Goal: Task Accomplishment & Management: Use online tool/utility

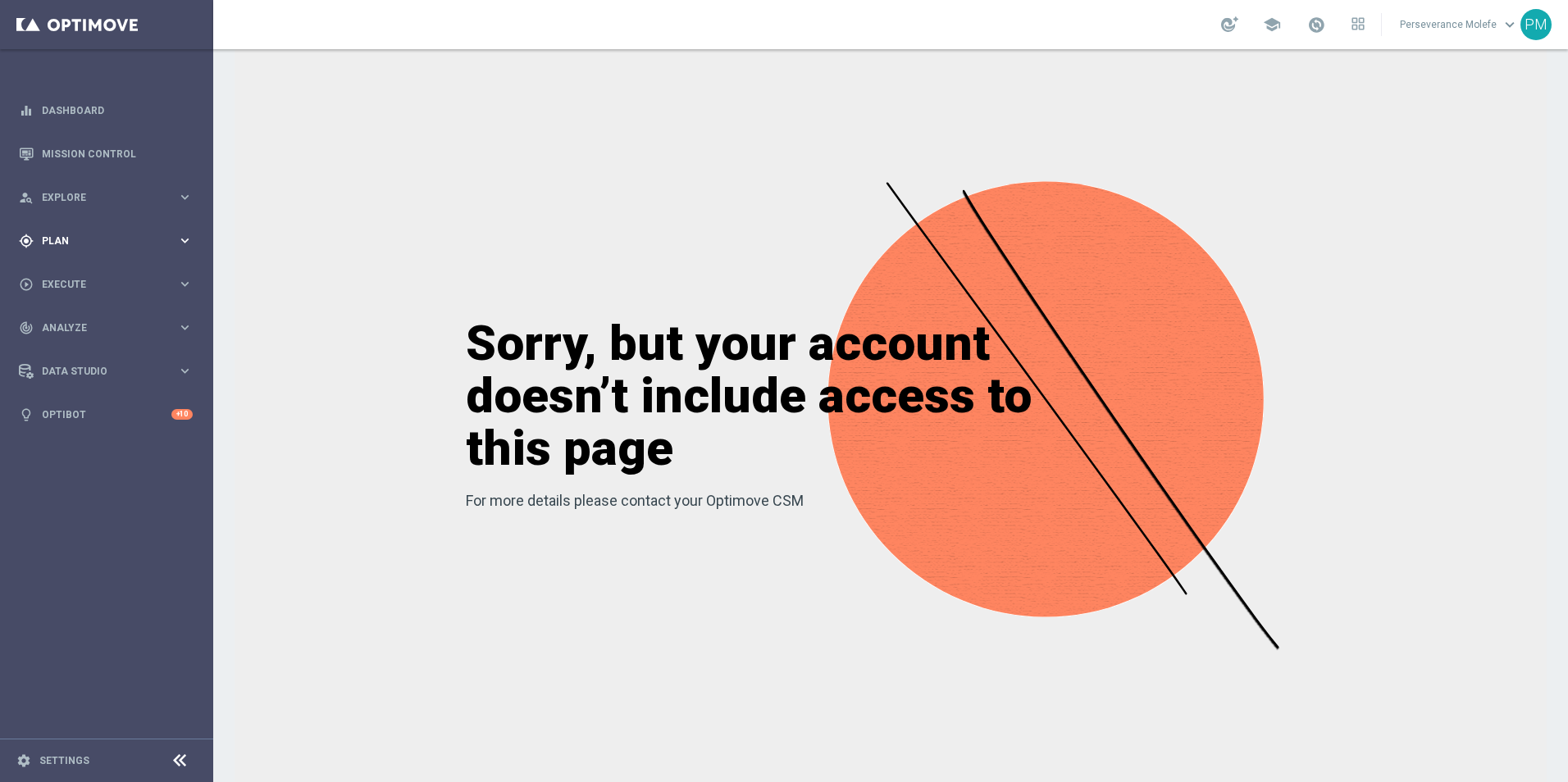
click at [53, 236] on span "Plan" at bounding box center [109, 241] width 135 height 10
click at [78, 323] on span "Templates" at bounding box center [102, 324] width 117 height 10
click at [77, 349] on link "Optimail" at bounding box center [110, 349] width 119 height 13
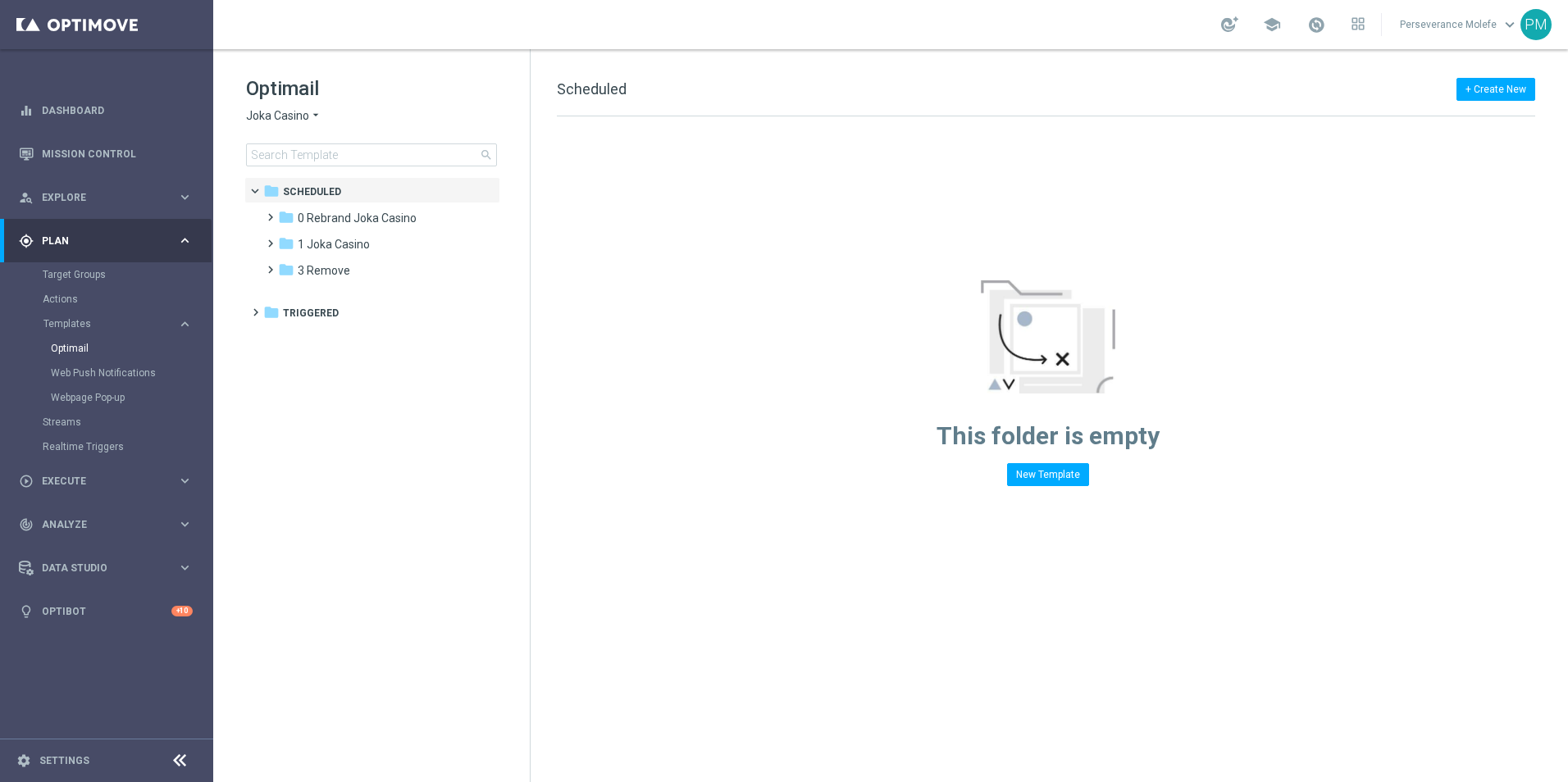
click at [292, 109] on span "Joka Casino" at bounding box center [278, 116] width 63 height 16
click at [0, 0] on span "Casino Joka" at bounding box center [0, 0] width 0 height 0
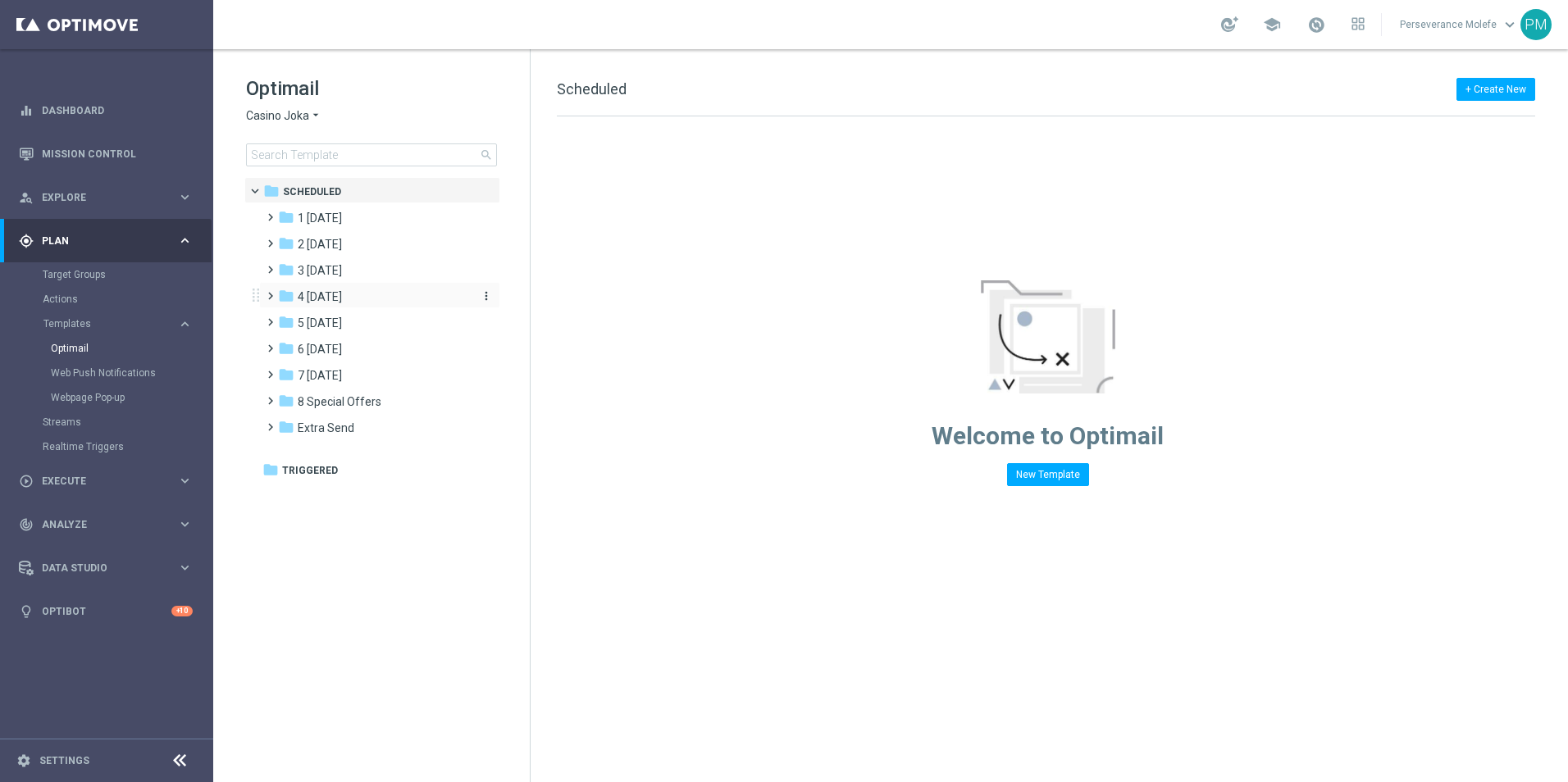
click at [326, 292] on span "4 [DATE]" at bounding box center [319, 297] width 44 height 15
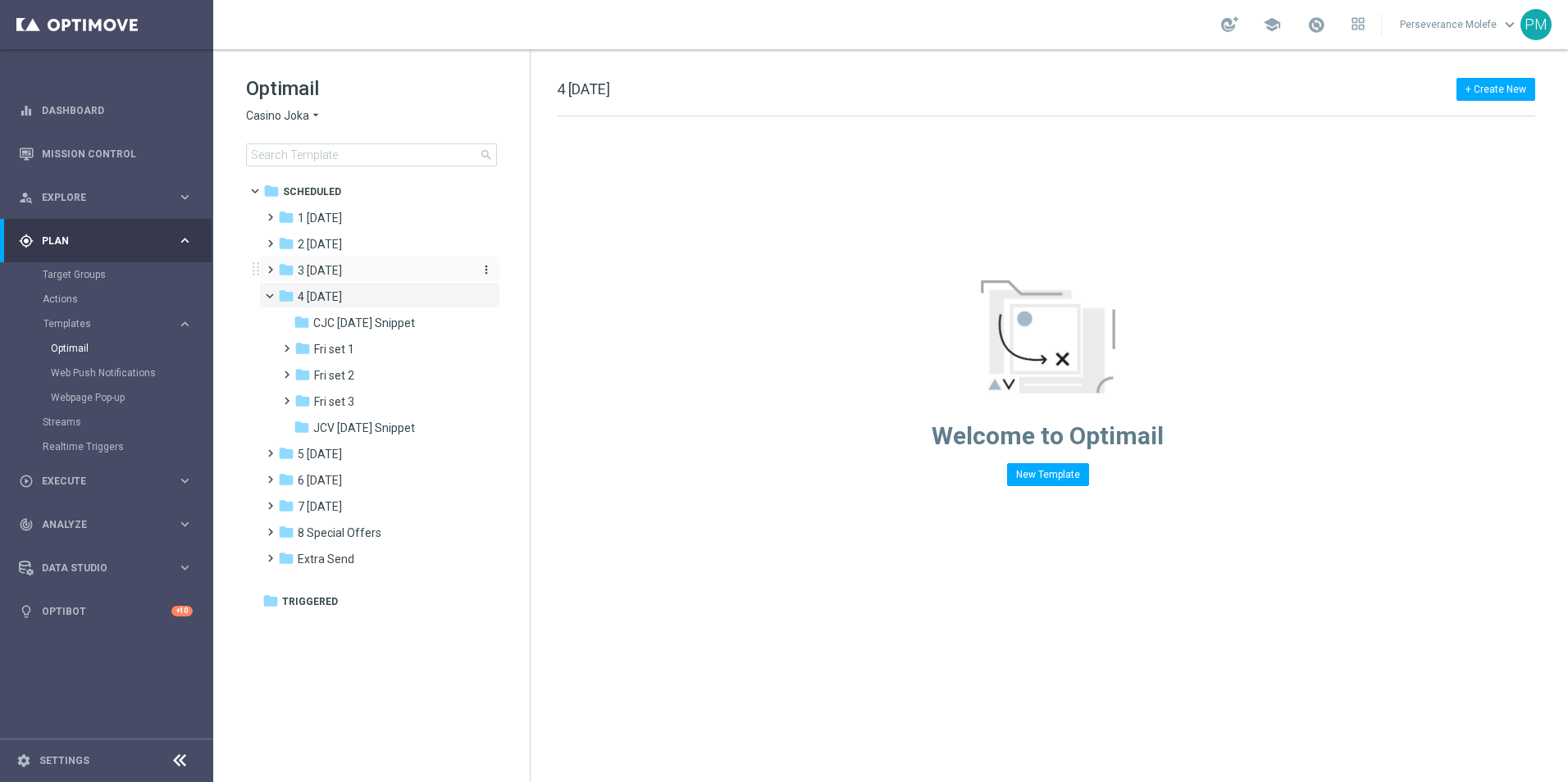
click at [361, 275] on div "folder 3 [DATE]" at bounding box center [372, 270] width 189 height 19
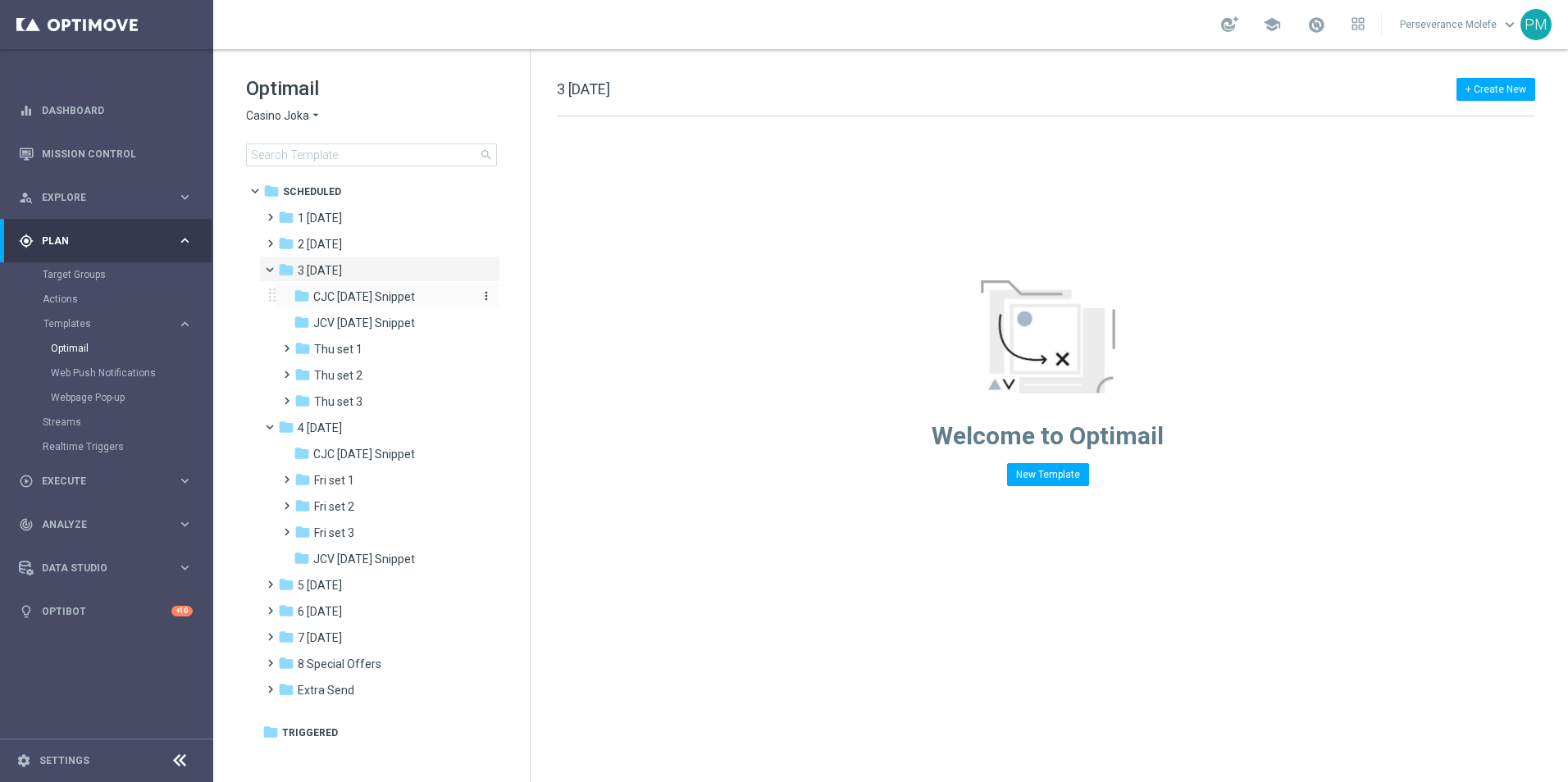
click at [419, 305] on div "folder CJC Thursday Snippet" at bounding box center [381, 297] width 175 height 19
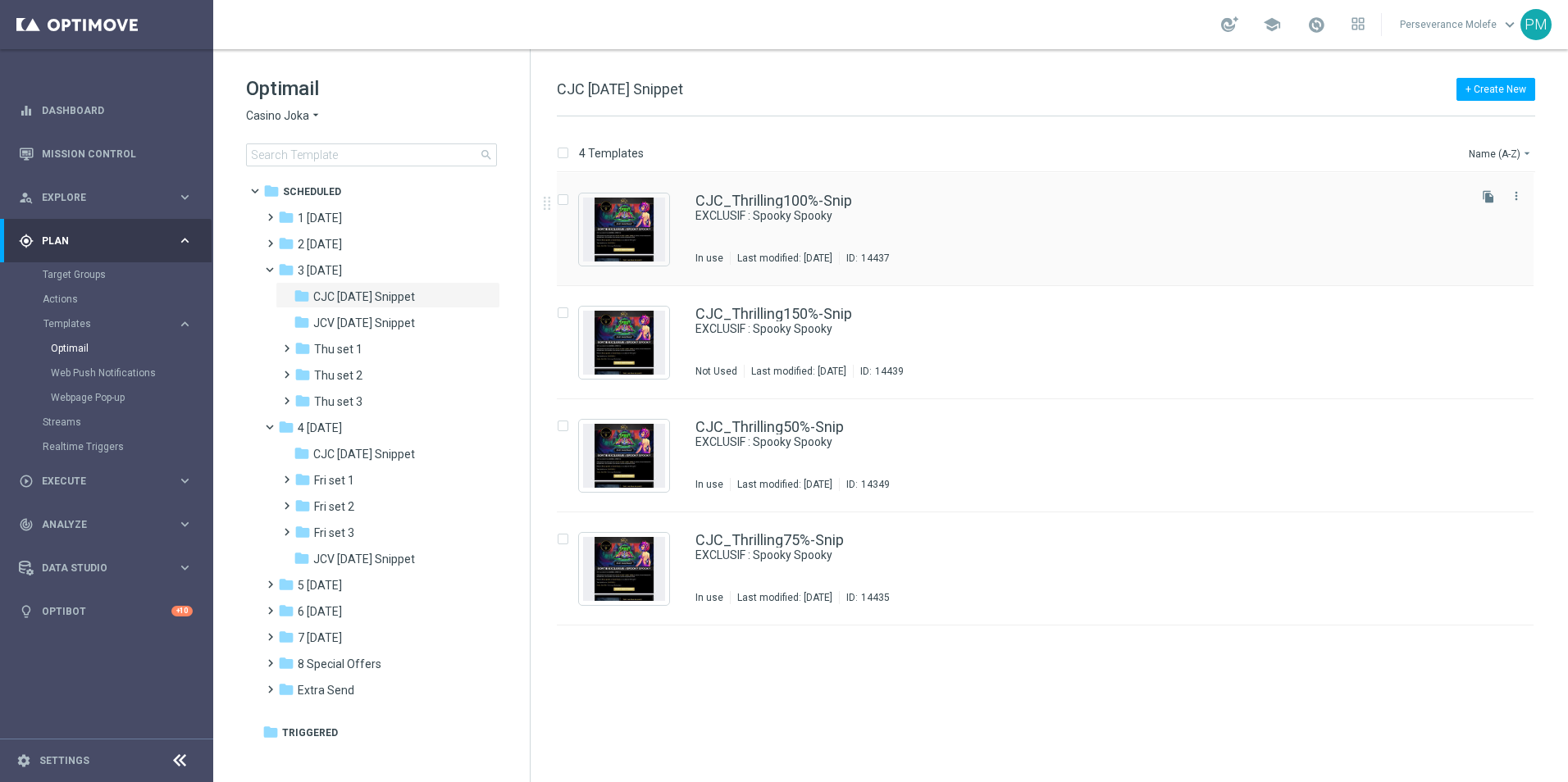
click at [752, 191] on div "CJC_Thrilling100%-Snip EXCLUSIF : Spooky Spooky In use Last modified: Monday, O…" at bounding box center [1045, 230] width 977 height 114
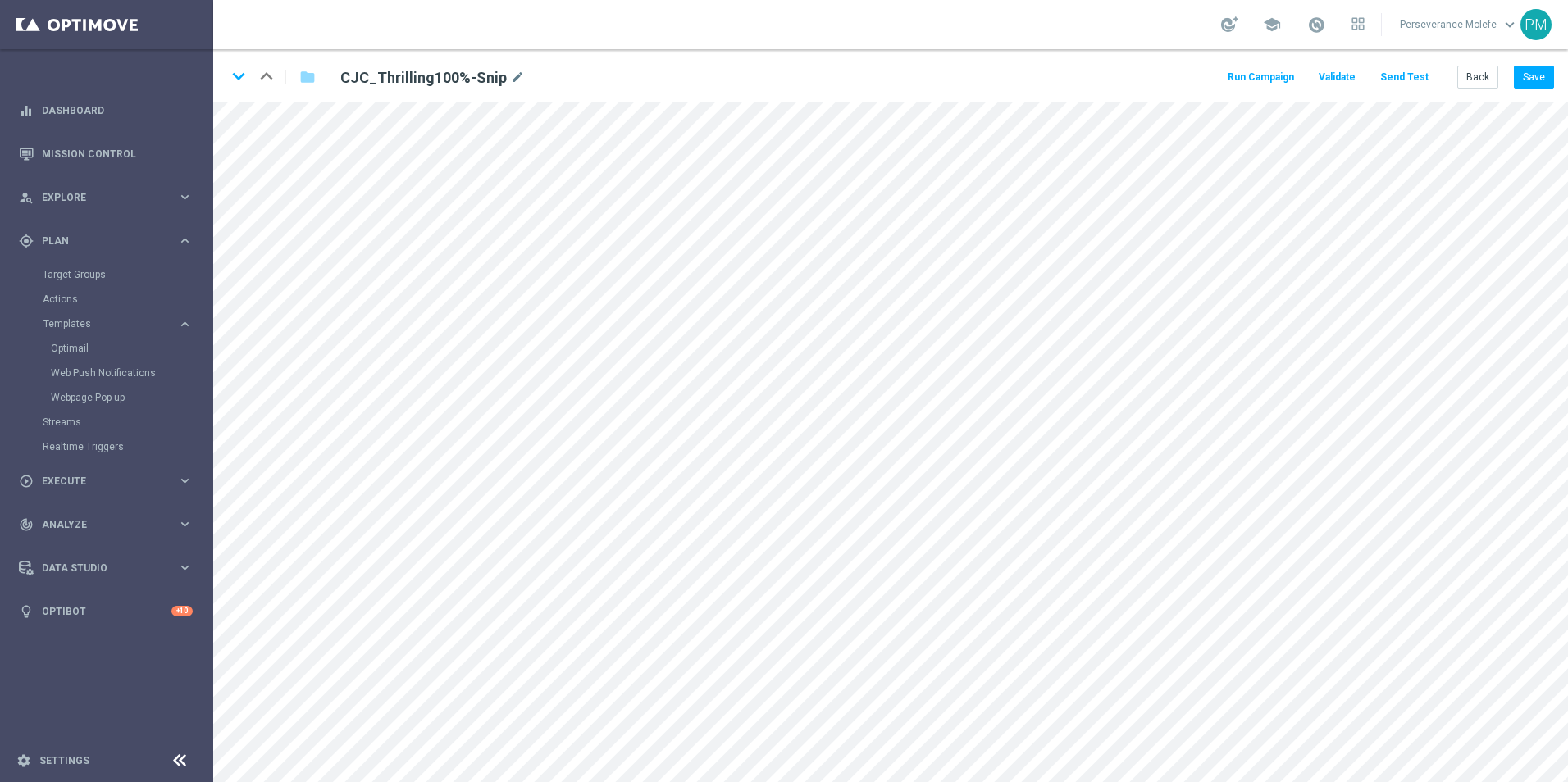
click at [1410, 78] on button "Send Test" at bounding box center [1404, 78] width 53 height 23
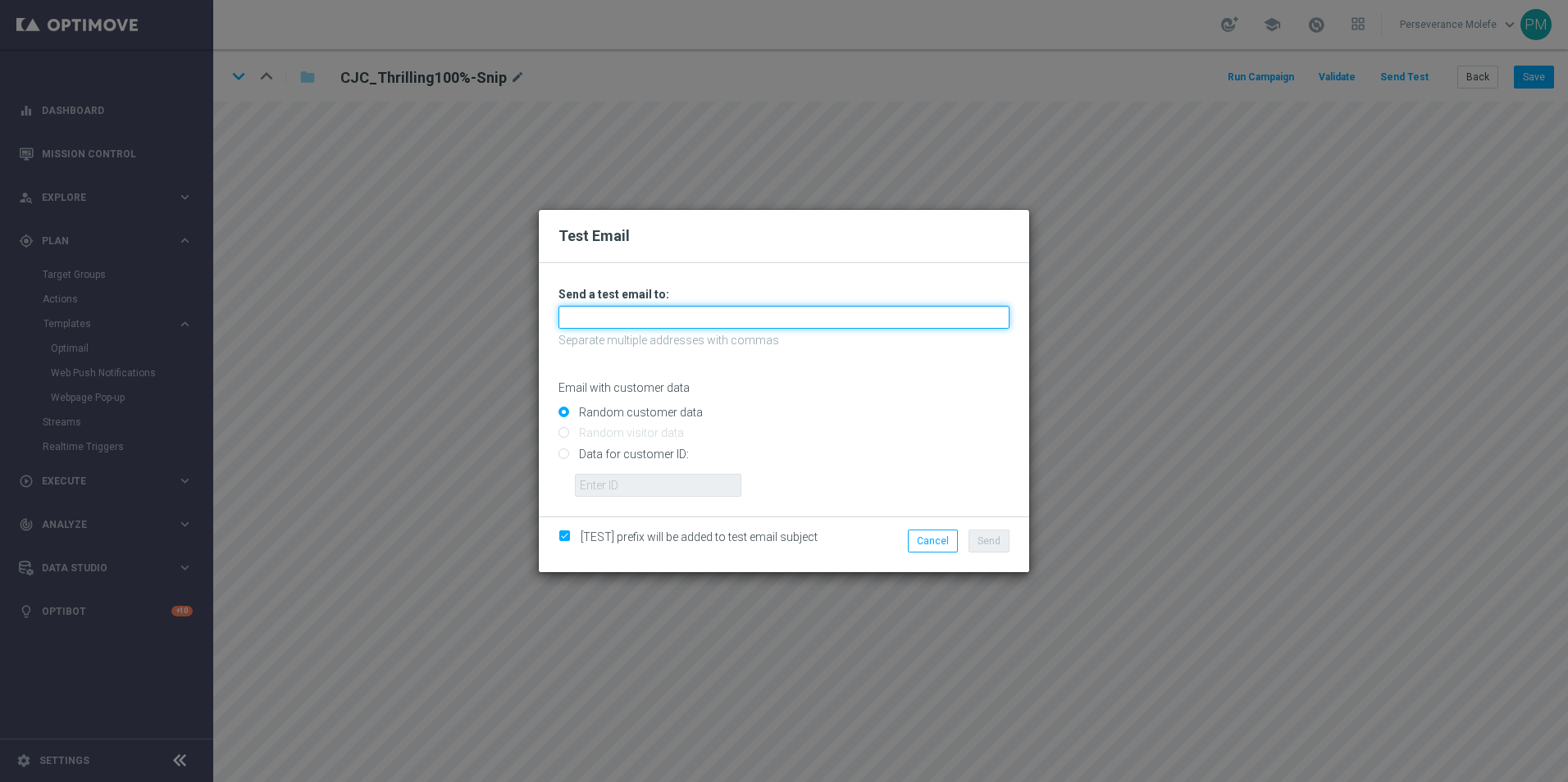
click at [868, 311] on input "text" at bounding box center [784, 316] width 451 height 23
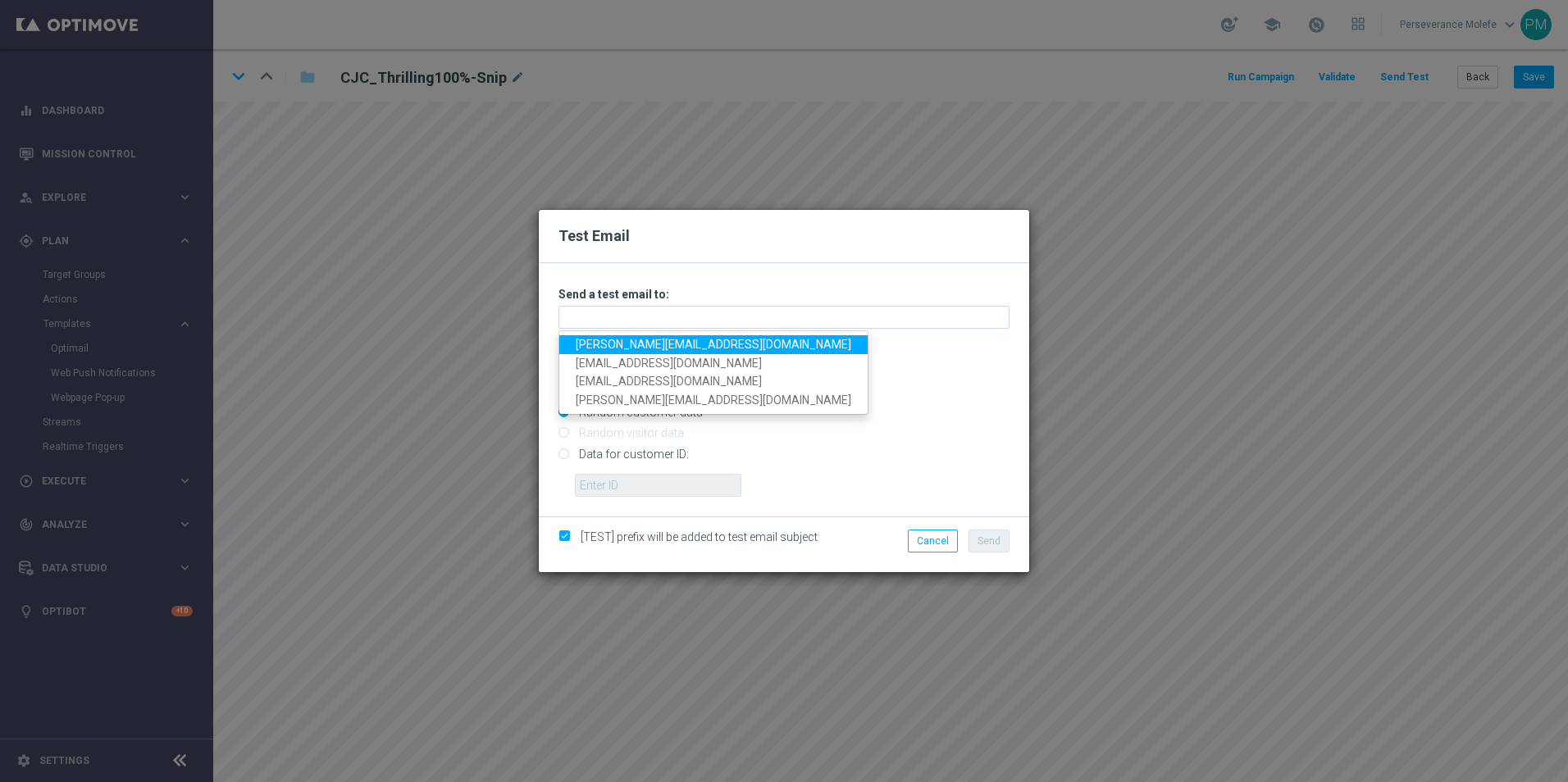
click at [281, 33] on div "Test Email Unable to send test email. If this problem persists, contact your CS…" at bounding box center [784, 391] width 1568 height 782
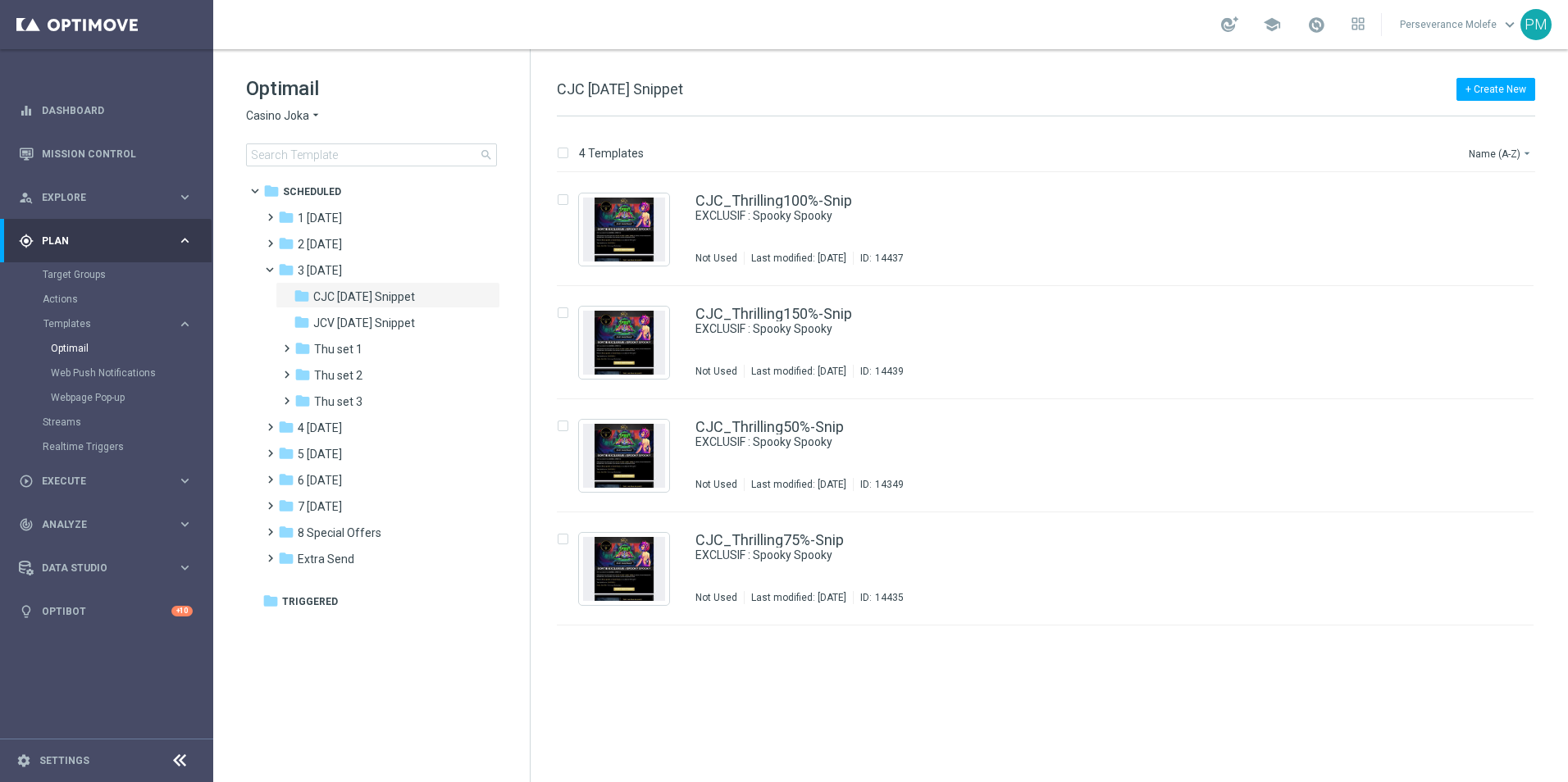
click at [296, 119] on span "Casino Joka" at bounding box center [278, 116] width 63 height 16
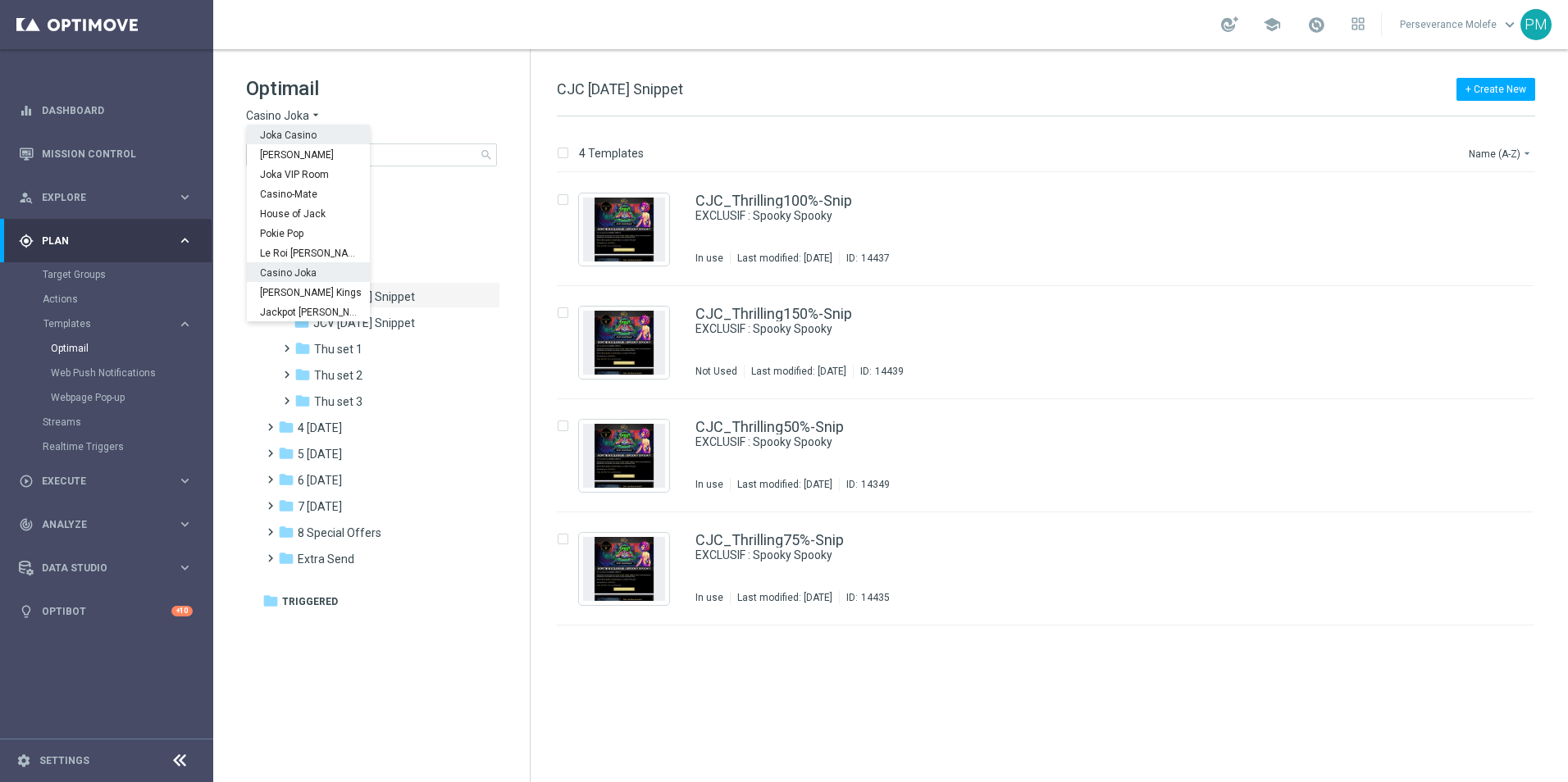
click at [0, 0] on span "Joka Casino" at bounding box center [0, 0] width 0 height 0
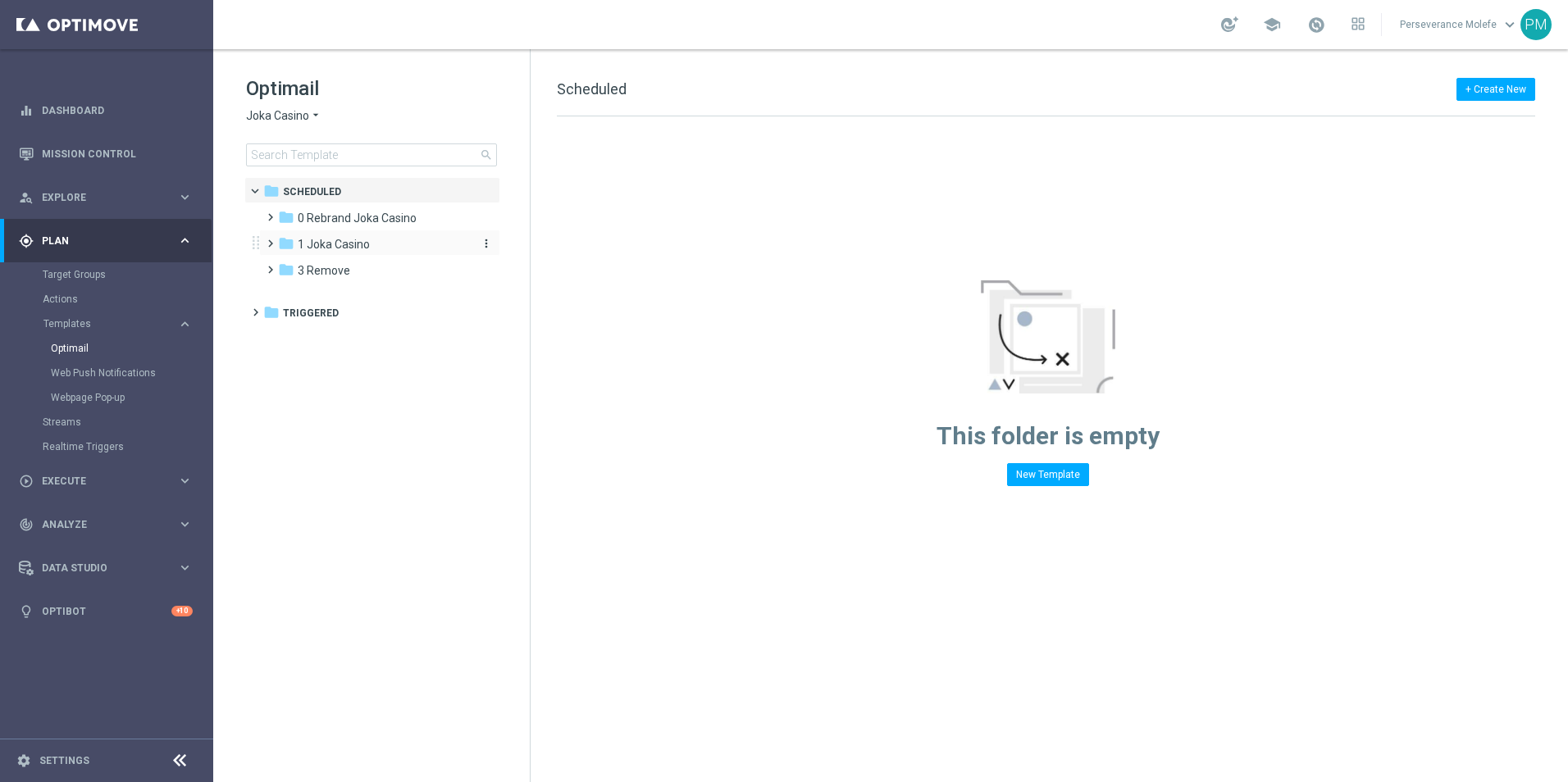
click at [335, 242] on span "1 Joka Casino" at bounding box center [333, 245] width 72 height 15
click at [338, 266] on span "1- Daily" at bounding box center [332, 270] width 38 height 15
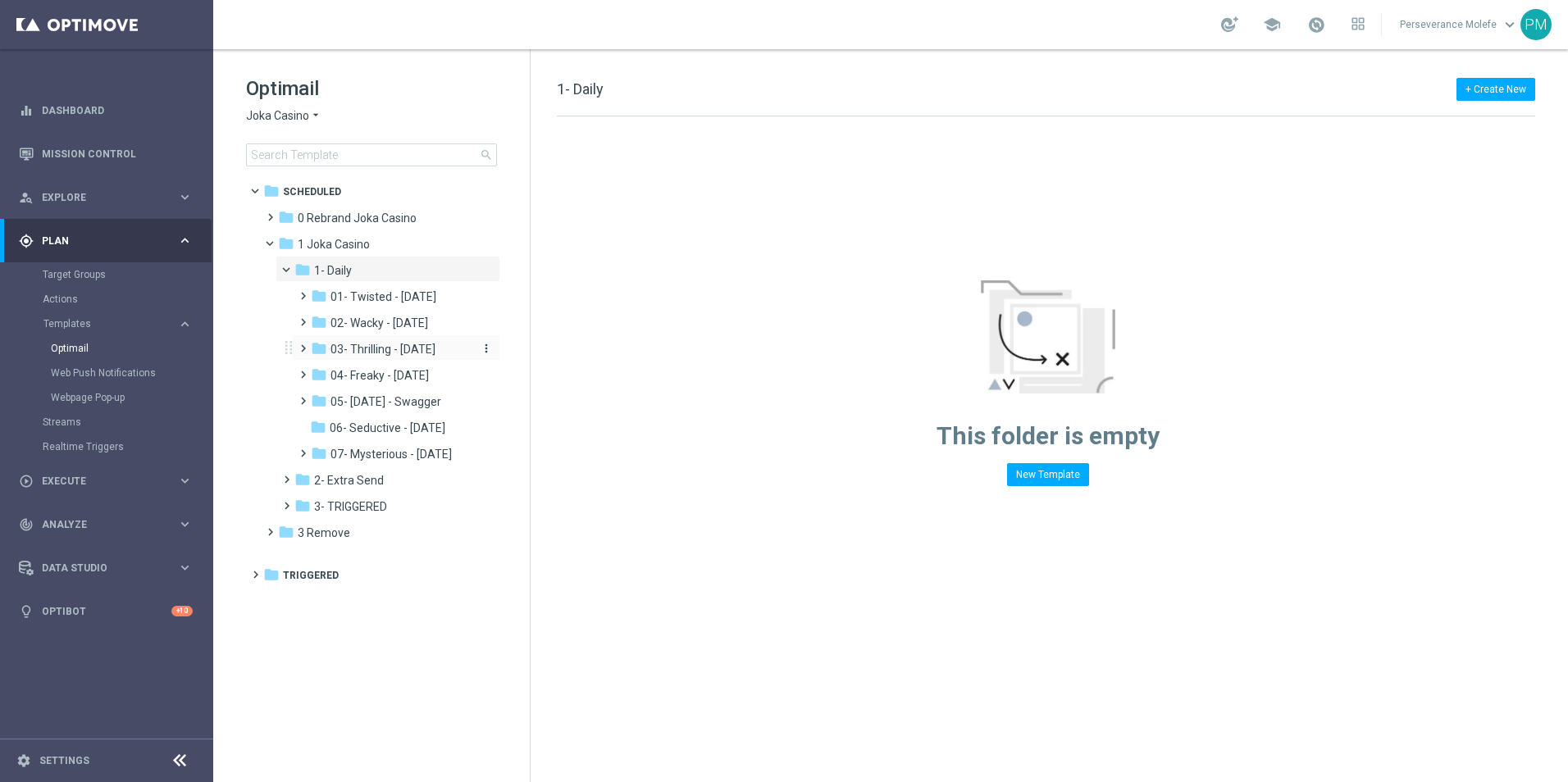
click at [361, 351] on span "03- Thrilling - Thursday" at bounding box center [383, 350] width 105 height 15
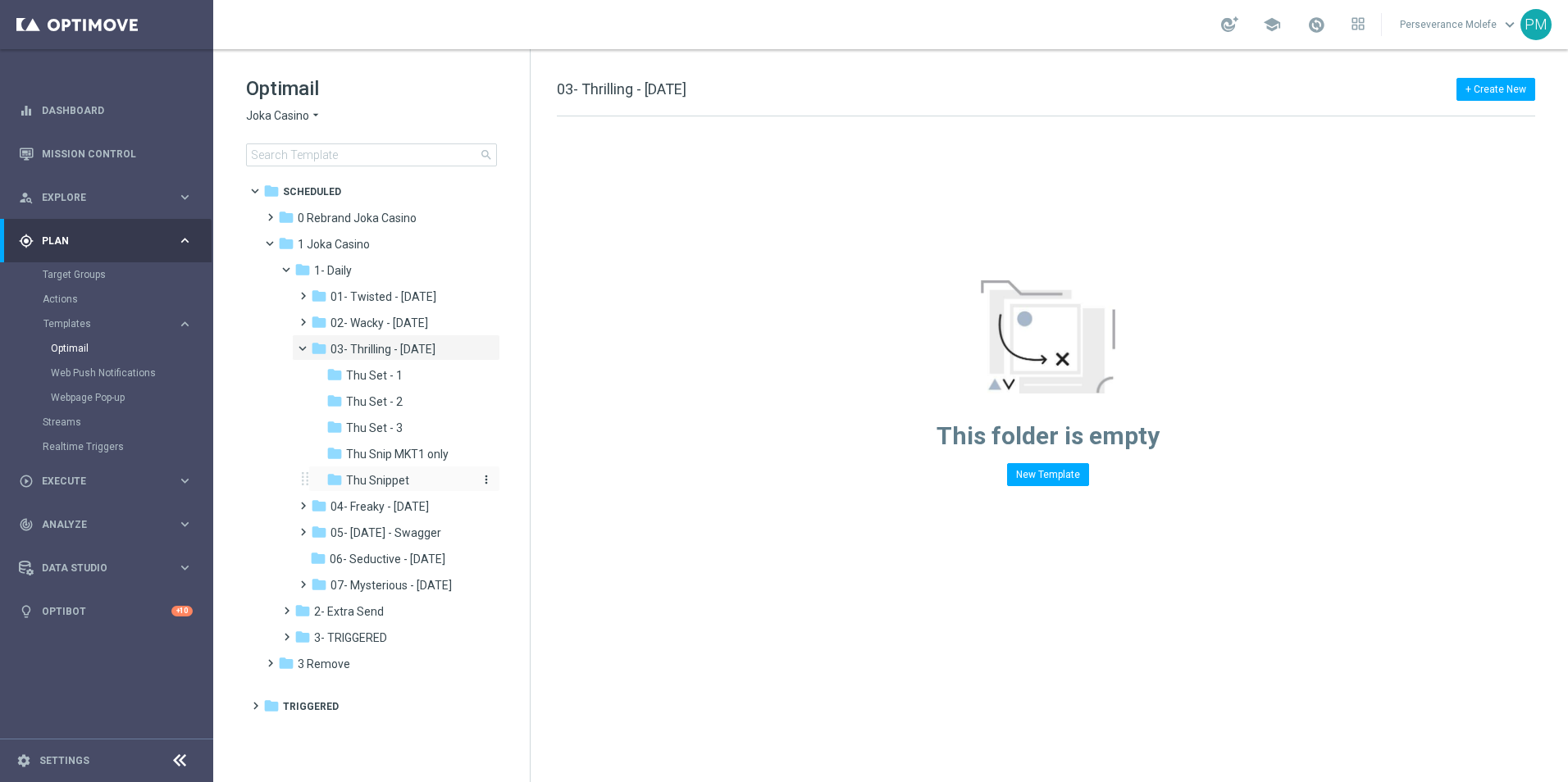
click at [402, 478] on span "Thu Snippet" at bounding box center [377, 481] width 63 height 15
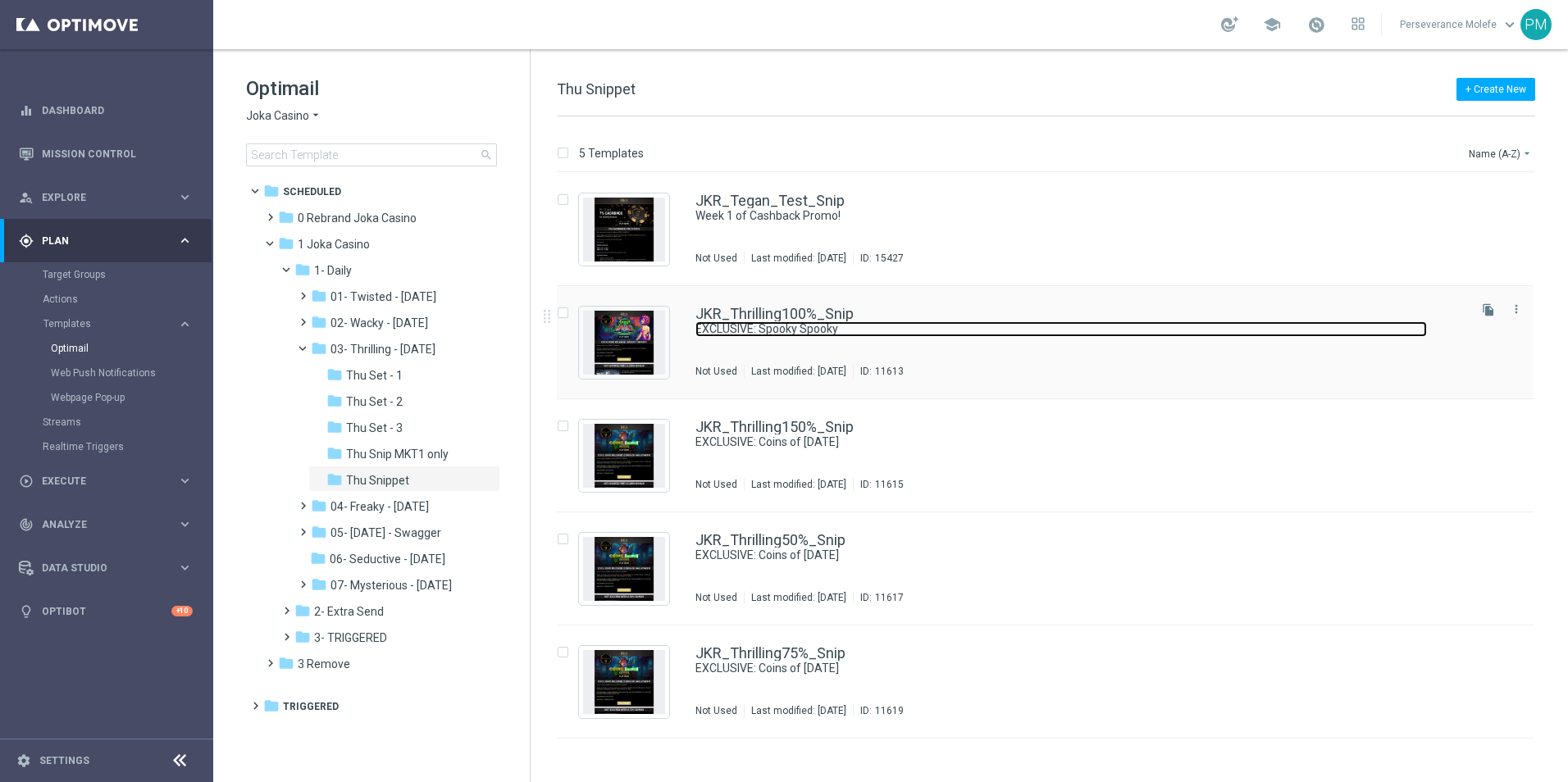
click at [726, 327] on link "EXCLUSIVE: Spooky Spooky" at bounding box center [1061, 329] width 731 height 16
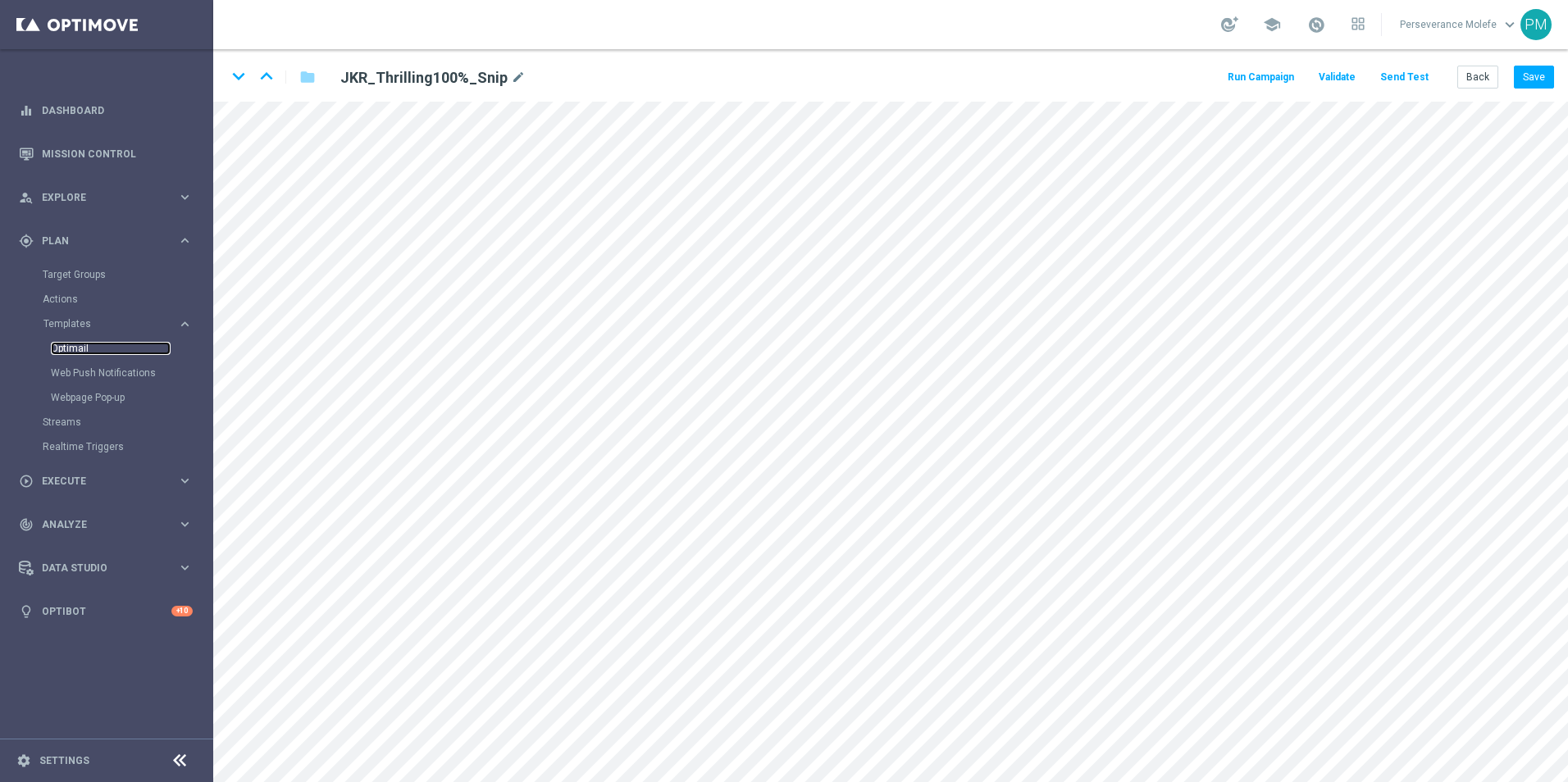
click at [83, 351] on link "Optimail" at bounding box center [110, 349] width 119 height 13
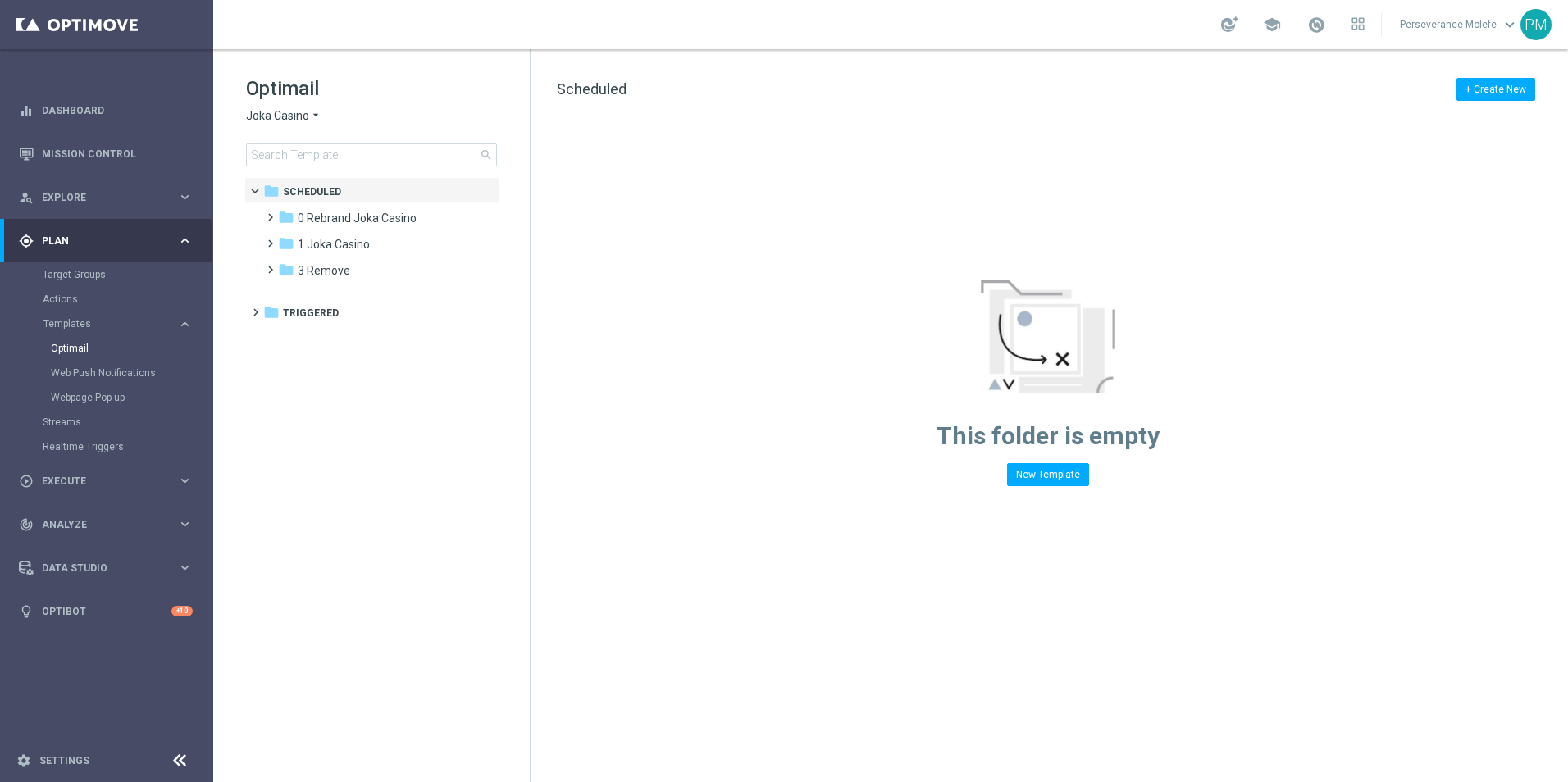
click at [290, 121] on span "Joka Casino" at bounding box center [278, 116] width 63 height 16
click at [318, 270] on div "Casino Joka" at bounding box center [308, 272] width 123 height 20
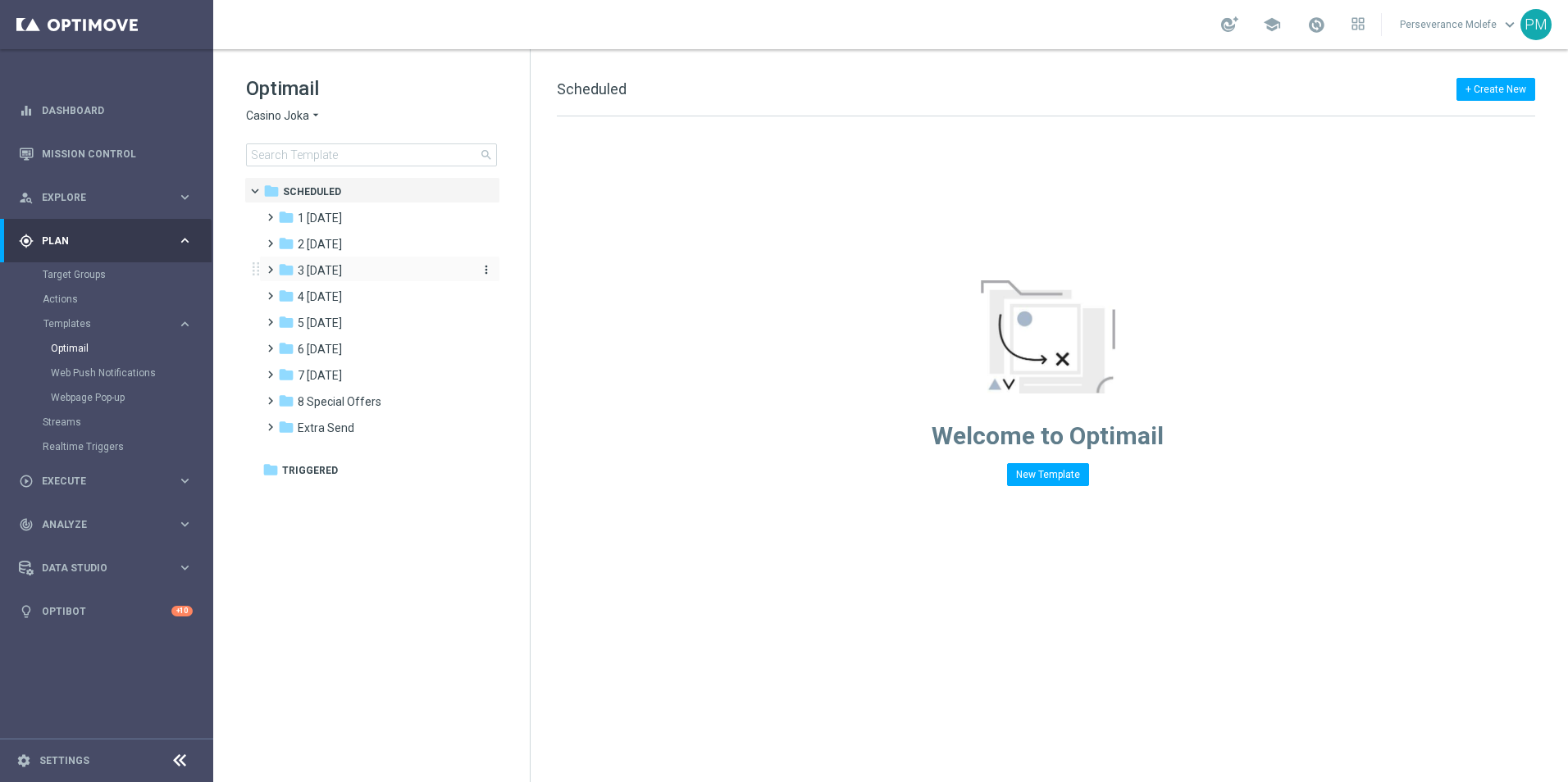
click at [318, 270] on span "3 [DATE]" at bounding box center [319, 270] width 44 height 15
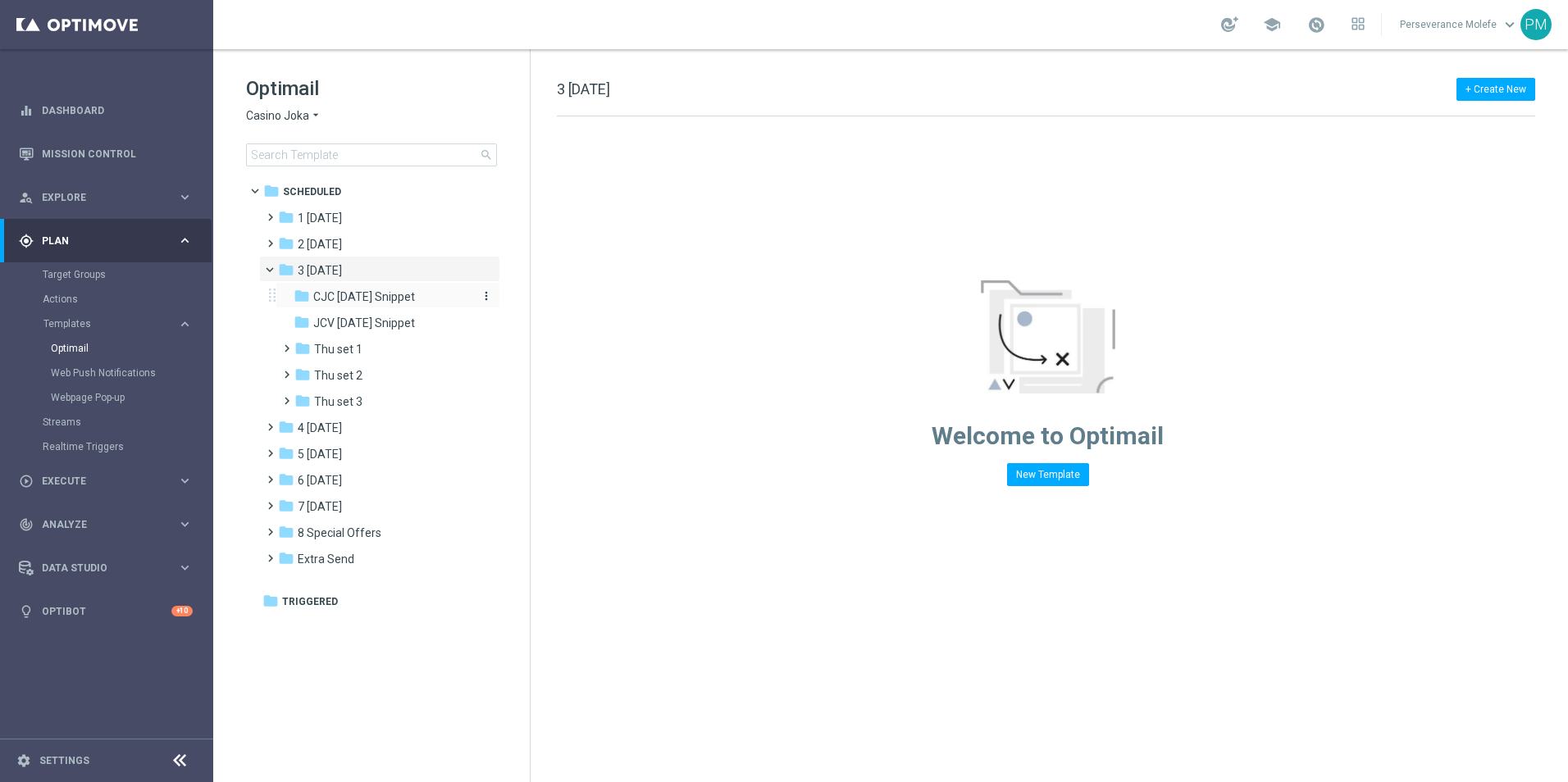
click at [336, 298] on span "CJC Thursday Snippet" at bounding box center [364, 297] width 102 height 15
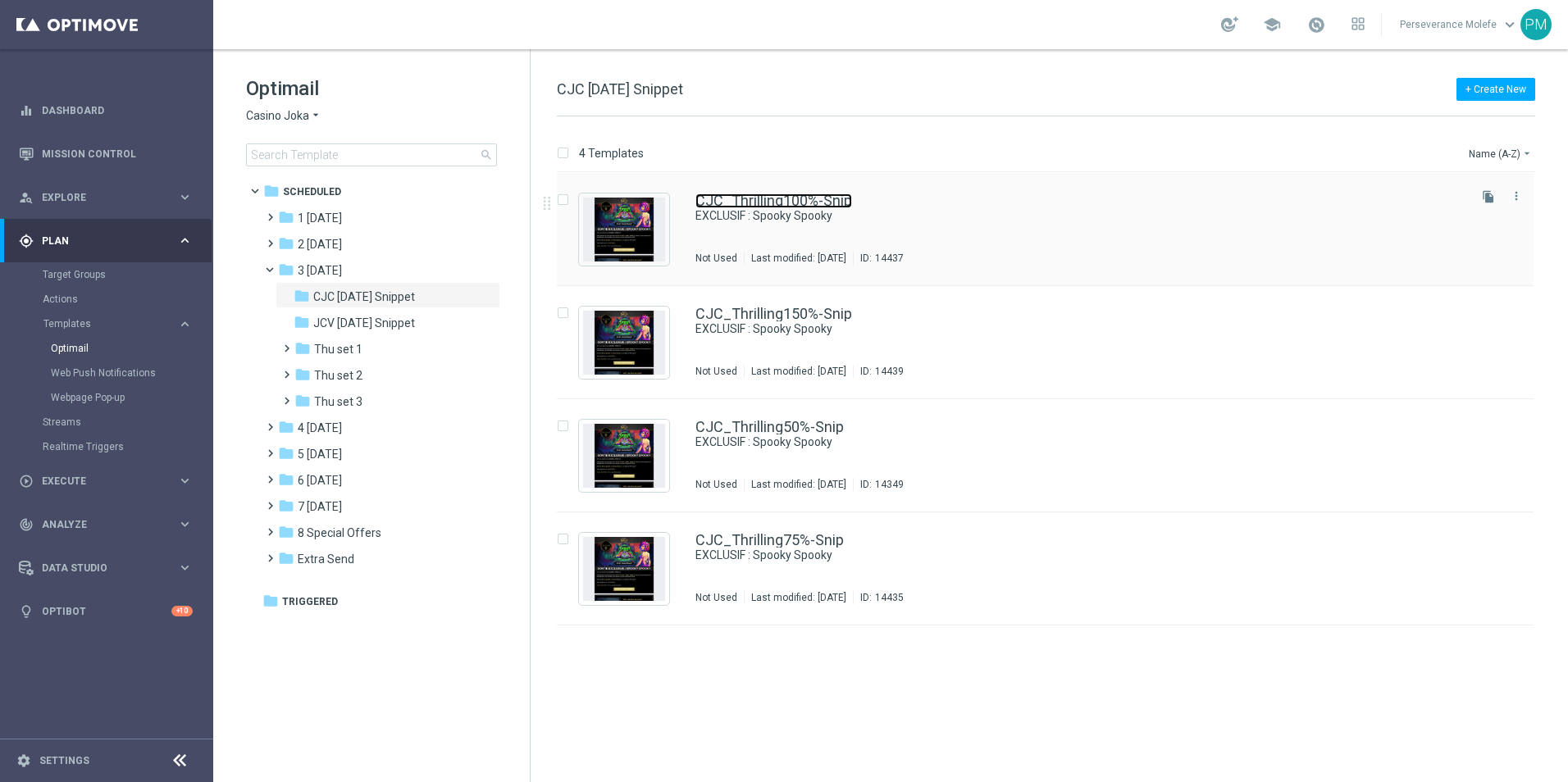
click at [770, 196] on link "CJC_Thrilling100%-Snip" at bounding box center [774, 201] width 157 height 15
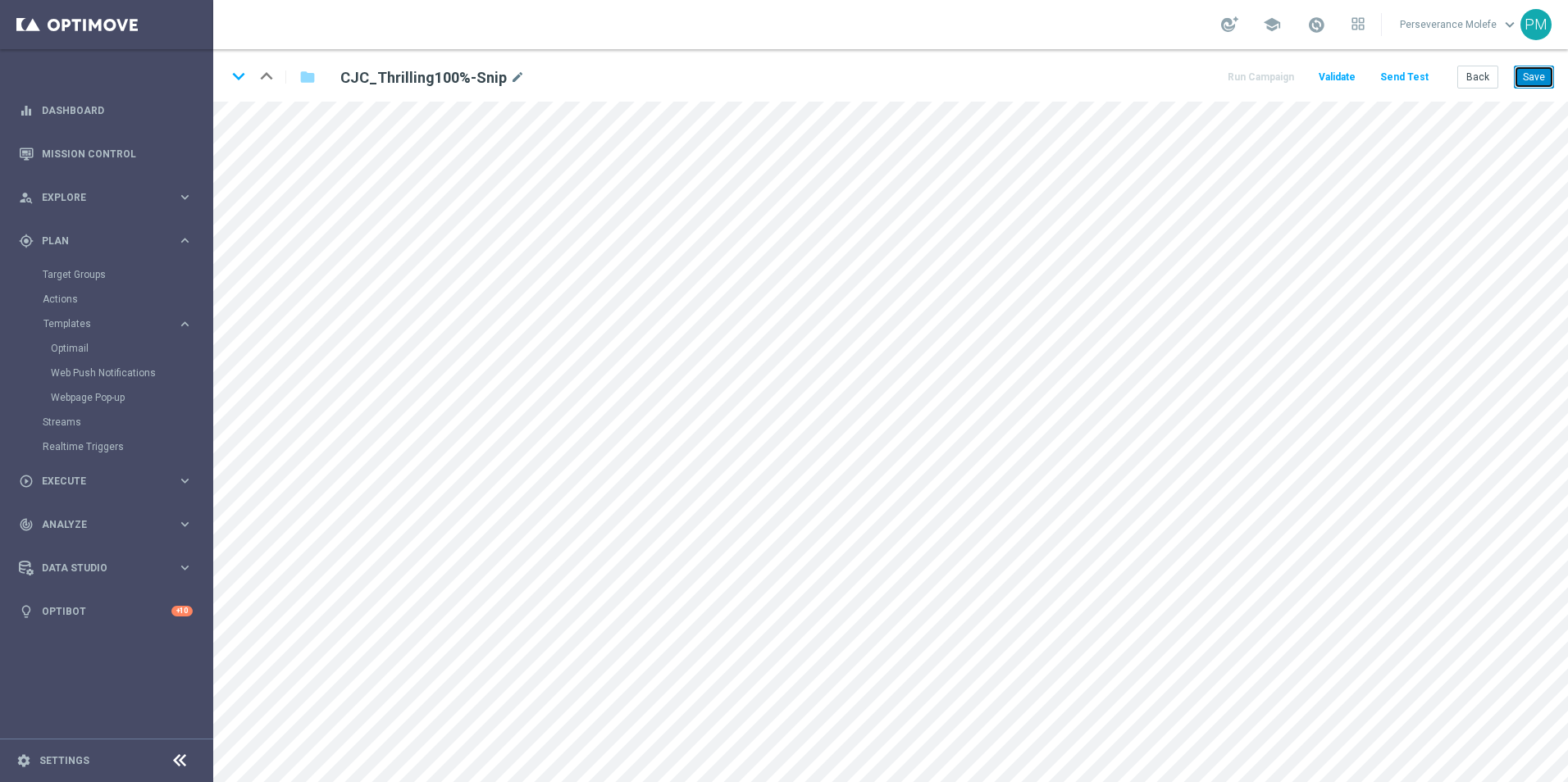
click at [1534, 87] on button "Save" at bounding box center [1534, 77] width 40 height 23
click at [1483, 86] on button "Back" at bounding box center [1477, 77] width 41 height 23
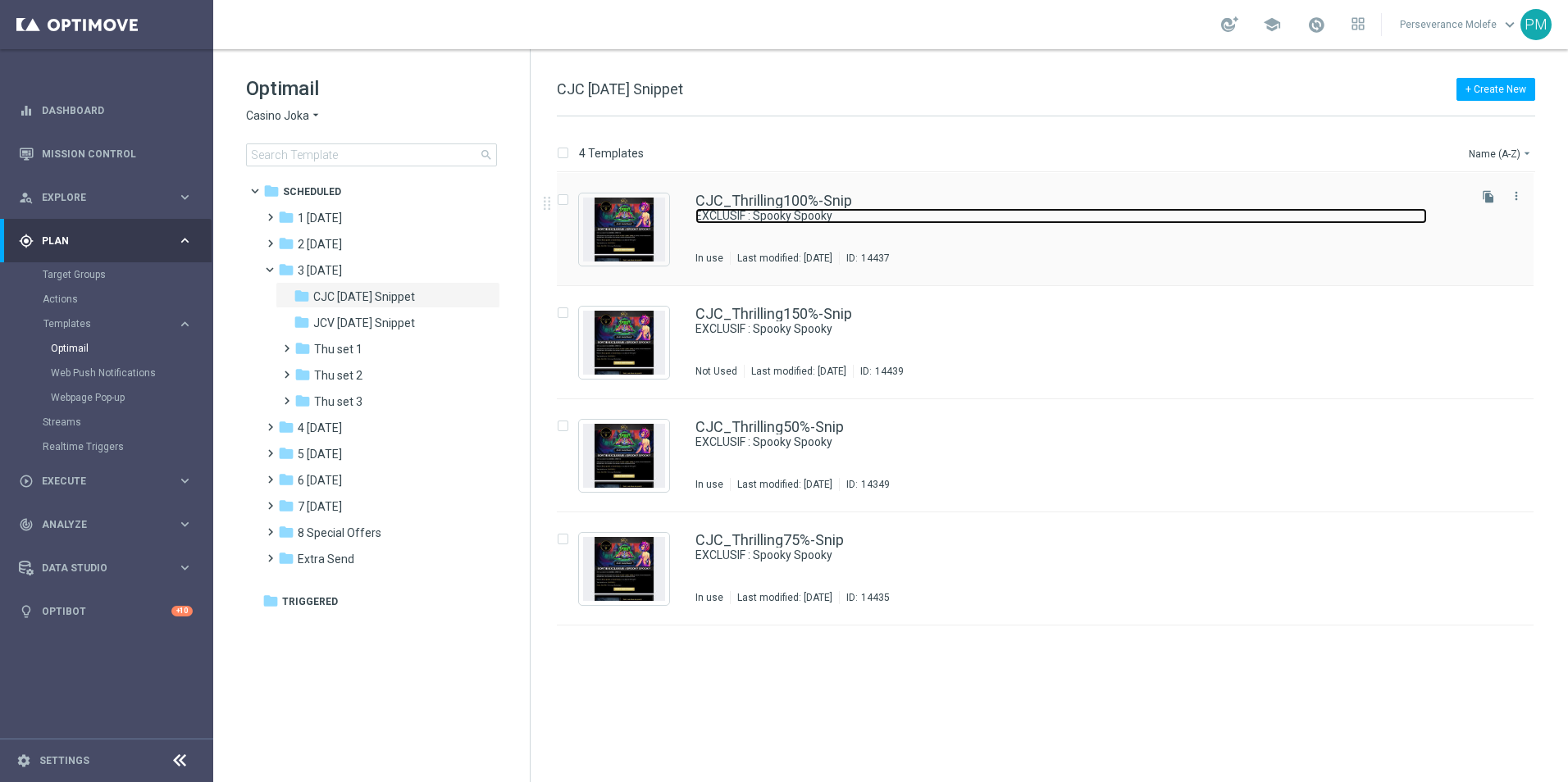
click at [786, 210] on link "EXCLUSIF : Spooky Spooky" at bounding box center [1061, 215] width 731 height 16
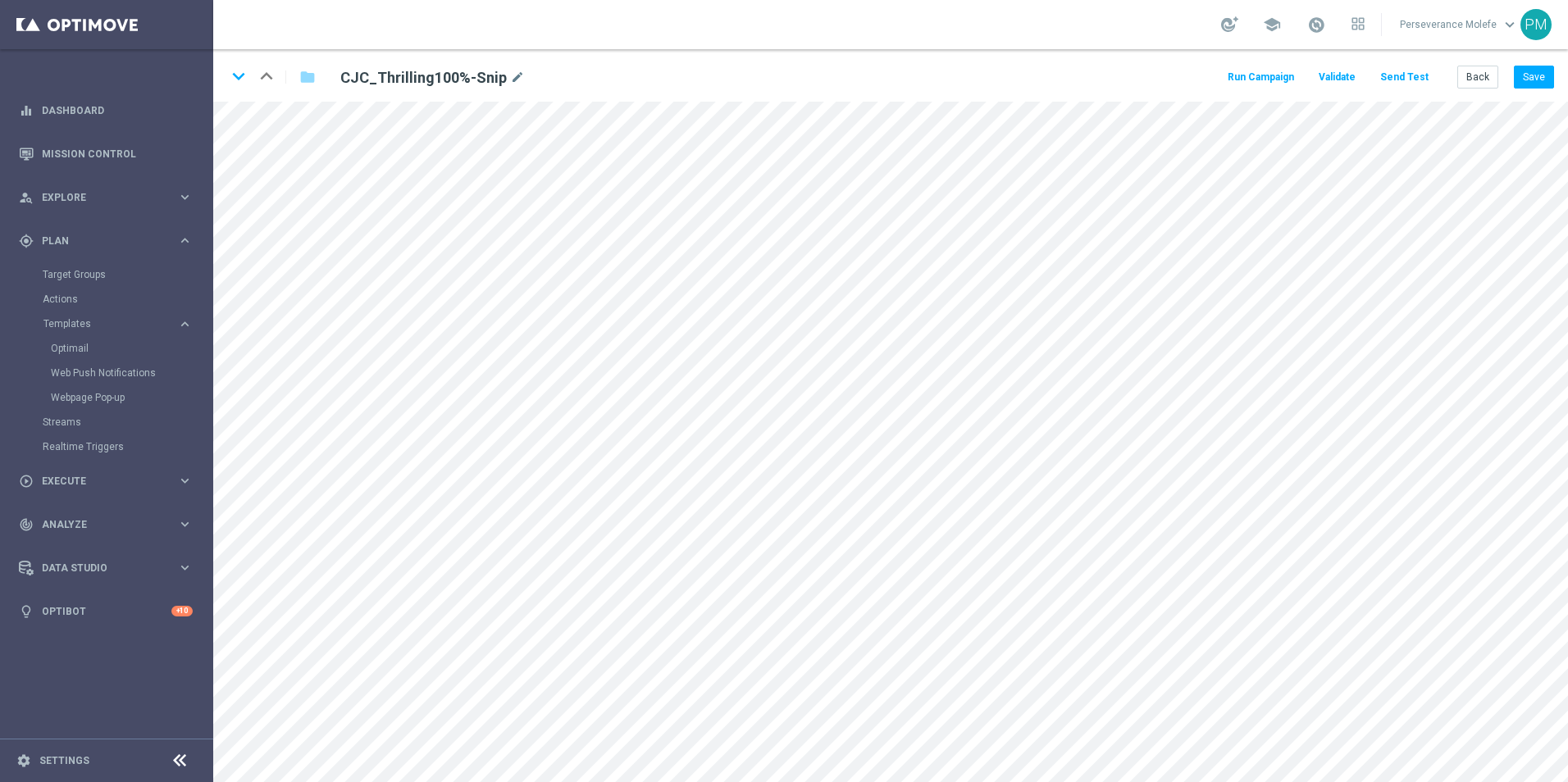
click at [1404, 71] on button "Send Test" at bounding box center [1404, 78] width 53 height 23
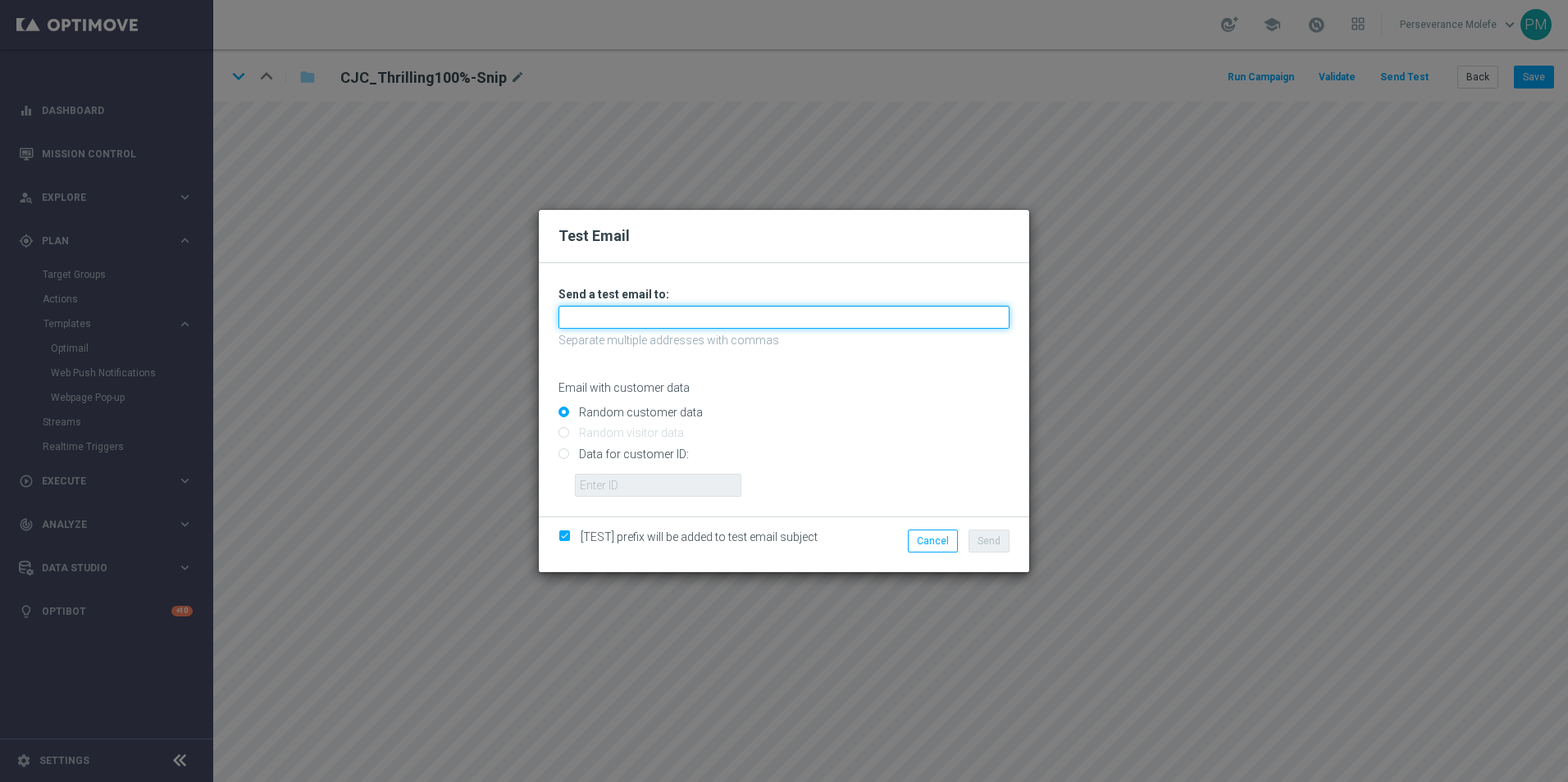
click at [819, 321] on input "text" at bounding box center [784, 316] width 451 height 23
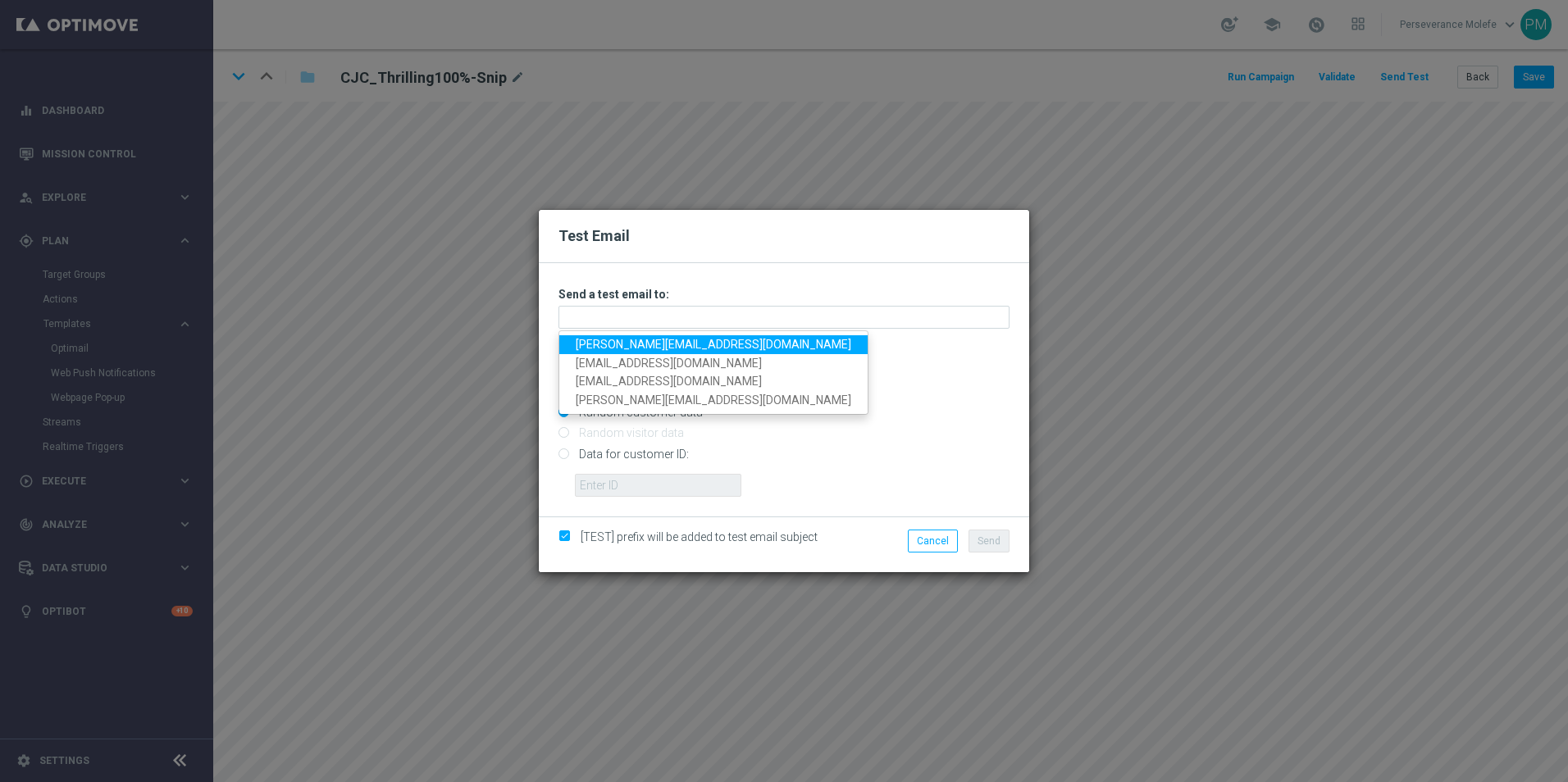
click at [681, 336] on link "[PERSON_NAME][EMAIL_ADDRESS][DOMAIN_NAME]" at bounding box center [713, 345] width 308 height 19
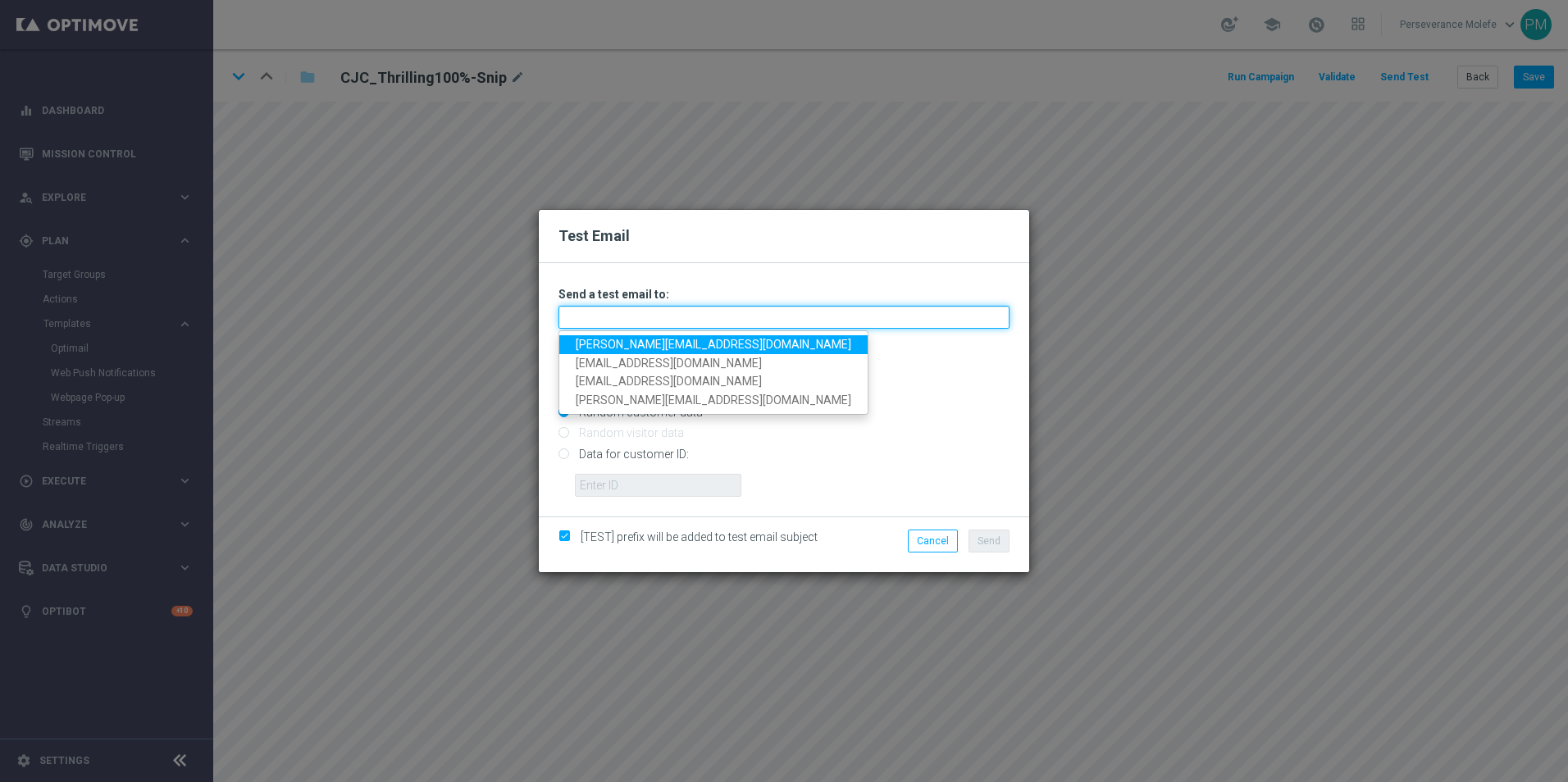
type input "[PERSON_NAME][EMAIL_ADDRESS][DOMAIN_NAME]"
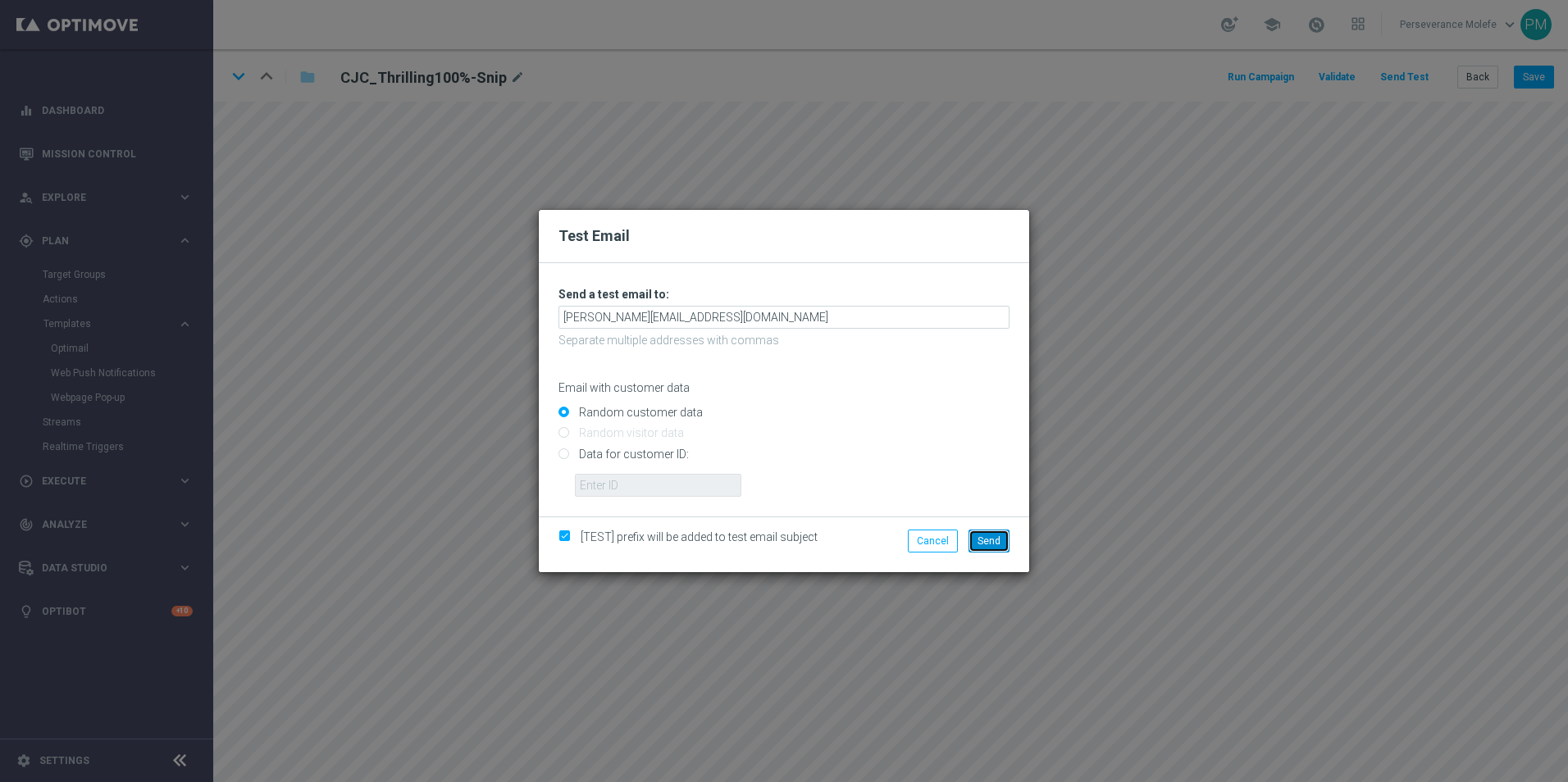
click at [989, 539] on span "Send" at bounding box center [989, 541] width 23 height 12
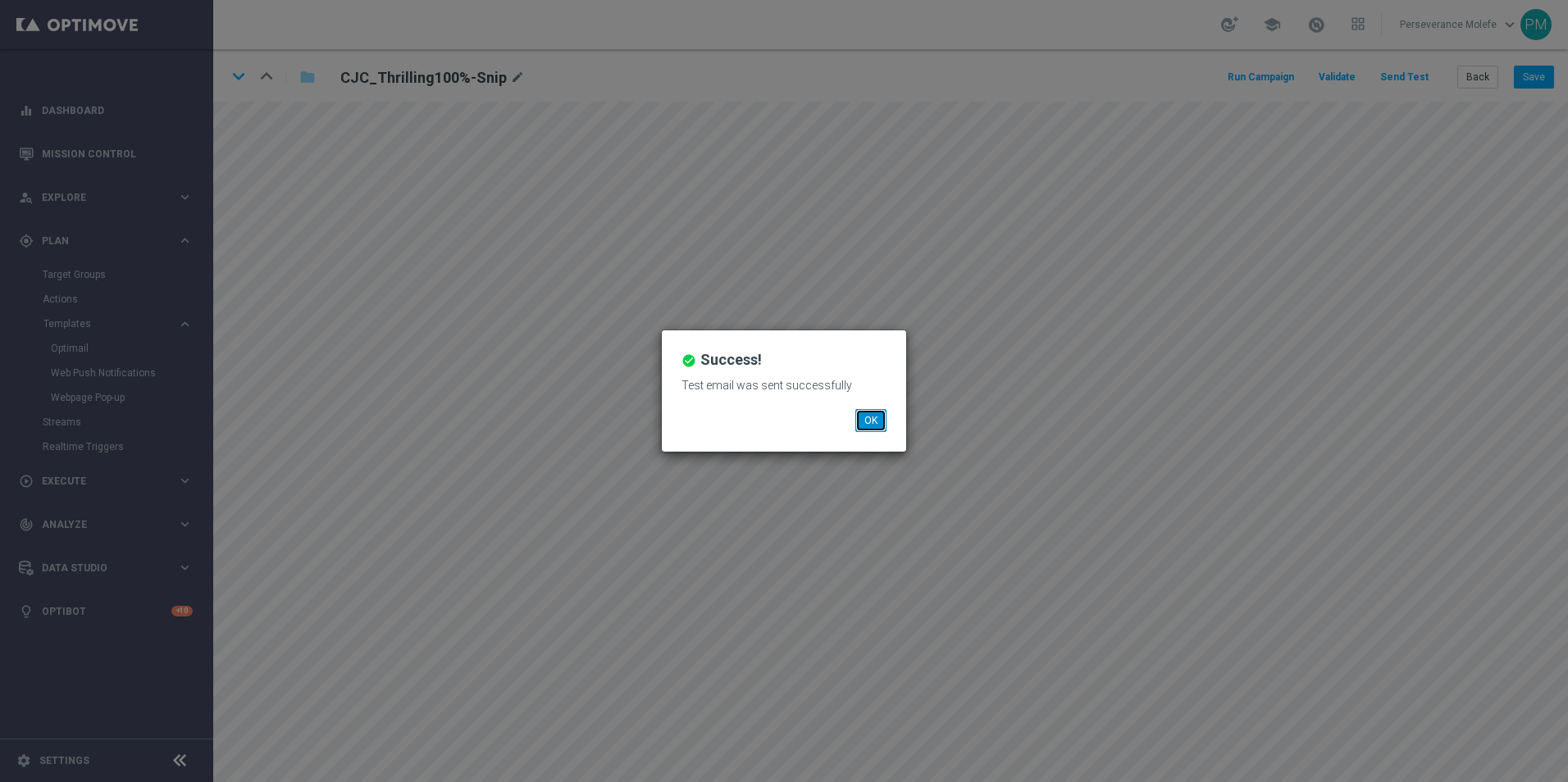
click at [859, 413] on button "OK" at bounding box center [870, 420] width 31 height 23
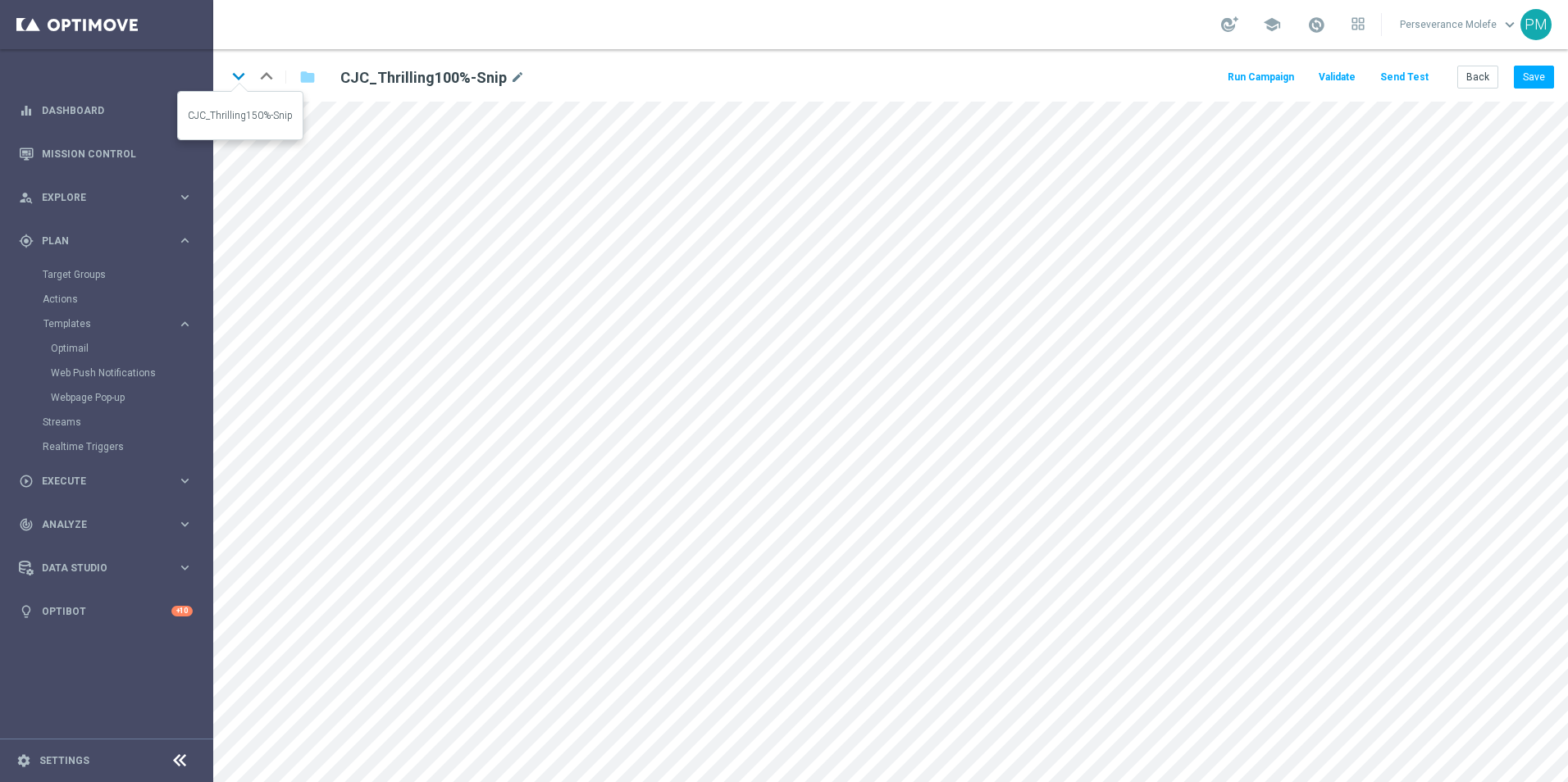
click at [249, 77] on icon "keyboard_arrow_down" at bounding box center [238, 76] width 24 height 24
click at [1540, 80] on button "Save" at bounding box center [1534, 77] width 40 height 23
click at [233, 76] on icon "keyboard_arrow_down" at bounding box center [238, 76] width 24 height 24
click at [1540, 73] on button "Save" at bounding box center [1534, 77] width 40 height 23
click at [231, 72] on icon "keyboard_arrow_down" at bounding box center [238, 76] width 24 height 24
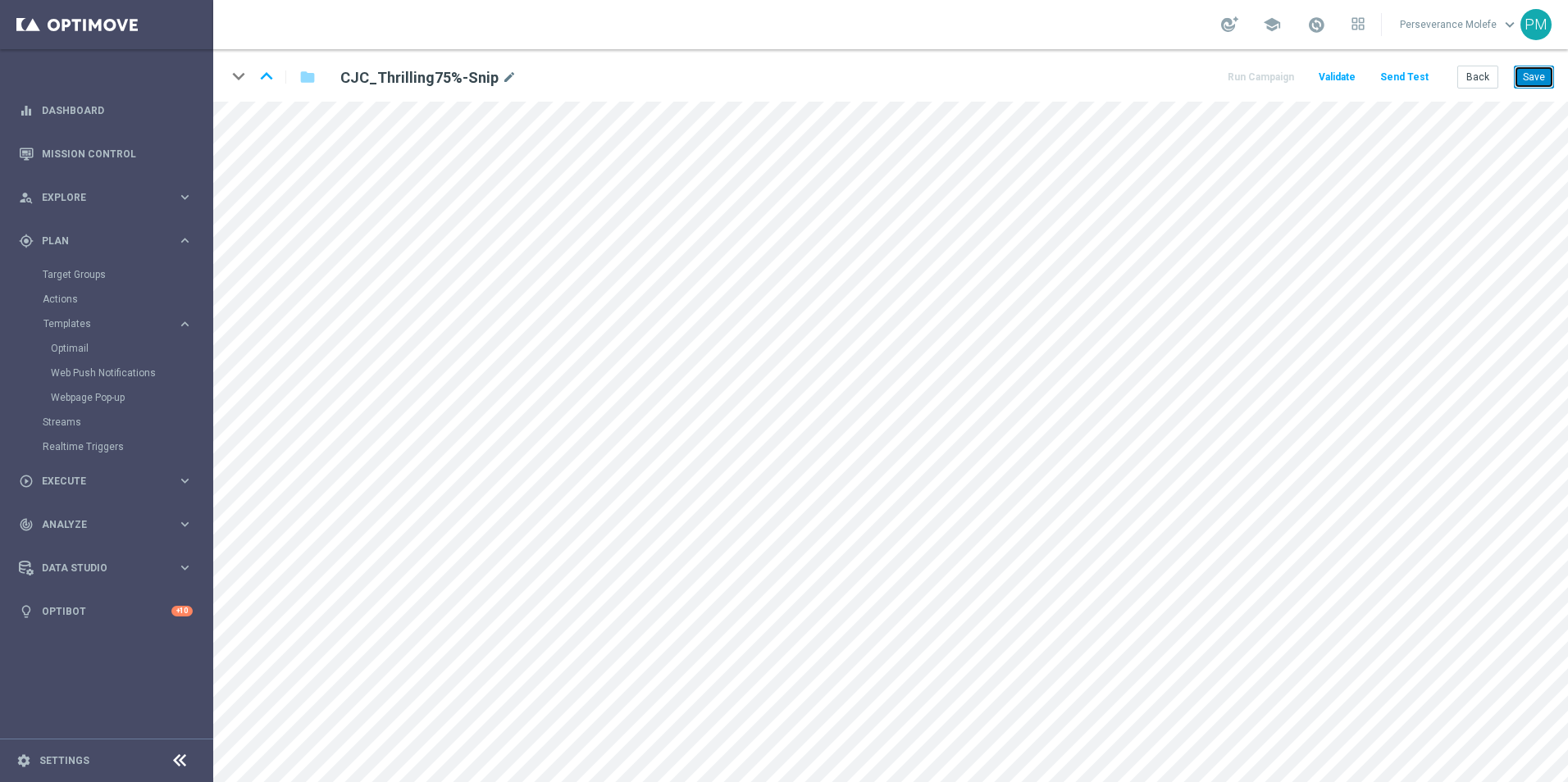
click at [1545, 68] on button "Save" at bounding box center [1534, 77] width 40 height 23
click at [1476, 83] on button "Back" at bounding box center [1477, 77] width 41 height 23
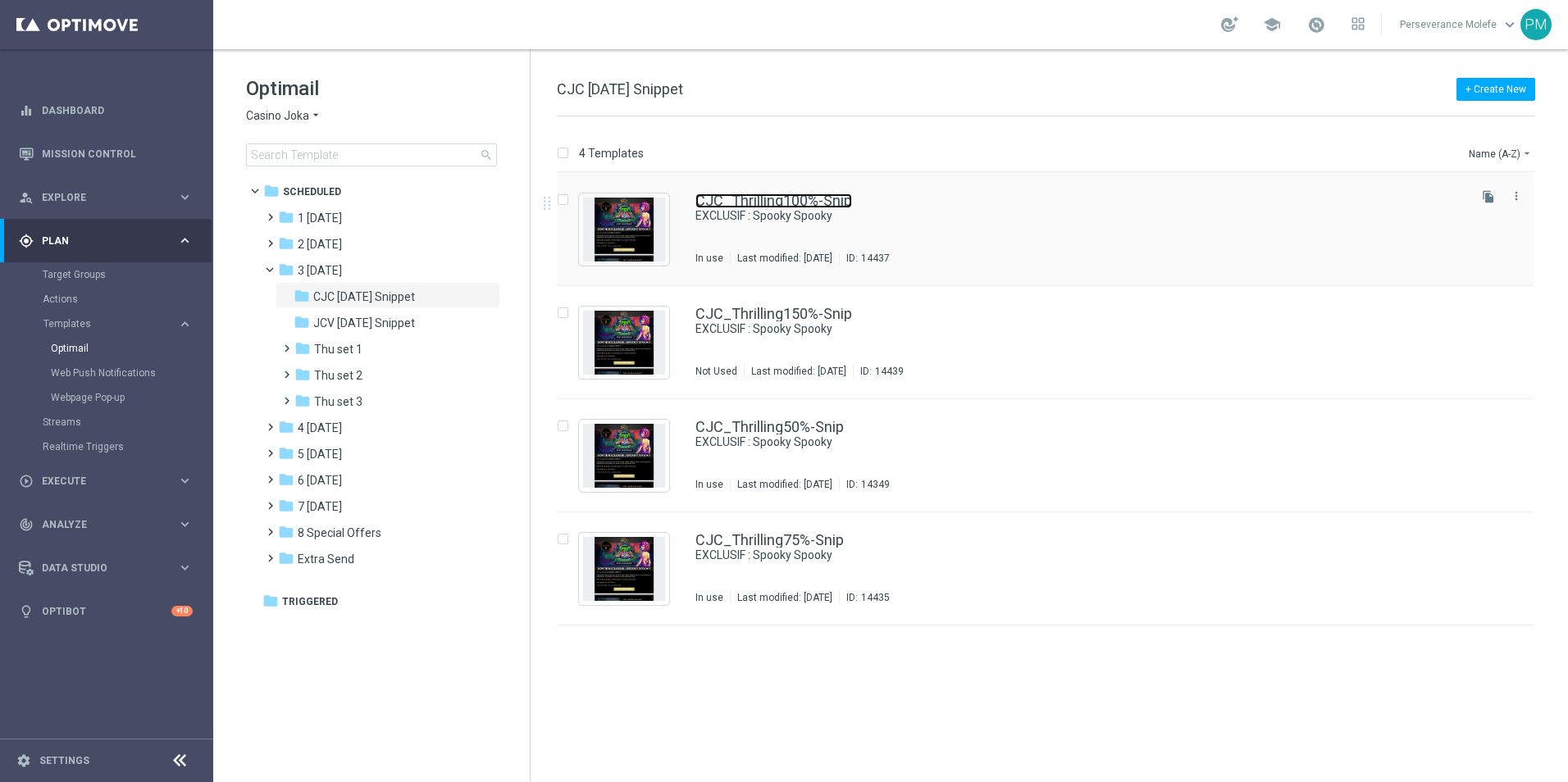
click at [716, 199] on link "CJC_Thrilling100%-Snip" at bounding box center [774, 201] width 157 height 15
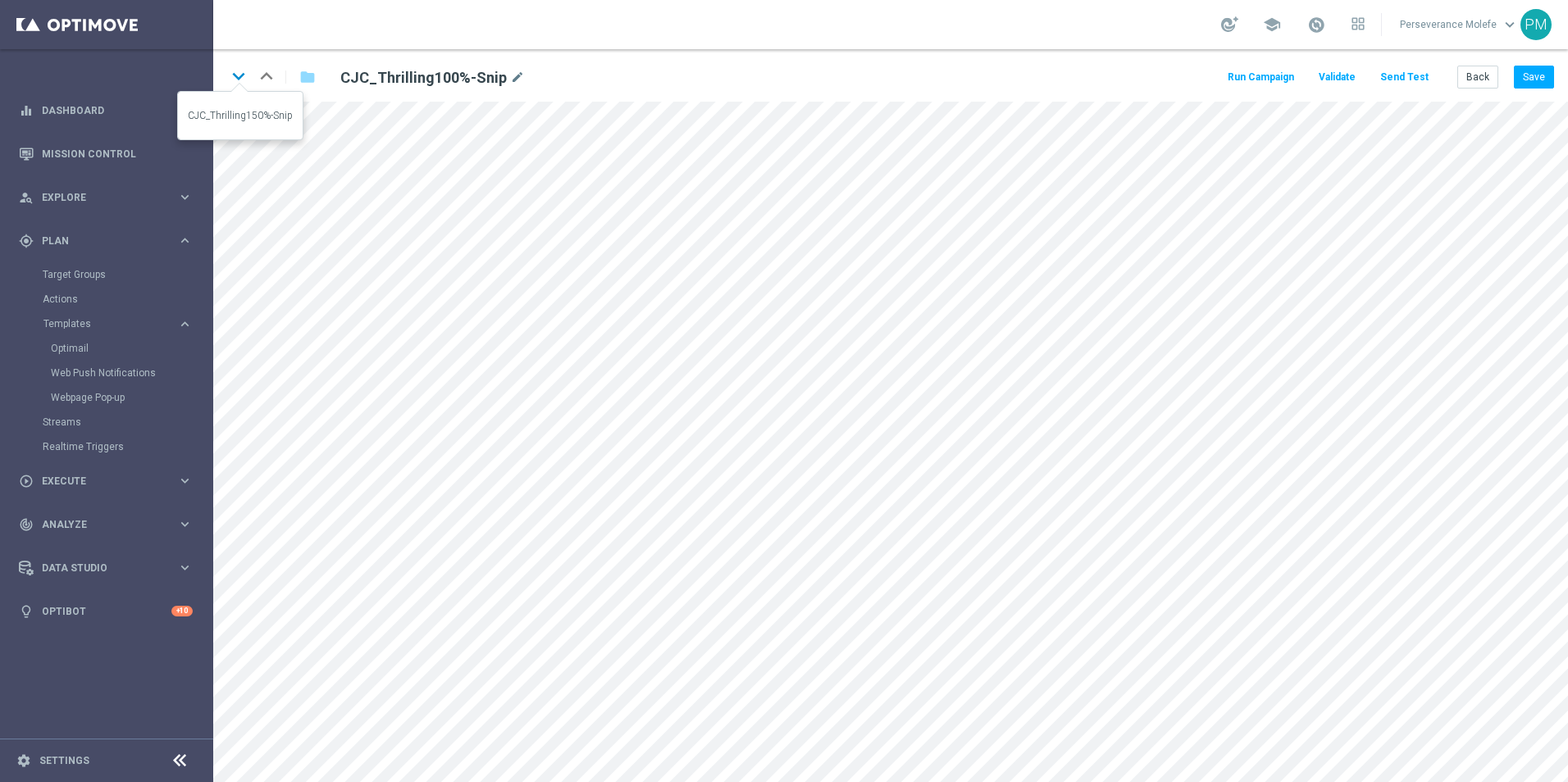
click at [235, 83] on icon "keyboard_arrow_down" at bounding box center [238, 76] width 24 height 24
click at [240, 83] on icon "keyboard_arrow_down" at bounding box center [238, 76] width 24 height 24
click at [241, 73] on icon "keyboard_arrow_down" at bounding box center [238, 76] width 24 height 24
click at [1472, 86] on button "Back" at bounding box center [1477, 77] width 41 height 23
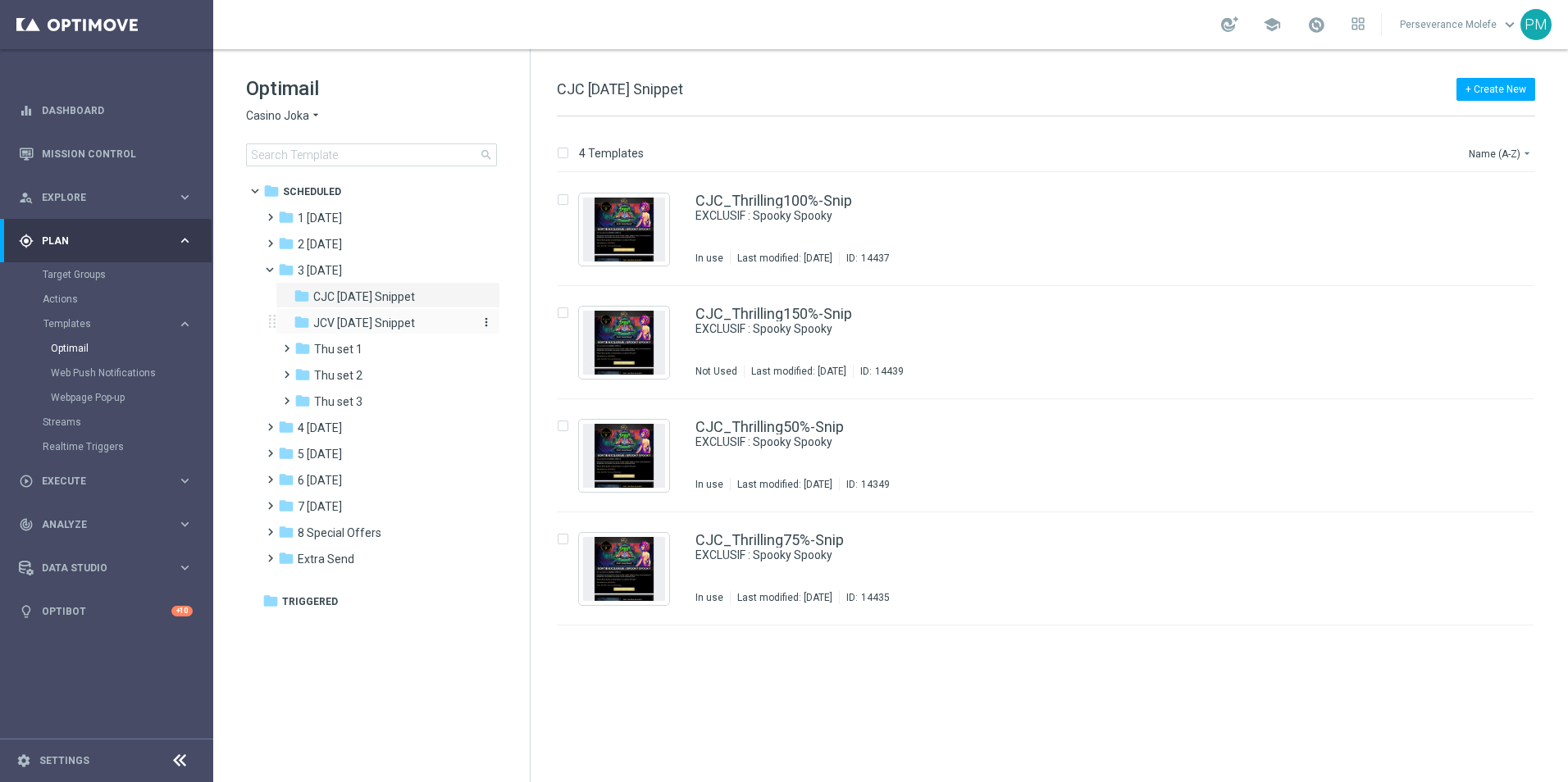
click at [333, 320] on span "JCV [DATE] Snippet" at bounding box center [364, 323] width 102 height 15
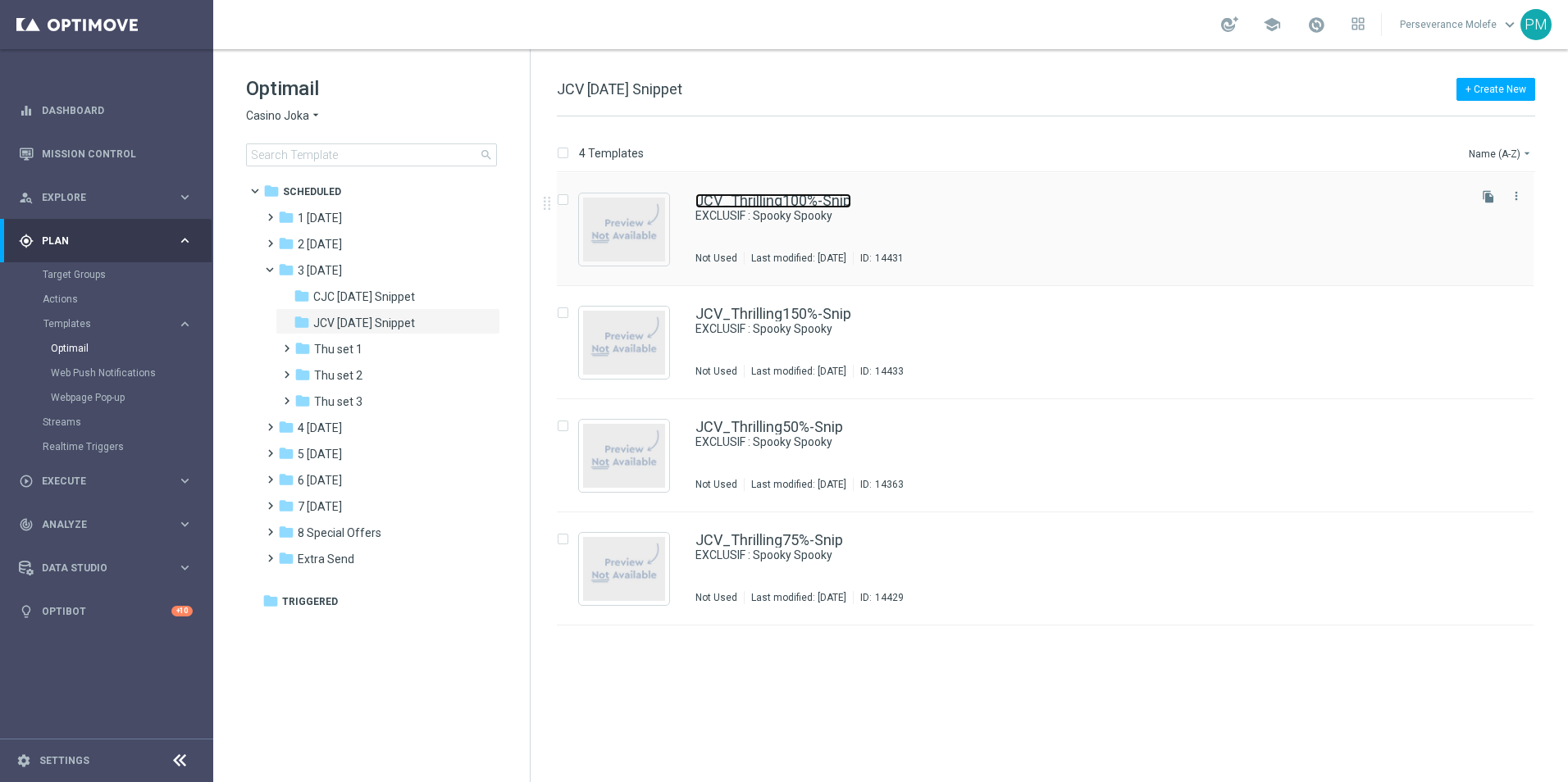
click at [796, 206] on link "JCV_Thrilling100%-Snip" at bounding box center [773, 201] width 156 height 15
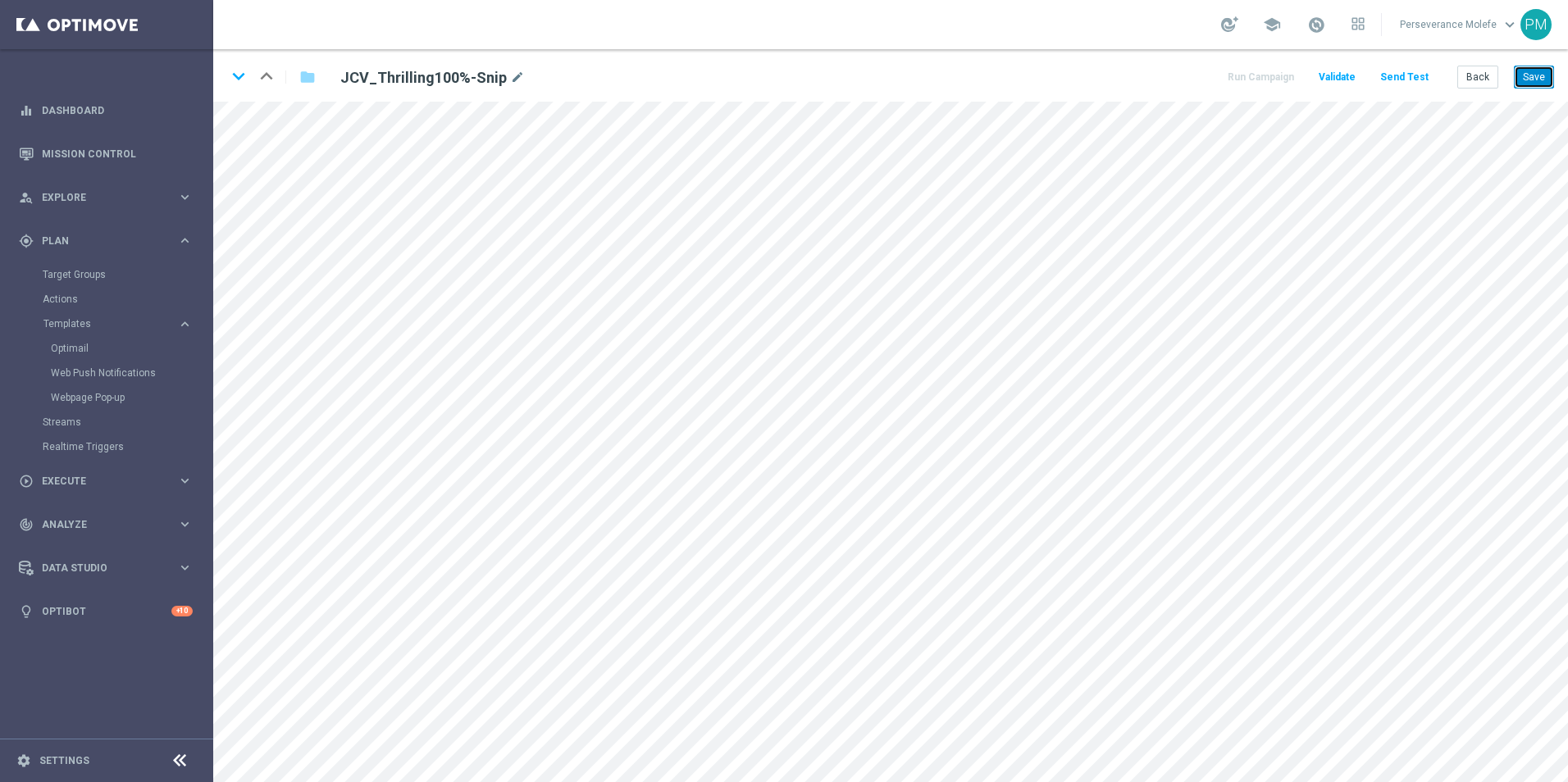
click at [1542, 86] on button "Save" at bounding box center [1534, 77] width 40 height 23
click at [1475, 79] on button "Back" at bounding box center [1477, 77] width 41 height 23
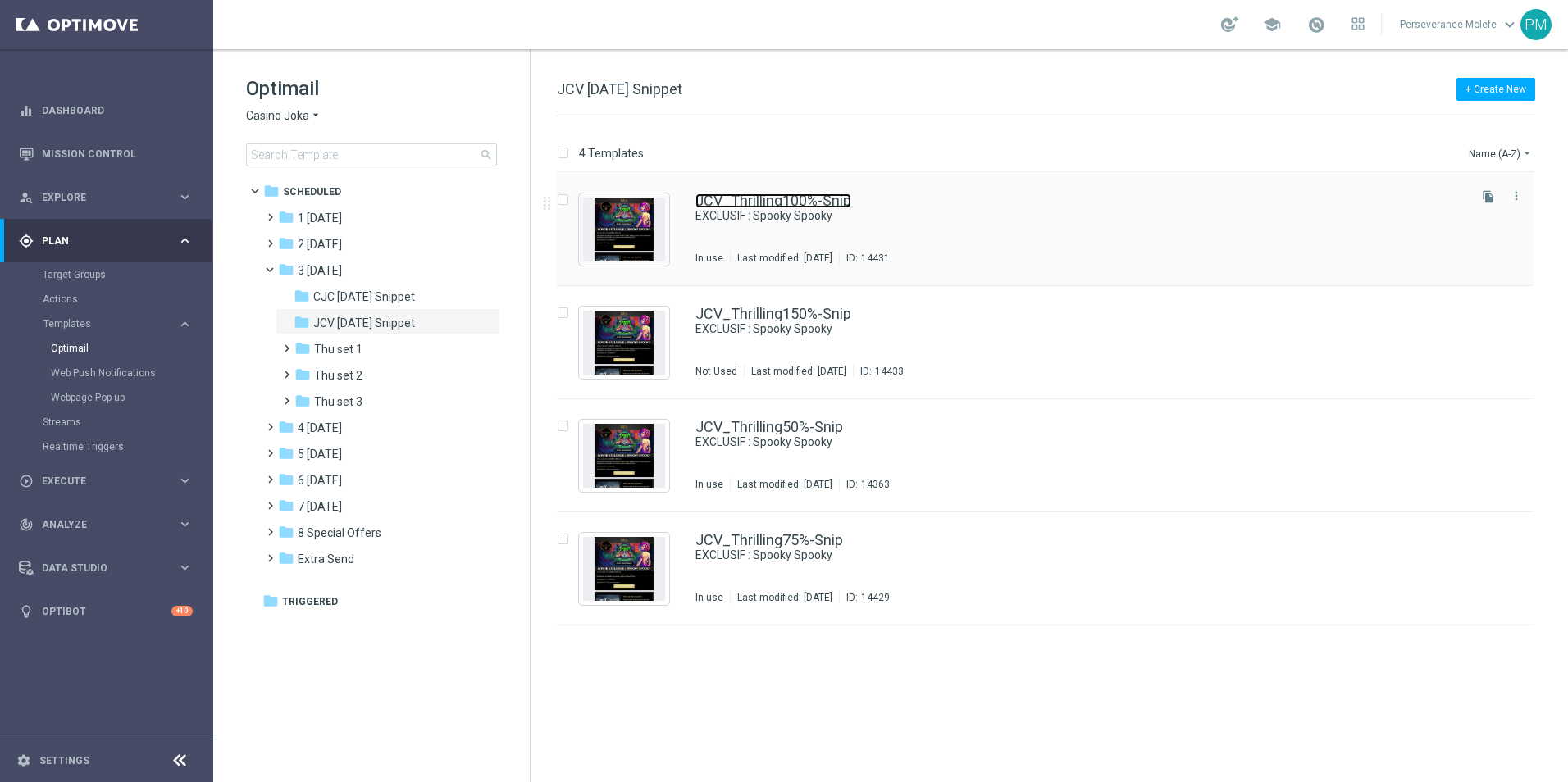
click at [834, 203] on link "JCV_Thrilling100%-Snip" at bounding box center [773, 201] width 156 height 15
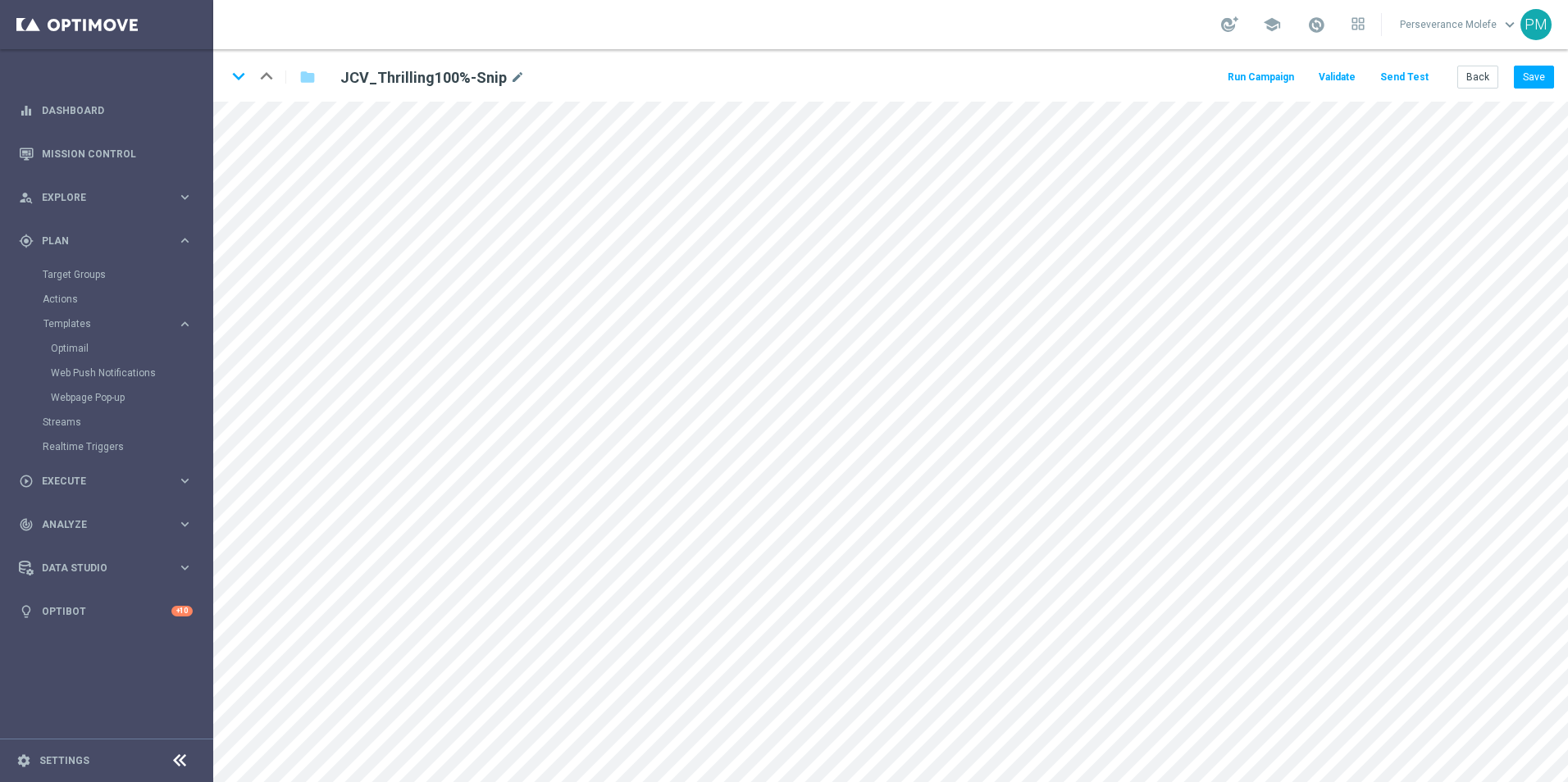
click at [1401, 85] on button "Send Test" at bounding box center [1404, 78] width 53 height 23
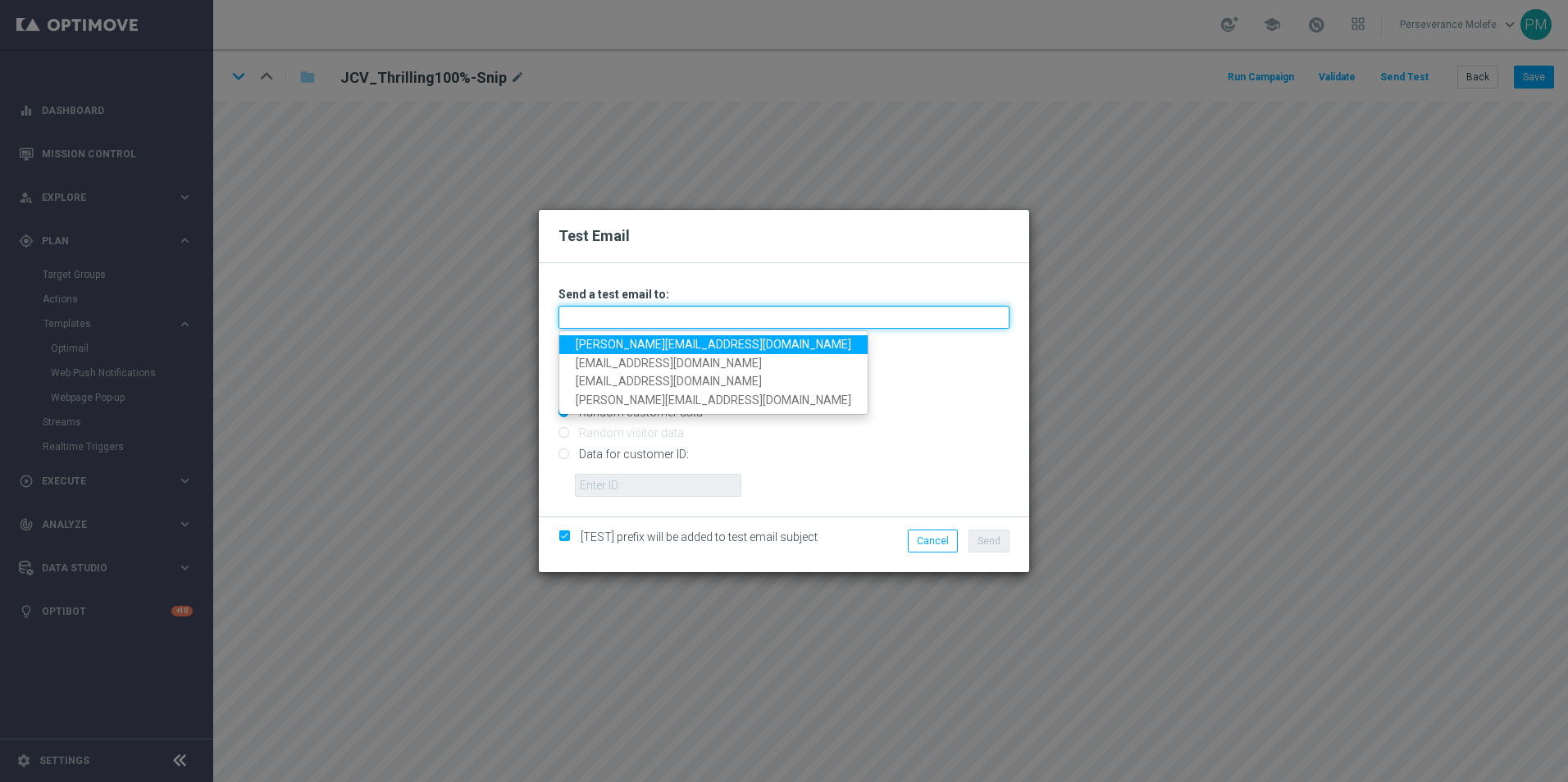
click at [682, 310] on input "text" at bounding box center [784, 316] width 451 height 23
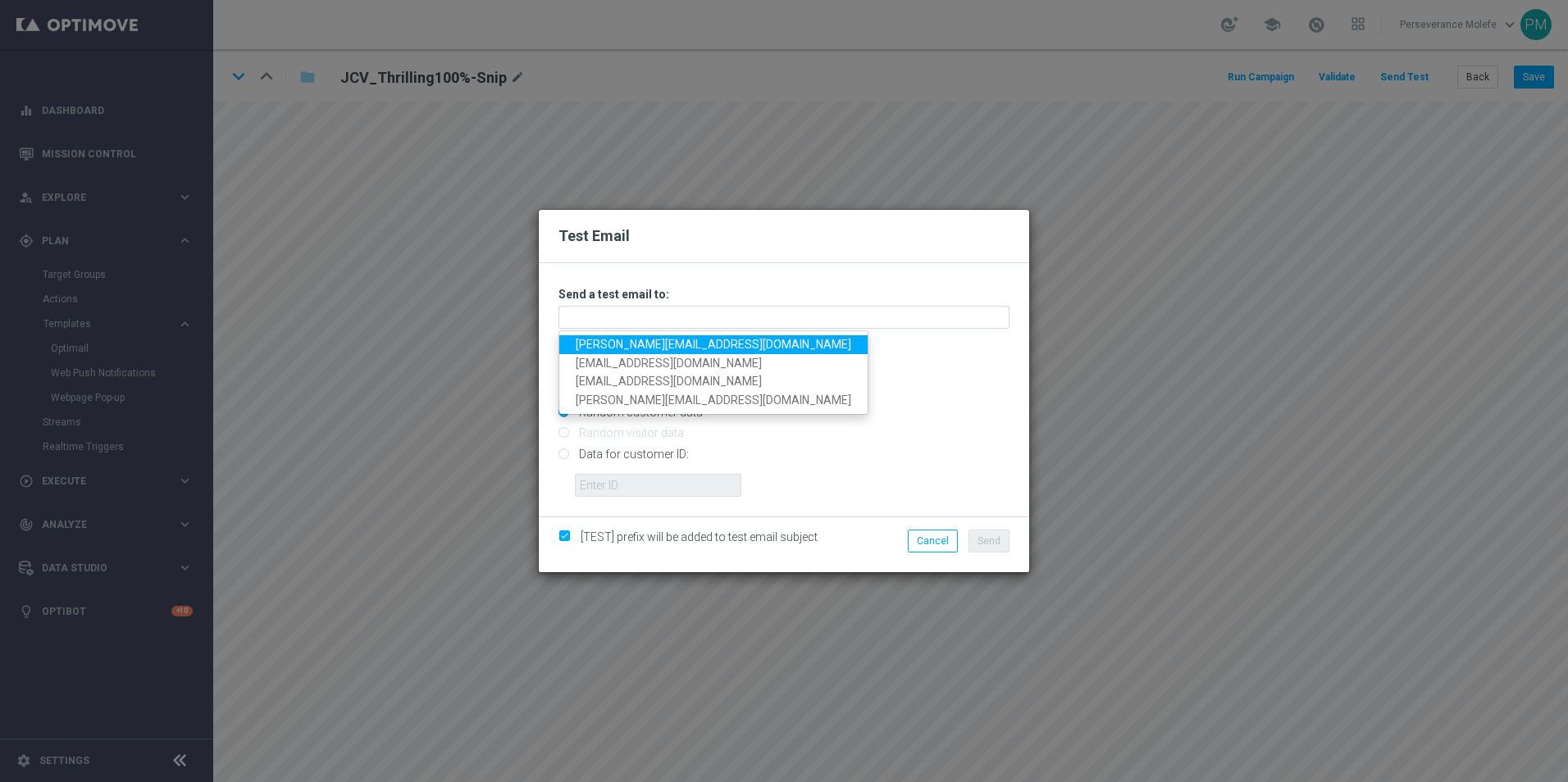
click at [618, 342] on link "[PERSON_NAME][EMAIL_ADDRESS][DOMAIN_NAME]" at bounding box center [713, 345] width 308 height 19
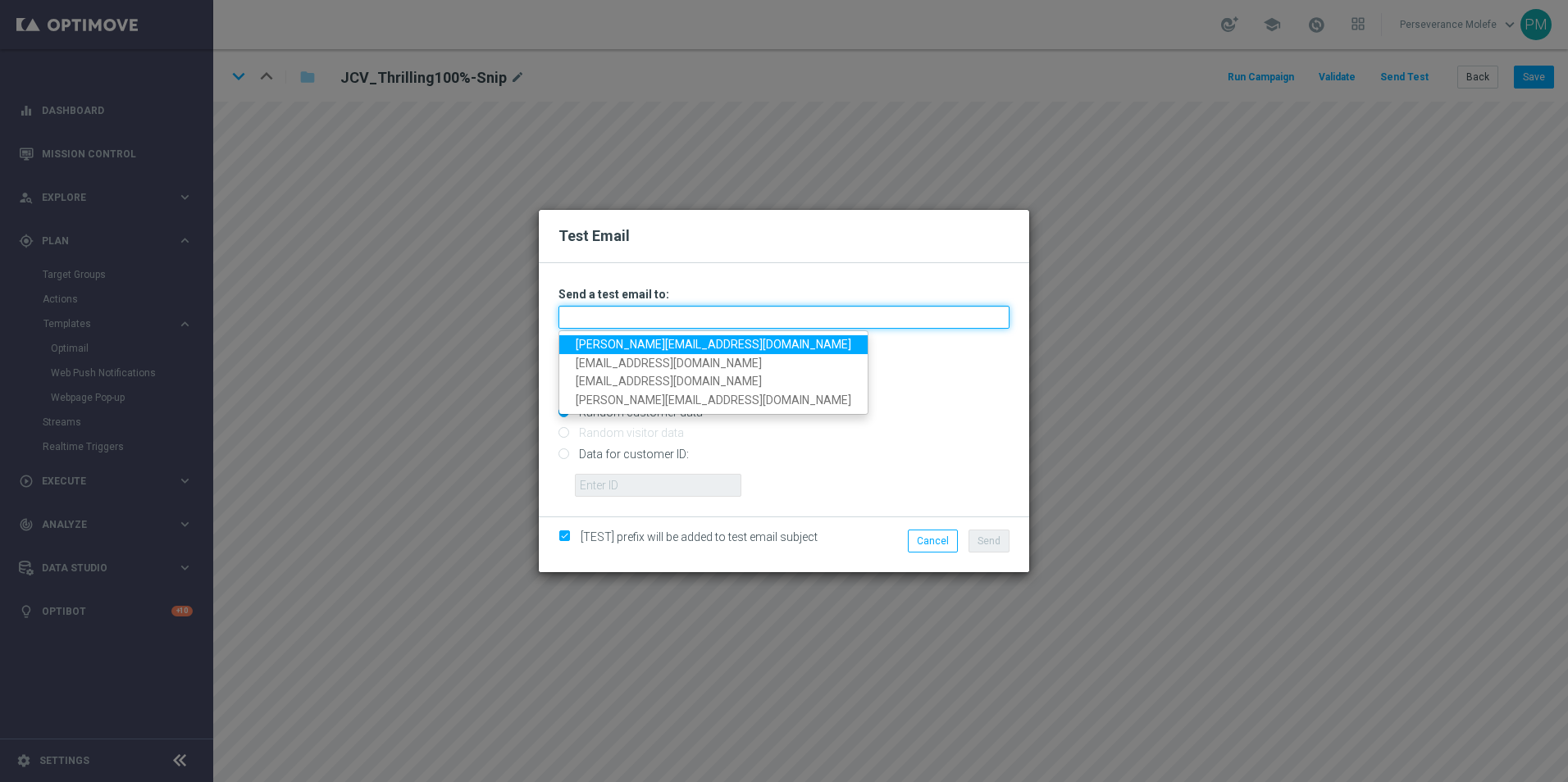
type input "[PERSON_NAME][EMAIL_ADDRESS][DOMAIN_NAME]"
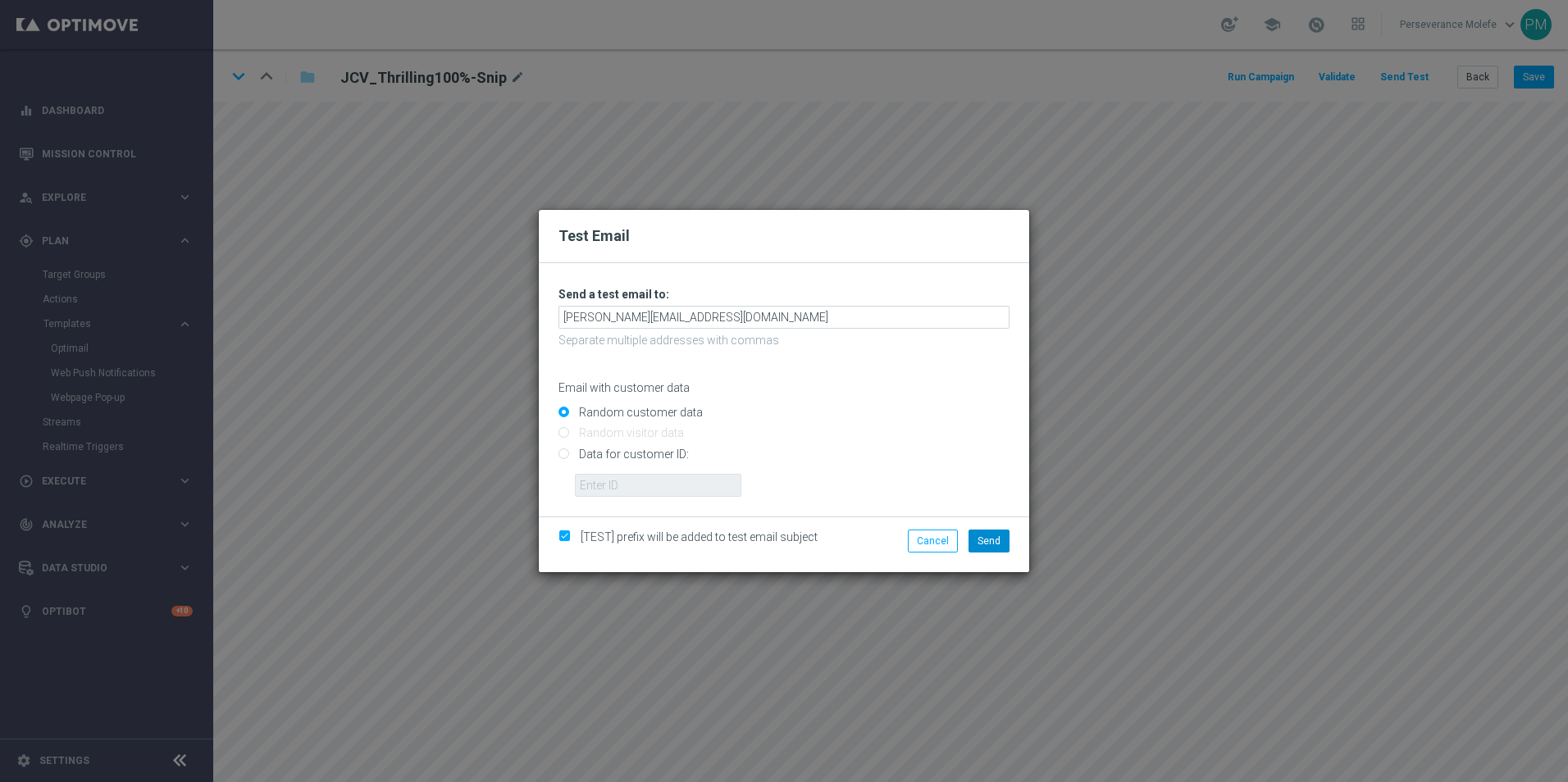
click at [969, 537] on li "Send" at bounding box center [989, 540] width 49 height 23
click at [978, 537] on button "Send" at bounding box center [989, 540] width 41 height 23
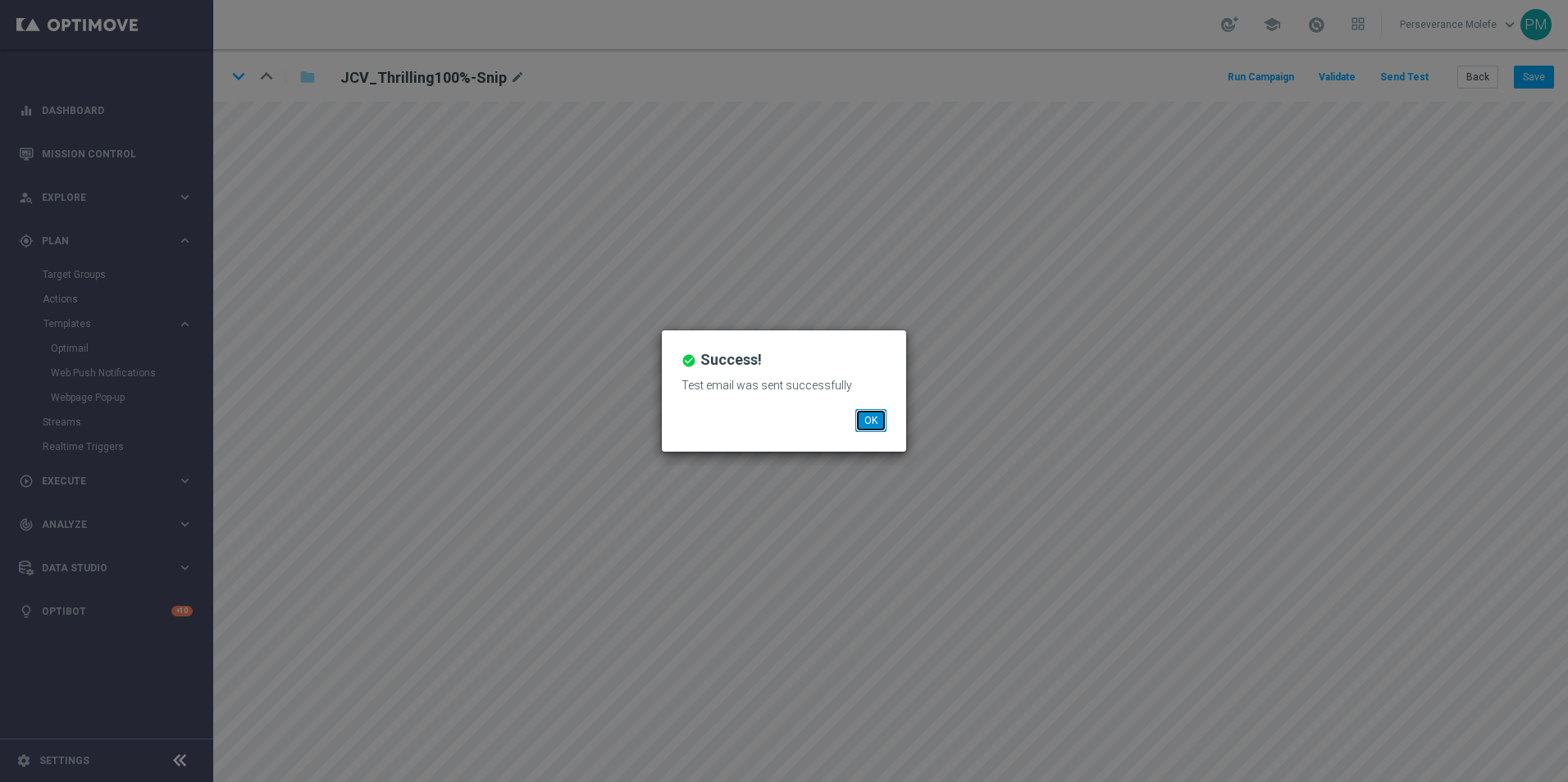
click at [883, 431] on button "OK" at bounding box center [870, 420] width 31 height 23
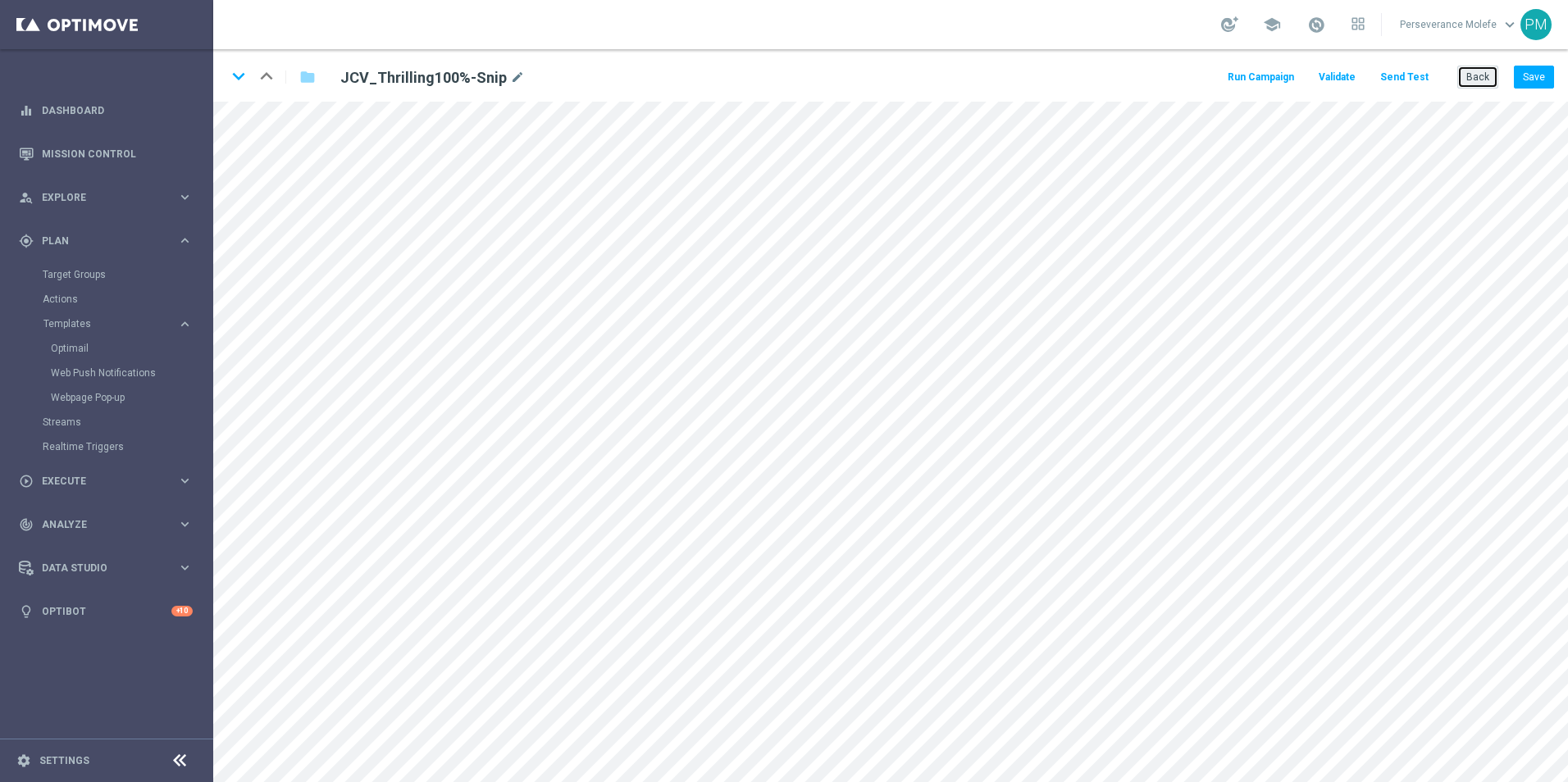
click at [1477, 74] on button "Back" at bounding box center [1477, 77] width 41 height 23
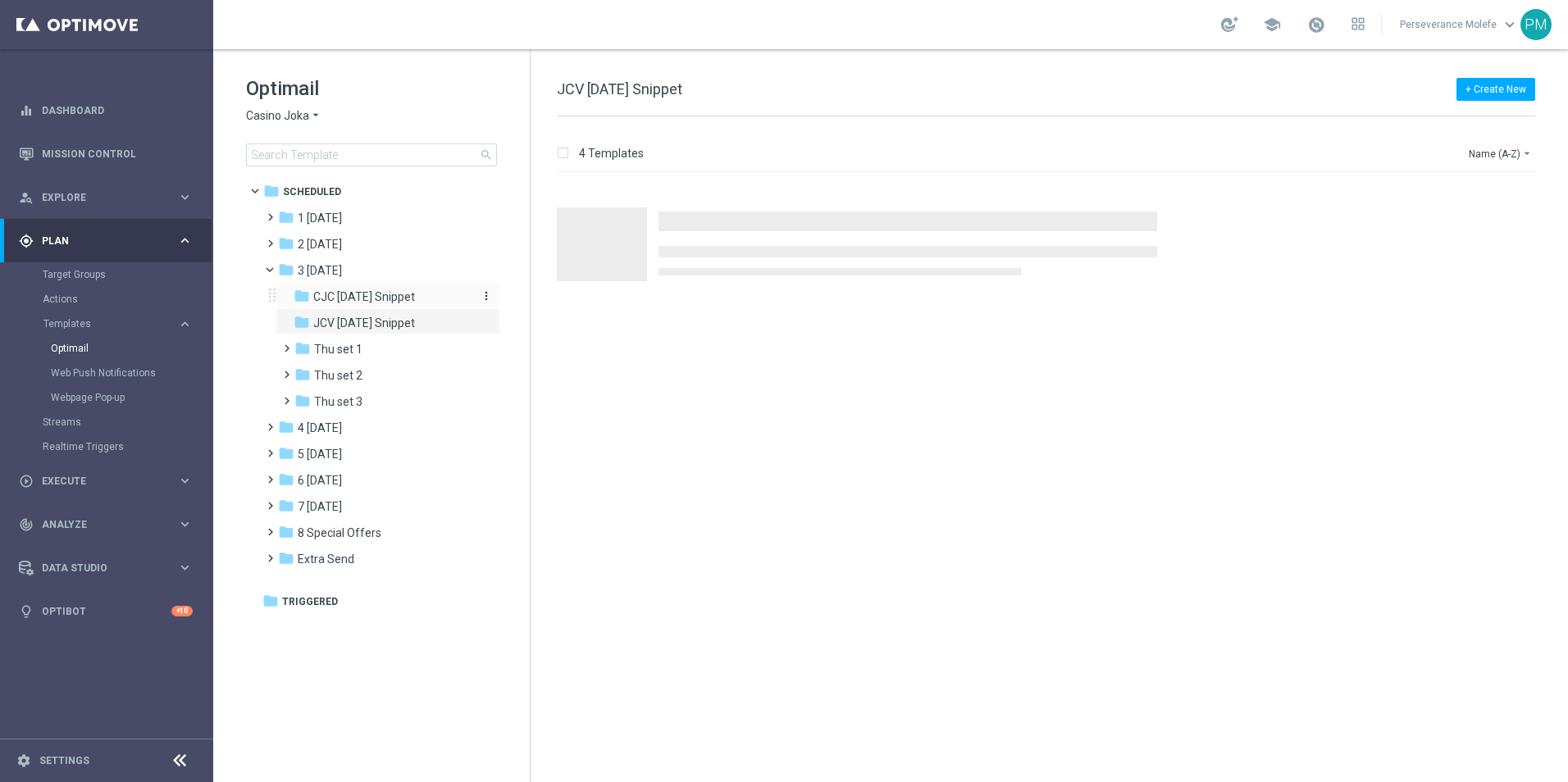
click at [369, 293] on span "CJC [DATE] Snippet" at bounding box center [364, 297] width 102 height 15
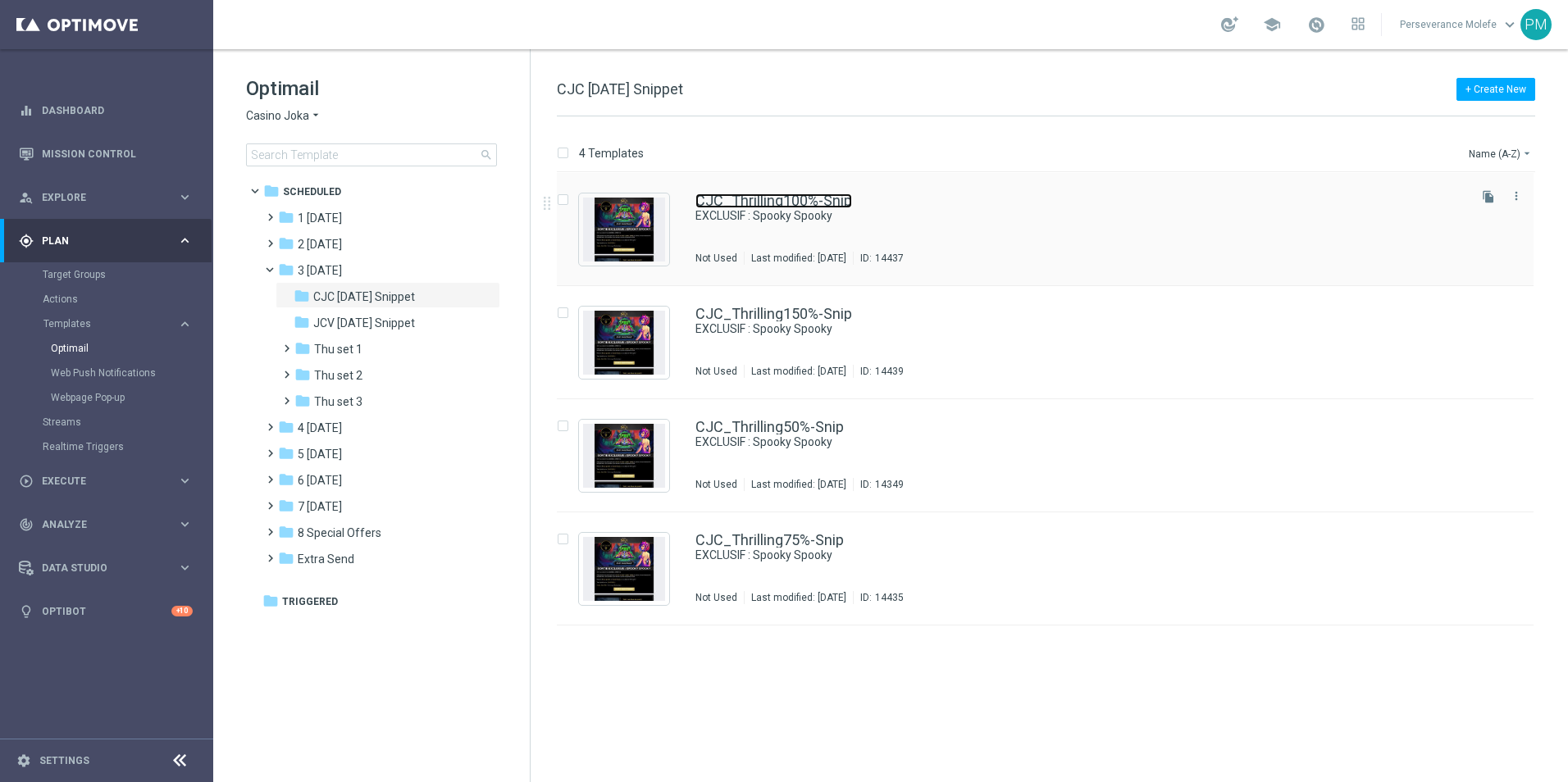
click at [817, 197] on link "CJC_Thrilling100%-Snip" at bounding box center [774, 201] width 157 height 15
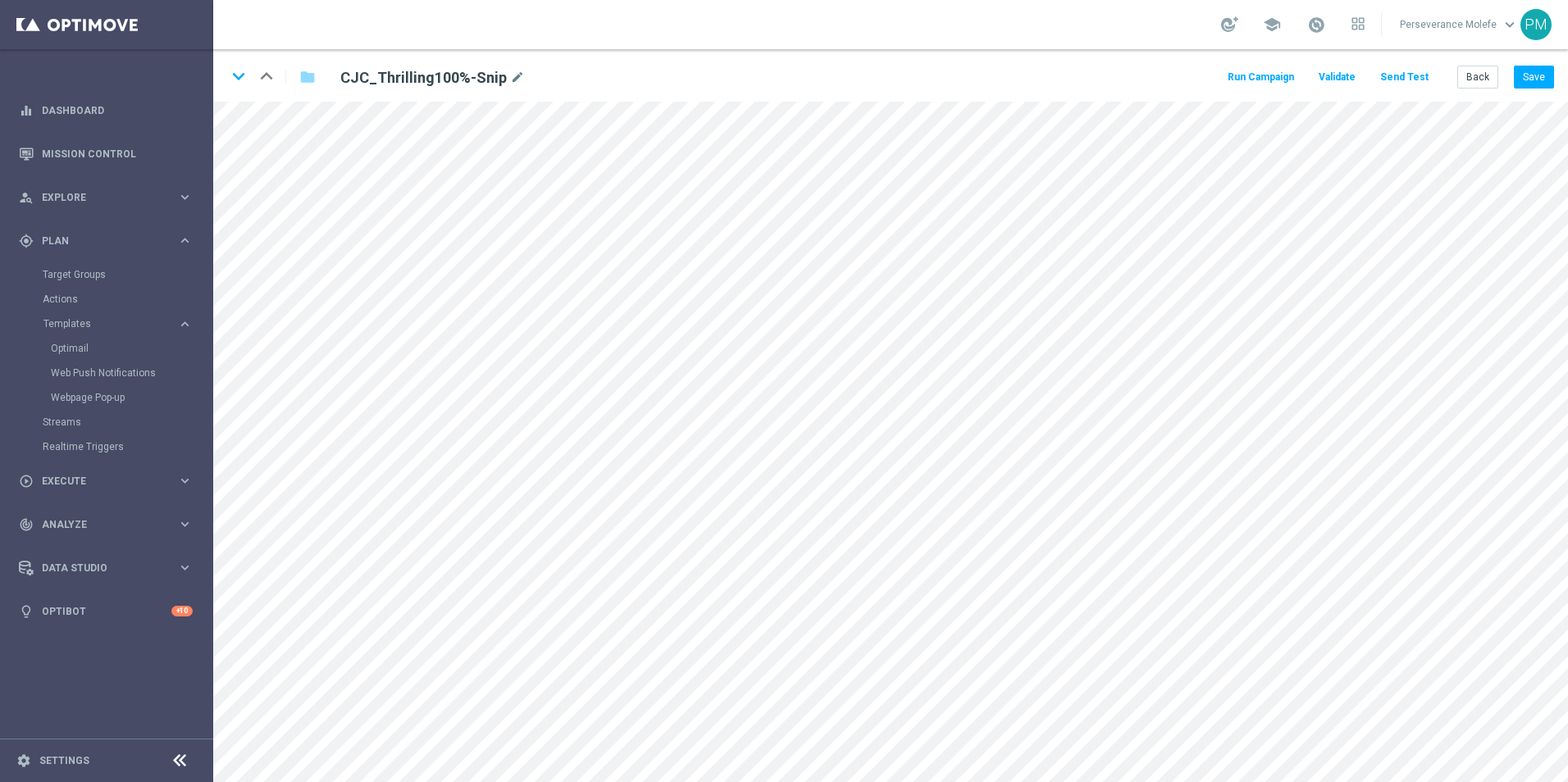
click at [1409, 83] on button "Send Test" at bounding box center [1404, 78] width 53 height 23
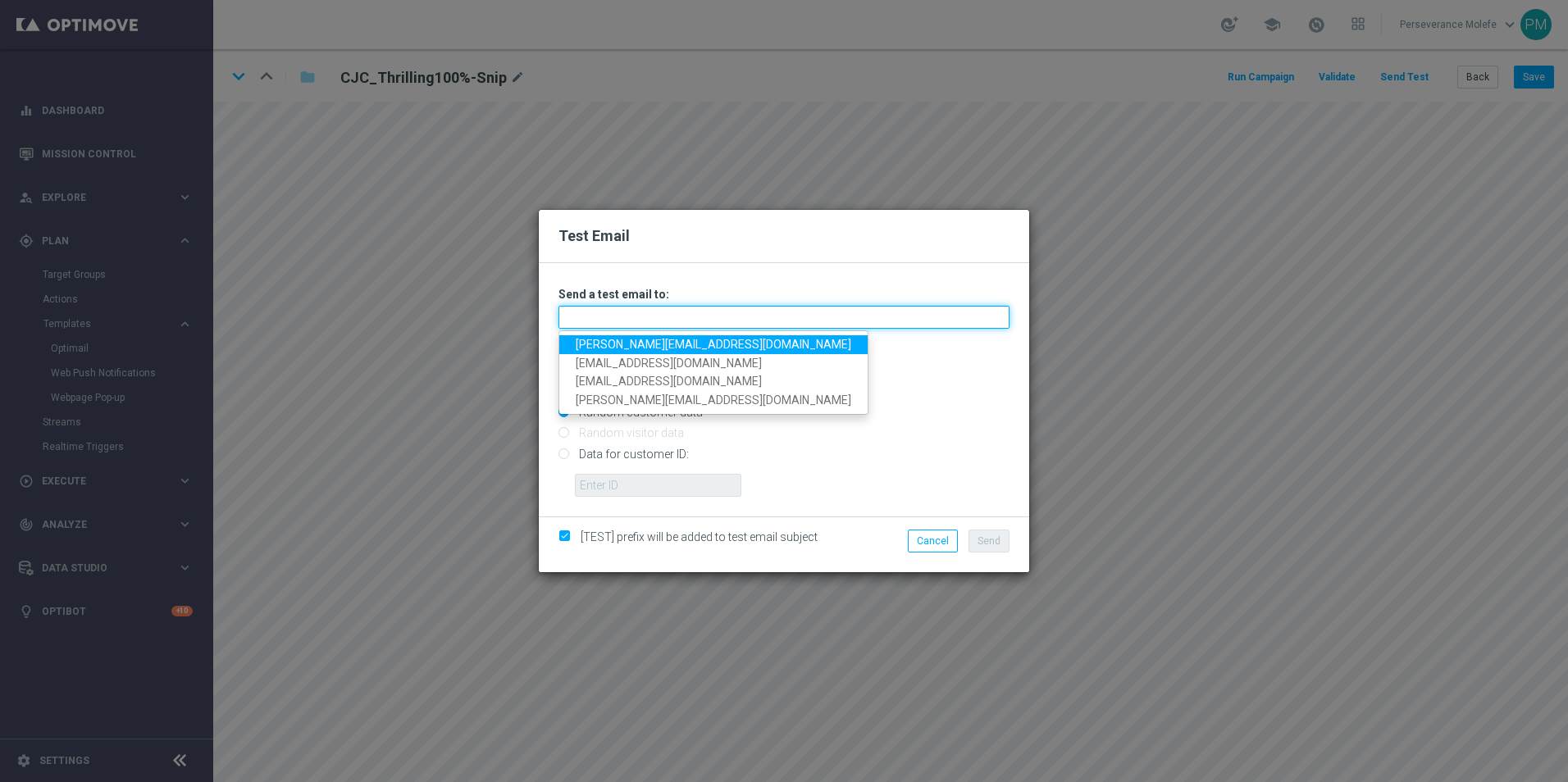
click at [707, 314] on input "text" at bounding box center [784, 316] width 451 height 23
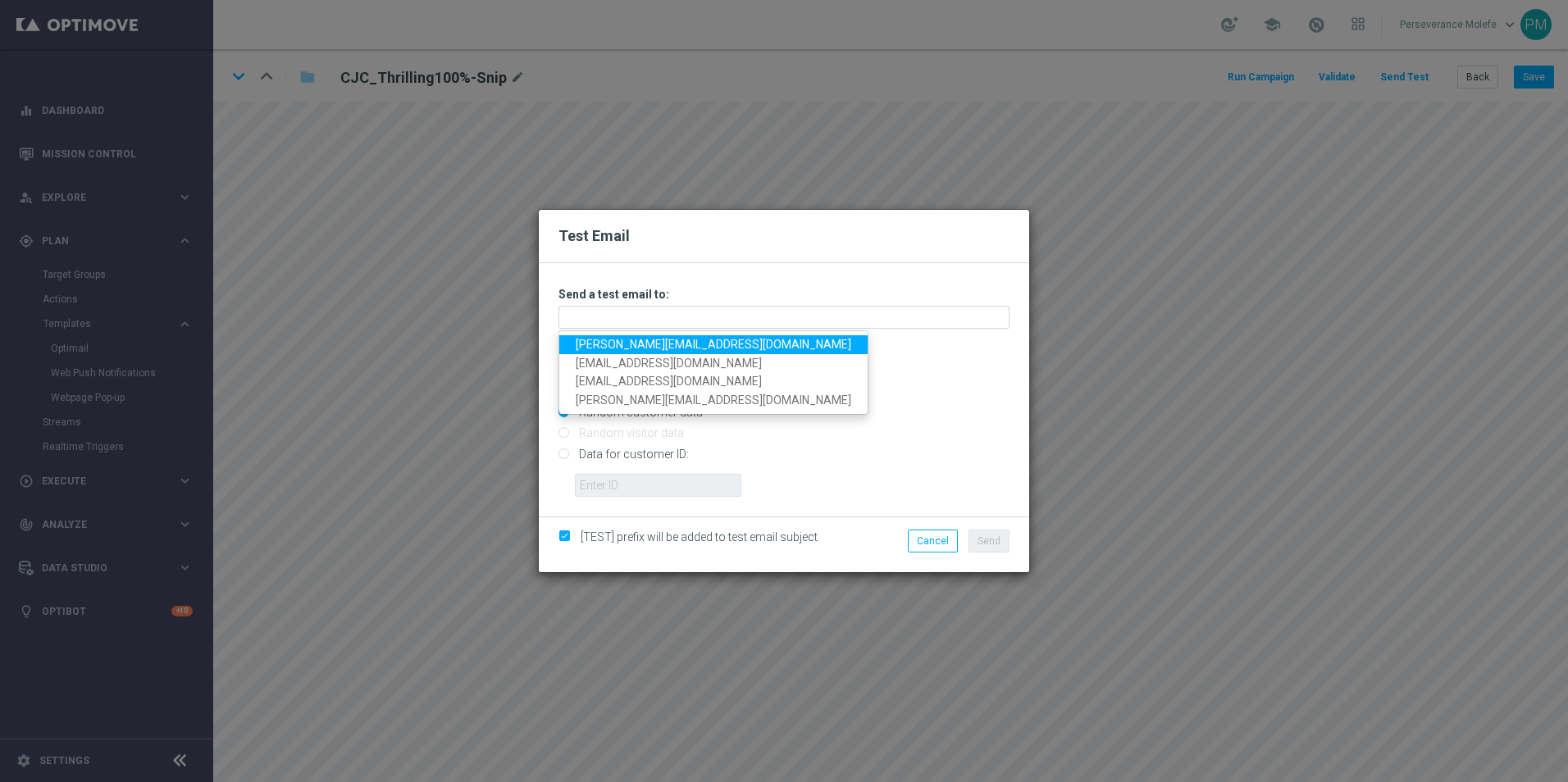
click at [670, 340] on link "[PERSON_NAME][EMAIL_ADDRESS][DOMAIN_NAME]" at bounding box center [713, 345] width 308 height 19
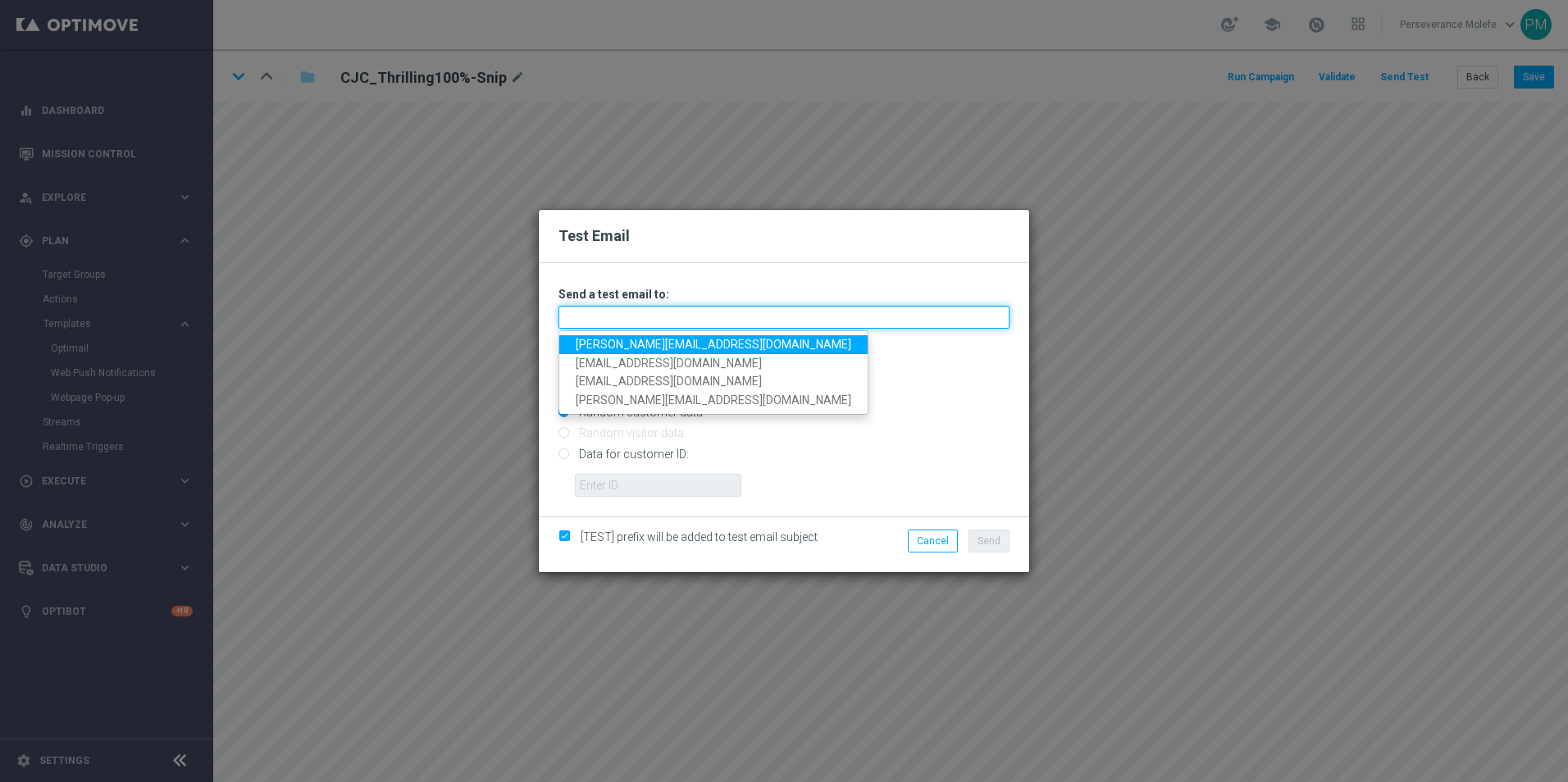
type input "[PERSON_NAME][EMAIL_ADDRESS][DOMAIN_NAME]"
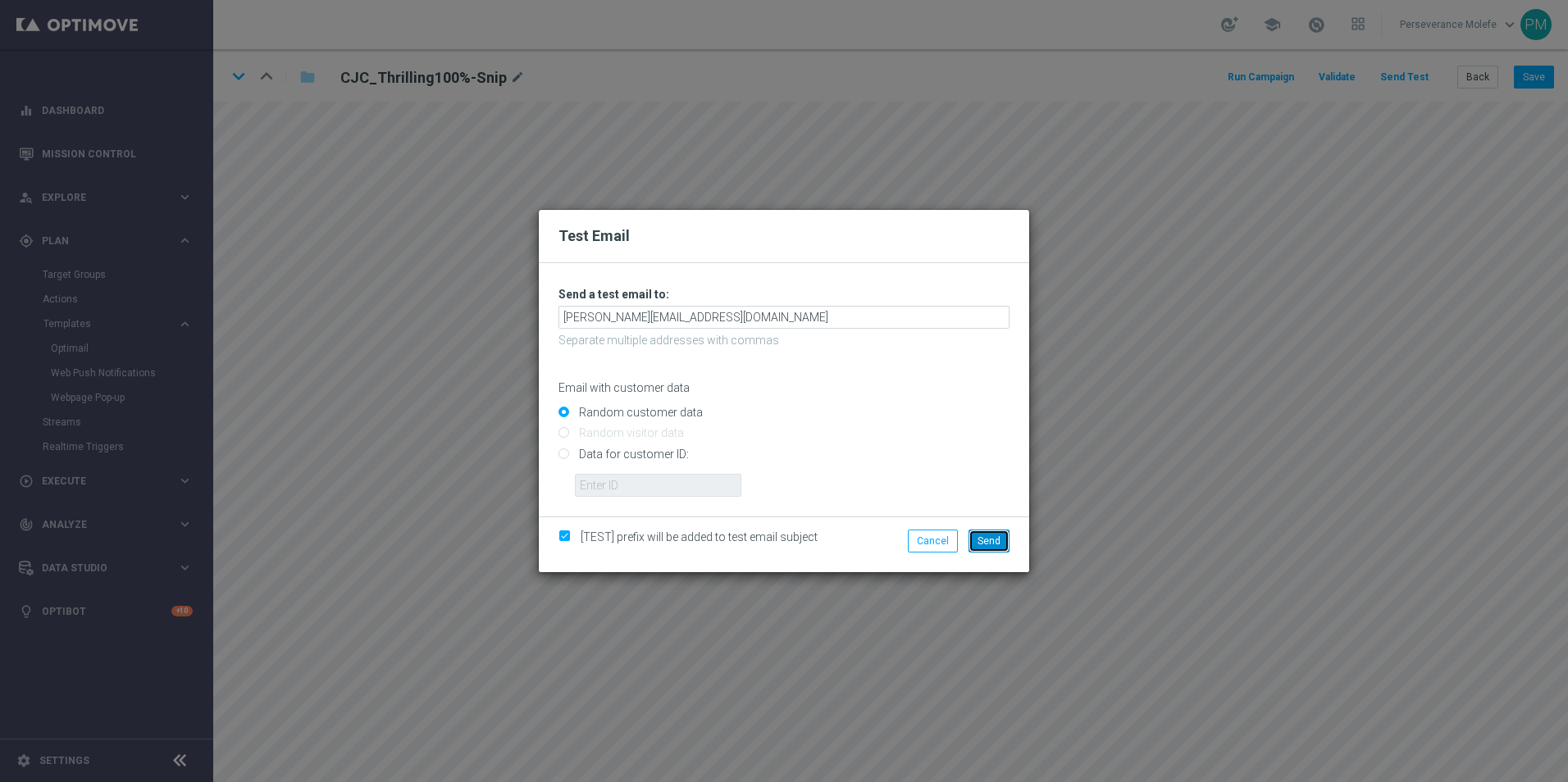
click at [993, 542] on span "Send" at bounding box center [989, 541] width 23 height 12
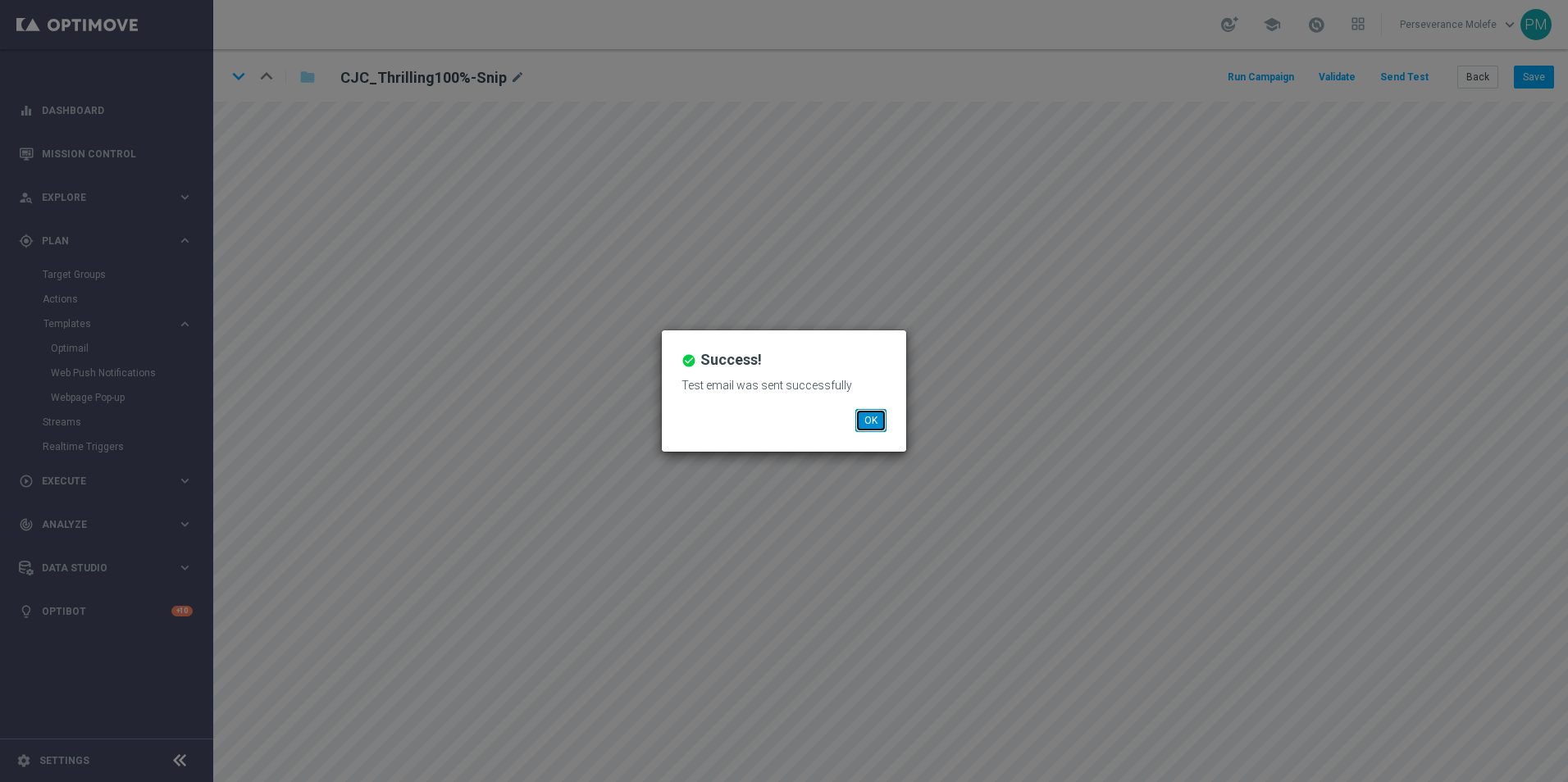
click at [869, 415] on button "OK" at bounding box center [870, 420] width 31 height 23
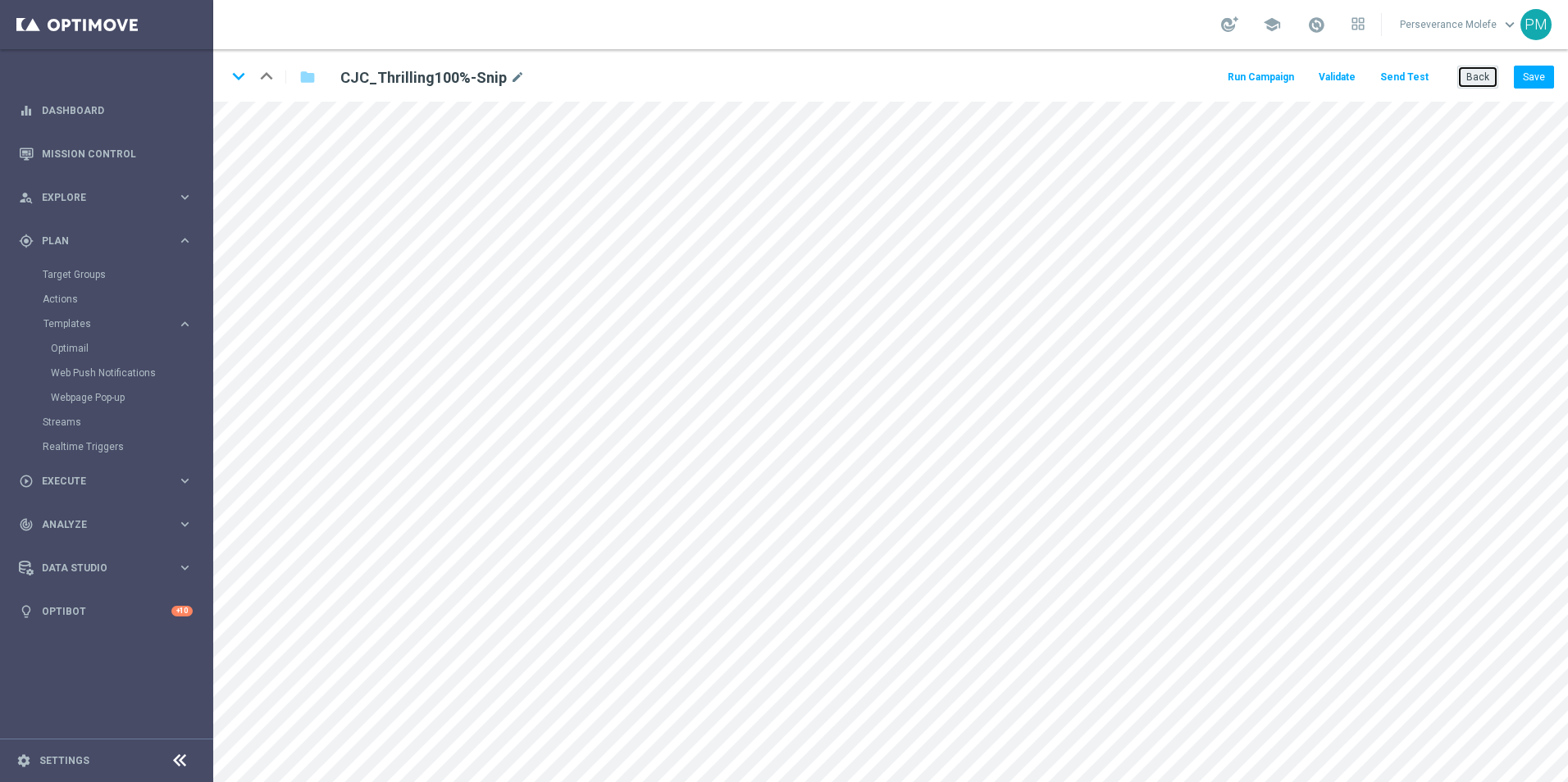
click at [1477, 76] on button "Back" at bounding box center [1477, 77] width 41 height 23
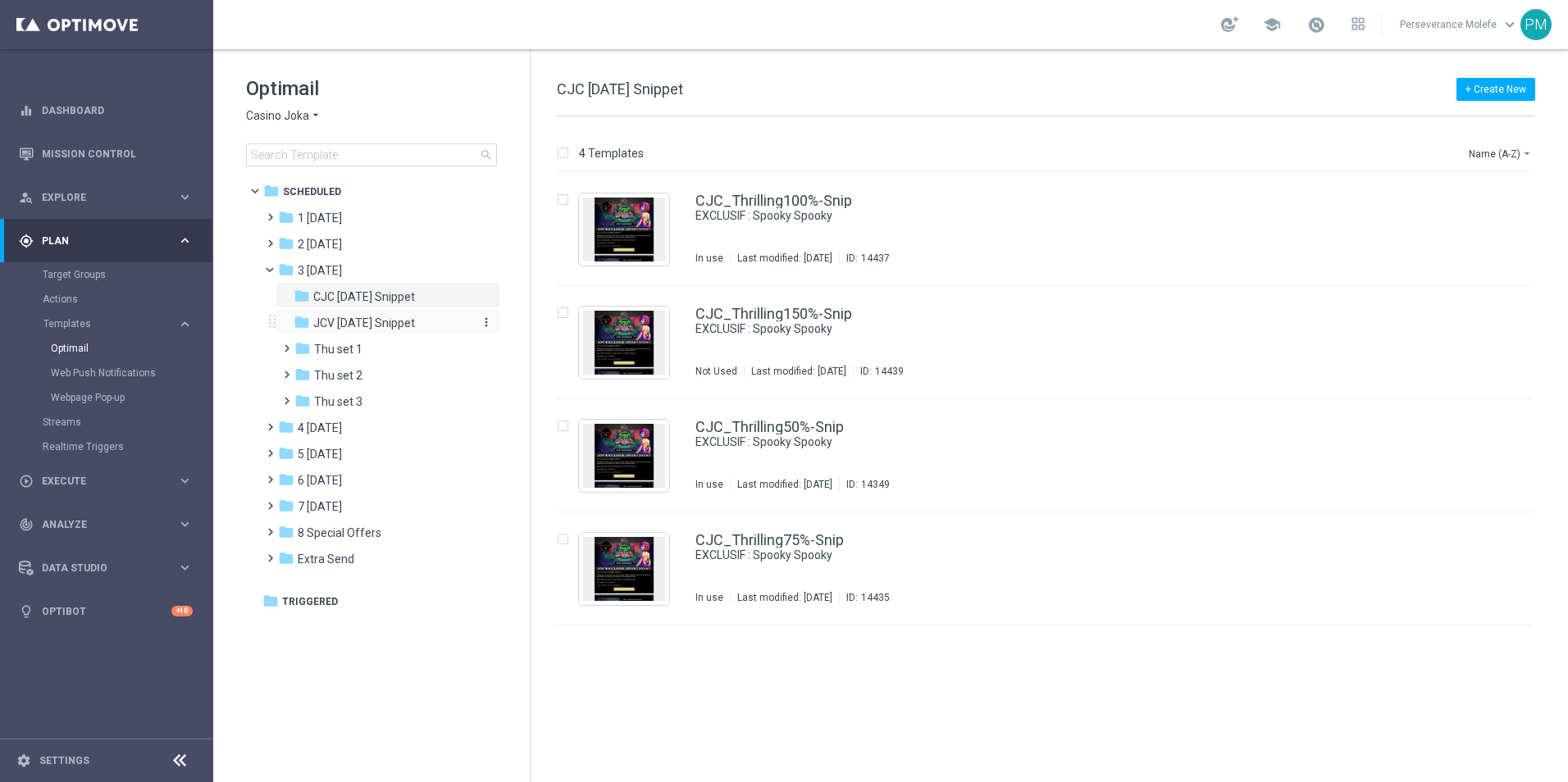
click at [393, 315] on span "JCV [DATE] Snippet" at bounding box center [364, 323] width 102 height 15
click at [758, 205] on link "JCV_Thrilling100%-Snip" at bounding box center [773, 201] width 156 height 15
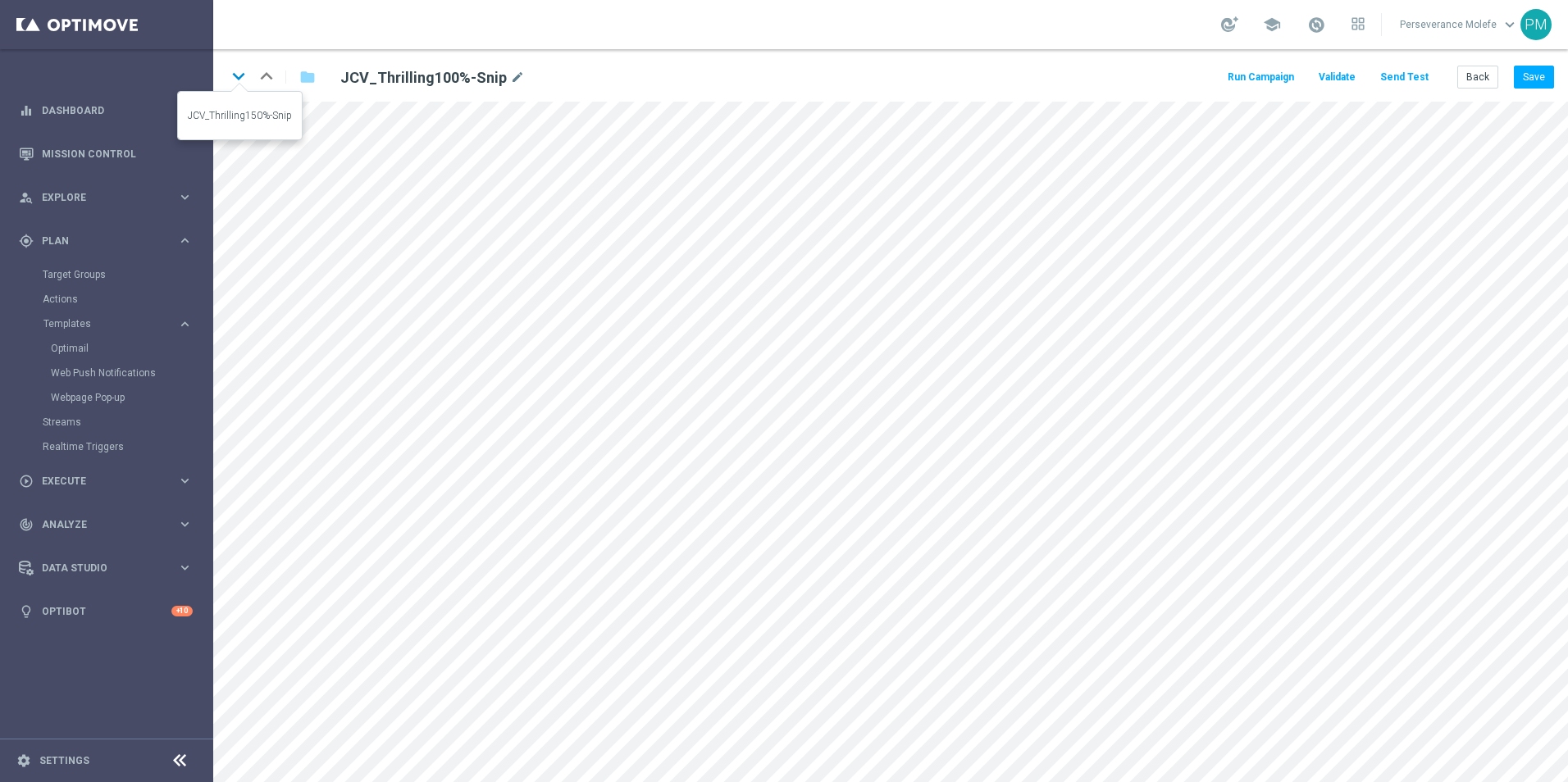
click at [240, 81] on icon "keyboard_arrow_down" at bounding box center [238, 76] width 24 height 24
click at [1520, 83] on button "Save" at bounding box center [1534, 77] width 40 height 23
click at [238, 79] on icon "keyboard_arrow_down" at bounding box center [238, 76] width 24 height 24
click at [1537, 72] on button "Save" at bounding box center [1534, 77] width 40 height 23
click at [241, 73] on icon "keyboard_arrow_down" at bounding box center [238, 76] width 24 height 24
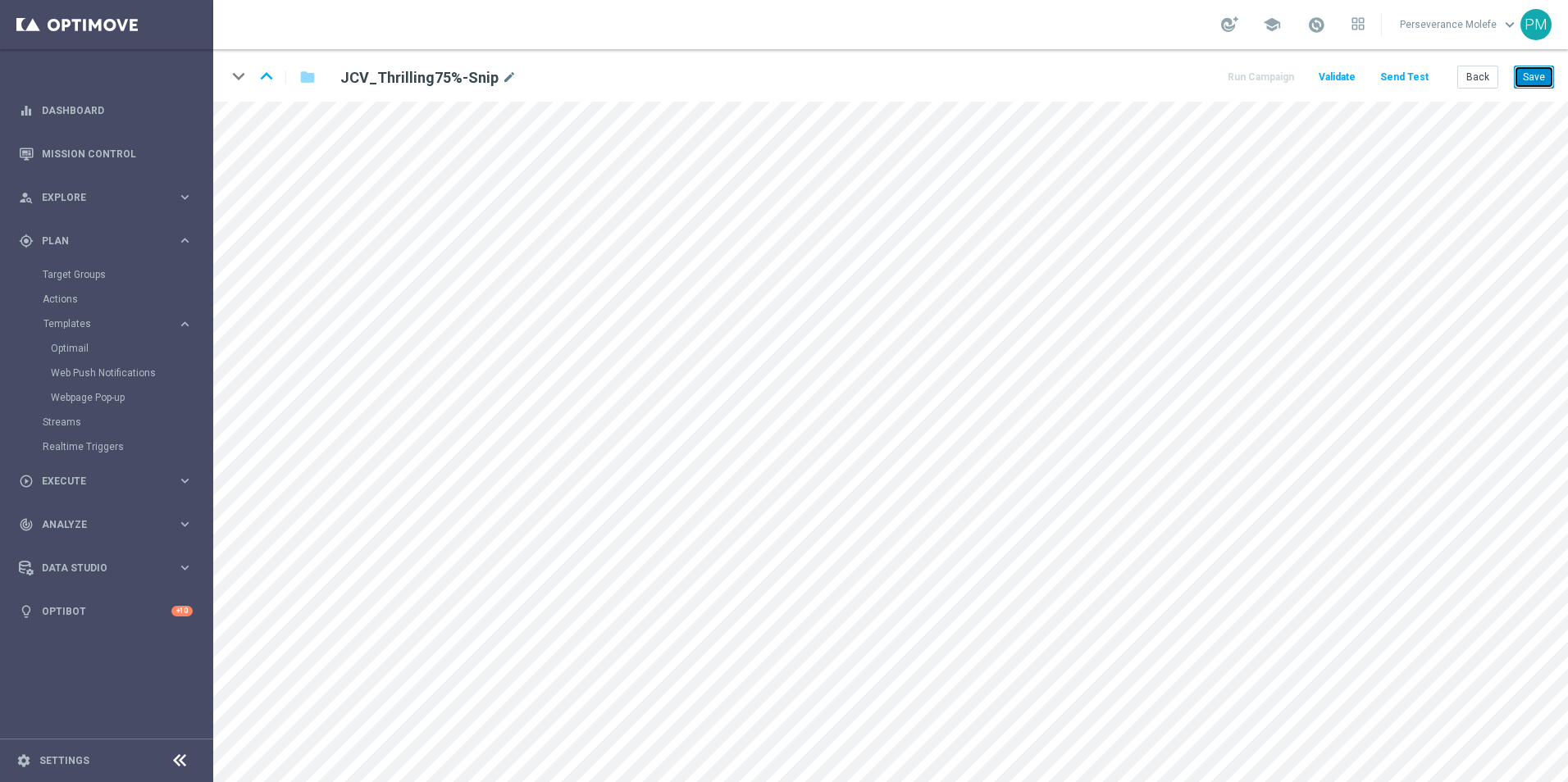
click at [1526, 86] on button "Save" at bounding box center [1534, 77] width 40 height 23
click at [1479, 82] on button "Back" at bounding box center [1477, 77] width 41 height 23
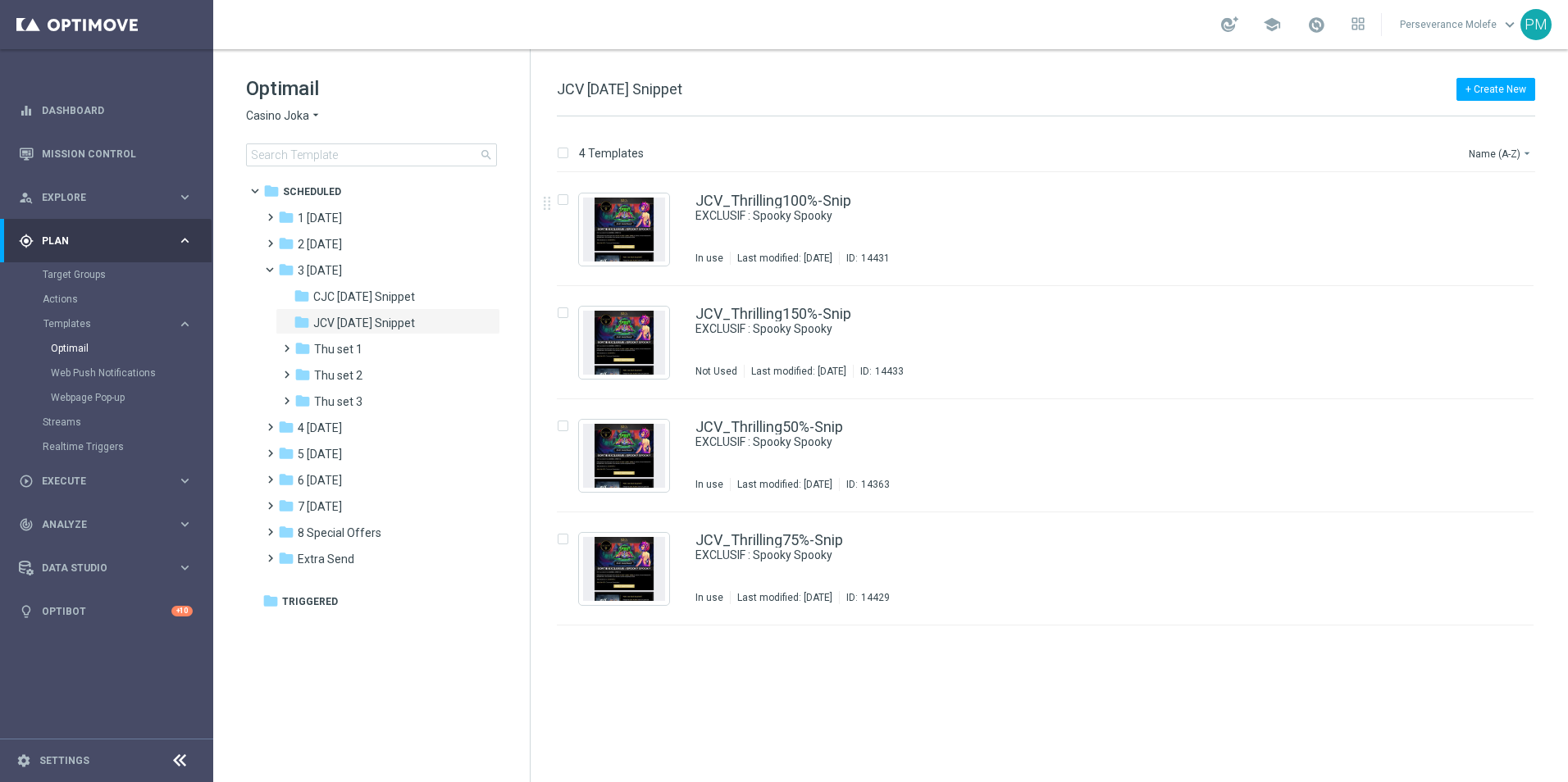
click at [299, 117] on span "Casino Joka" at bounding box center [278, 116] width 63 height 16
click at [308, 259] on div "Le Roi [PERSON_NAME]" at bounding box center [308, 253] width 123 height 20
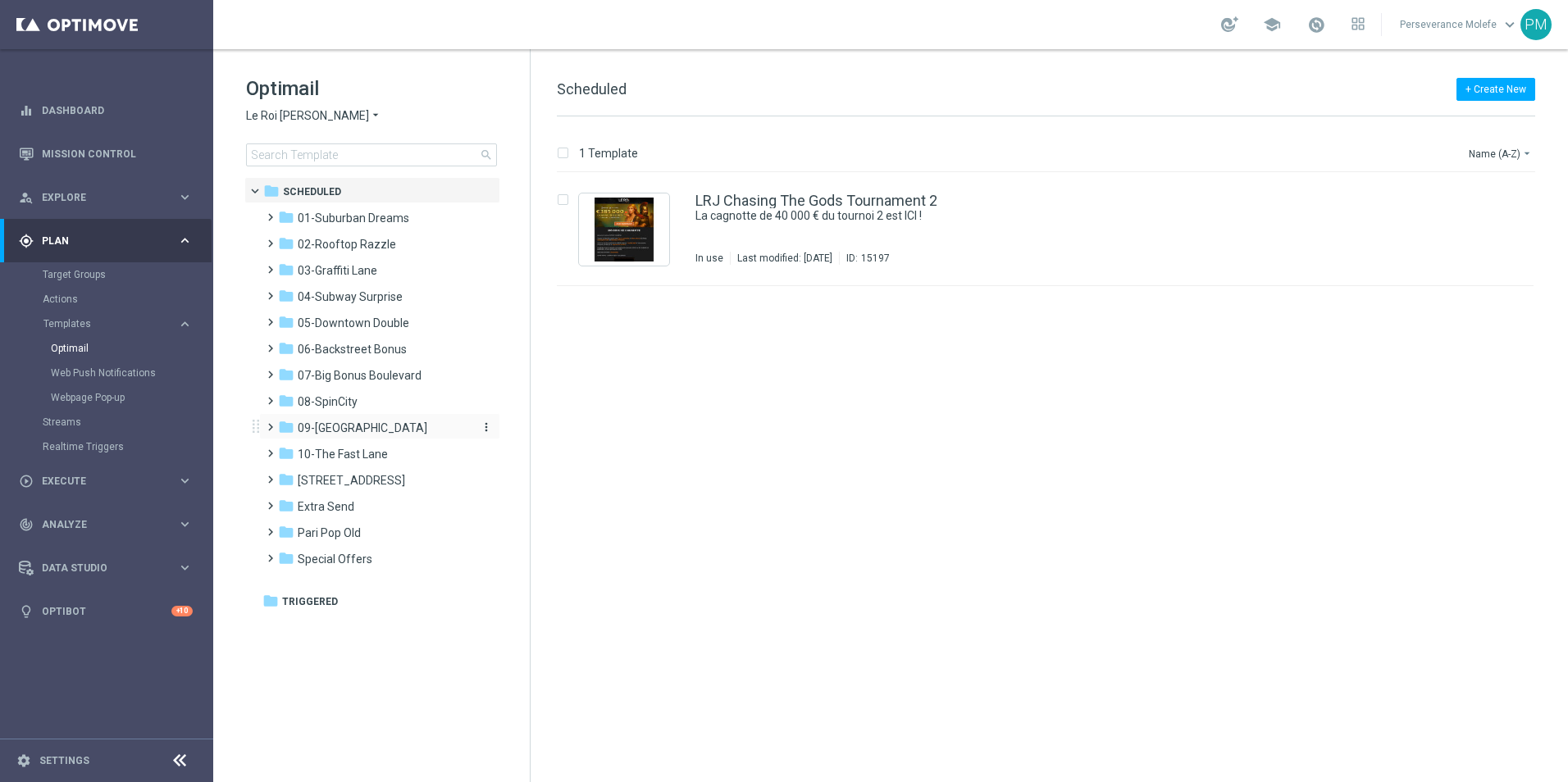
click at [348, 431] on span "09-[GEOGRAPHIC_DATA]" at bounding box center [362, 428] width 129 height 15
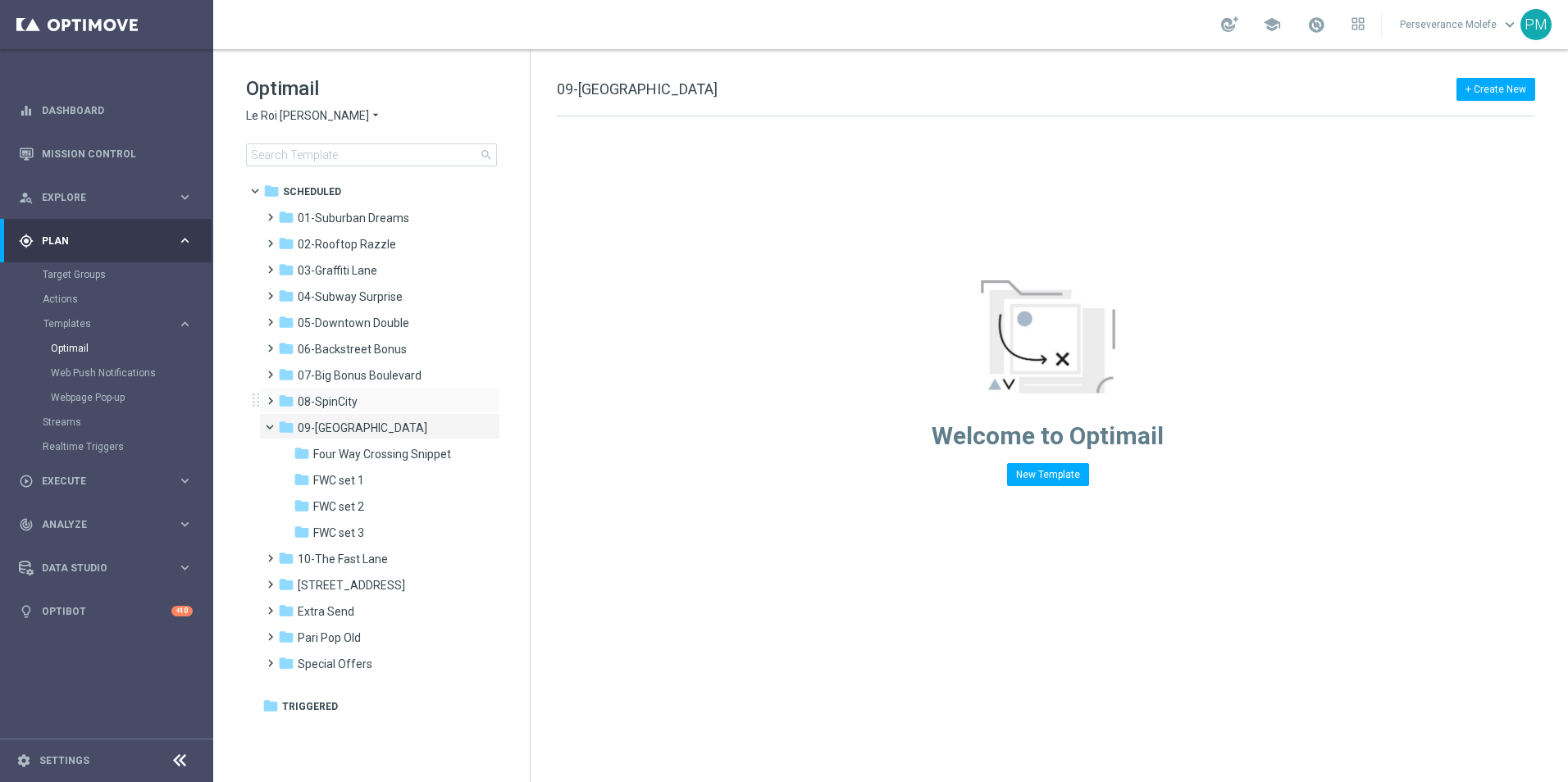
click at [353, 411] on div "folder 08-SpinCity more_vert" at bounding box center [379, 400] width 241 height 26
click at [356, 408] on div "folder 08-SpinCity" at bounding box center [372, 401] width 189 height 19
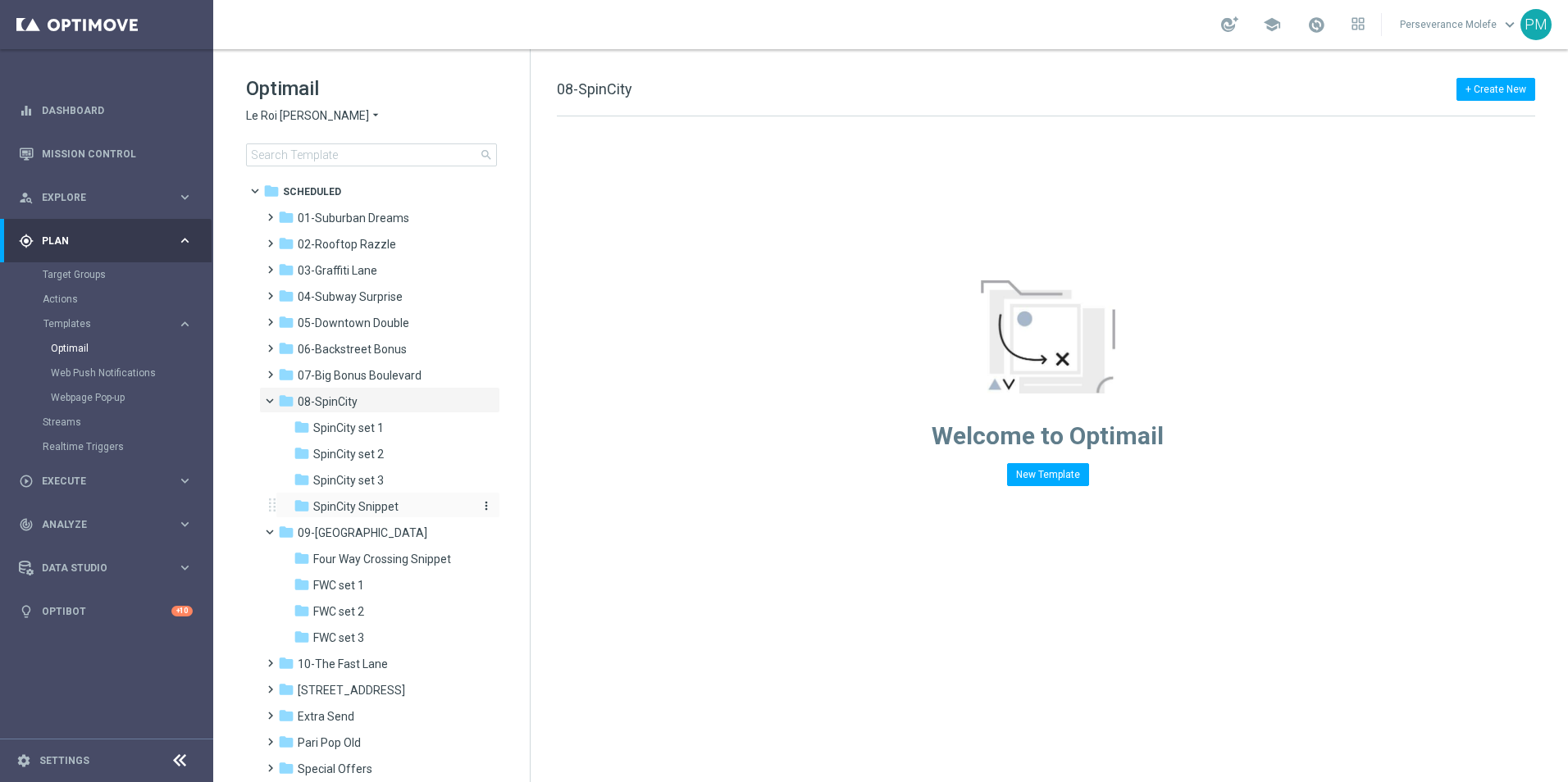
click at [389, 503] on span "SpinCity Snippet" at bounding box center [356, 507] width 85 height 15
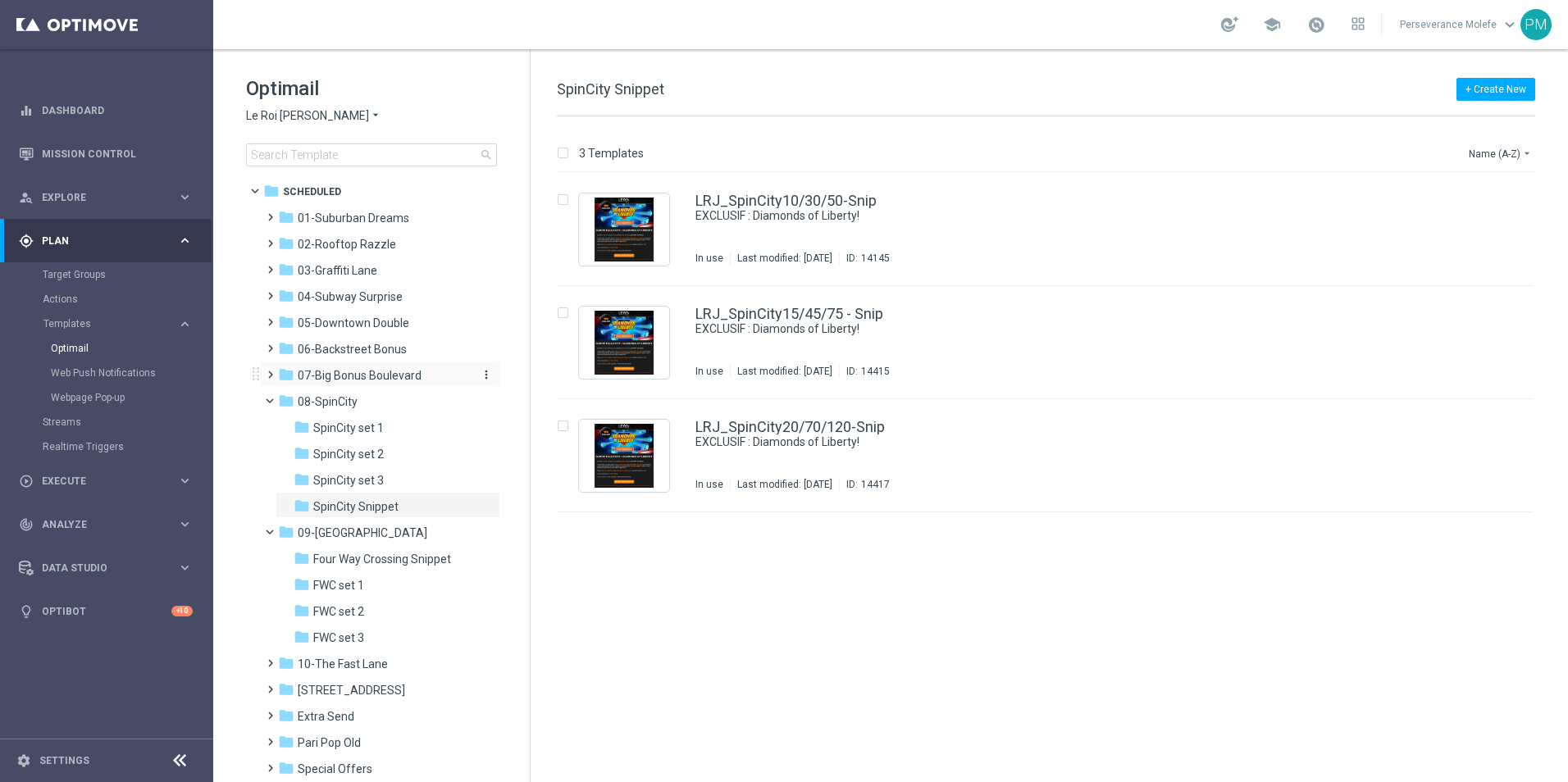
click at [389, 385] on div "folder 07-Big Bonus Boulevard" at bounding box center [372, 376] width 189 height 19
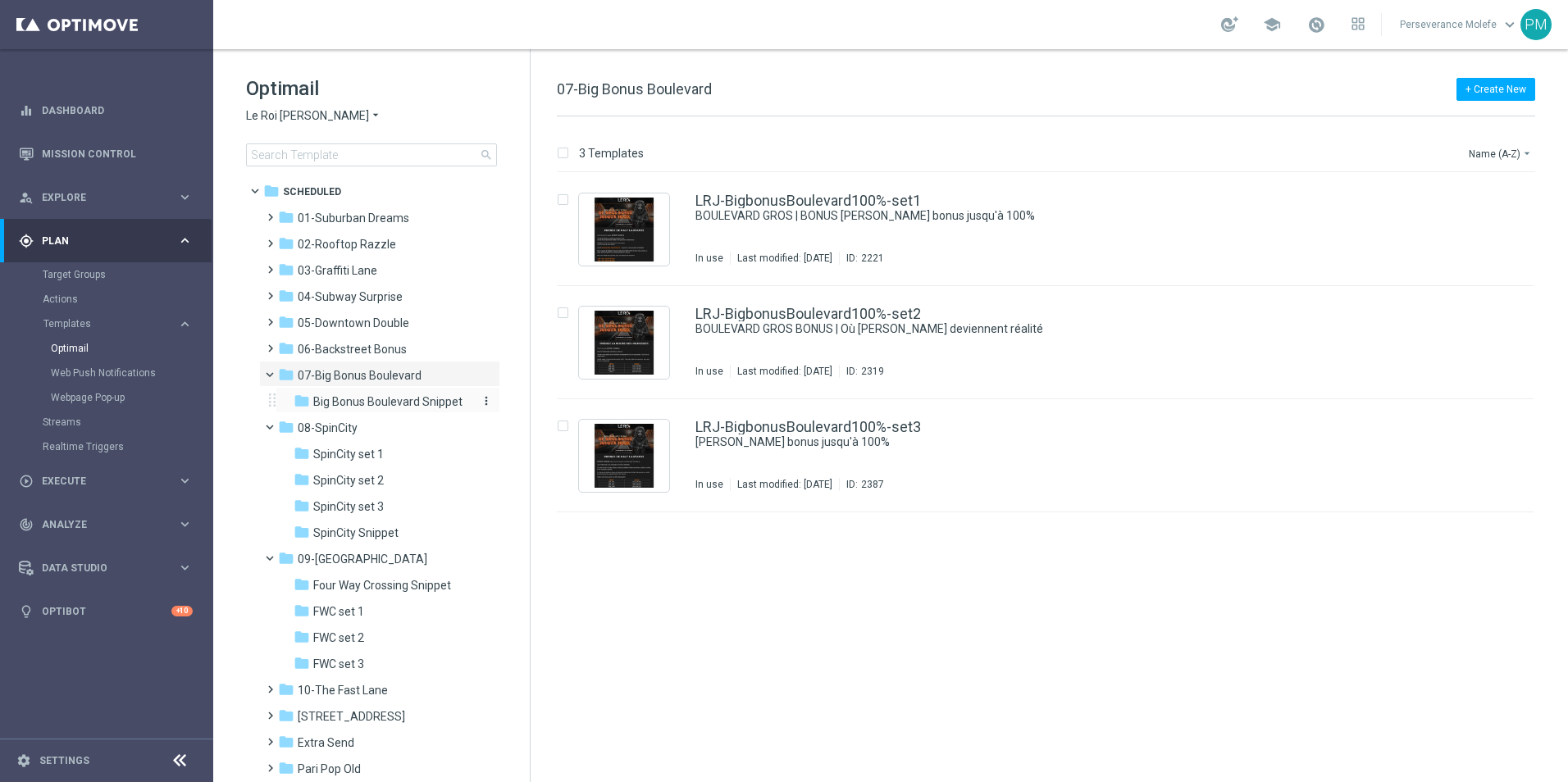
click at [398, 409] on div "folder Big Bonus Boulevard Snippet" at bounding box center [381, 401] width 175 height 19
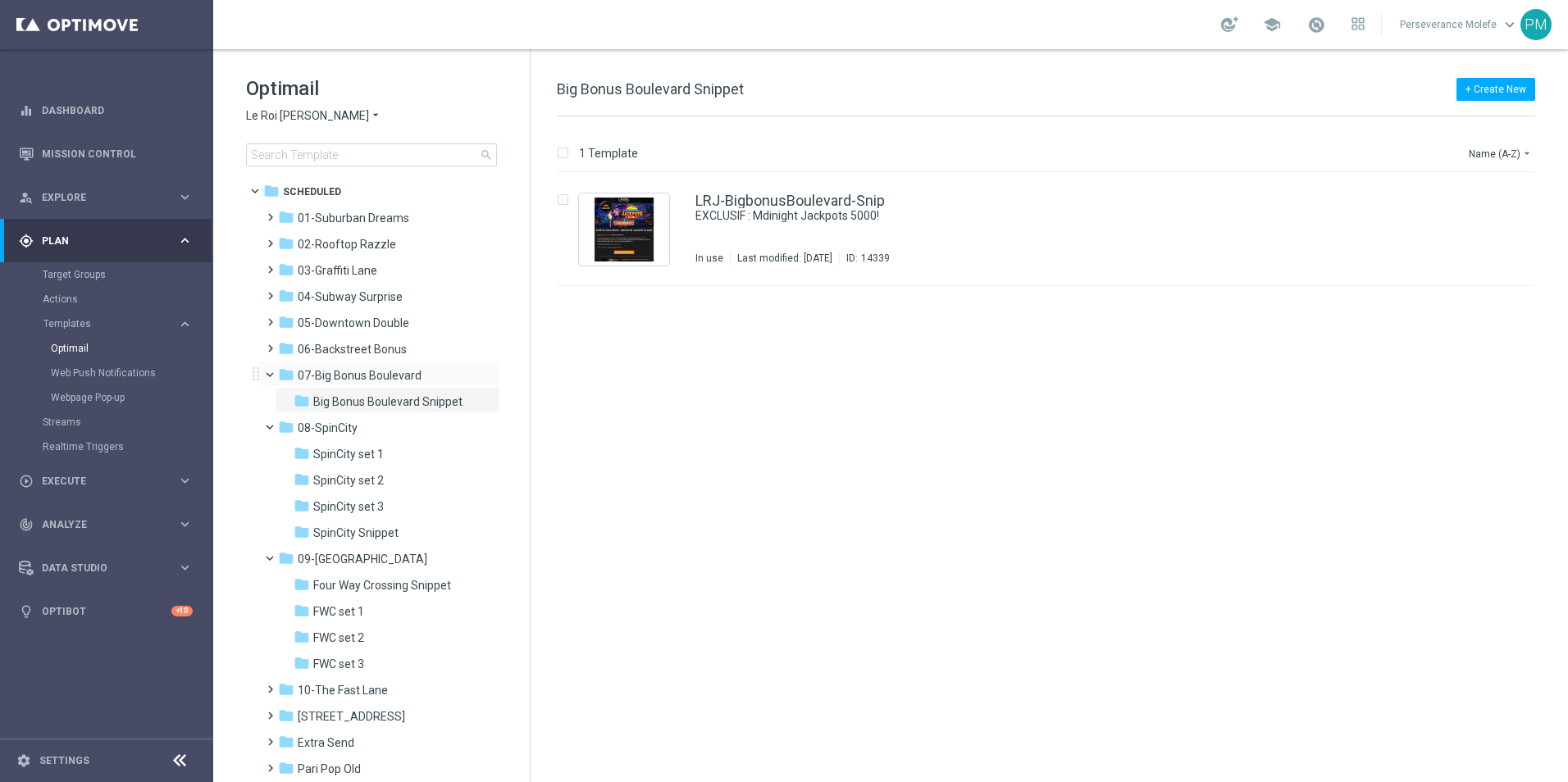
click at [403, 363] on div "folder 07-Big Bonus Boulevard more_vert" at bounding box center [379, 373] width 241 height 26
click at [403, 355] on span "06-Backstreet Bonus" at bounding box center [352, 350] width 109 height 15
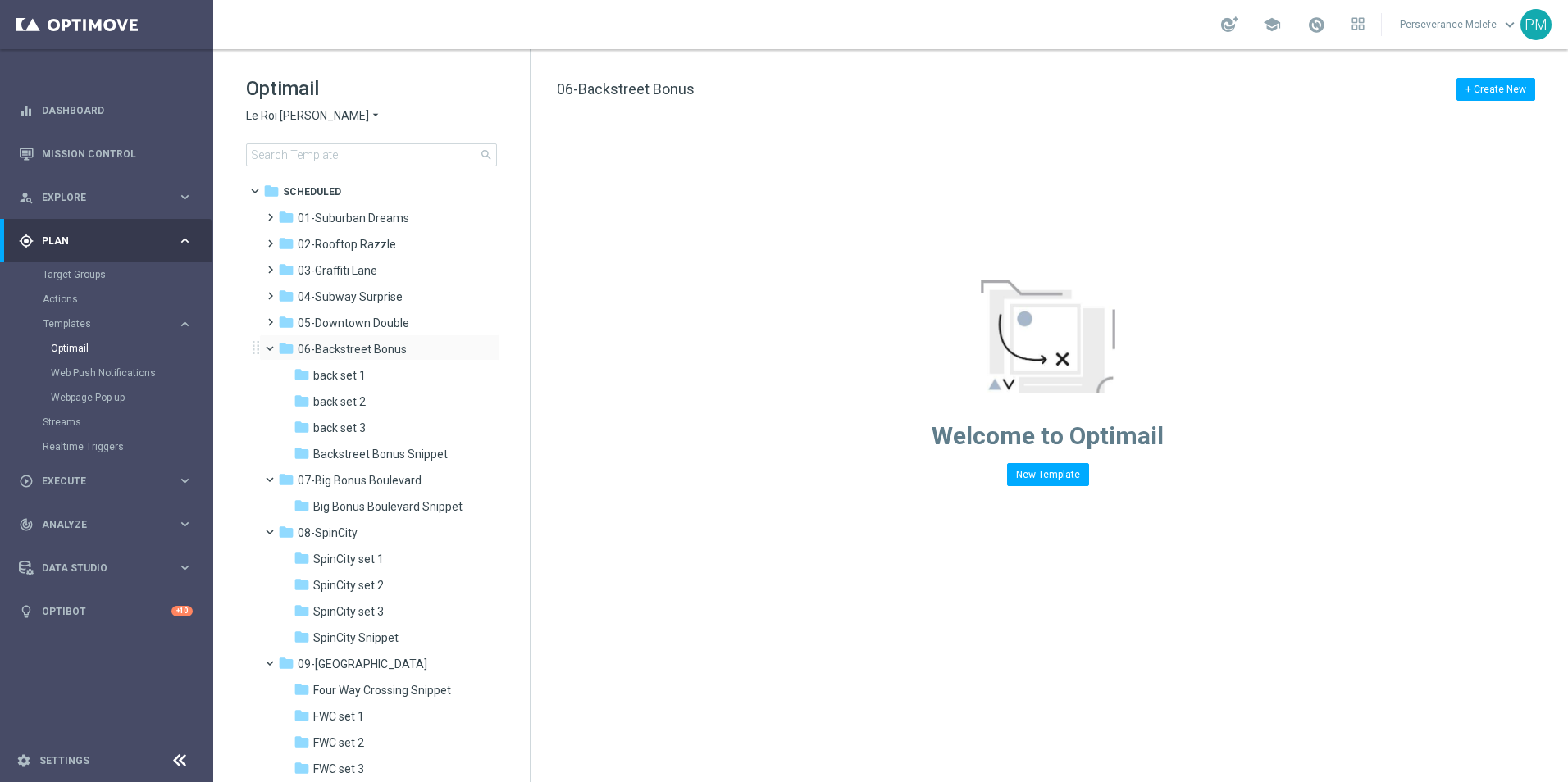
click at [274, 348] on span at bounding box center [277, 345] width 7 height 8
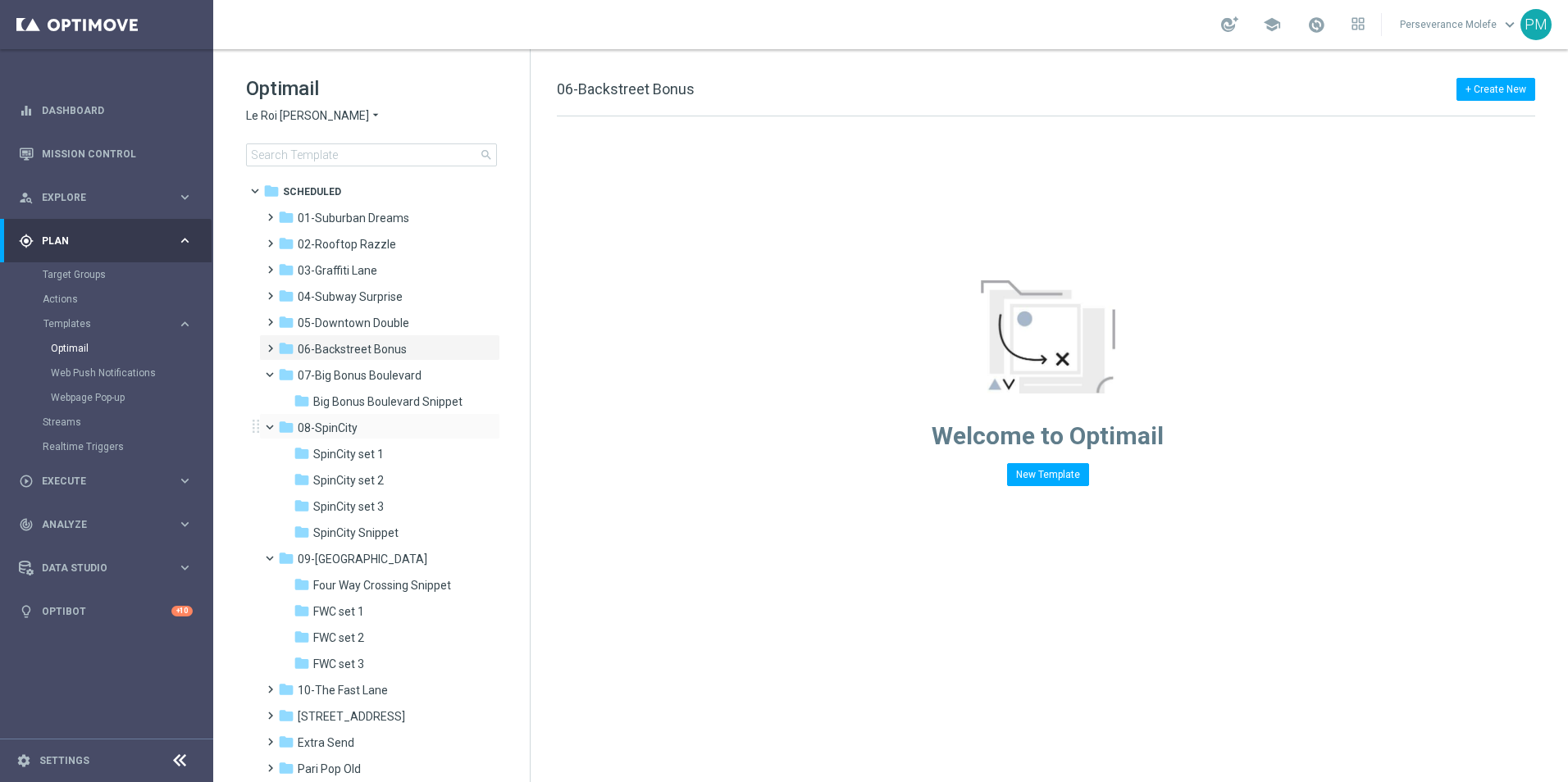
click at [274, 427] on span at bounding box center [277, 423] width 7 height 8
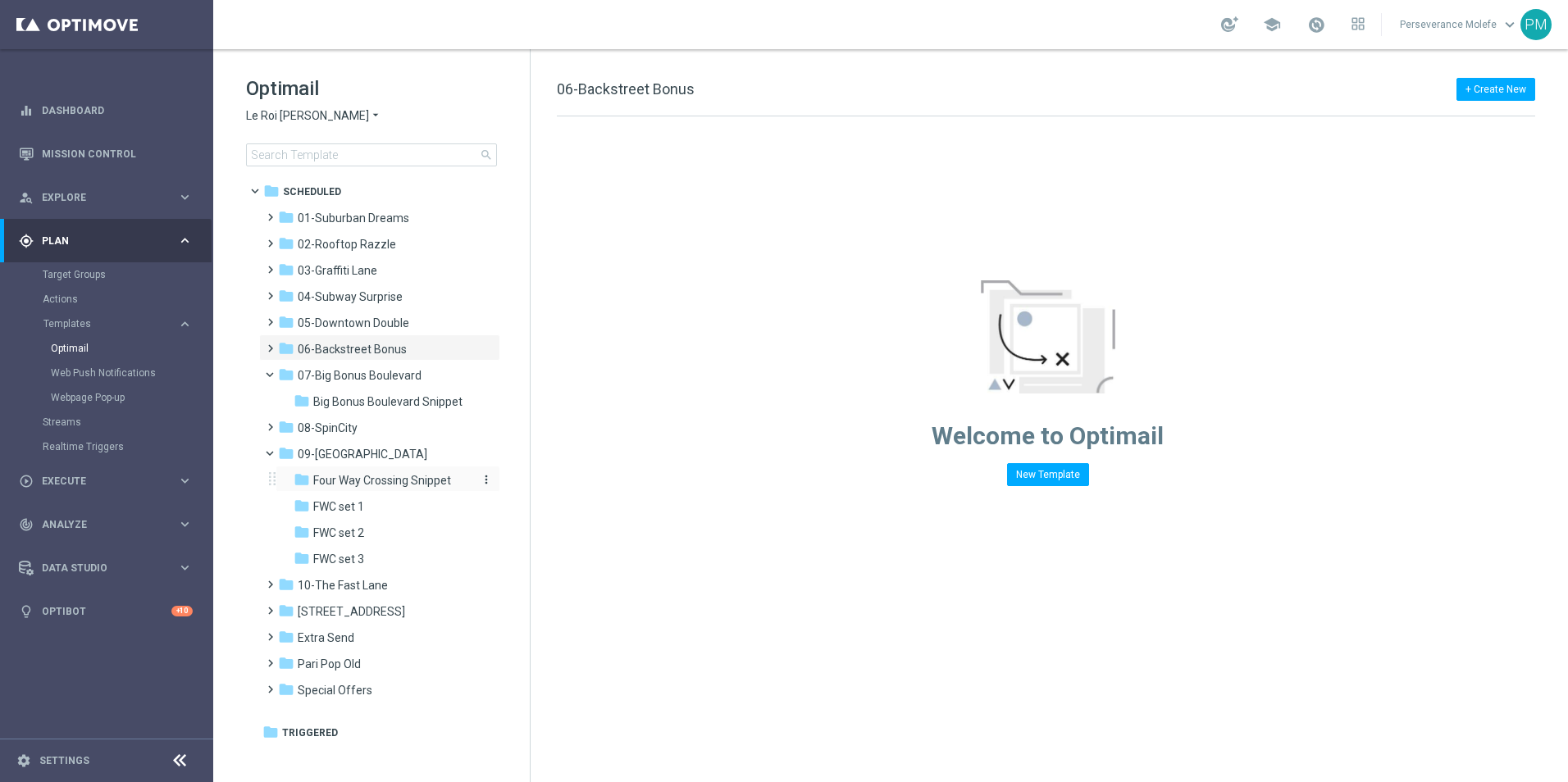
click at [381, 481] on span "Four Way Crossing Snippet" at bounding box center [382, 481] width 138 height 15
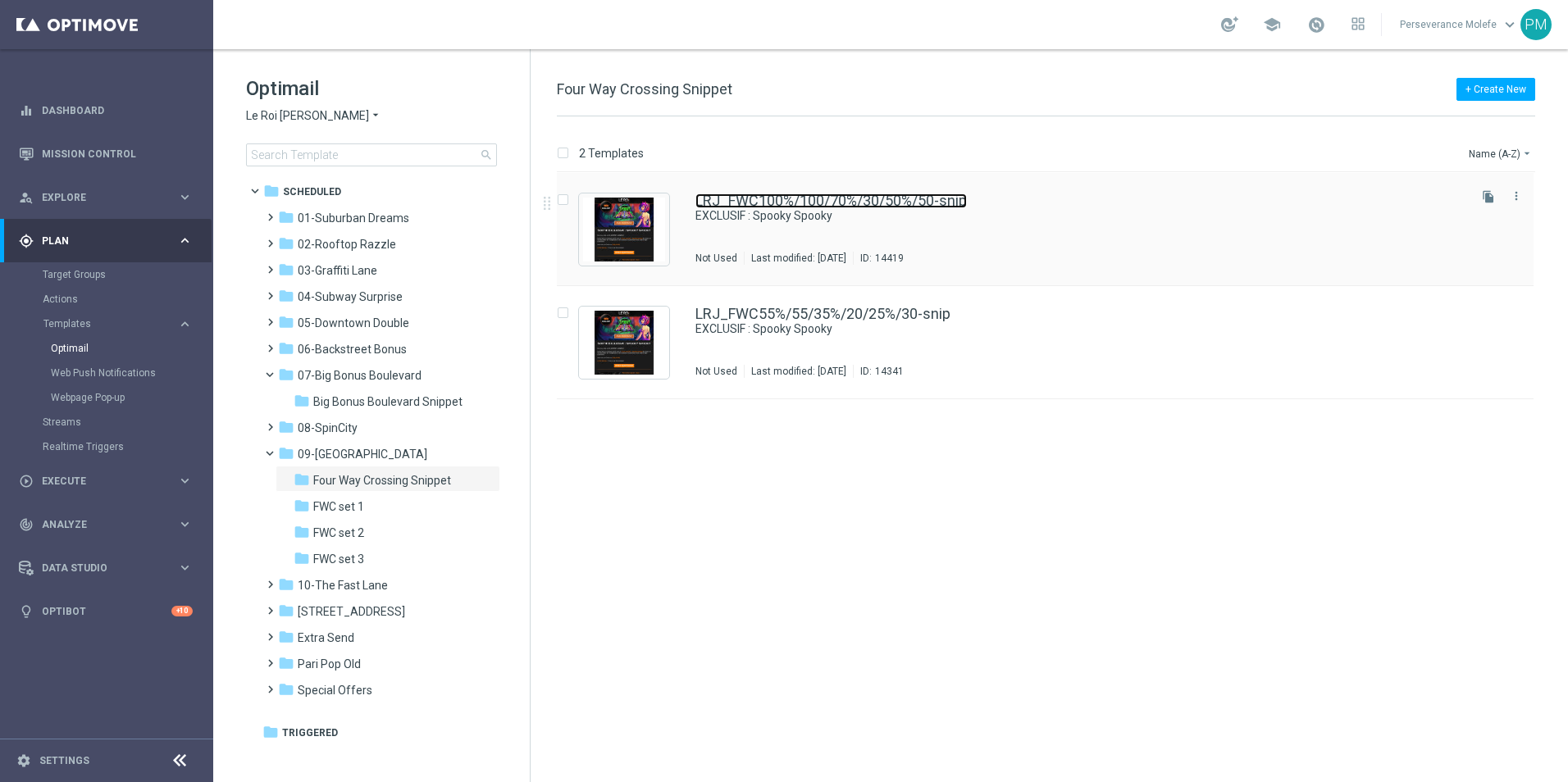
click at [797, 200] on link "LRJ_FWC100%/100/70%/30/50%/50-snip" at bounding box center [831, 201] width 271 height 15
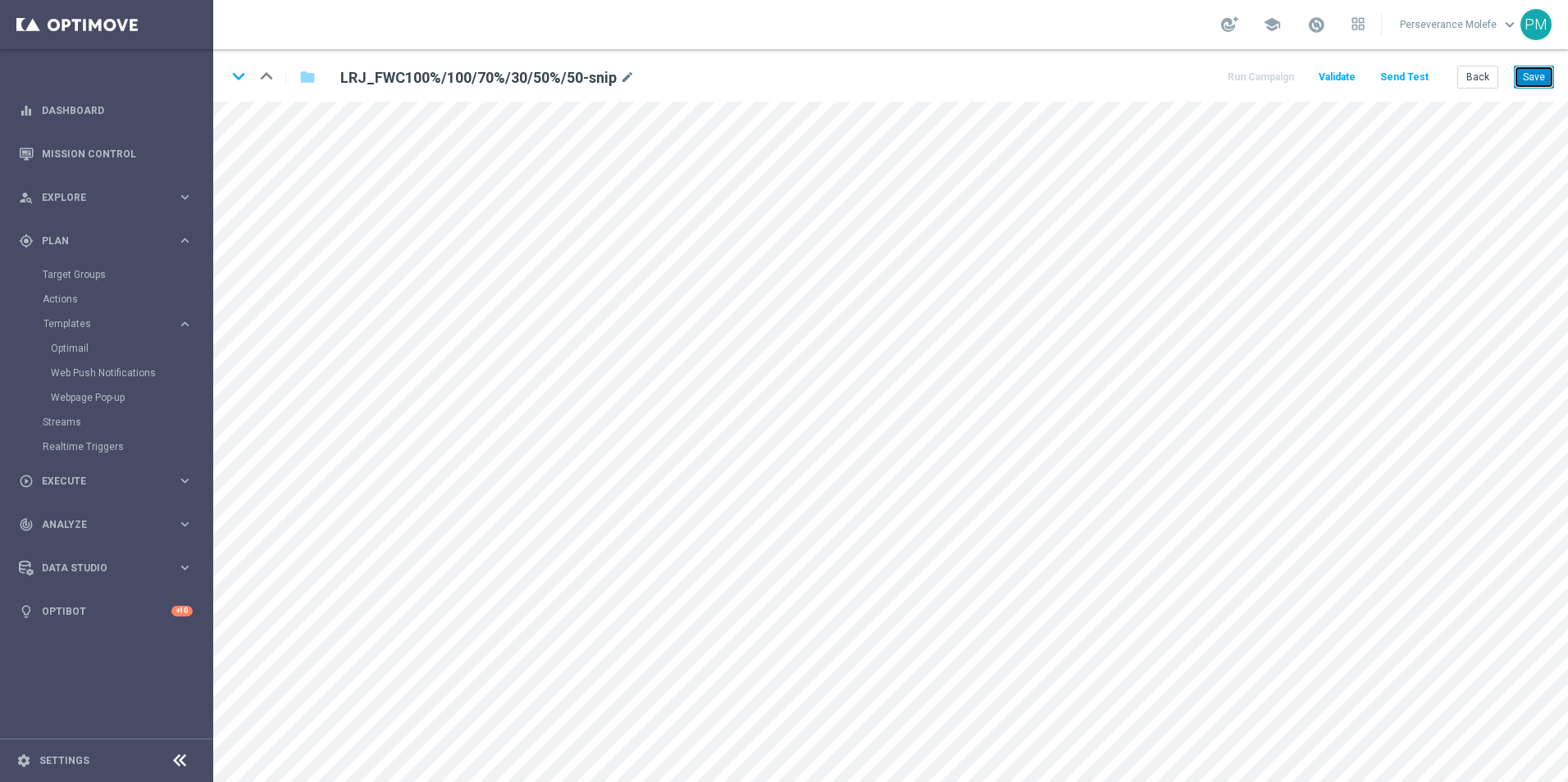
click at [1525, 71] on button "Save" at bounding box center [1534, 77] width 40 height 23
click at [1531, 73] on button "Save" at bounding box center [1534, 77] width 40 height 23
click at [1540, 87] on button "Save" at bounding box center [1534, 77] width 40 height 23
click at [1482, 77] on button "Back" at bounding box center [1477, 77] width 41 height 23
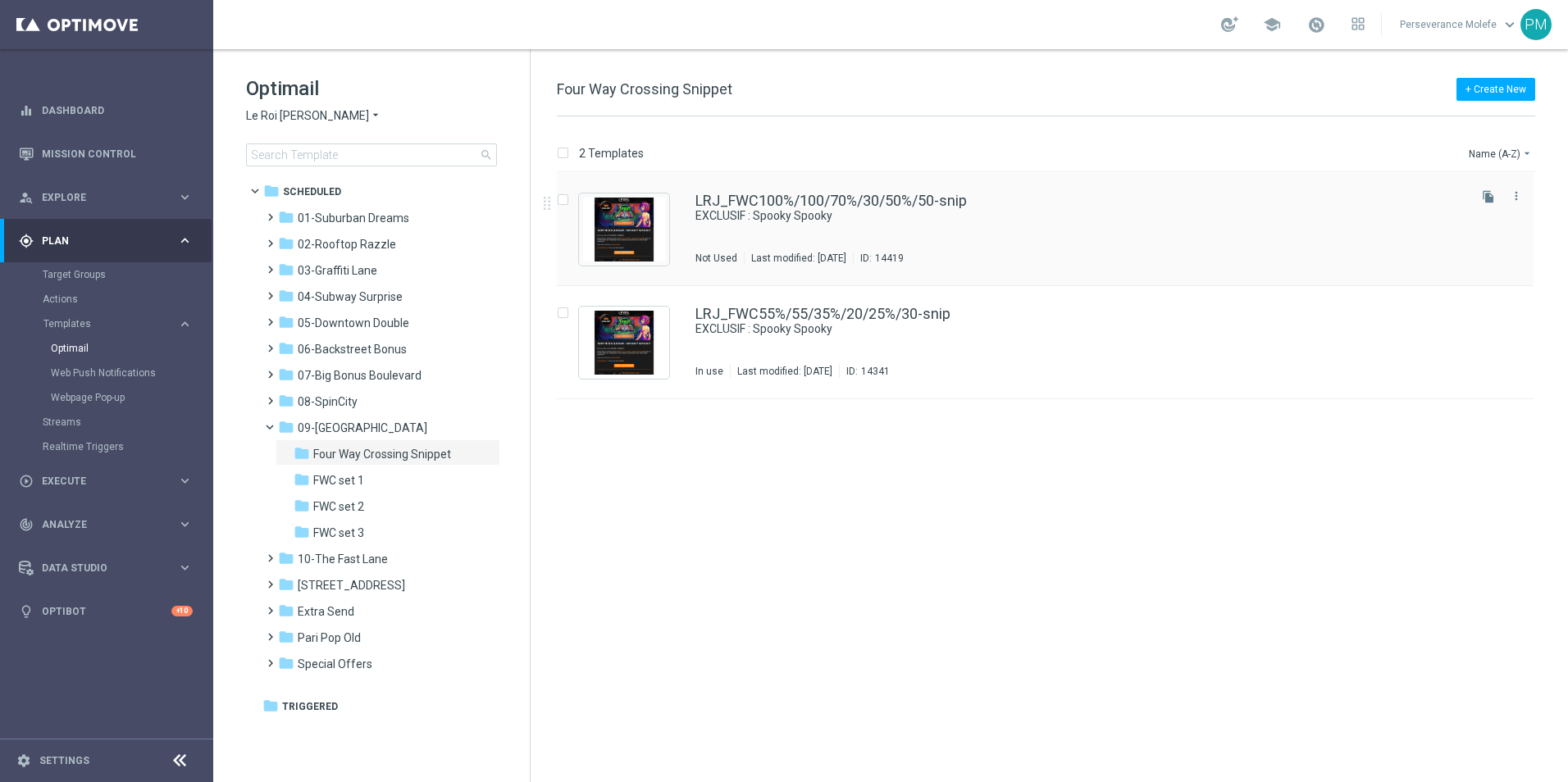
click at [822, 189] on div "LRJ_FWC100%/100/70%/30/50%/50-snip EXCLUSIF : Spooky Spooky Not Used Last modif…" at bounding box center [1045, 230] width 977 height 114
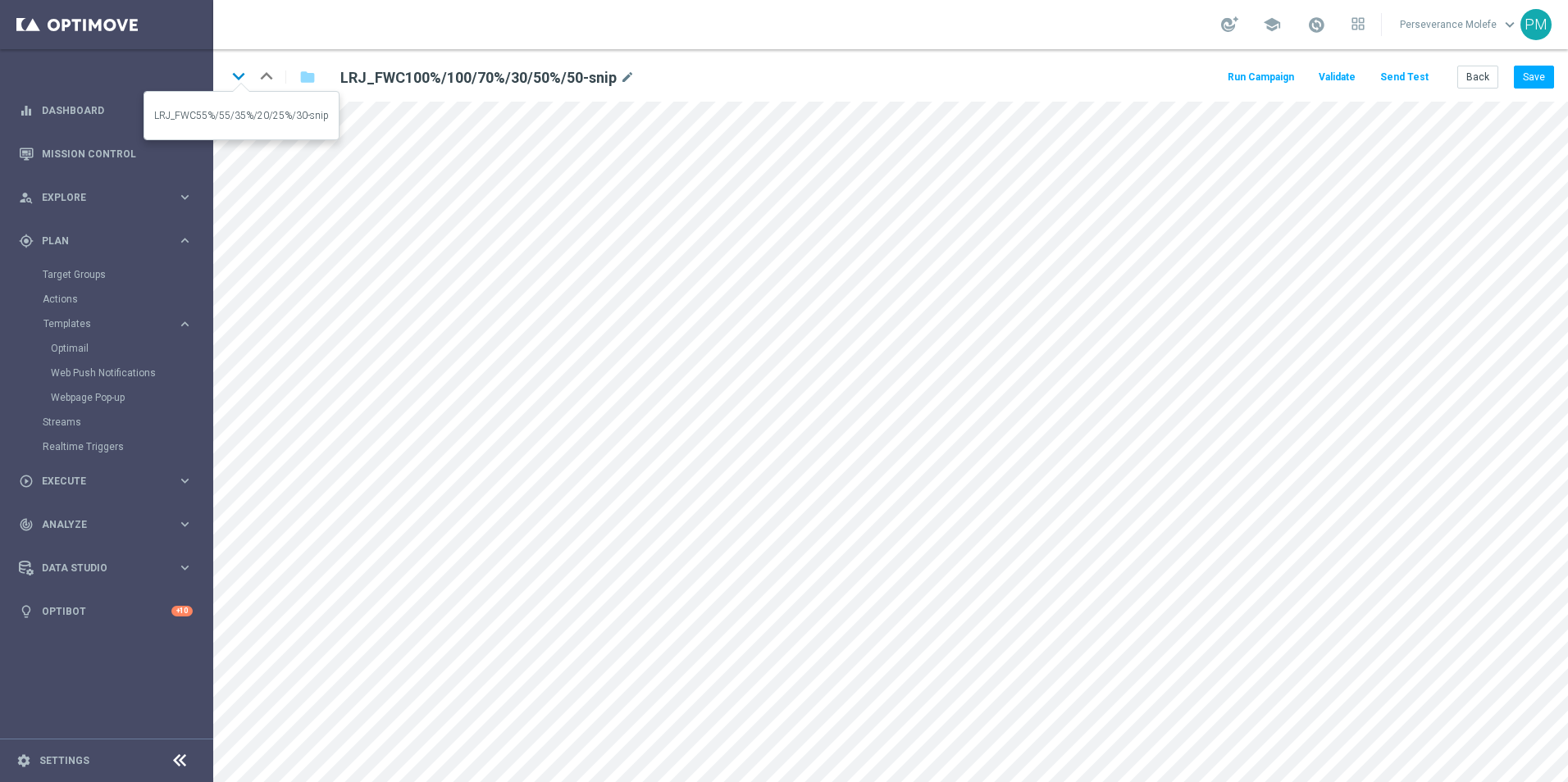
click at [228, 78] on icon "keyboard_arrow_down" at bounding box center [238, 76] width 24 height 24
click at [1523, 84] on button "Save" at bounding box center [1534, 77] width 40 height 23
click at [1401, 70] on button "Send Test" at bounding box center [1404, 78] width 53 height 23
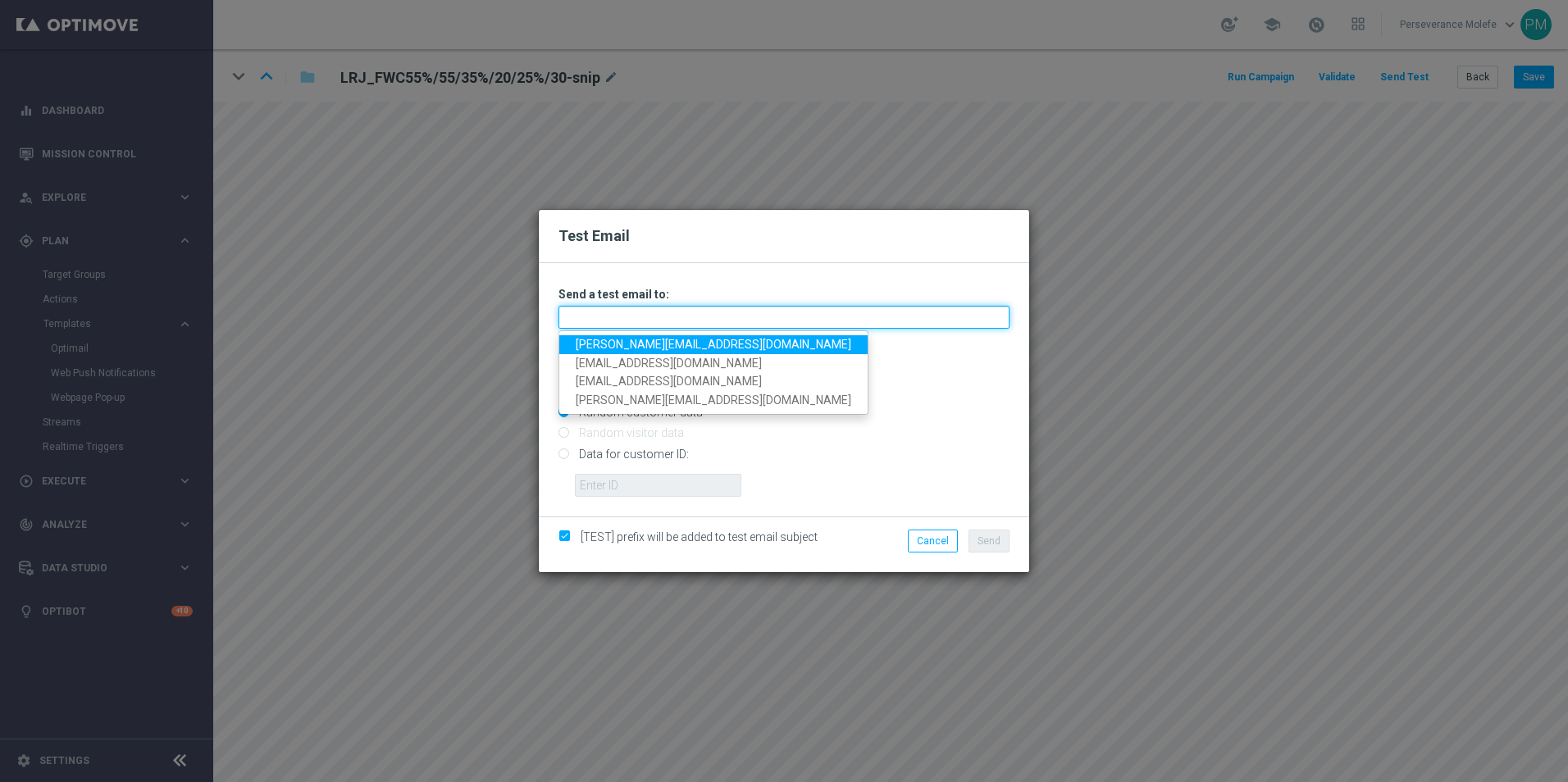
click at [930, 320] on input "text" at bounding box center [784, 316] width 451 height 23
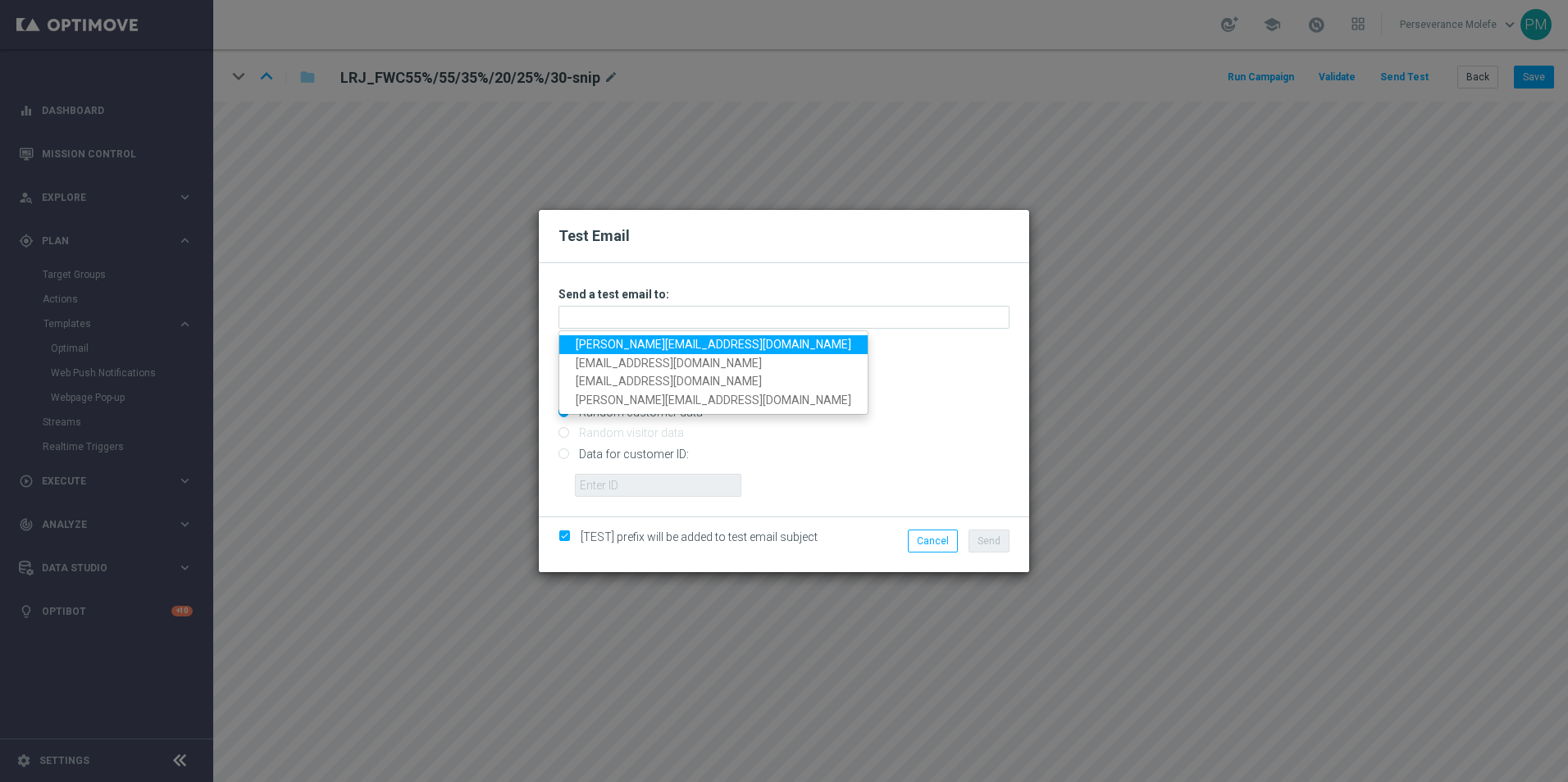
click at [706, 347] on link "[PERSON_NAME][EMAIL_ADDRESS][DOMAIN_NAME]" at bounding box center [713, 345] width 308 height 19
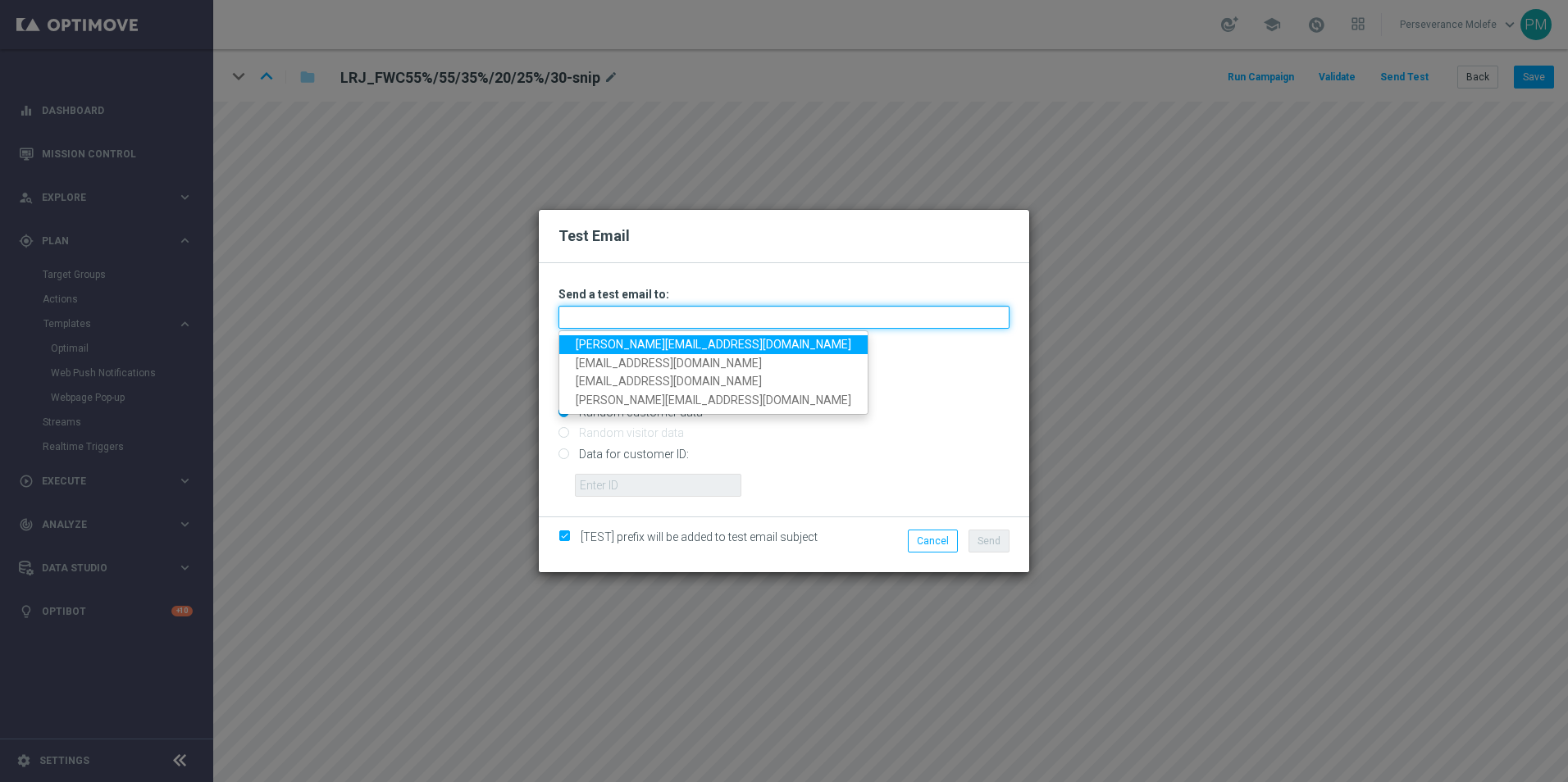
type input "[PERSON_NAME][EMAIL_ADDRESS][DOMAIN_NAME]"
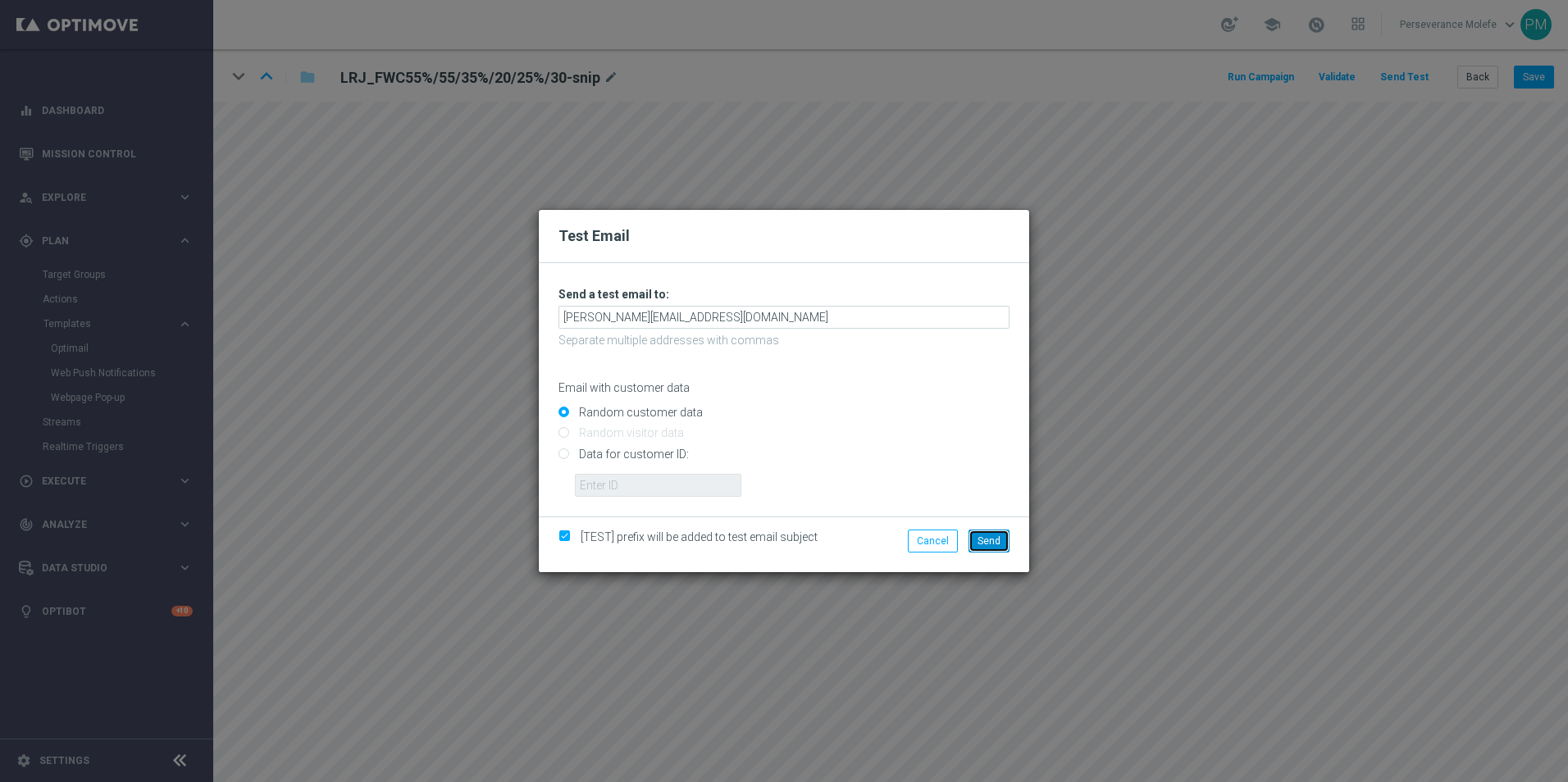
click at [989, 535] on span "Send" at bounding box center [989, 541] width 23 height 12
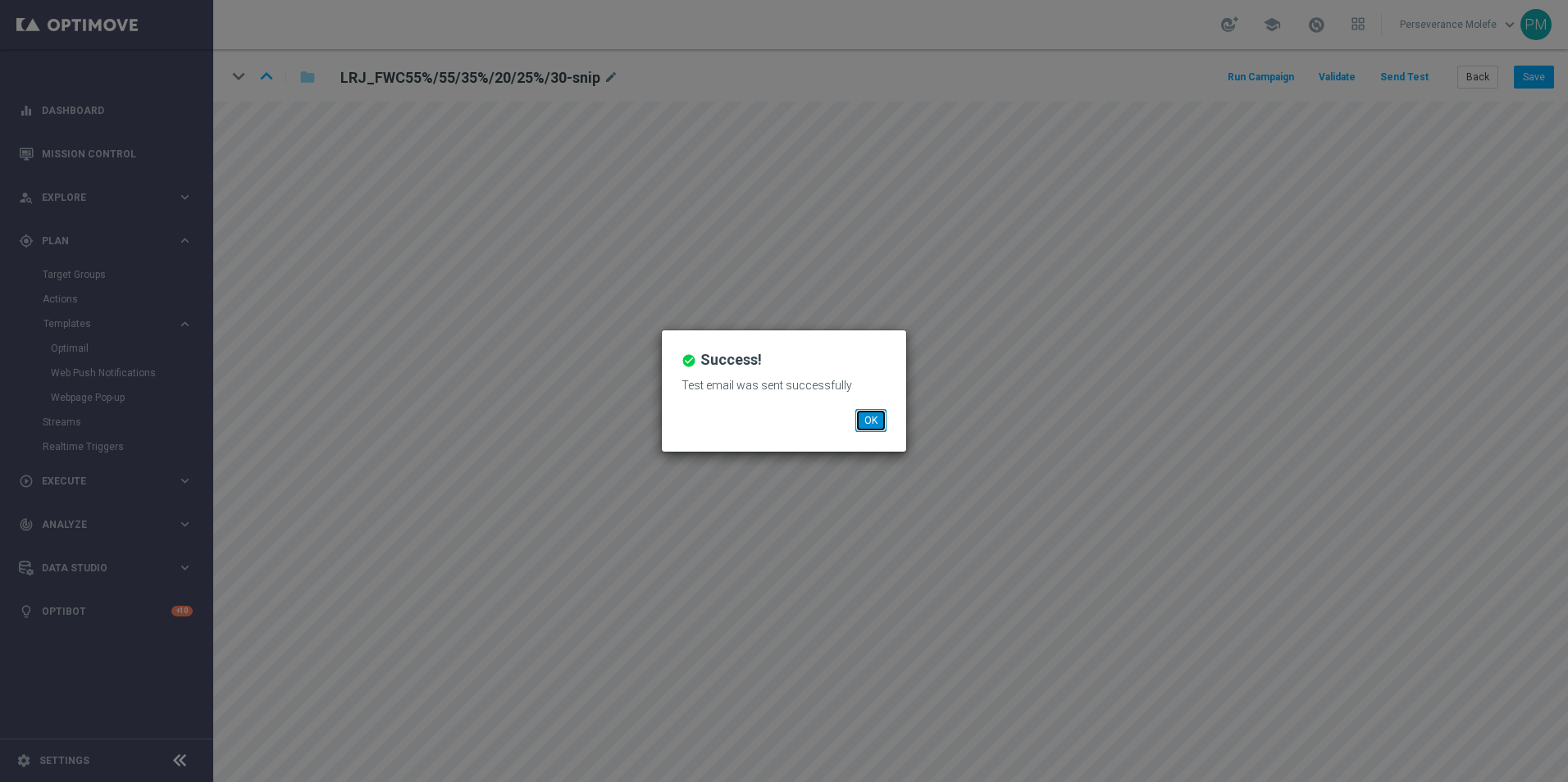
click at [871, 413] on button "OK" at bounding box center [870, 420] width 31 height 23
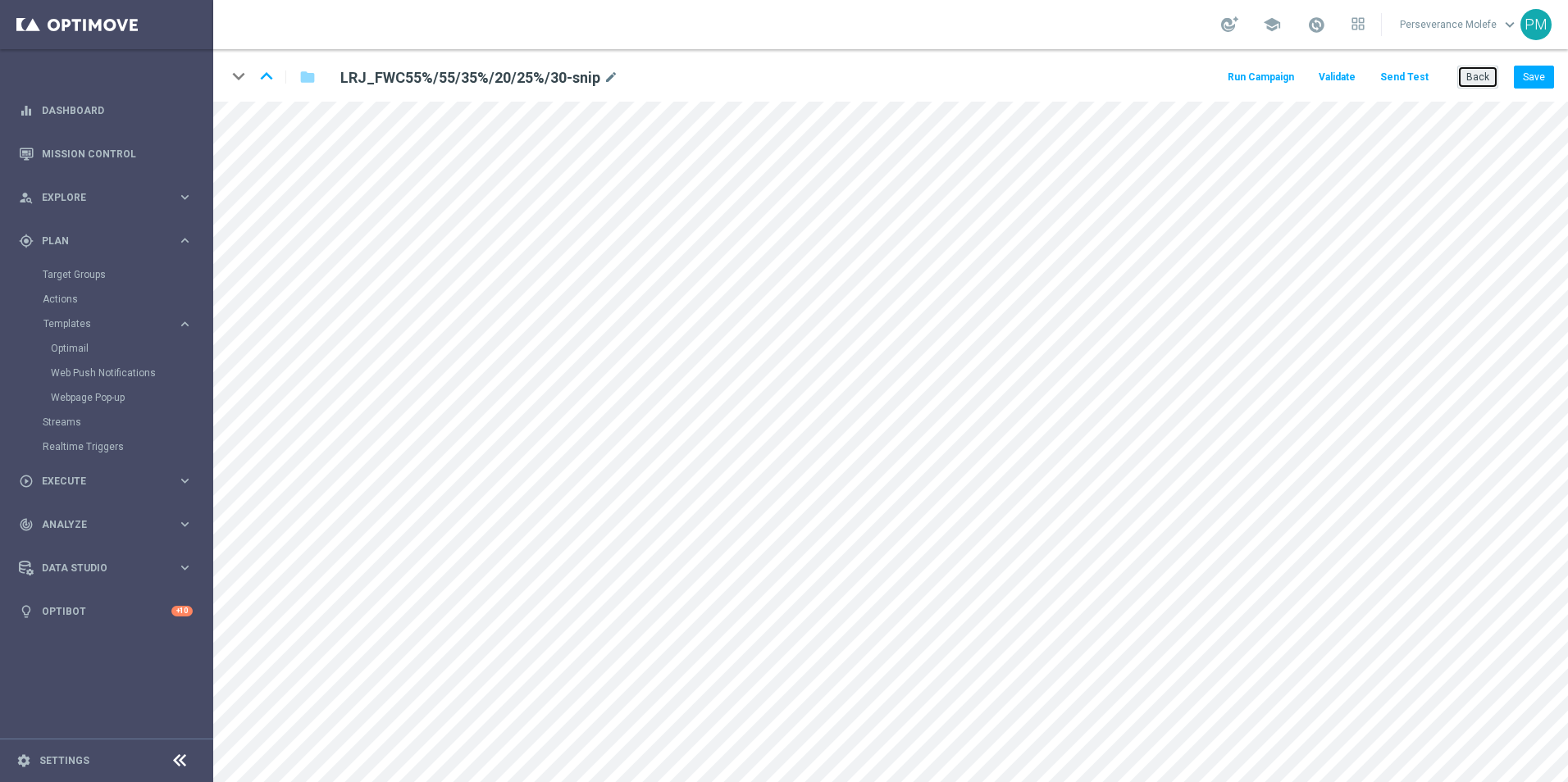
click at [1484, 85] on button "Back" at bounding box center [1477, 77] width 41 height 23
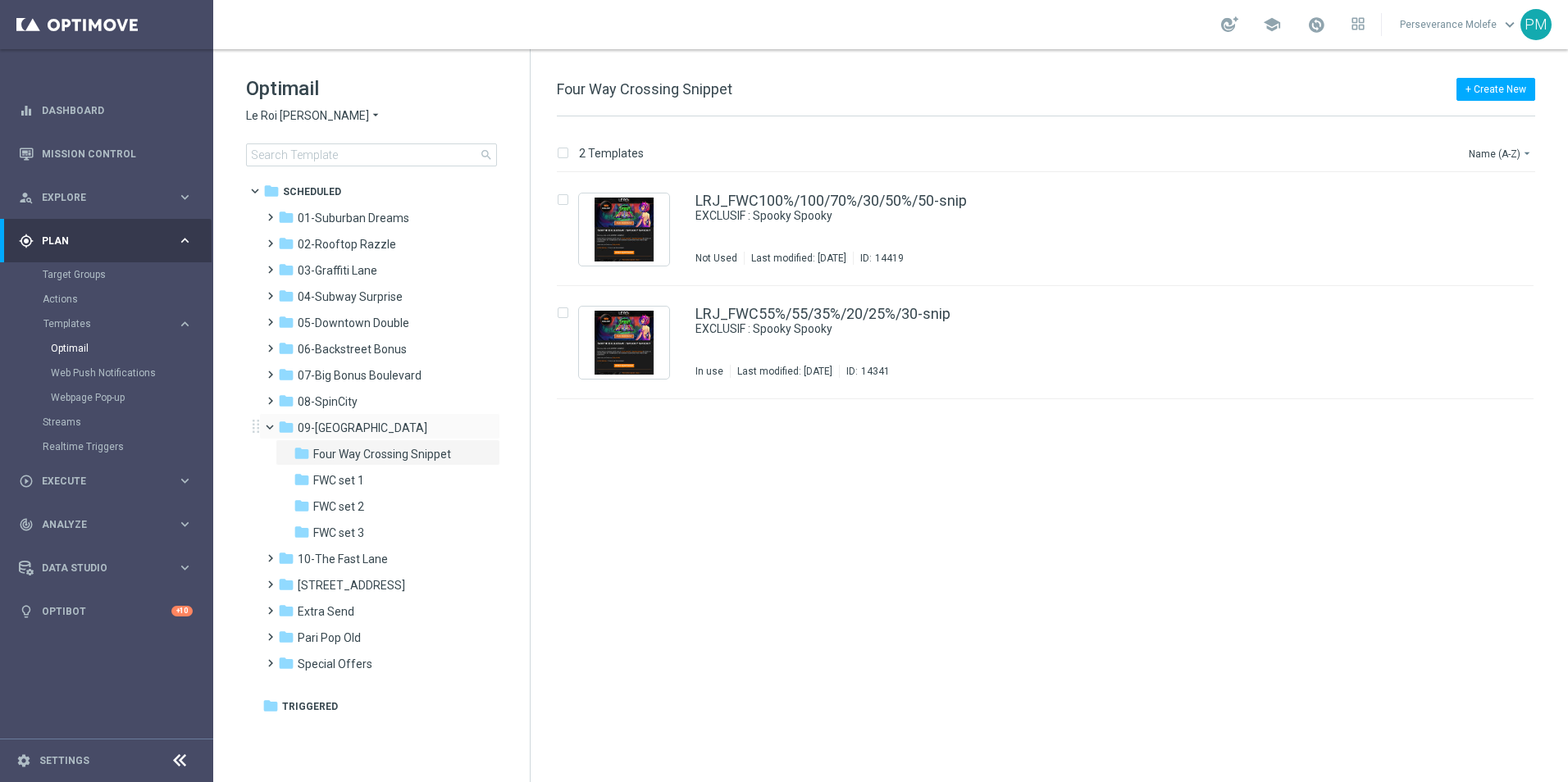
click at [271, 436] on div "folder 09-Four Way Crossing more_vert" at bounding box center [379, 426] width 241 height 26
click at [276, 427] on span at bounding box center [277, 423] width 7 height 8
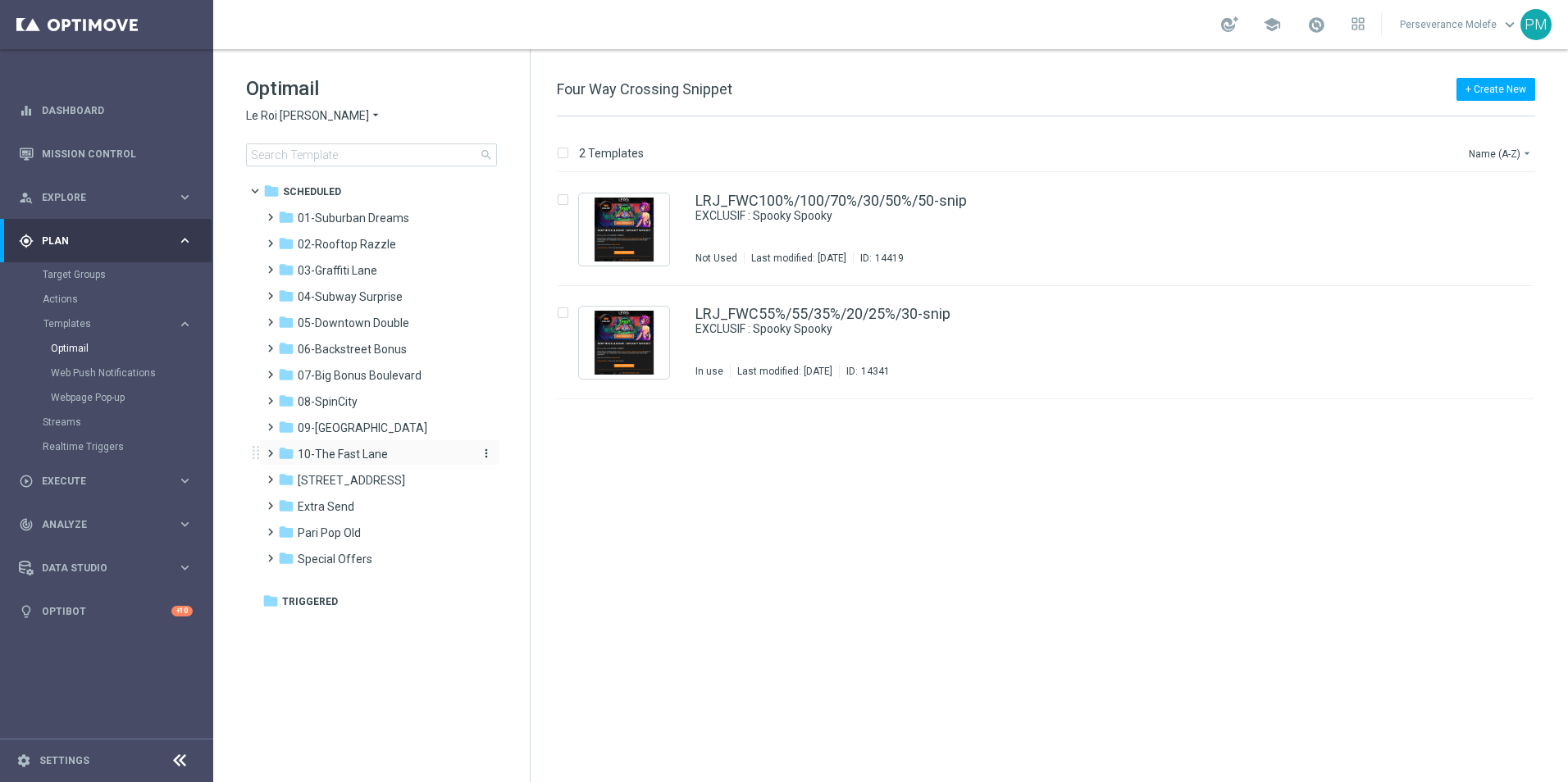
click at [355, 459] on span "10-The Fast Lane" at bounding box center [342, 454] width 90 height 15
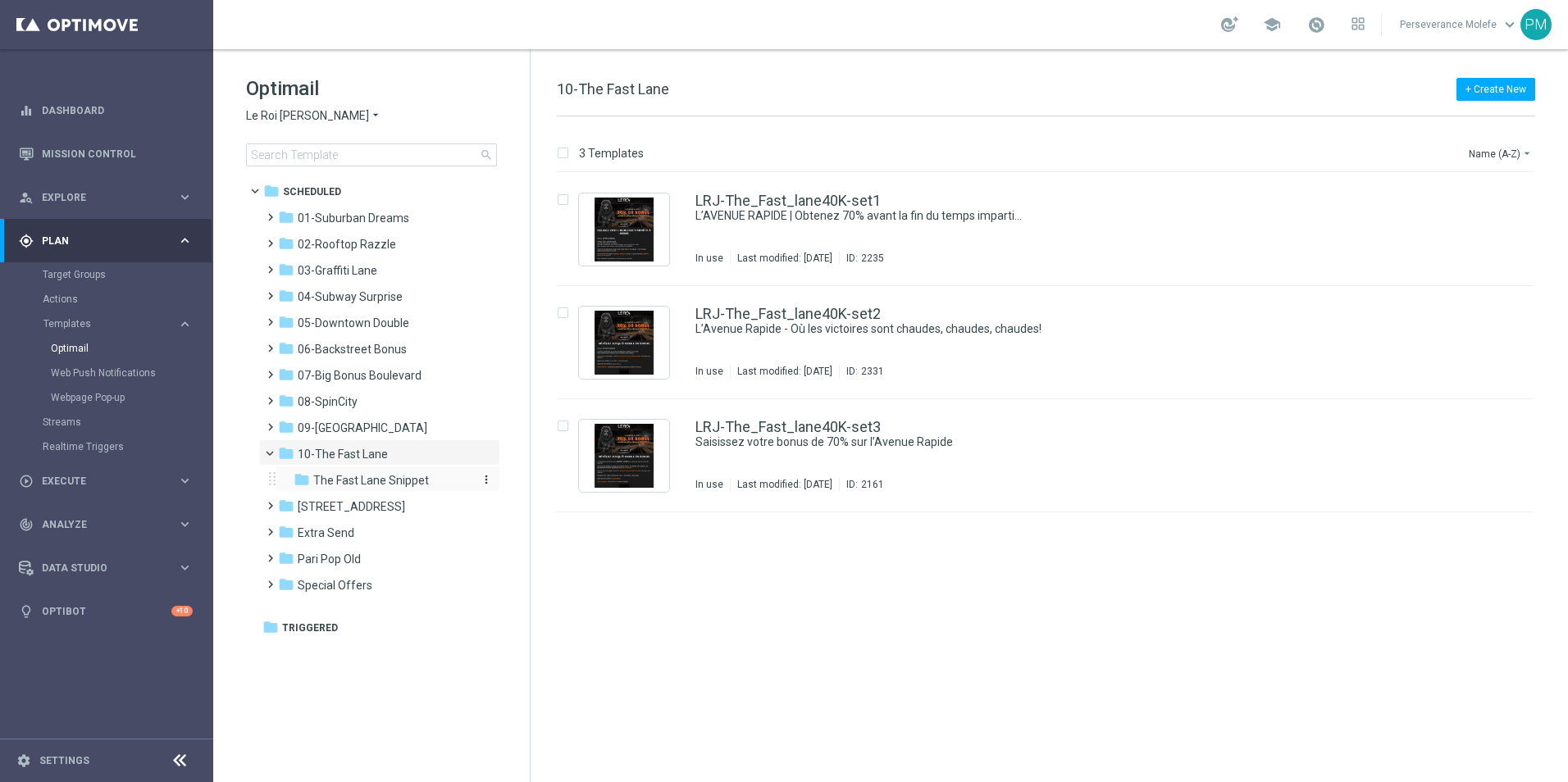
click at [388, 474] on span "The Fast Lane Snippet" at bounding box center [371, 481] width 115 height 15
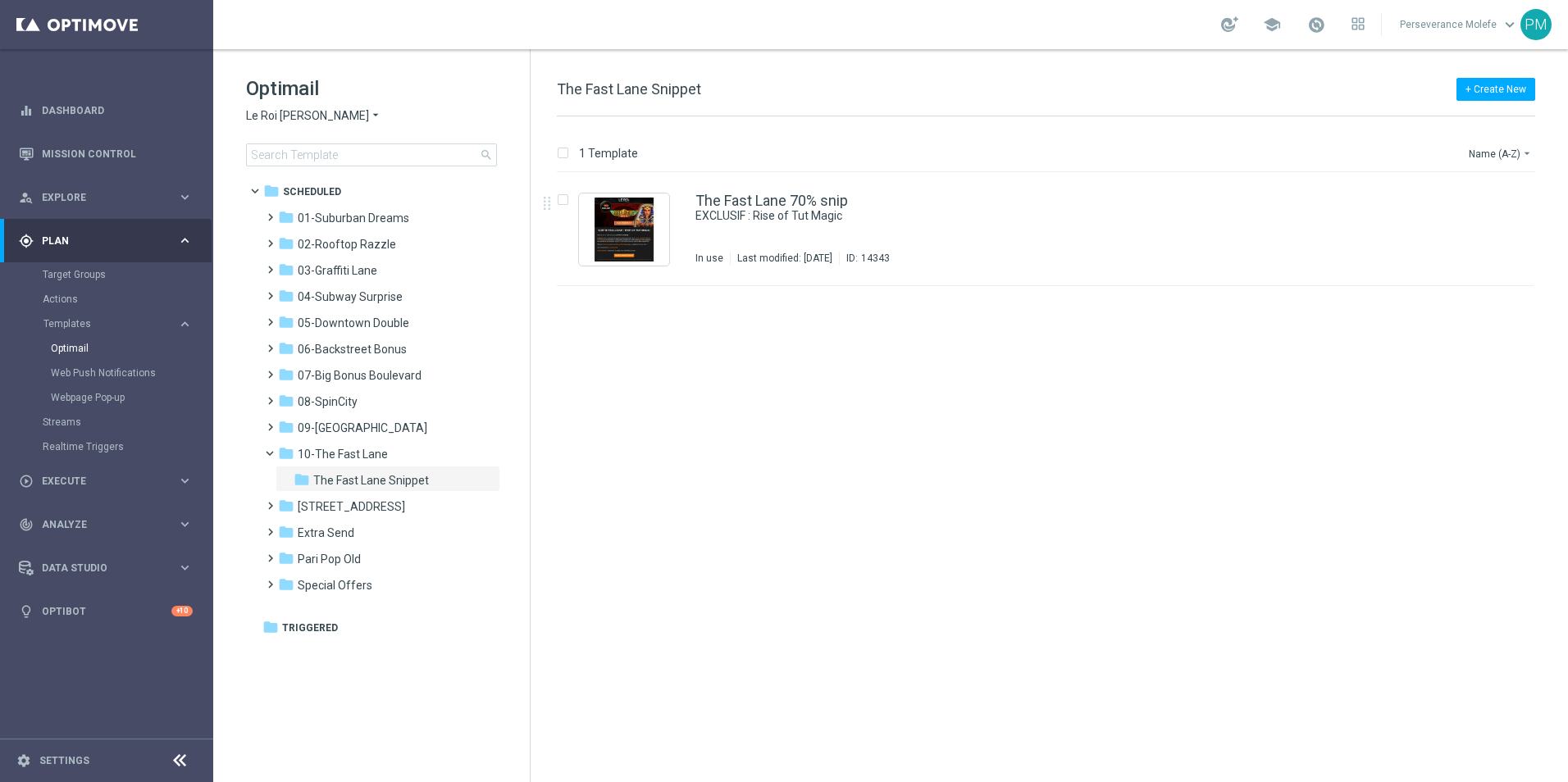
click at [311, 114] on span "Le Roi [PERSON_NAME]" at bounding box center [307, 116] width 123 height 16
click at [305, 279] on div "Casino Joka" at bounding box center [308, 272] width 123 height 20
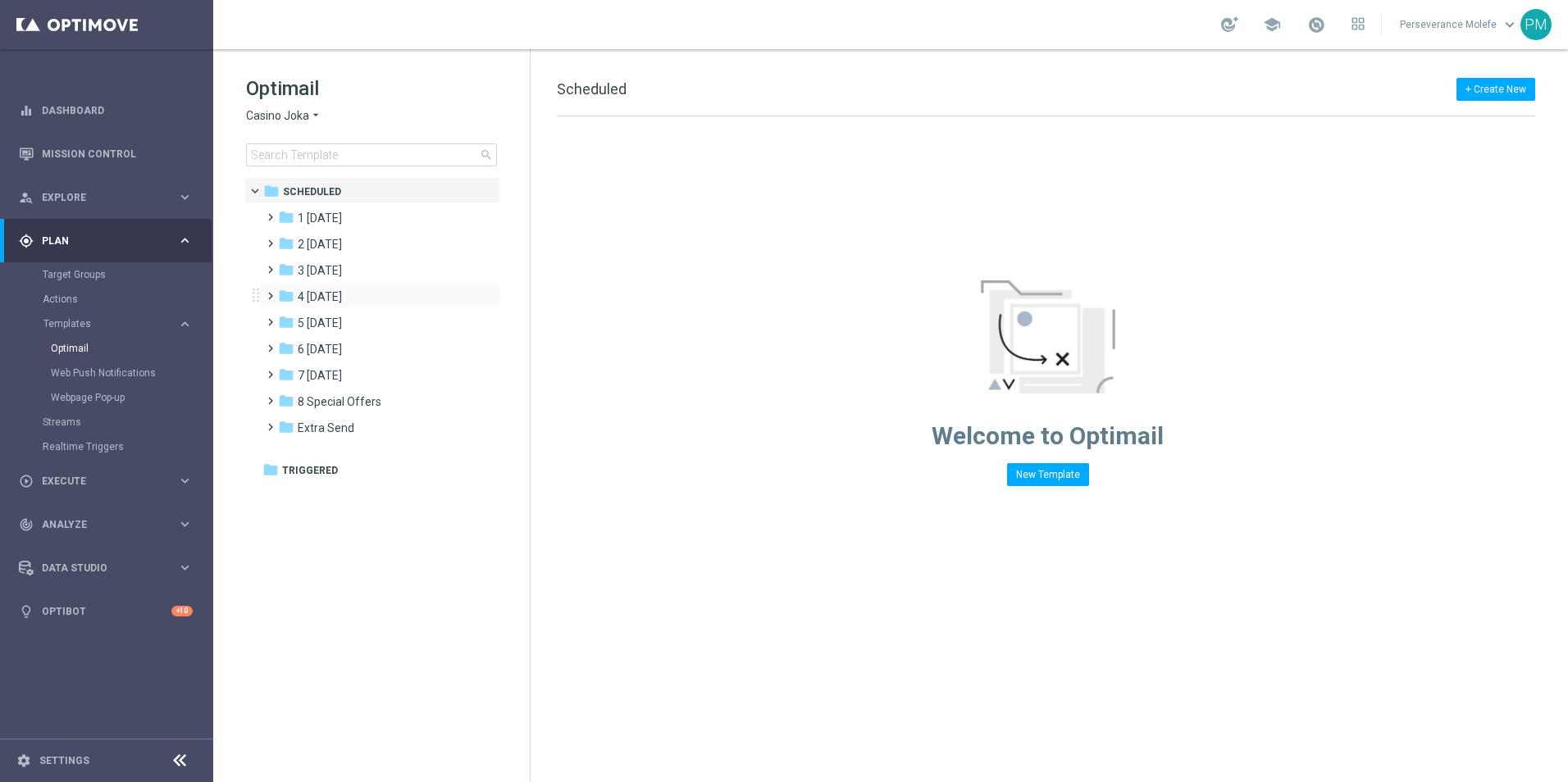
click at [271, 288] on span at bounding box center [266, 289] width 8 height 7
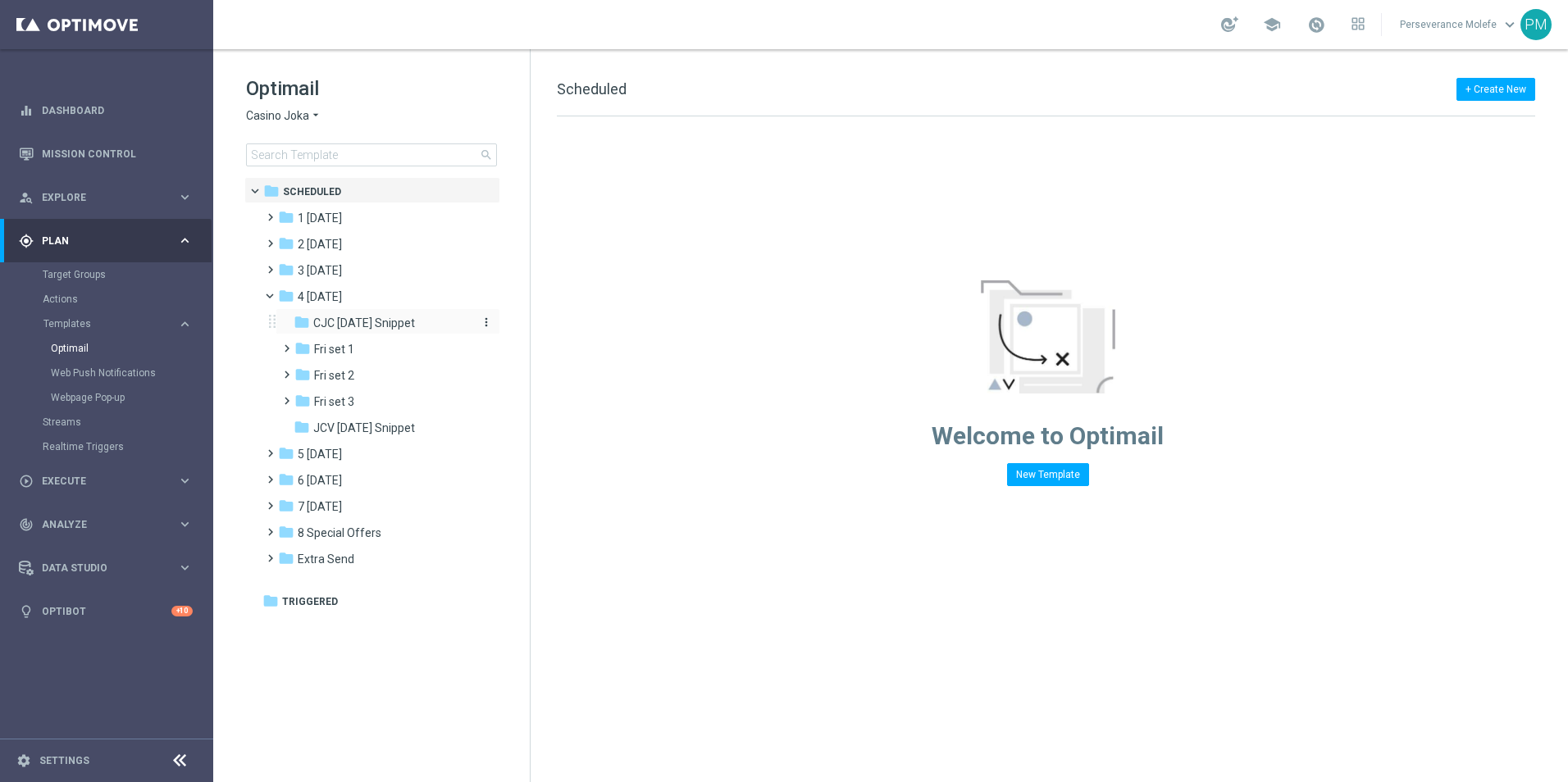
click at [365, 325] on span "CJC [DATE] Snippet" at bounding box center [364, 323] width 102 height 15
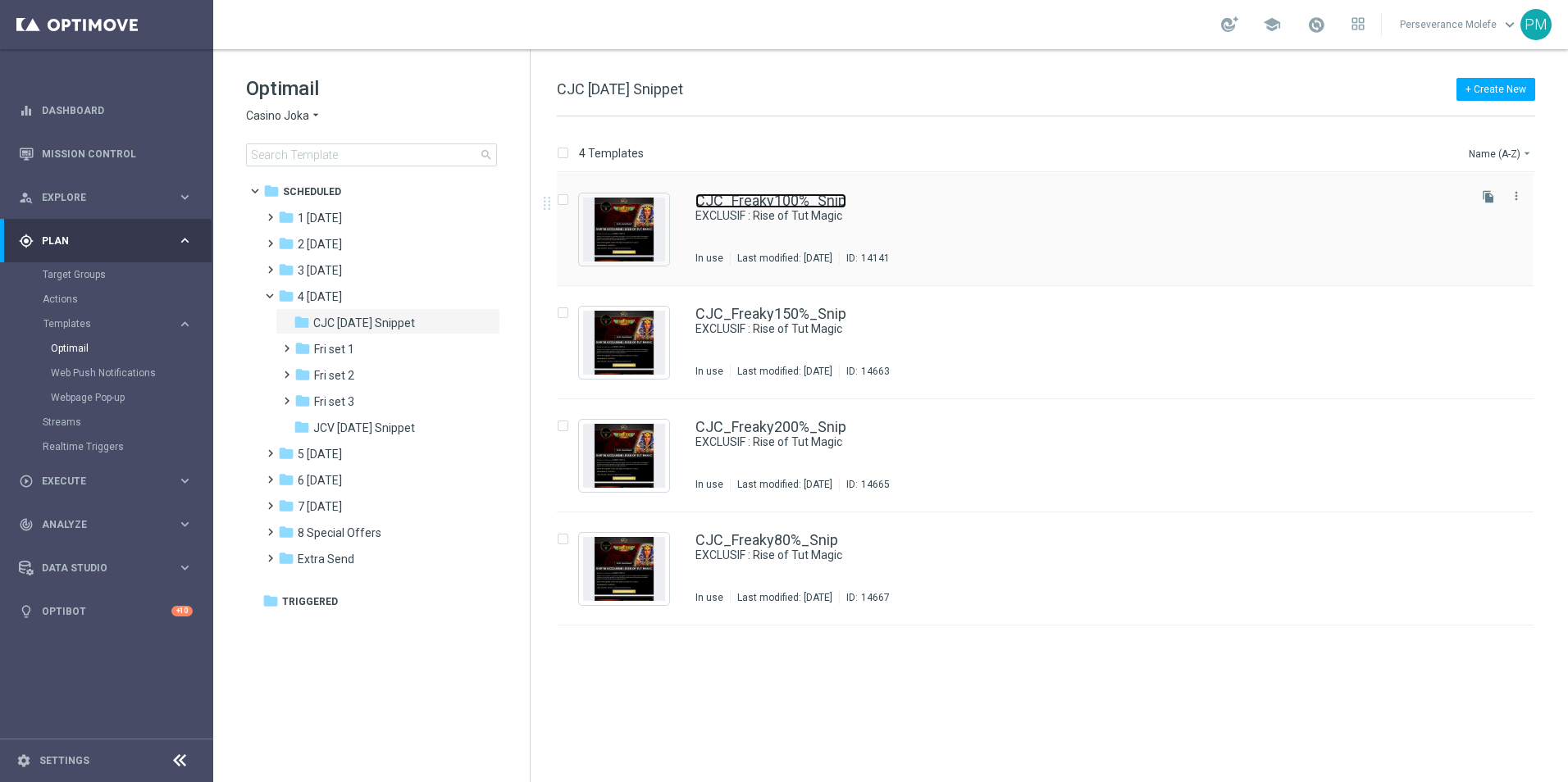
click at [791, 196] on link "CJC_Freaky100%_Snip" at bounding box center [771, 201] width 151 height 15
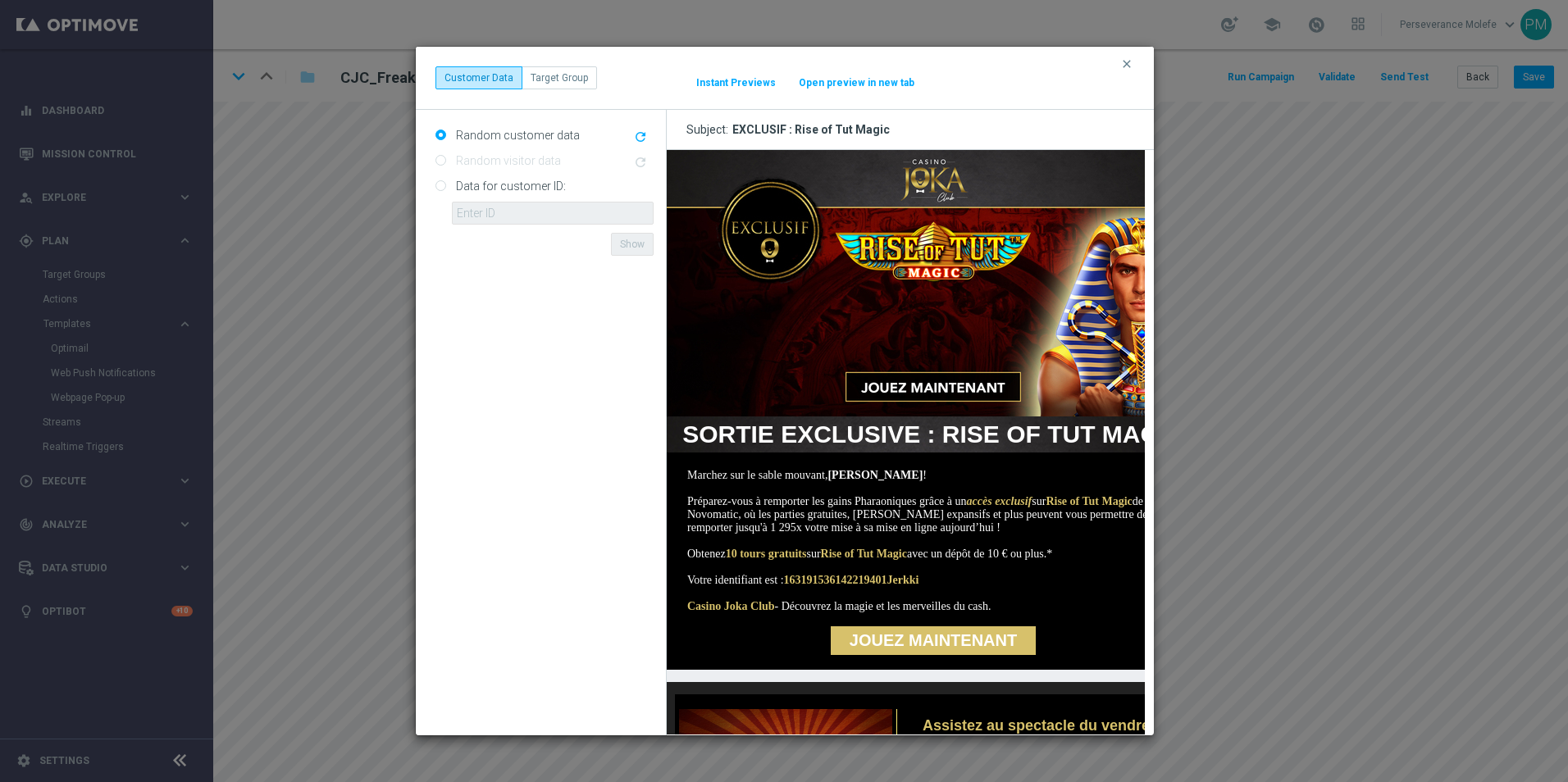
click at [836, 84] on button "Open preview in new tab" at bounding box center [857, 83] width 117 height 13
click at [1119, 63] on button "clear" at bounding box center [1128, 64] width 19 height 15
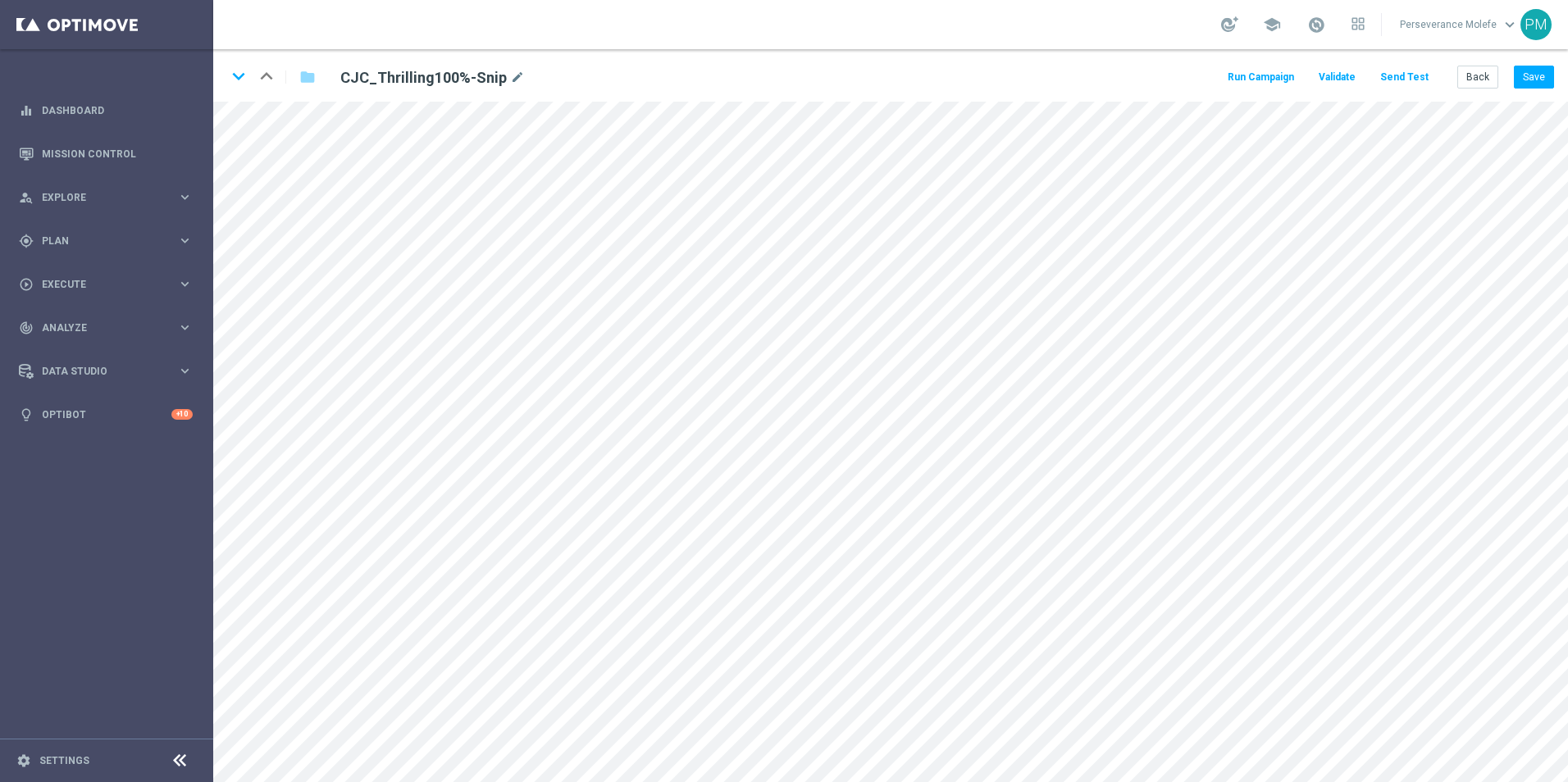
click at [1407, 82] on button "Send Test" at bounding box center [1404, 78] width 53 height 23
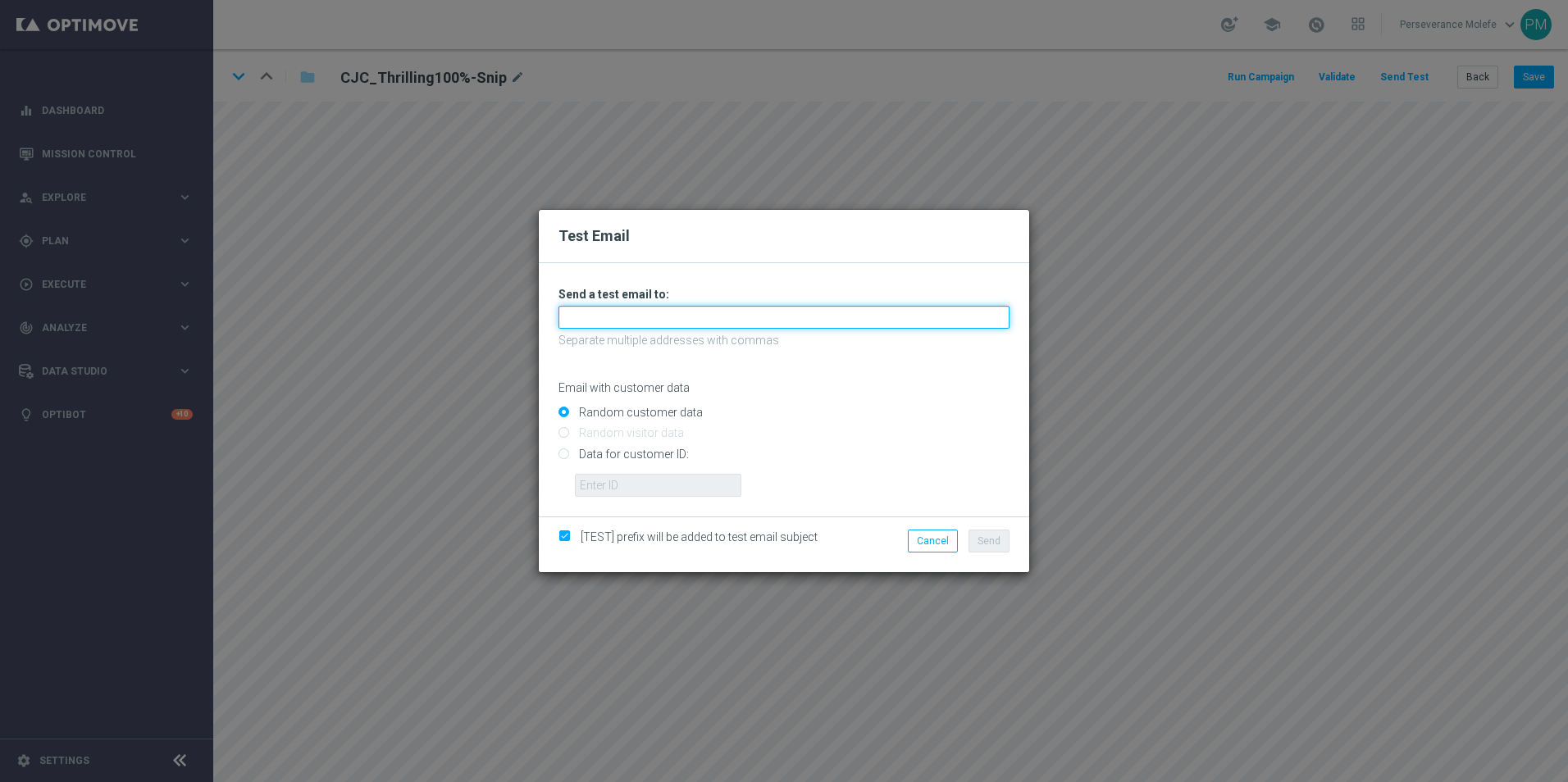
click at [733, 312] on input "text" at bounding box center [784, 316] width 451 height 23
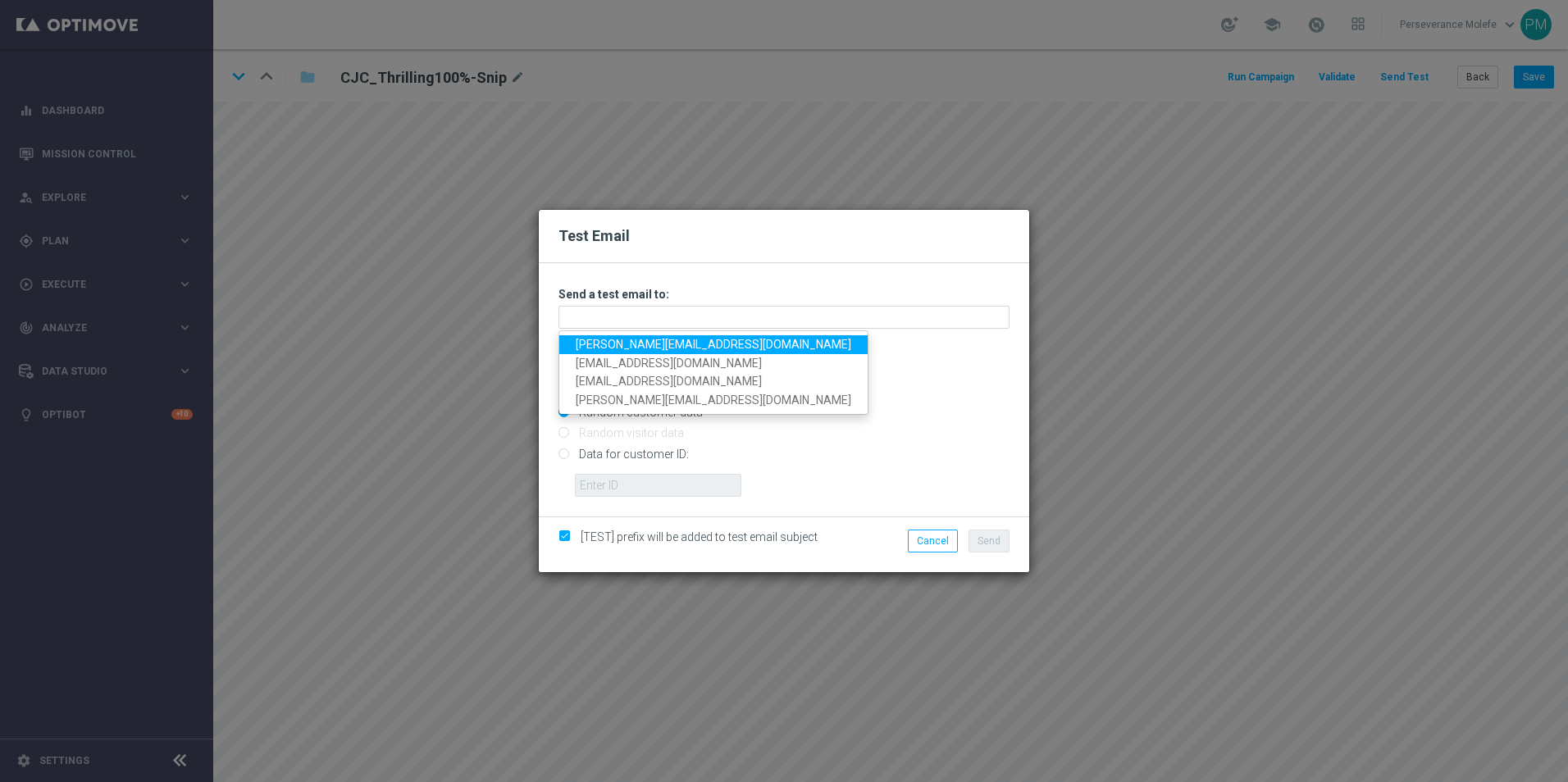
click at [665, 346] on link "Madeleine@viva-vision.net" at bounding box center [713, 345] width 308 height 19
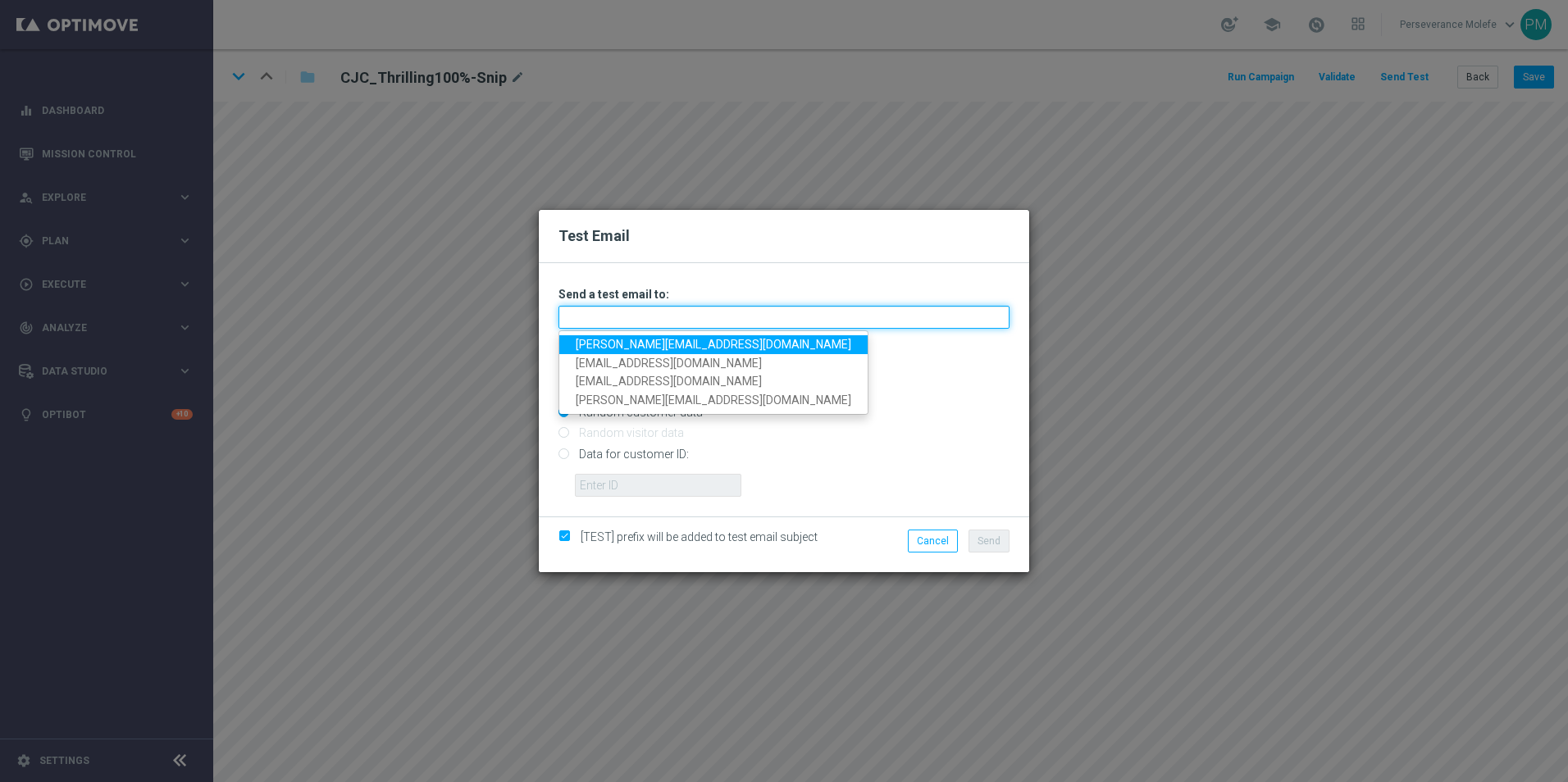
type input "Madeleine@viva-vision.net"
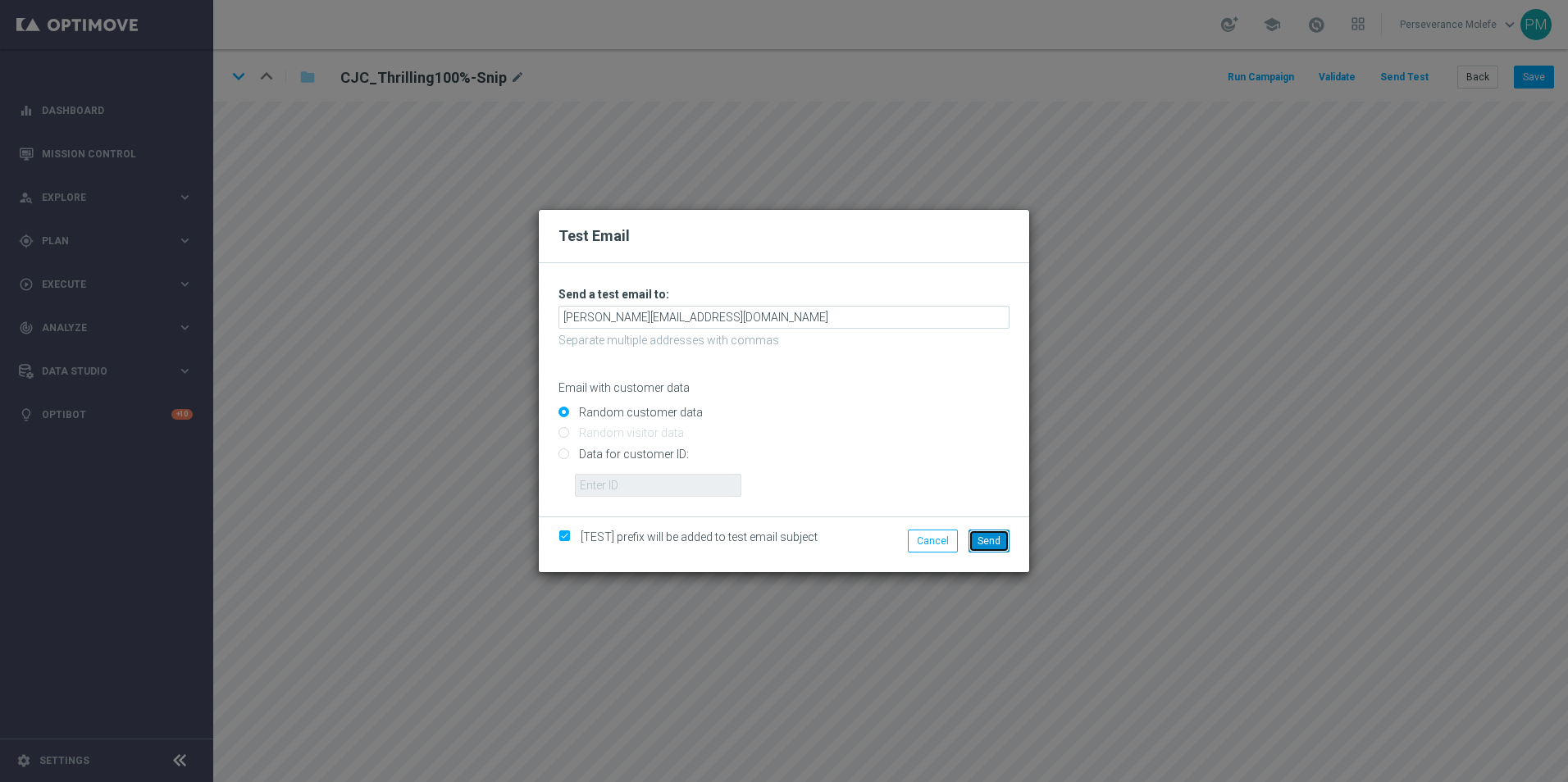
click at [976, 537] on button "Send" at bounding box center [989, 540] width 41 height 23
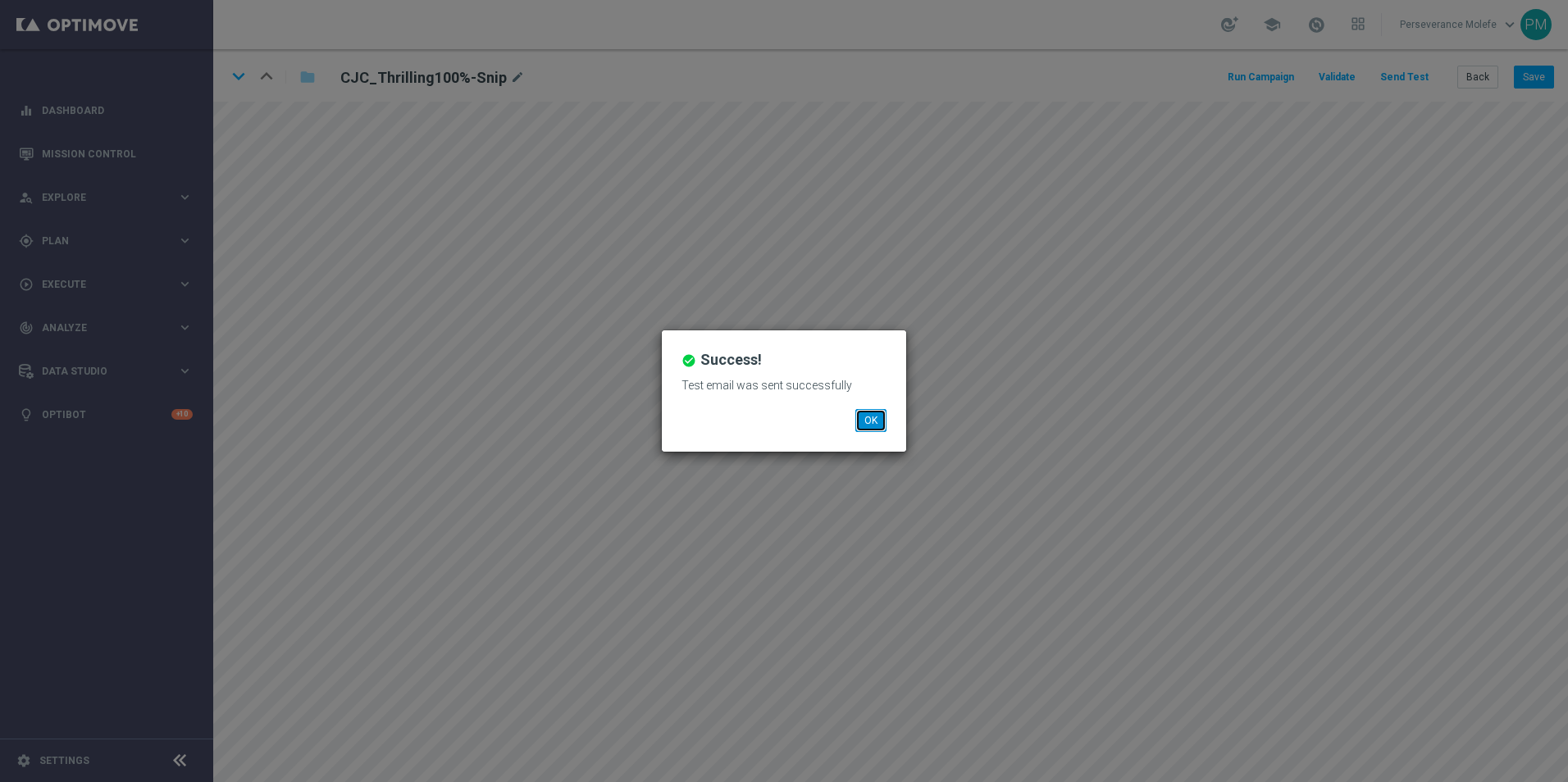
click at [878, 429] on button "OK" at bounding box center [870, 420] width 31 height 23
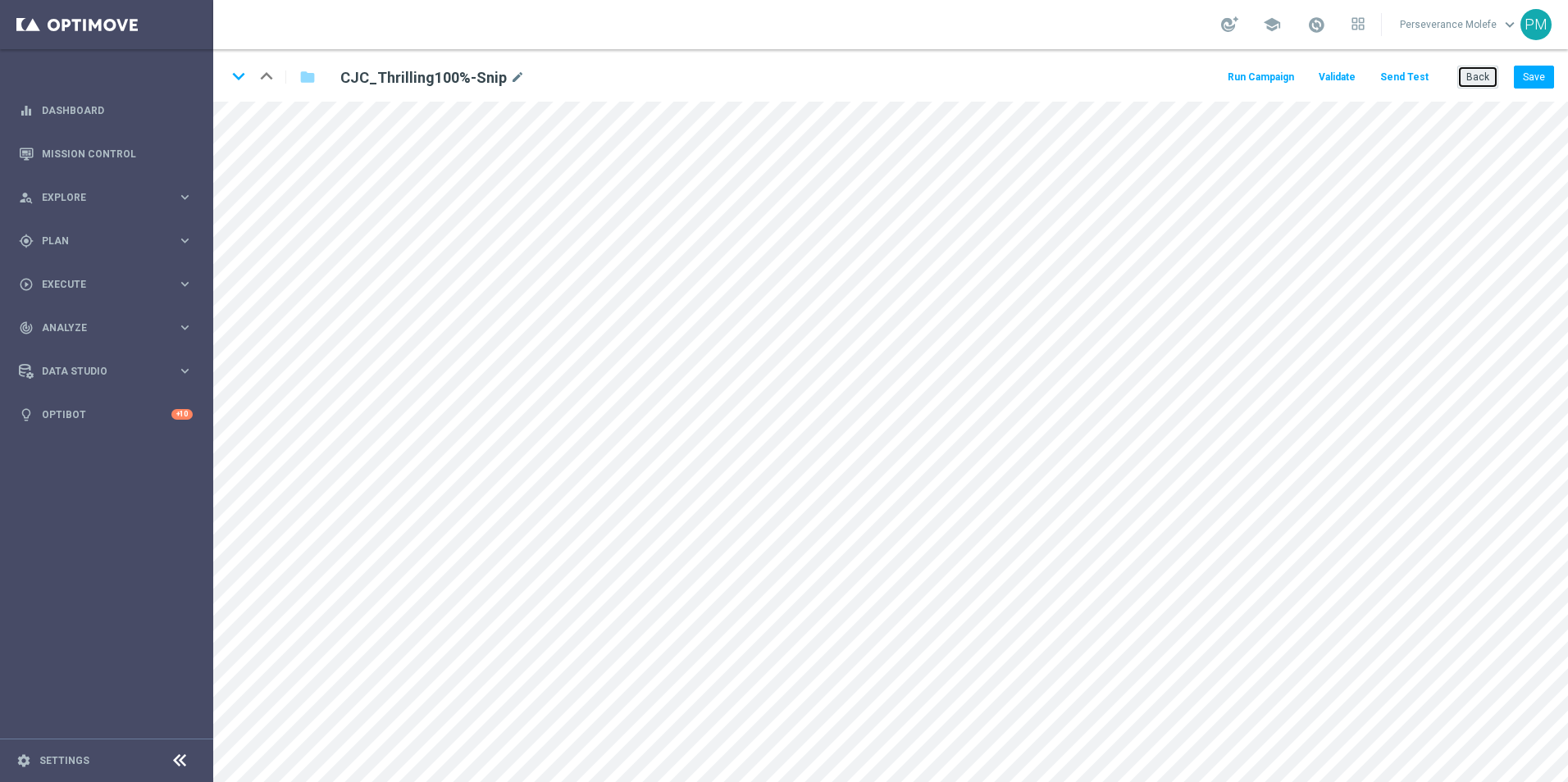
click at [1474, 83] on button "Back" at bounding box center [1477, 77] width 41 height 23
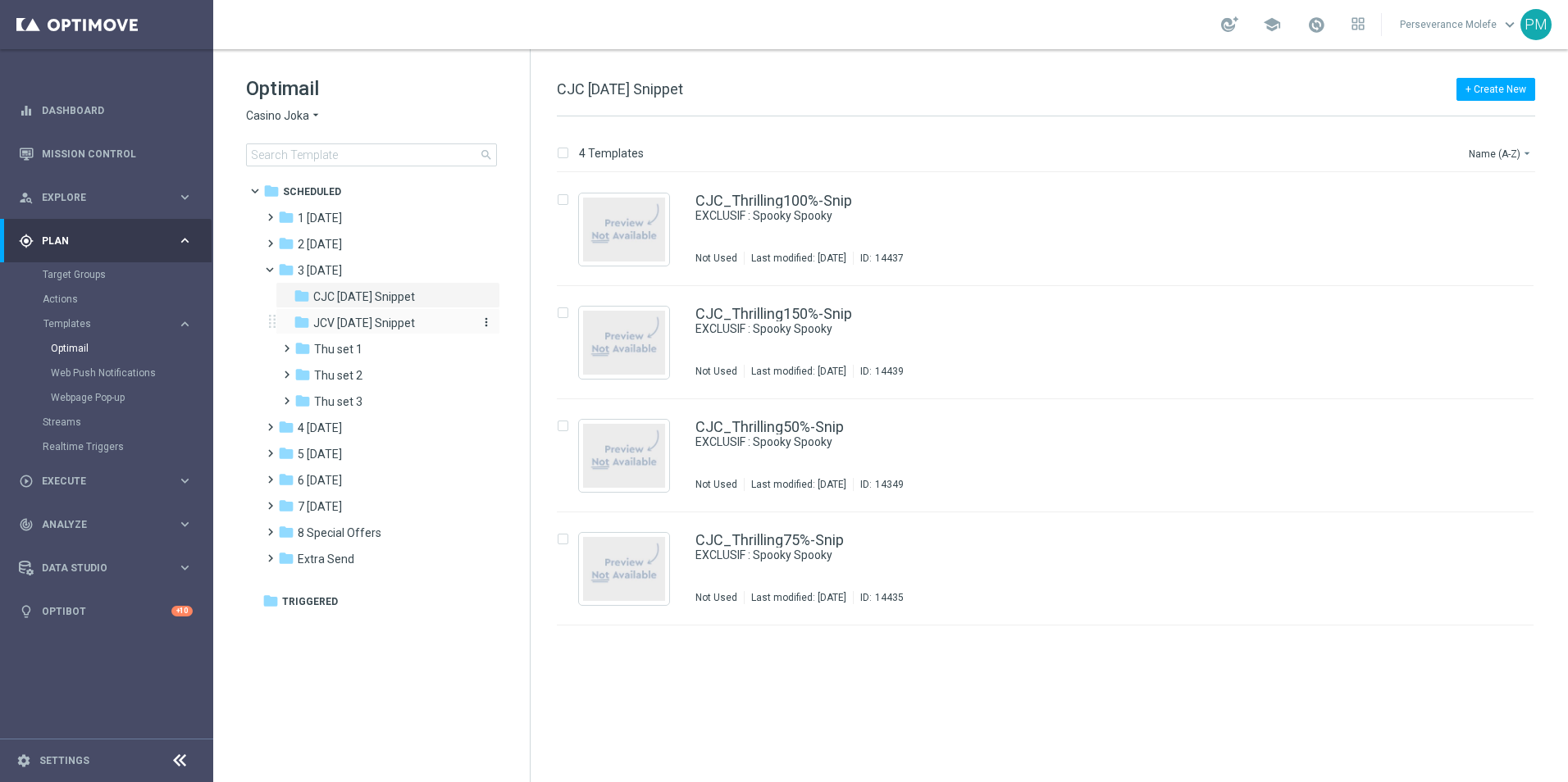
click at [393, 320] on span "JCV [DATE] Snippet" at bounding box center [364, 323] width 102 height 15
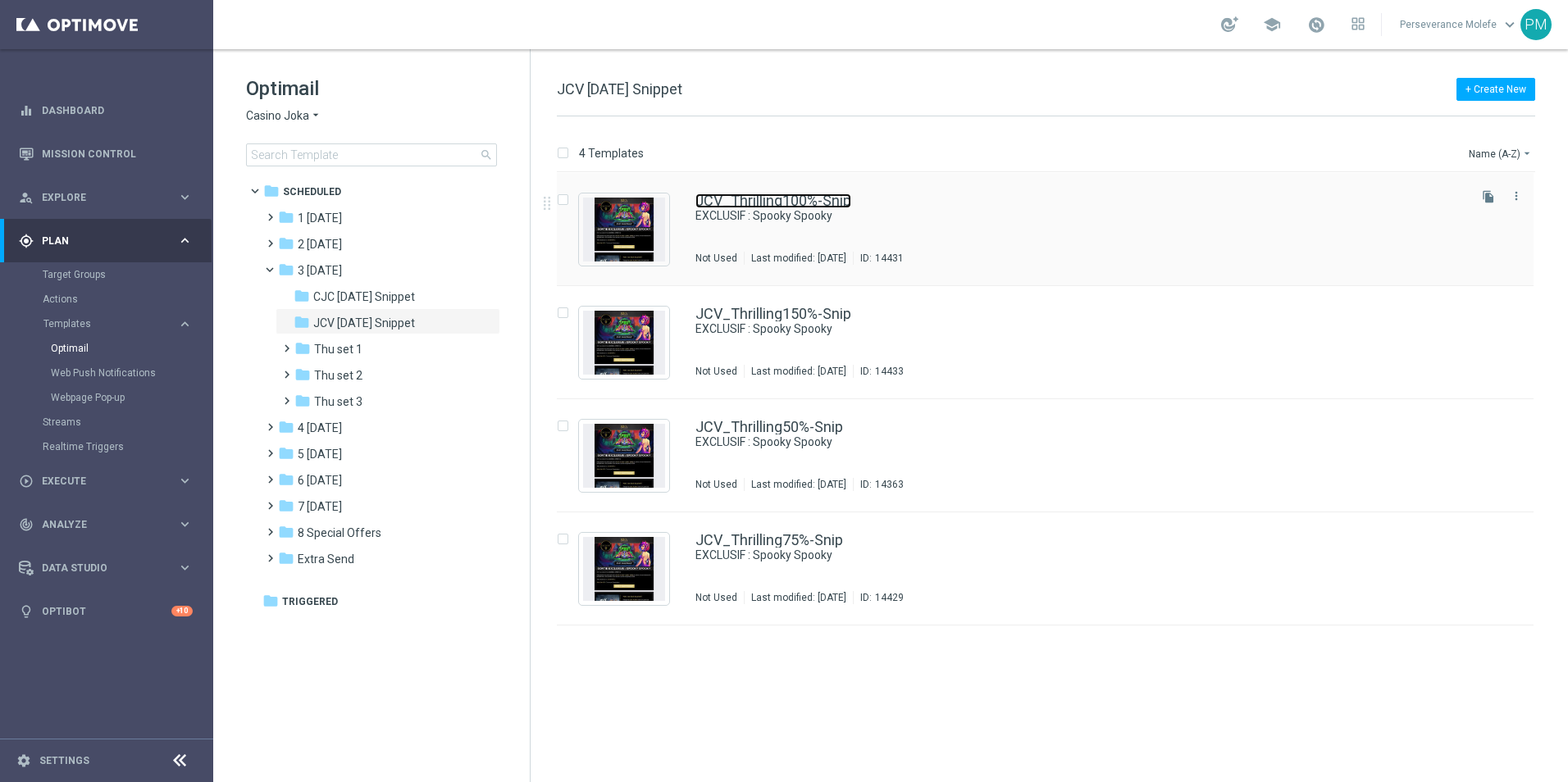
click at [832, 206] on link "JCV_Thrilling100%-Snip" at bounding box center [773, 201] width 156 height 15
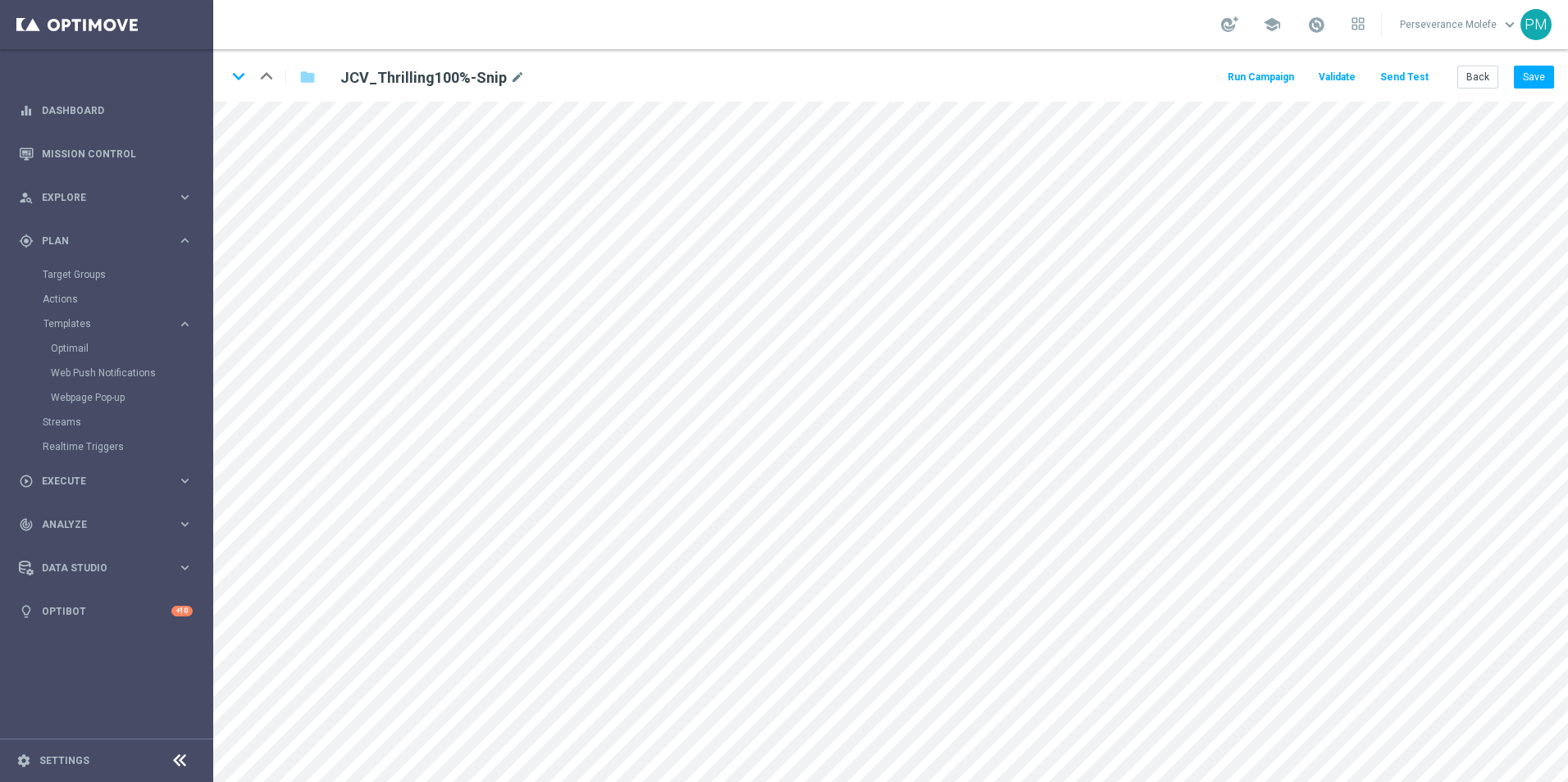
click at [1412, 78] on button "Send Test" at bounding box center [1404, 78] width 53 height 23
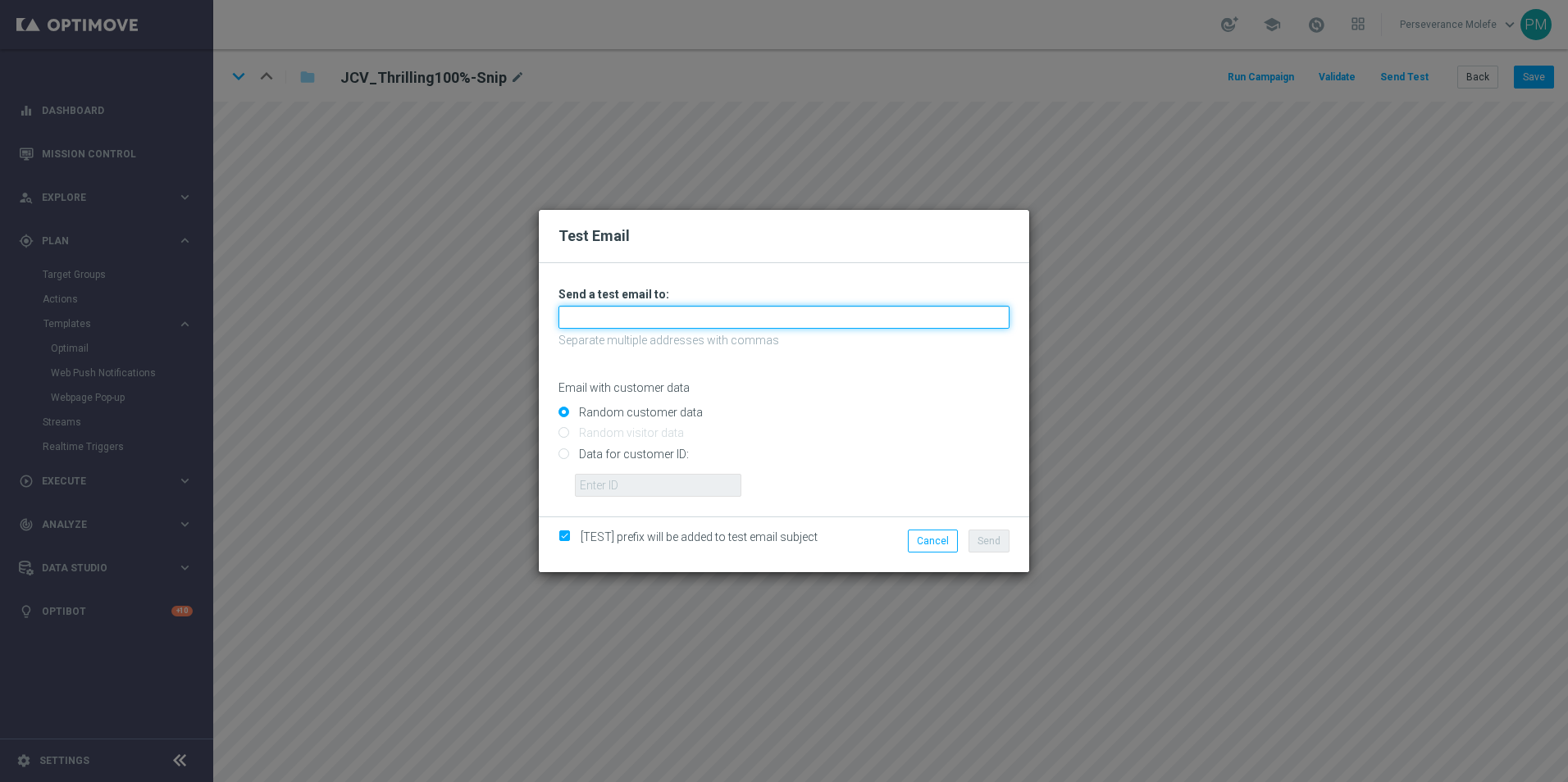
click at [783, 317] on input "text" at bounding box center [784, 316] width 451 height 23
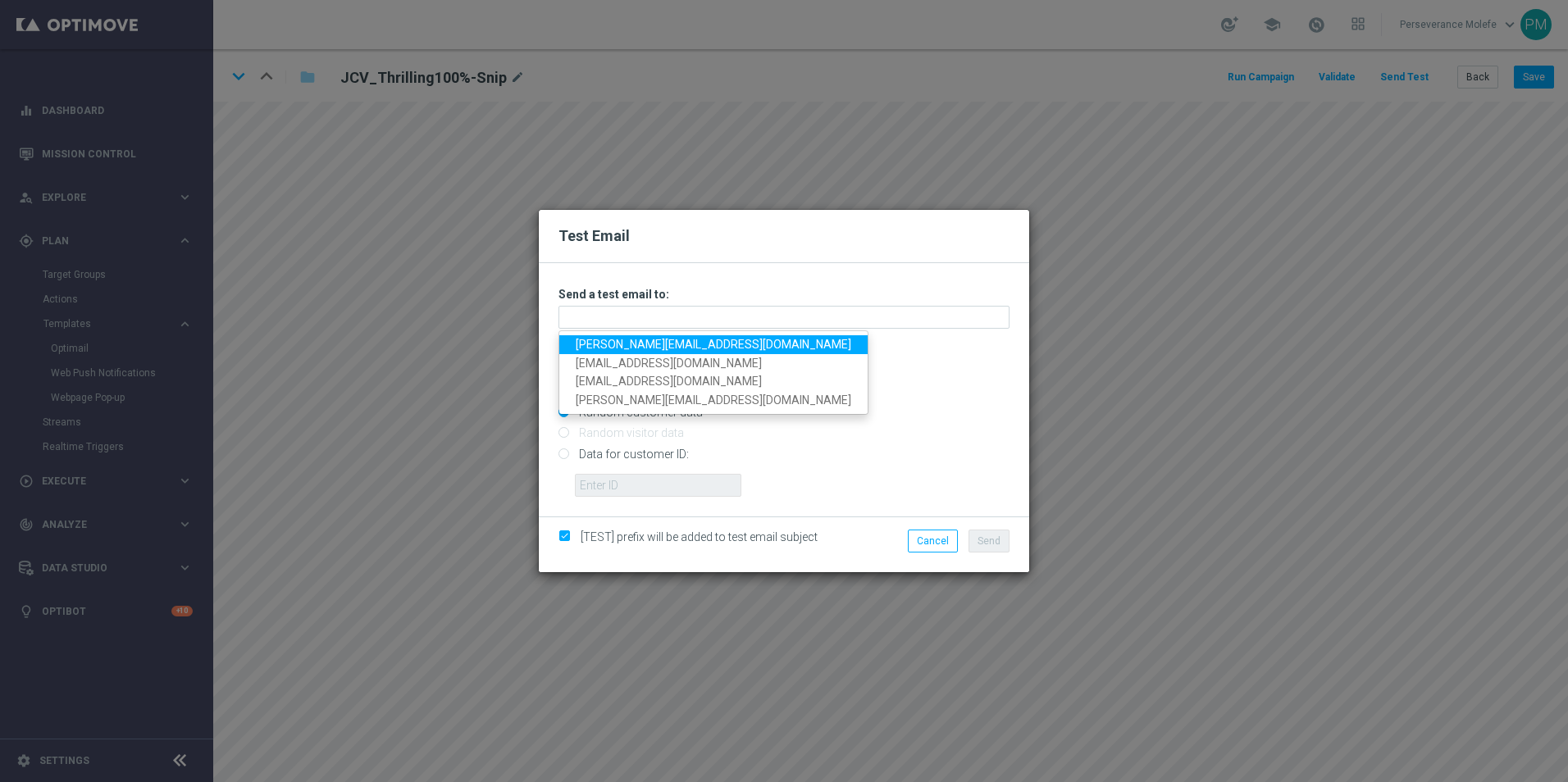
click at [714, 346] on link "Madeleine@viva-vision.net" at bounding box center [713, 345] width 308 height 19
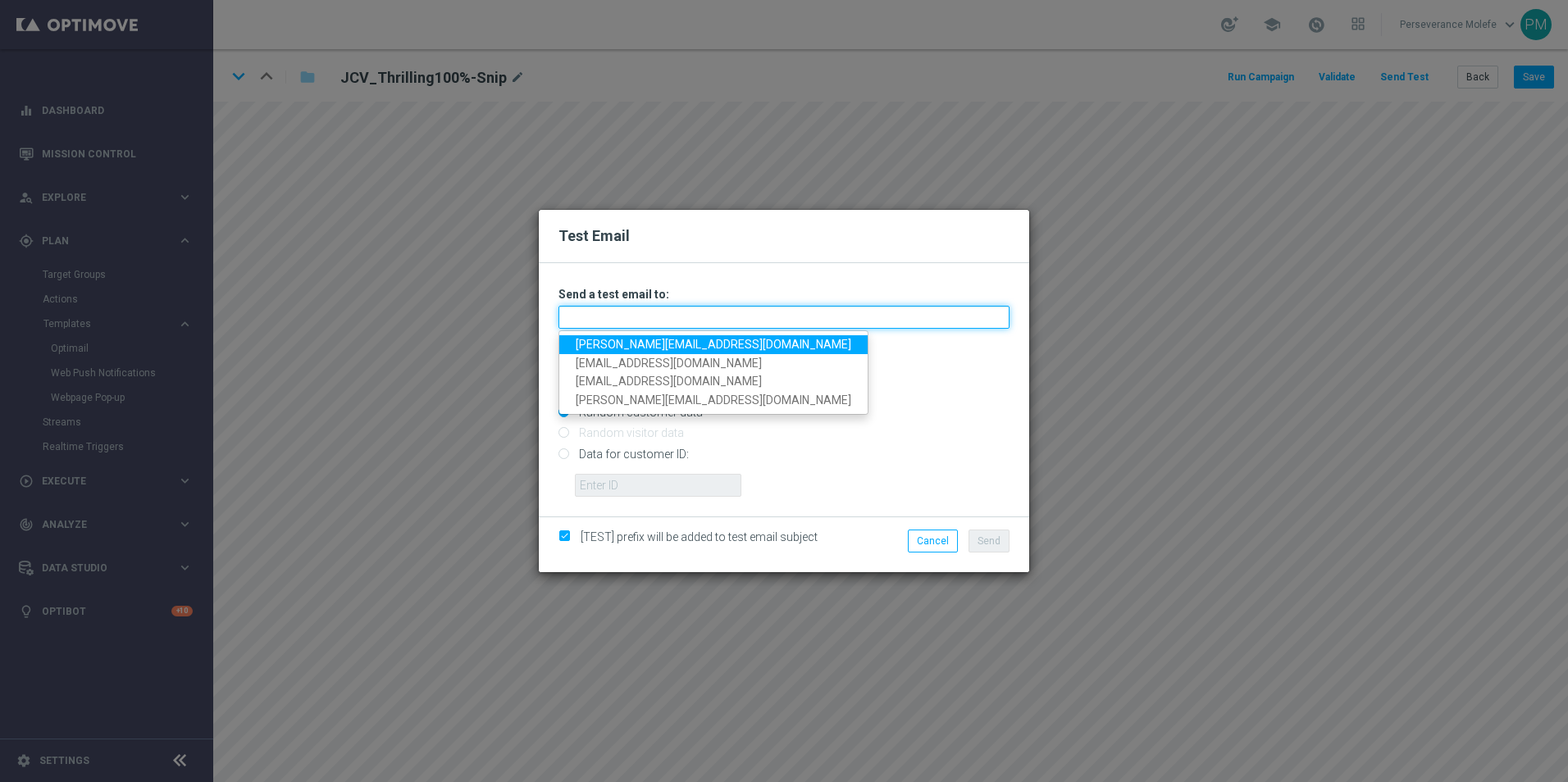
type input "Madeleine@viva-vision.net"
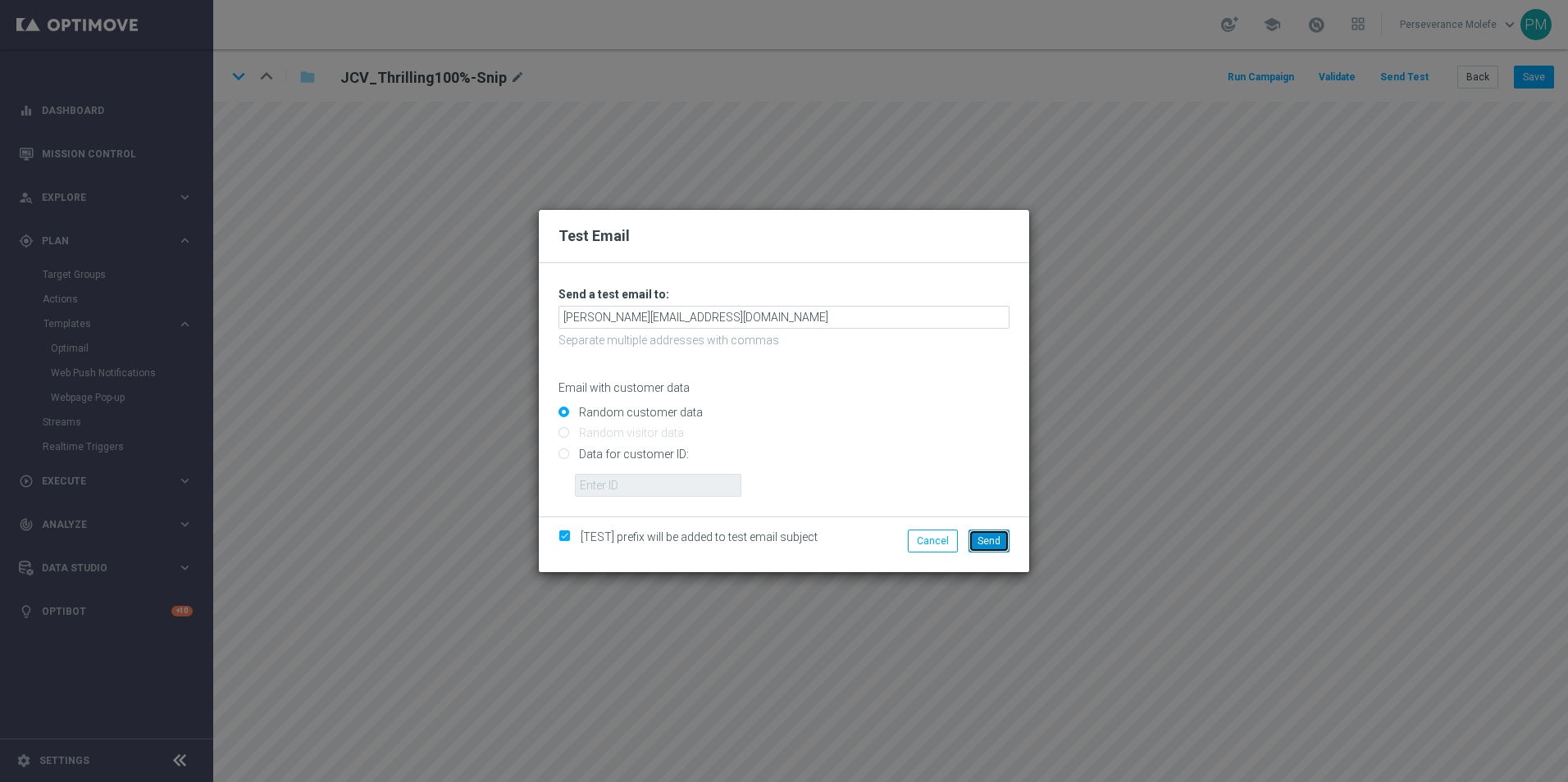
click at [977, 534] on button "Send" at bounding box center [989, 540] width 41 height 23
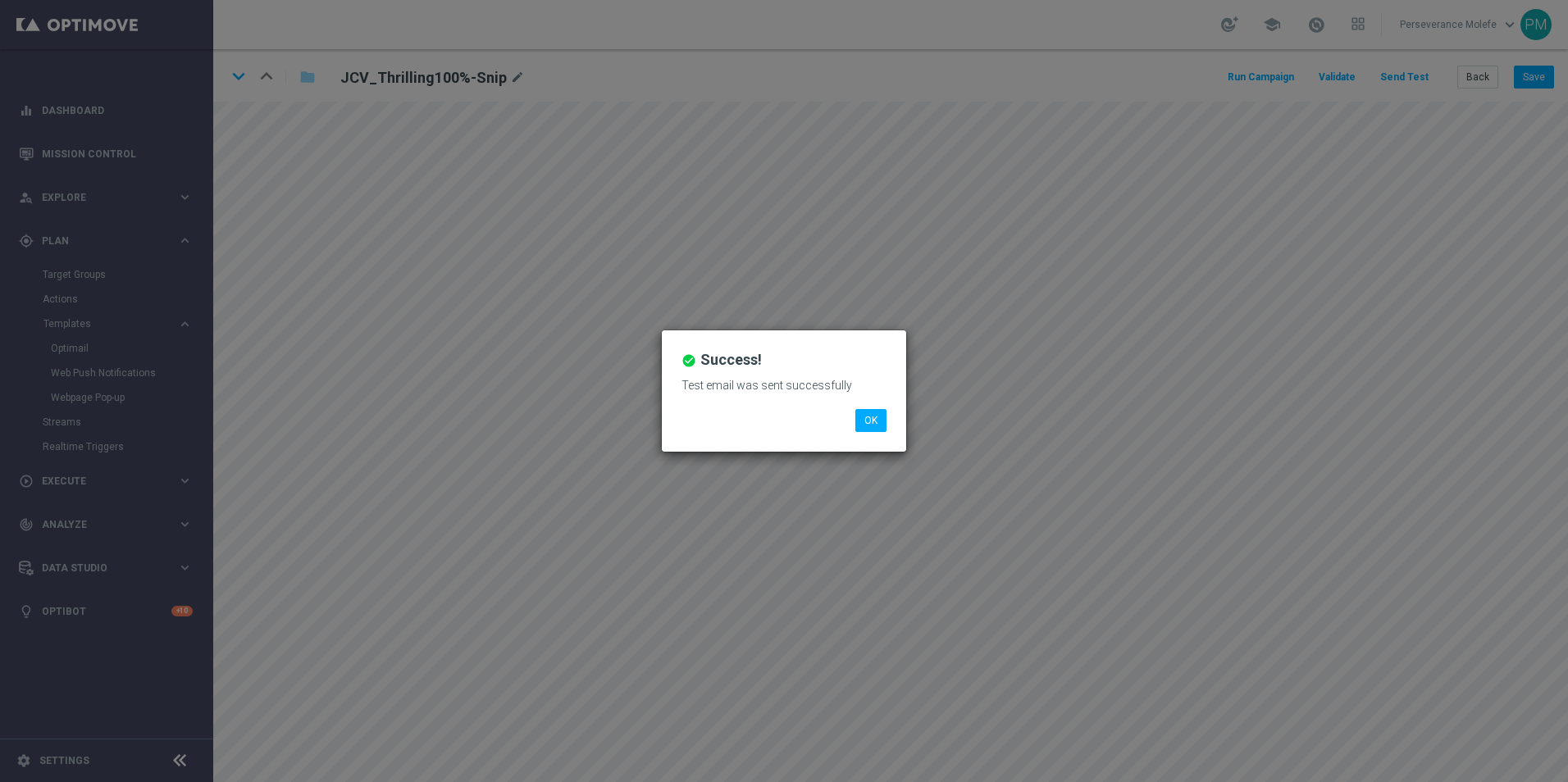
click at [857, 403] on div "Test email was sent successfully" at bounding box center [783, 391] width 230 height 35
click at [859, 411] on button "OK" at bounding box center [870, 420] width 31 height 23
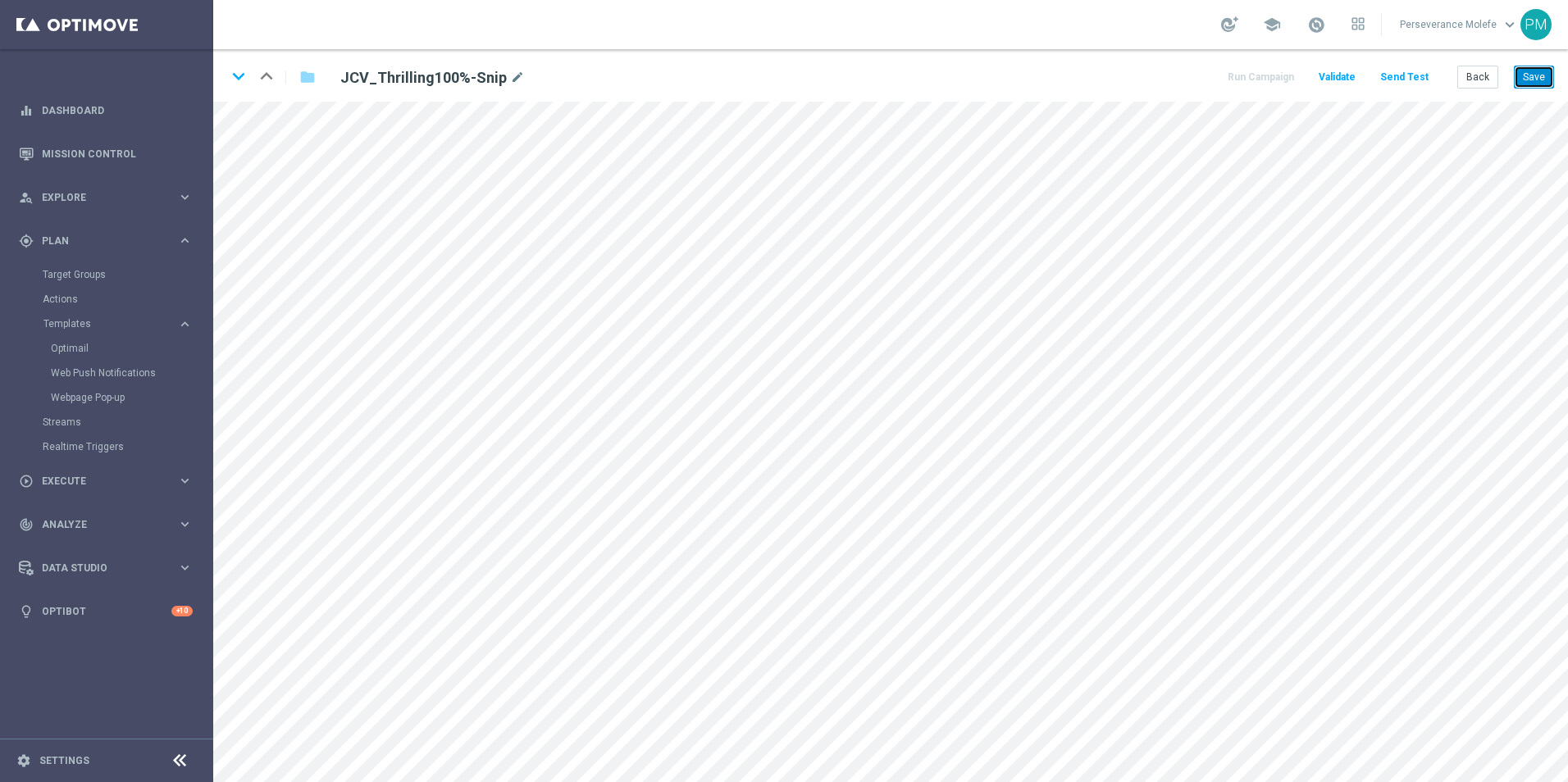
click at [1539, 77] on button "Save" at bounding box center [1534, 77] width 40 height 23
click at [234, 73] on icon "keyboard_arrow_down" at bounding box center [238, 76] width 24 height 24
drag, startPoint x: 1518, startPoint y: 90, endPoint x: 1527, endPoint y: 85, distance: 10.3
click at [1519, 90] on div "keyboard_arrow_down keyboard_arrow_up folder JCV_Thrilling150%-Snip mode_edit R…" at bounding box center [890, 75] width 1354 height 53
click at [1527, 85] on button "Save" at bounding box center [1534, 77] width 40 height 23
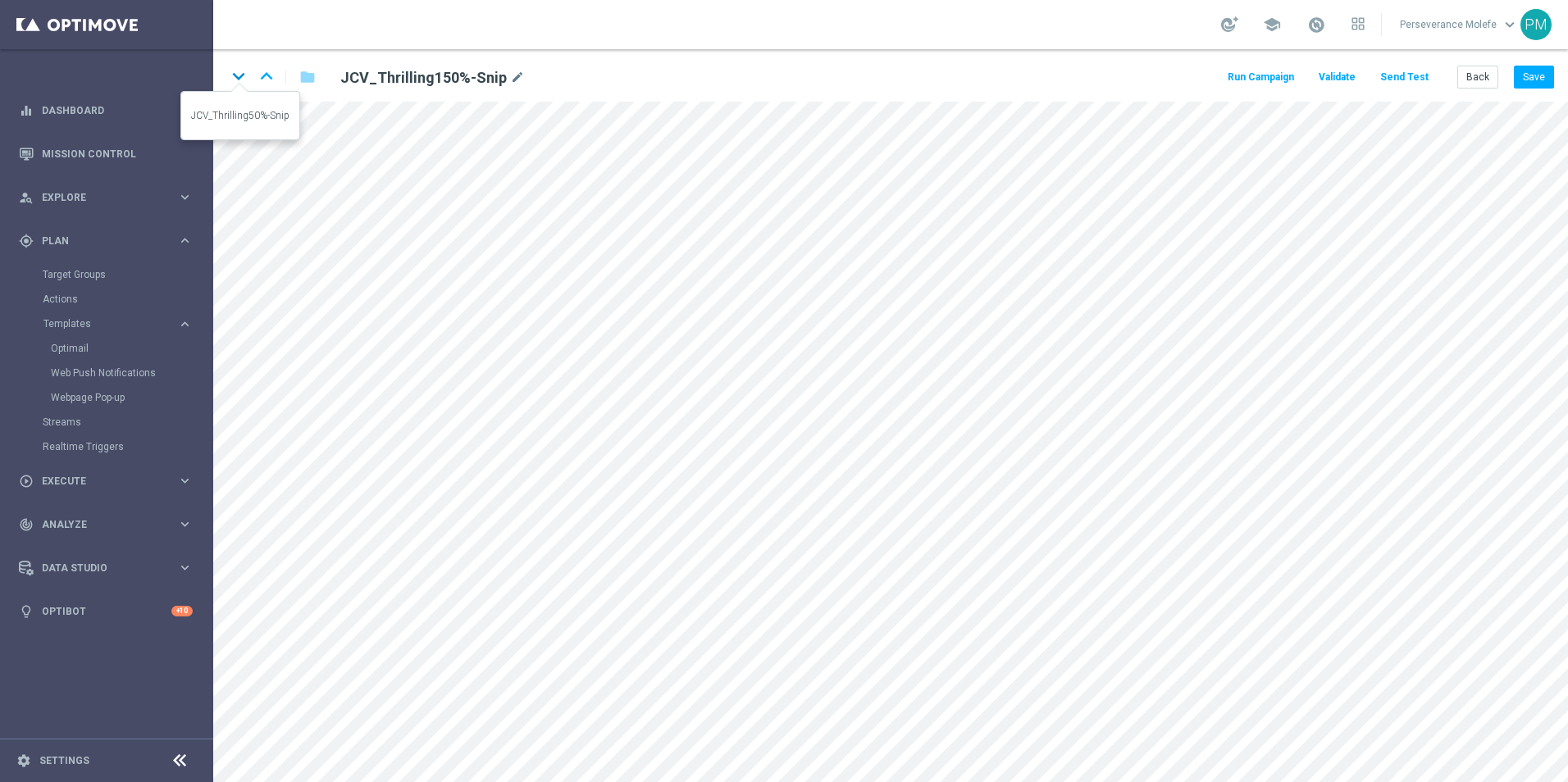
click at [240, 81] on icon "keyboard_arrow_down" at bounding box center [238, 76] width 24 height 24
click at [1539, 81] on button "Save" at bounding box center [1534, 77] width 40 height 23
click at [1483, 82] on button "Back" at bounding box center [1477, 77] width 41 height 23
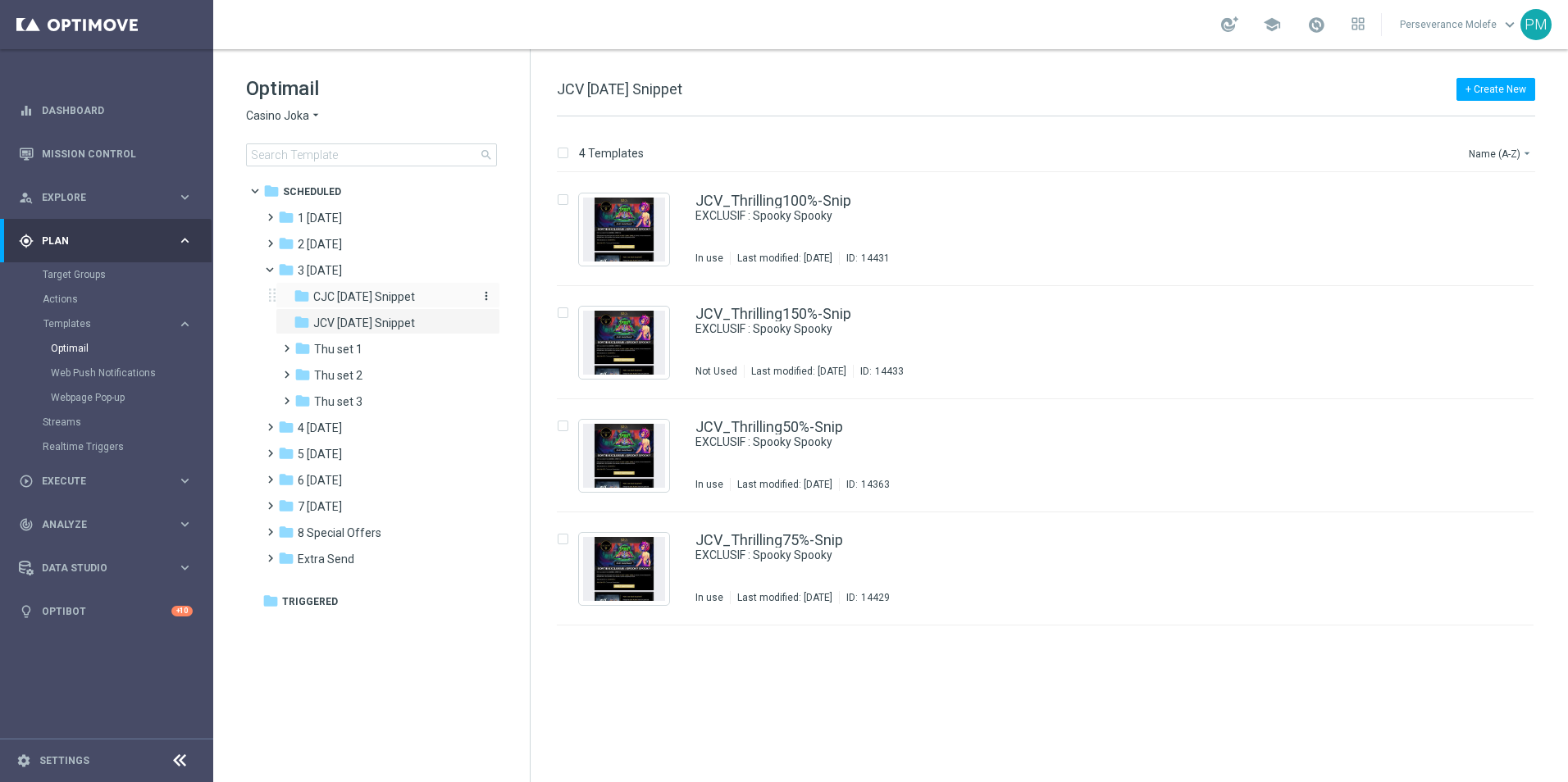
click at [380, 294] on span "CJC [DATE] Snippet" at bounding box center [364, 297] width 102 height 15
click at [776, 205] on link "CJC_Thrilling100%-Snip" at bounding box center [774, 201] width 157 height 15
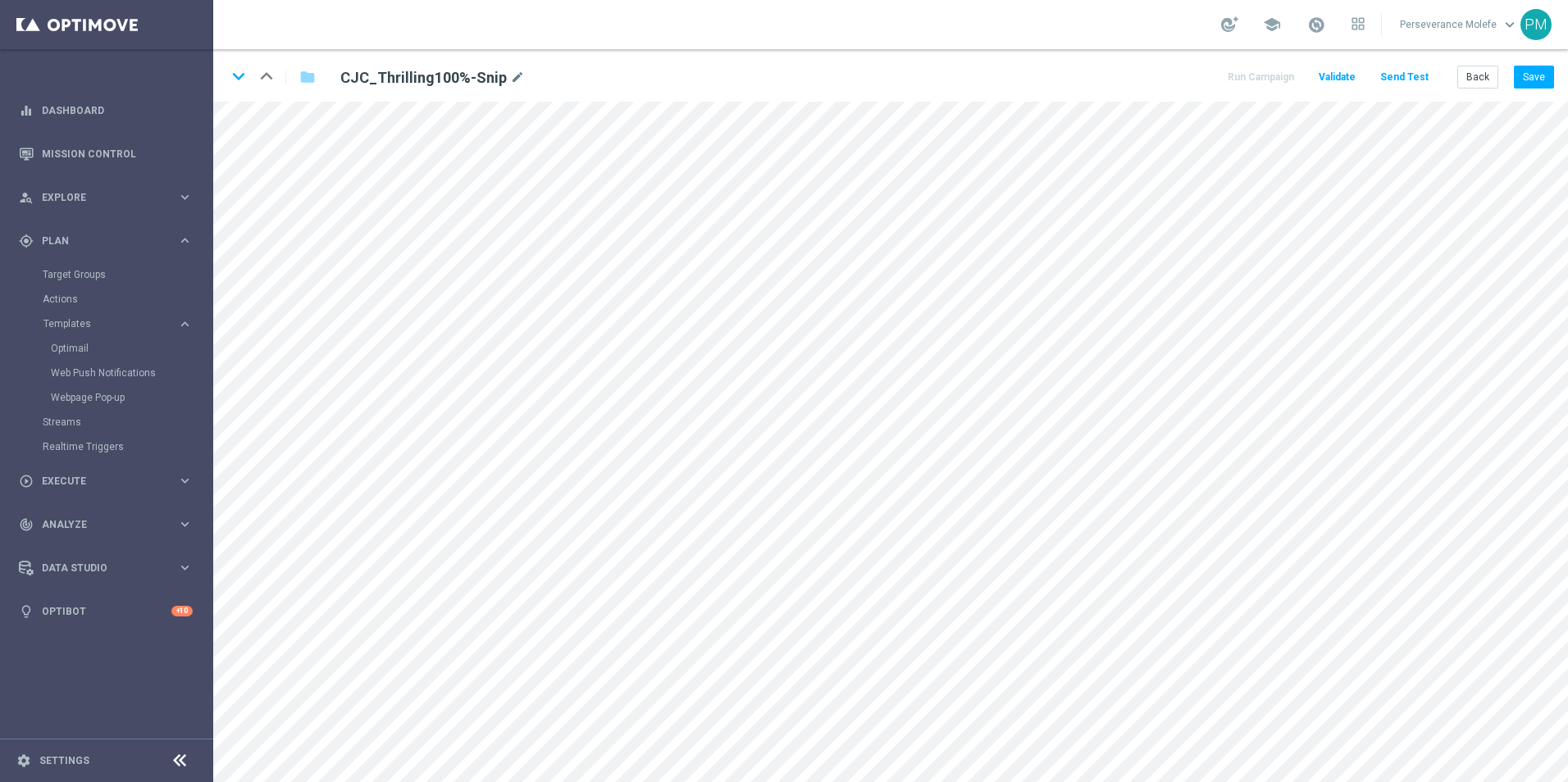
click at [1555, 64] on div "keyboard_arrow_down keyboard_arrow_up folder CJC_Thrilling100%-Snip mode_edit R…" at bounding box center [890, 75] width 1354 height 53
click at [1535, 81] on button "Save" at bounding box center [1534, 77] width 40 height 23
click at [1543, 84] on button "Save" at bounding box center [1534, 77] width 40 height 23
click at [231, 74] on icon "keyboard_arrow_down" at bounding box center [238, 76] width 24 height 24
click at [1540, 81] on button "Save" at bounding box center [1534, 77] width 40 height 23
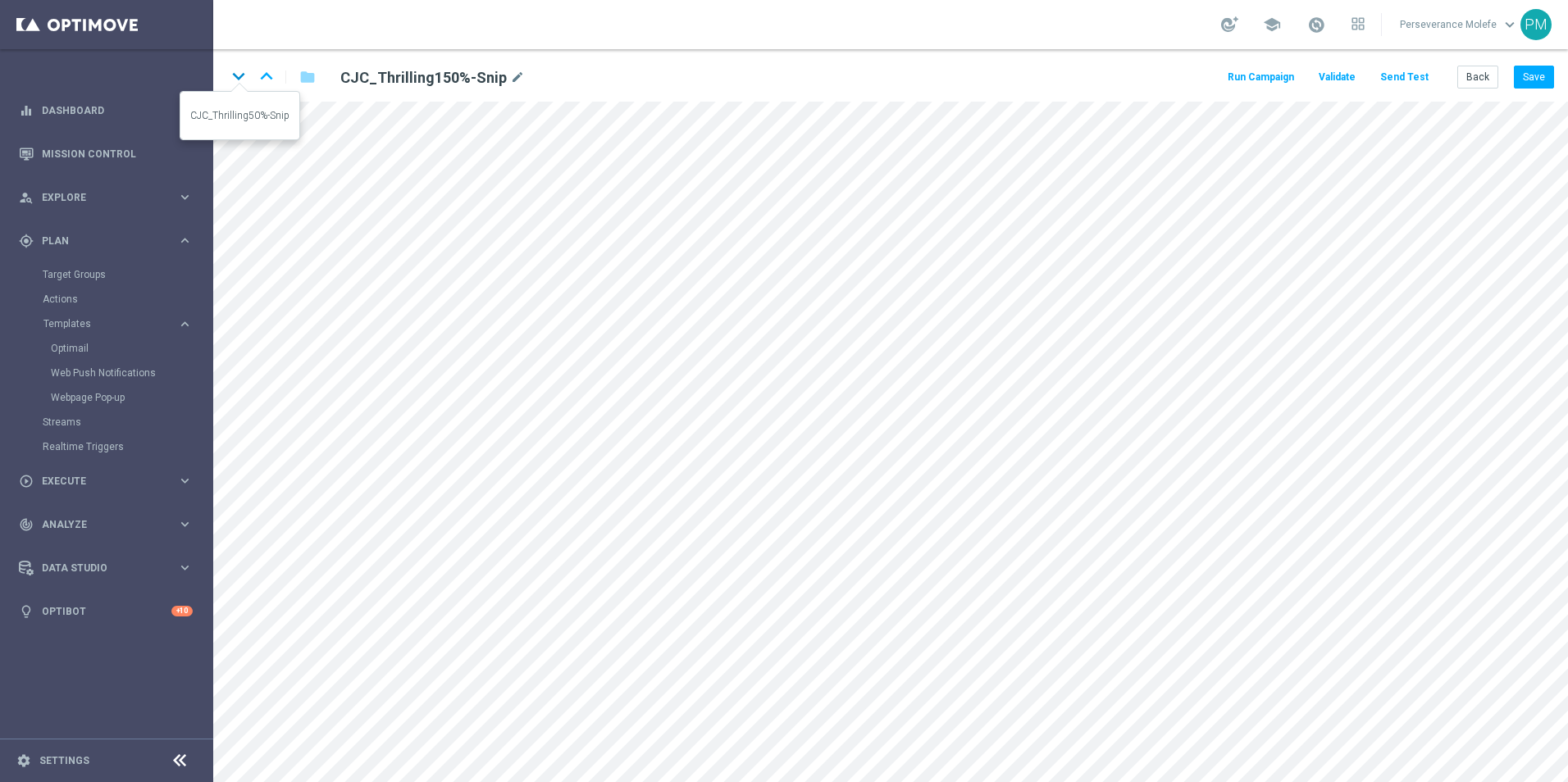
click at [240, 79] on icon "keyboard_arrow_down" at bounding box center [238, 76] width 24 height 24
click at [1530, 73] on button "Save" at bounding box center [1534, 77] width 40 height 23
click at [240, 75] on icon "keyboard_arrow_down" at bounding box center [238, 76] width 24 height 24
click at [1468, 77] on button "Back" at bounding box center [1477, 77] width 41 height 23
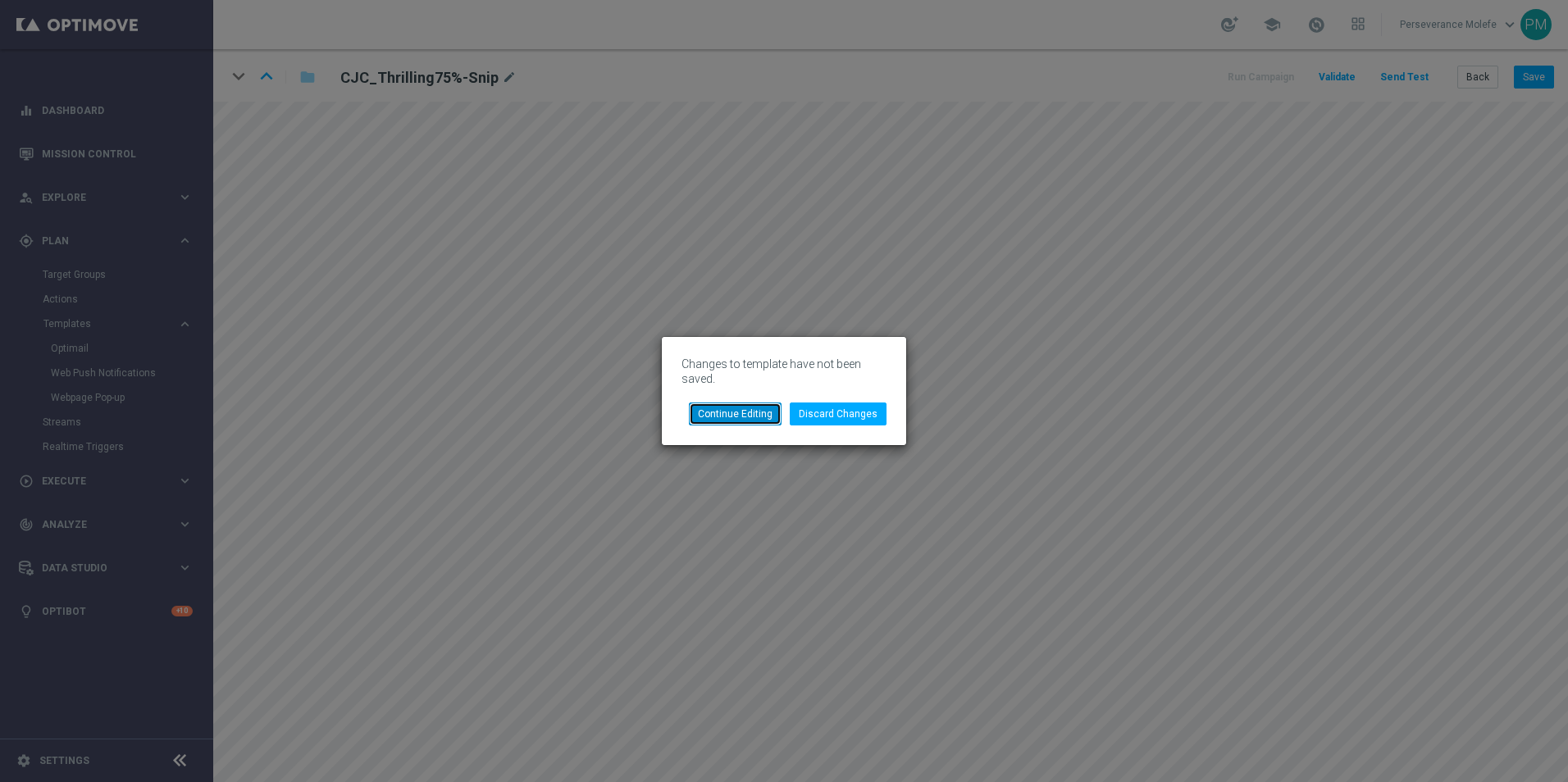
click at [744, 412] on button "Continue Editing" at bounding box center [735, 413] width 93 height 23
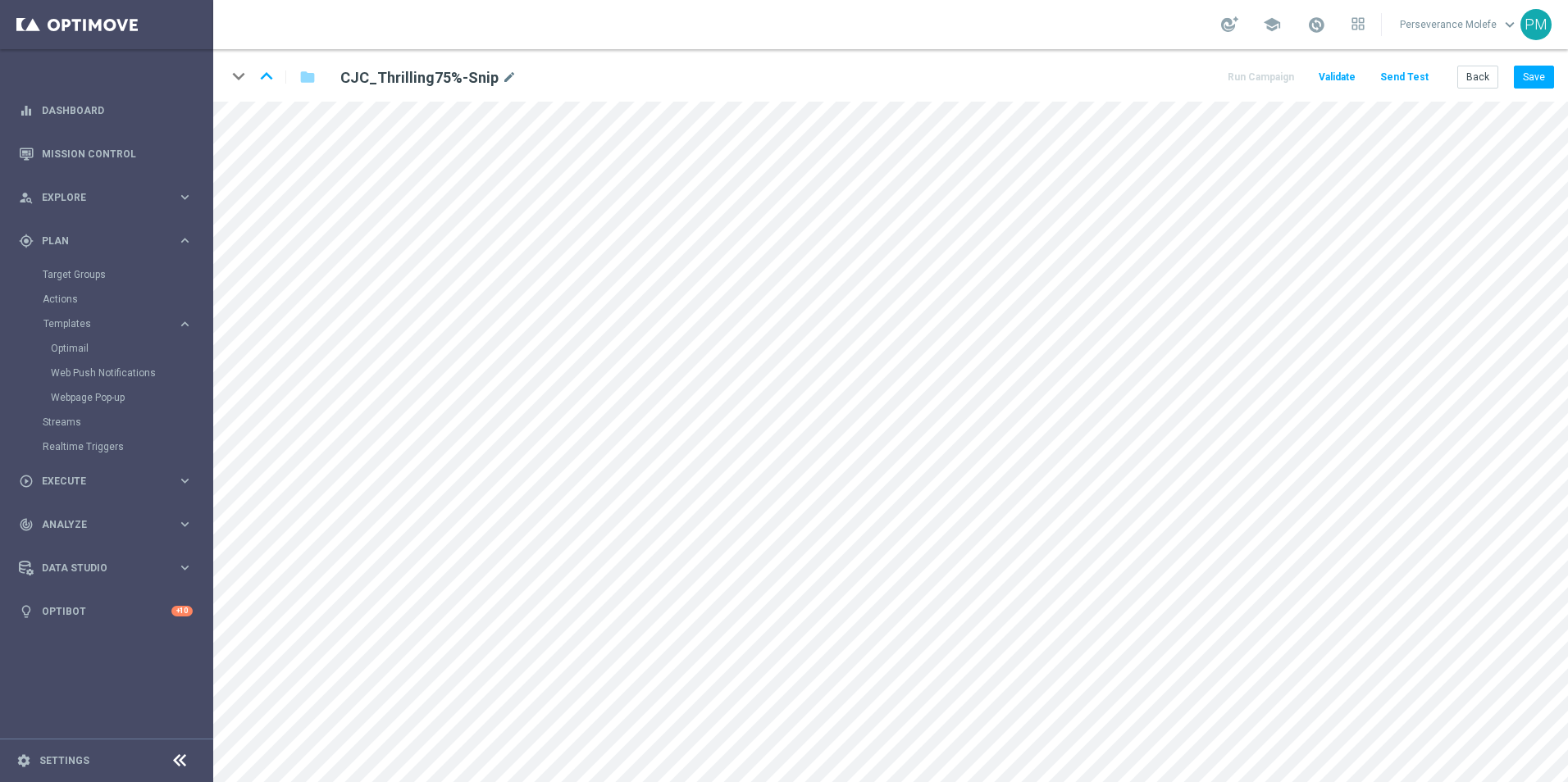
click at [1544, 91] on div "keyboard_arrow_down keyboard_arrow_up folder CJC_Thrilling75%-Snip mode_edit Ru…" at bounding box center [890, 75] width 1354 height 53
click at [1540, 78] on button "Save" at bounding box center [1534, 77] width 40 height 23
click at [1536, 88] on button "Save" at bounding box center [1534, 77] width 40 height 23
click at [1491, 79] on button "Back" at bounding box center [1477, 77] width 41 height 23
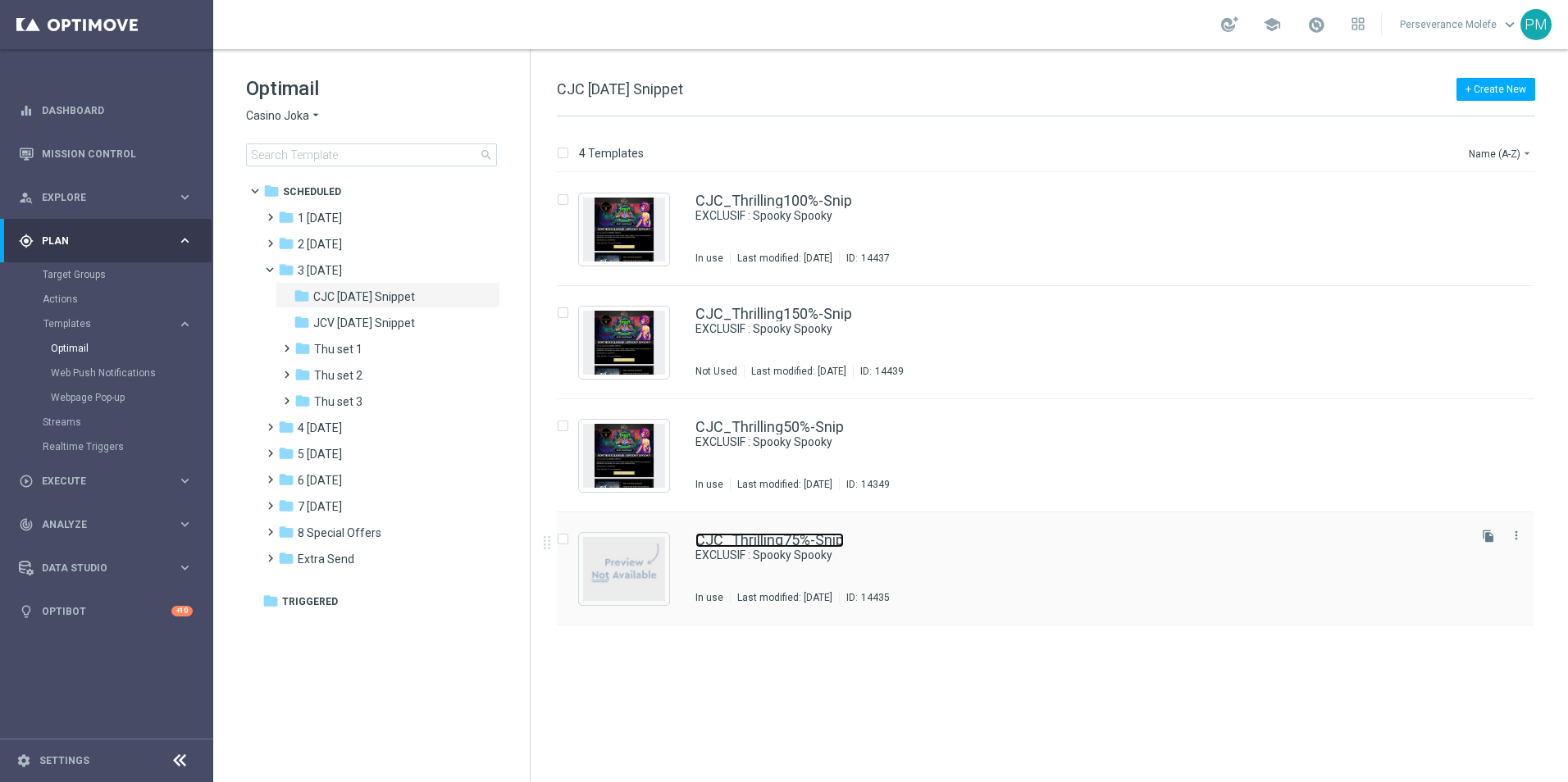
click at [706, 544] on link "CJC_Thrilling75%-Snip" at bounding box center [770, 540] width 149 height 15
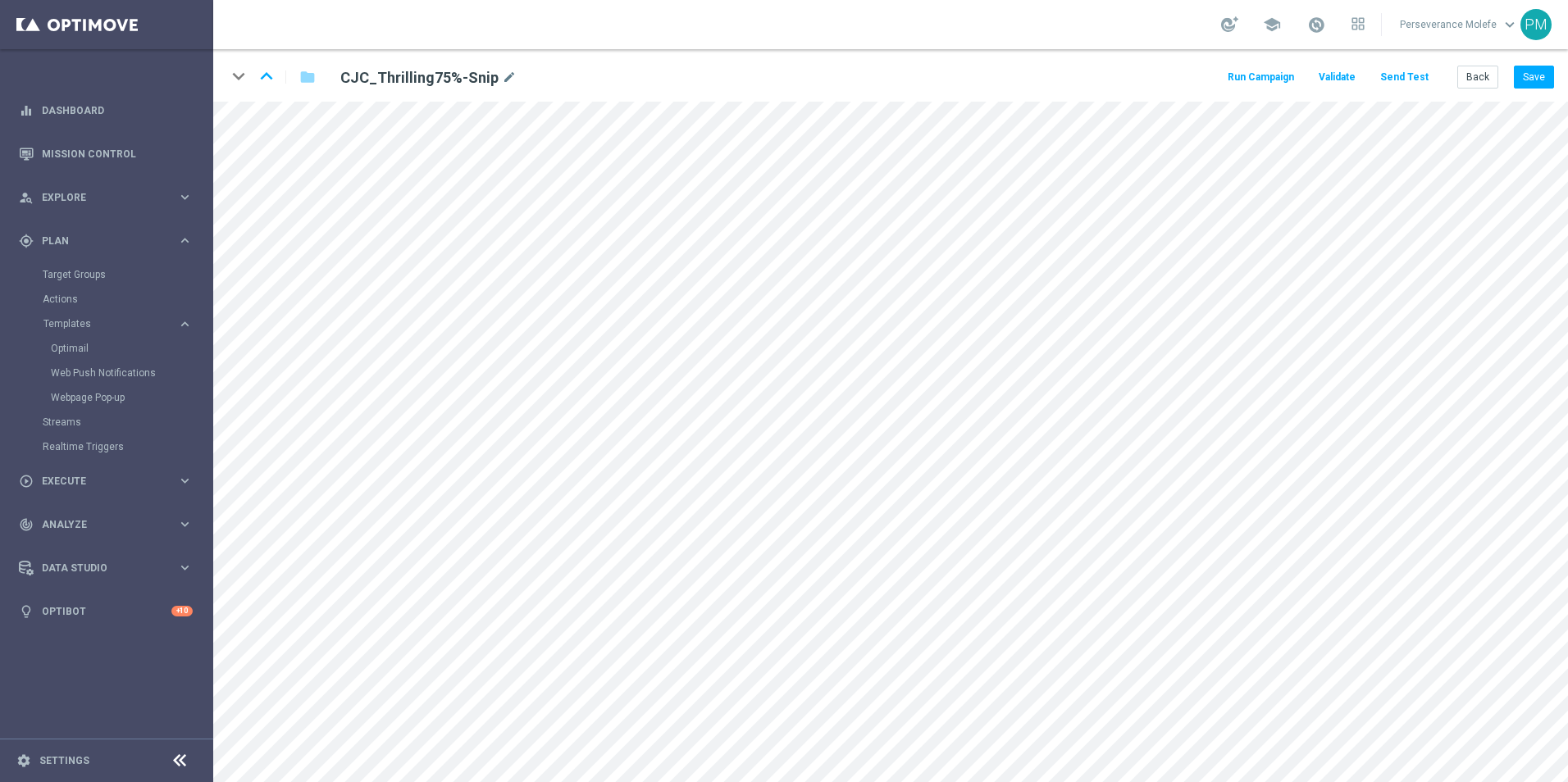
click at [1415, 79] on button "Send Test" at bounding box center [1404, 78] width 53 height 23
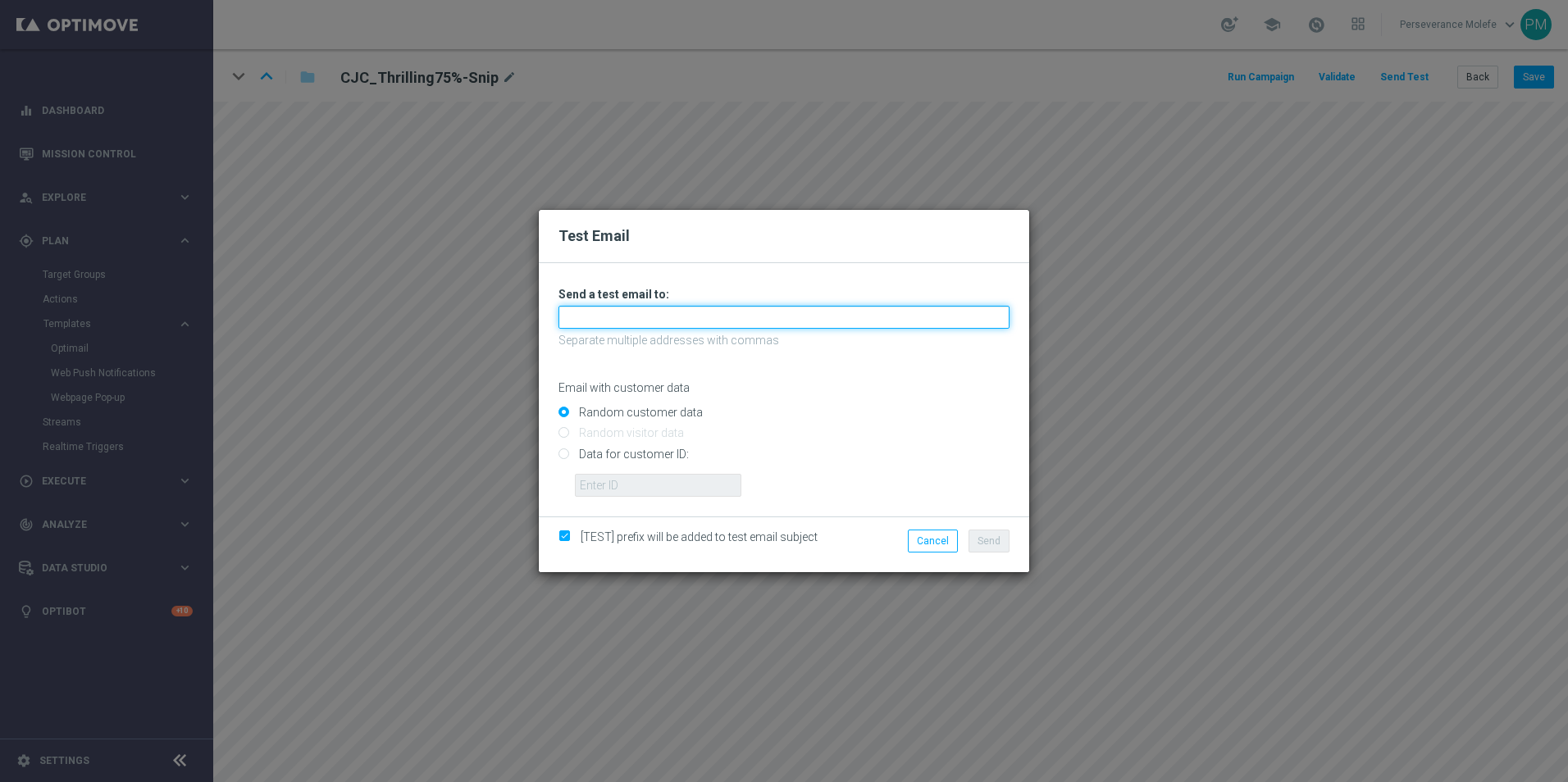
click at [713, 320] on input "text" at bounding box center [784, 316] width 451 height 23
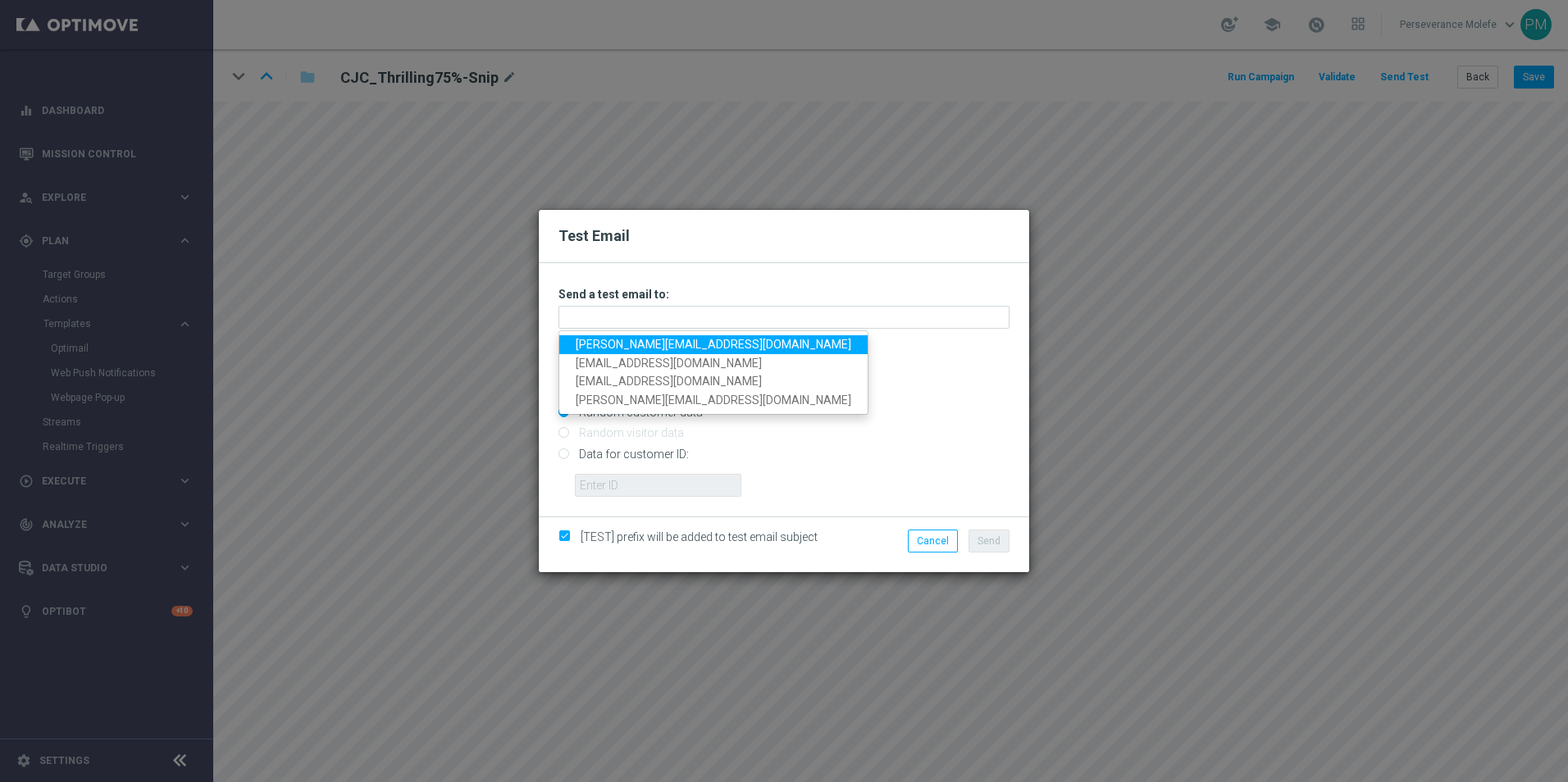
click at [671, 338] on link "[PERSON_NAME][EMAIL_ADDRESS][DOMAIN_NAME]" at bounding box center [713, 345] width 308 height 19
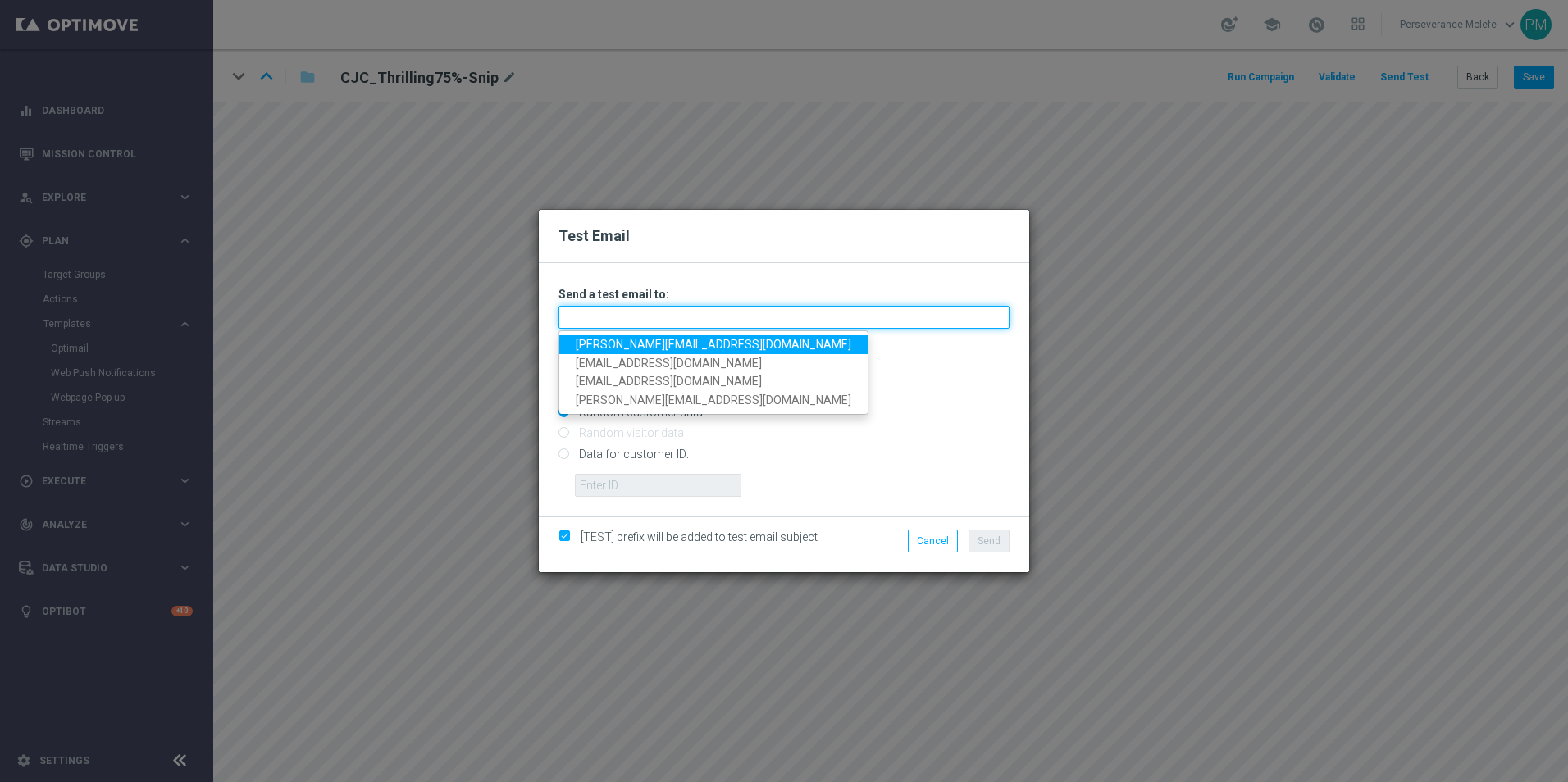
type input "[PERSON_NAME][EMAIL_ADDRESS][DOMAIN_NAME]"
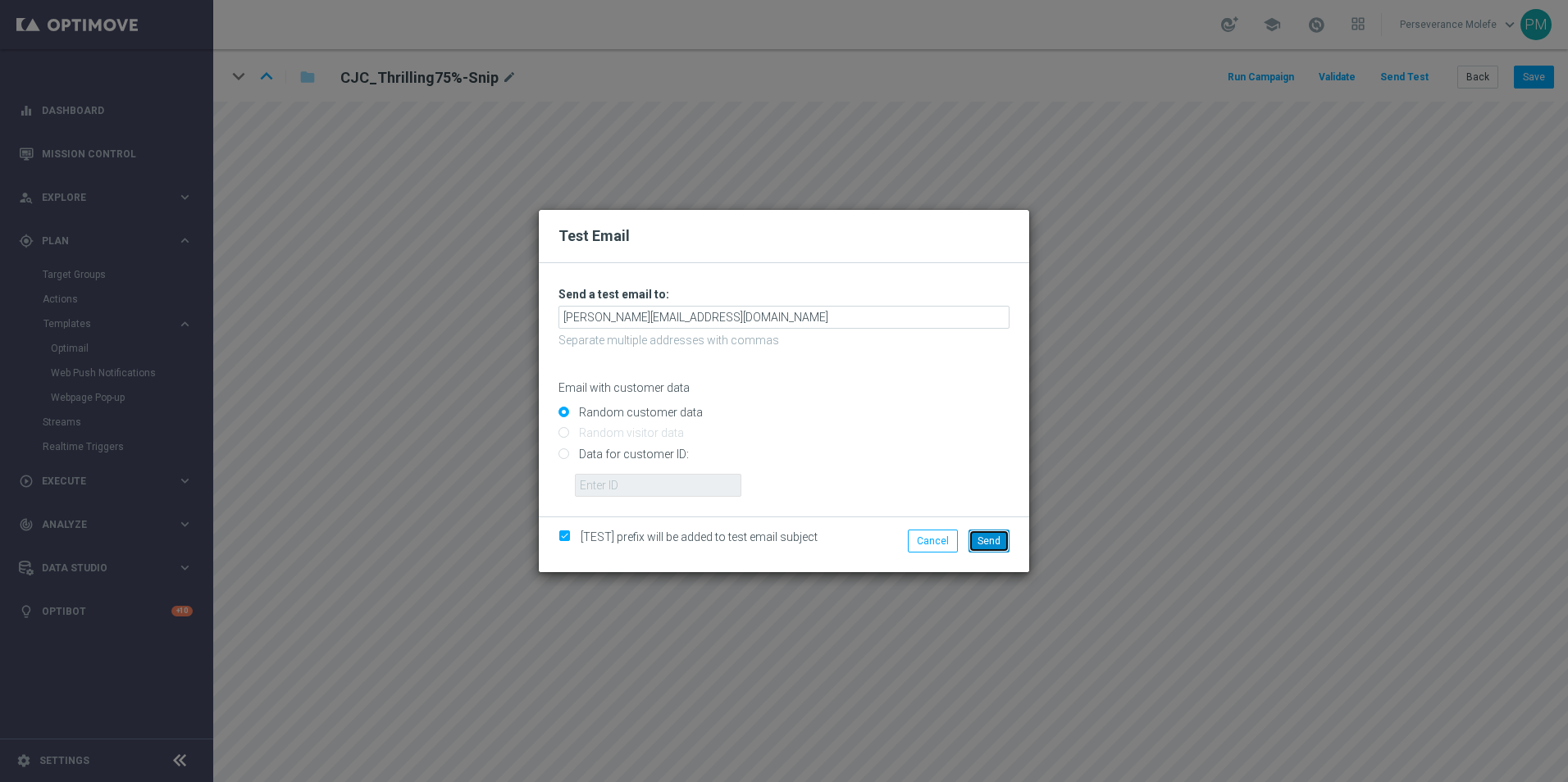
click at [984, 533] on button "Send" at bounding box center [989, 540] width 41 height 23
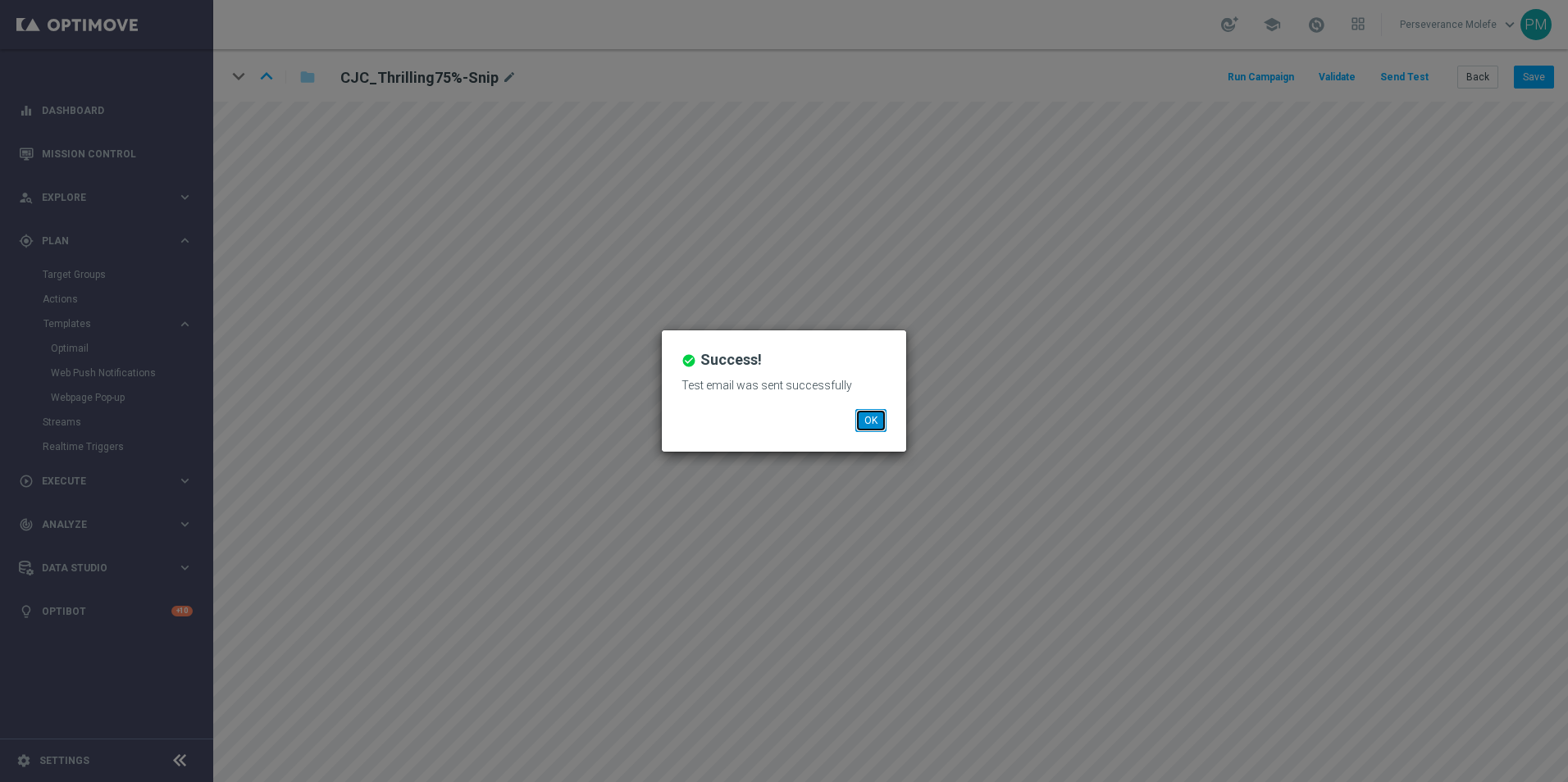
click at [880, 427] on button "OK" at bounding box center [870, 420] width 31 height 23
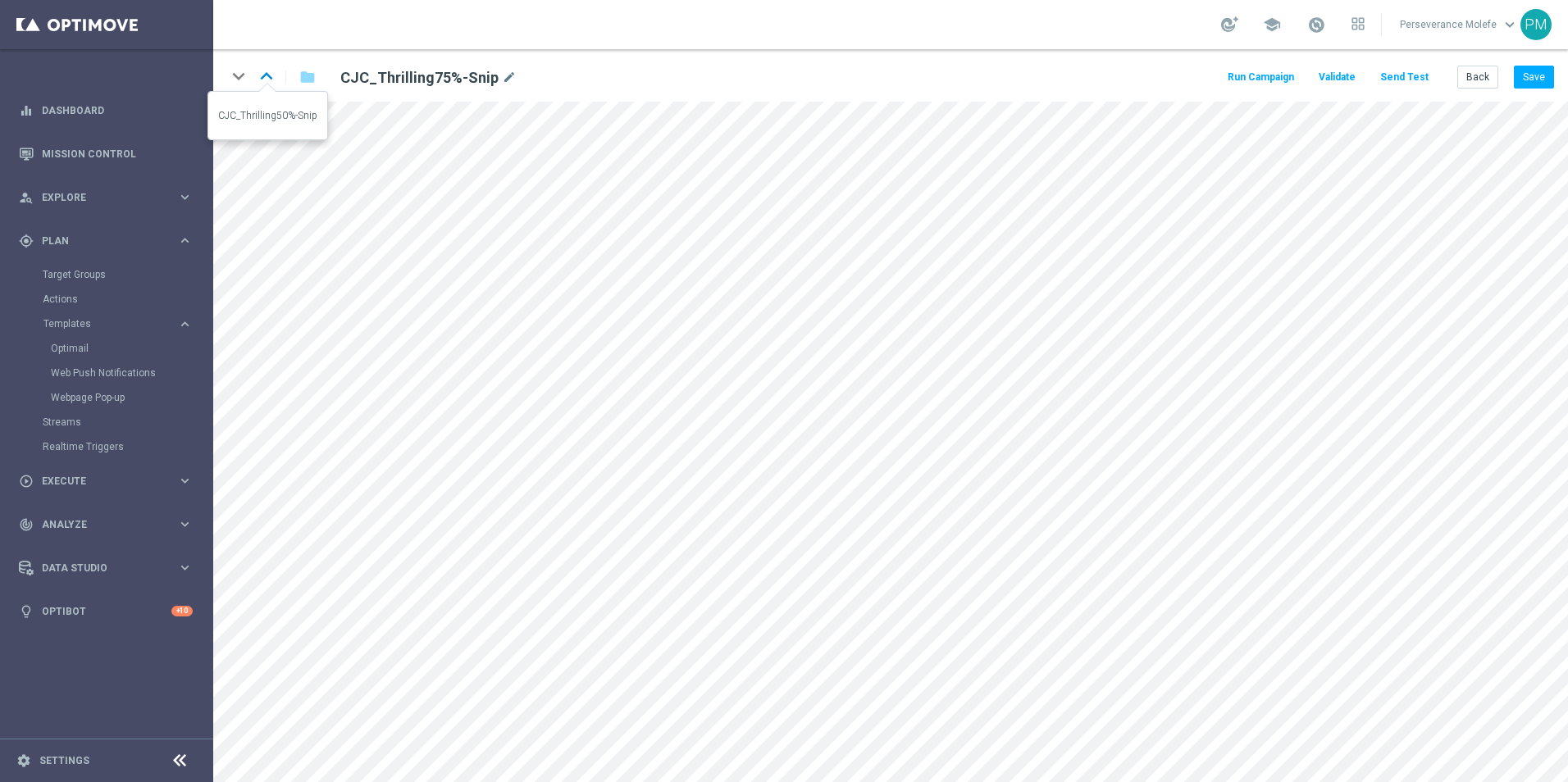
click at [261, 68] on icon "keyboard_arrow_up" at bounding box center [266, 76] width 24 height 24
click at [271, 71] on icon "keyboard_arrow_up" at bounding box center [266, 76] width 24 height 24
click at [266, 71] on icon "keyboard_arrow_up" at bounding box center [266, 76] width 24 height 24
click at [1472, 79] on button "Back" at bounding box center [1477, 77] width 41 height 23
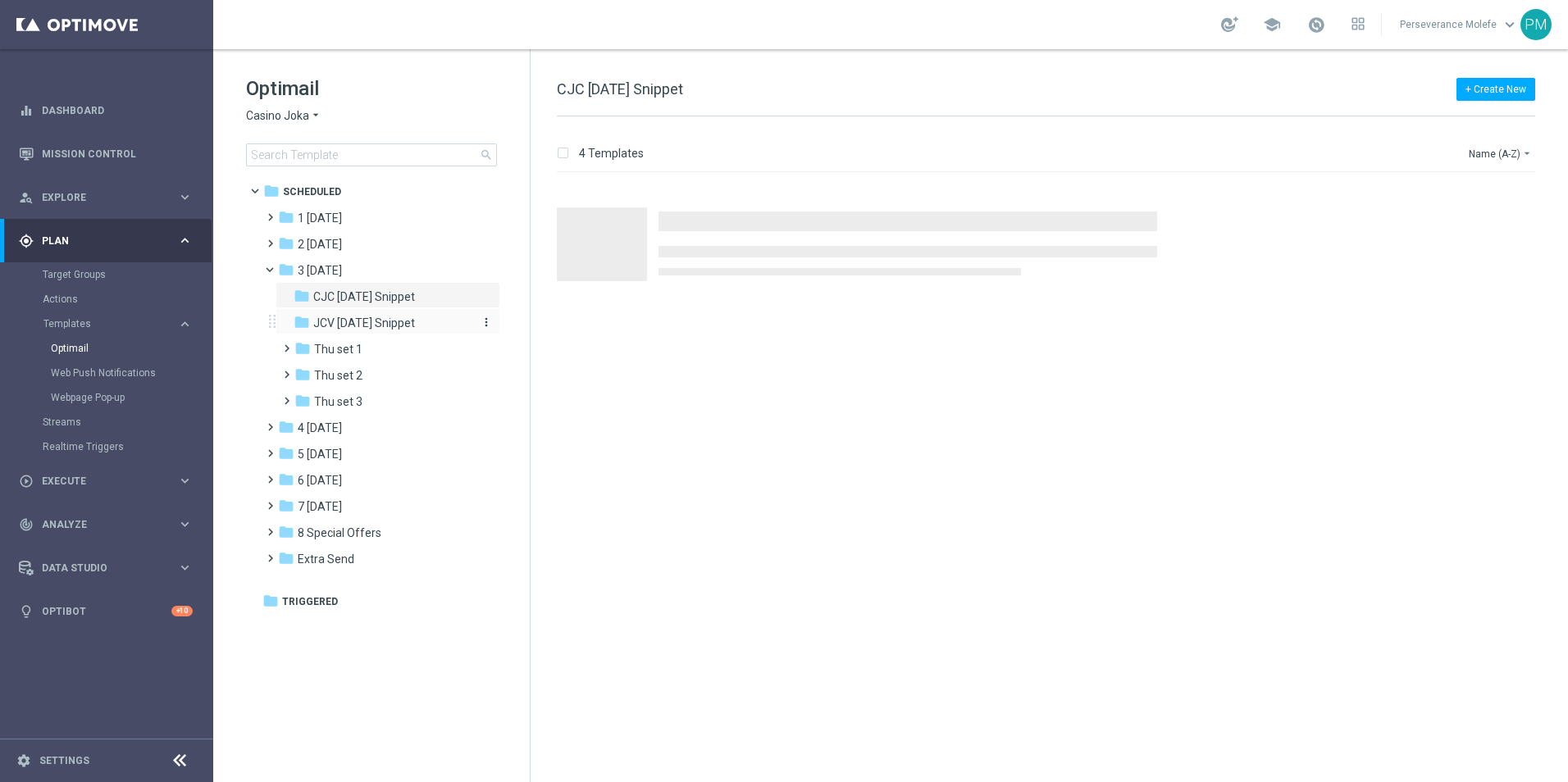
click at [400, 332] on div "folder JCV Thursday Snippet" at bounding box center [381, 323] width 175 height 19
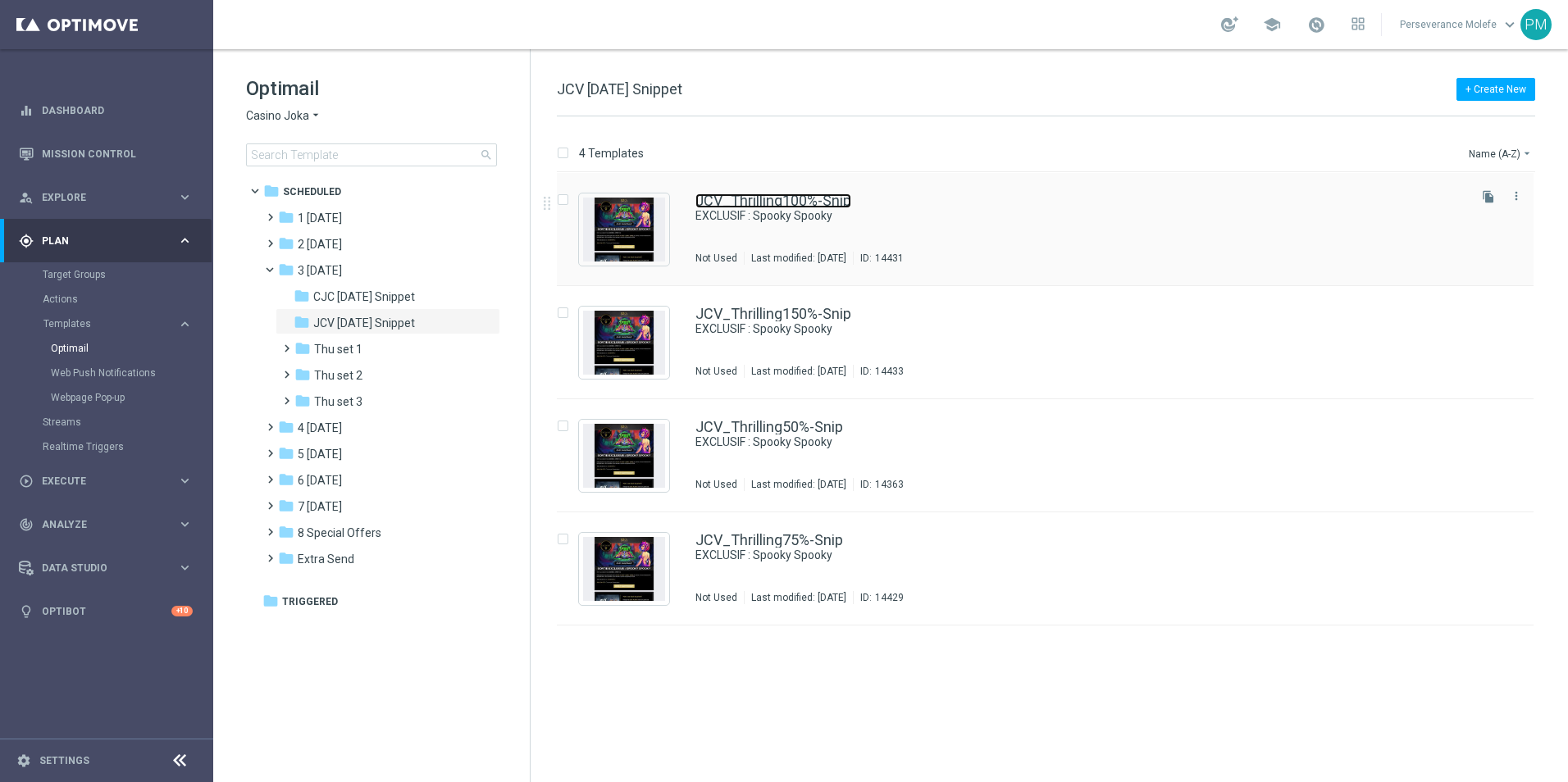
click at [777, 202] on link "JCV_Thrilling100%-Snip" at bounding box center [773, 201] width 156 height 15
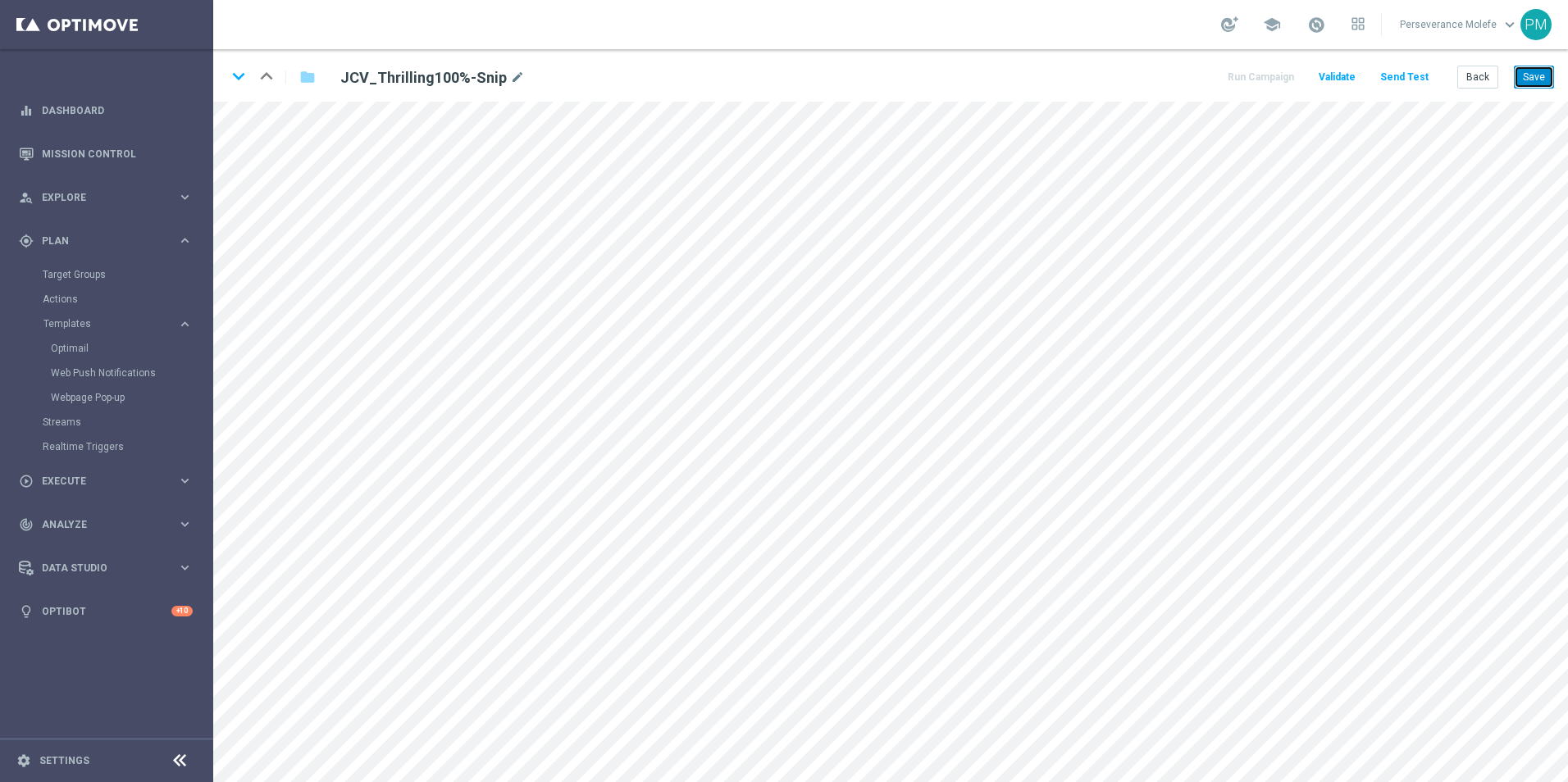
click at [1530, 81] on button "Save" at bounding box center [1534, 77] width 40 height 23
click at [238, 77] on icon "keyboard_arrow_down" at bounding box center [238, 76] width 24 height 24
click at [1547, 84] on button "Save" at bounding box center [1534, 77] width 40 height 23
click at [238, 76] on icon "keyboard_arrow_down" at bounding box center [238, 76] width 24 height 24
click at [1537, 83] on button "Save" at bounding box center [1534, 77] width 40 height 23
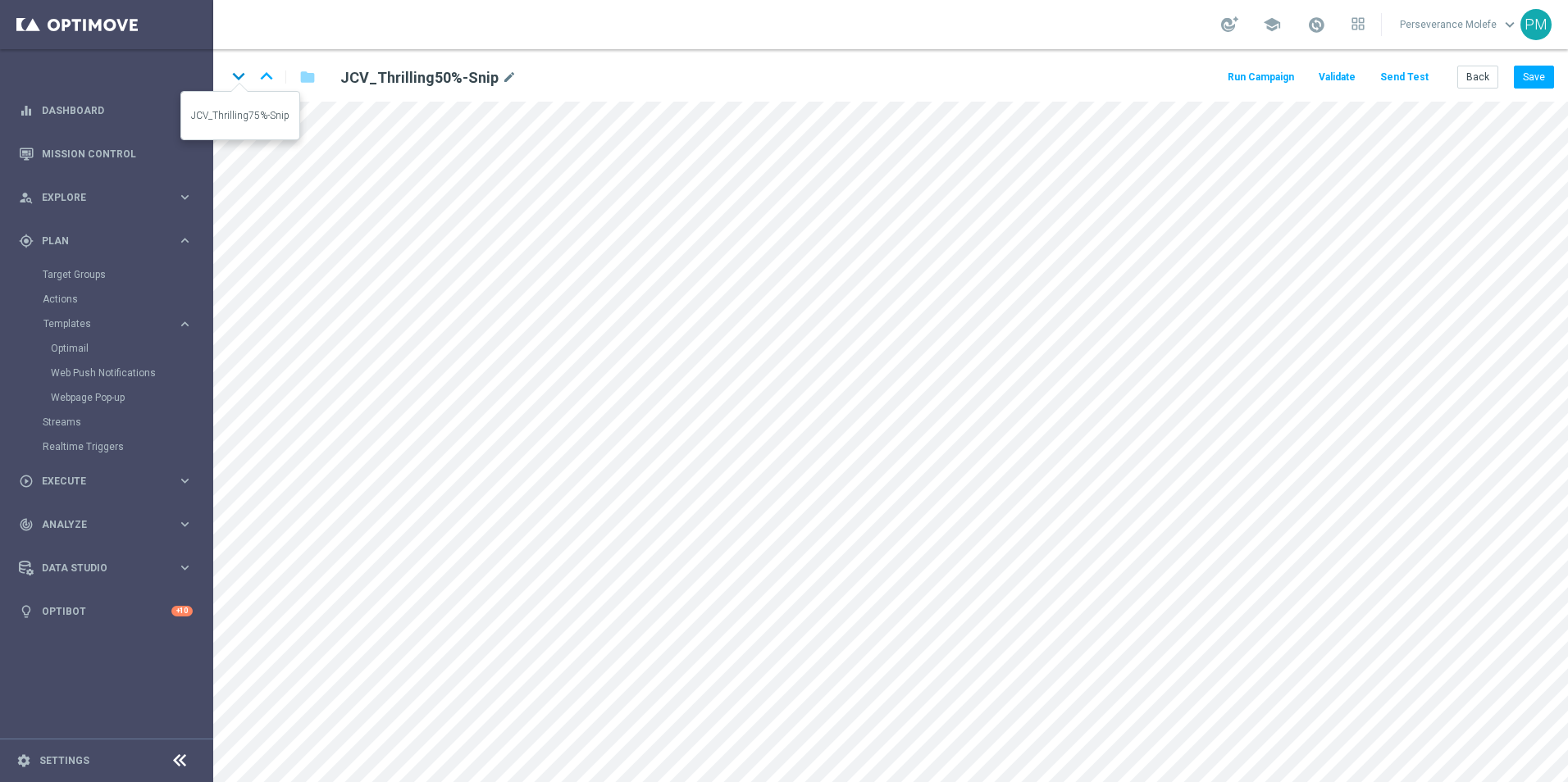
click at [235, 80] on icon "keyboard_arrow_down" at bounding box center [238, 76] width 24 height 24
click at [1533, 73] on button "Save" at bounding box center [1534, 77] width 40 height 23
drag, startPoint x: 1533, startPoint y: 74, endPoint x: 1522, endPoint y: 78, distance: 11.7
click at [1532, 75] on button "Save" at bounding box center [1534, 77] width 40 height 23
click at [269, 79] on icon "keyboard_arrow_up" at bounding box center [266, 76] width 24 height 24
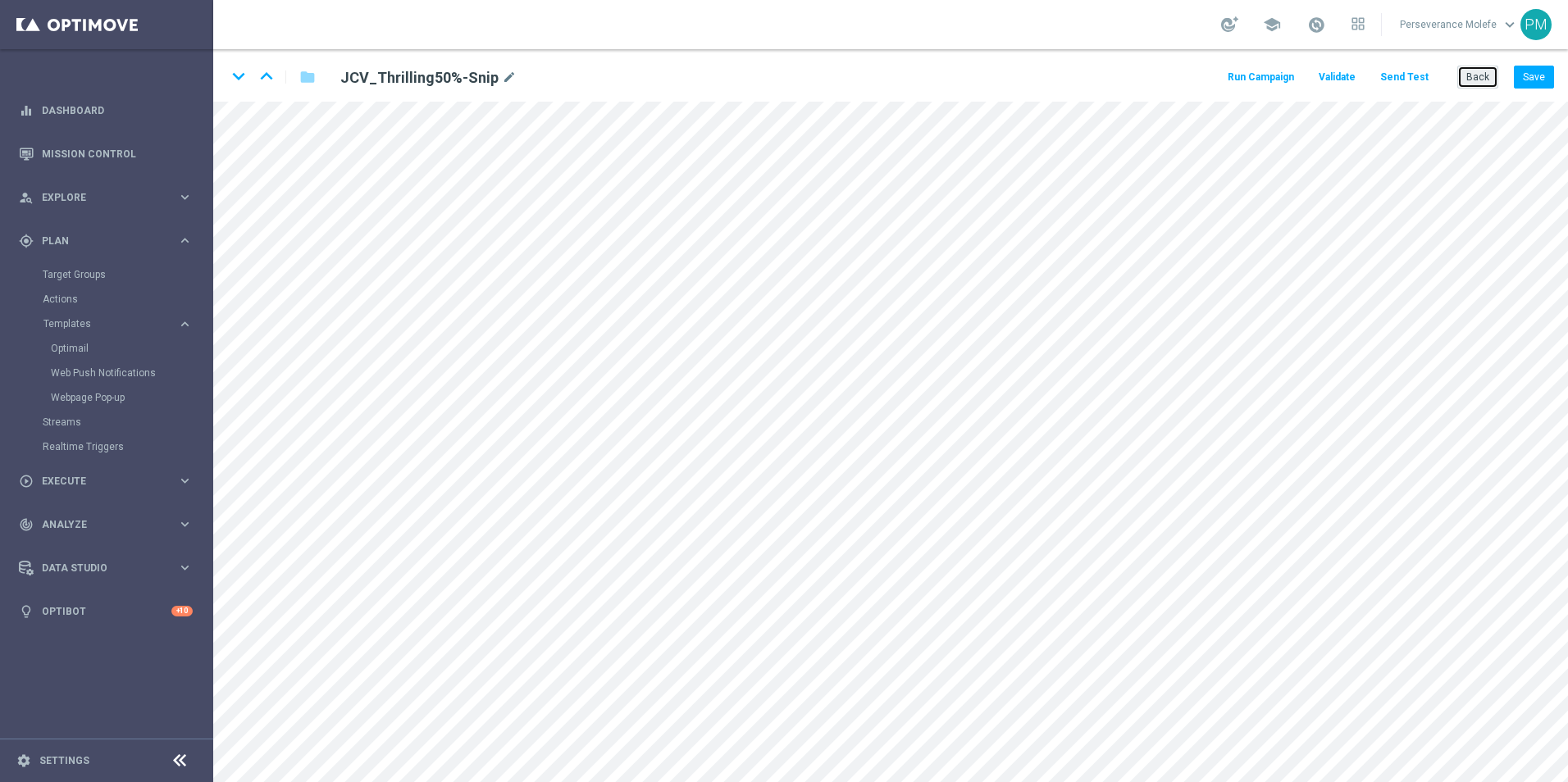
click at [1482, 74] on button "Back" at bounding box center [1477, 77] width 41 height 23
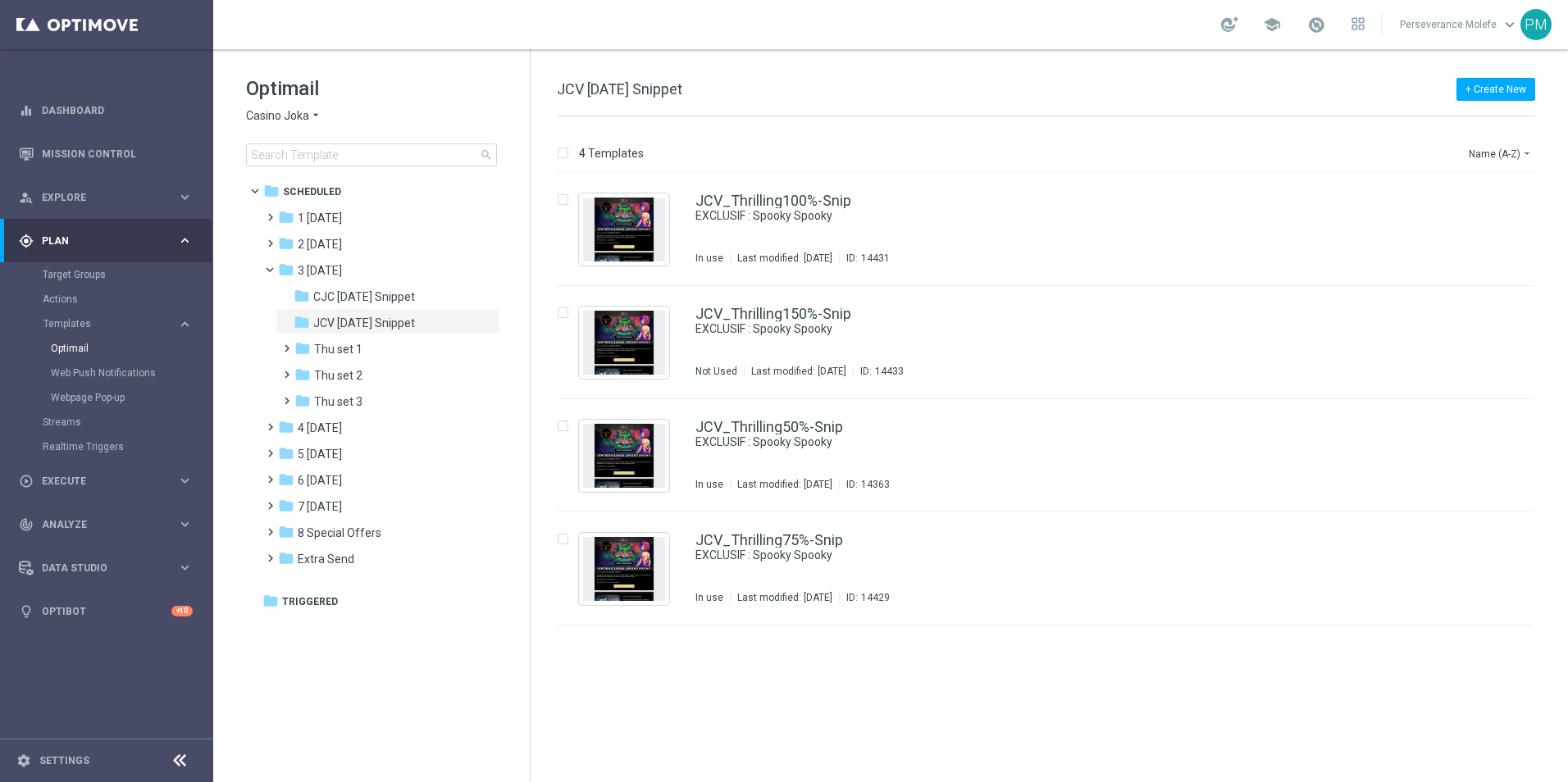
click at [303, 114] on span "Casino Joka" at bounding box center [278, 116] width 63 height 16
click at [0, 0] on span "Le Roi [PERSON_NAME]" at bounding box center [0, 0] width 0 height 0
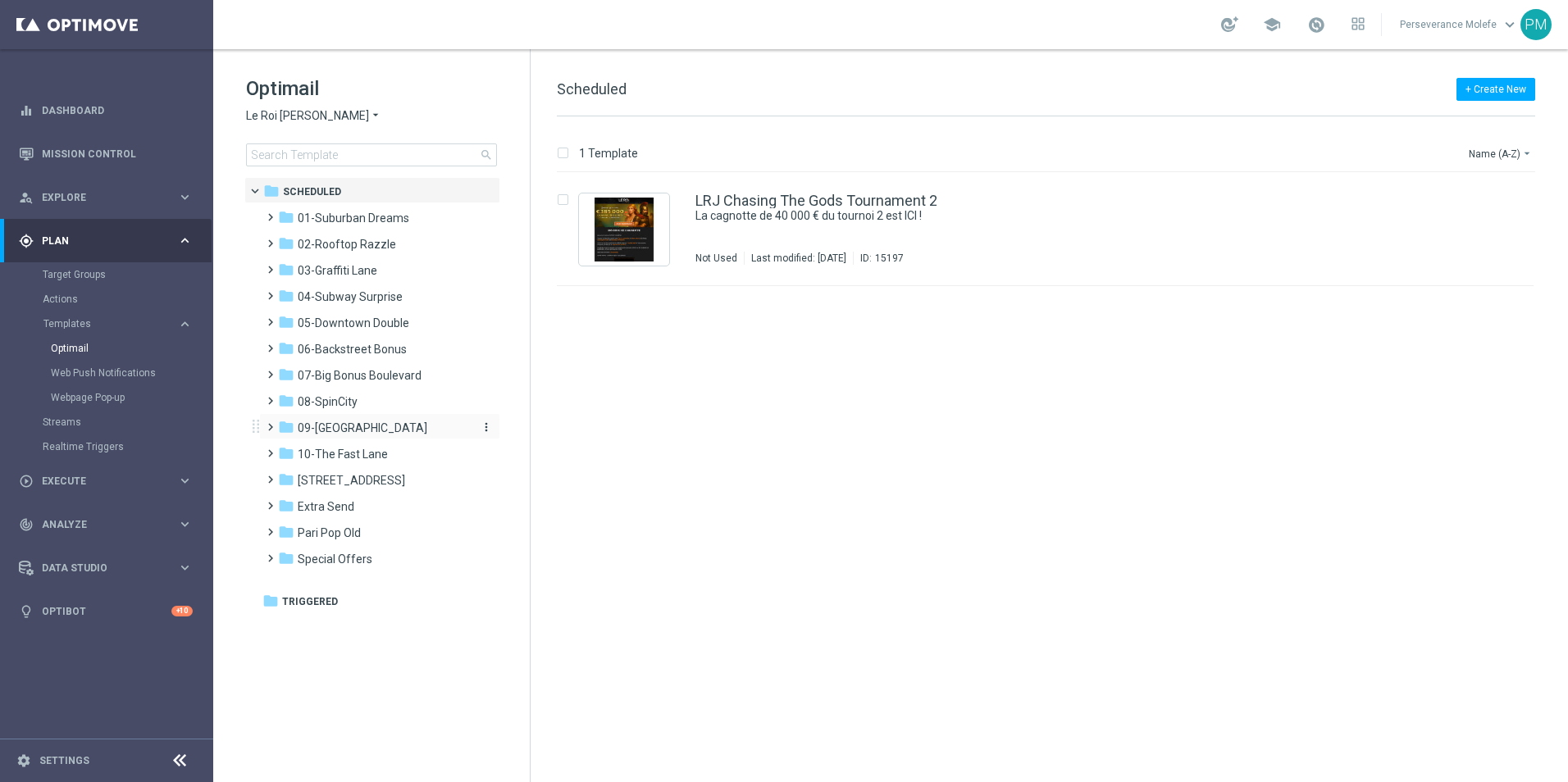
click at [387, 429] on span "09-[GEOGRAPHIC_DATA]" at bounding box center [362, 428] width 129 height 15
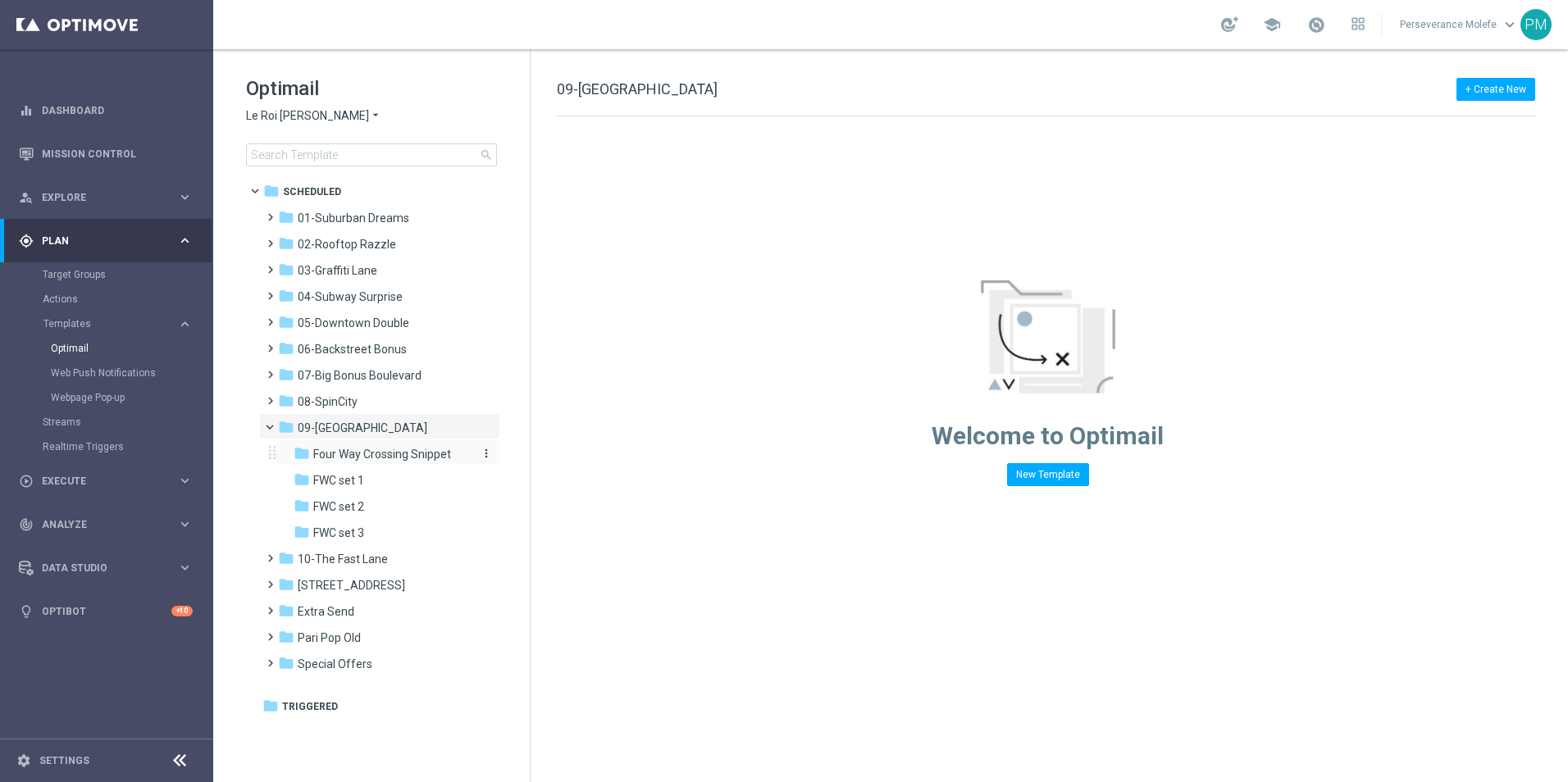
click at [387, 462] on div "folder Four Way Crossing Snippet" at bounding box center [381, 454] width 175 height 19
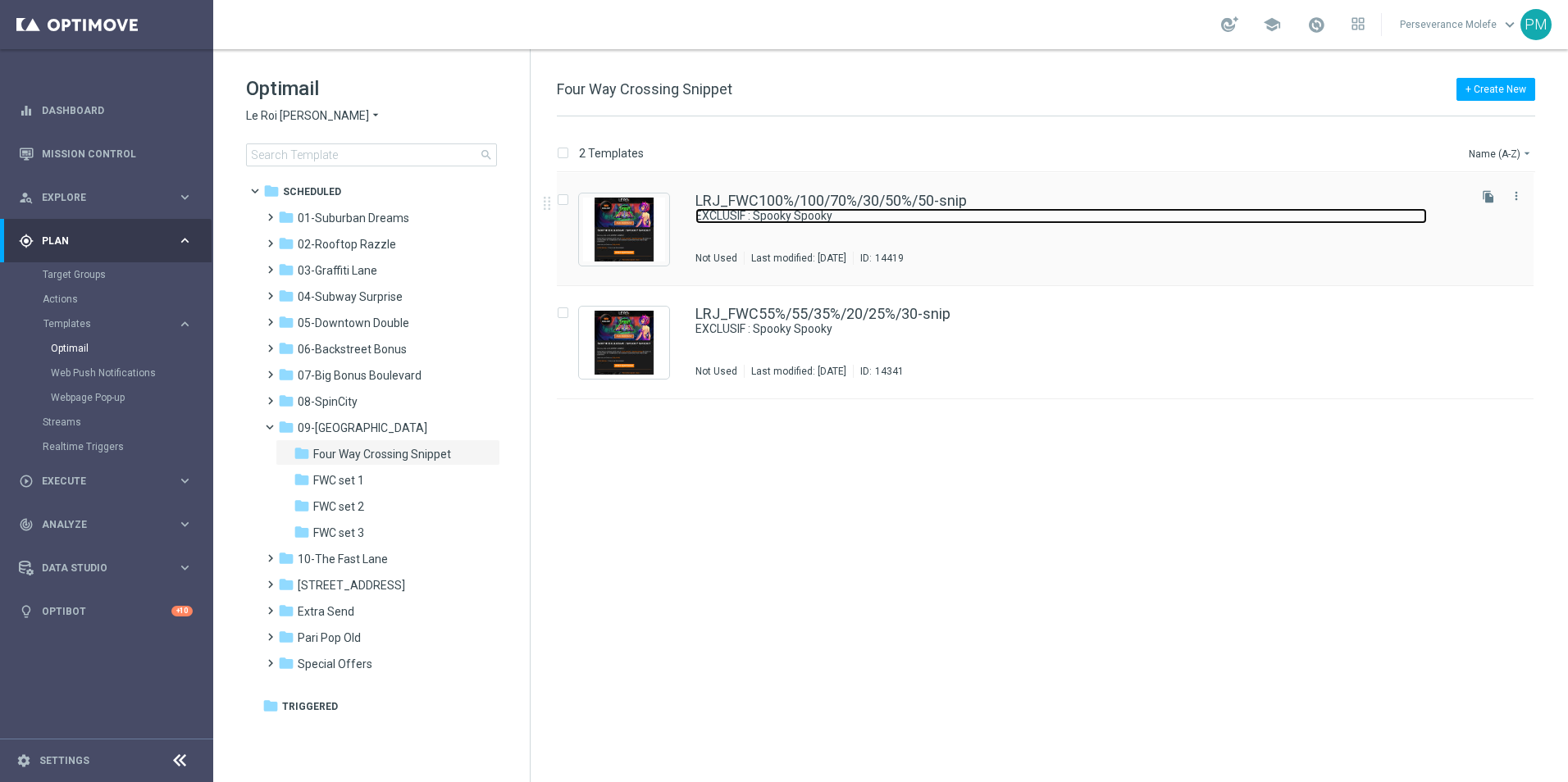
click at [780, 211] on link "EXCLUSIF : Spooky Spooky" at bounding box center [1061, 215] width 731 height 16
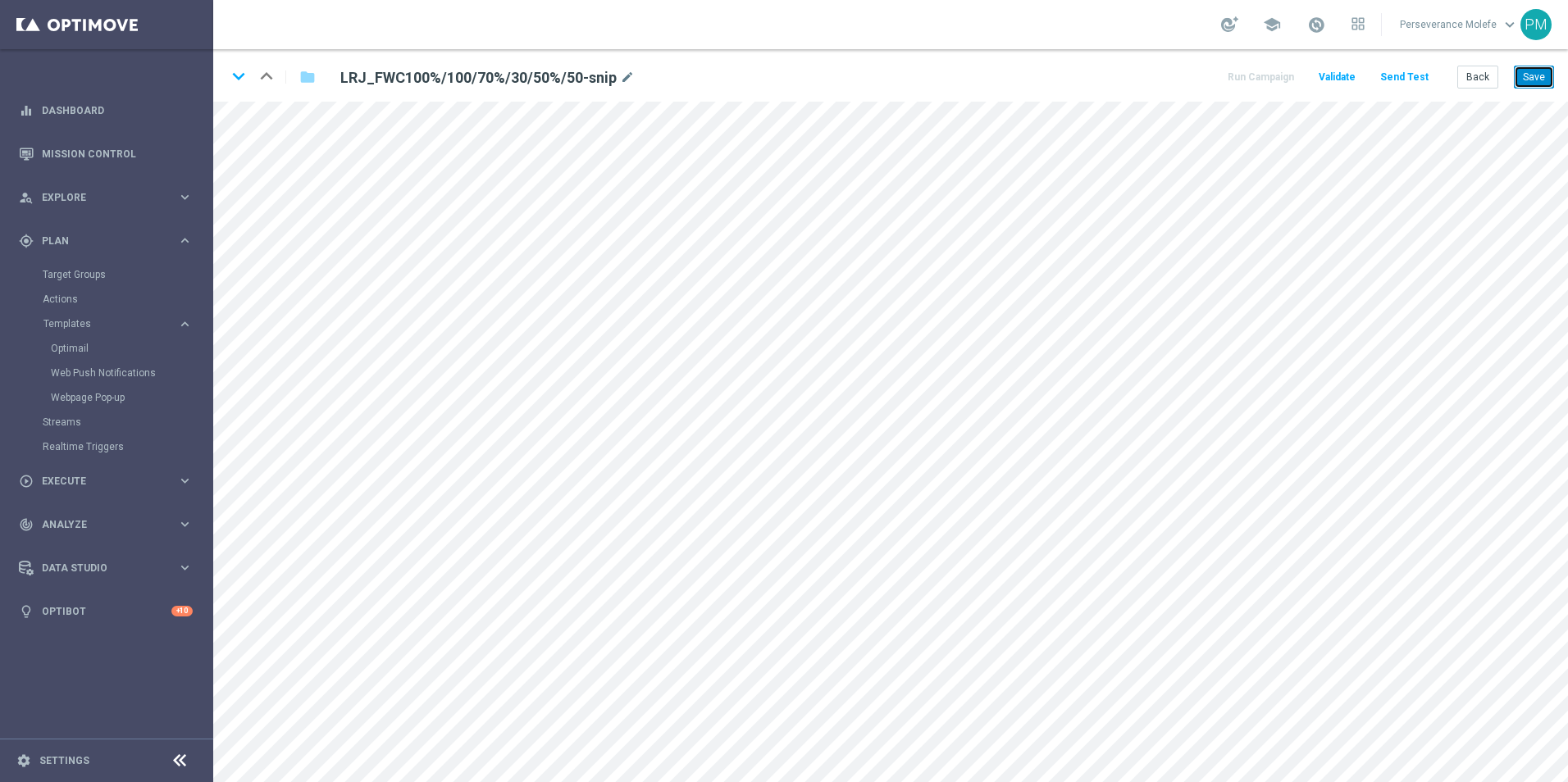
click at [1529, 78] on button "Save" at bounding box center [1534, 77] width 40 height 23
click at [236, 82] on icon "keyboard_arrow_down" at bounding box center [238, 76] width 24 height 24
click at [1542, 84] on button "Save" at bounding box center [1534, 77] width 40 height 23
click at [1541, 83] on button "Save" at bounding box center [1534, 77] width 40 height 23
click at [1417, 81] on button "Send Test" at bounding box center [1404, 78] width 53 height 23
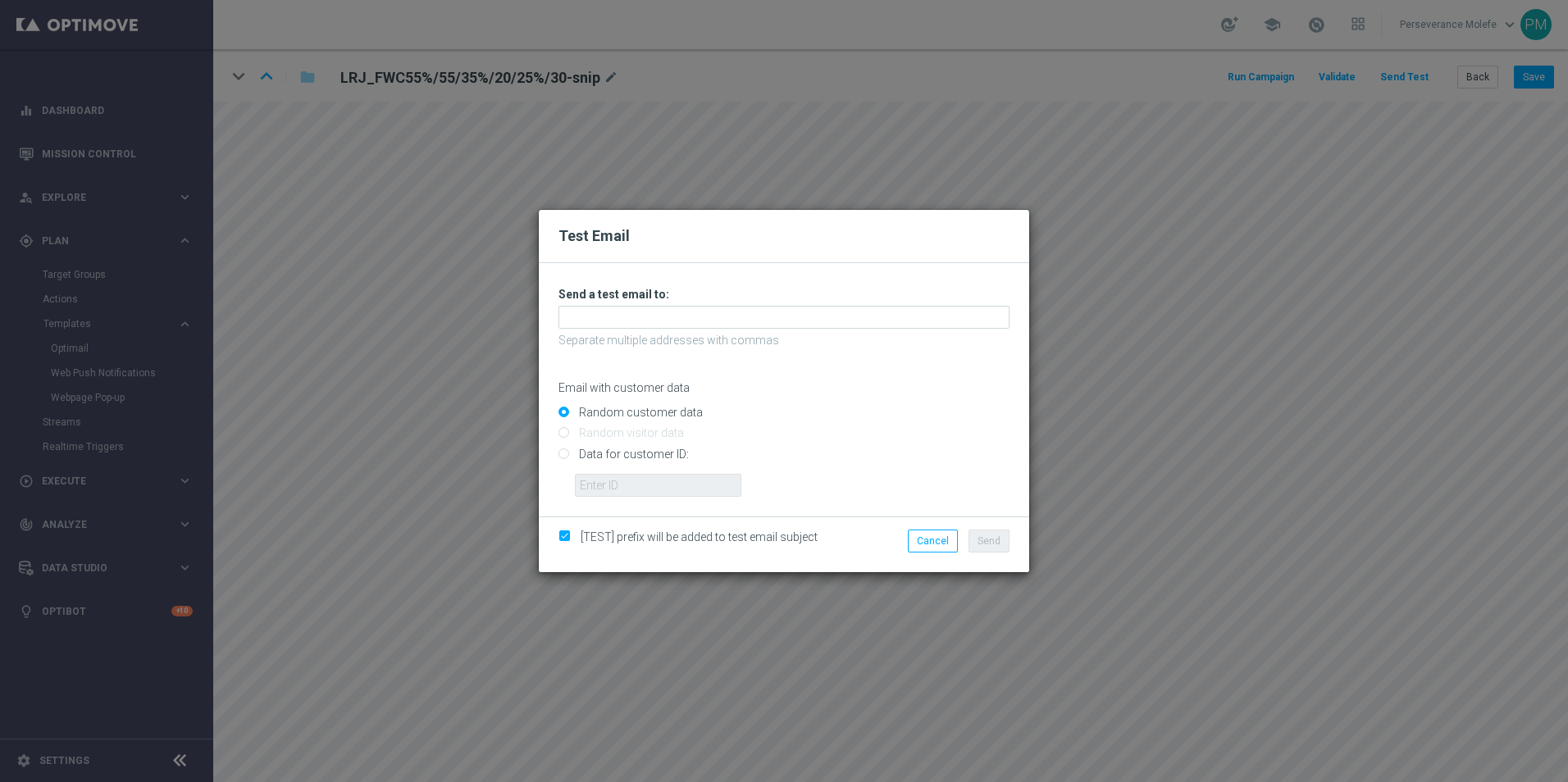
click at [682, 303] on div "Unable to send test email. If this problem persists, contact your CSM for assis…" at bounding box center [784, 391] width 451 height 209
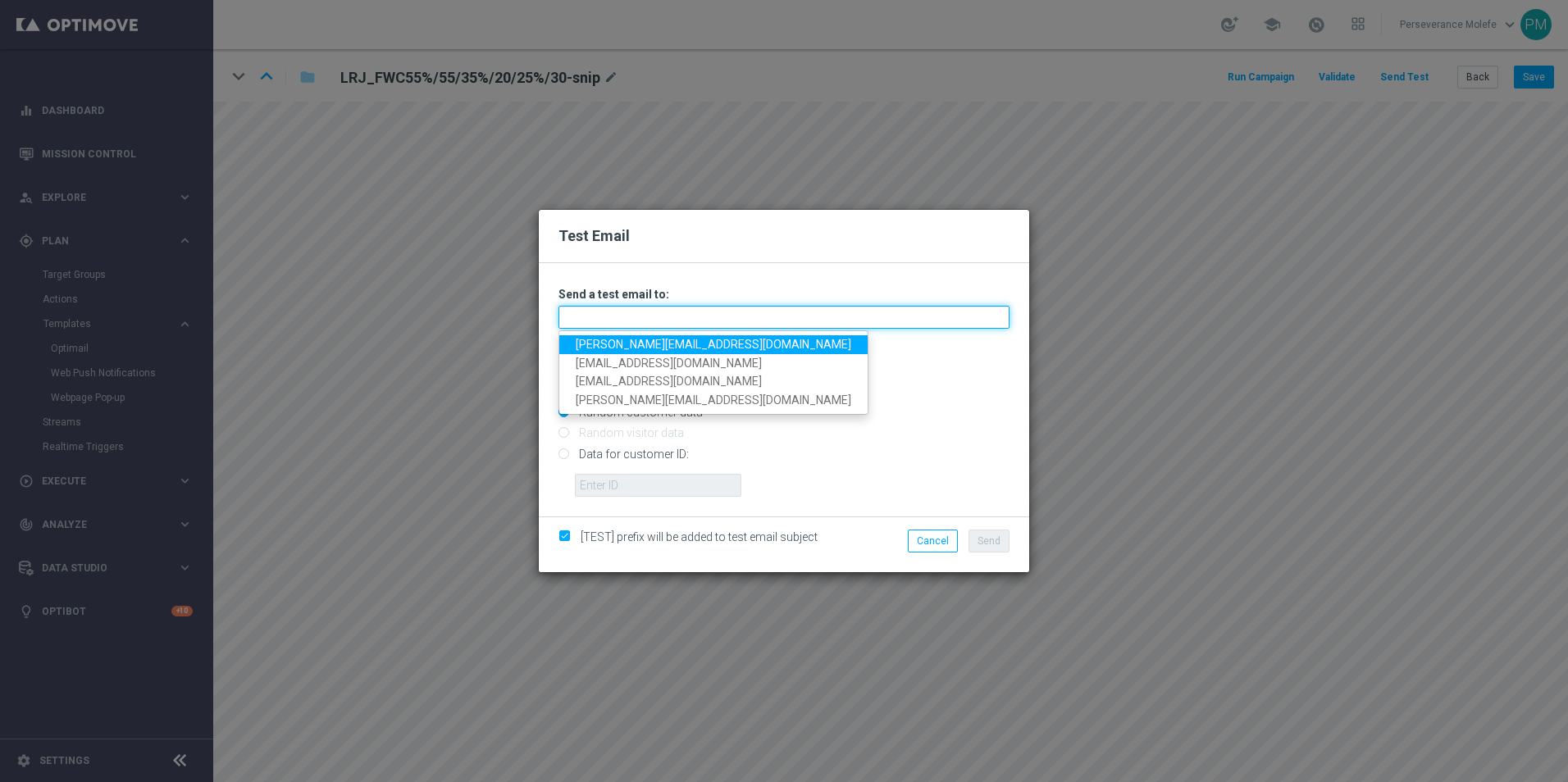
click at [671, 312] on input "text" at bounding box center [784, 316] width 451 height 23
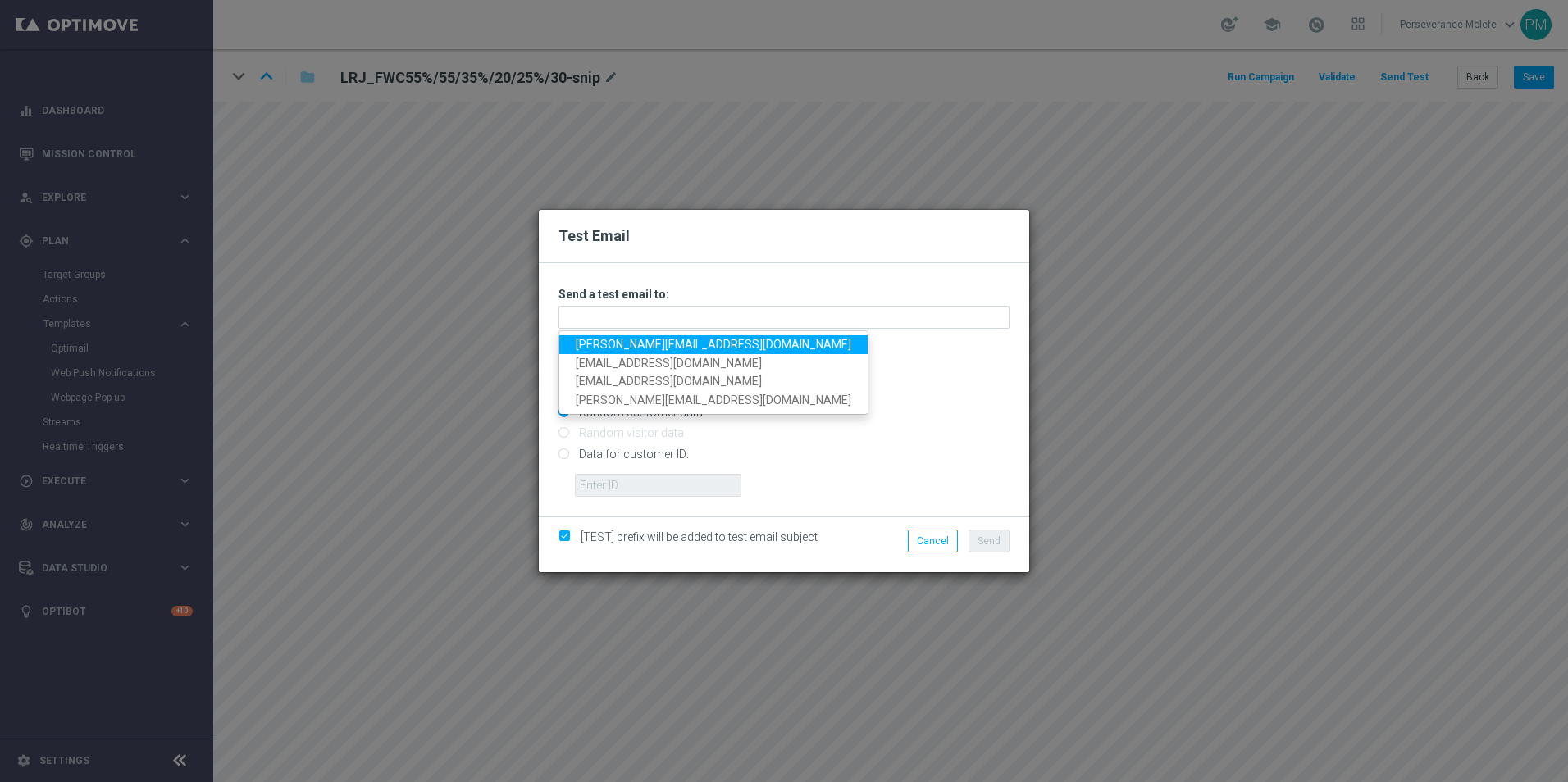
click at [622, 344] on link "[PERSON_NAME][EMAIL_ADDRESS][DOMAIN_NAME]" at bounding box center [713, 345] width 308 height 19
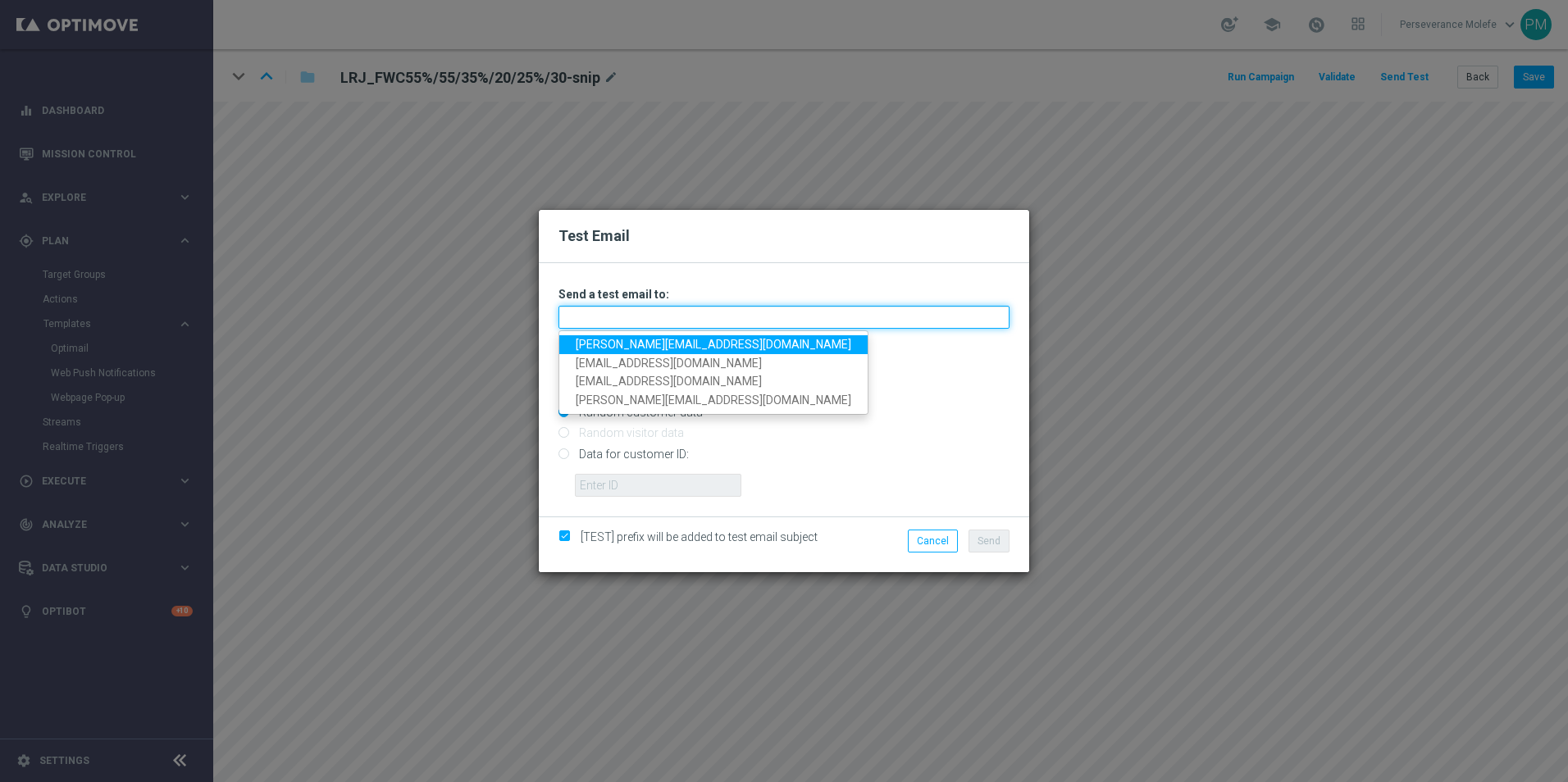
type input "[PERSON_NAME][EMAIL_ADDRESS][DOMAIN_NAME]"
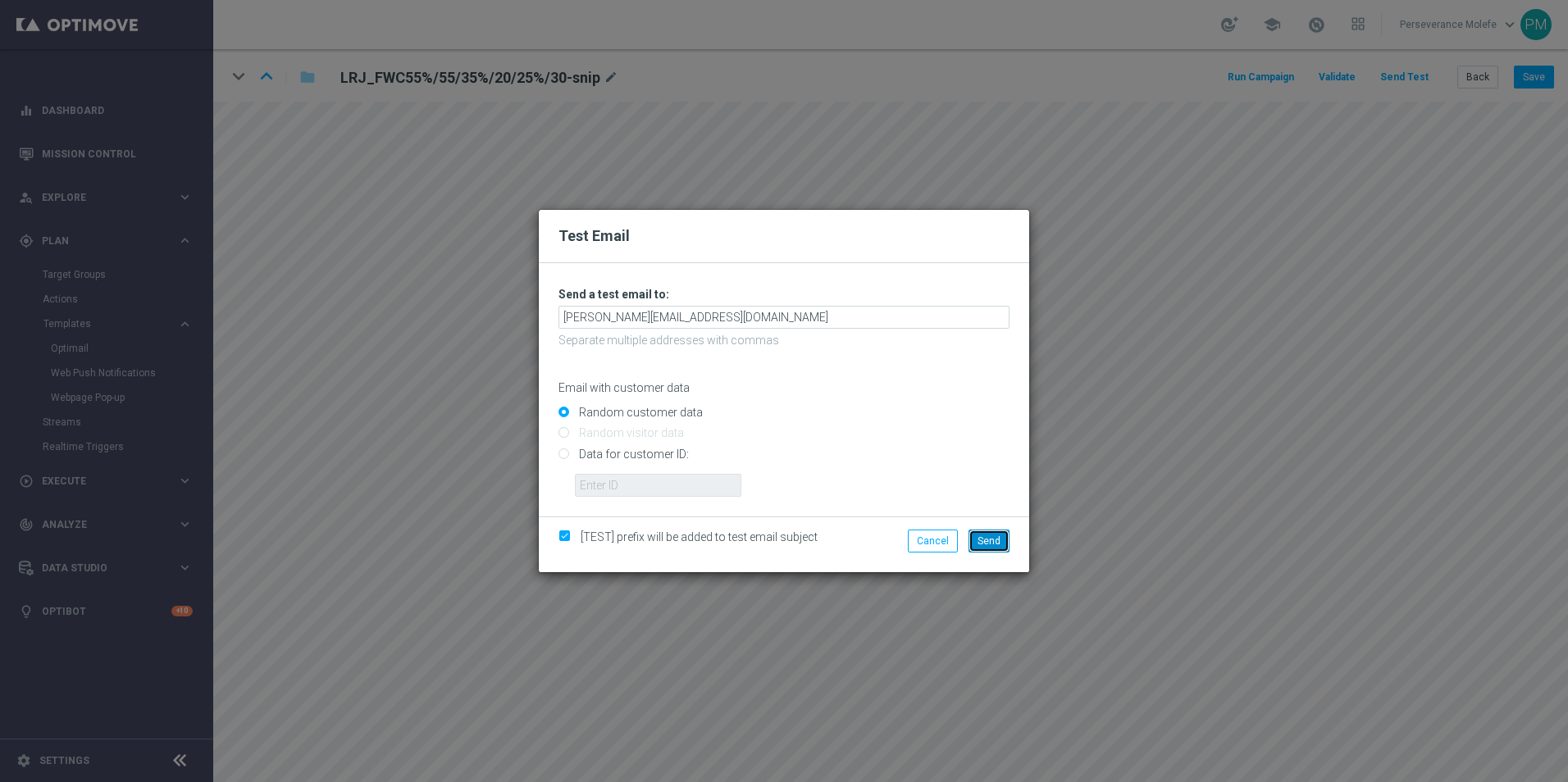
click at [995, 546] on span "Send" at bounding box center [989, 541] width 23 height 12
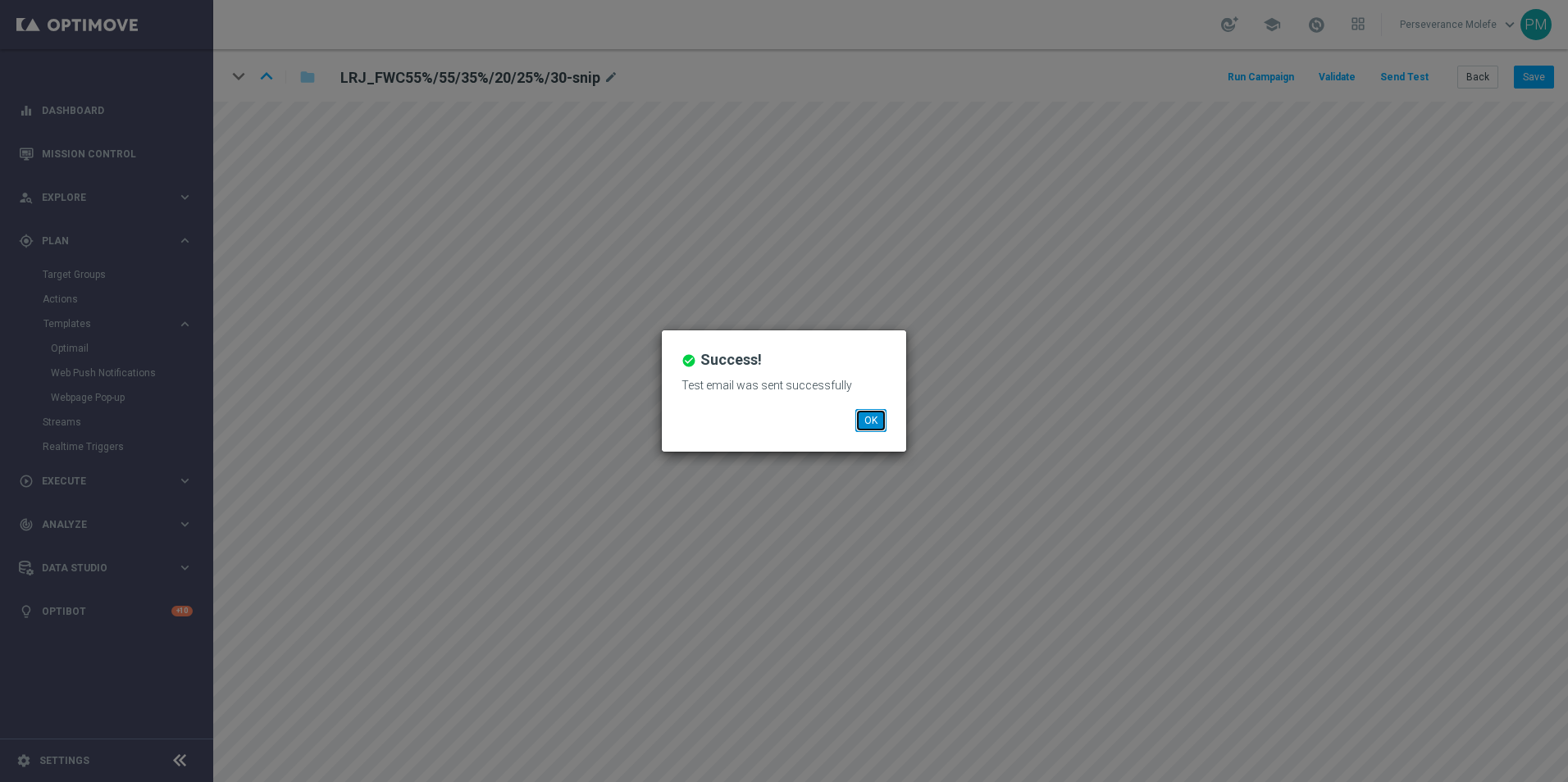
click at [865, 409] on button "OK" at bounding box center [870, 420] width 31 height 23
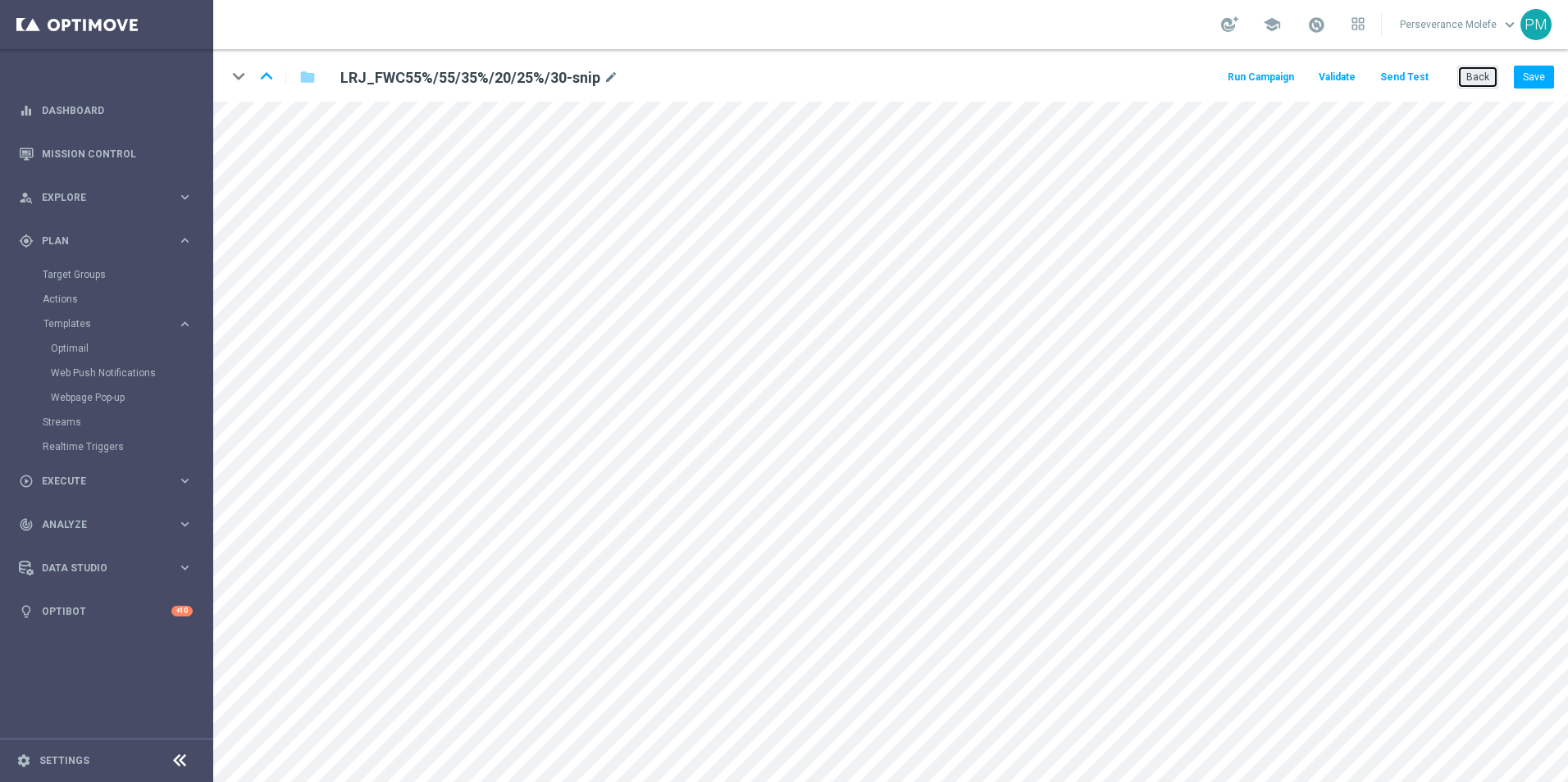
click at [1484, 81] on button "Back" at bounding box center [1477, 77] width 41 height 23
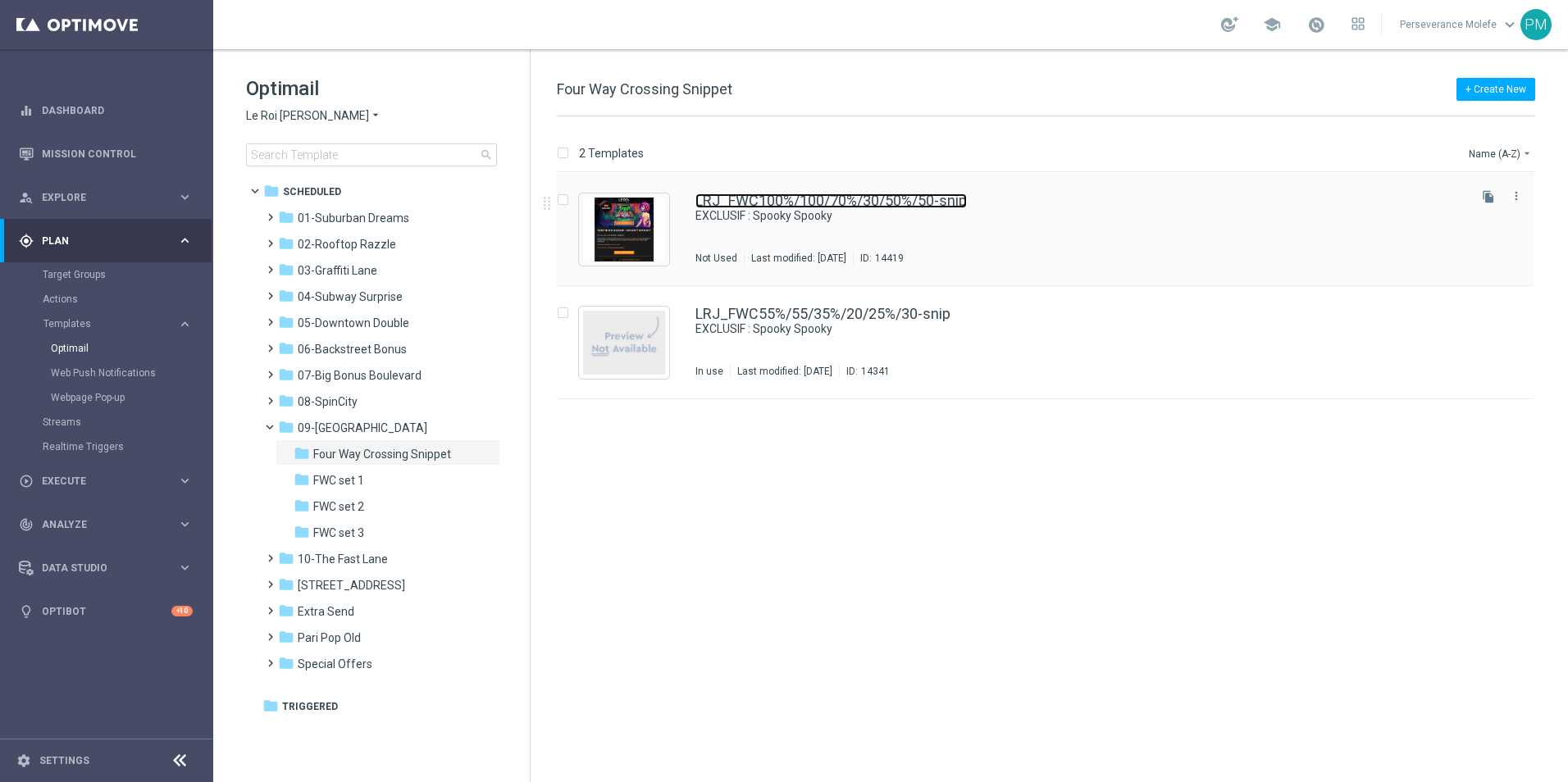
click at [737, 202] on link "LRJ_FWC100%/100/70%/30/50%/50-snip" at bounding box center [831, 201] width 271 height 15
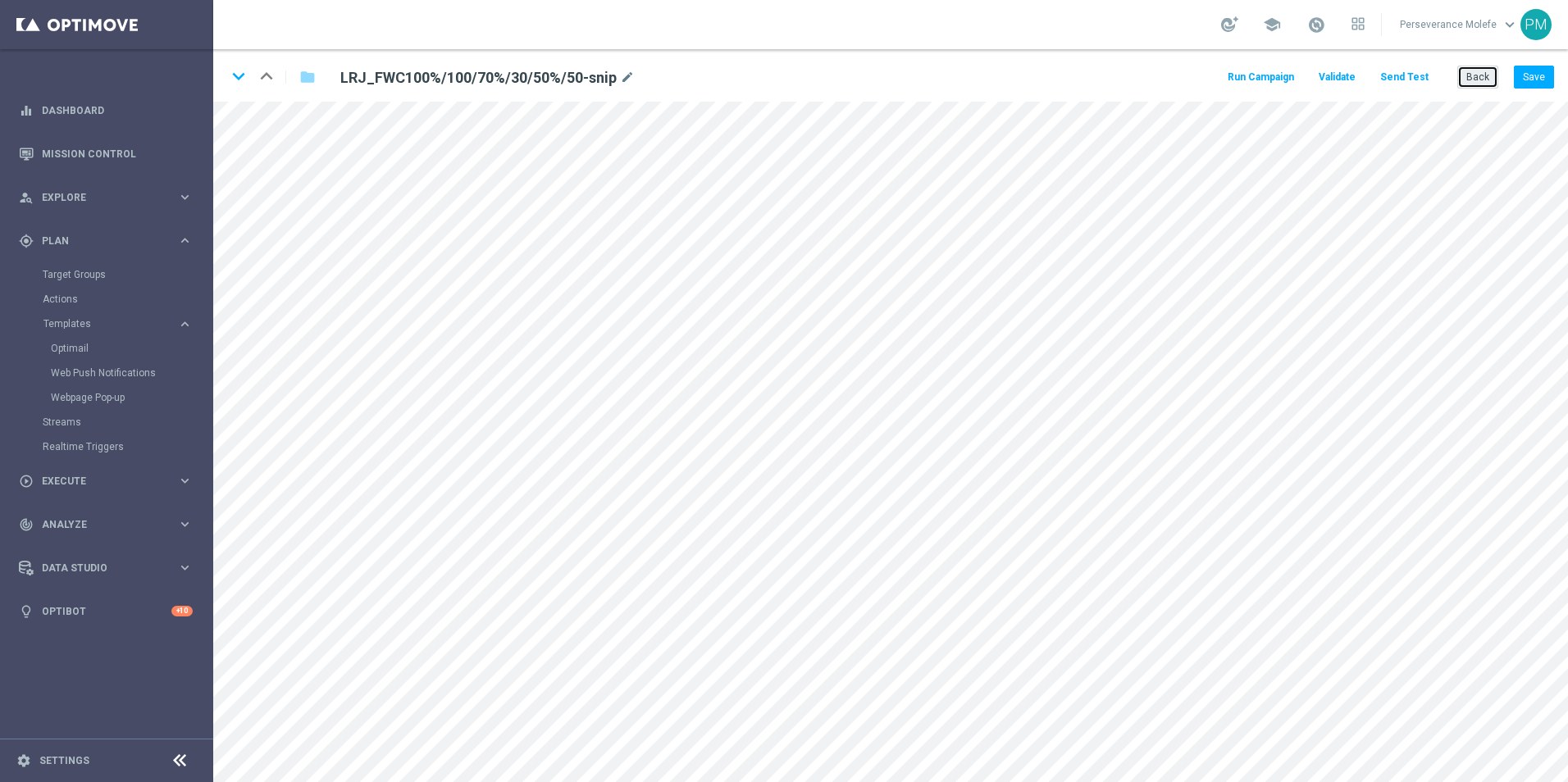
click at [1486, 70] on button "Back" at bounding box center [1477, 77] width 41 height 23
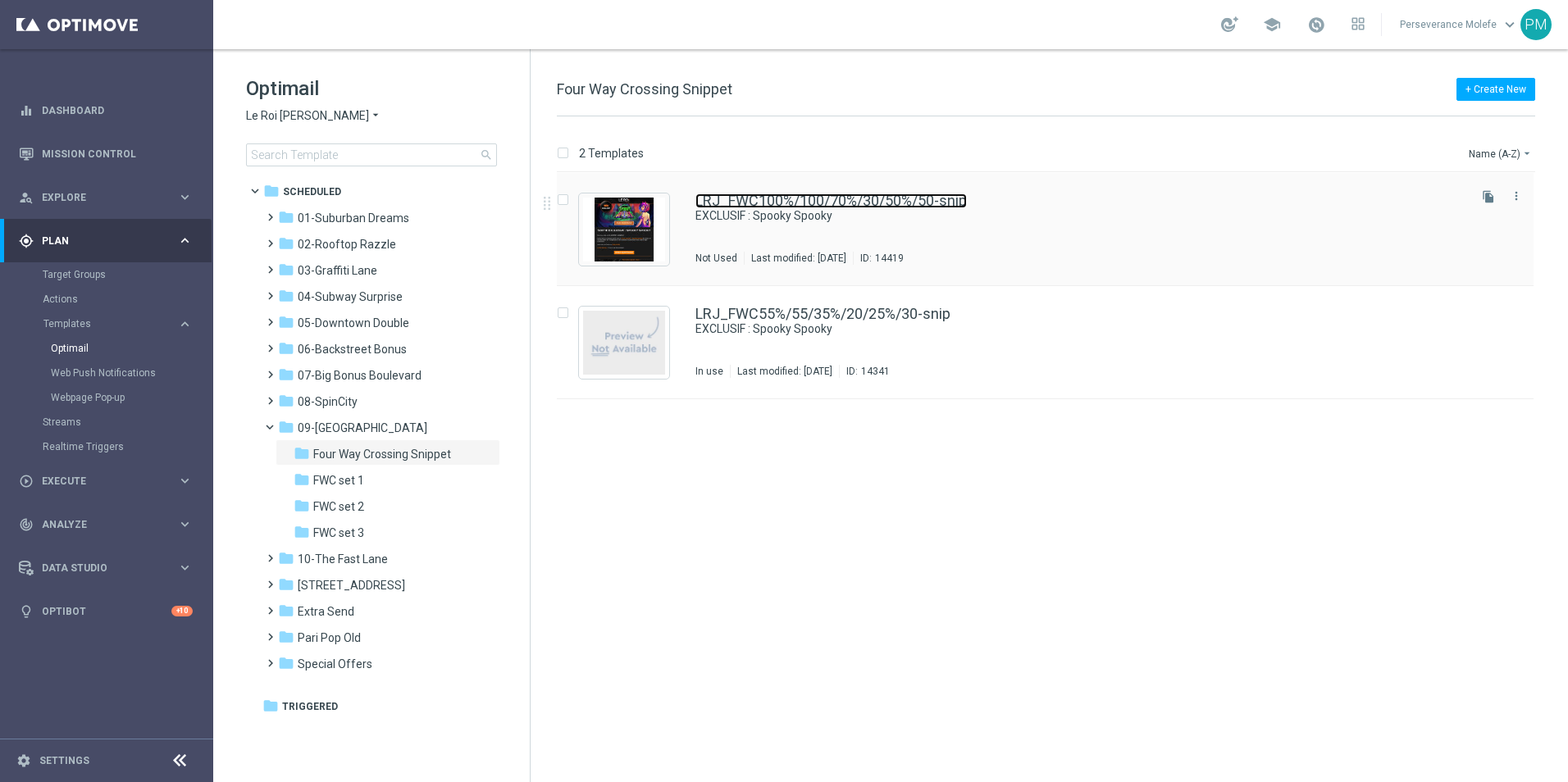
click at [739, 205] on link "LRJ_FWC100%/100/70%/30/50%/50-snip" at bounding box center [831, 201] width 271 height 15
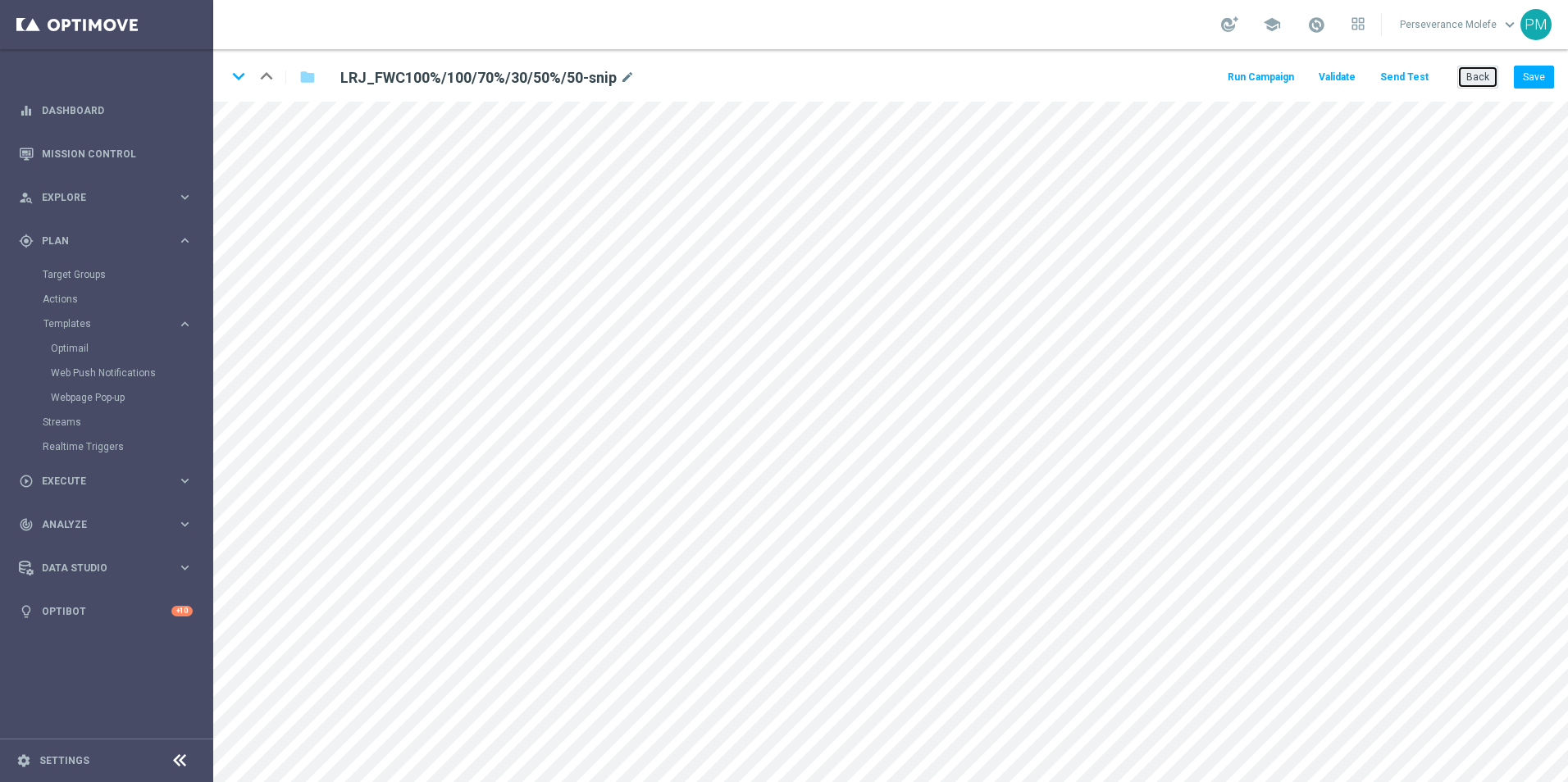
click at [1485, 83] on button "Back" at bounding box center [1477, 77] width 41 height 23
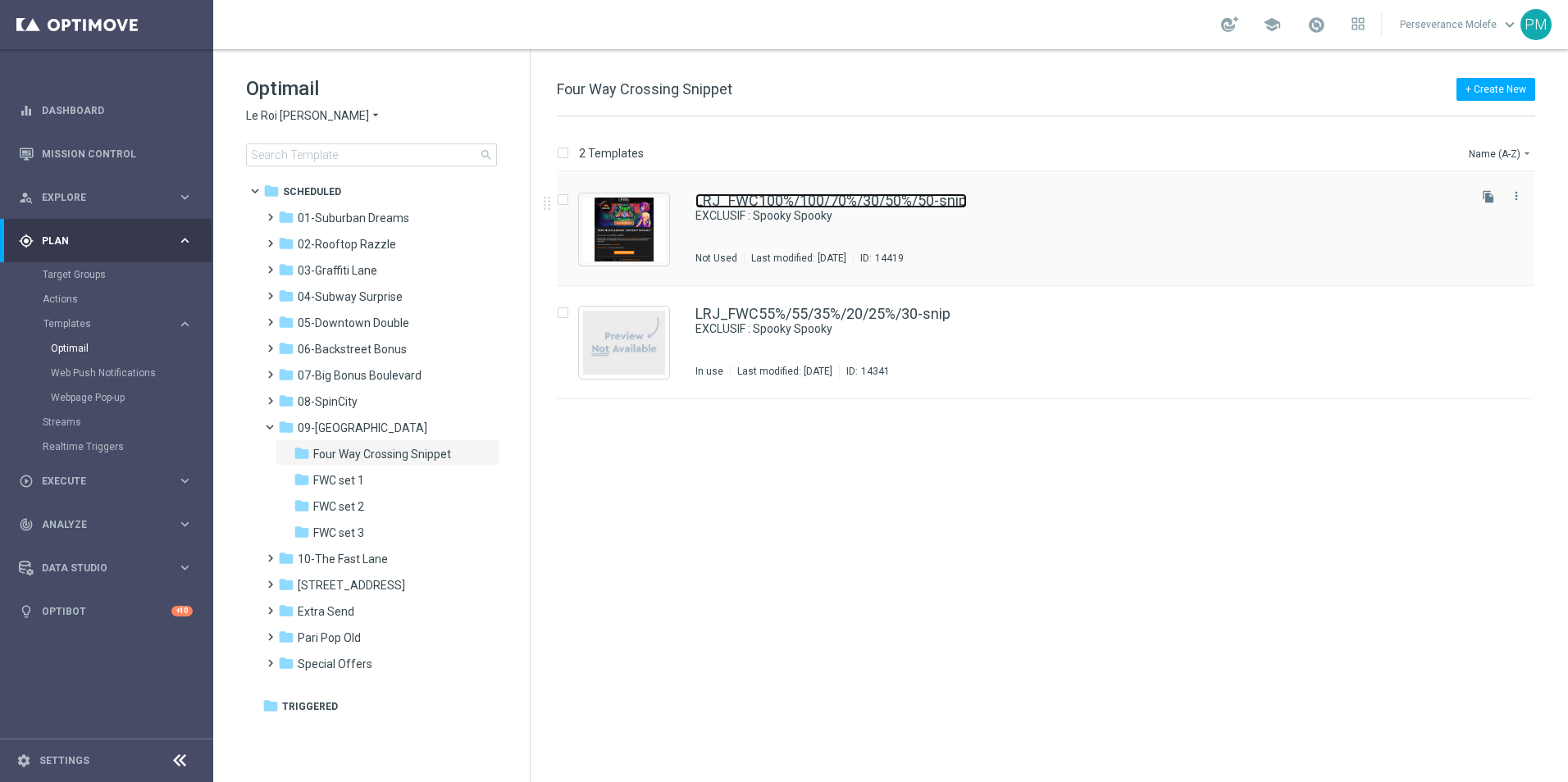
click at [776, 199] on link "LRJ_FWC100%/100/70%/30/50%/50-snip" at bounding box center [831, 201] width 271 height 15
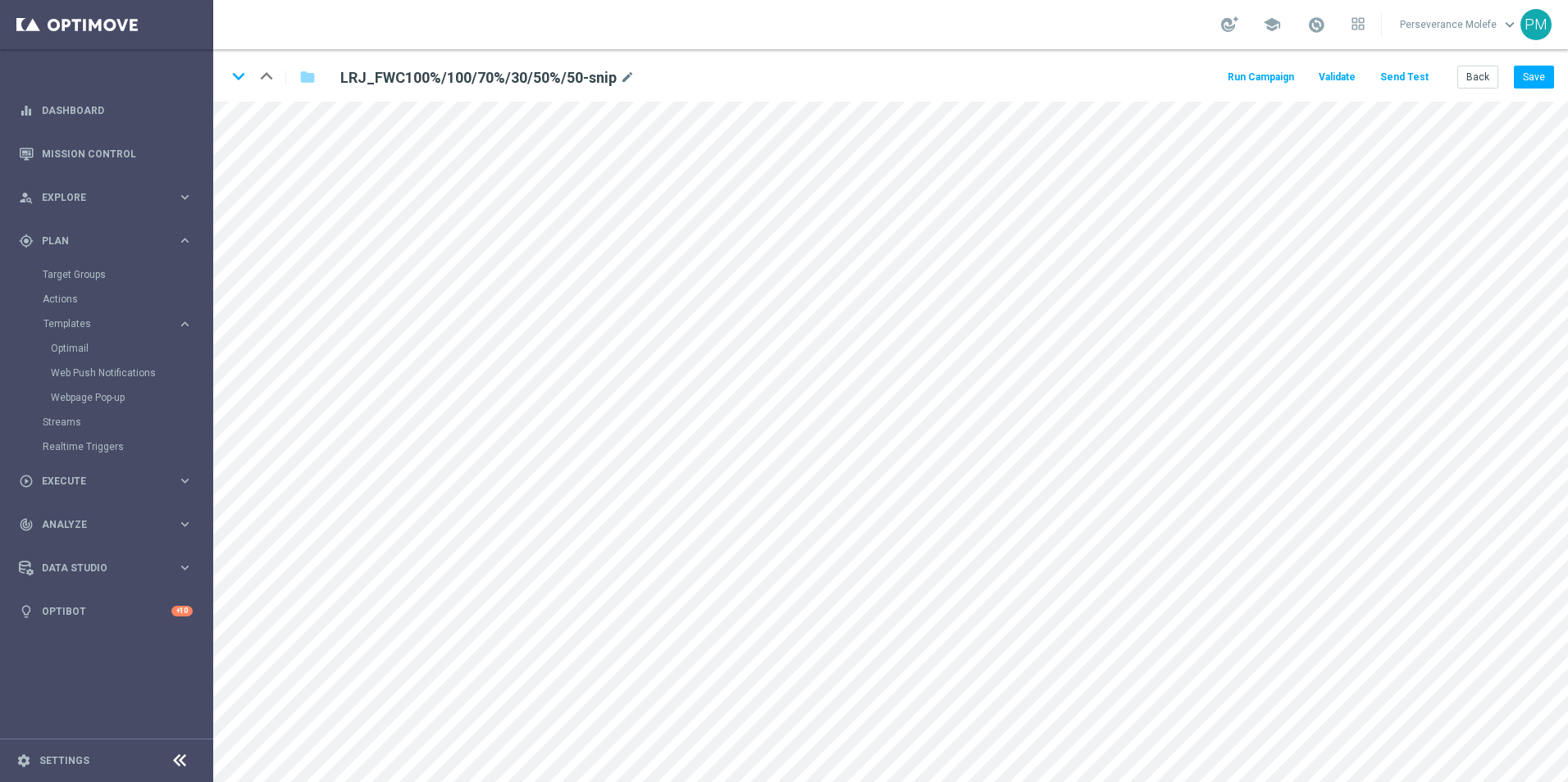
drag, startPoint x: 0, startPoint y: 561, endPoint x: -22, endPoint y: 367, distance: 195.2
click at [0, 367] on html "equalizer Dashboard Mission Control" at bounding box center [784, 391] width 1568 height 782
drag, startPoint x: 0, startPoint y: 73, endPoint x: -10, endPoint y: 73, distance: 10.0
click at [0, 73] on html "equalizer Dashboard Mission Control" at bounding box center [784, 391] width 1568 height 782
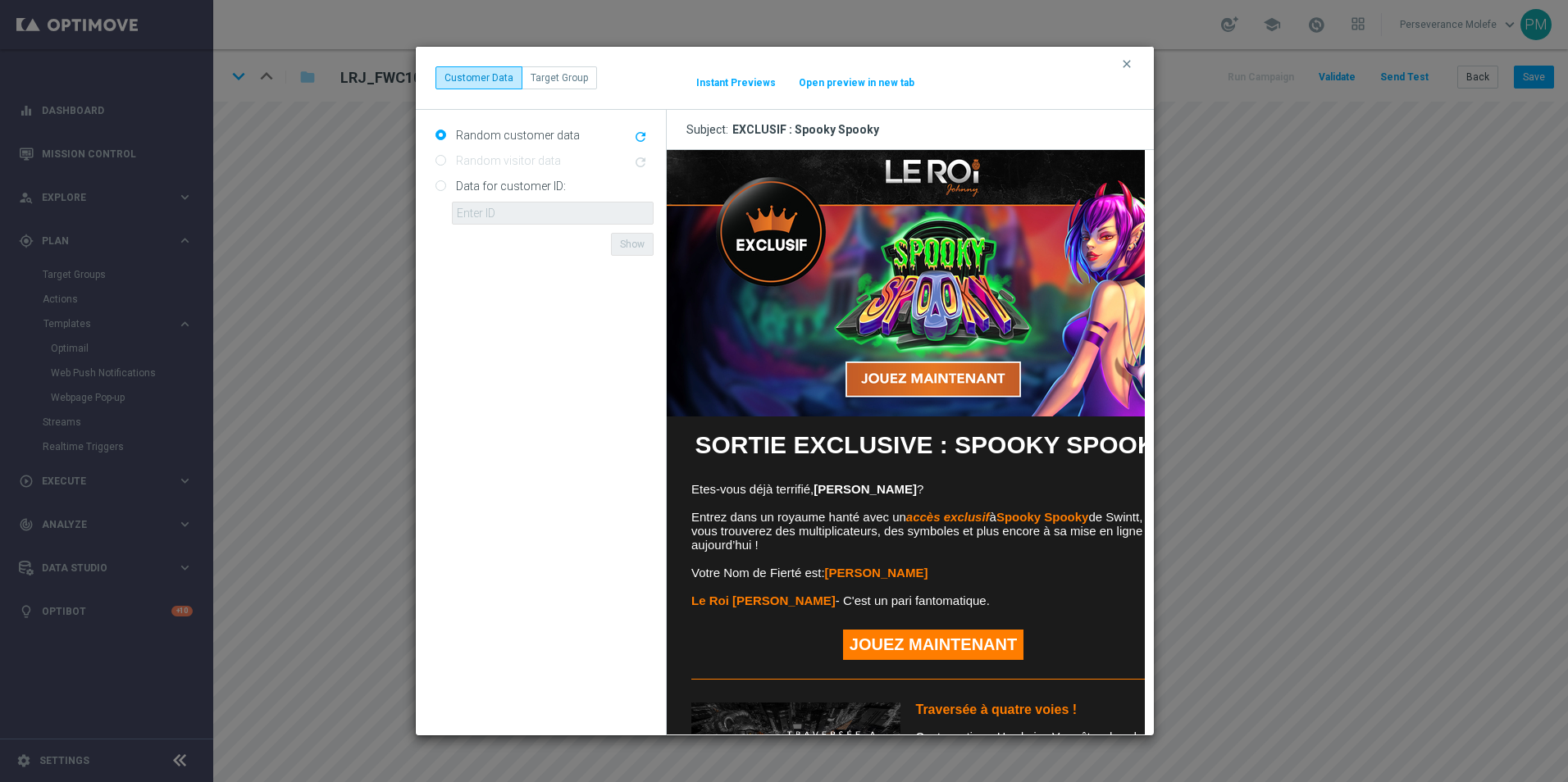
click at [889, 78] on button "Open preview in new tab" at bounding box center [857, 83] width 117 height 13
click at [1127, 65] on icon "clear" at bounding box center [1126, 64] width 13 height 13
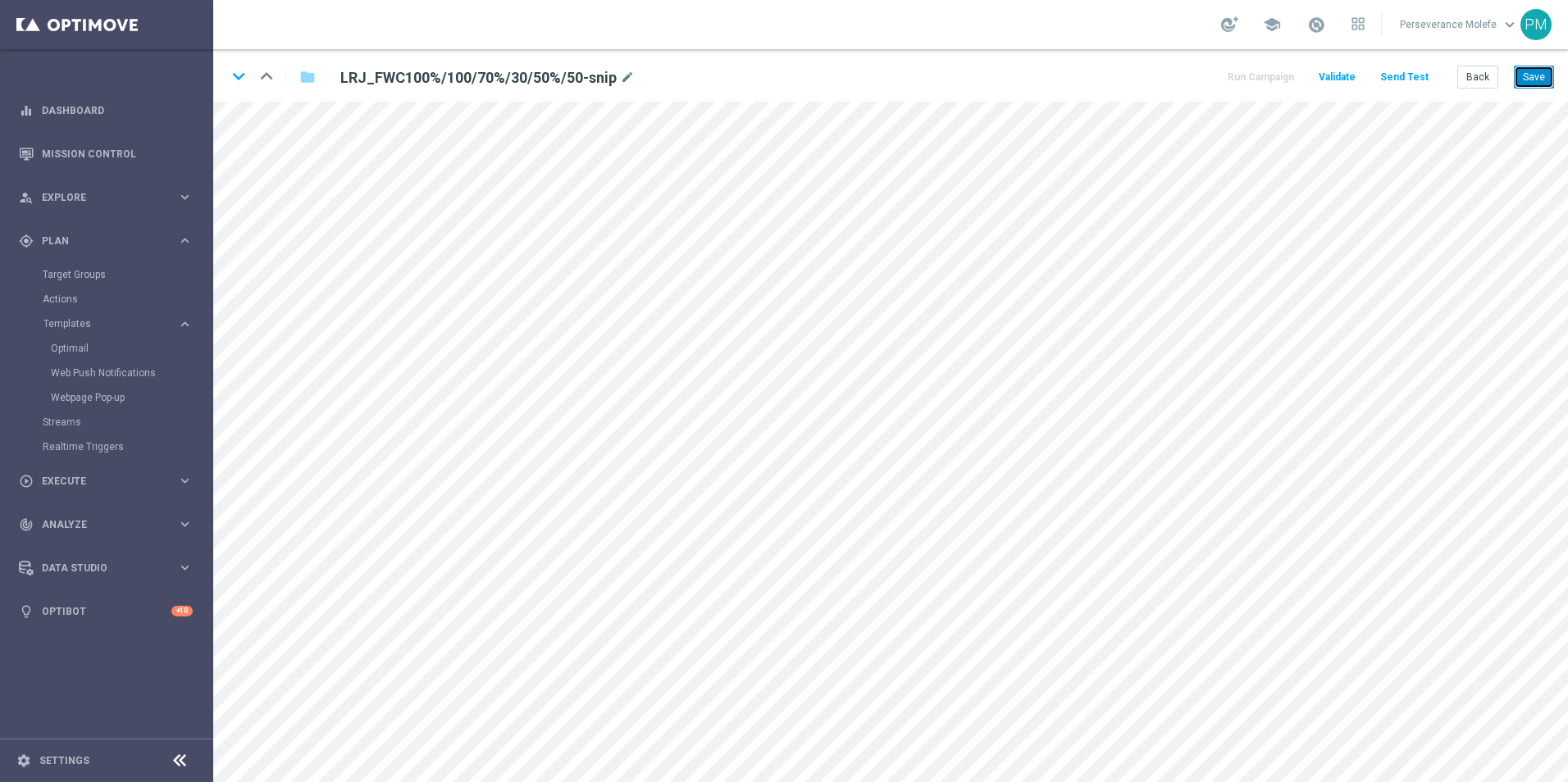
click at [1530, 83] on button "Save" at bounding box center [1534, 77] width 40 height 23
click at [1522, 84] on button "Save" at bounding box center [1534, 77] width 40 height 23
click at [245, 82] on icon "keyboard_arrow_down" at bounding box center [238, 76] width 24 height 24
click at [1534, 78] on button "Save" at bounding box center [1534, 77] width 40 height 23
click at [1486, 73] on button "Back" at bounding box center [1477, 77] width 41 height 23
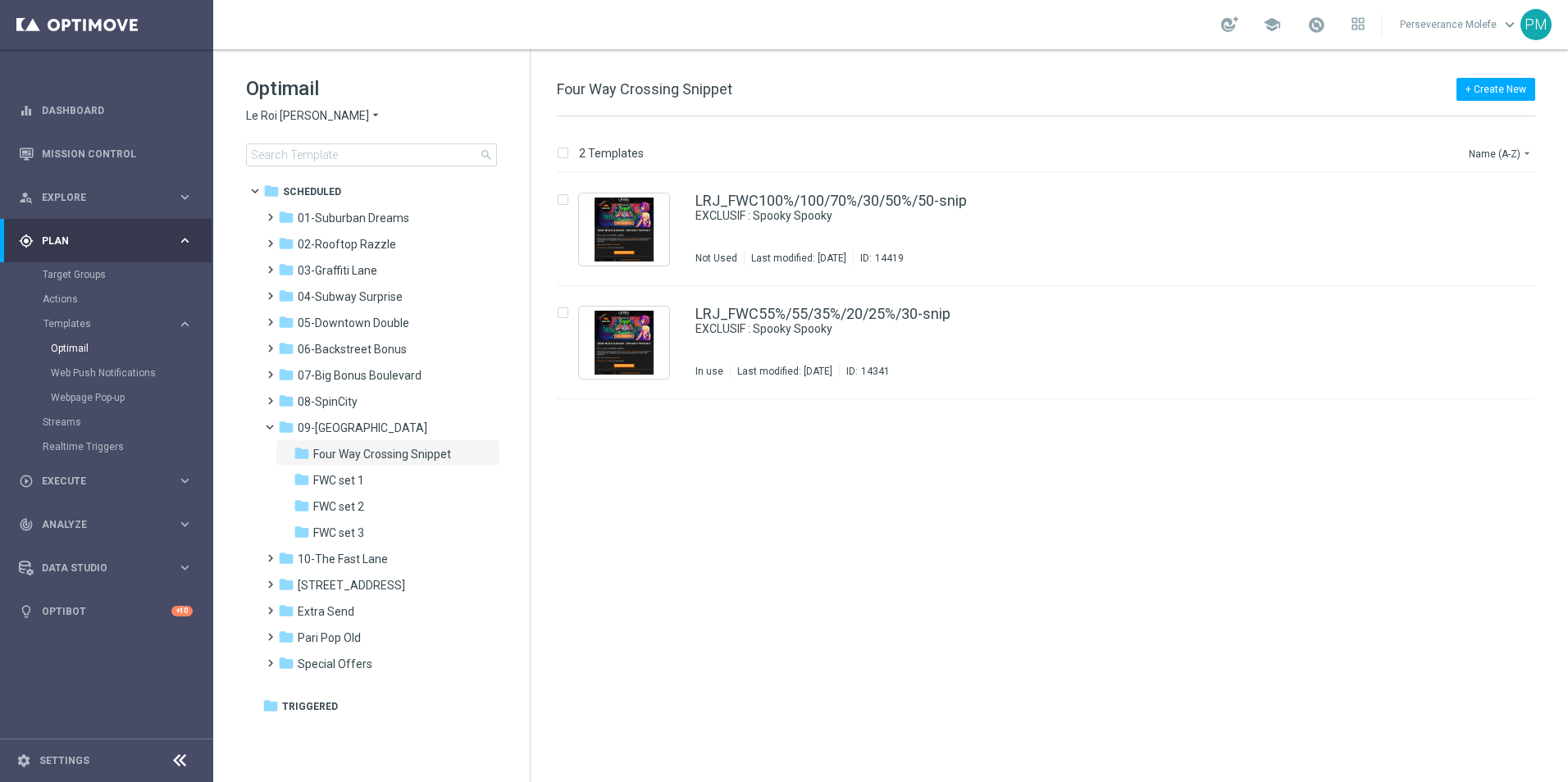
click at [297, 123] on span "Le Roi [PERSON_NAME]" at bounding box center [307, 116] width 123 height 16
click at [0, 0] on span "Casino Joka" at bounding box center [0, 0] width 0 height 0
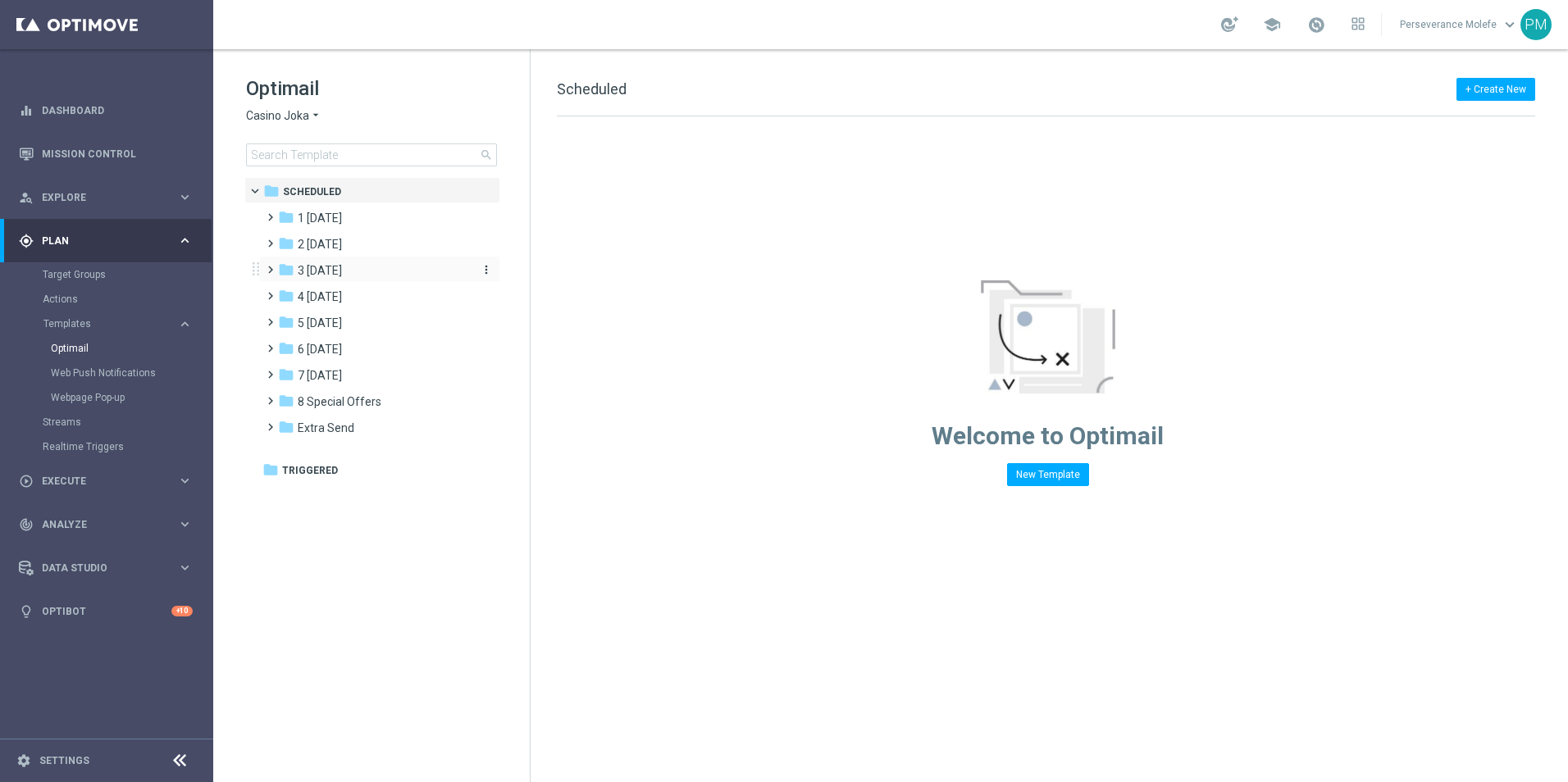
click at [384, 274] on div "folder 3 [DATE]" at bounding box center [372, 270] width 189 height 19
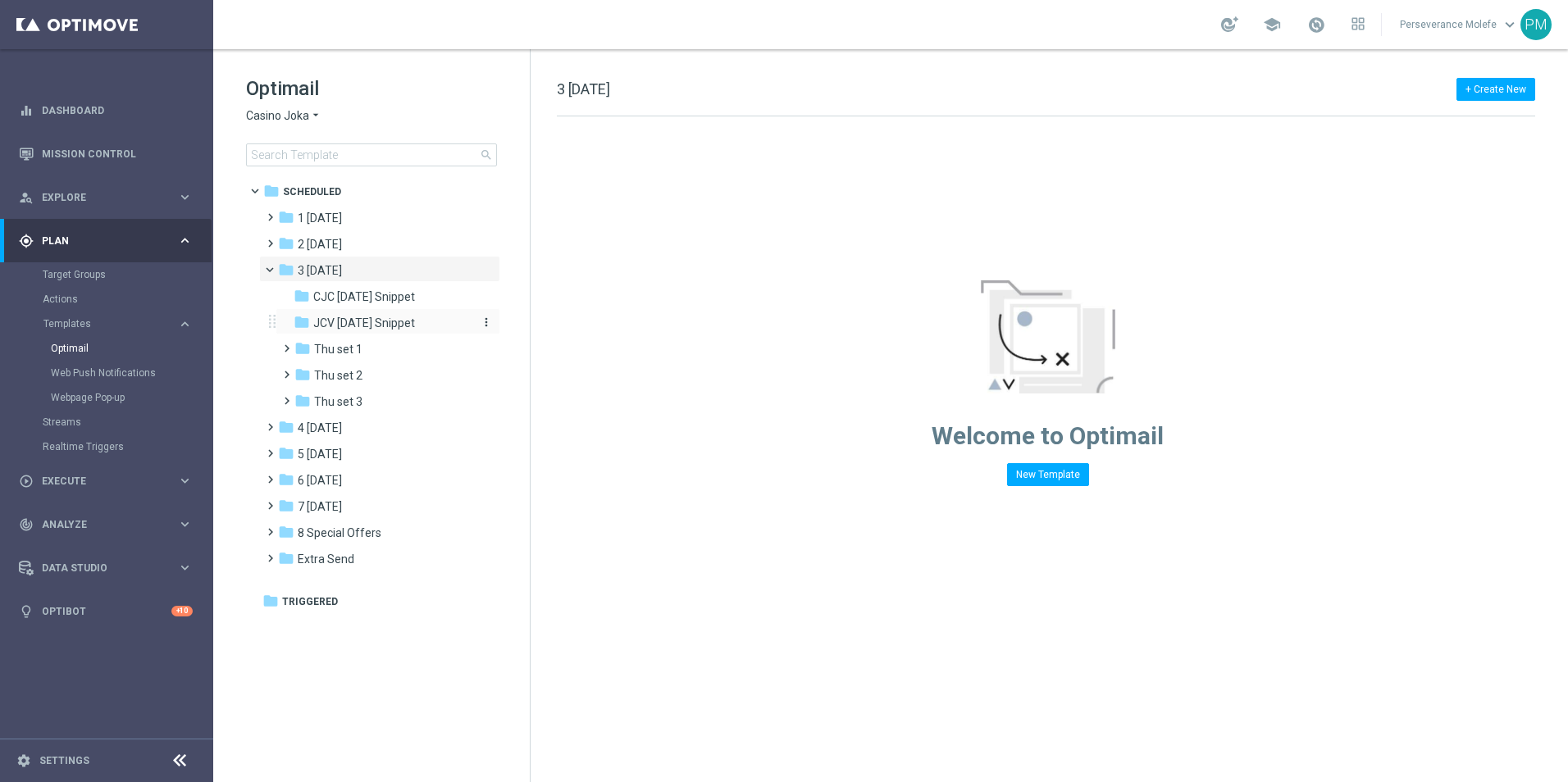
click at [386, 317] on span "JCV [DATE] Snippet" at bounding box center [364, 323] width 102 height 15
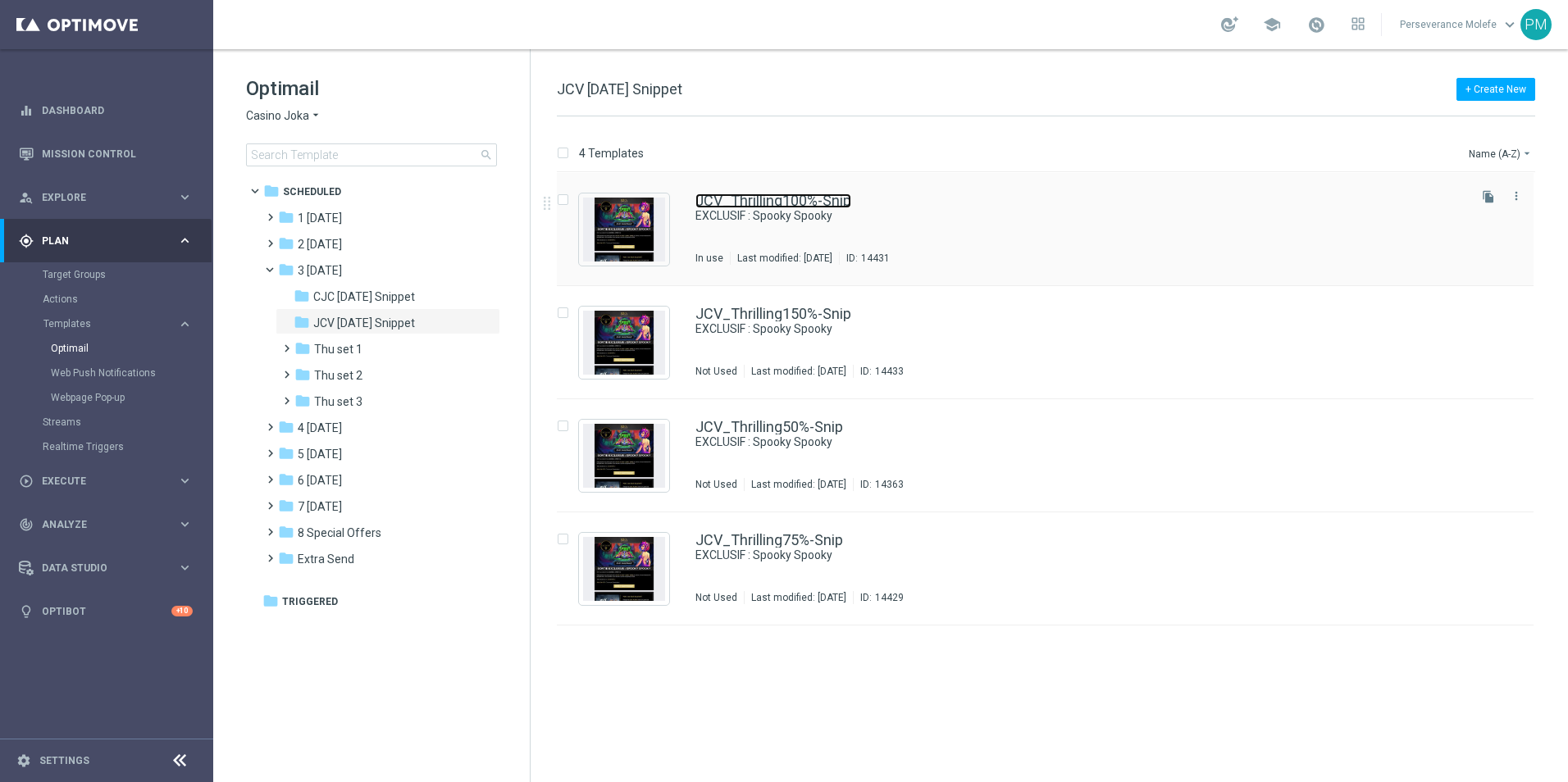
click at [762, 202] on link "JCV_Thrilling100%-Snip" at bounding box center [773, 201] width 156 height 15
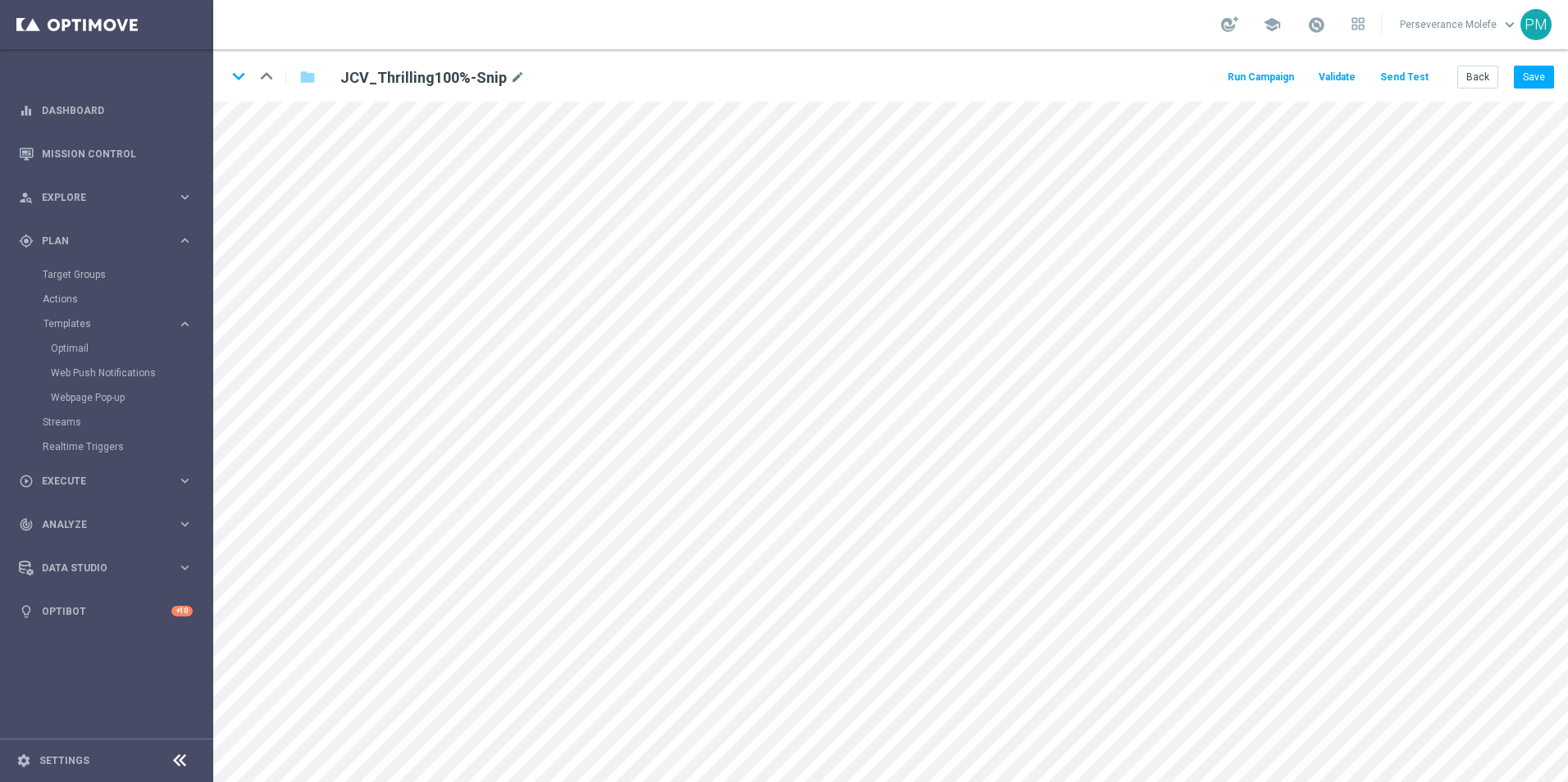
click at [1409, 79] on button "Send Test" at bounding box center [1404, 78] width 53 height 23
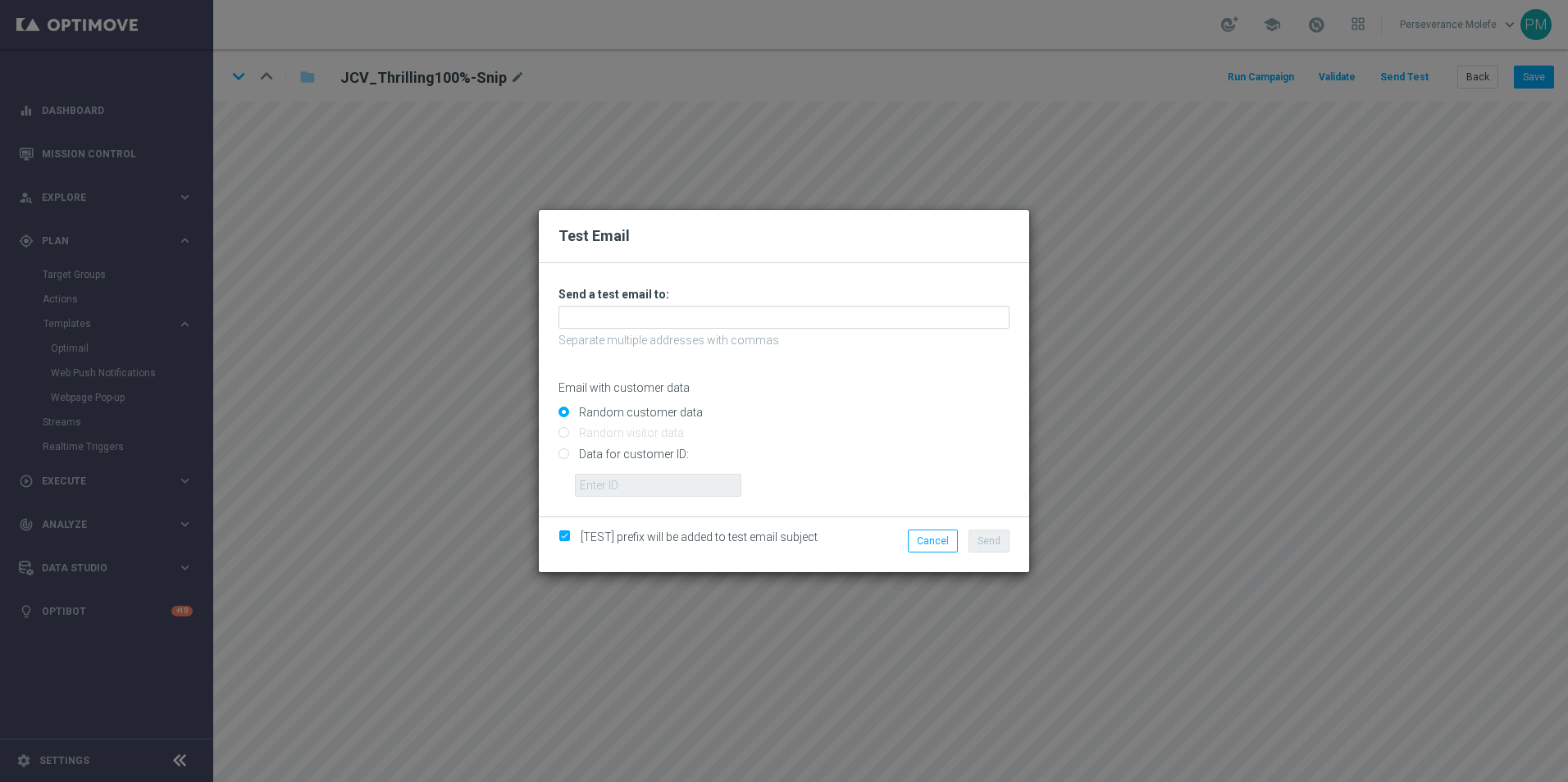
click at [1054, 220] on div "Test Email Unable to send test email. If this problem persists, contact your CS…" at bounding box center [784, 391] width 1568 height 782
click at [1077, 362] on div "Test Email Unable to send test email. If this problem persists, contact your CS…" at bounding box center [784, 391] width 1568 height 782
click at [940, 535] on button "Cancel" at bounding box center [933, 540] width 50 height 23
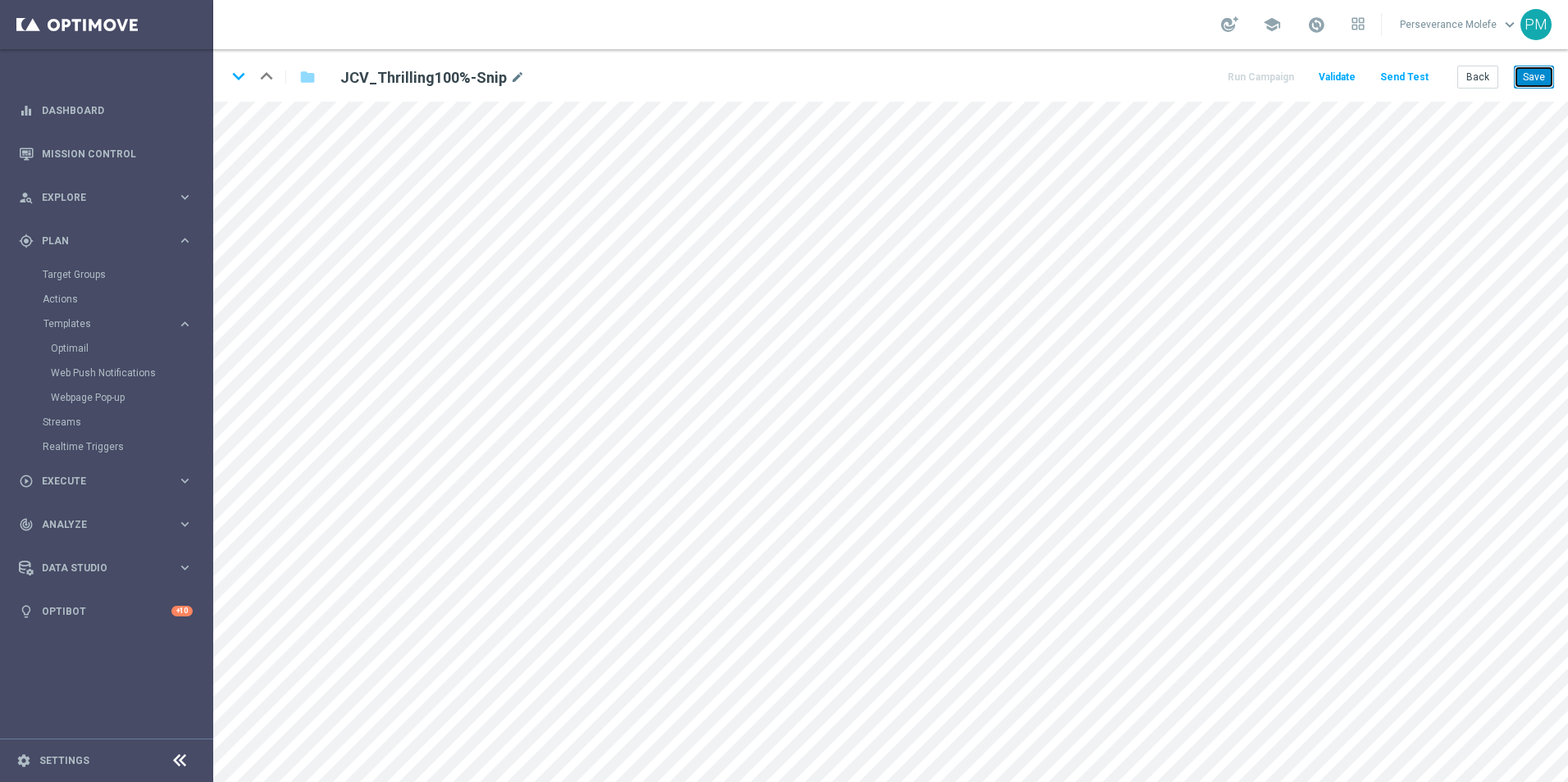
click at [1539, 86] on button "Save" at bounding box center [1534, 77] width 40 height 23
click at [1414, 83] on button "Send Test" at bounding box center [1404, 78] width 53 height 23
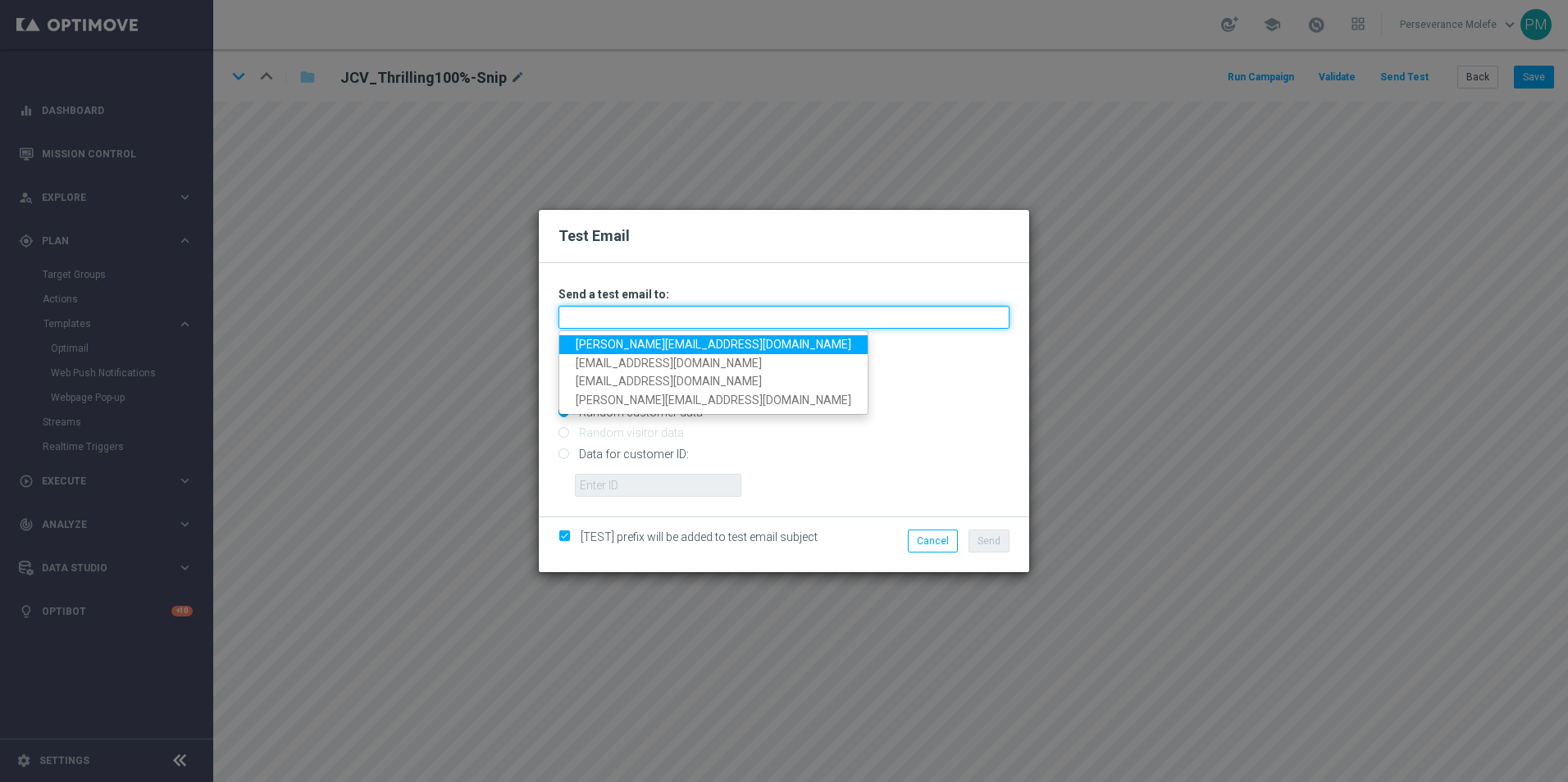
click at [673, 329] on input "text" at bounding box center [784, 316] width 451 height 23
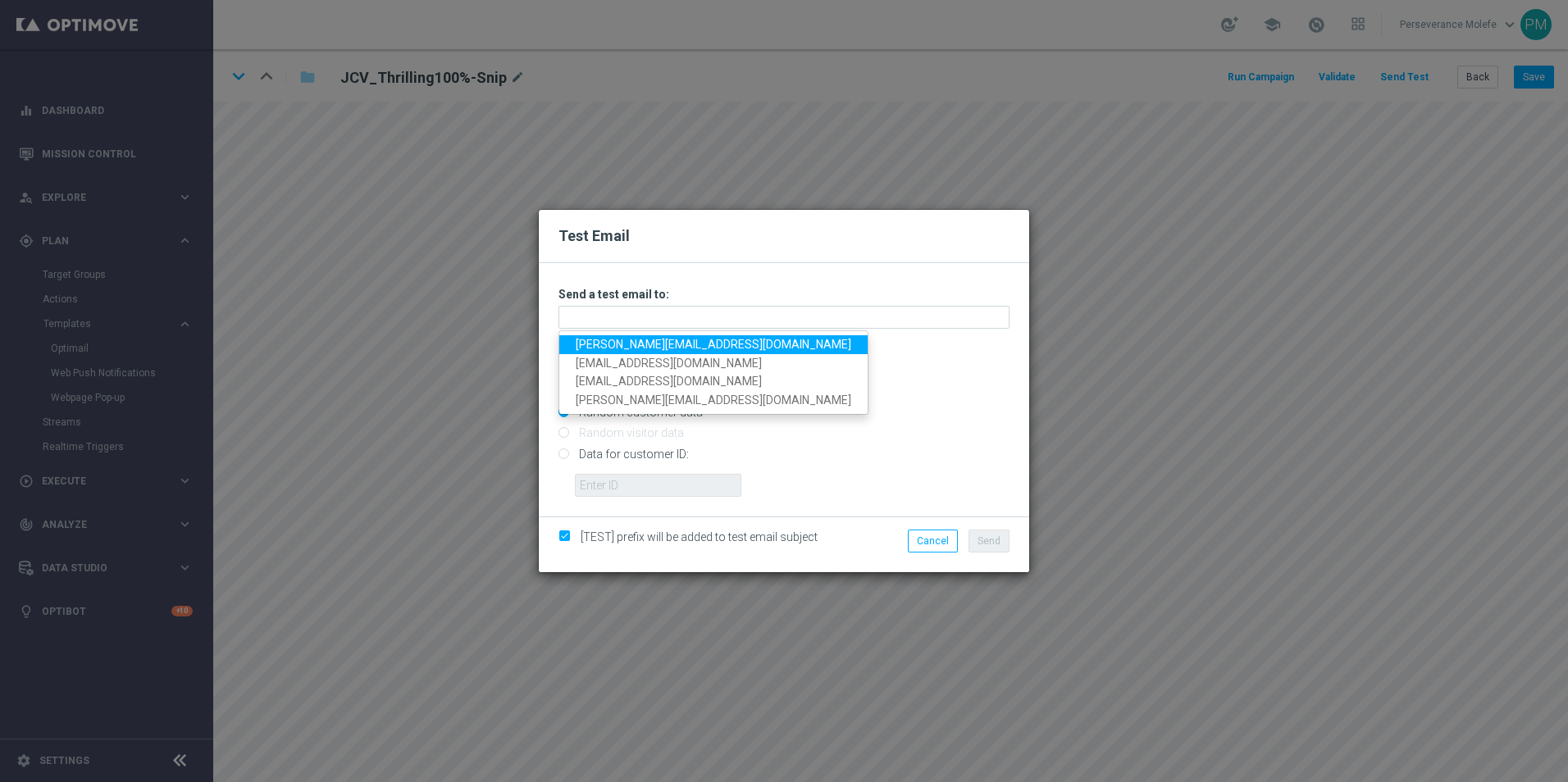
click at [653, 341] on link "[PERSON_NAME][EMAIL_ADDRESS][DOMAIN_NAME]" at bounding box center [713, 345] width 308 height 19
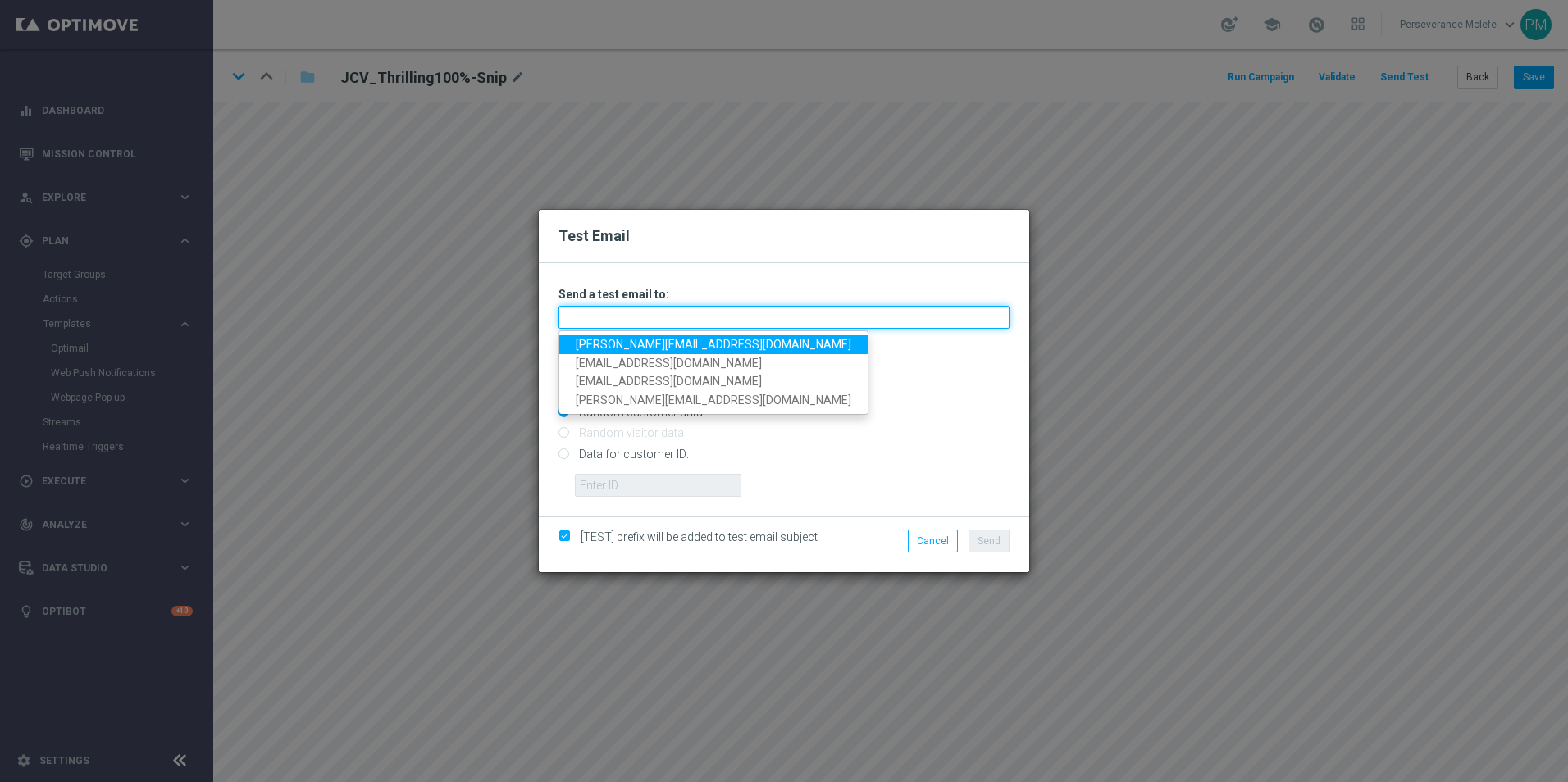
type input "[PERSON_NAME][EMAIL_ADDRESS][DOMAIN_NAME]"
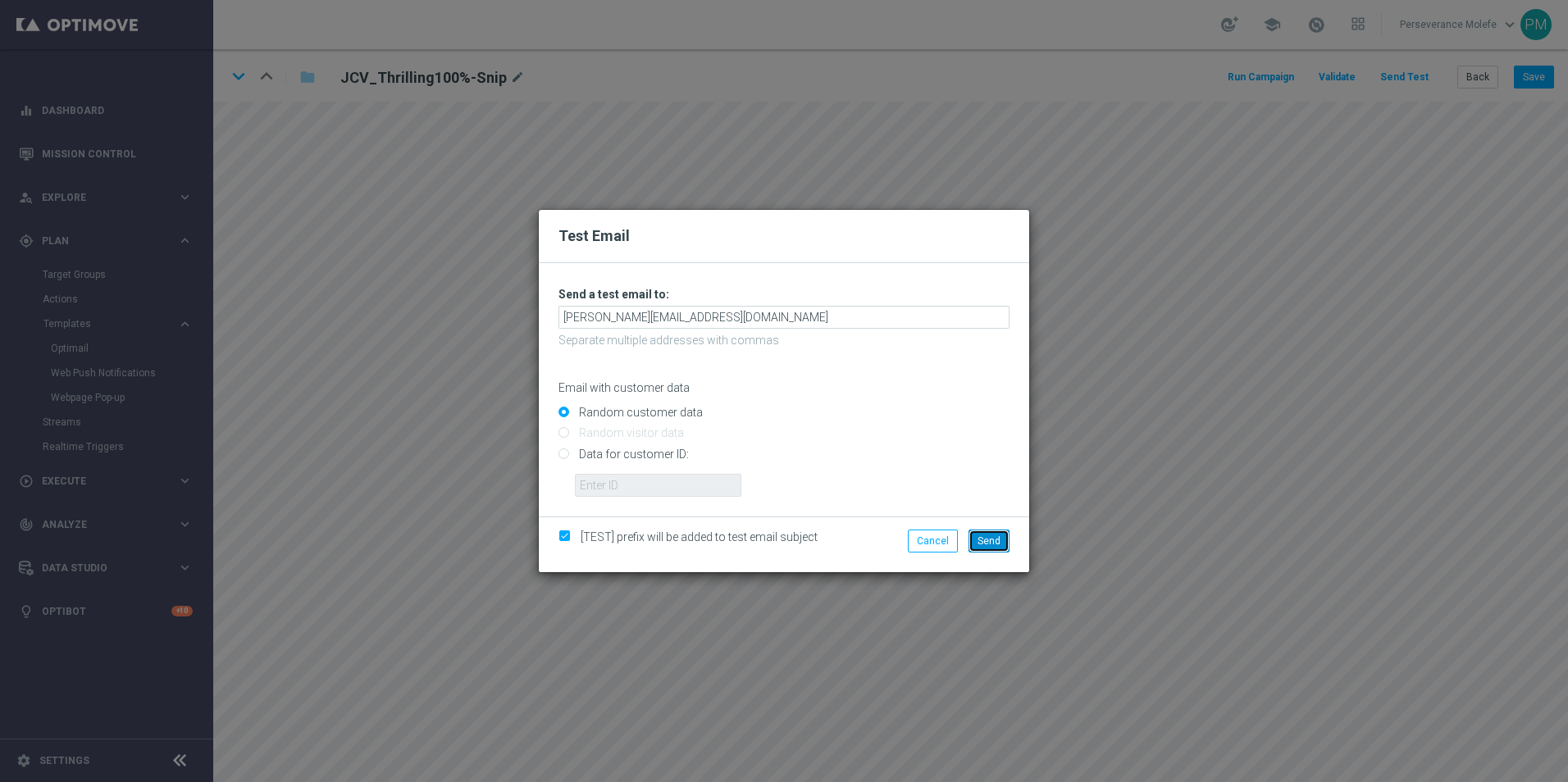
click at [992, 537] on span "Send" at bounding box center [989, 541] width 23 height 12
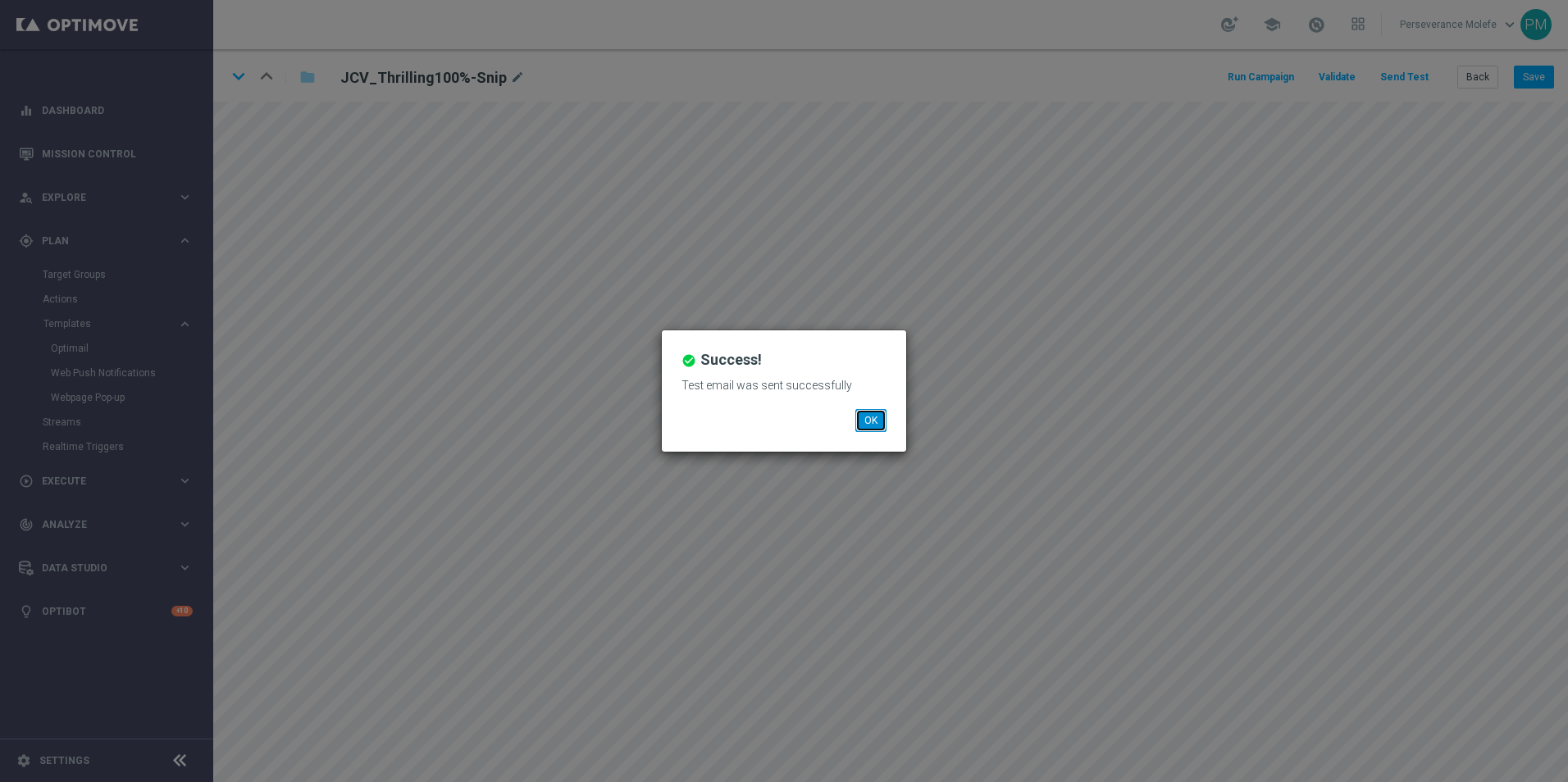
drag, startPoint x: 878, startPoint y: 411, endPoint x: 870, endPoint y: 415, distance: 8.9
click at [870, 415] on button "OK" at bounding box center [870, 420] width 31 height 23
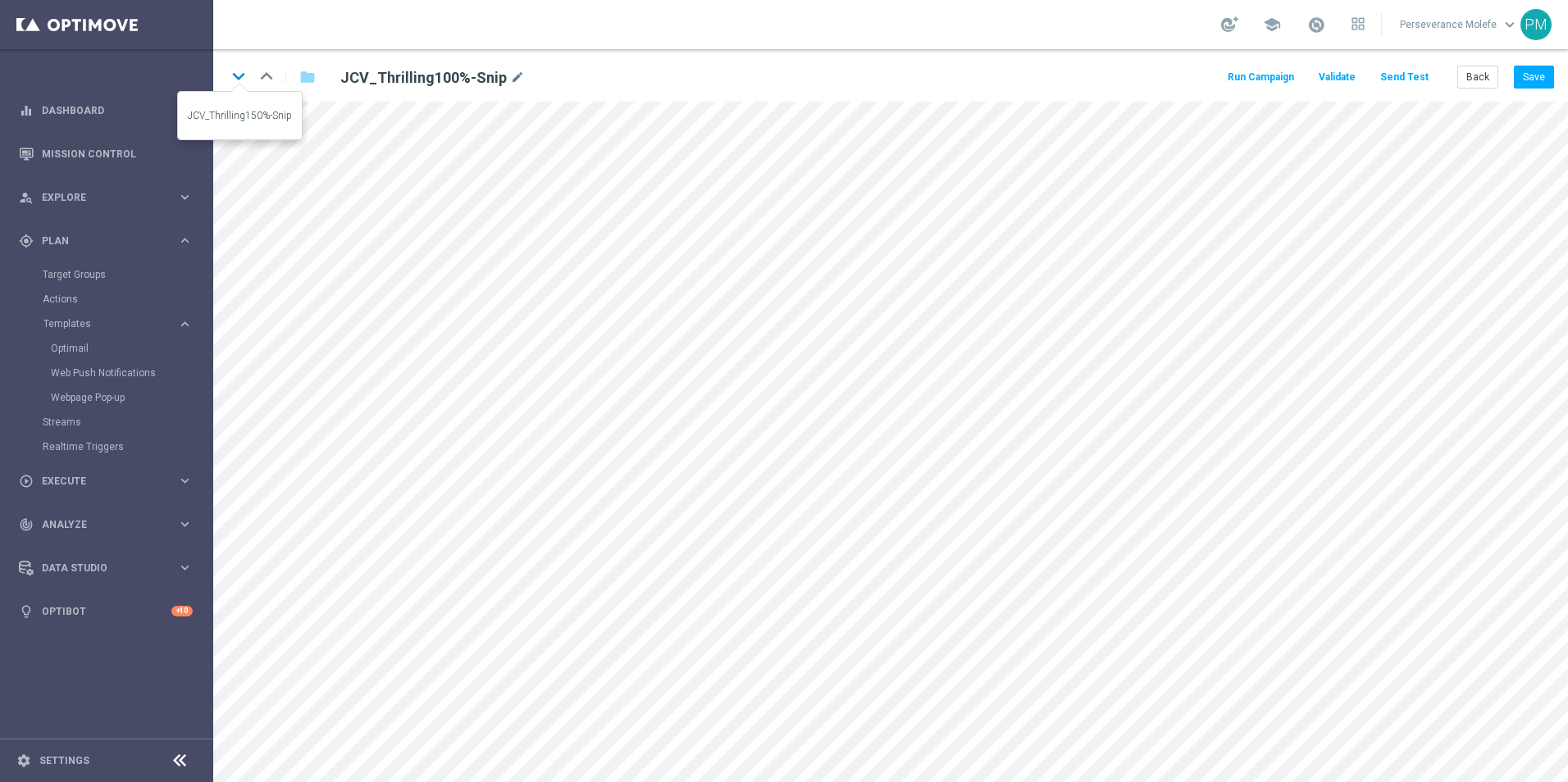
click at [240, 79] on icon "keyboard_arrow_down" at bounding box center [238, 76] width 24 height 24
click at [1535, 78] on button "Save" at bounding box center [1534, 77] width 40 height 23
click at [240, 83] on icon "keyboard_arrow_down" at bounding box center [238, 76] width 24 height 24
click at [1524, 83] on button "Save" at bounding box center [1534, 77] width 40 height 23
click at [235, 73] on icon "keyboard_arrow_down" at bounding box center [238, 76] width 24 height 24
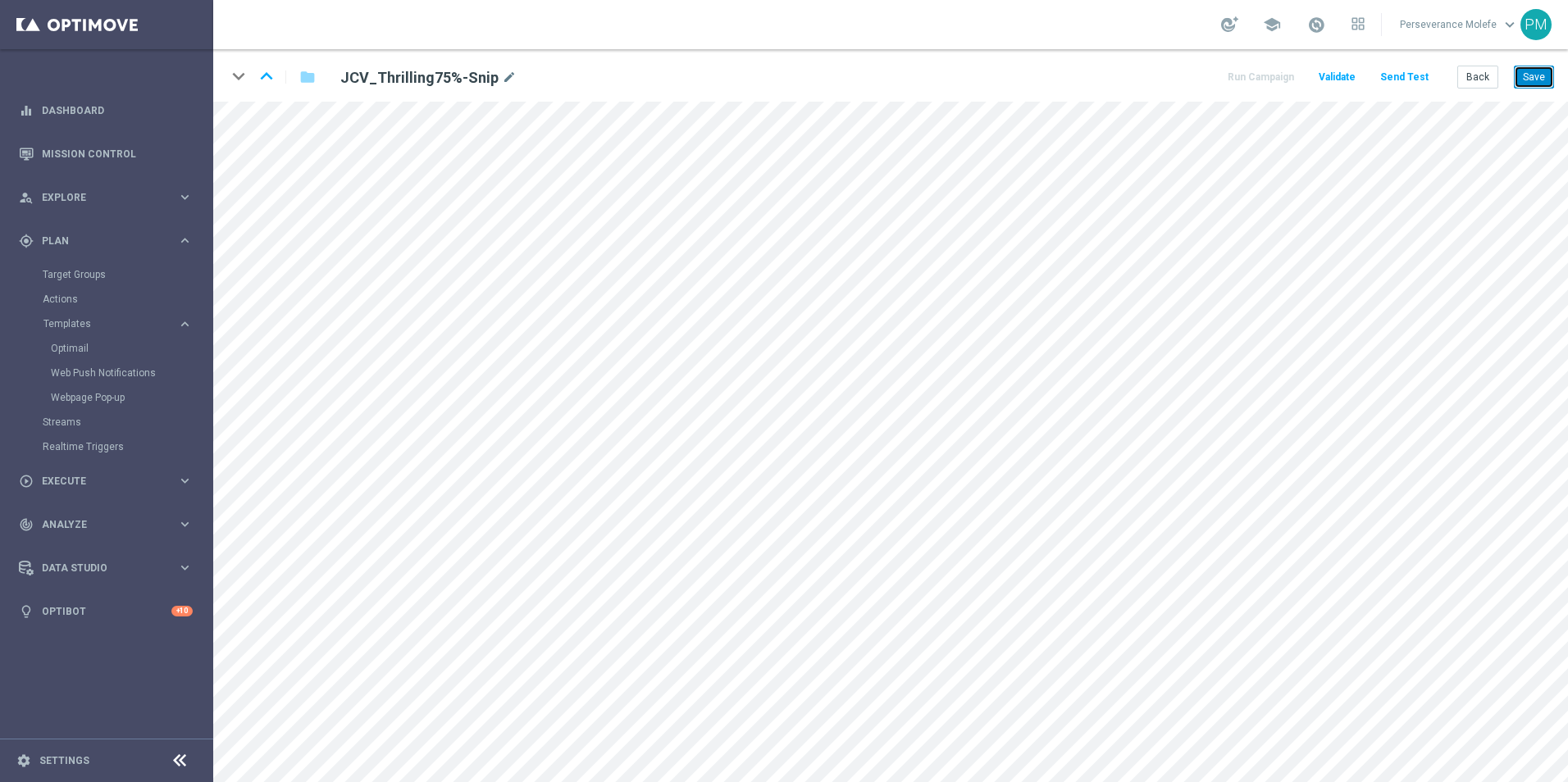
click at [1535, 71] on button "Save" at bounding box center [1534, 77] width 40 height 23
click at [1482, 86] on button "Back" at bounding box center [1477, 77] width 41 height 23
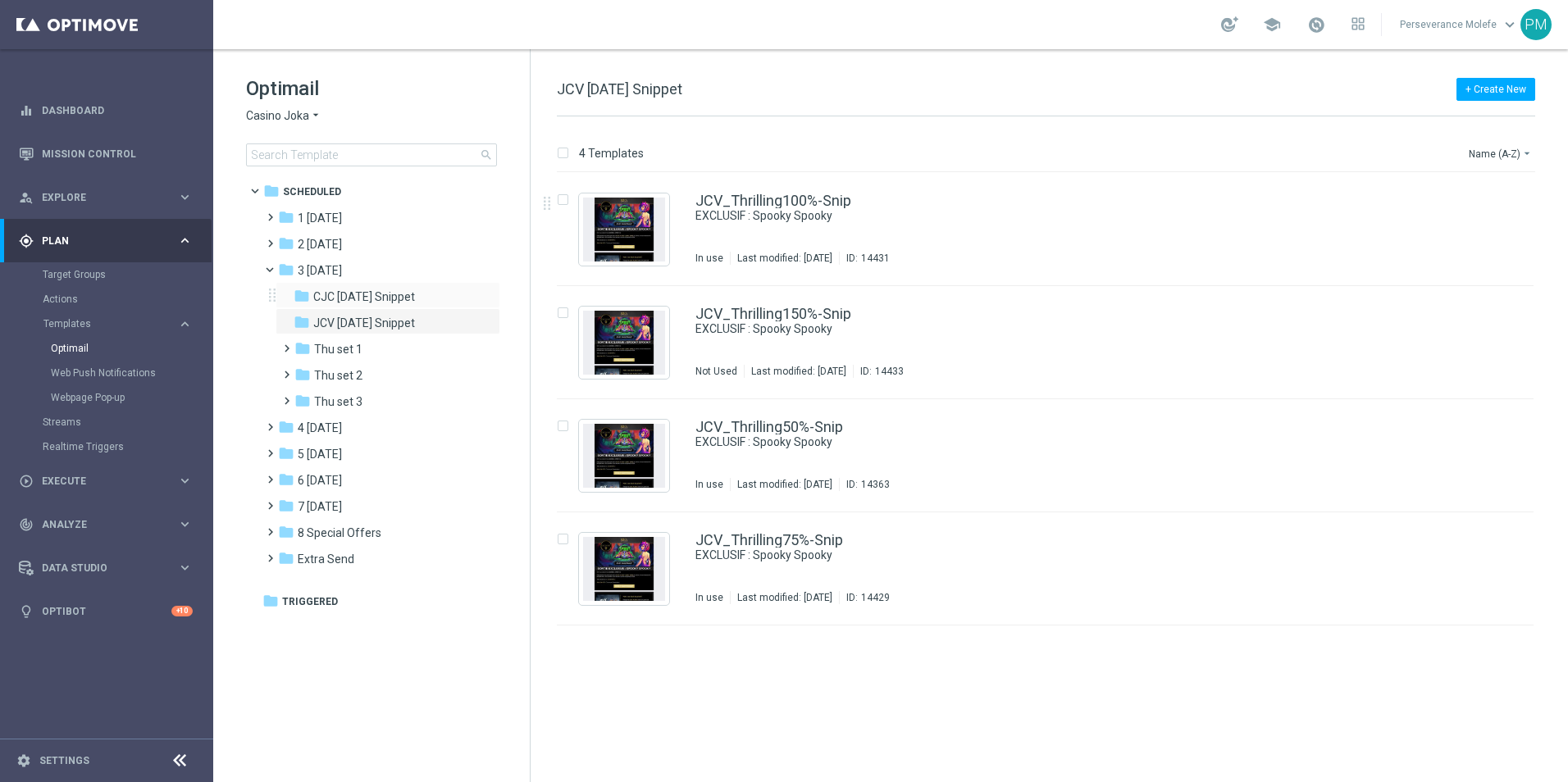
click at [426, 284] on div "folder CJC Thursday Snippet more_vert" at bounding box center [387, 295] width 225 height 26
click at [415, 299] on span "CJC [DATE] Snippet" at bounding box center [364, 297] width 102 height 15
click at [748, 200] on link "CJC_Thrilling100%-Snip" at bounding box center [774, 201] width 157 height 15
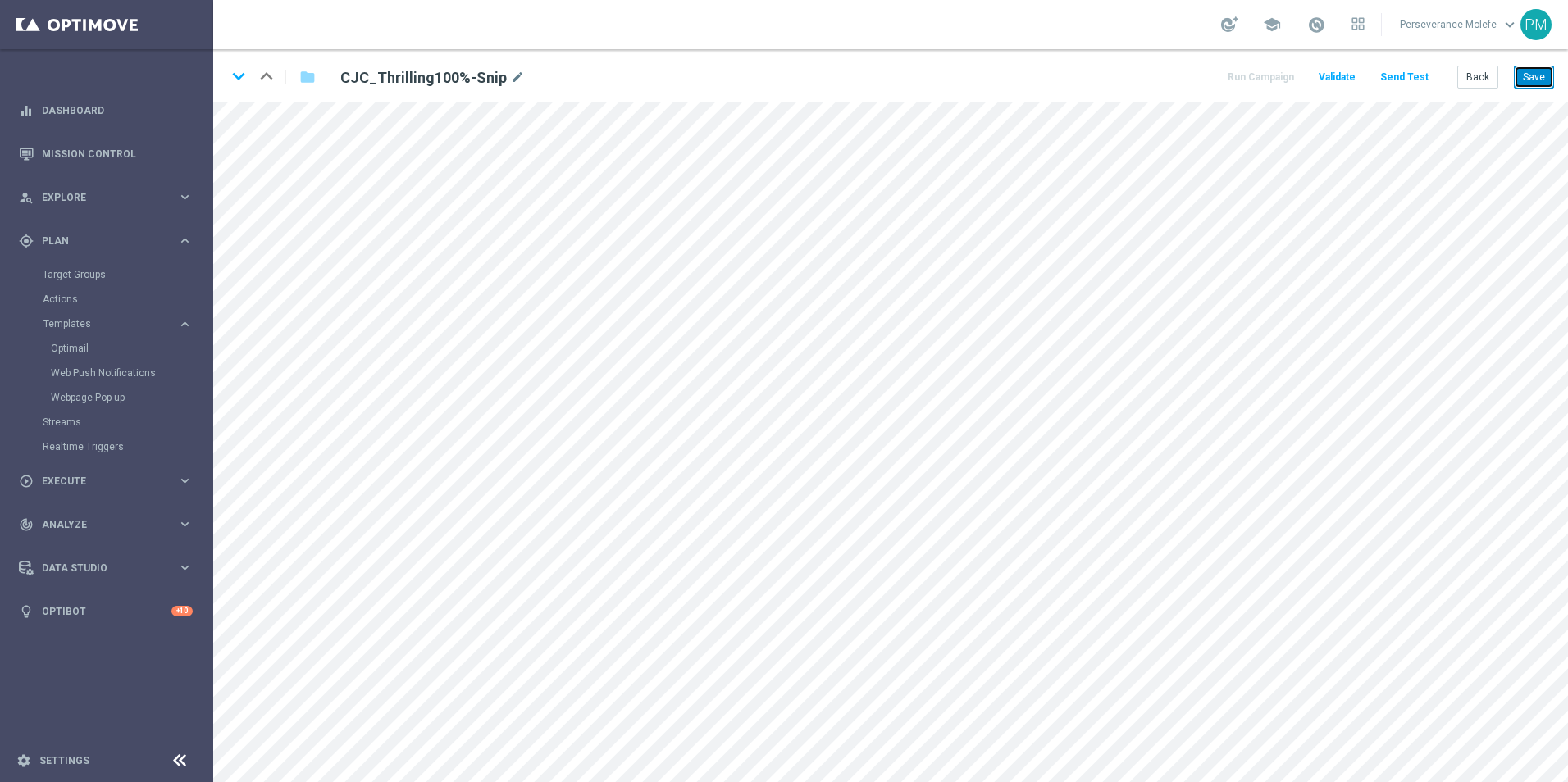
click at [1530, 83] on button "Save" at bounding box center [1534, 77] width 40 height 23
click at [240, 79] on icon "keyboard_arrow_down" at bounding box center [238, 76] width 24 height 24
click at [1537, 86] on button "Save" at bounding box center [1534, 77] width 40 height 23
click at [238, 78] on icon "keyboard_arrow_down" at bounding box center [238, 76] width 24 height 24
click at [1526, 86] on button "Save" at bounding box center [1534, 77] width 40 height 23
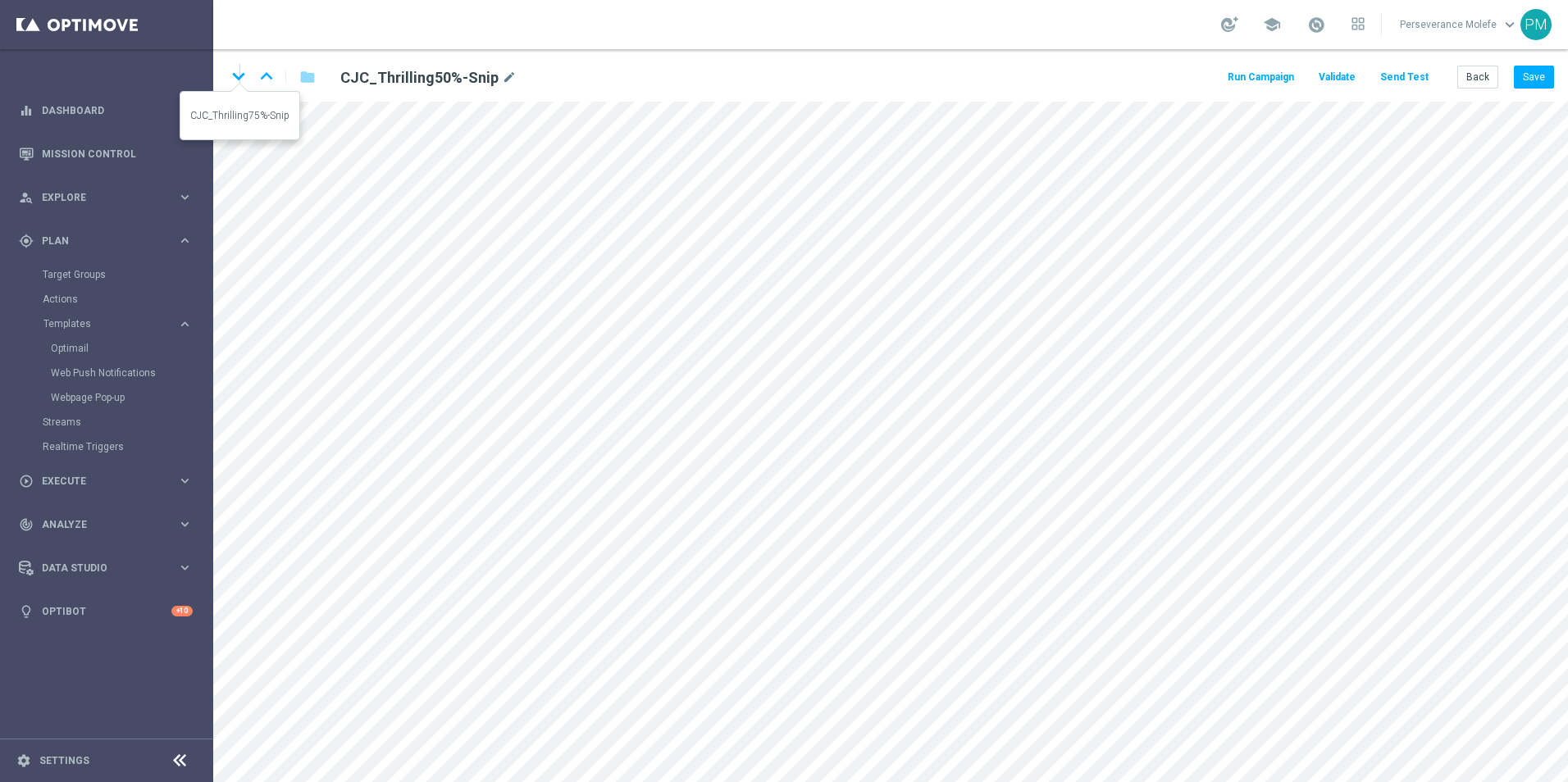
click at [240, 88] on icon "keyboard_arrow_down" at bounding box center [238, 76] width 24 height 24
drag, startPoint x: 1552, startPoint y: 63, endPoint x: 1546, endPoint y: 73, distance: 11.7
click at [1550, 65] on div "keyboard_arrow_down keyboard_arrow_up folder CJC_Thrilling75%-Snip mode_edit Ru…" at bounding box center [890, 75] width 1354 height 53
click at [1542, 80] on button "Save" at bounding box center [1534, 77] width 40 height 23
click at [1481, 78] on button "Back" at bounding box center [1477, 77] width 41 height 23
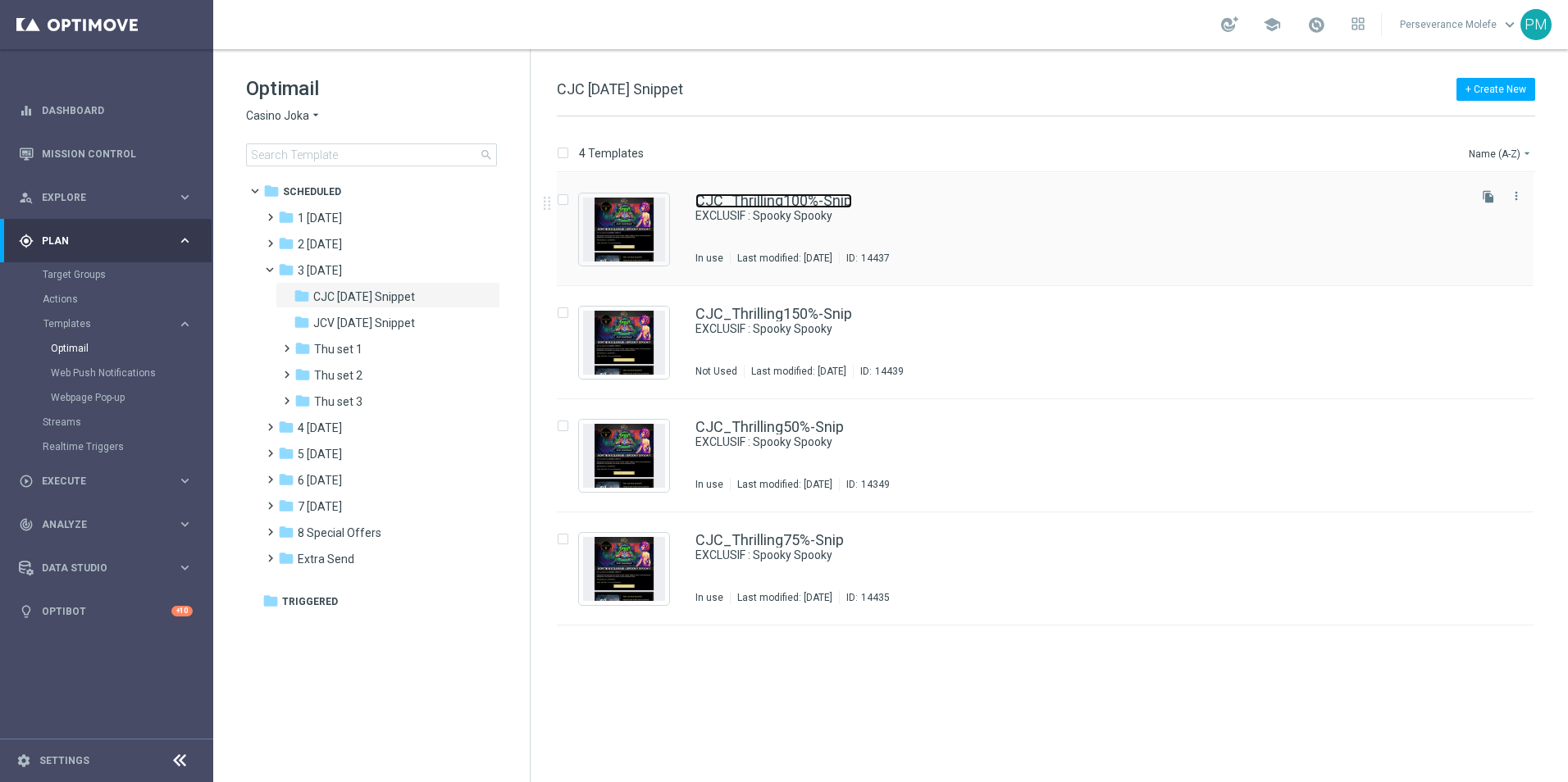
click at [764, 198] on link "CJC_Thrilling100%-Snip" at bounding box center [774, 201] width 157 height 15
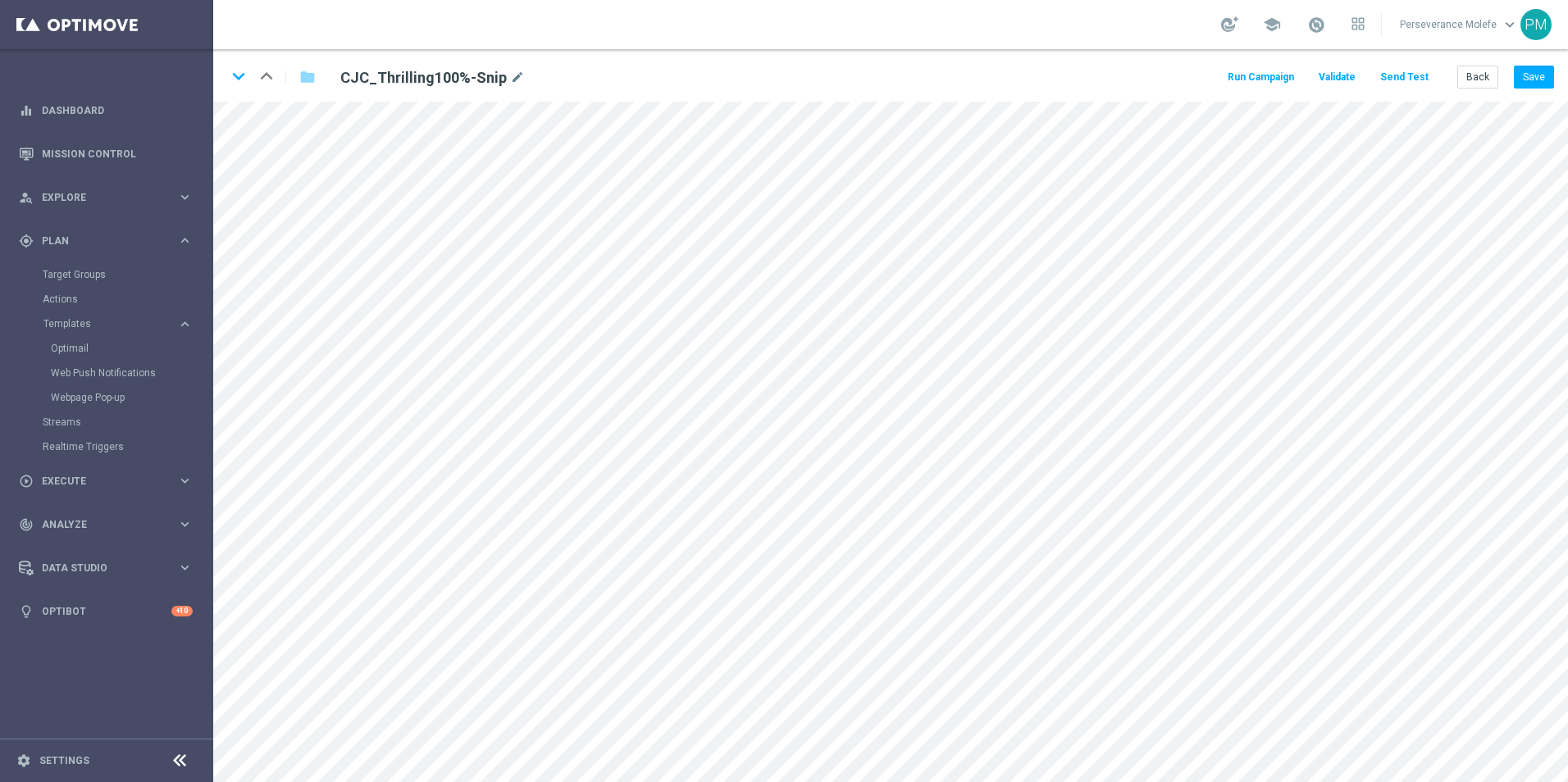
click at [1402, 78] on button "Send Test" at bounding box center [1404, 78] width 53 height 23
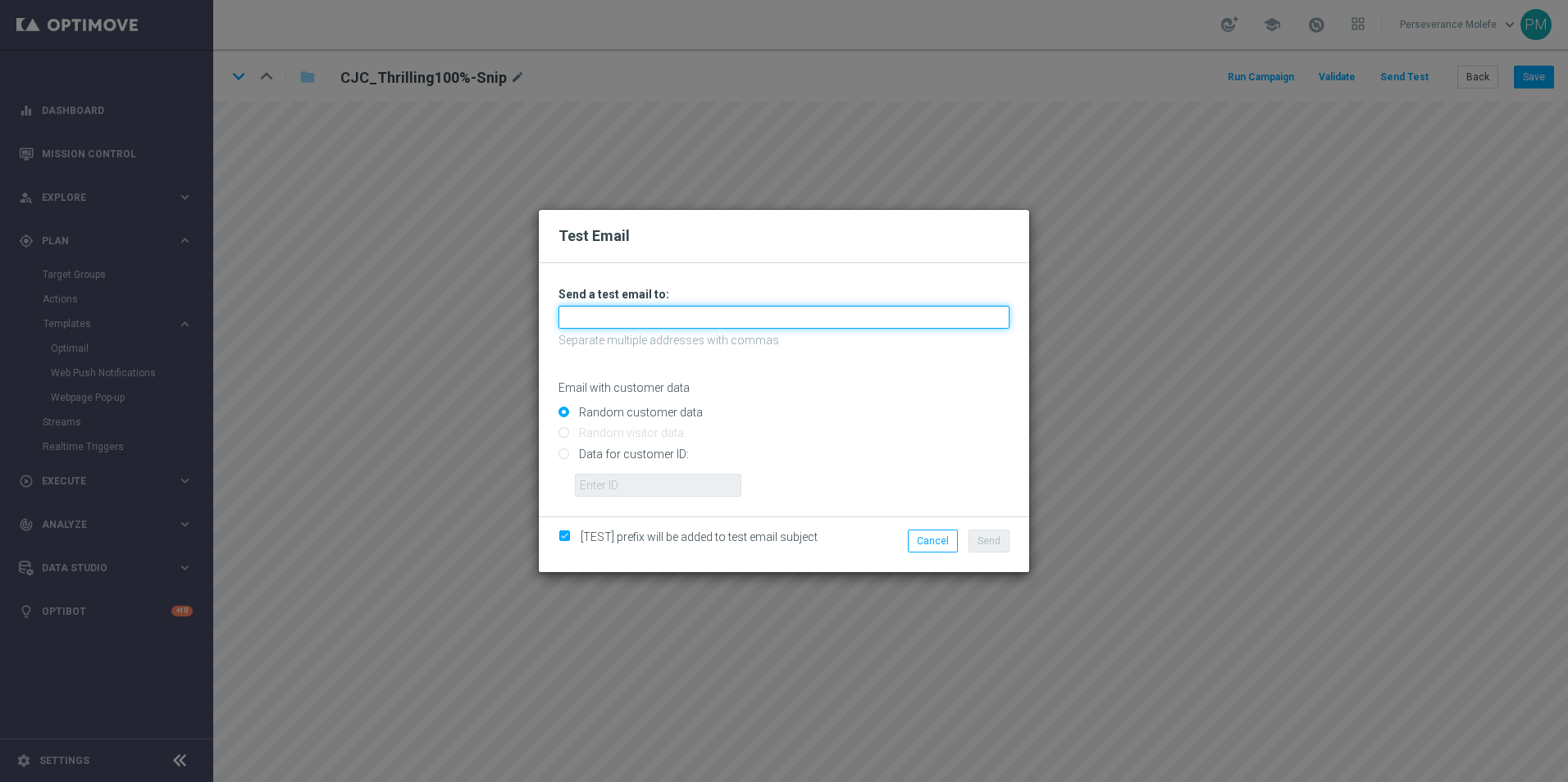
click at [721, 325] on input "text" at bounding box center [784, 316] width 451 height 23
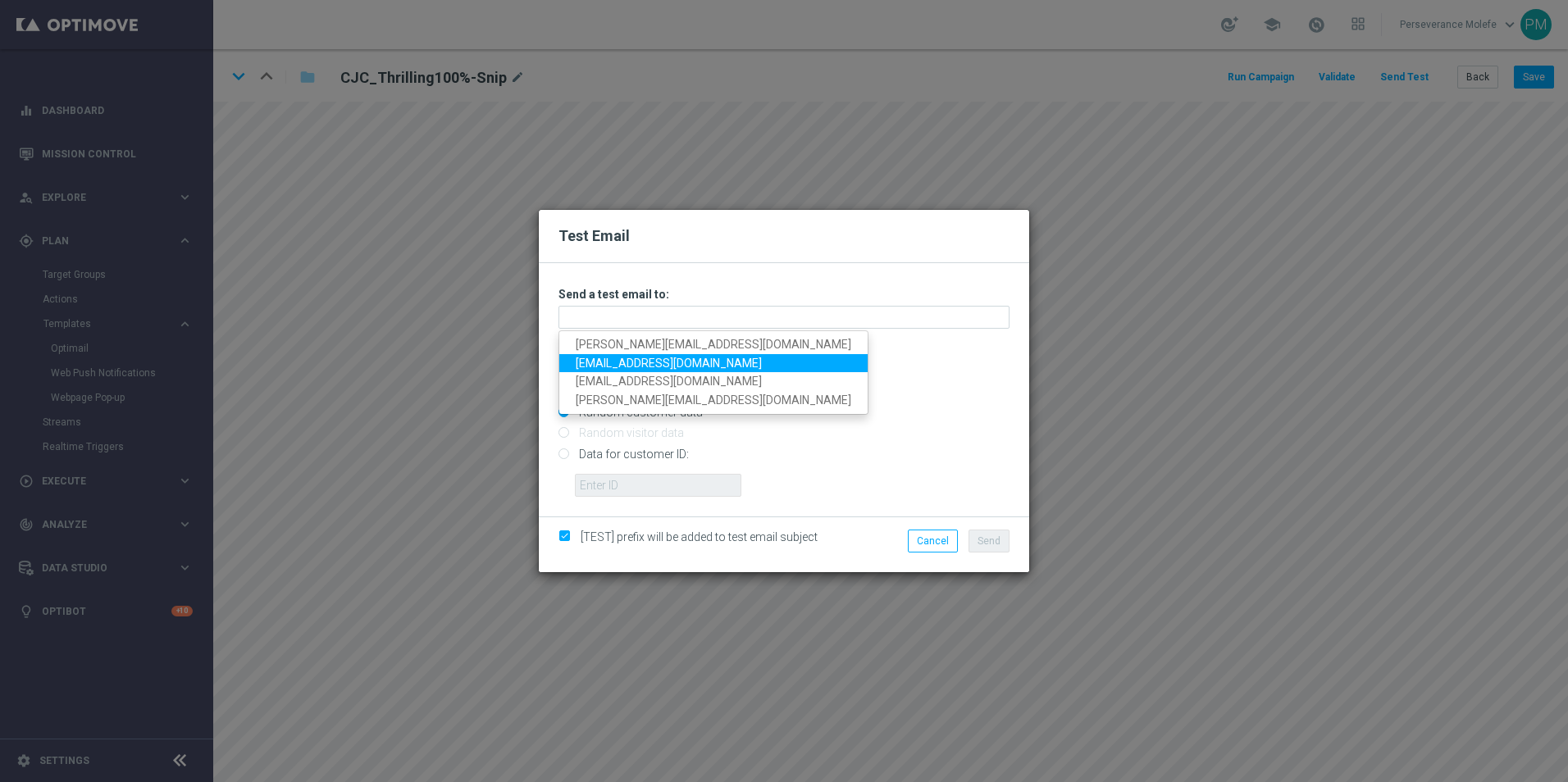
click at [671, 356] on link "[EMAIL_ADDRESS][DOMAIN_NAME]" at bounding box center [713, 363] width 308 height 19
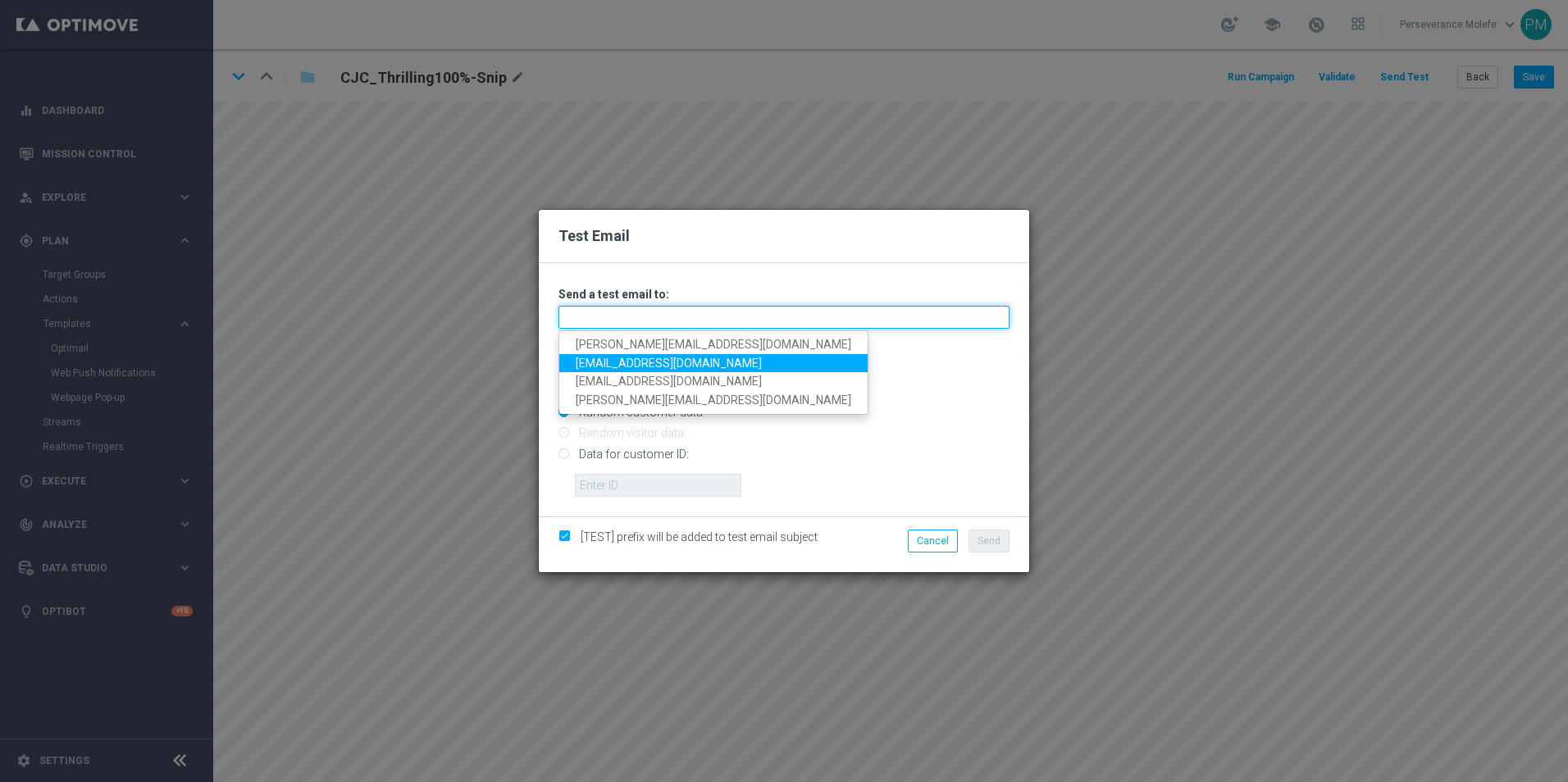
type input "[EMAIL_ADDRESS][DOMAIN_NAME]"
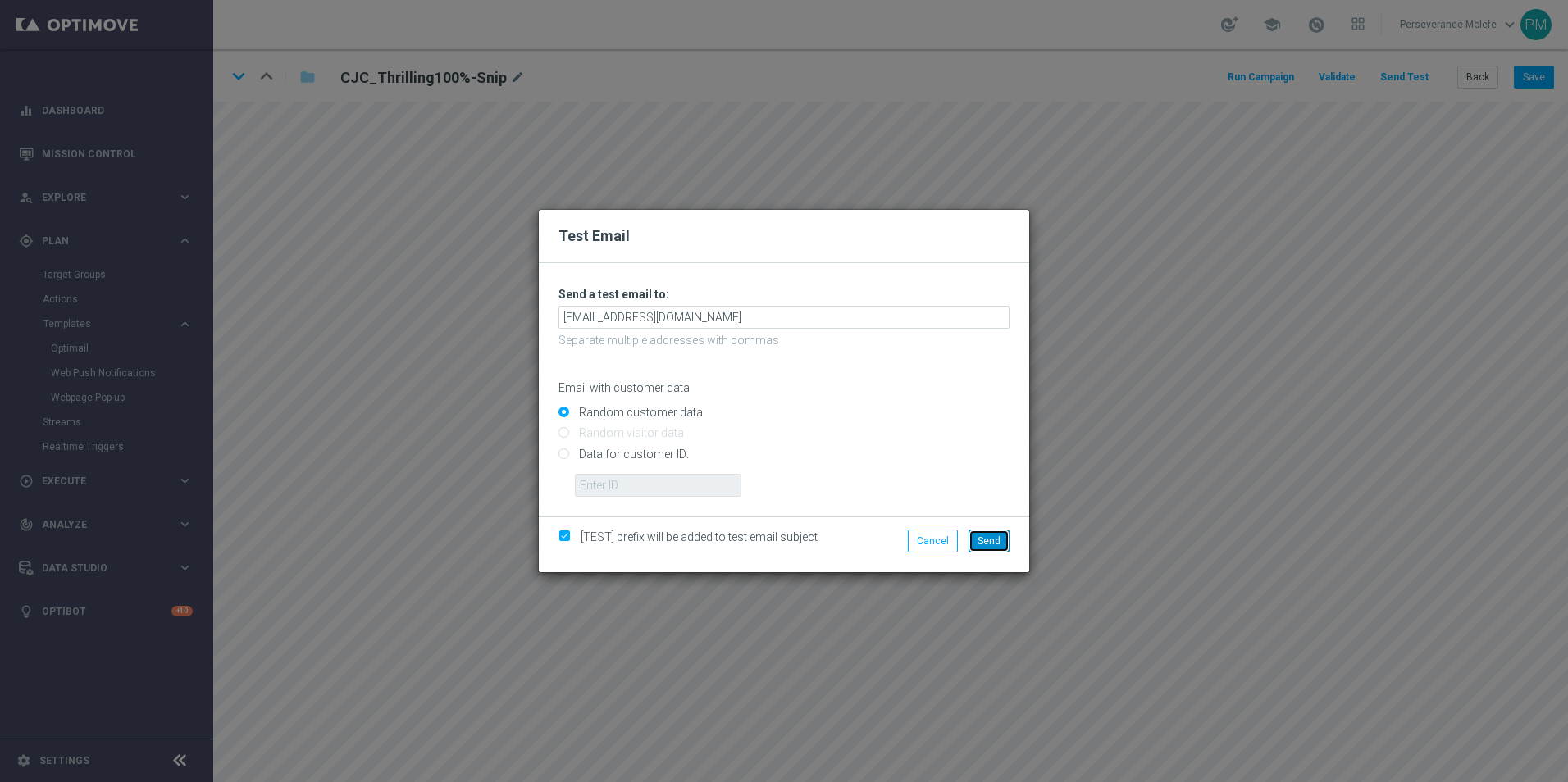
click at [984, 547] on button "Send" at bounding box center [989, 540] width 41 height 23
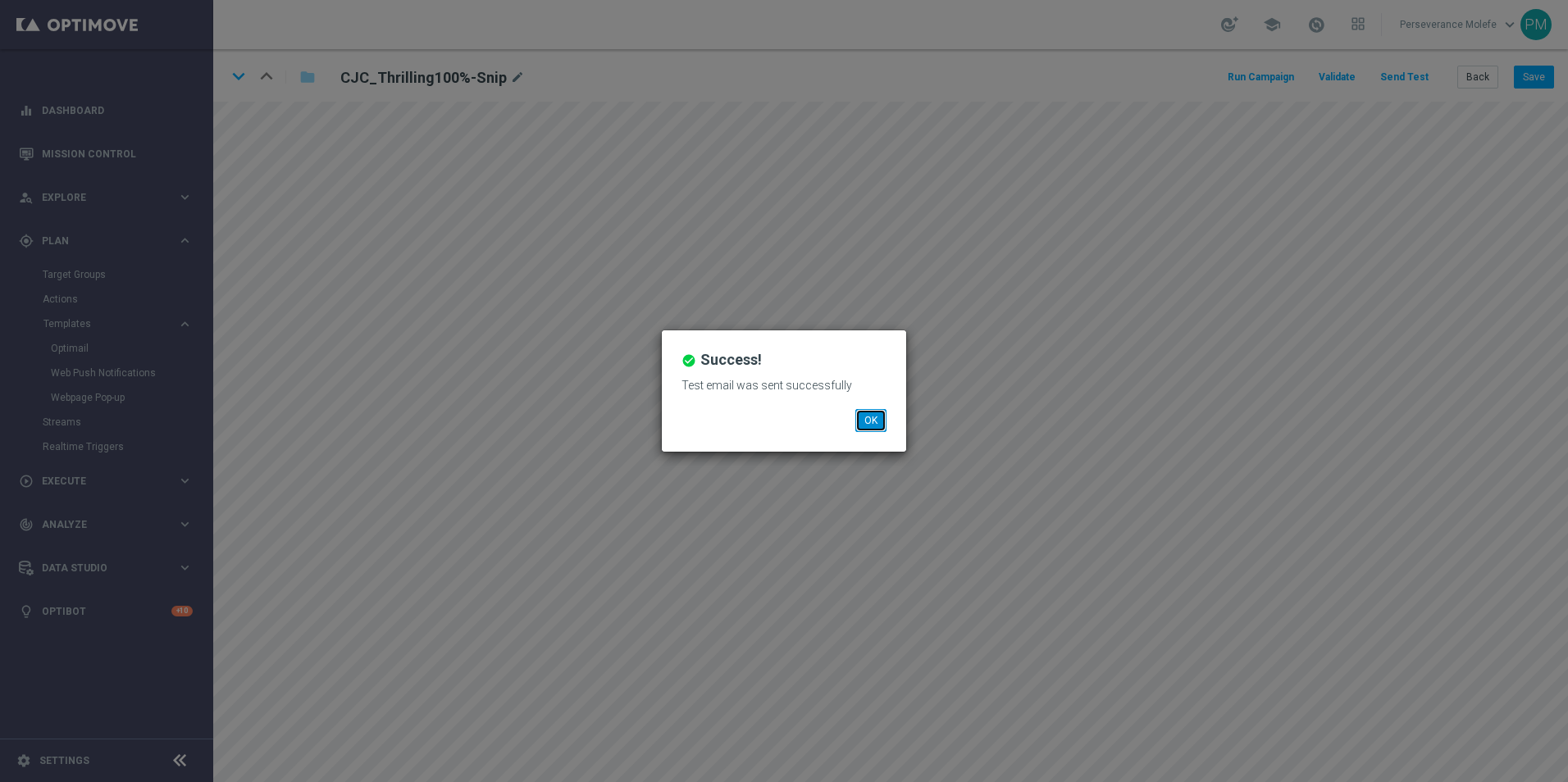
click at [873, 422] on button "OK" at bounding box center [870, 420] width 31 height 23
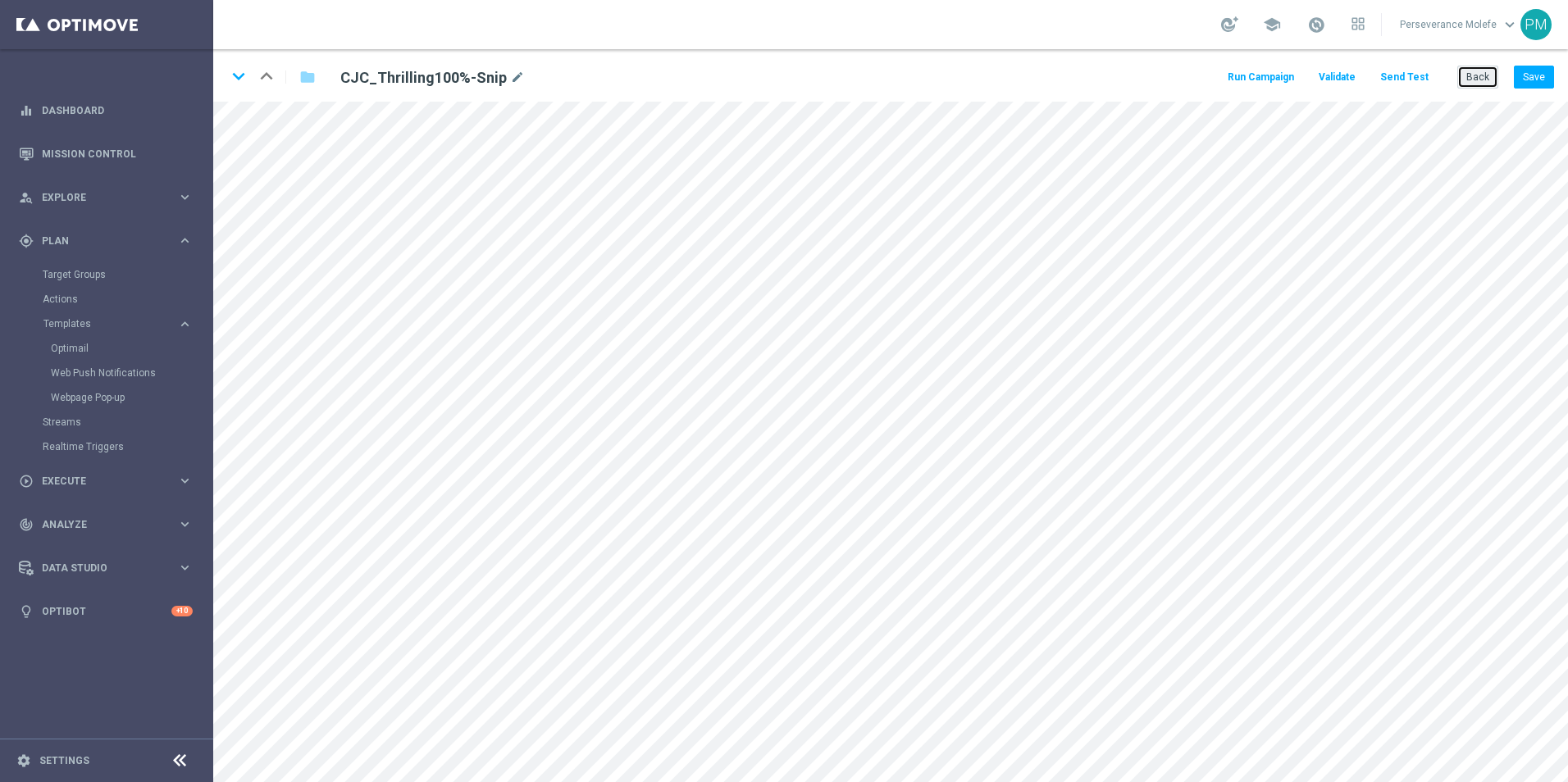
click at [1475, 80] on button "Back" at bounding box center [1477, 77] width 41 height 23
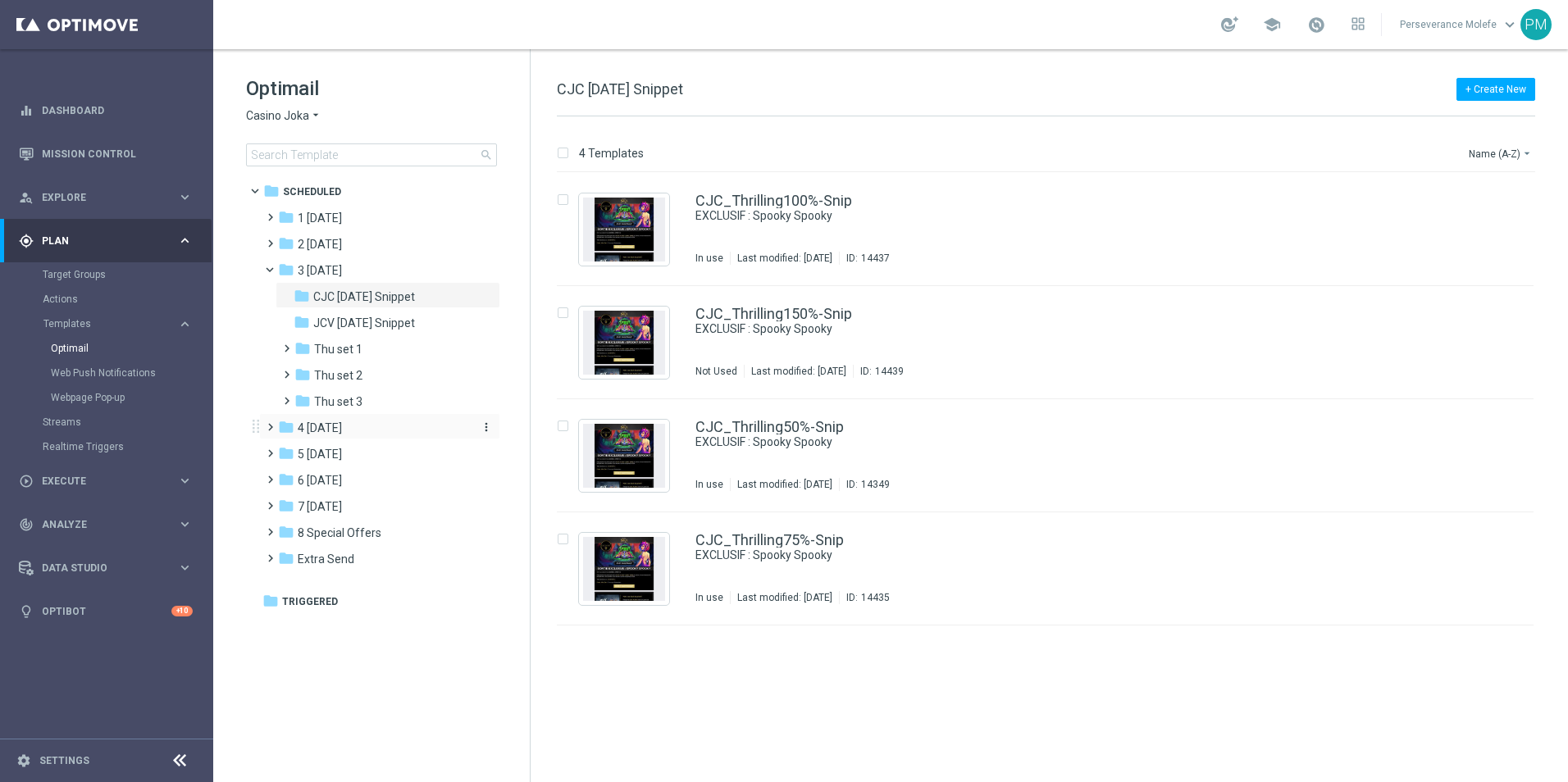
click at [357, 428] on div "folder 4 [DATE]" at bounding box center [372, 428] width 189 height 19
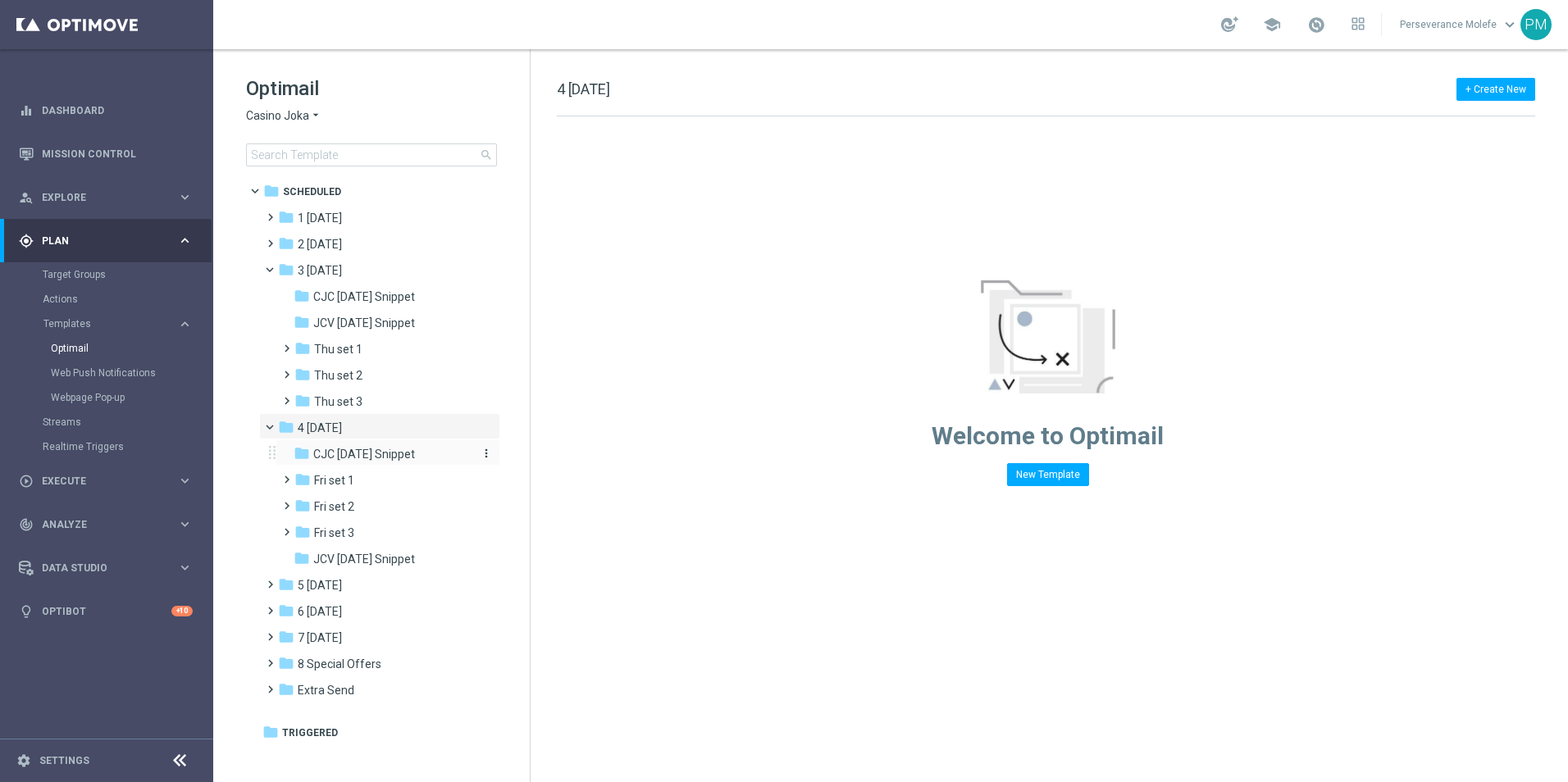
click at [357, 445] on div "folder CJC Friday Snippet" at bounding box center [381, 454] width 175 height 19
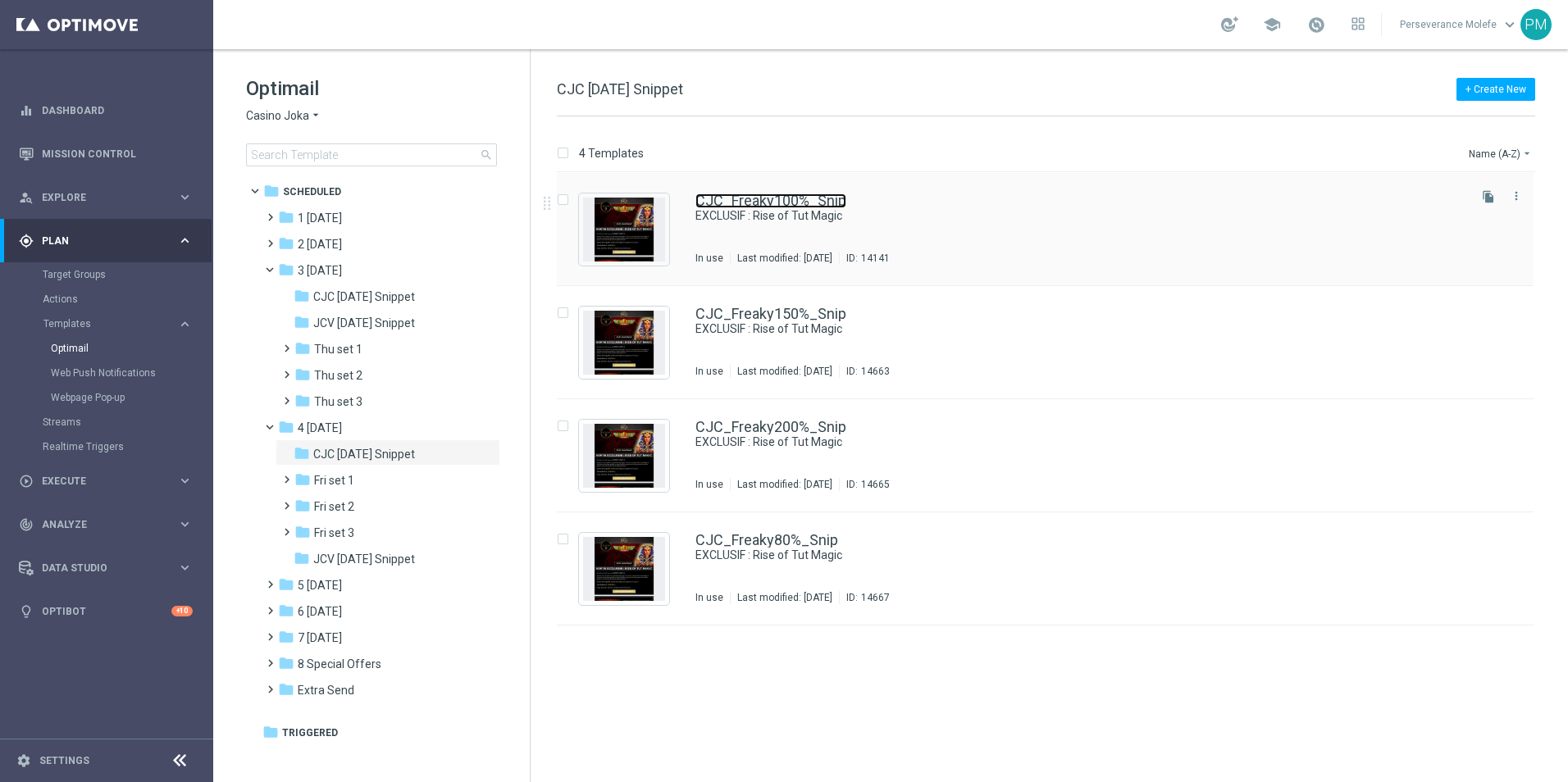
click at [823, 204] on link "CJC_Freaky100%_Snip" at bounding box center [771, 201] width 151 height 15
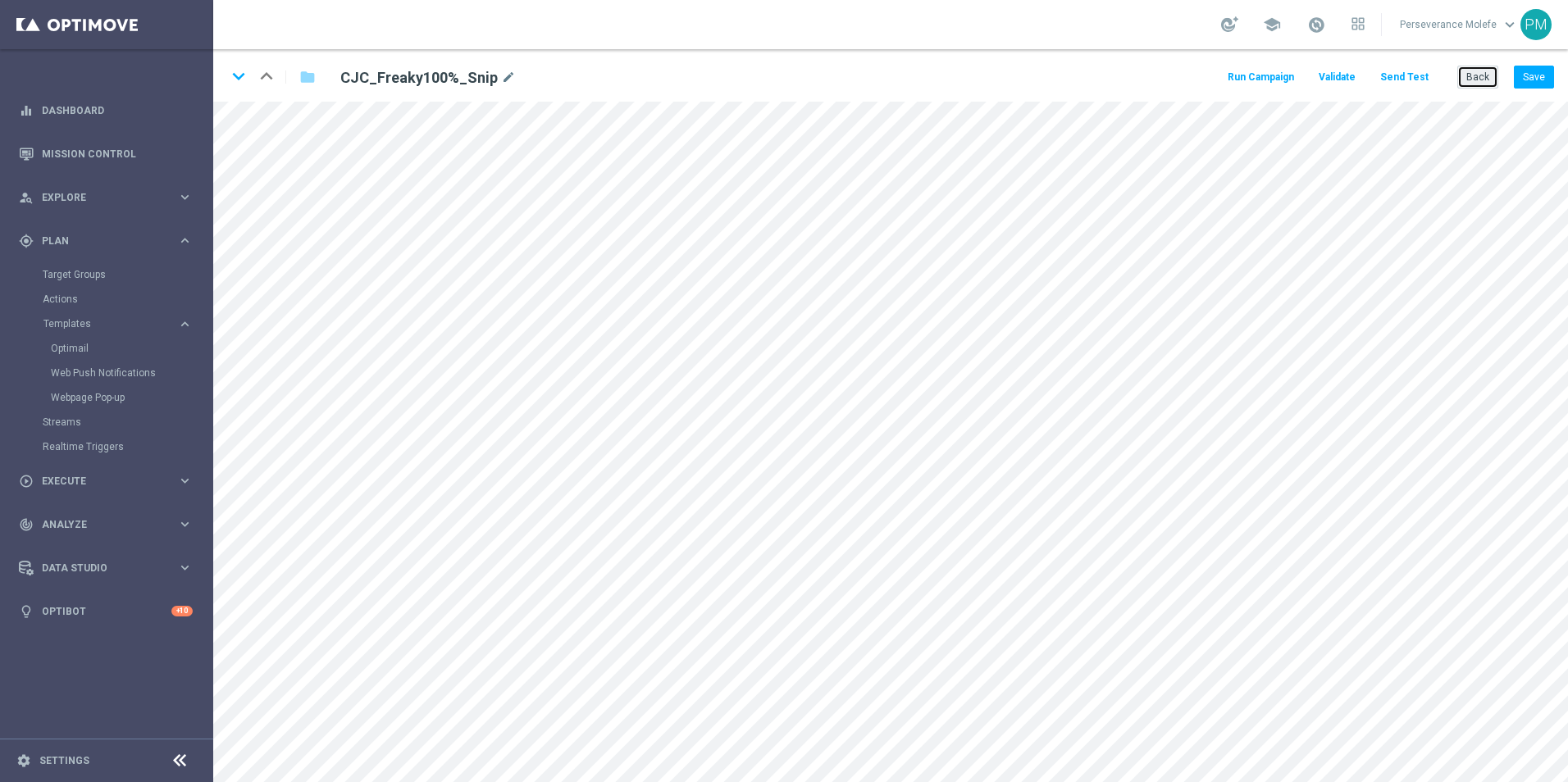
click at [1492, 80] on button "Back" at bounding box center [1477, 77] width 41 height 23
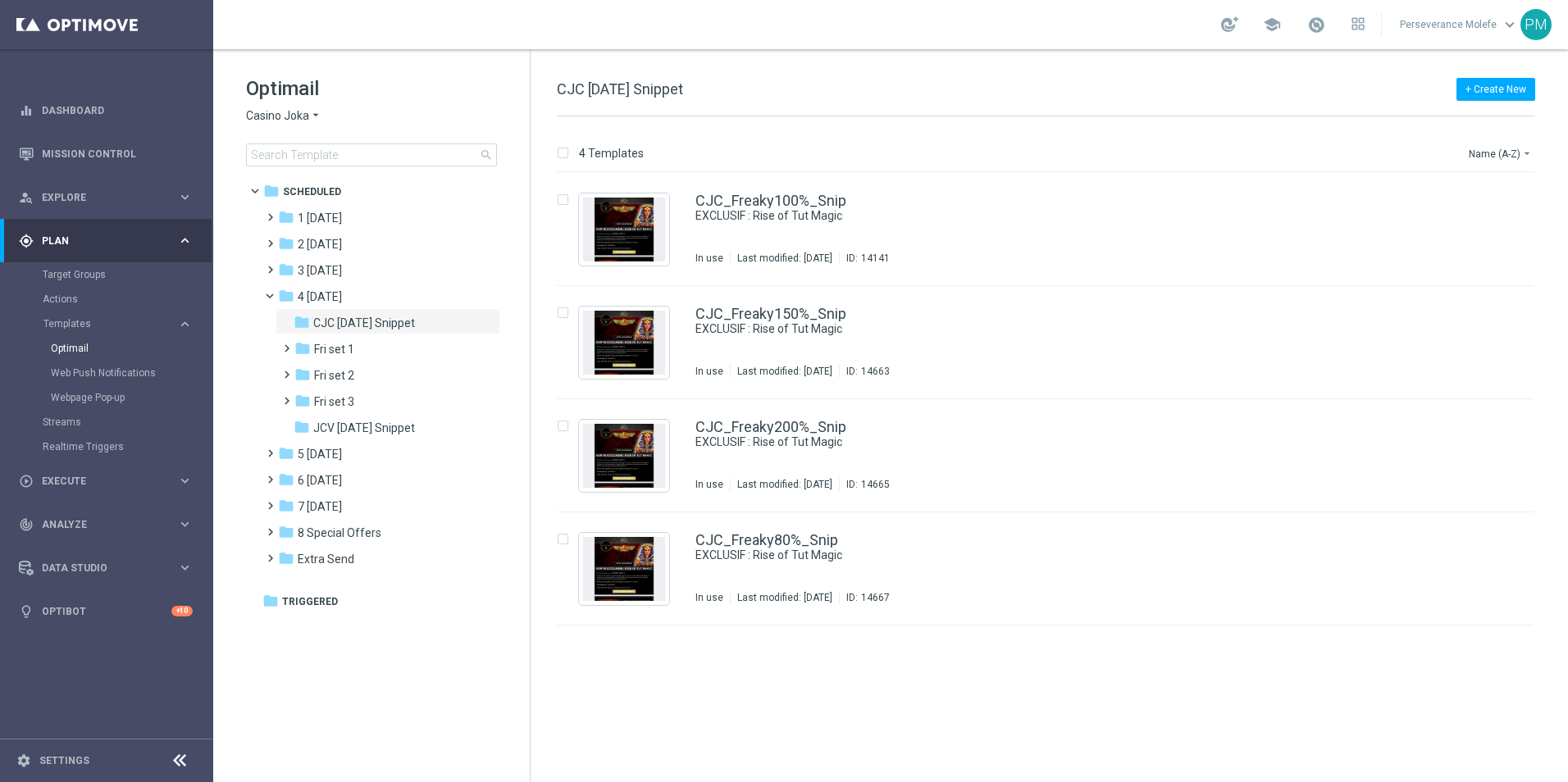
click at [296, 115] on span "Casino Joka" at bounding box center [278, 116] width 63 height 16
click at [0, 0] on span "Joka Casino" at bounding box center [0, 0] width 0 height 0
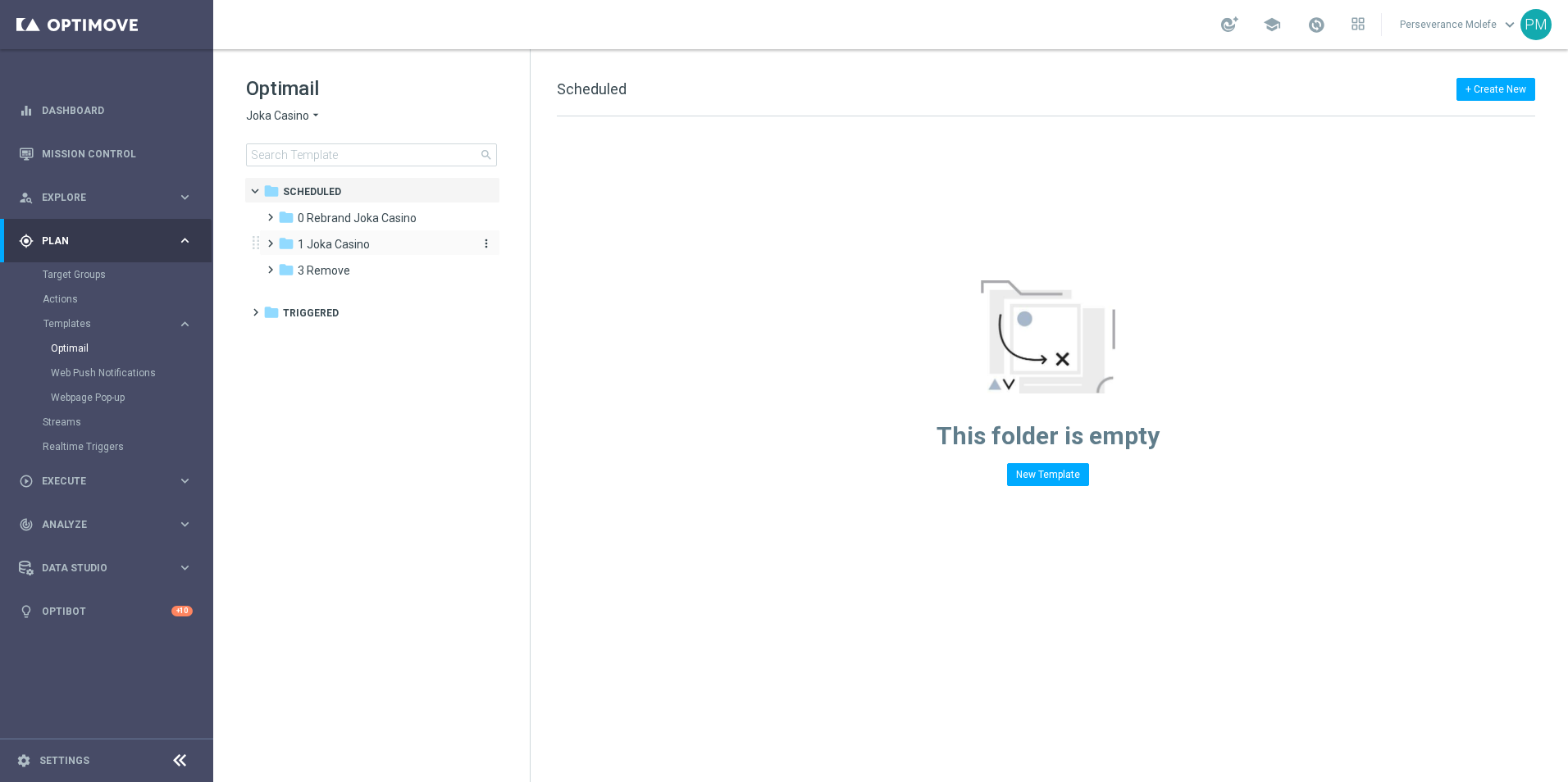
click at [321, 245] on span "1 Joka Casino" at bounding box center [333, 245] width 72 height 15
click at [329, 275] on span "1- Daily" at bounding box center [332, 270] width 38 height 15
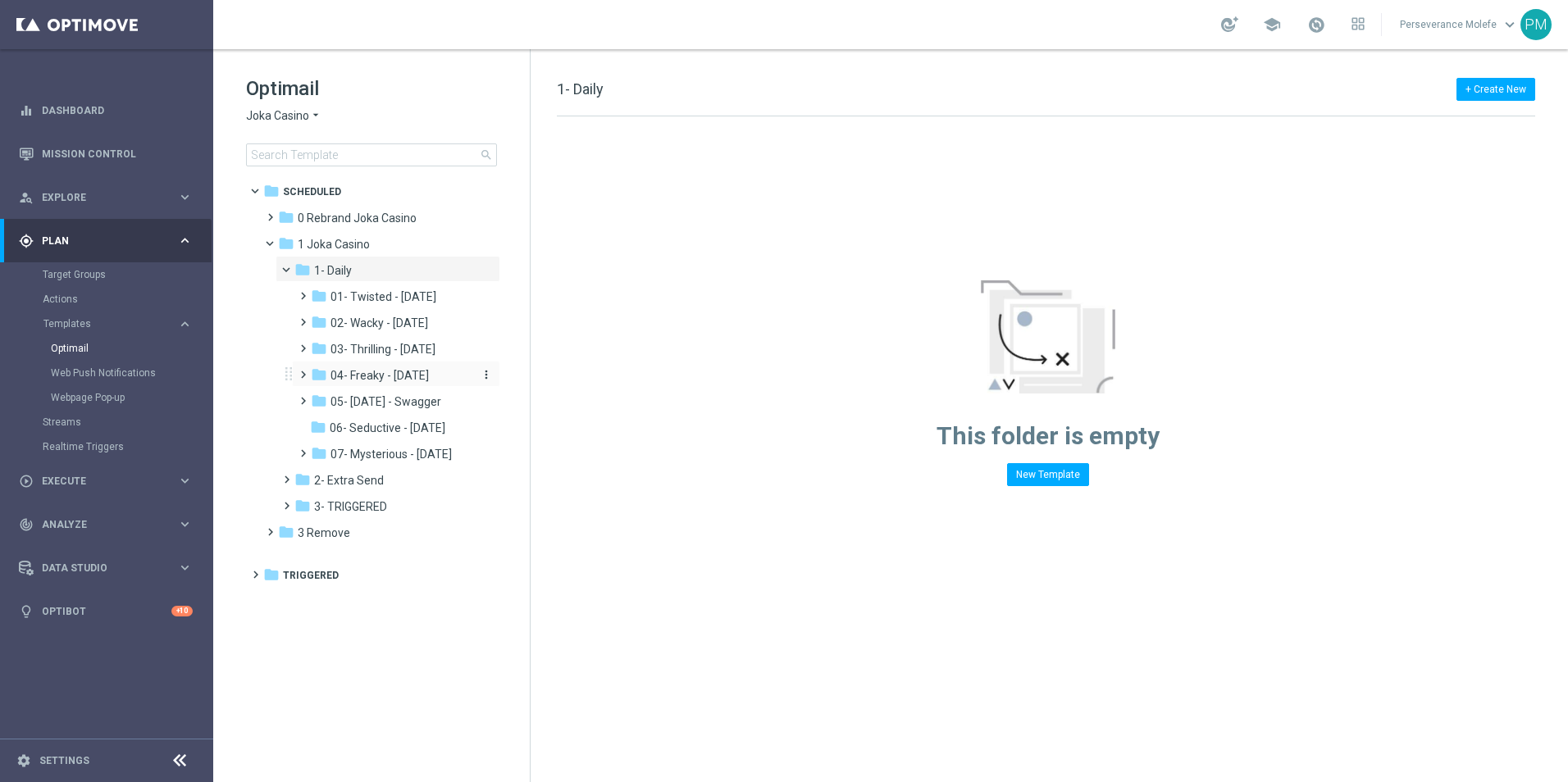
click at [385, 375] on span "04- Freaky - [DATE]" at bounding box center [380, 376] width 99 height 15
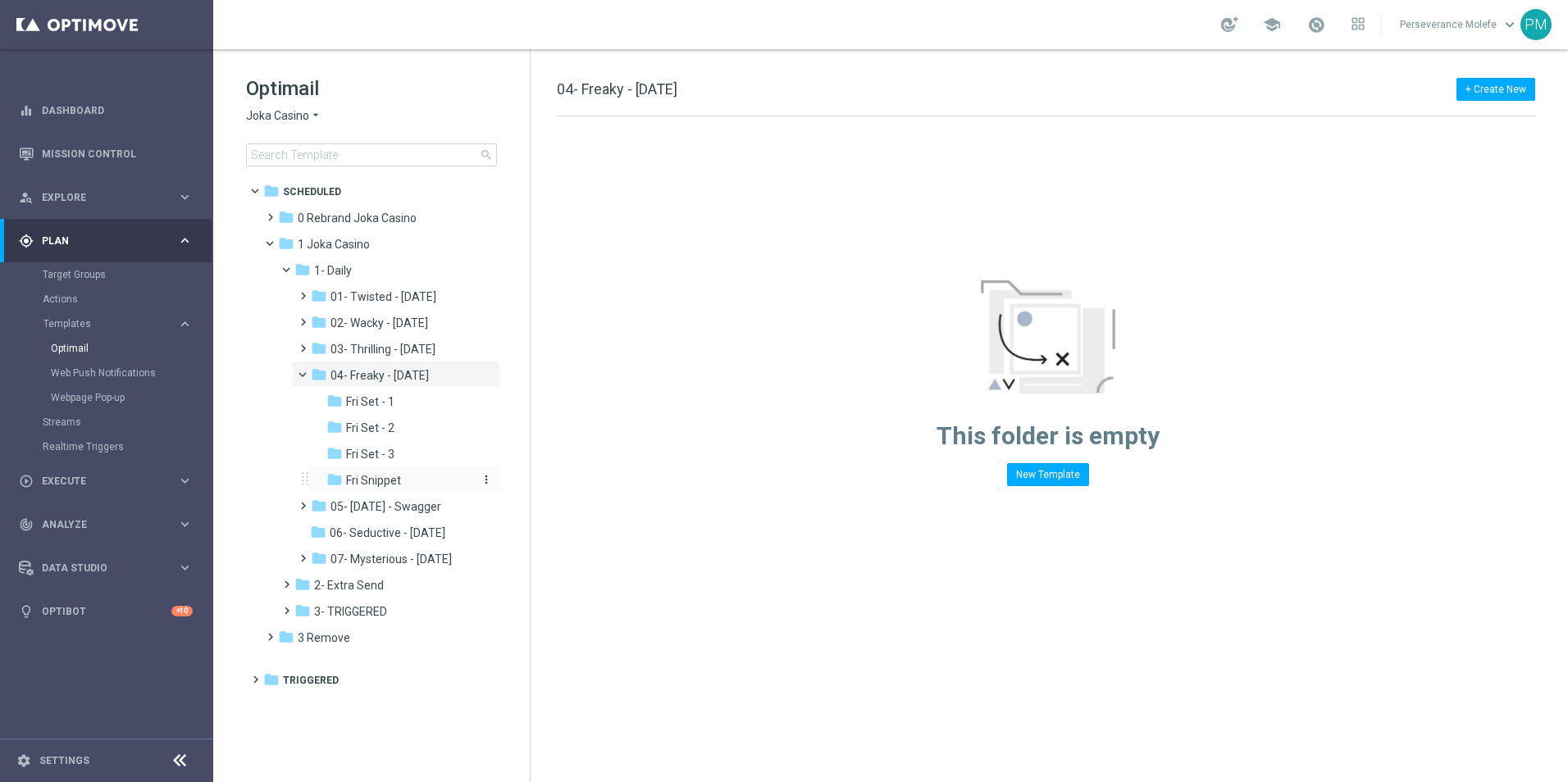
click at [398, 477] on span "Fri Snippet" at bounding box center [373, 481] width 55 height 15
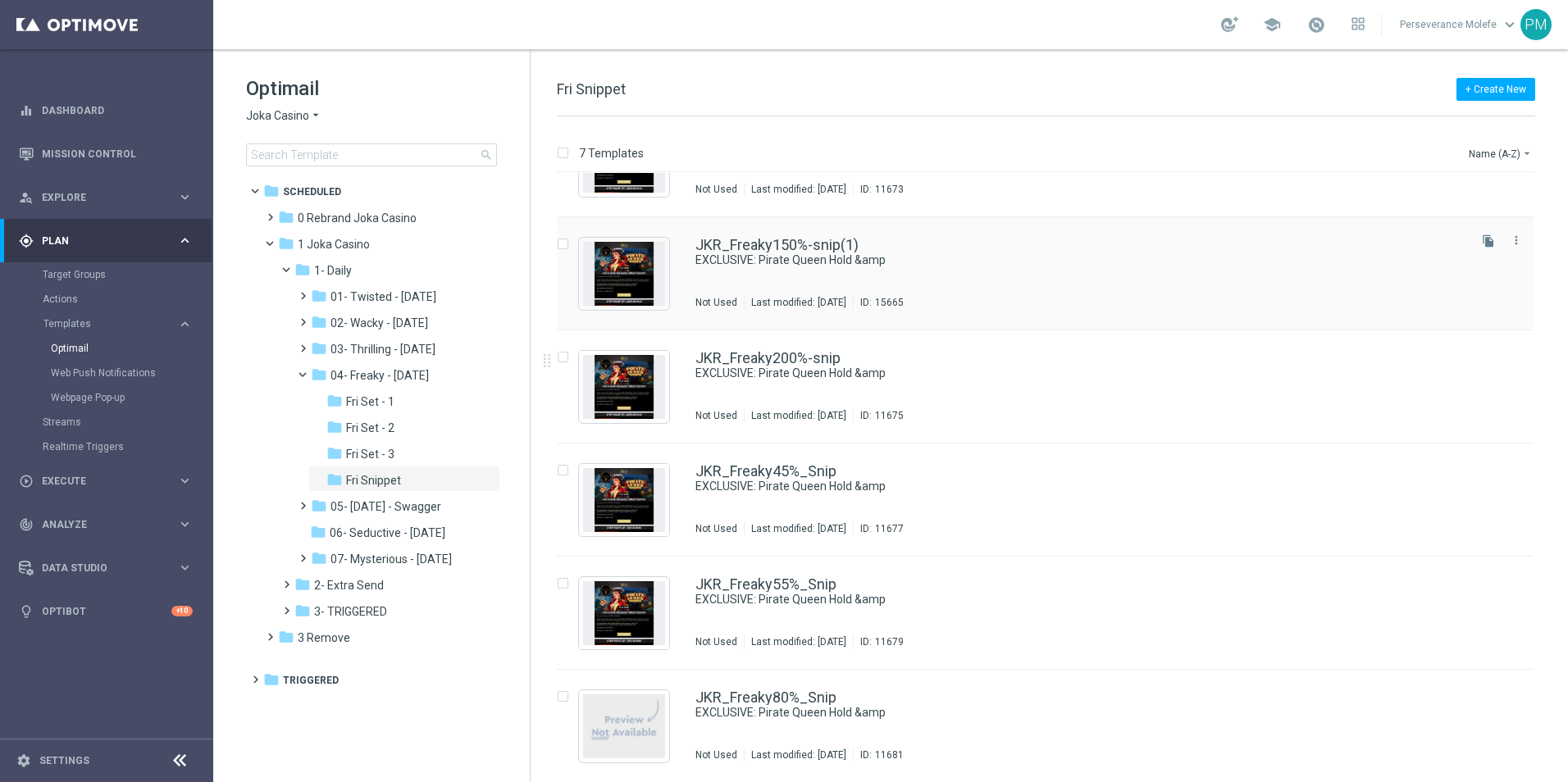
scroll to position [183, 0]
click at [377, 507] on span "05- [DATE] - Swagger" at bounding box center [386, 507] width 111 height 15
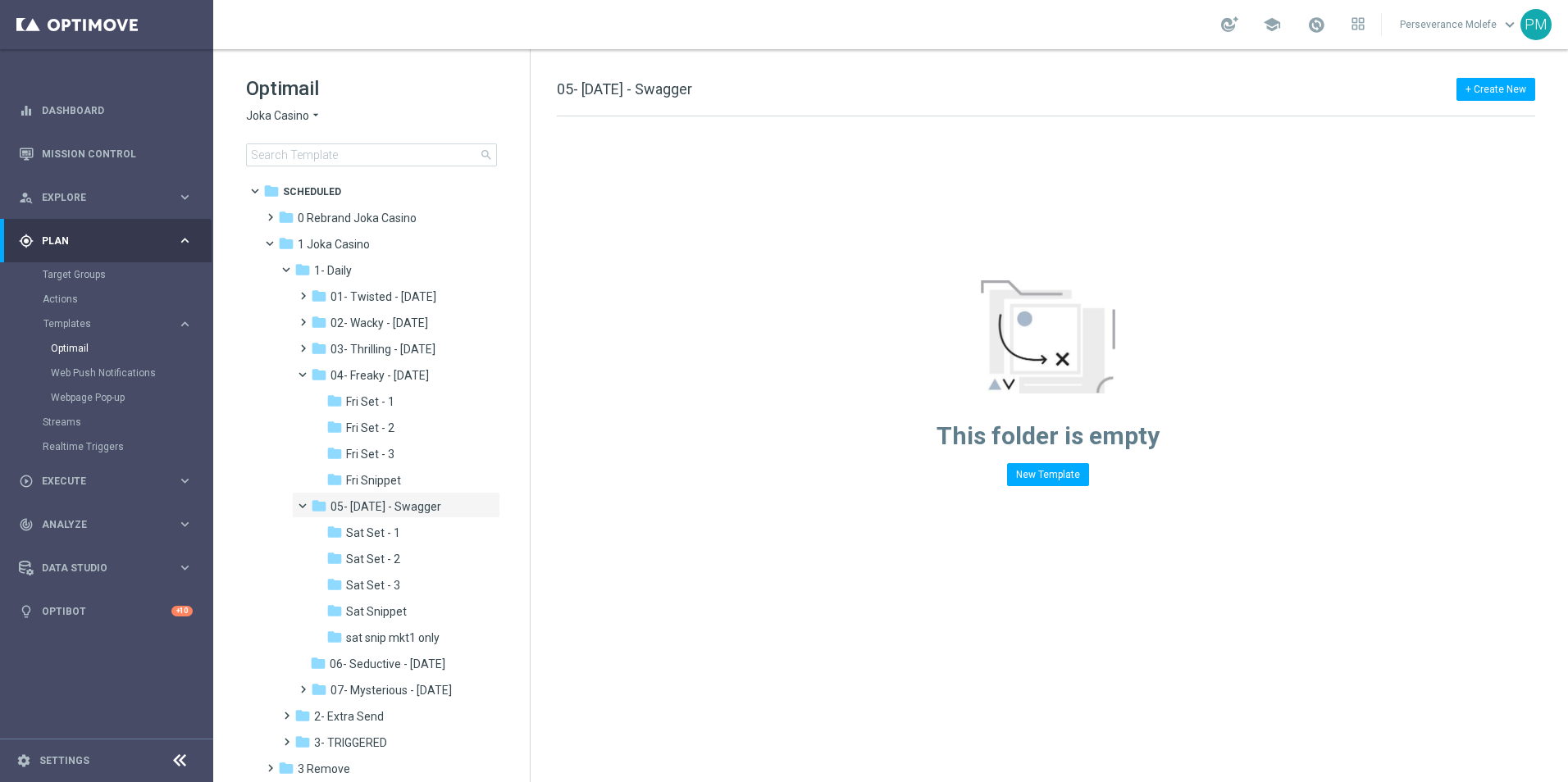
click at [273, 112] on span "Joka Casino" at bounding box center [278, 116] width 63 height 16
click at [0, 0] on span "Casino Joka" at bounding box center [0, 0] width 0 height 0
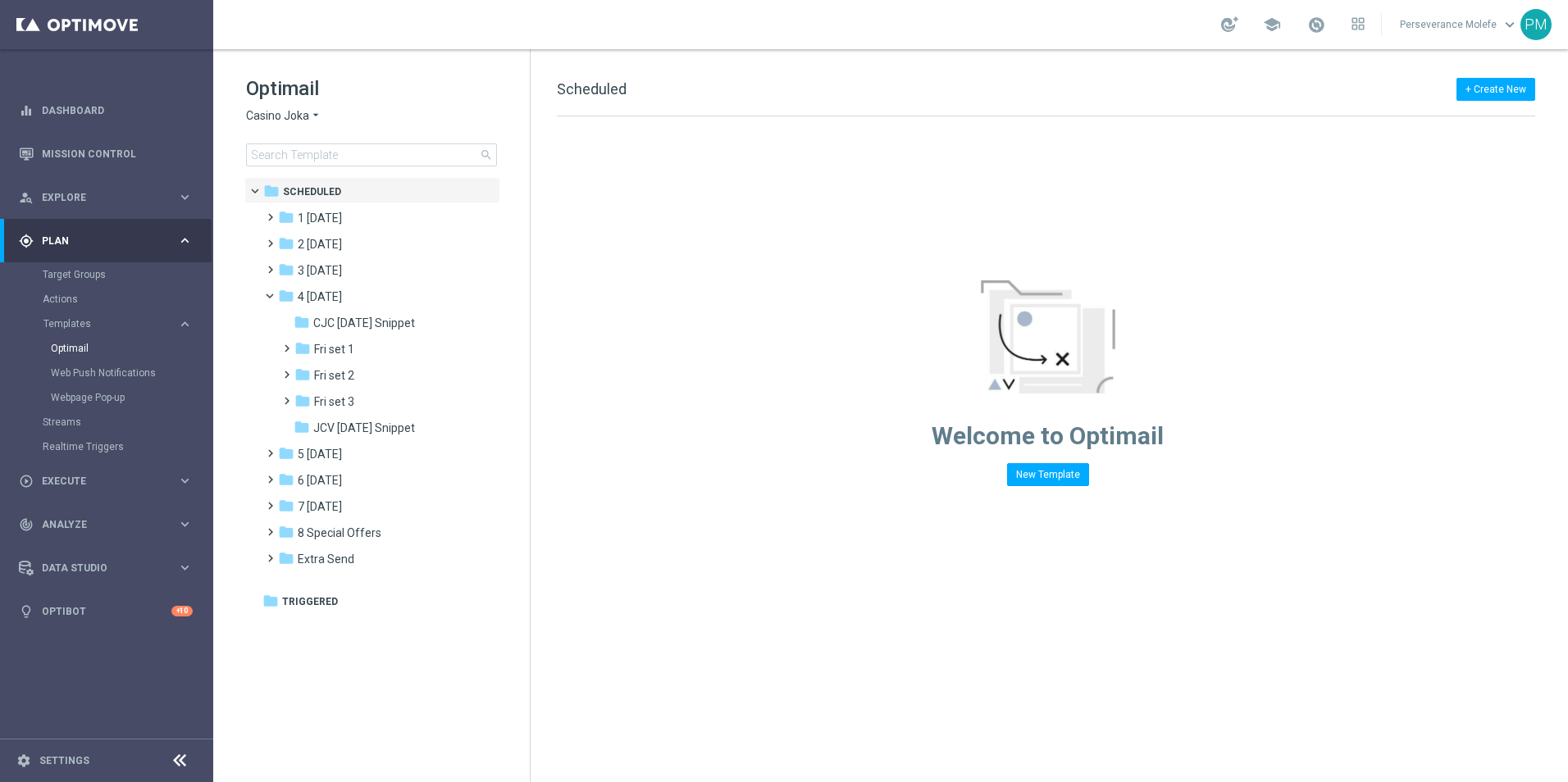
click at [303, 103] on div "Optimail Casino Joka arrow_drop_down × Casino Joka search" at bounding box center [388, 120] width 284 height 91
click at [296, 114] on span "Casino Joka" at bounding box center [278, 116] width 63 height 16
click at [519, 235] on tree-viewport "folder Scheduled more_vert folder 1 Tuesday more_vert" at bounding box center [387, 477] width 284 height 602
click at [289, 125] on div "Optimail Casino Joka arrow_drop_down × Casino Joka search" at bounding box center [388, 120] width 284 height 91
click at [285, 119] on span "Casino Joka" at bounding box center [278, 116] width 63 height 16
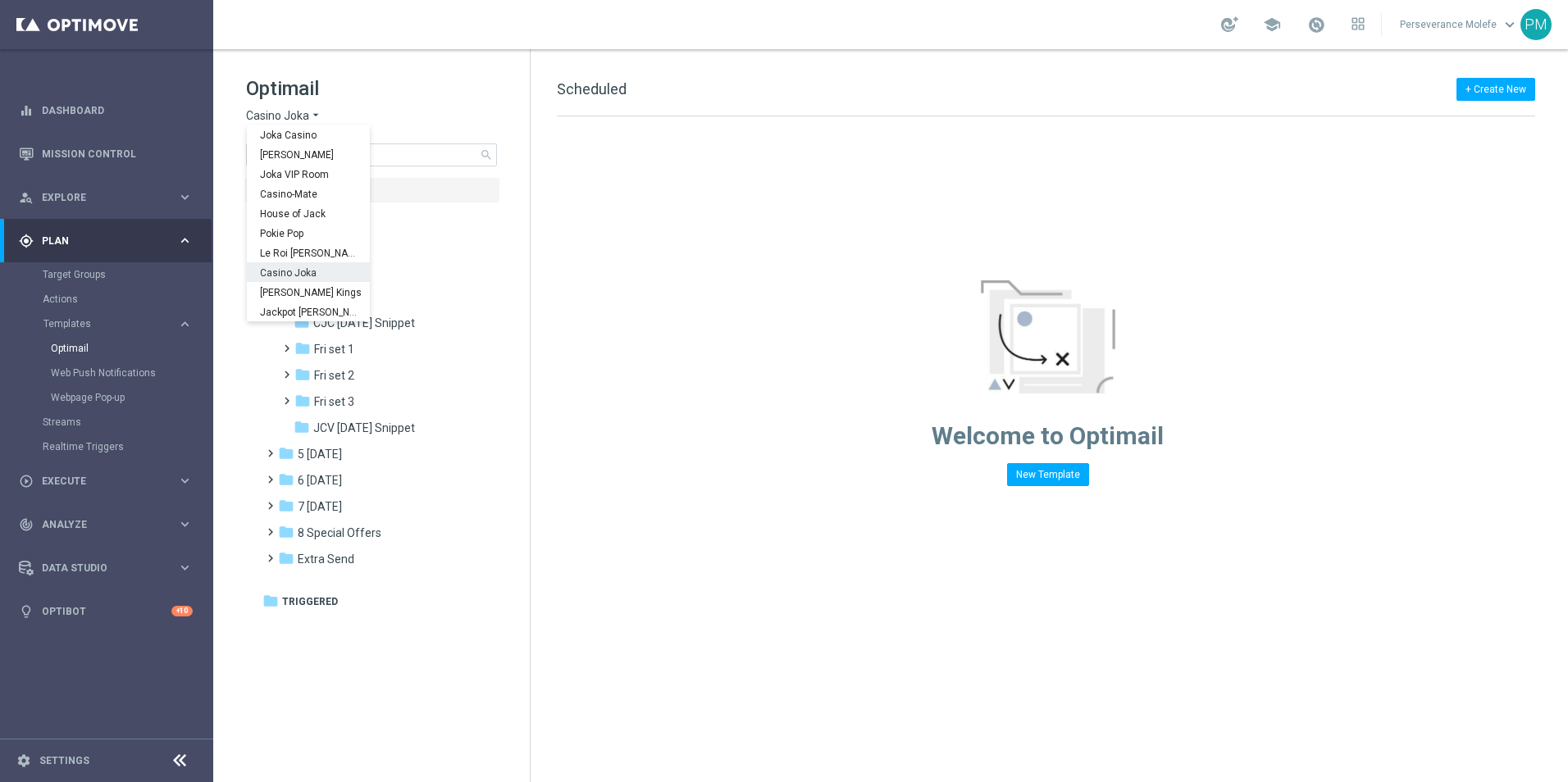
click at [0, 0] on span "Casino Joka" at bounding box center [0, 0] width 0 height 0
click at [297, 115] on span "Casino Joka" at bounding box center [278, 116] width 63 height 16
click at [303, 260] on div "Le Roi [PERSON_NAME]" at bounding box center [308, 253] width 123 height 20
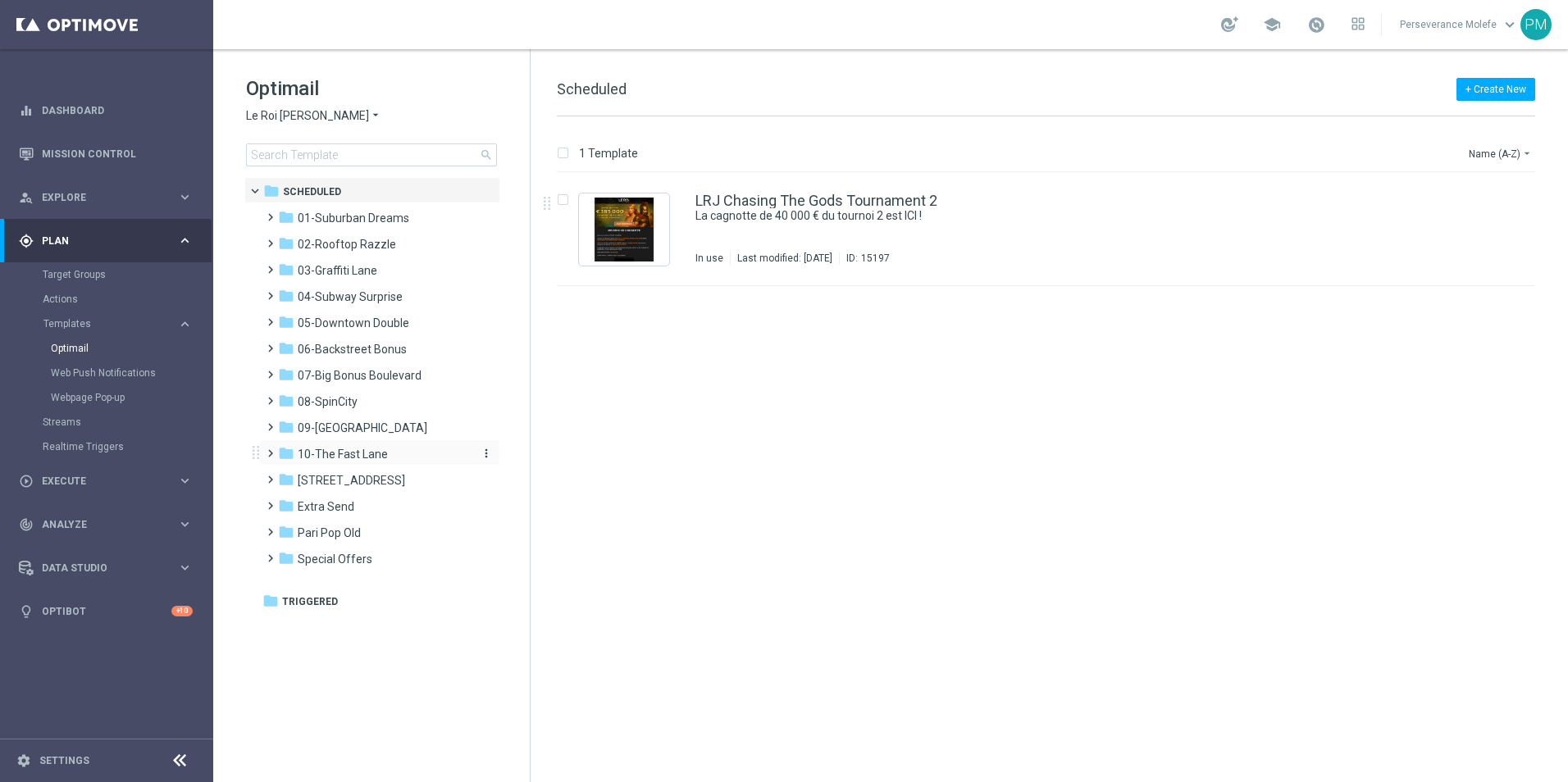
click at [343, 452] on span "10-The Fast Lane" at bounding box center [342, 454] width 90 height 15
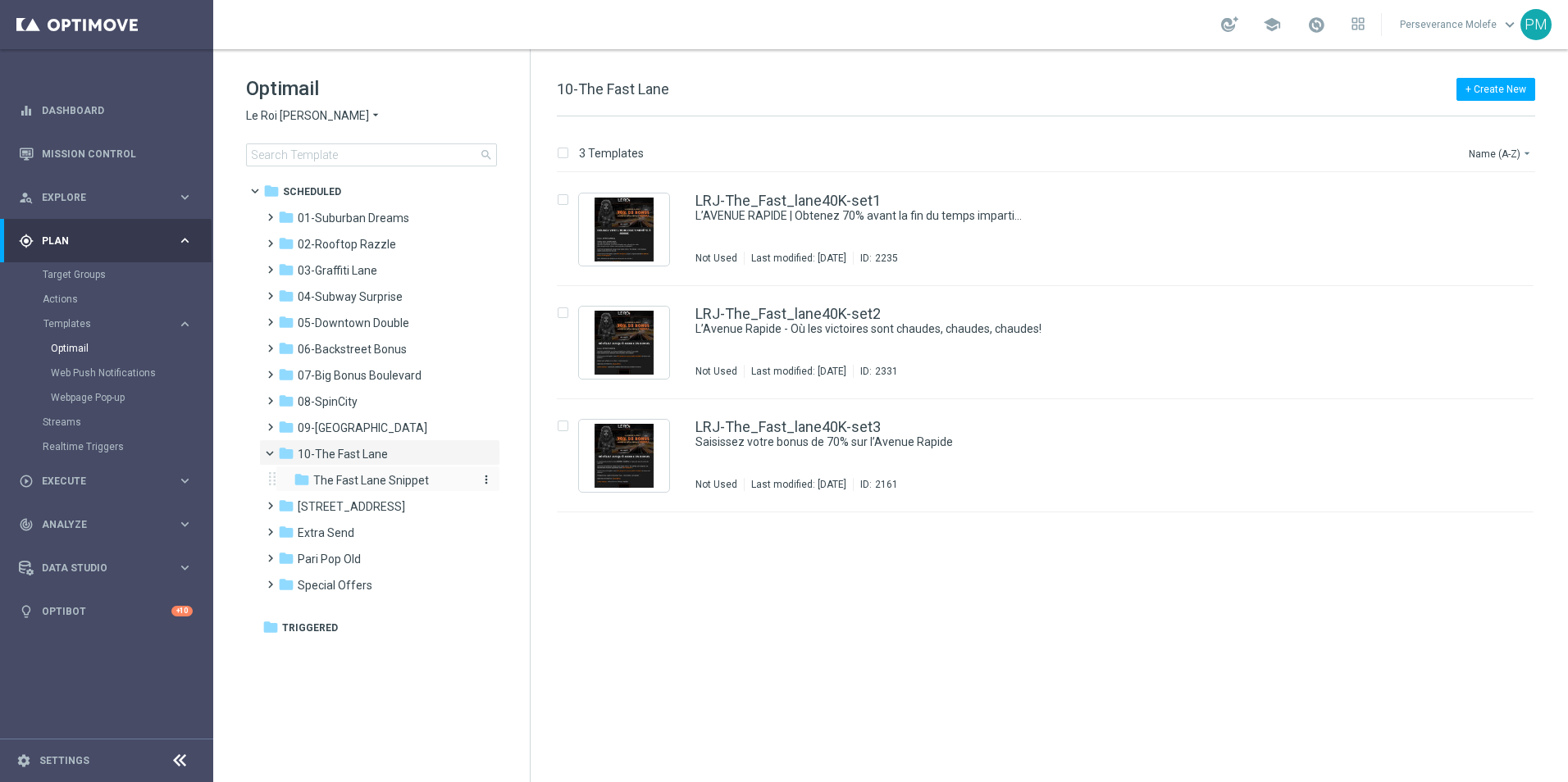
click at [358, 481] on span "The Fast Lane Snippet" at bounding box center [371, 481] width 115 height 15
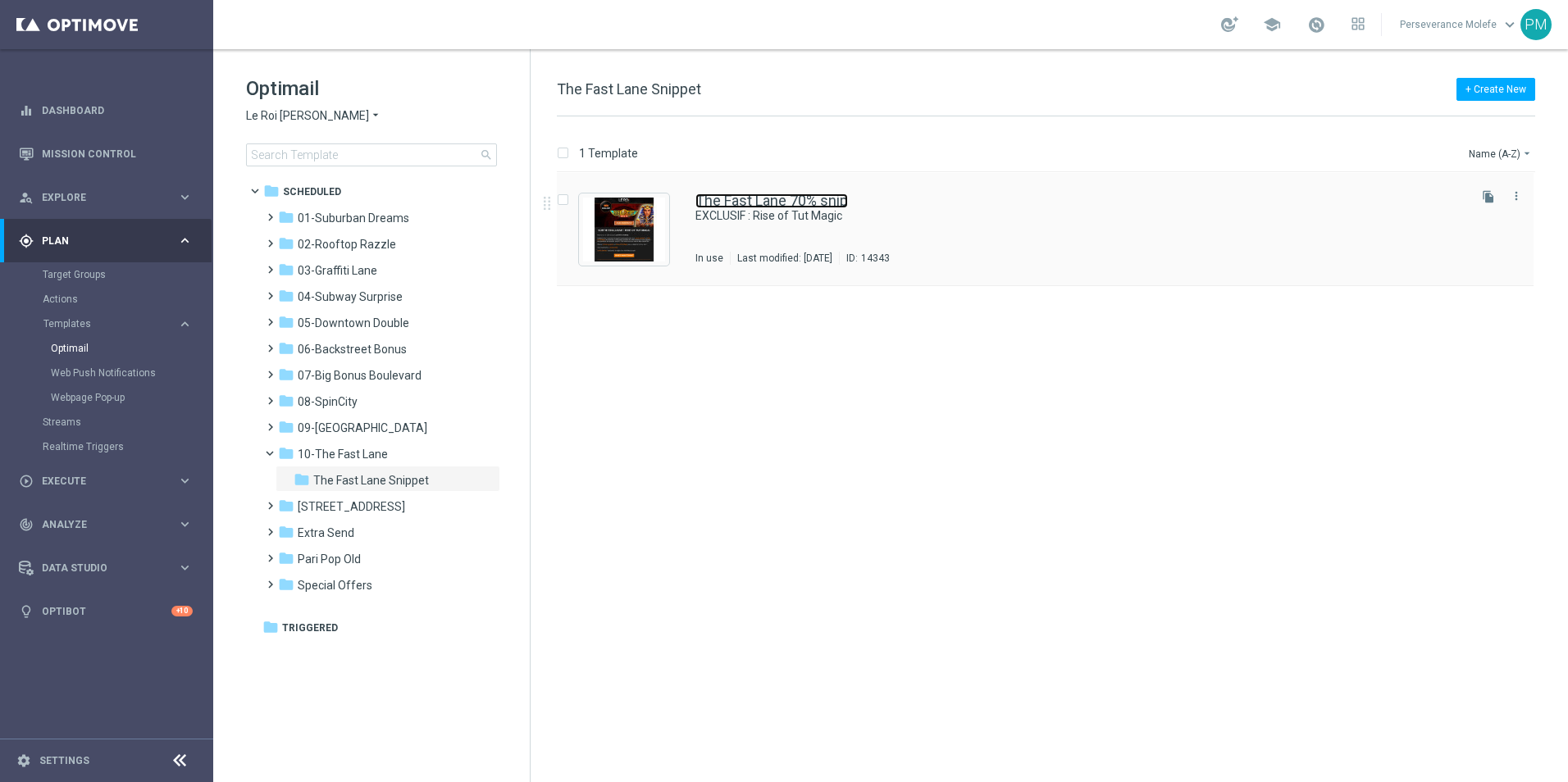
click at [832, 205] on link "The Fast Lane 70% snip" at bounding box center [771, 201] width 153 height 15
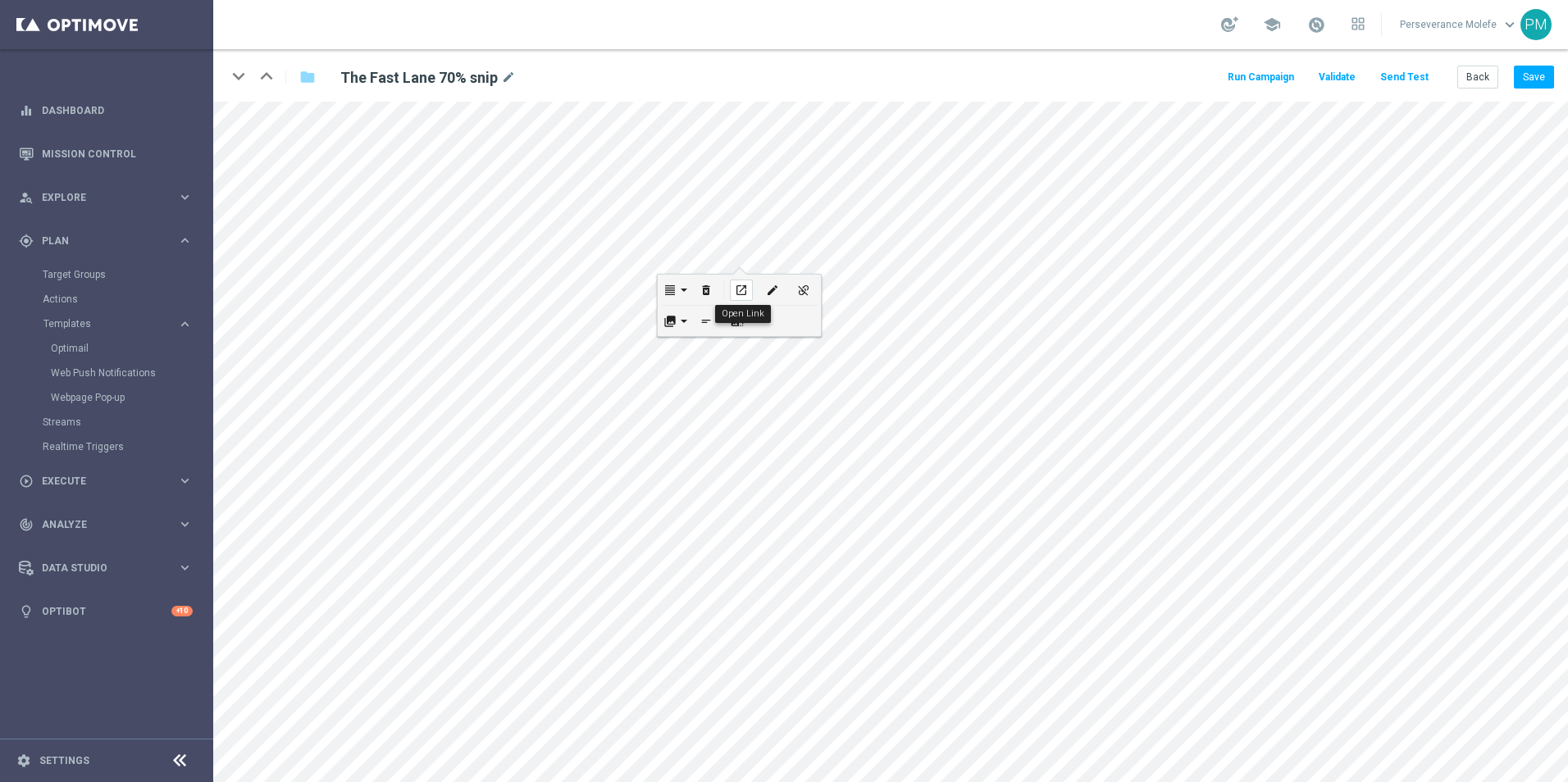
click at [736, 285] on icon "open_in_new" at bounding box center [741, 290] width 13 height 13
click at [1474, 72] on button "Back" at bounding box center [1477, 77] width 41 height 23
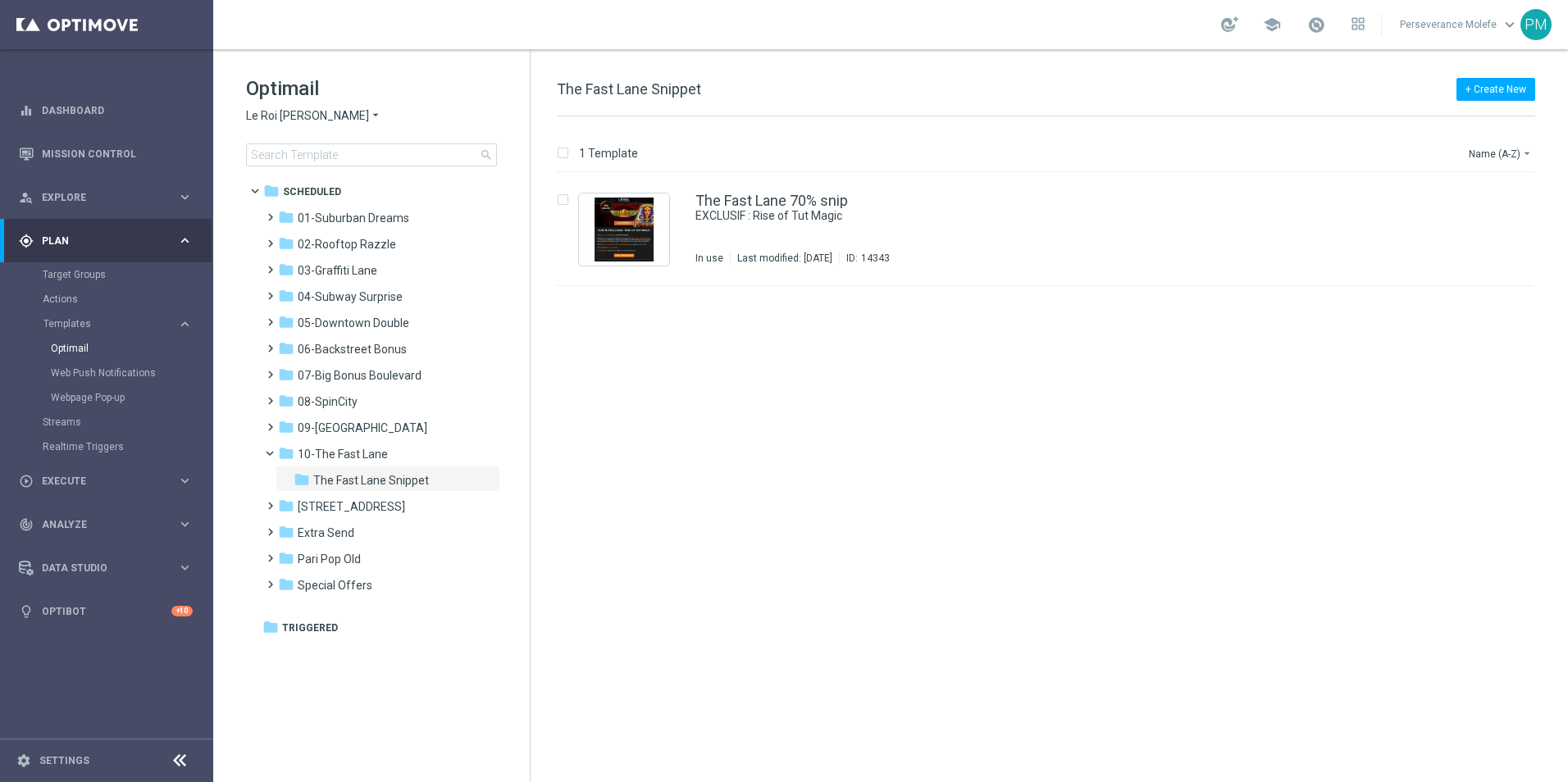
click at [282, 108] on span "Le Roi [PERSON_NAME]" at bounding box center [307, 116] width 123 height 16
click at [0, 0] on span "Casino Joka" at bounding box center [0, 0] width 0 height 0
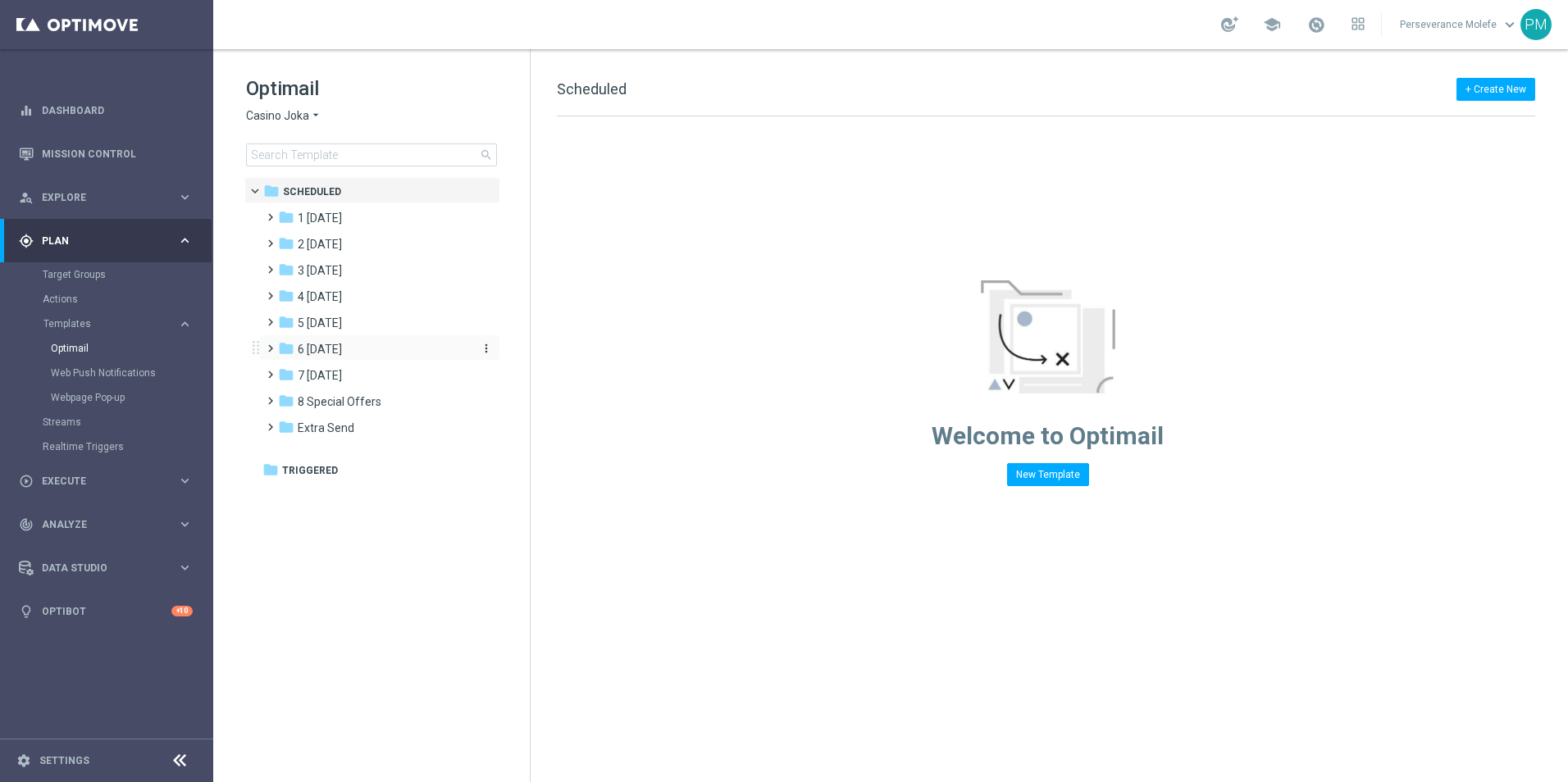
click at [346, 348] on div "folder 6 Sunday" at bounding box center [372, 350] width 189 height 19
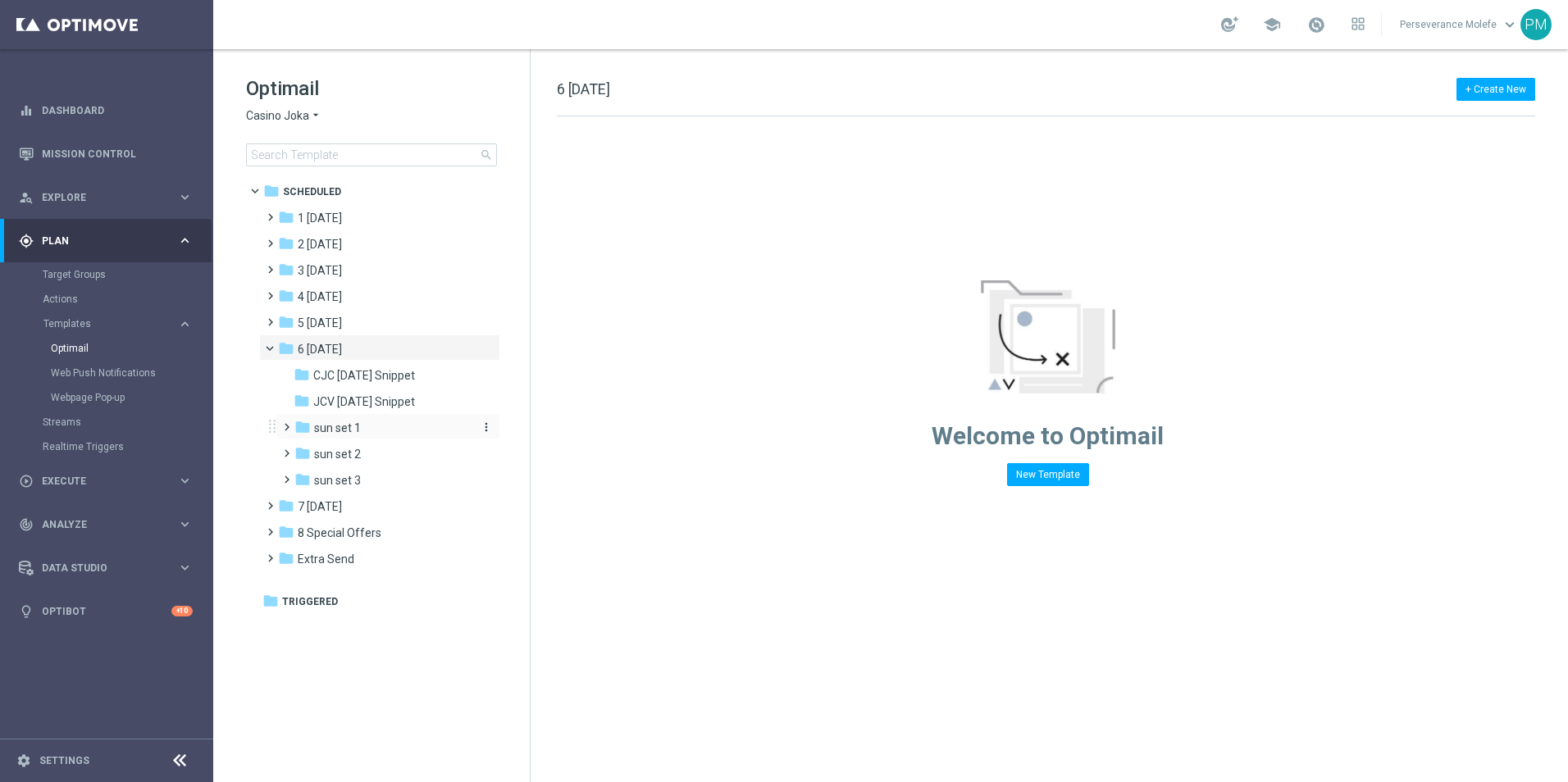
click at [345, 425] on span "sun set 1" at bounding box center [337, 428] width 47 height 15
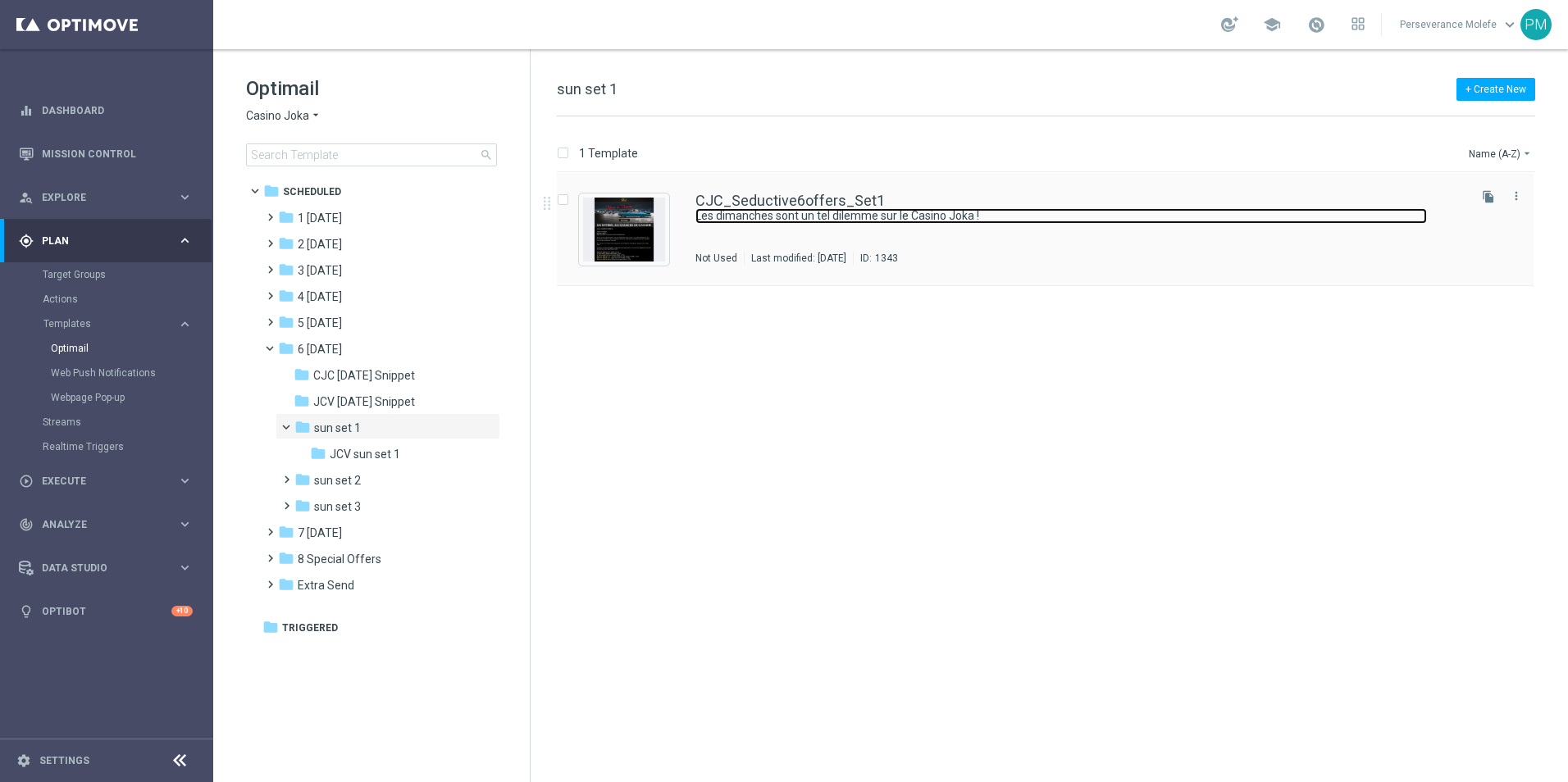
click at [776, 210] on link "Les dimanches sont un tel dilemme sur le Casino Joka !" at bounding box center [1061, 215] width 731 height 16
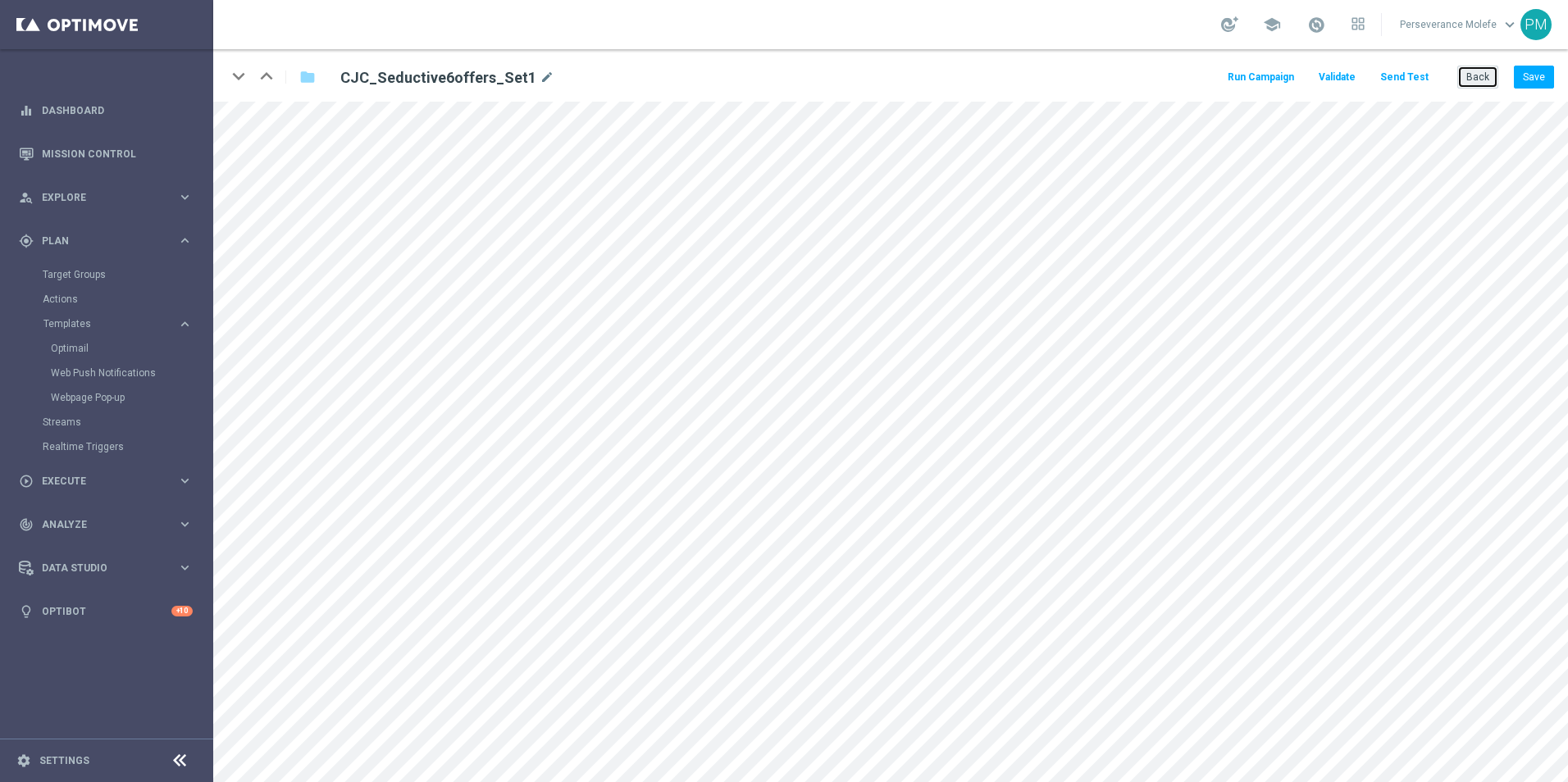
click at [1461, 73] on button "Back" at bounding box center [1477, 77] width 41 height 23
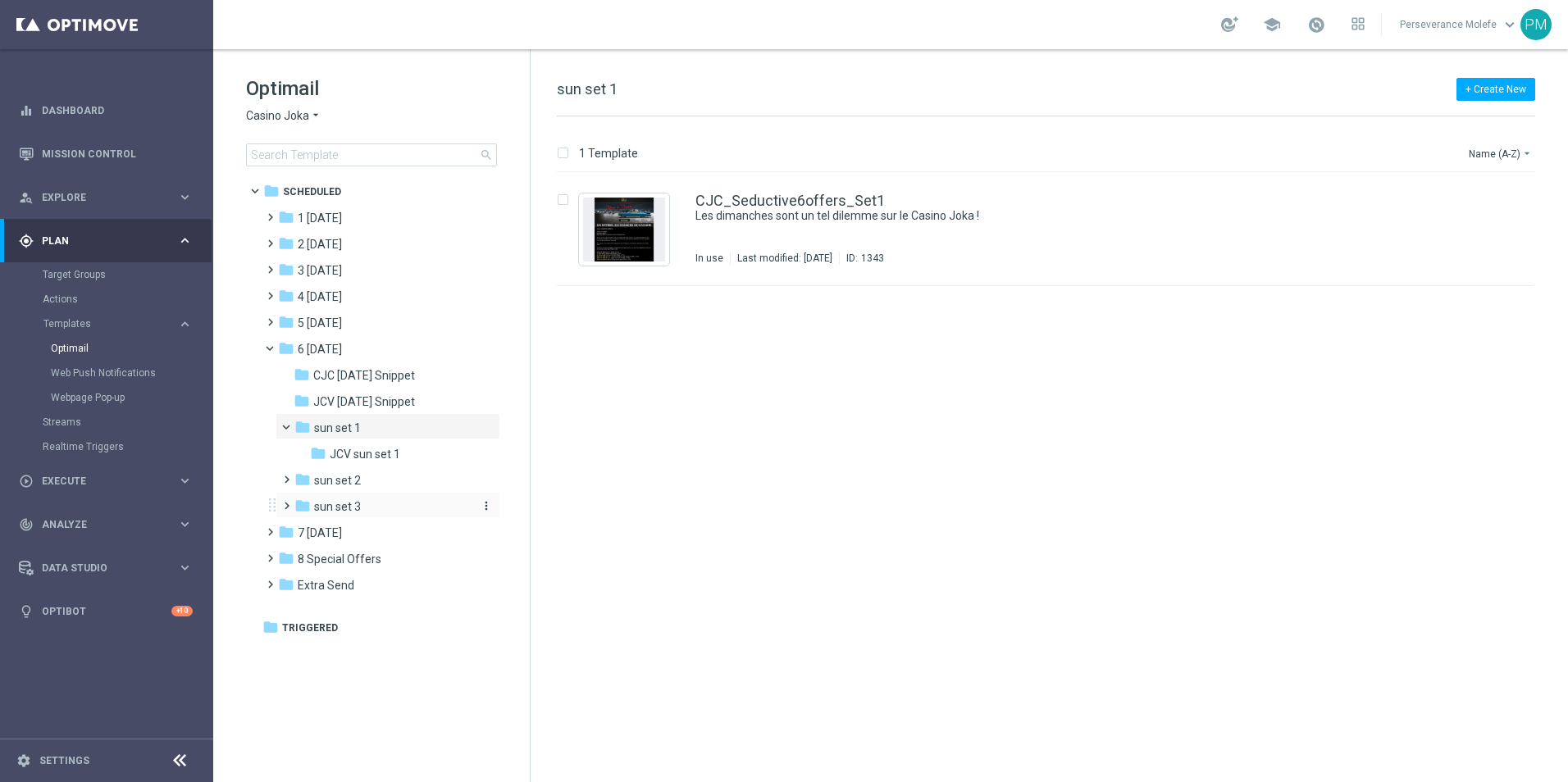
click at [379, 502] on div "folder sun set 3" at bounding box center [382, 507] width 175 height 19
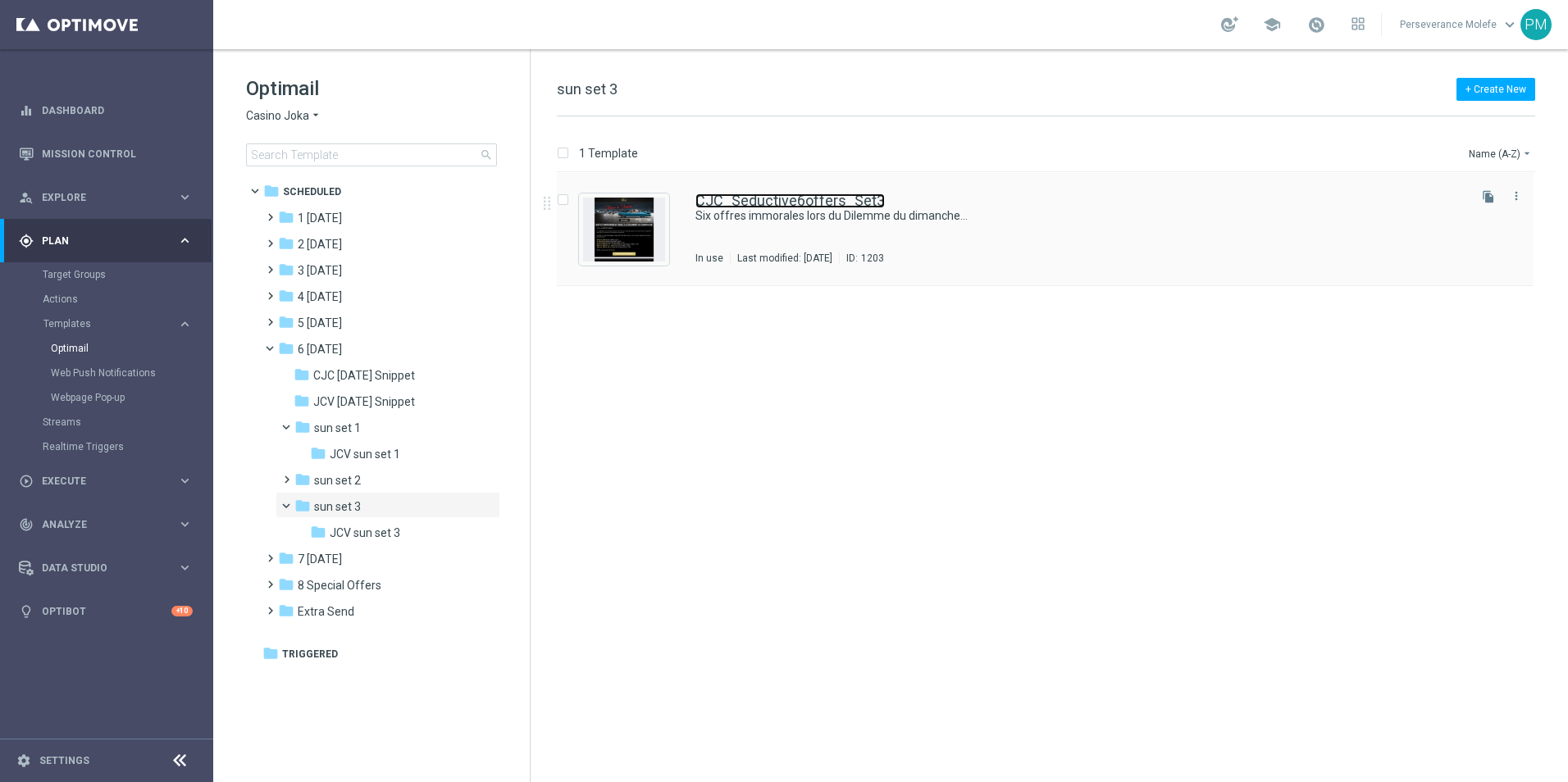
click at [784, 199] on link "CJC_Seductive6offers_Set3" at bounding box center [790, 201] width 190 height 15
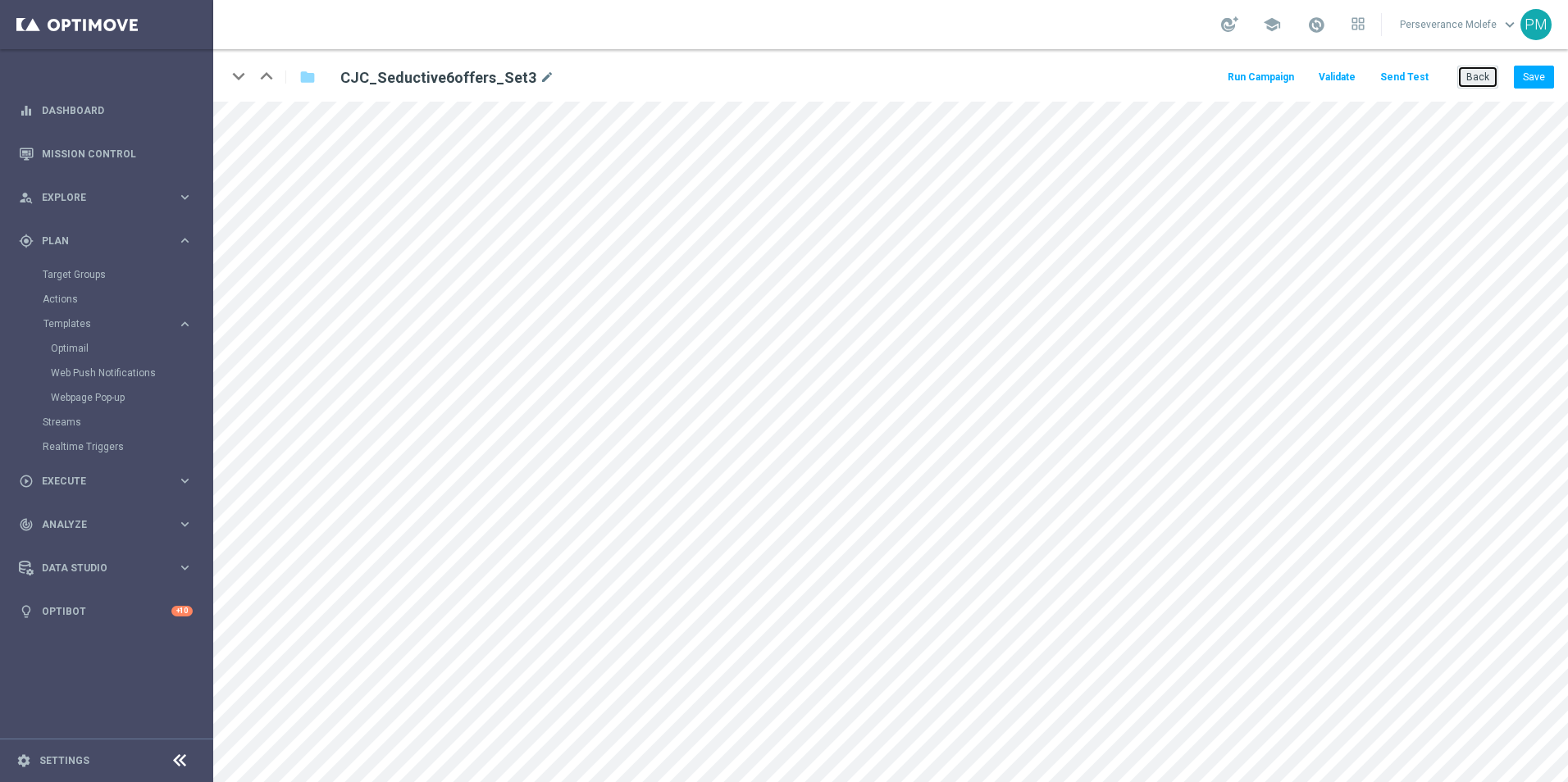
click at [1466, 78] on button "Back" at bounding box center [1477, 77] width 41 height 23
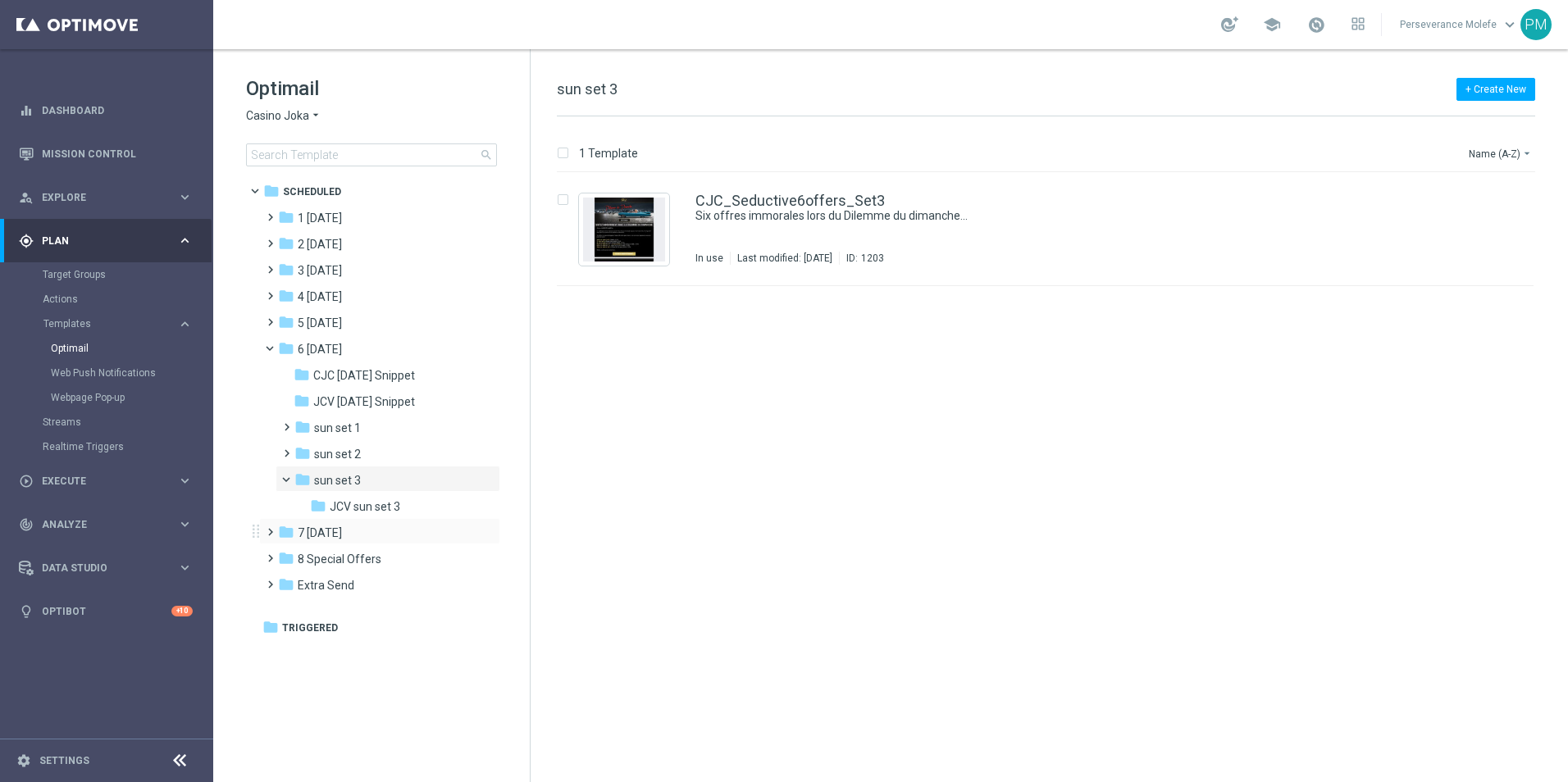
click at [387, 543] on div "folder 7 Monday more_vert" at bounding box center [379, 531] width 241 height 26
click at [385, 535] on div "folder 7 Monday" at bounding box center [372, 533] width 189 height 19
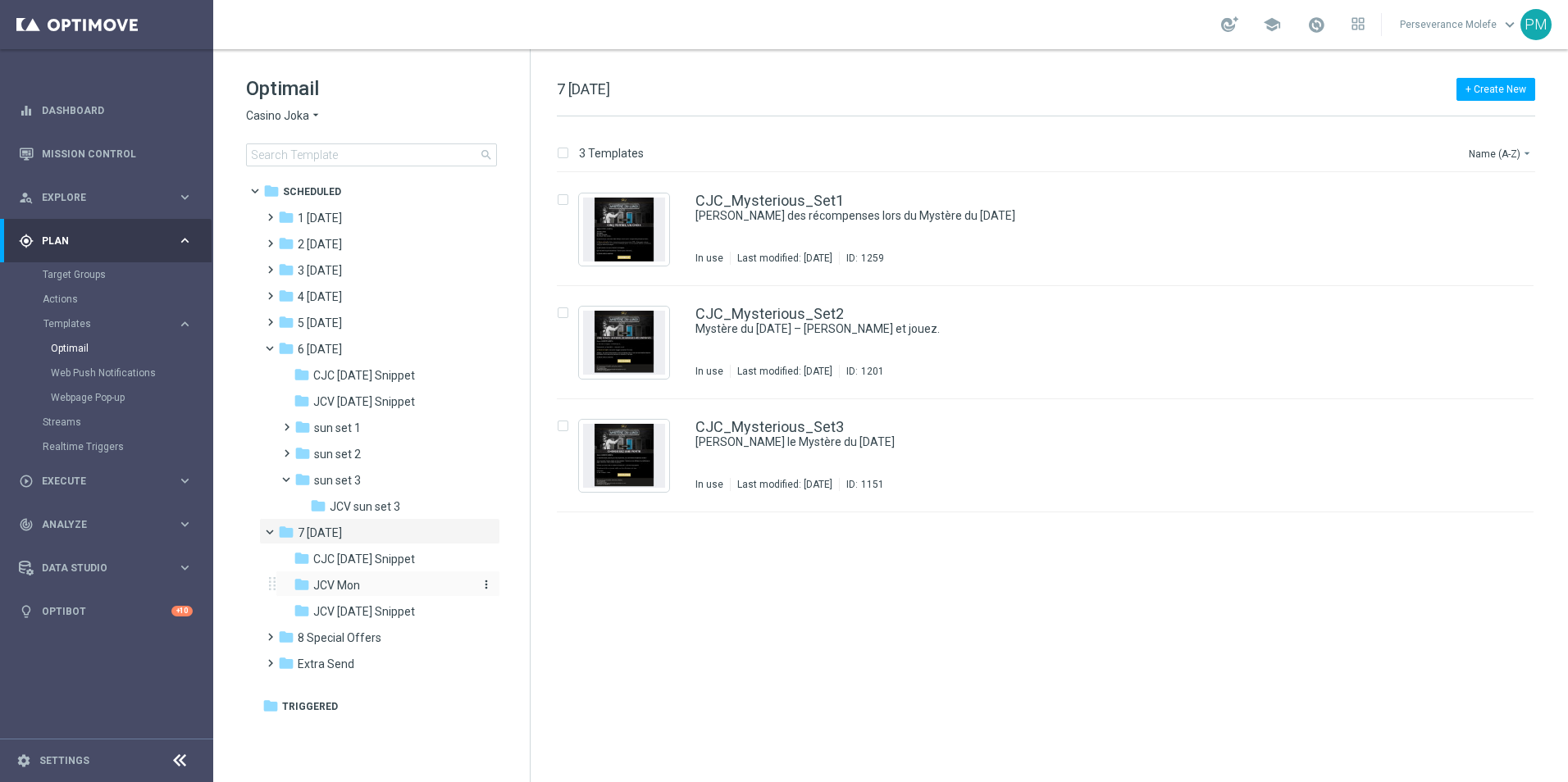
click at [397, 579] on div "folder JCV Mon" at bounding box center [381, 585] width 175 height 19
click at [772, 201] on link "JCV_Mysterious_Set1" at bounding box center [769, 201] width 148 height 15
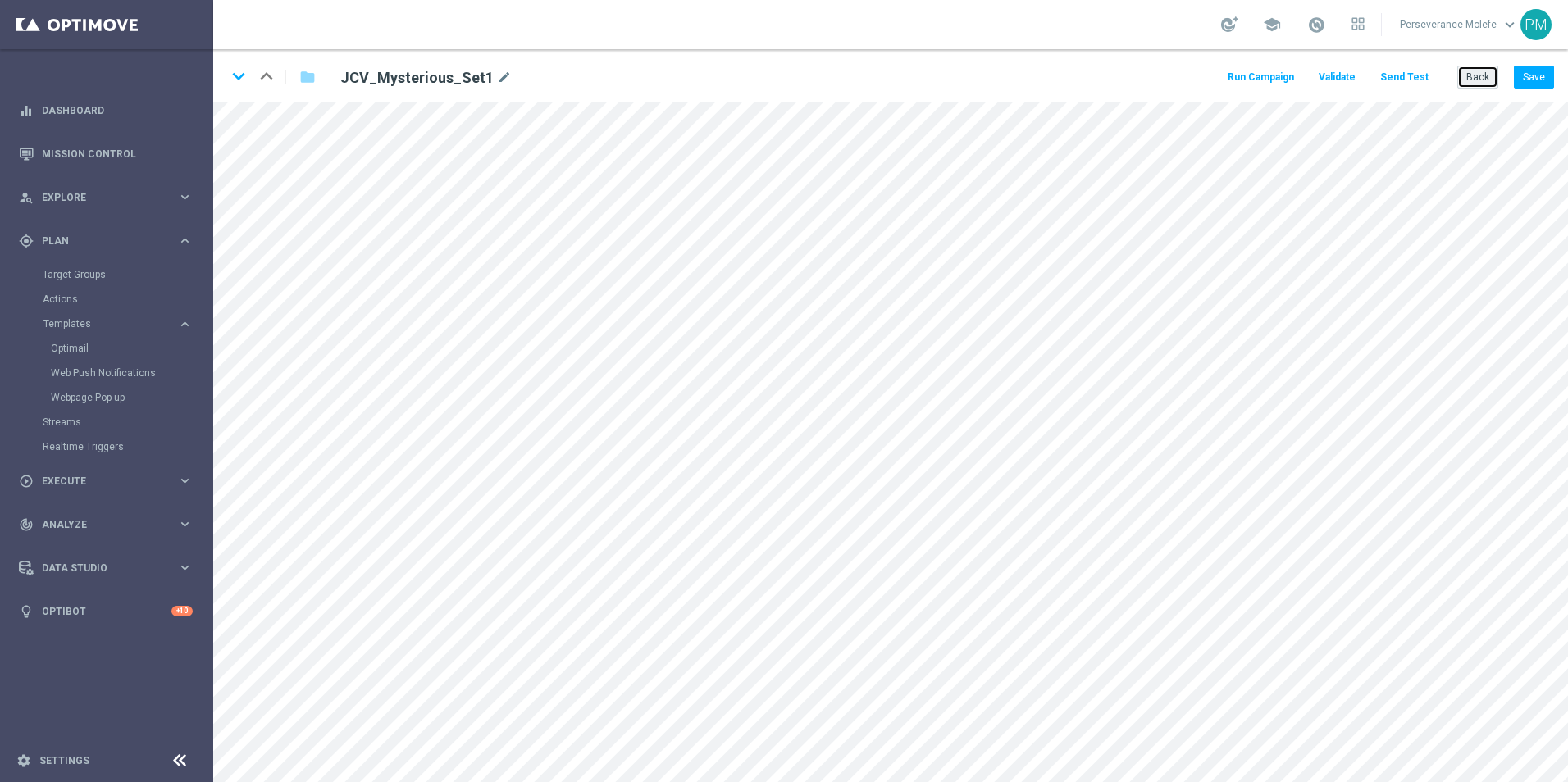
click at [1477, 77] on button "Back" at bounding box center [1477, 77] width 41 height 23
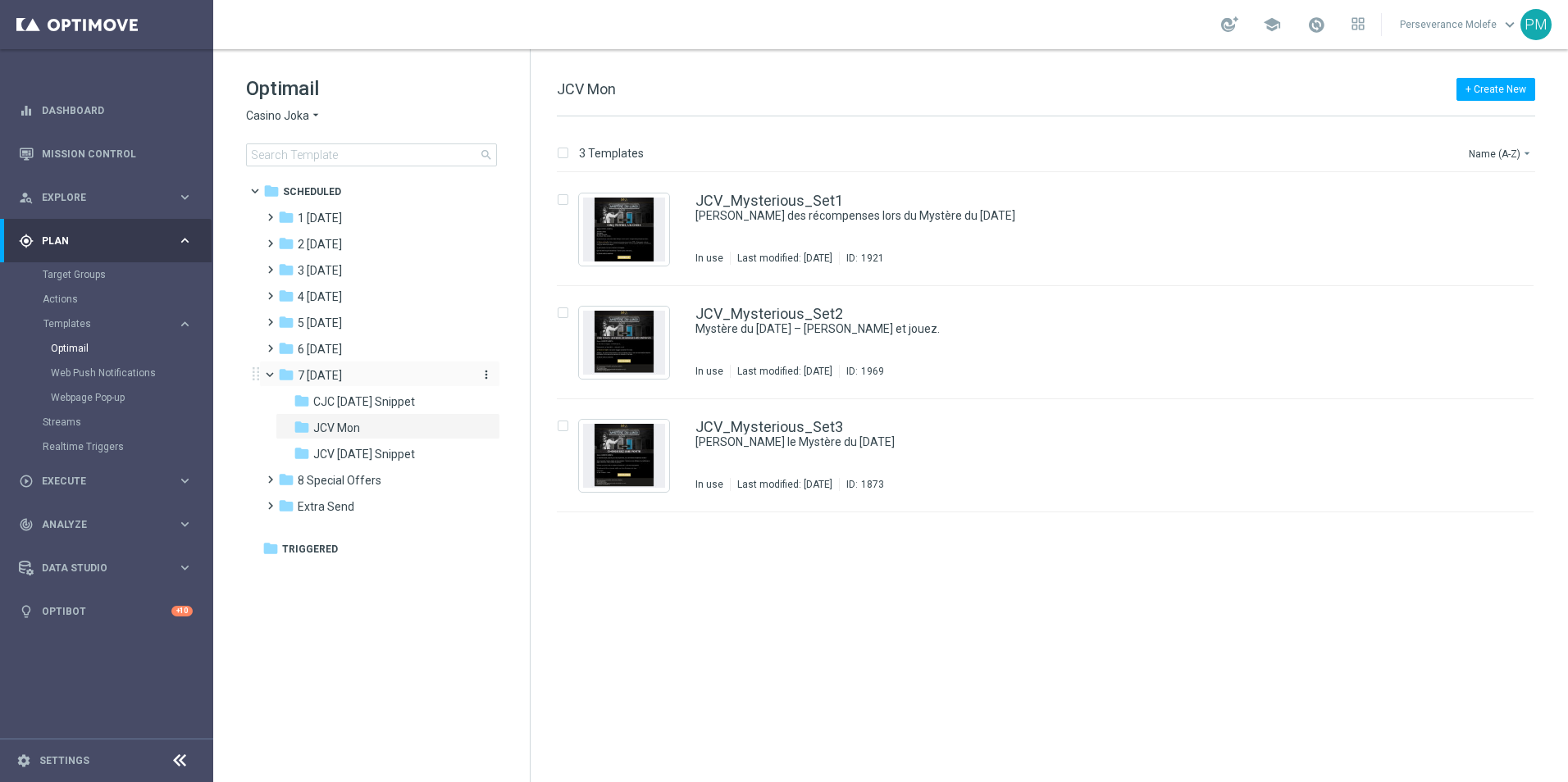
click at [382, 368] on div "folder 7 Monday" at bounding box center [372, 376] width 189 height 19
click at [789, 205] on link "CJC_Mysterious_Set1" at bounding box center [770, 201] width 149 height 15
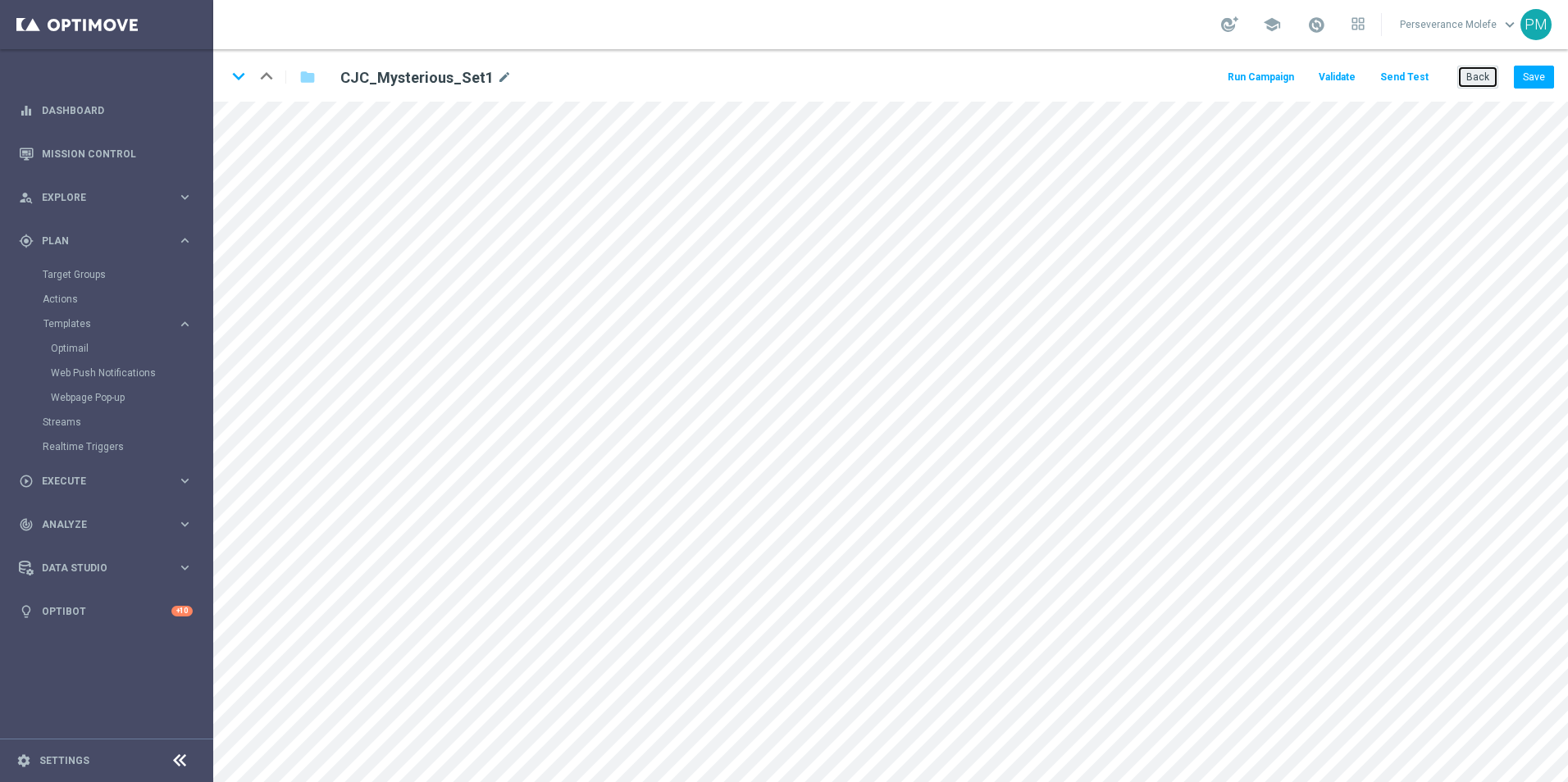
click at [1479, 71] on button "Back" at bounding box center [1477, 77] width 41 height 23
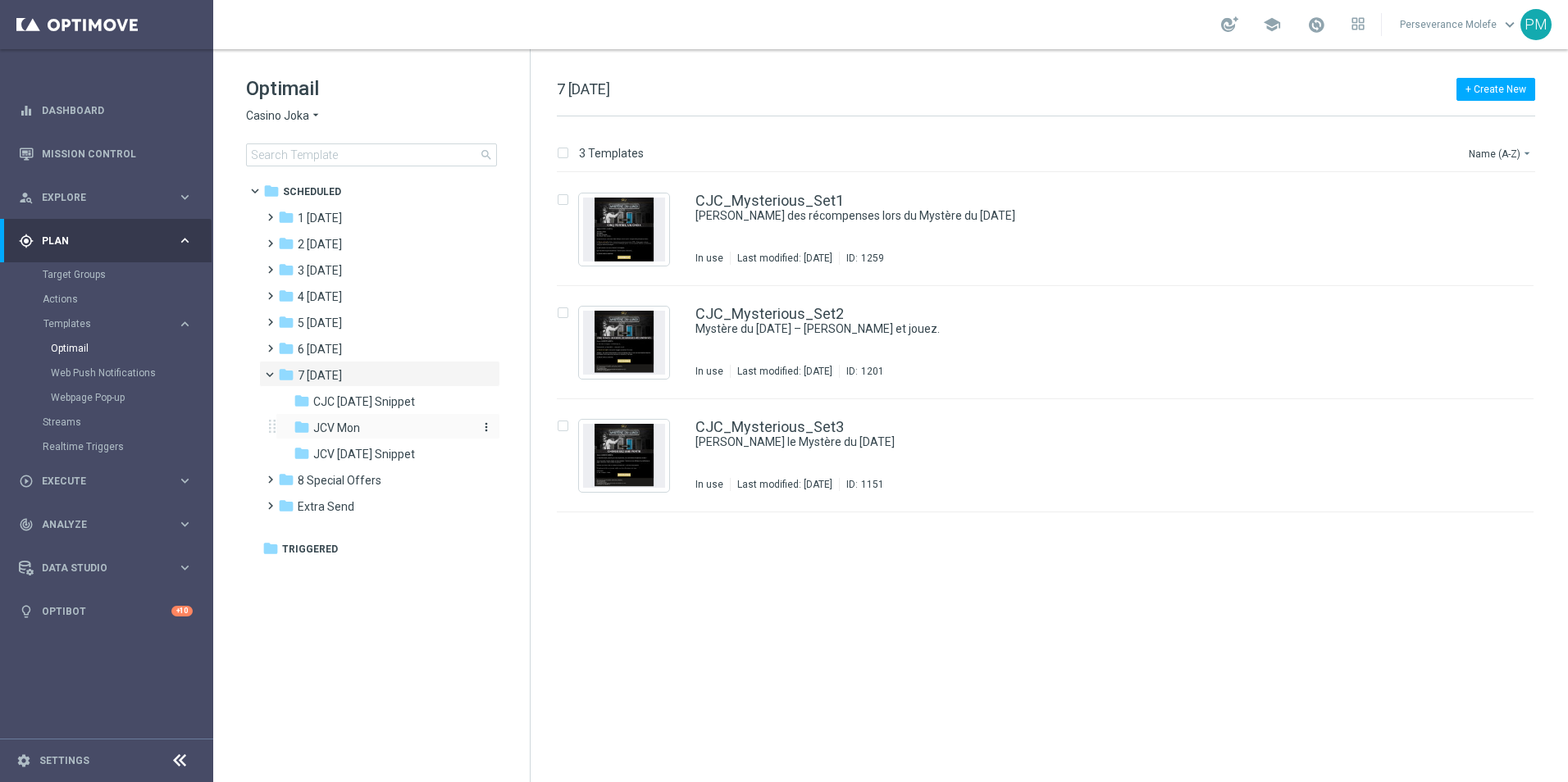
click at [390, 434] on div "folder JCV Mon" at bounding box center [381, 428] width 175 height 19
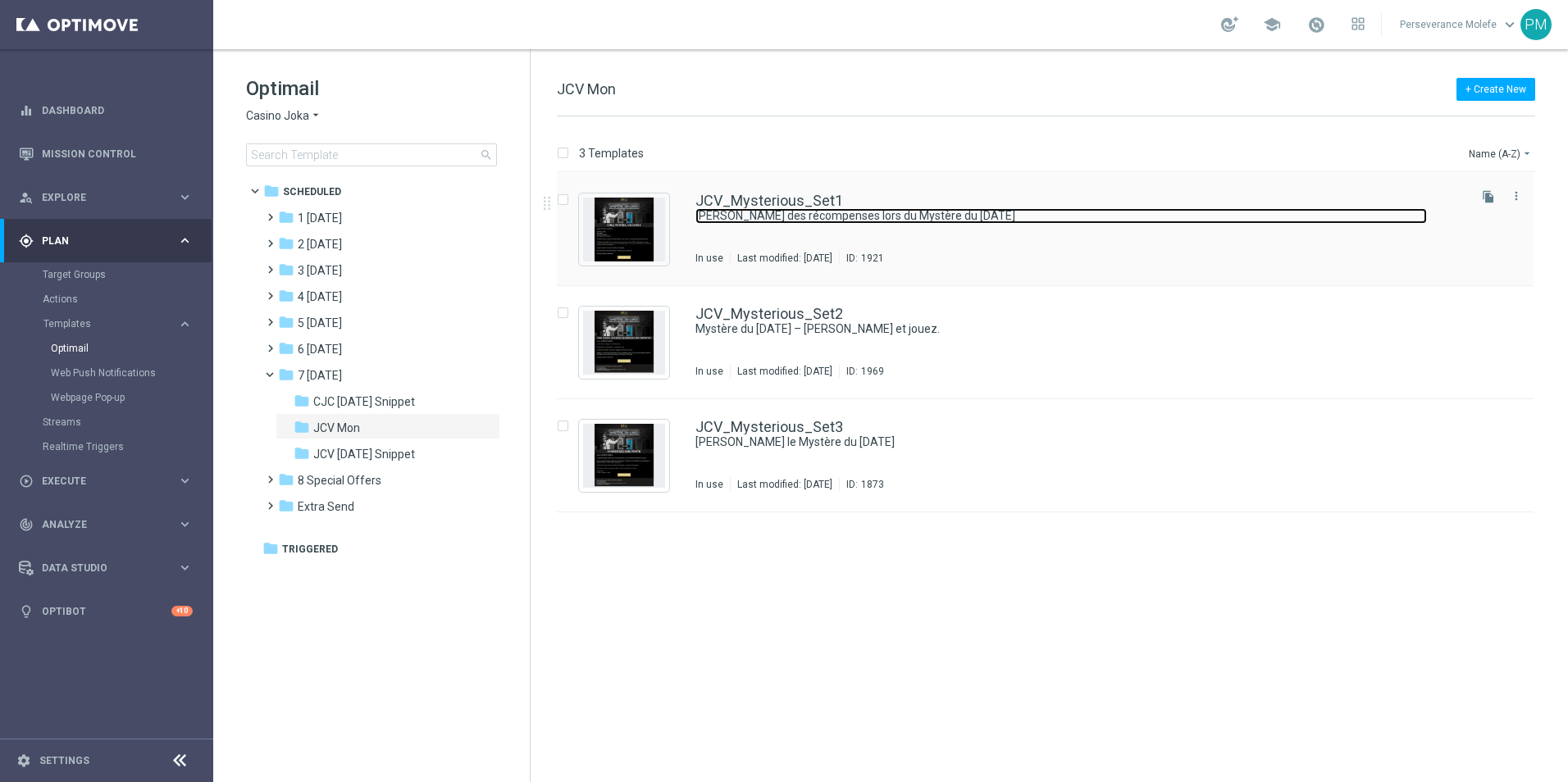
click at [798, 218] on link "Débloquez des récompenses lors du Mystère du lundi" at bounding box center [1061, 215] width 731 height 16
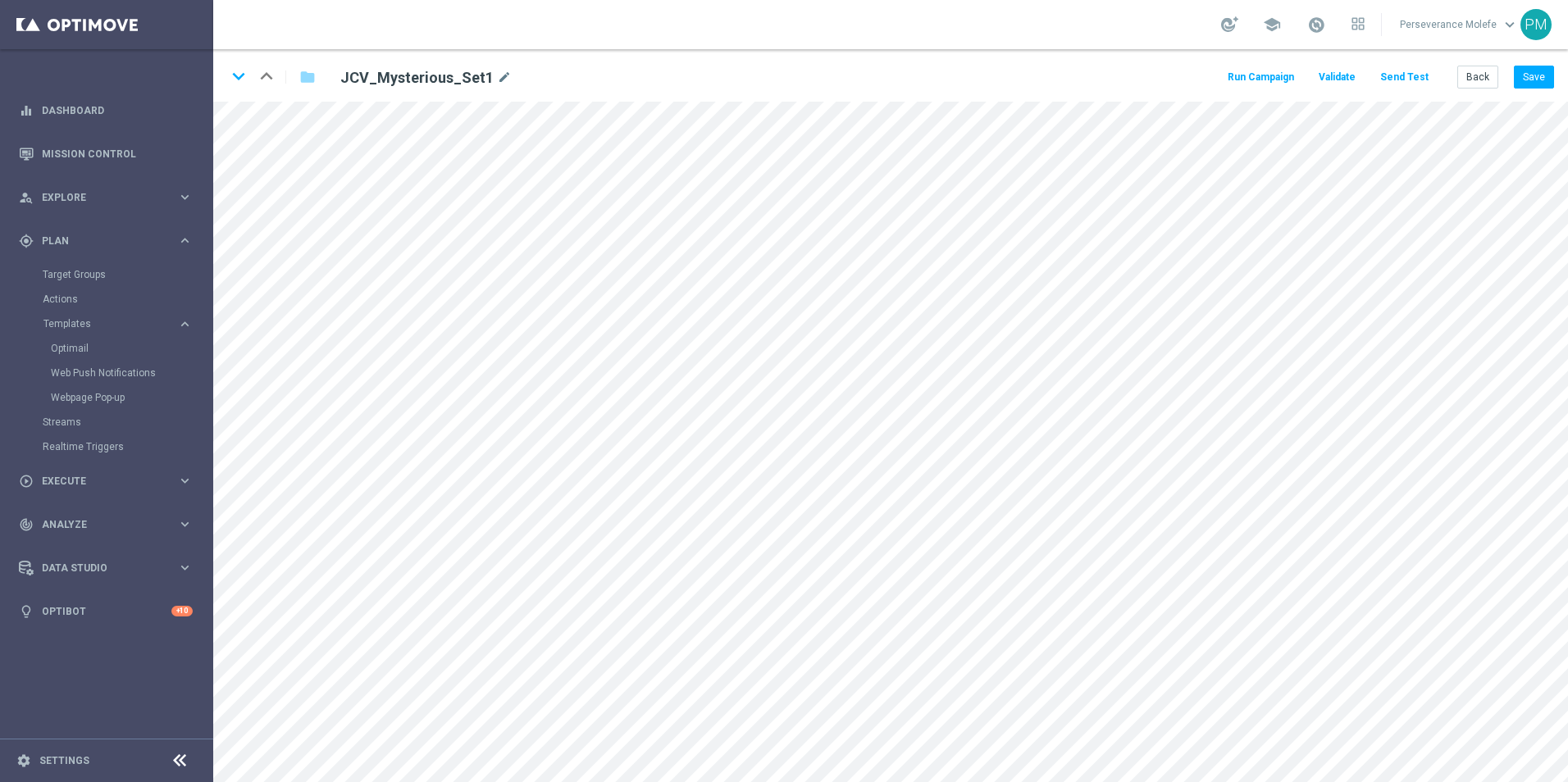
click at [1458, 73] on div "Run Campaign Validate Send Test Back Save" at bounding box center [1389, 77] width 329 height 23
click at [1465, 74] on button "Back" at bounding box center [1477, 77] width 41 height 23
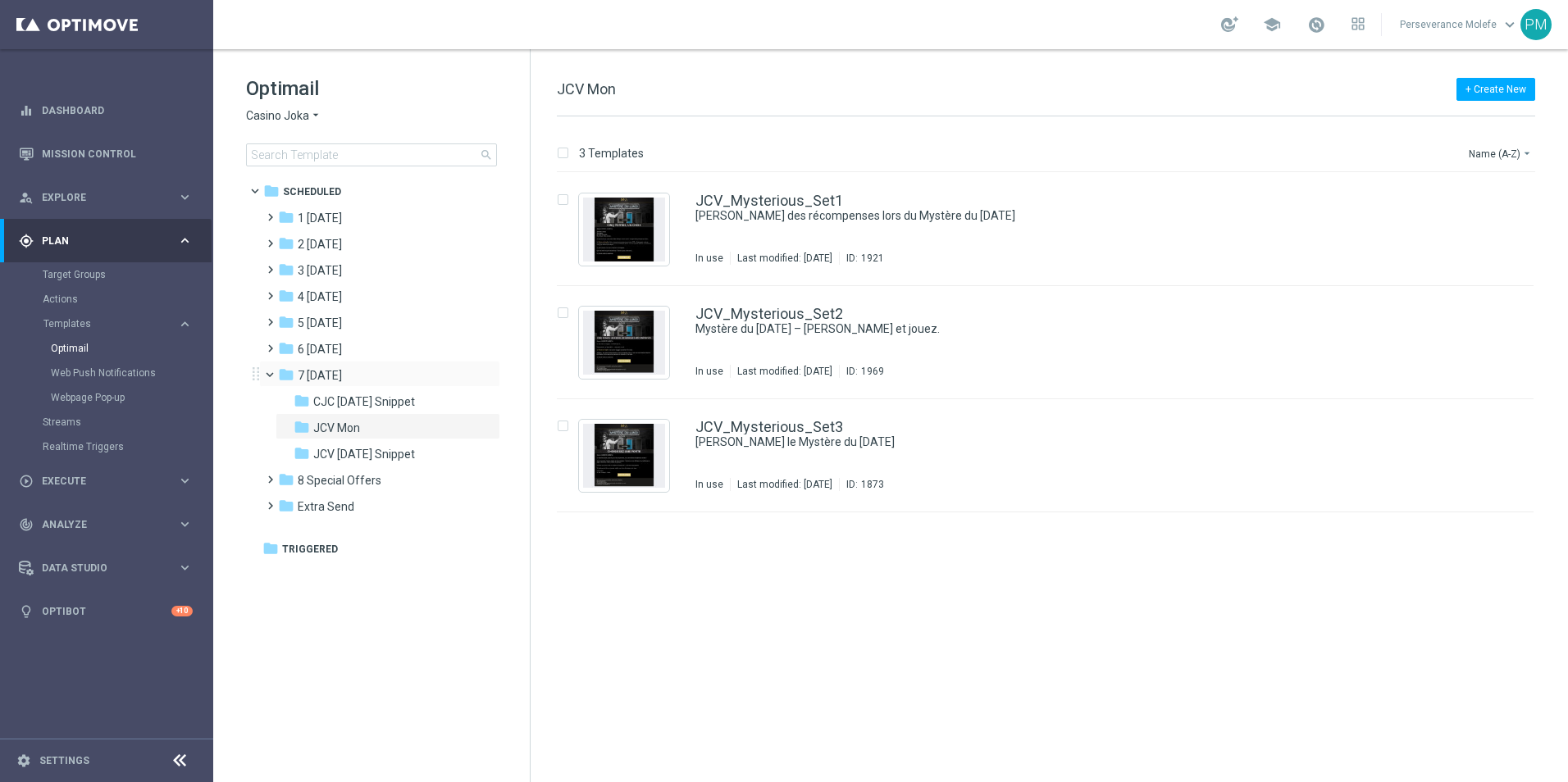
click at [274, 375] on span at bounding box center [277, 371] width 7 height 8
click at [421, 216] on div "folder 1 Tuesday" at bounding box center [372, 218] width 189 height 19
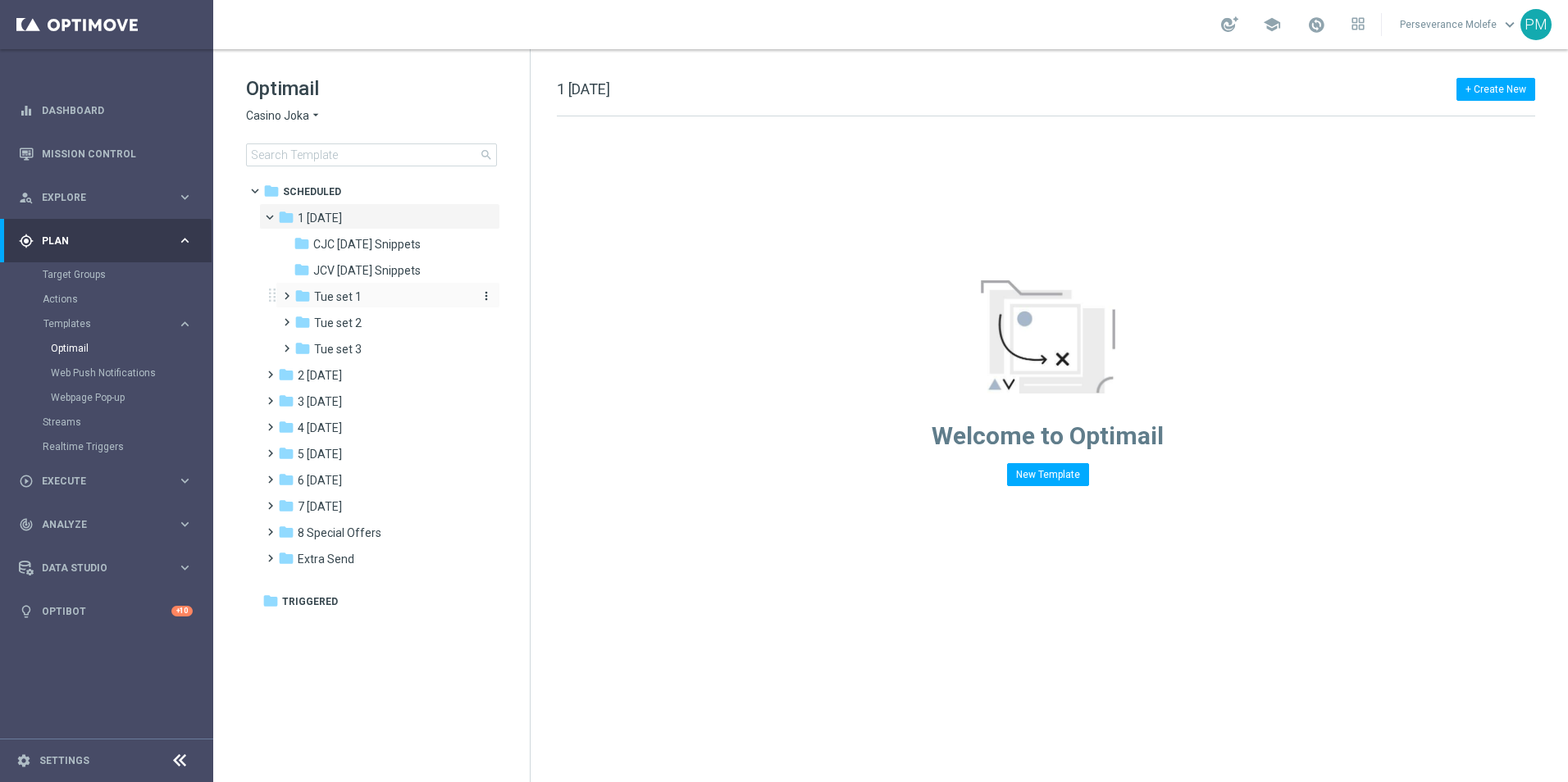
click at [357, 299] on span "Tue set 1" at bounding box center [337, 297] width 48 height 15
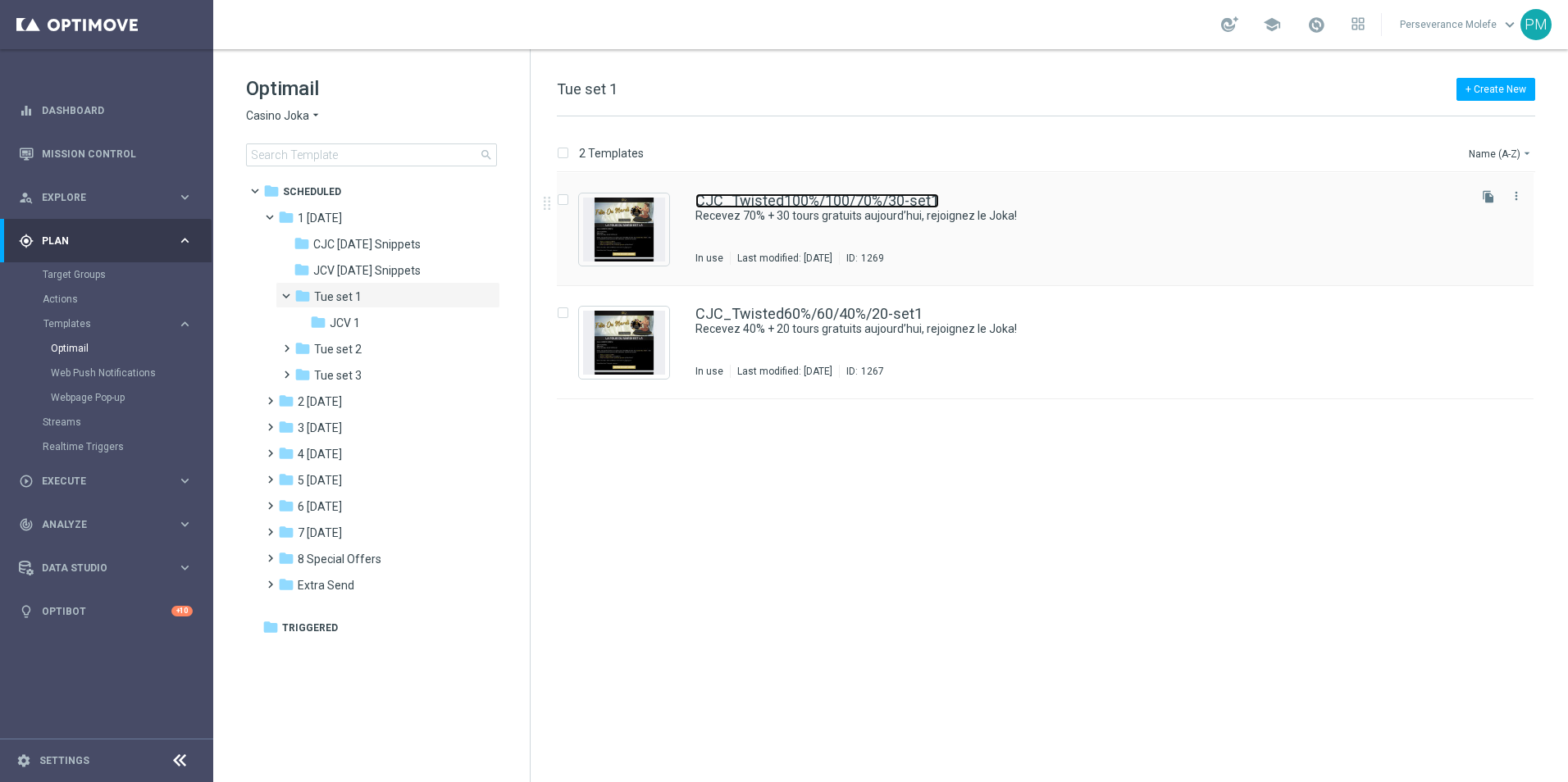
click at [797, 194] on link "CJC_Twisted100%/100/70%/30-set1" at bounding box center [817, 201] width 244 height 15
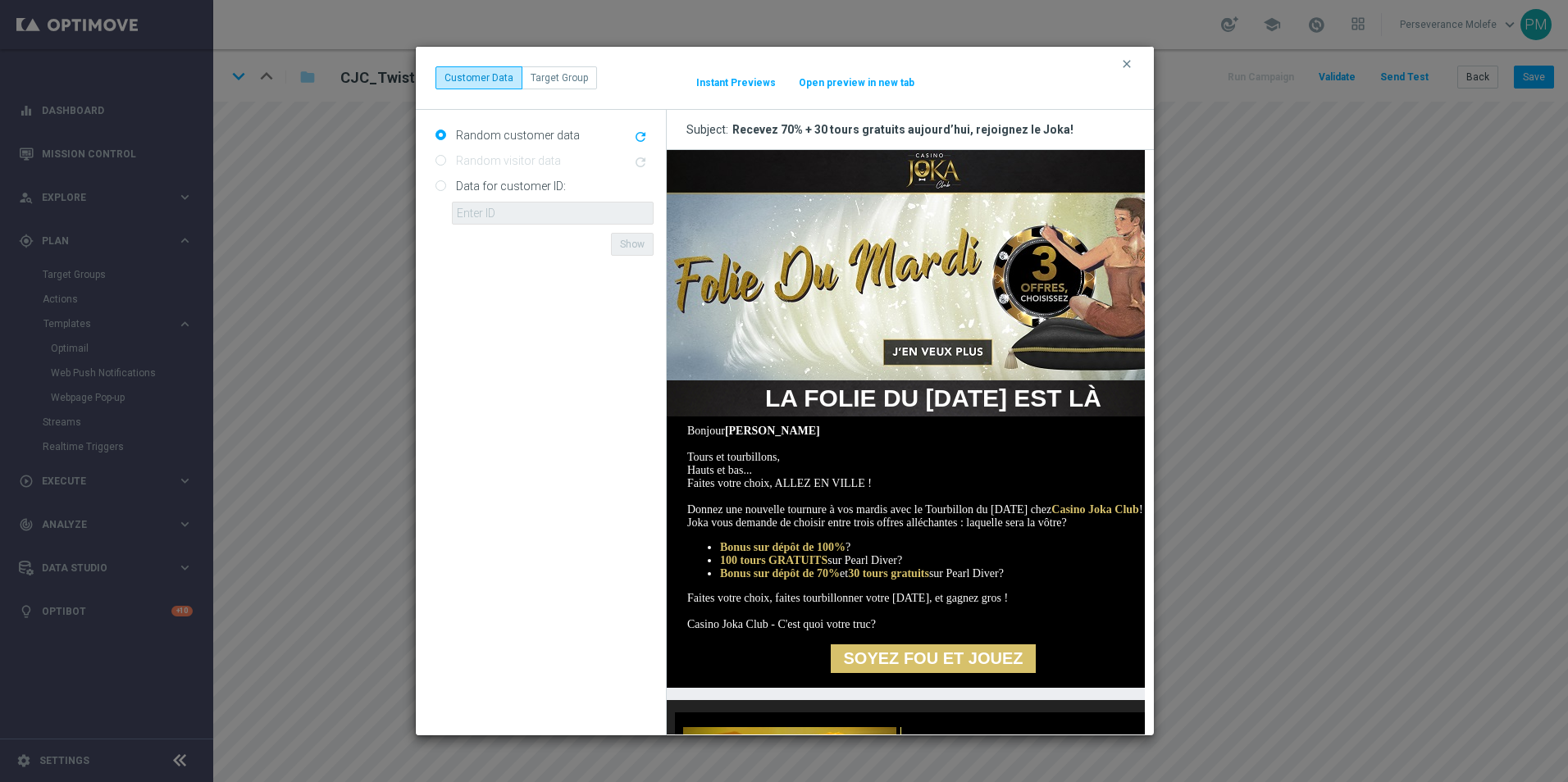
click at [856, 78] on button "Open preview in new tab" at bounding box center [857, 83] width 117 height 13
click at [1127, 66] on icon "clear" at bounding box center [1126, 64] width 13 height 13
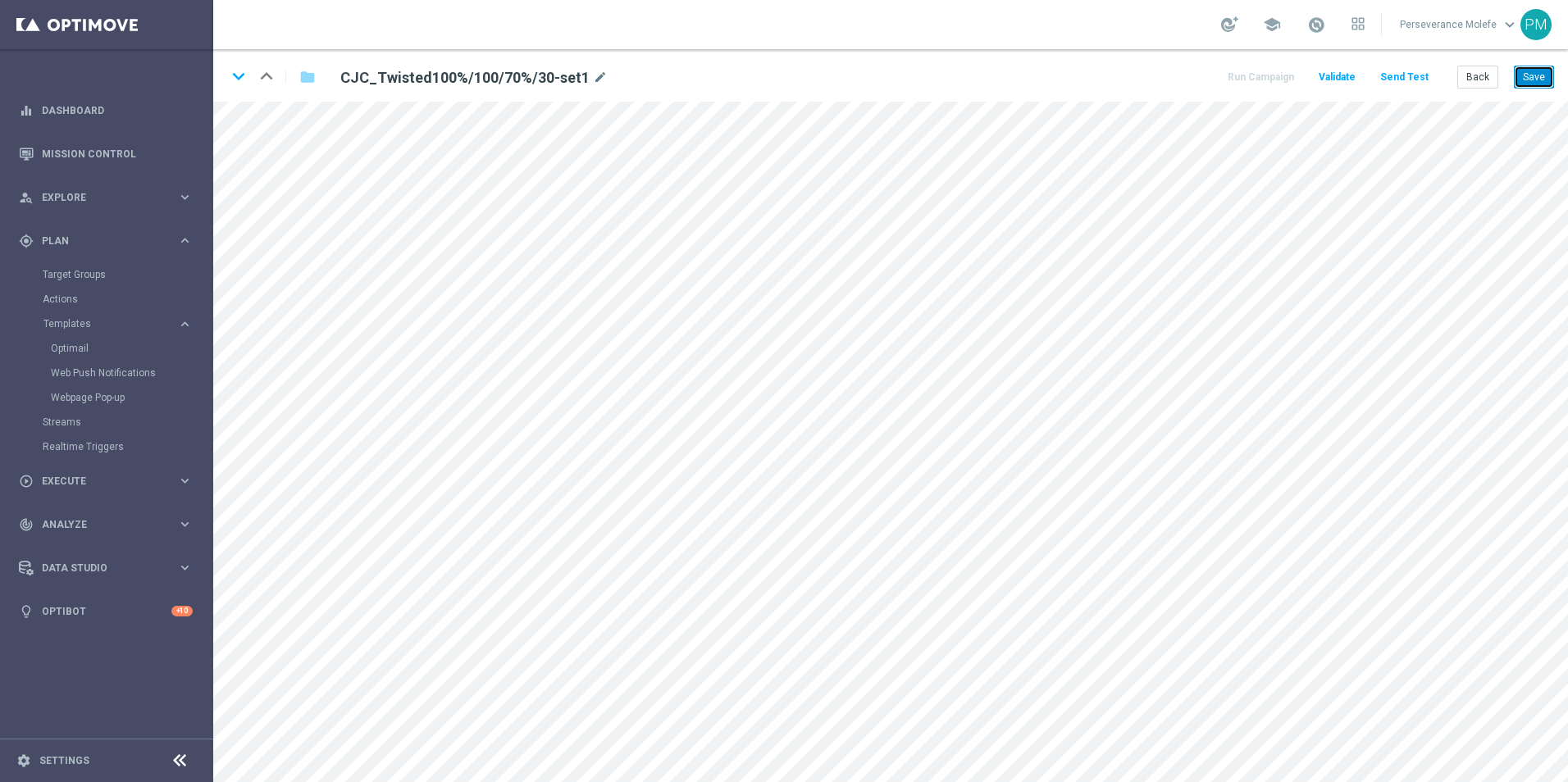
click at [1523, 85] on button "Save" at bounding box center [1534, 77] width 40 height 23
click at [1488, 88] on button "Back" at bounding box center [1477, 77] width 41 height 23
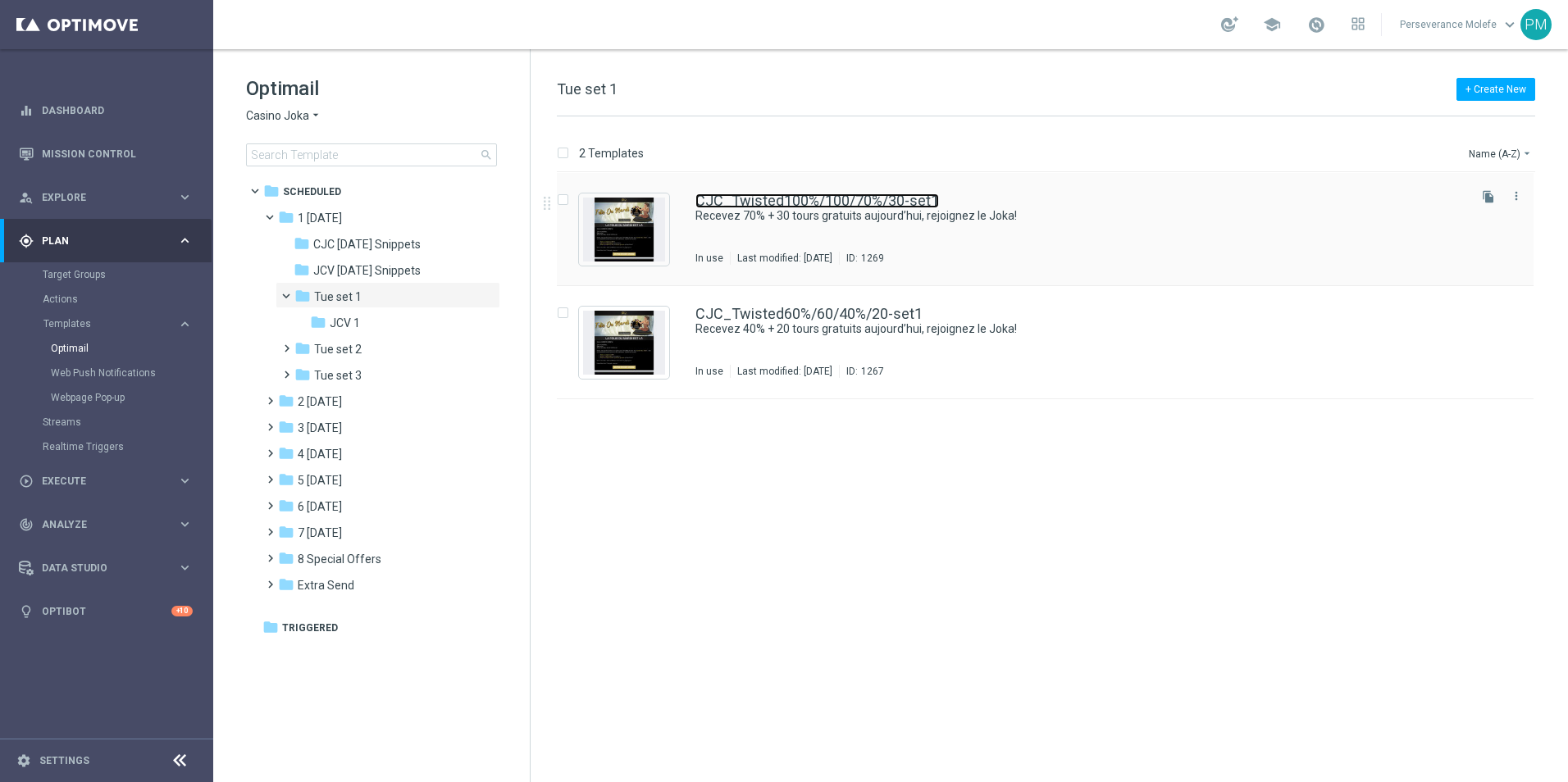
click at [878, 200] on link "CJC_Twisted100%/100/70%/30-set1" at bounding box center [817, 201] width 244 height 15
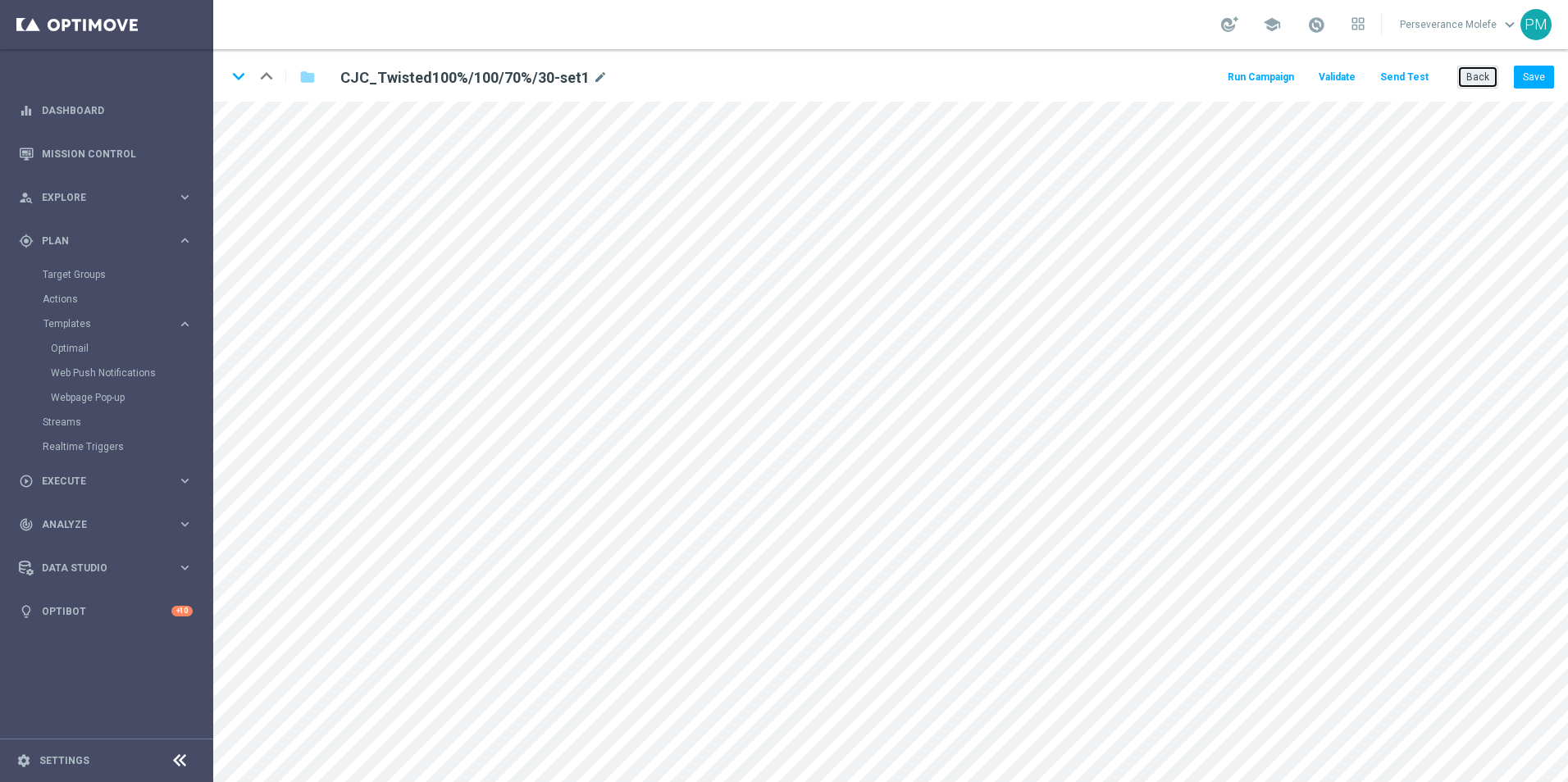
click at [1473, 83] on button "Back" at bounding box center [1477, 77] width 41 height 23
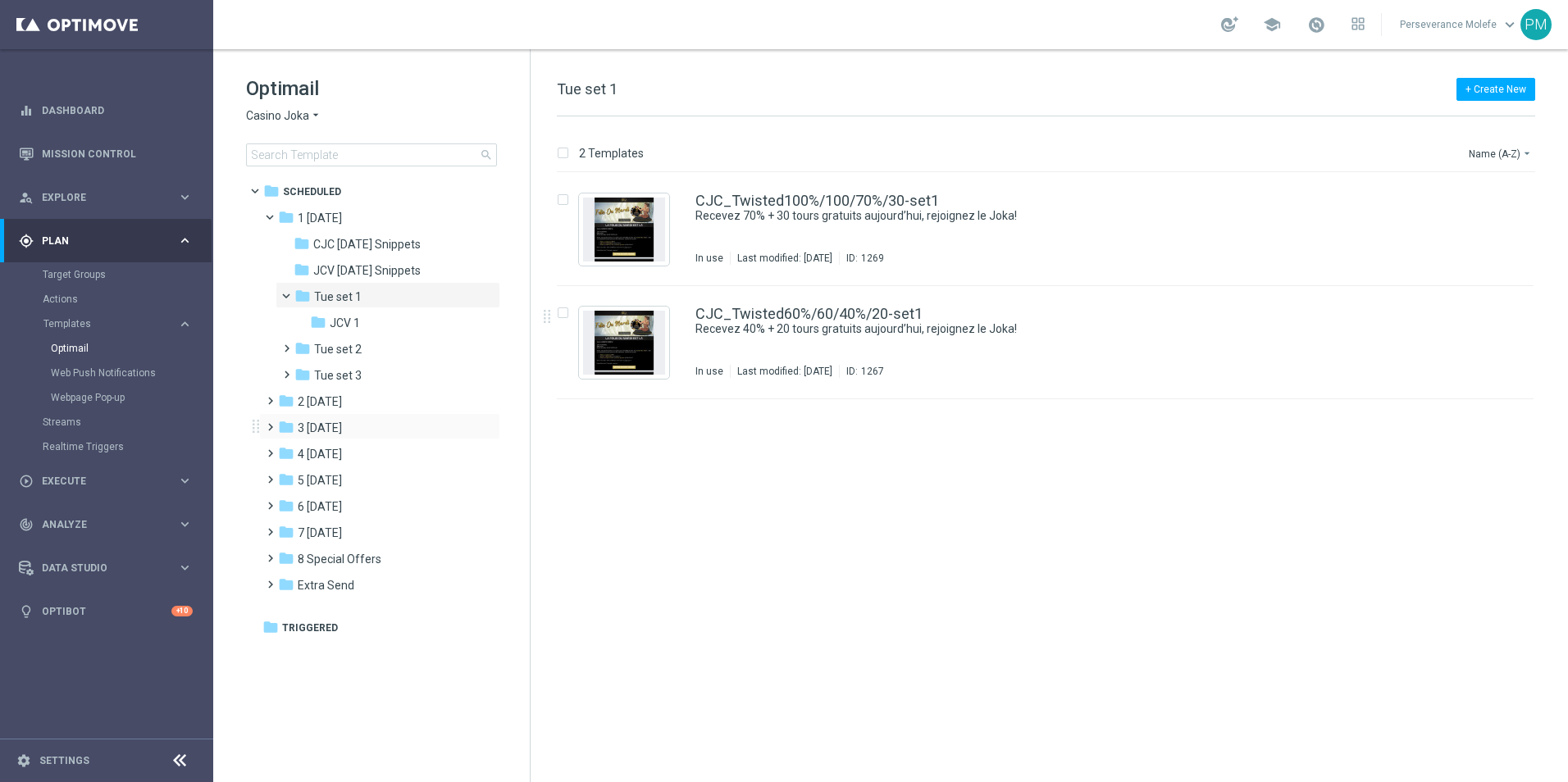
click at [357, 416] on div "folder 3 Thursday more_vert" at bounding box center [379, 426] width 241 height 26
click at [358, 424] on div "folder 3 Thursday" at bounding box center [372, 428] width 189 height 19
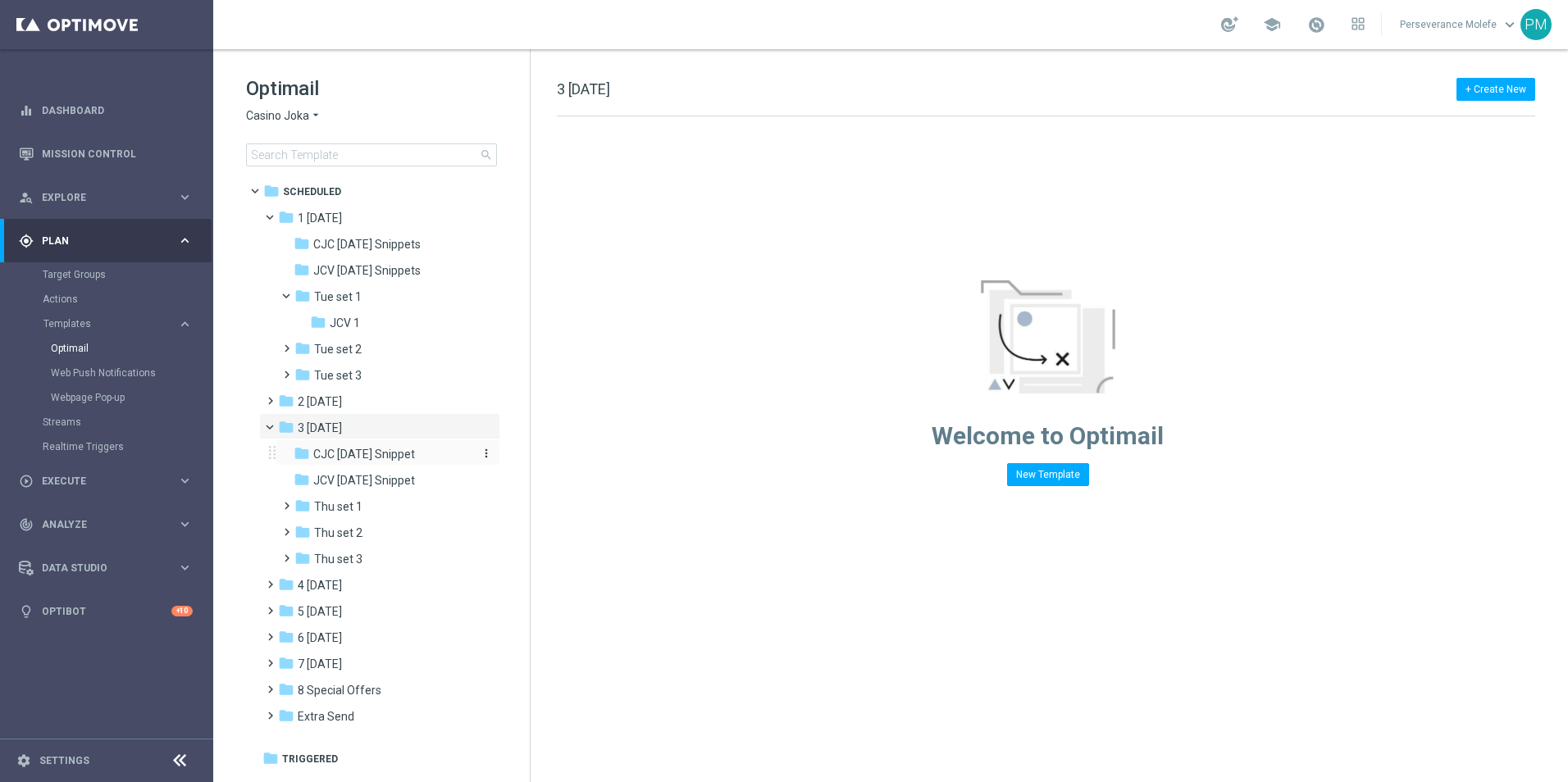
click at [377, 452] on span "CJC Thursday Snippet" at bounding box center [364, 454] width 102 height 15
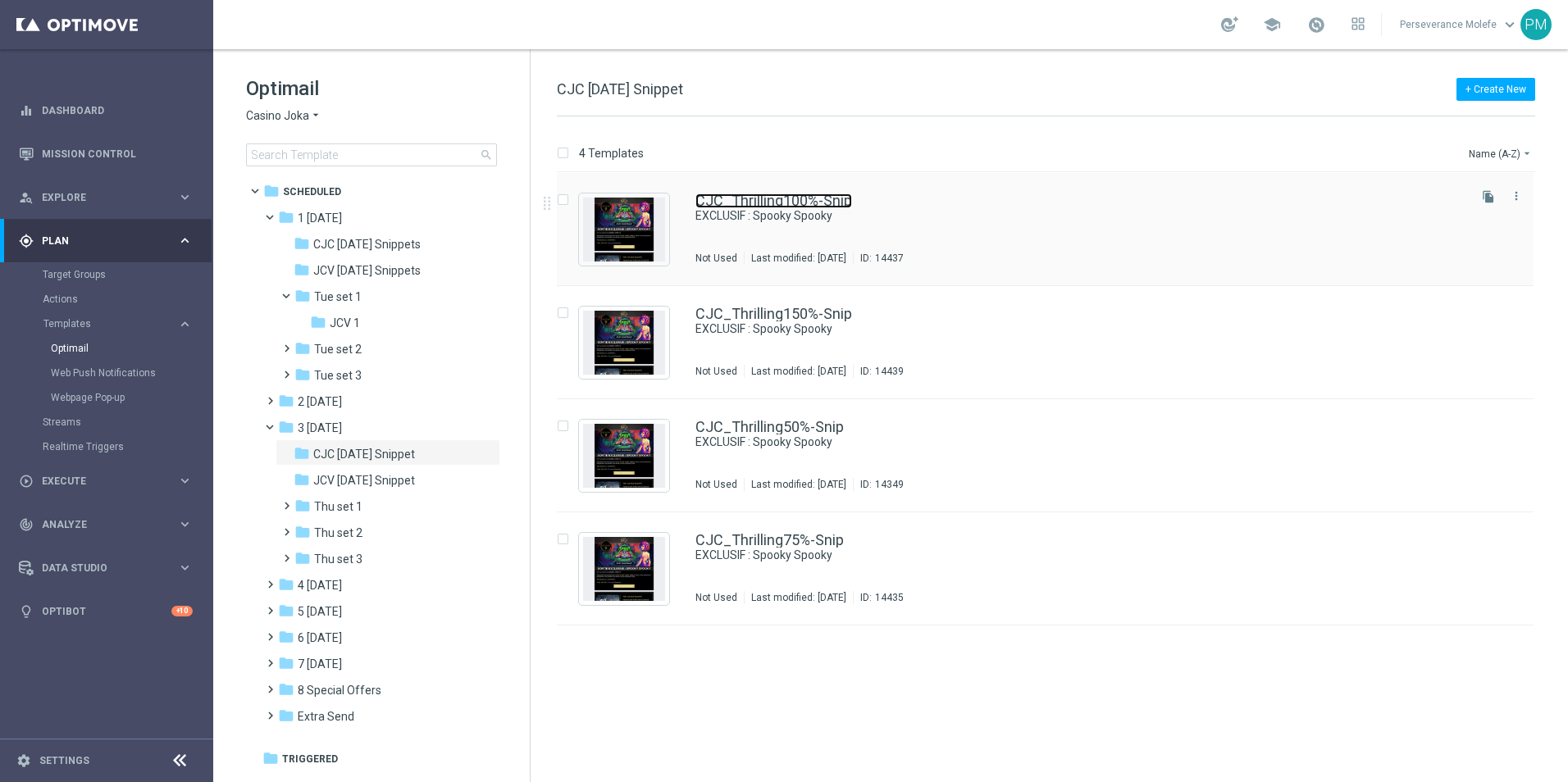
click at [725, 198] on link "CJC_Thrilling100%-Snip" at bounding box center [774, 201] width 157 height 15
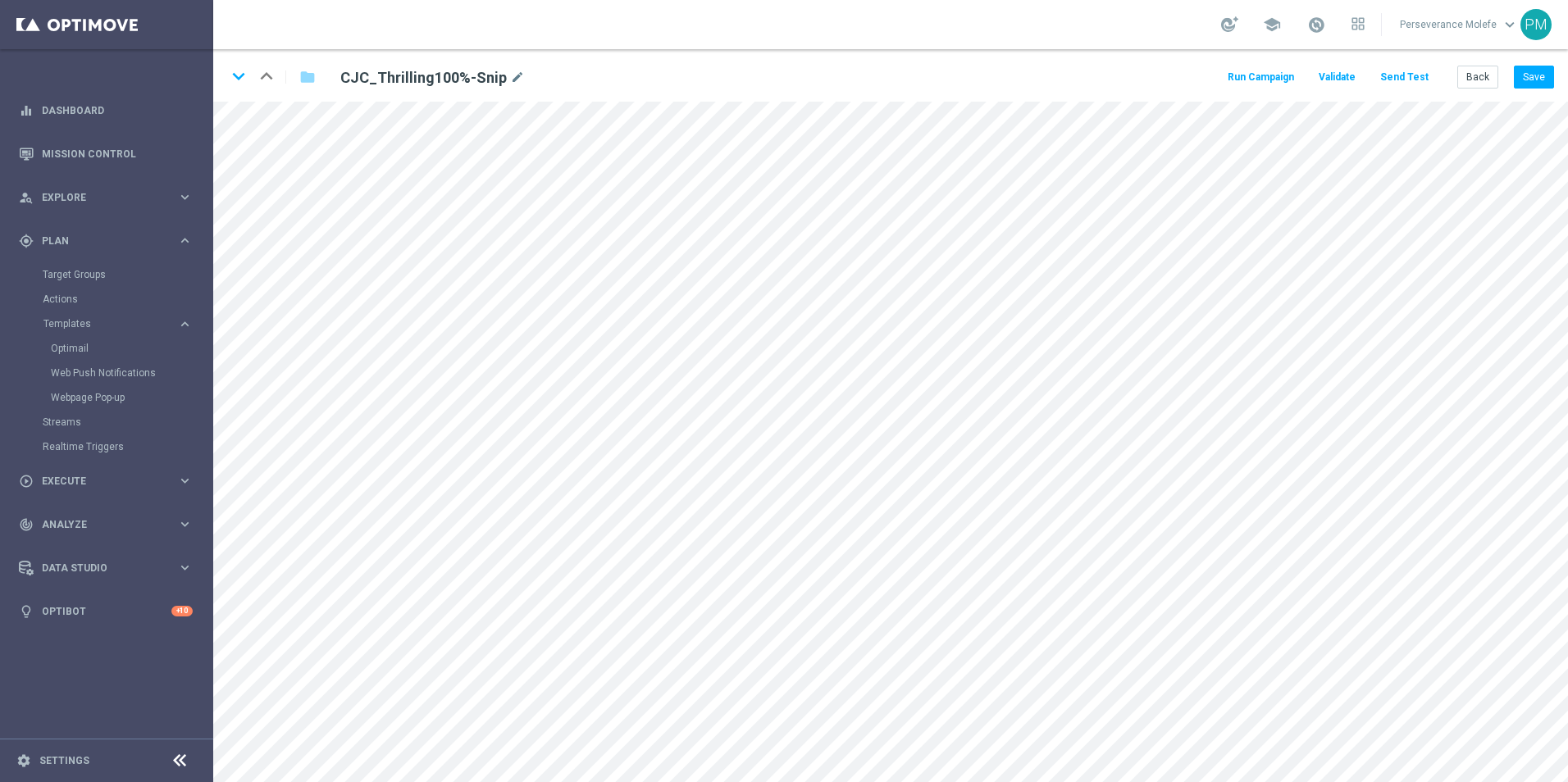
click at [1458, 83] on div "Run Campaign Validate Send Test Back Save" at bounding box center [1389, 77] width 329 height 23
click at [1493, 79] on button "Back" at bounding box center [1477, 77] width 41 height 23
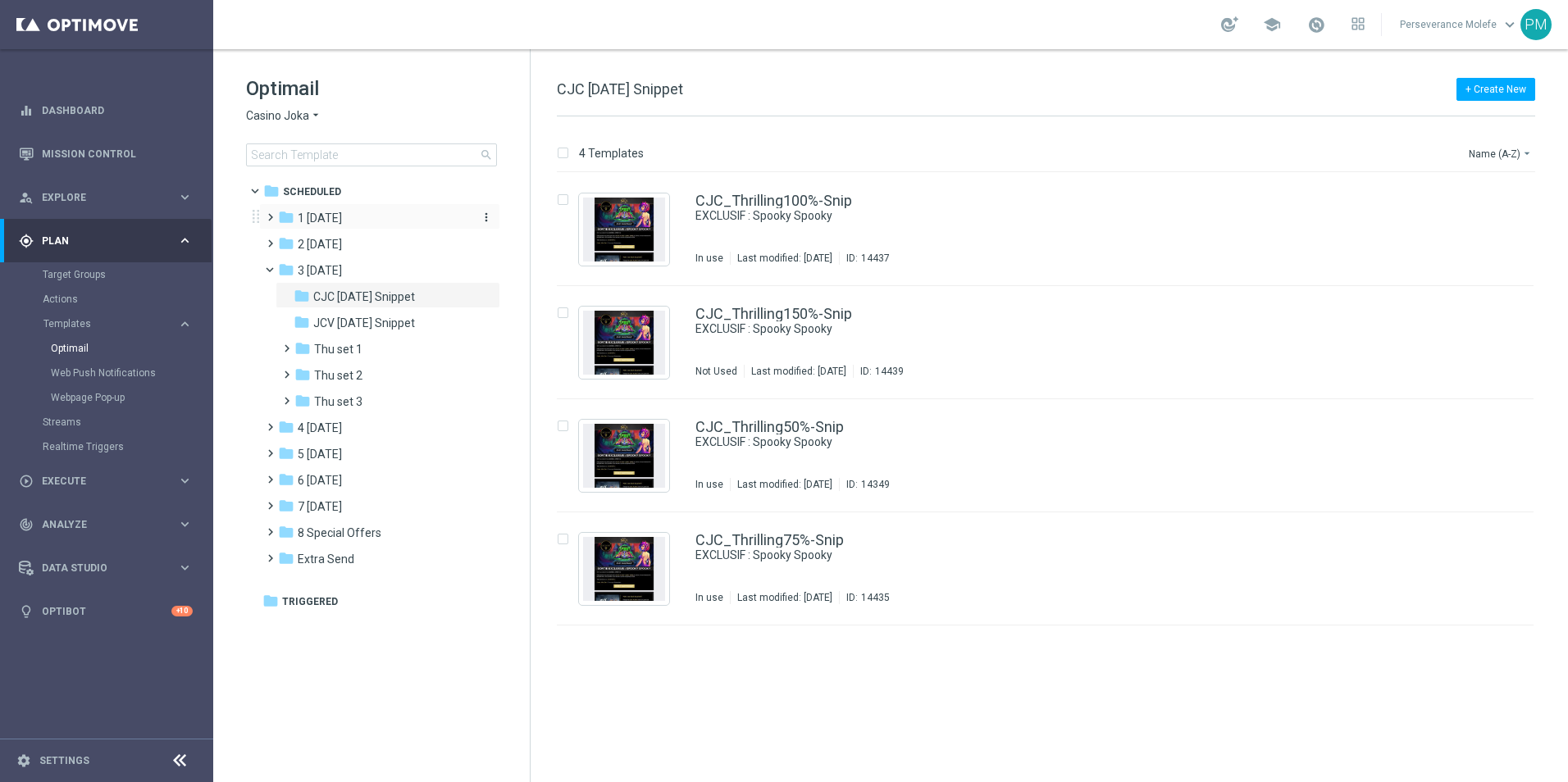
click at [336, 219] on span "1 Tuesday" at bounding box center [319, 218] width 44 height 15
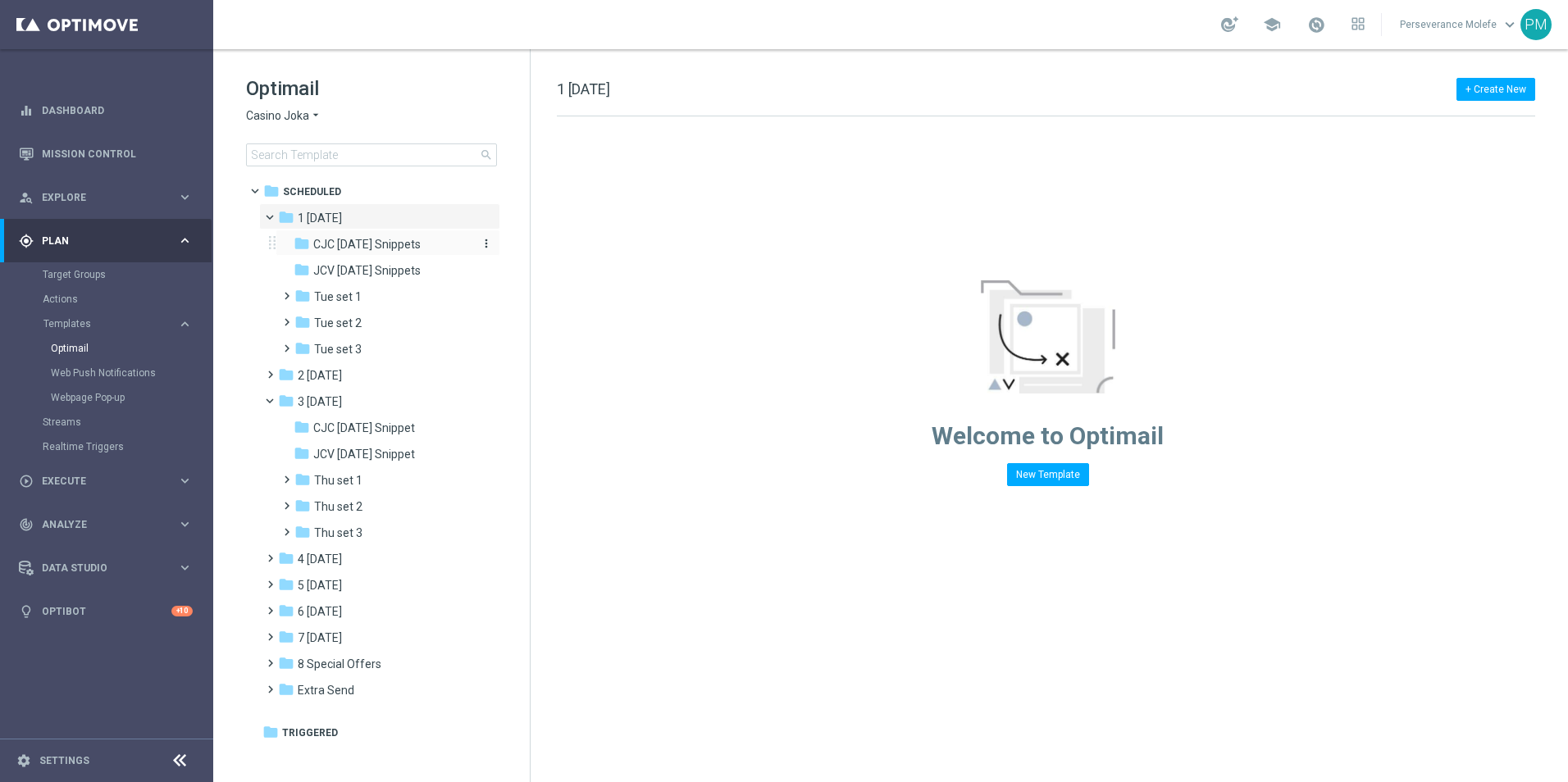
click at [348, 238] on span "CJC Tuesday Snippets" at bounding box center [367, 245] width 108 height 15
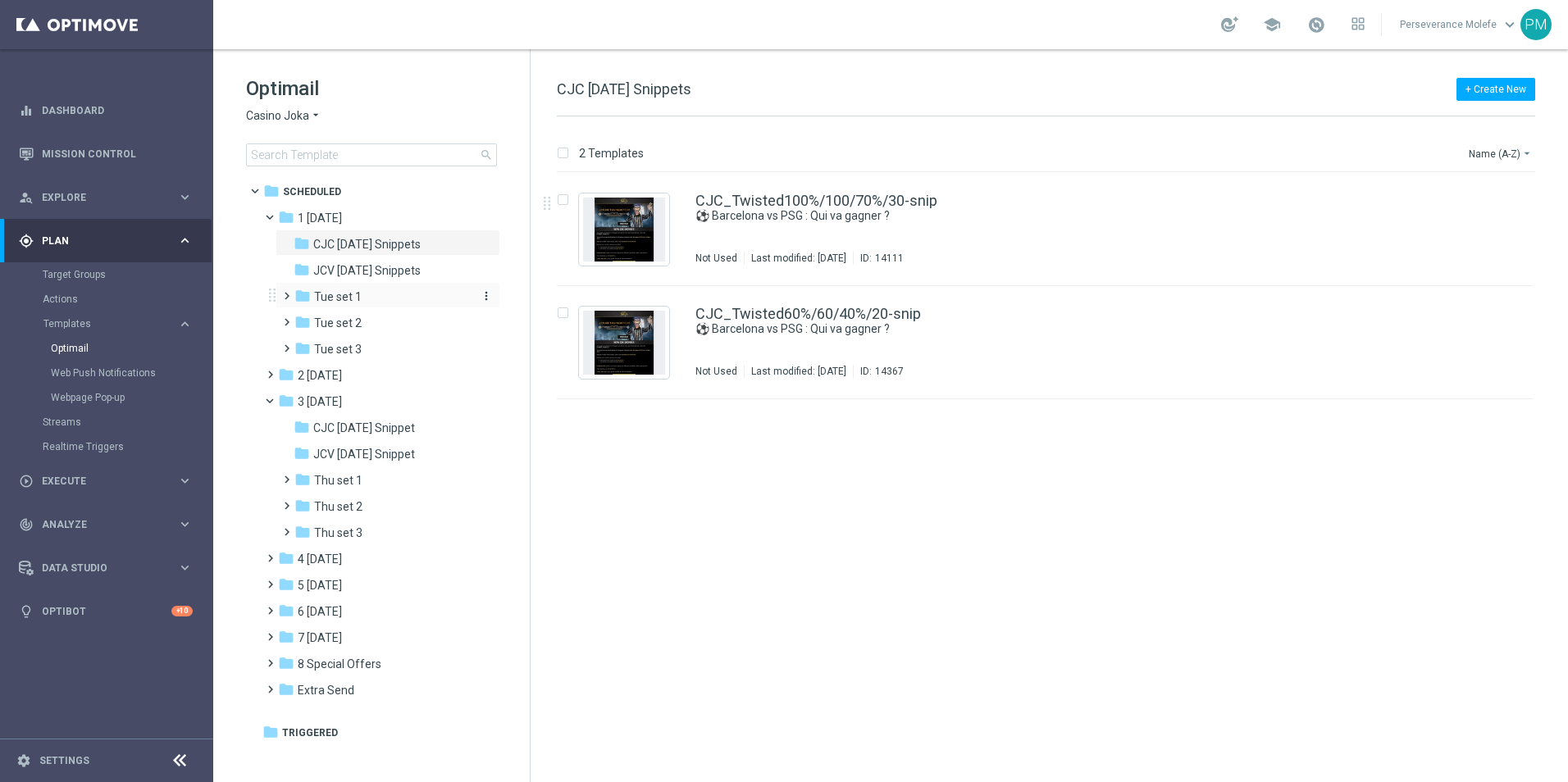
click at [383, 295] on div "folder Tue set 1" at bounding box center [382, 297] width 175 height 19
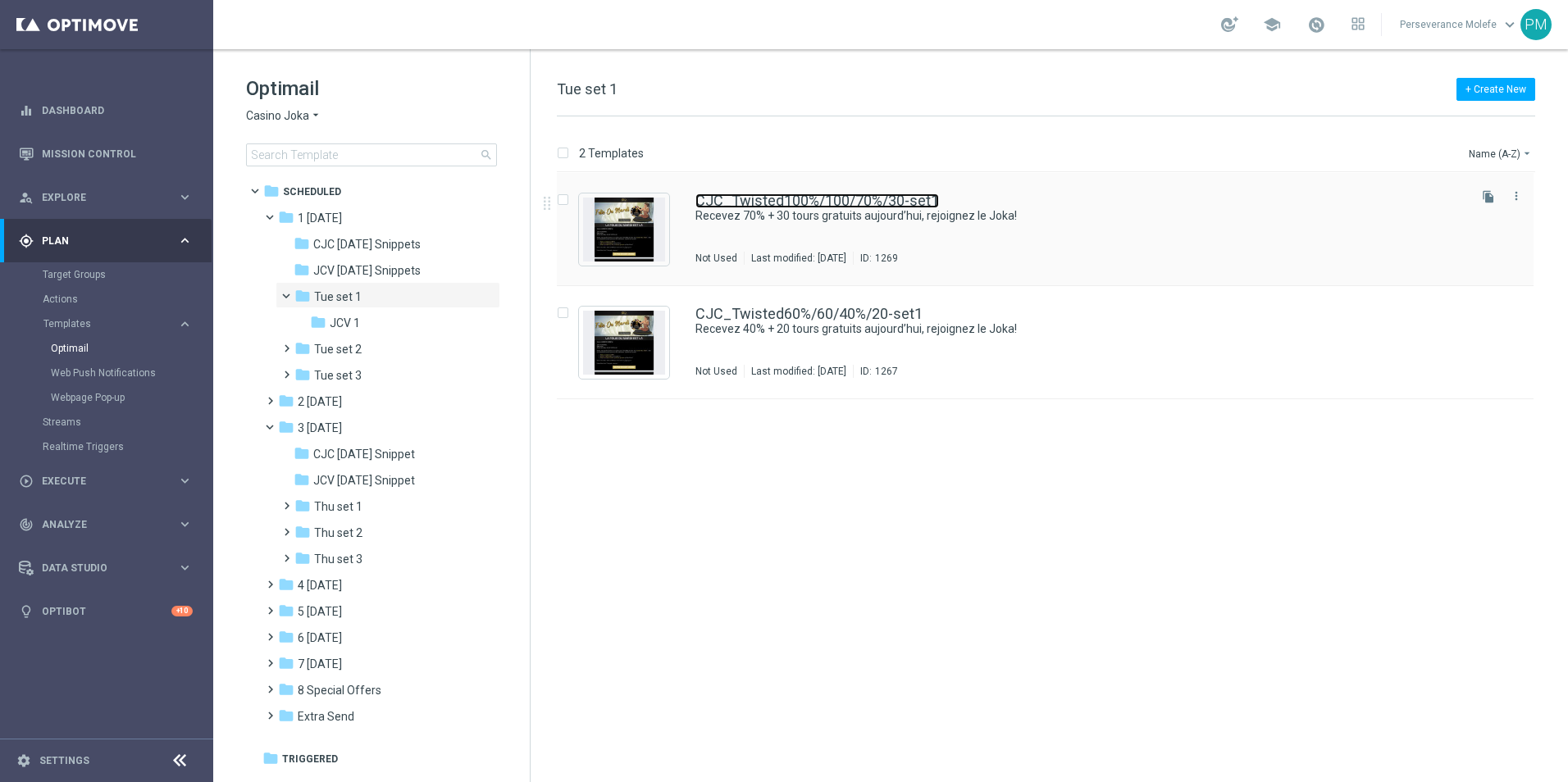
click at [797, 205] on link "CJC_Twisted100%/100/70%/30-set1" at bounding box center [817, 201] width 244 height 15
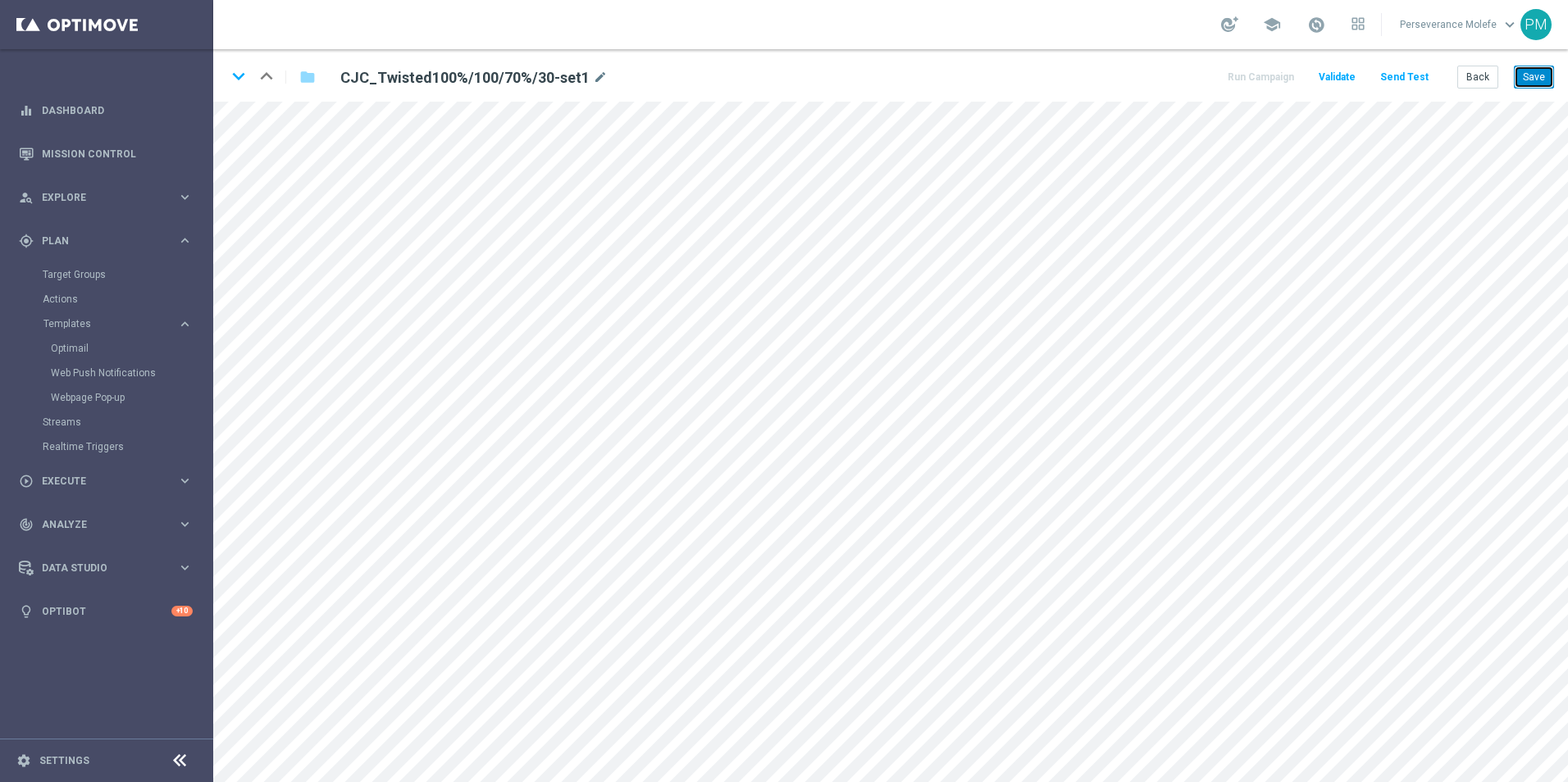
click at [1530, 68] on button "Save" at bounding box center [1534, 77] width 40 height 23
click at [1534, 76] on button "Save" at bounding box center [1534, 77] width 40 height 23
click at [234, 83] on icon "keyboard_arrow_down" at bounding box center [238, 76] width 24 height 24
click at [266, 85] on icon "keyboard_arrow_up" at bounding box center [266, 76] width 24 height 24
click at [242, 78] on icon "keyboard_arrow_down" at bounding box center [238, 76] width 24 height 24
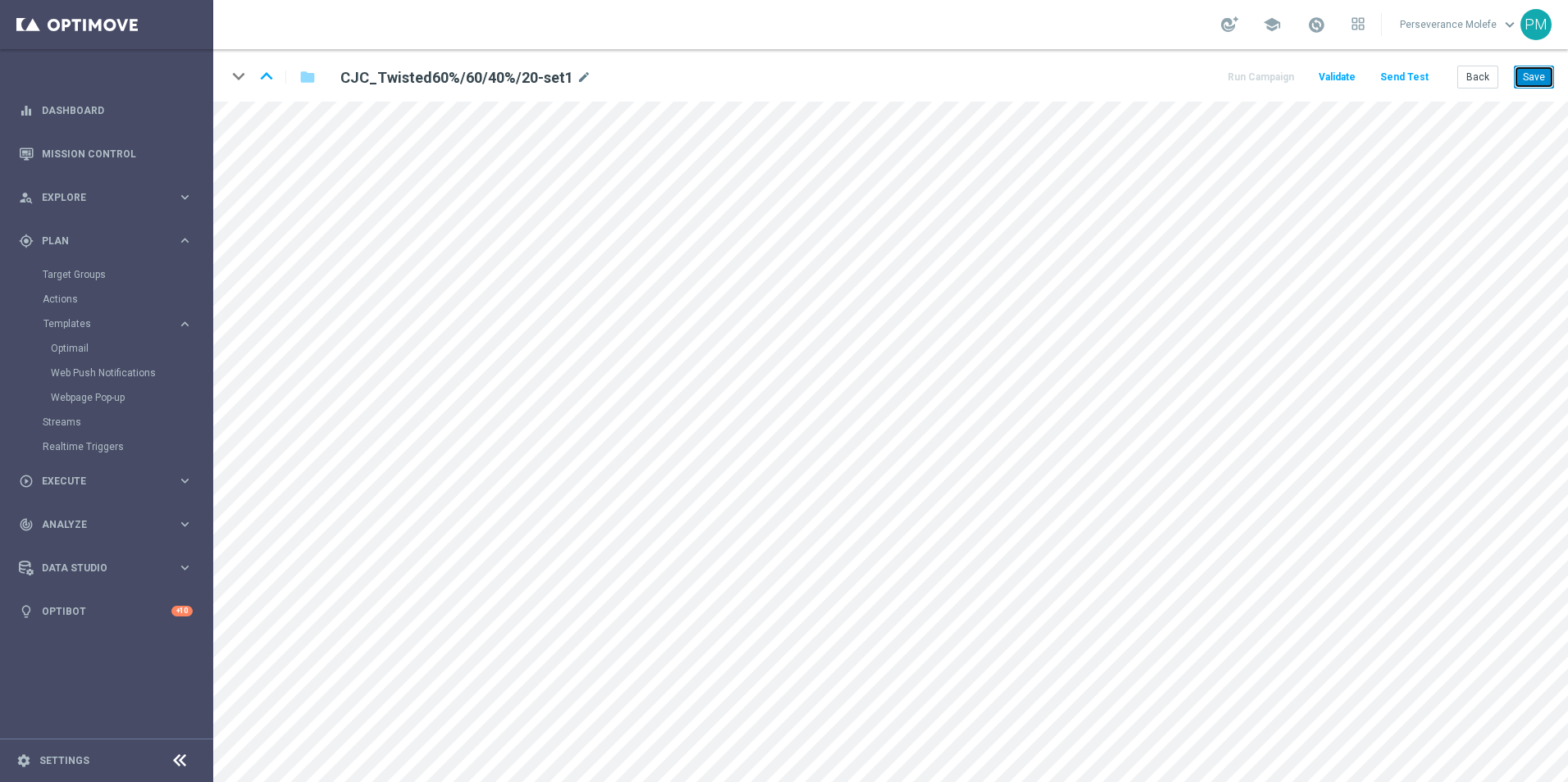
click at [1533, 81] on button "Save" at bounding box center [1534, 77] width 40 height 23
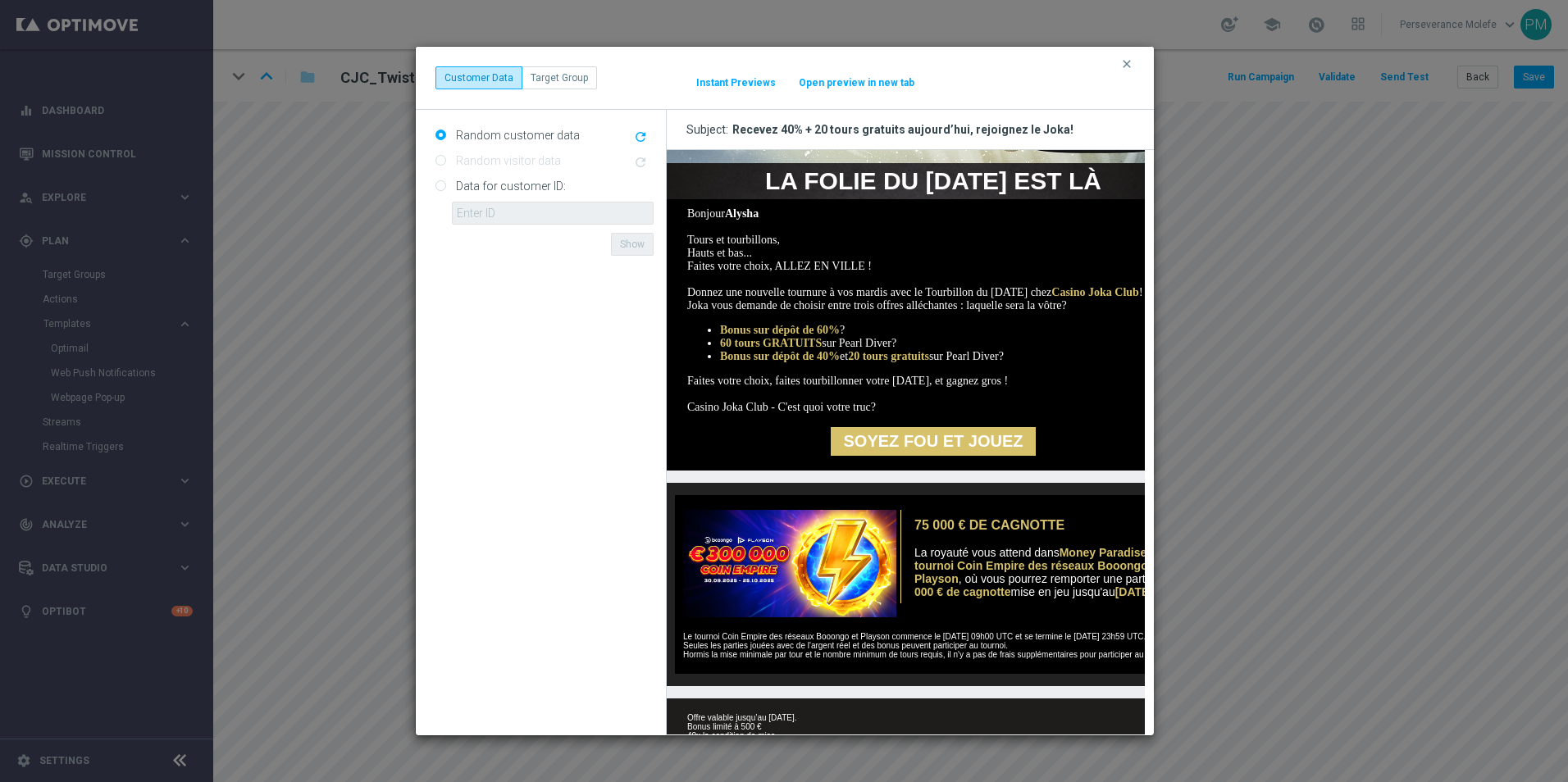
scroll to position [342, 0]
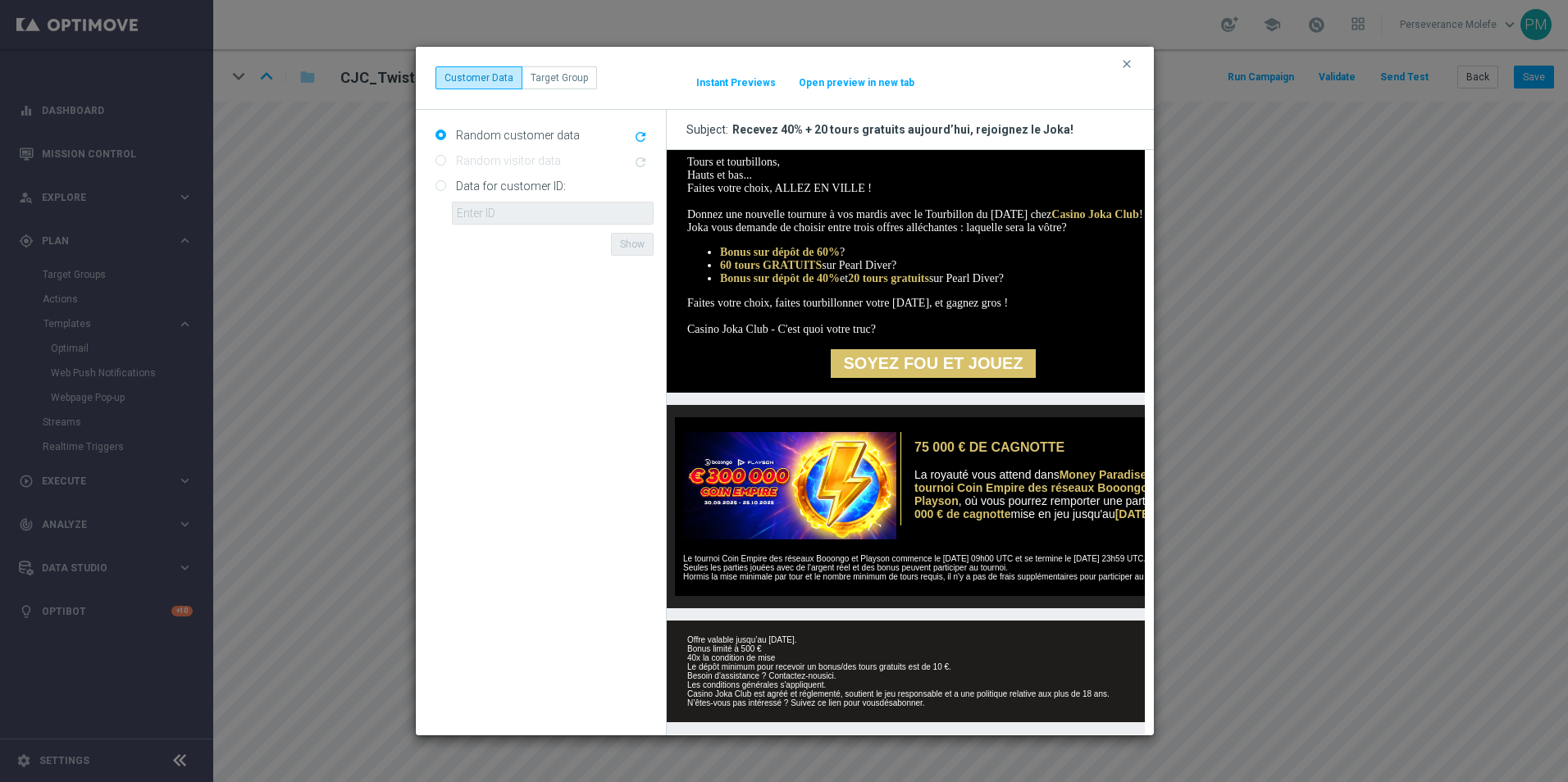
click at [863, 84] on button "Open preview in new tab" at bounding box center [857, 83] width 117 height 13
click at [842, 78] on button "Open preview in new tab" at bounding box center [857, 83] width 117 height 13
click at [1136, 65] on button "clear" at bounding box center [1128, 64] width 19 height 15
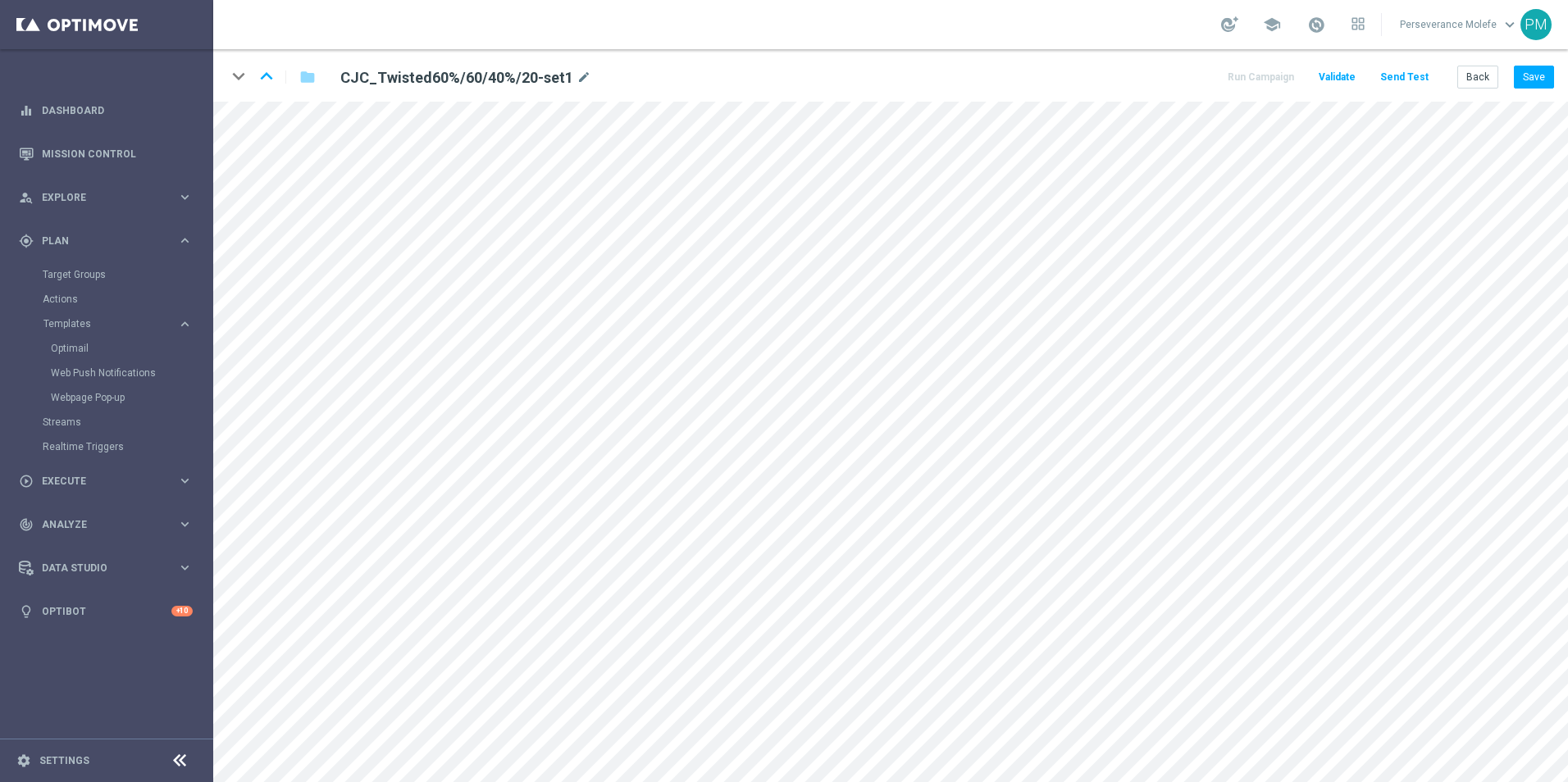
click at [1566, 75] on div "keyboard_arrow_down keyboard_arrow_up folder CJC_Twisted60%/60/40%/20-set1 mode…" at bounding box center [890, 75] width 1354 height 53
click at [1540, 76] on button "Save" at bounding box center [1534, 77] width 40 height 23
click at [1538, 80] on button "Save" at bounding box center [1534, 77] width 40 height 23
click at [1486, 83] on button "Back" at bounding box center [1477, 77] width 41 height 23
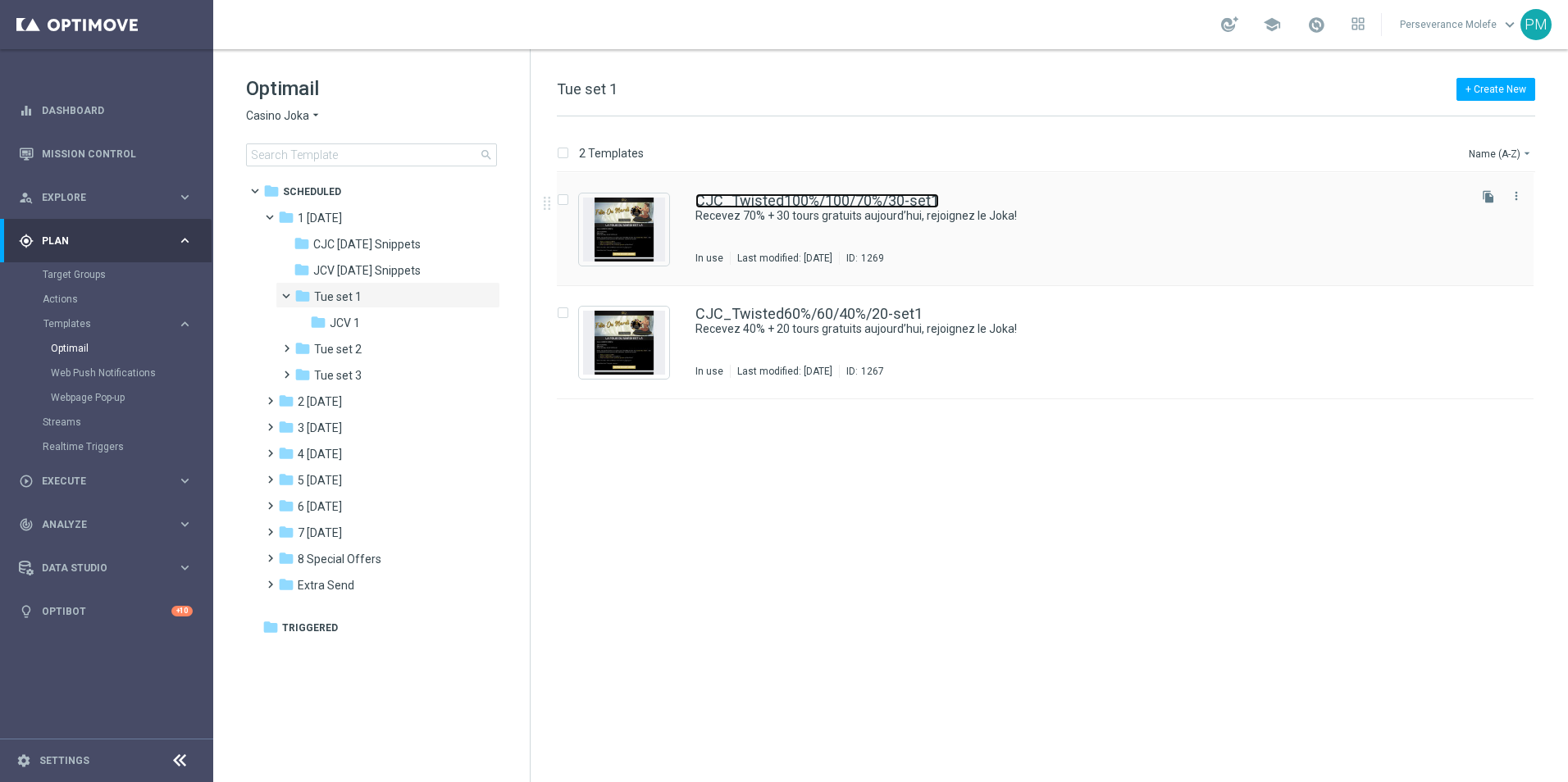
click at [768, 201] on link "CJC_Twisted100%/100/70%/30-set1" at bounding box center [817, 201] width 244 height 15
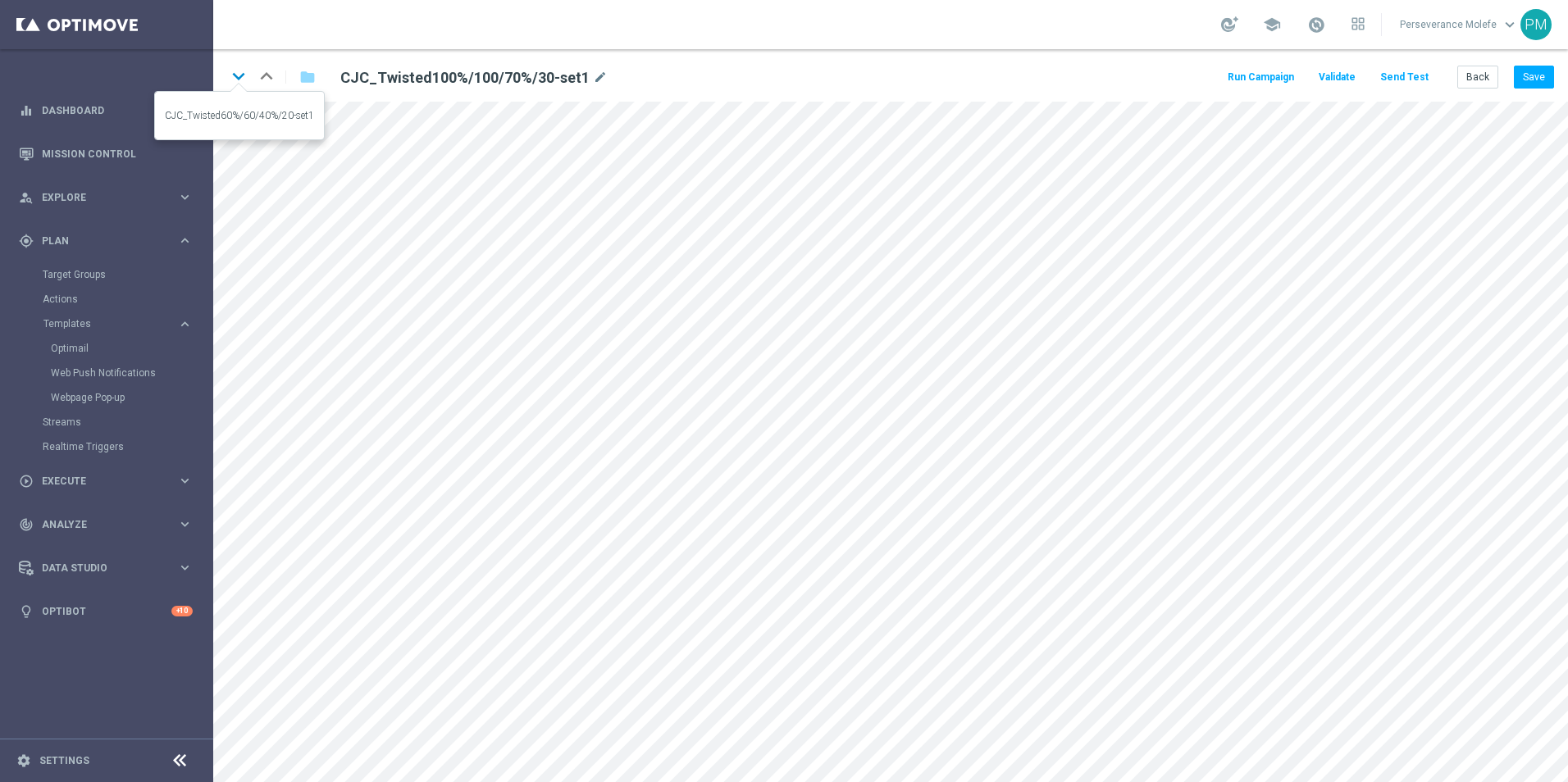
click at [245, 76] on icon "keyboard_arrow_down" at bounding box center [238, 76] width 24 height 24
click at [270, 75] on icon "keyboard_arrow_up" at bounding box center [266, 76] width 24 height 24
click at [1543, 68] on button "Save" at bounding box center [1534, 77] width 40 height 23
click at [1539, 70] on button "Save" at bounding box center [1534, 77] width 40 height 23
click at [1494, 78] on button "Back" at bounding box center [1477, 77] width 41 height 23
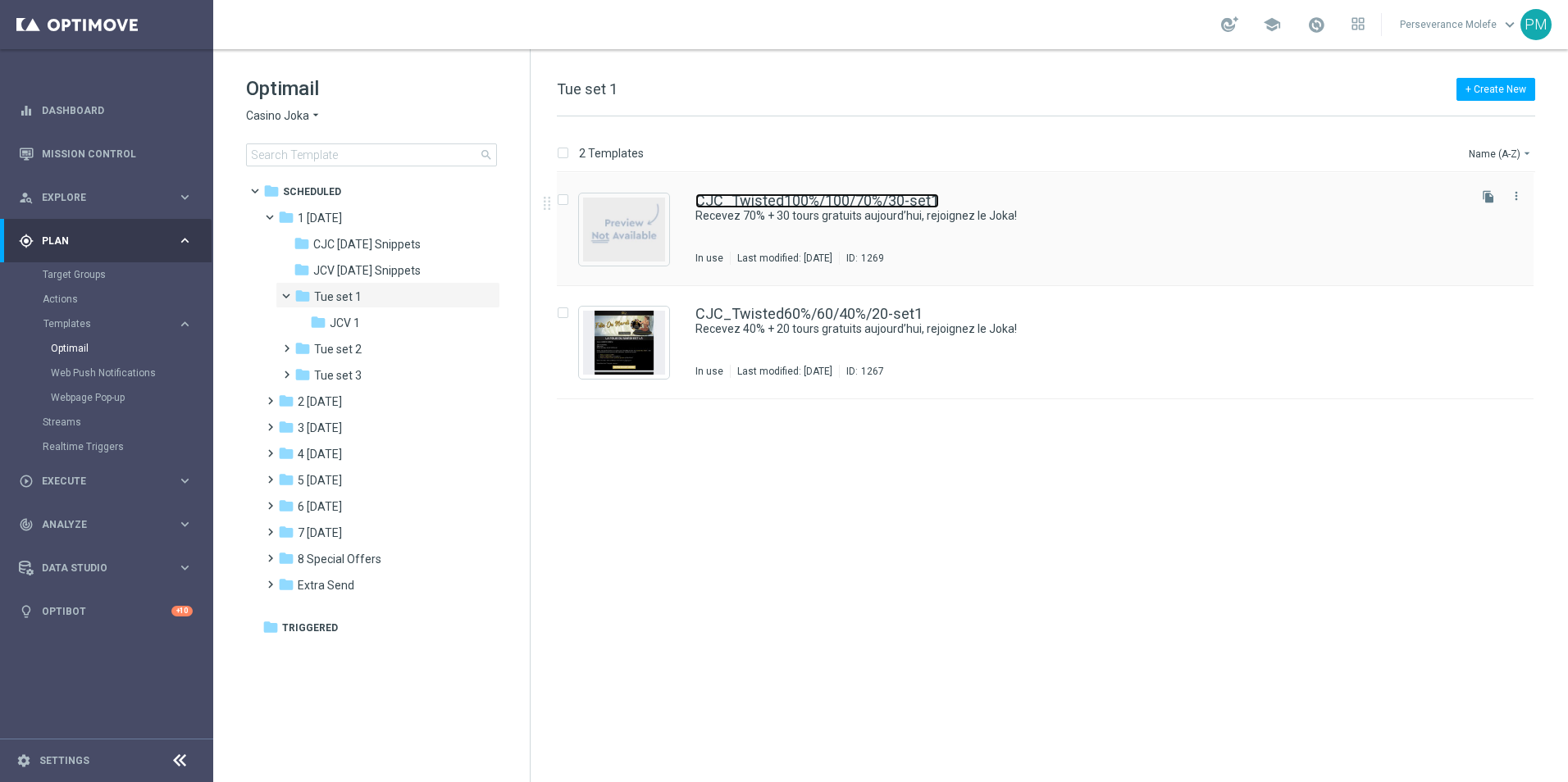
click at [781, 200] on link "CJC_Twisted100%/100/70%/30-set1" at bounding box center [817, 201] width 244 height 15
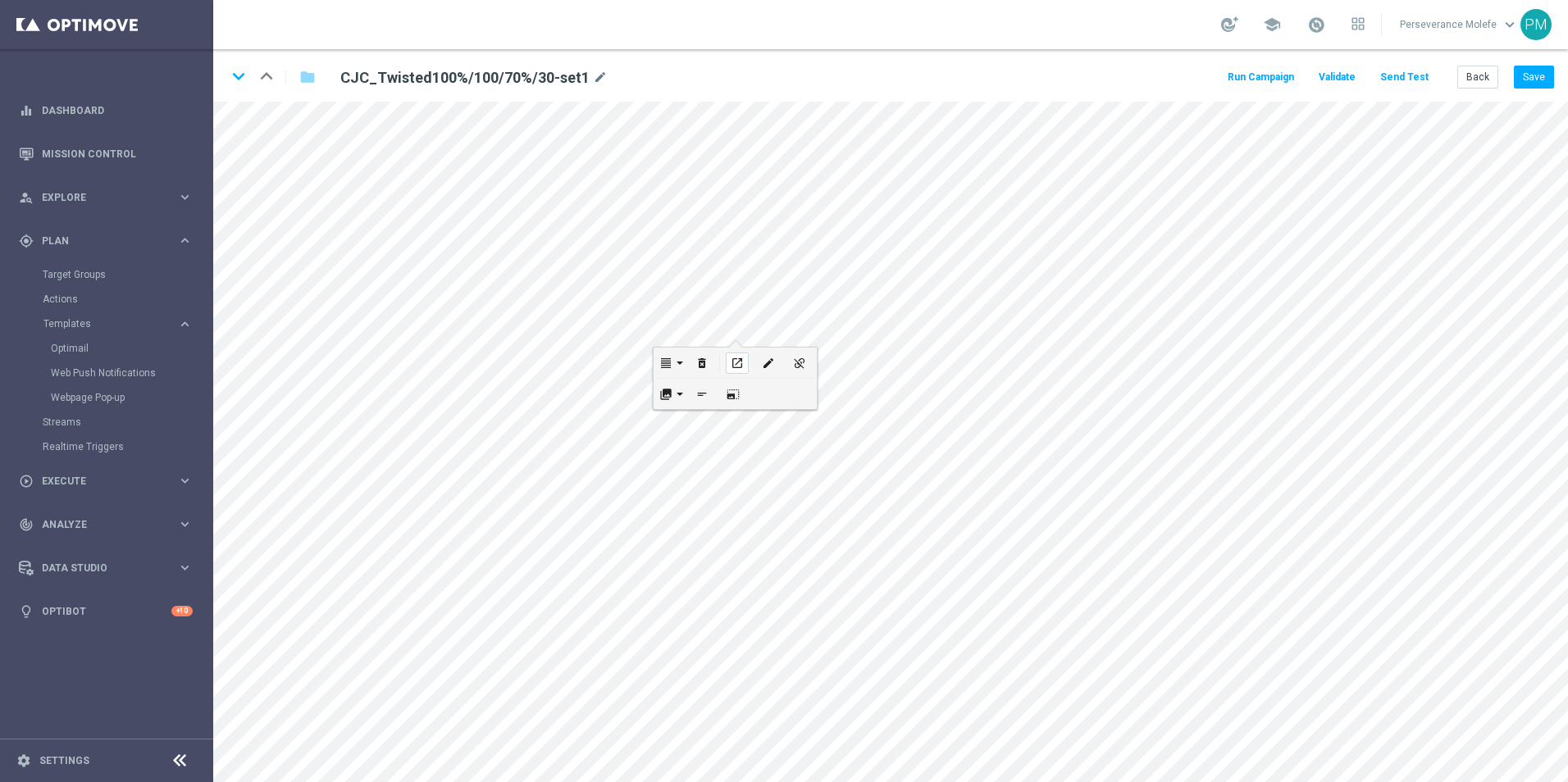
click at [732, 356] on icon "open_in_new" at bounding box center [736, 363] width 13 height 13
click at [238, 69] on icon "keyboard_arrow_down" at bounding box center [238, 76] width 24 height 24
click at [1490, 74] on button "Back" at bounding box center [1477, 77] width 41 height 23
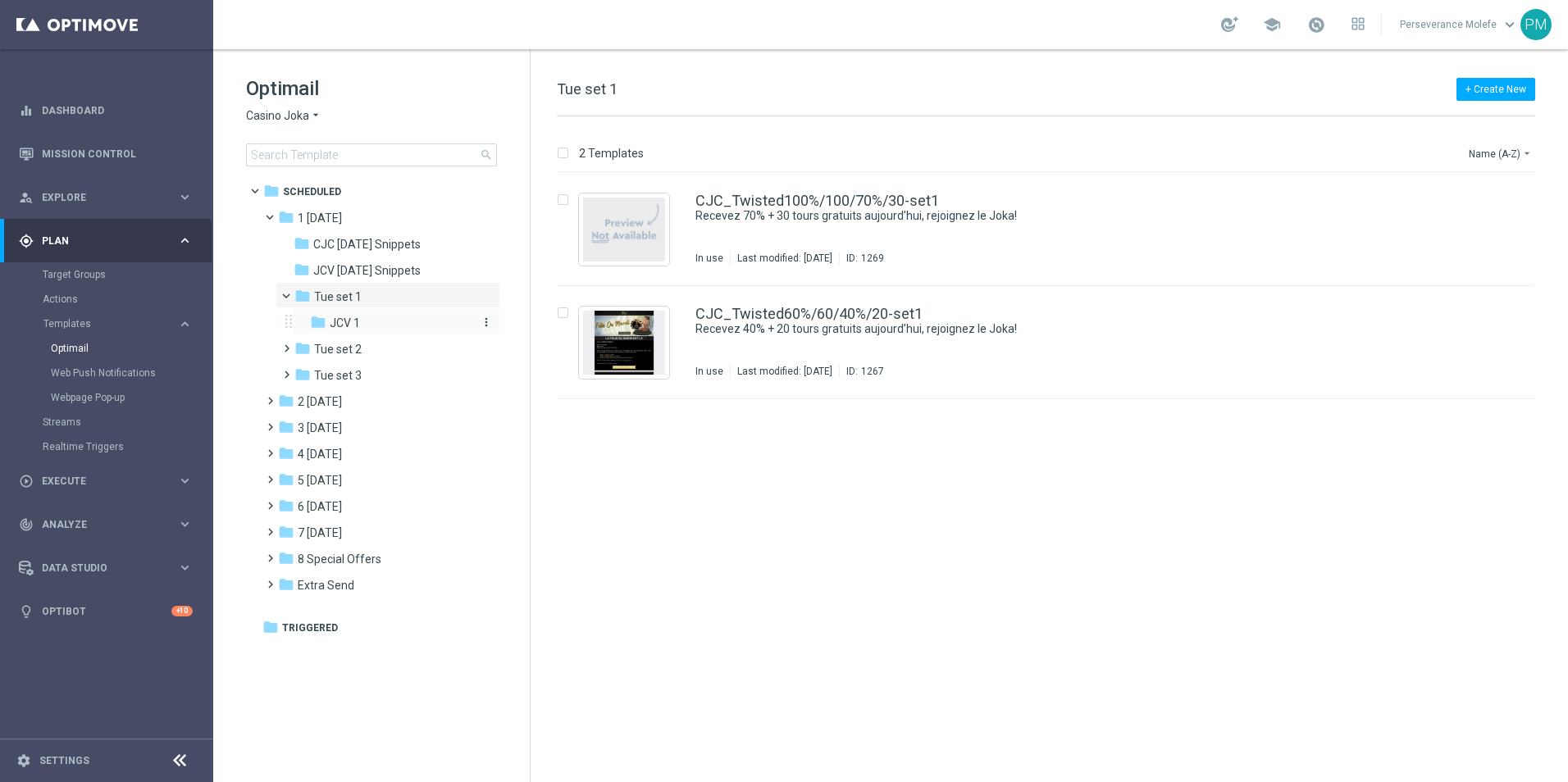
click at [386, 320] on div "folder JCV 1" at bounding box center [390, 323] width 161 height 19
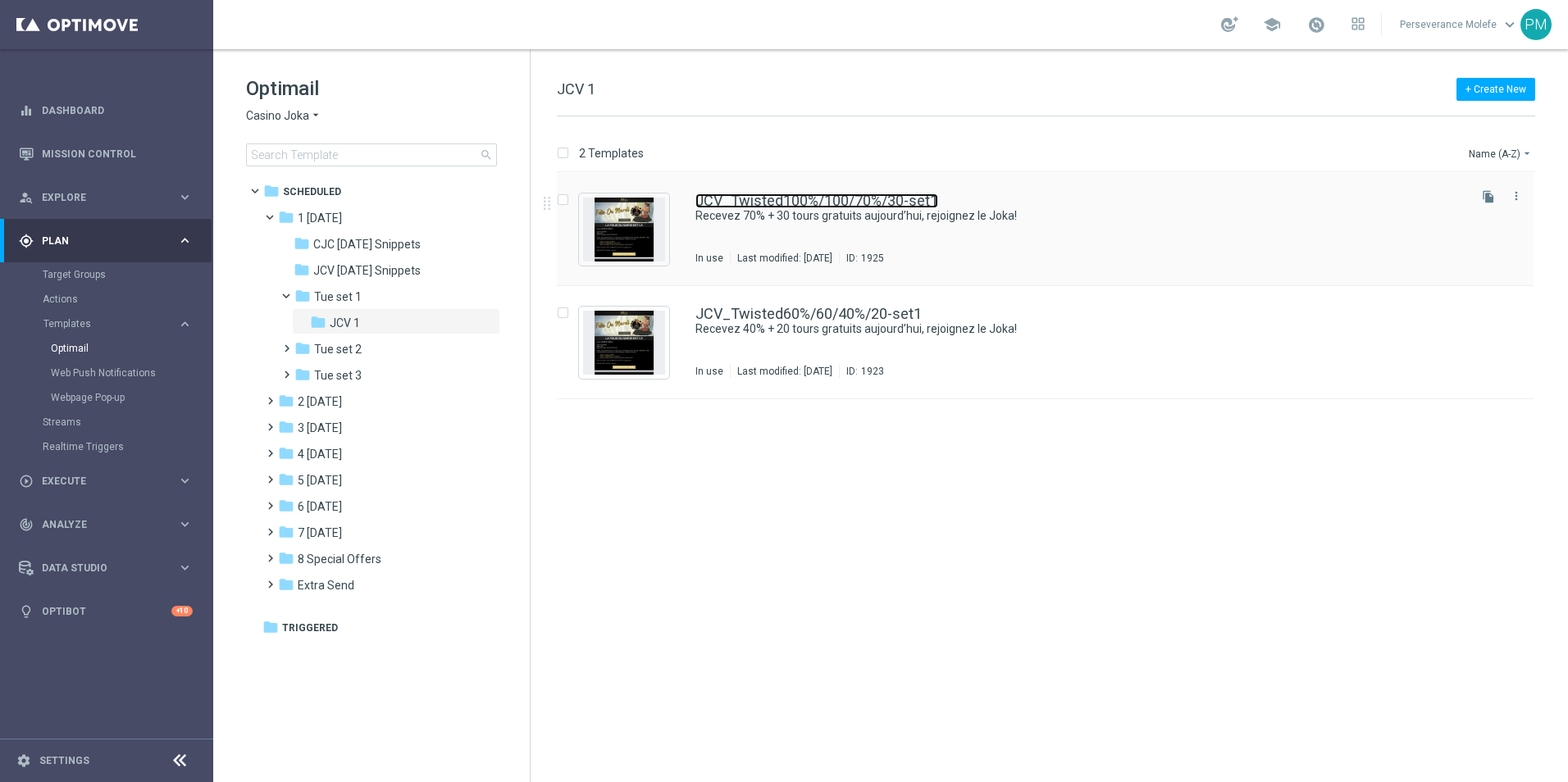
click at [826, 196] on link "JCV_Twisted100%/100/70%/30-set1" at bounding box center [817, 201] width 243 height 15
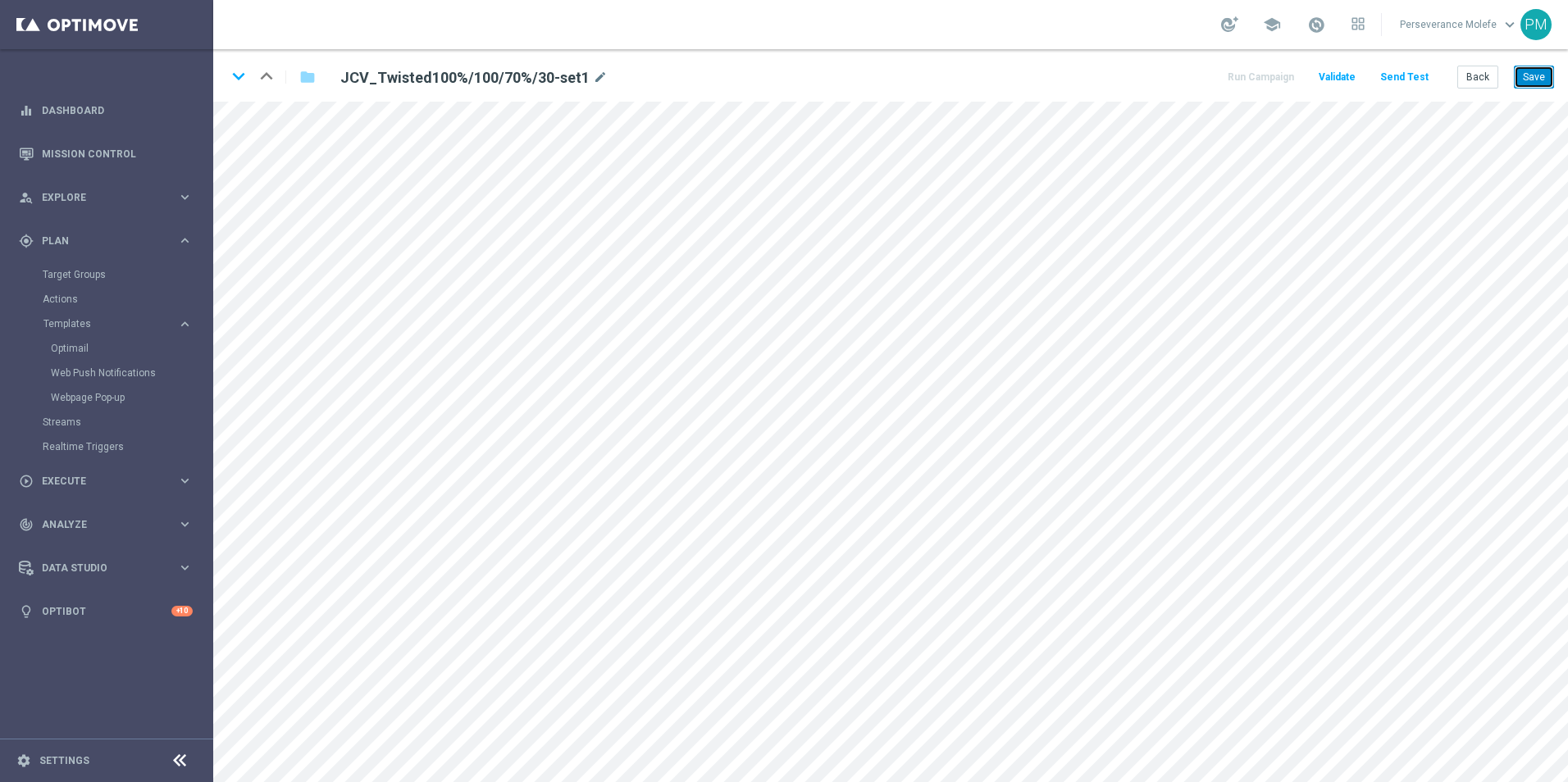
click at [1546, 70] on button "Save" at bounding box center [1534, 77] width 40 height 23
click at [1485, 78] on button "Back" at bounding box center [1477, 77] width 41 height 23
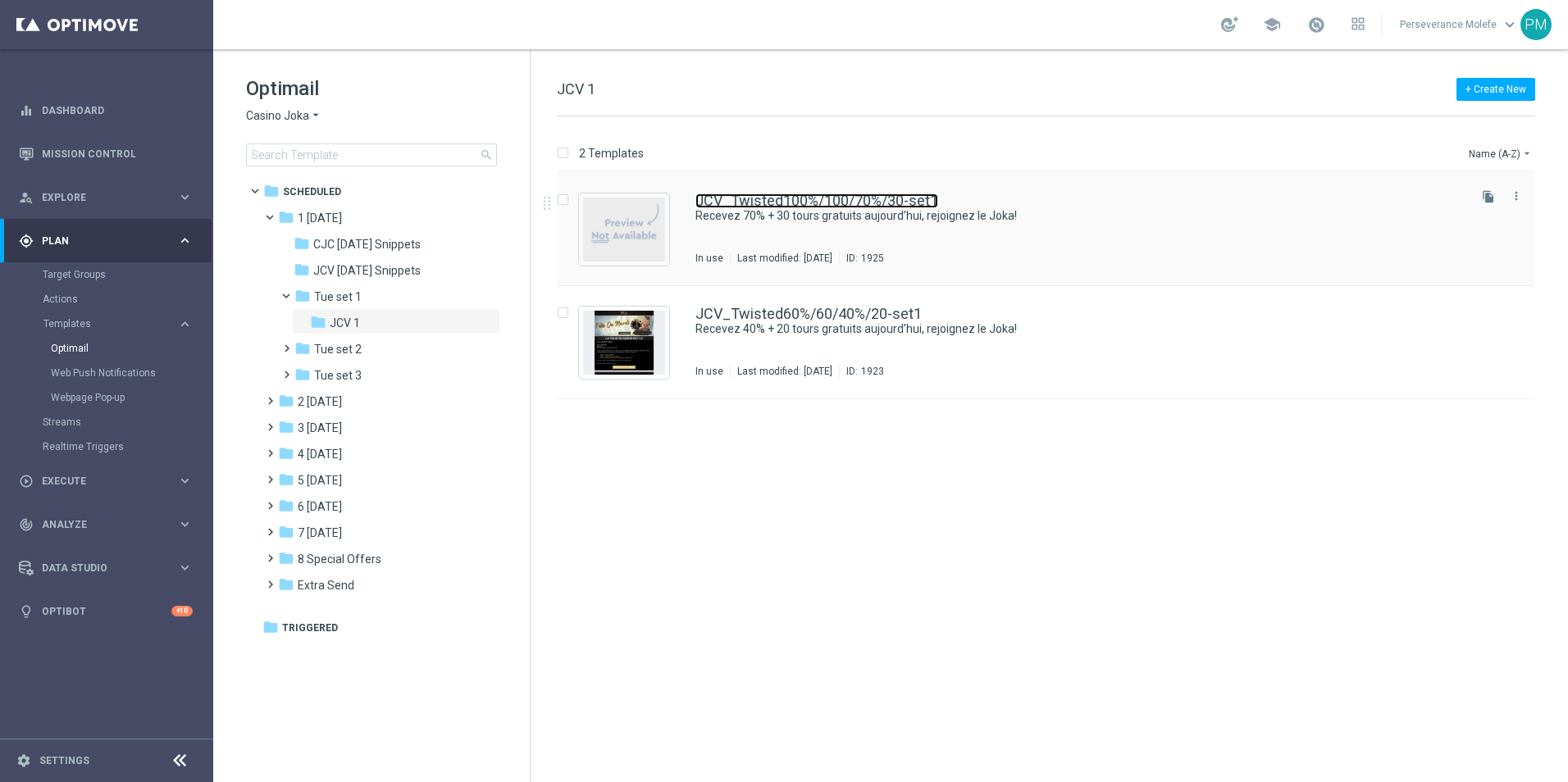
click at [777, 203] on link "JCV_Twisted100%/100/70%/30-set1" at bounding box center [817, 201] width 243 height 15
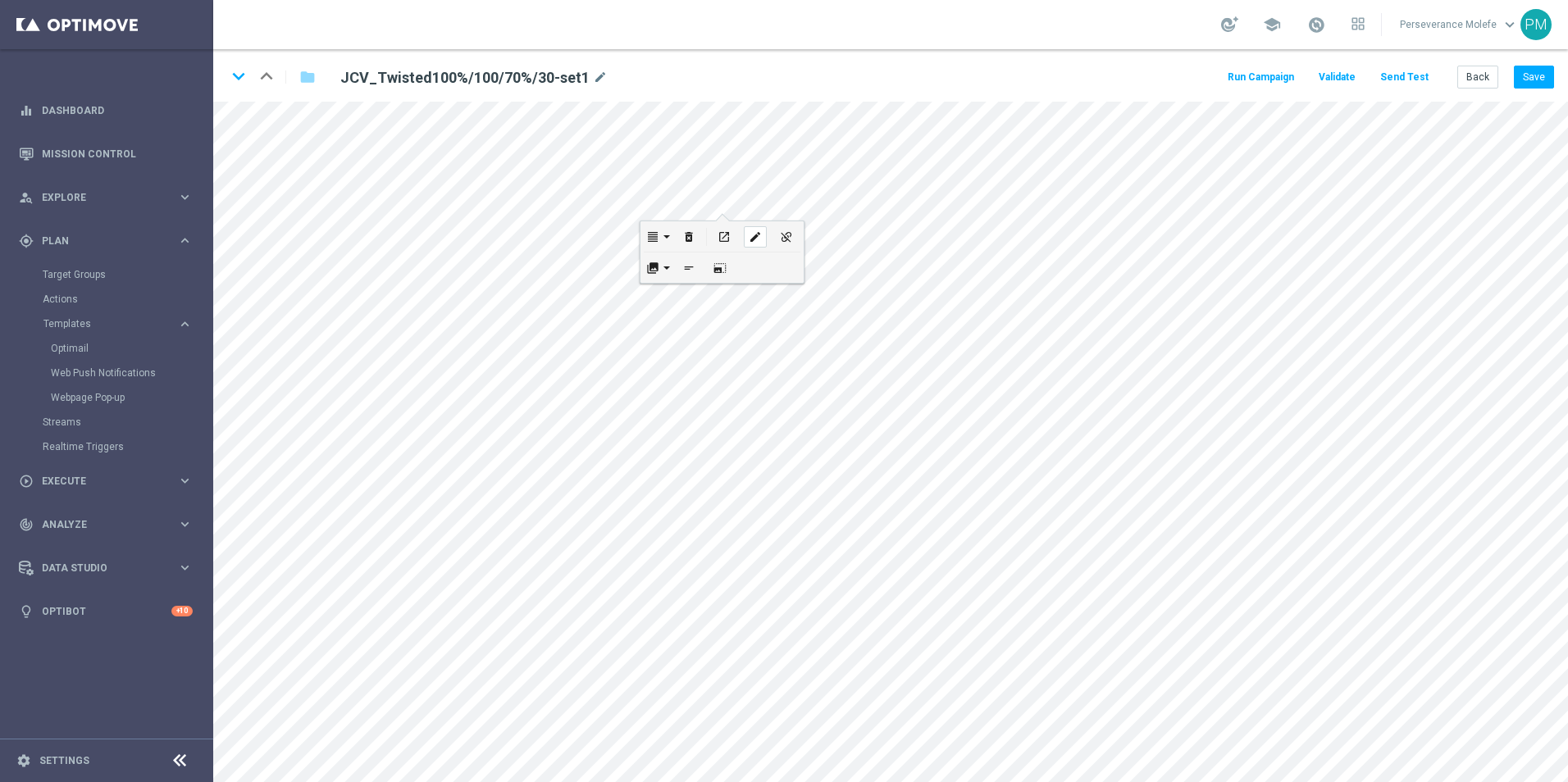
click at [761, 241] on div "edit" at bounding box center [755, 237] width 23 height 22
click at [616, 623] on div "edit" at bounding box center [611, 631] width 23 height 22
type input "https://www.casinojokaclub.com/fr"
checkbox input "true"
paste input "jokaclubvip.net"
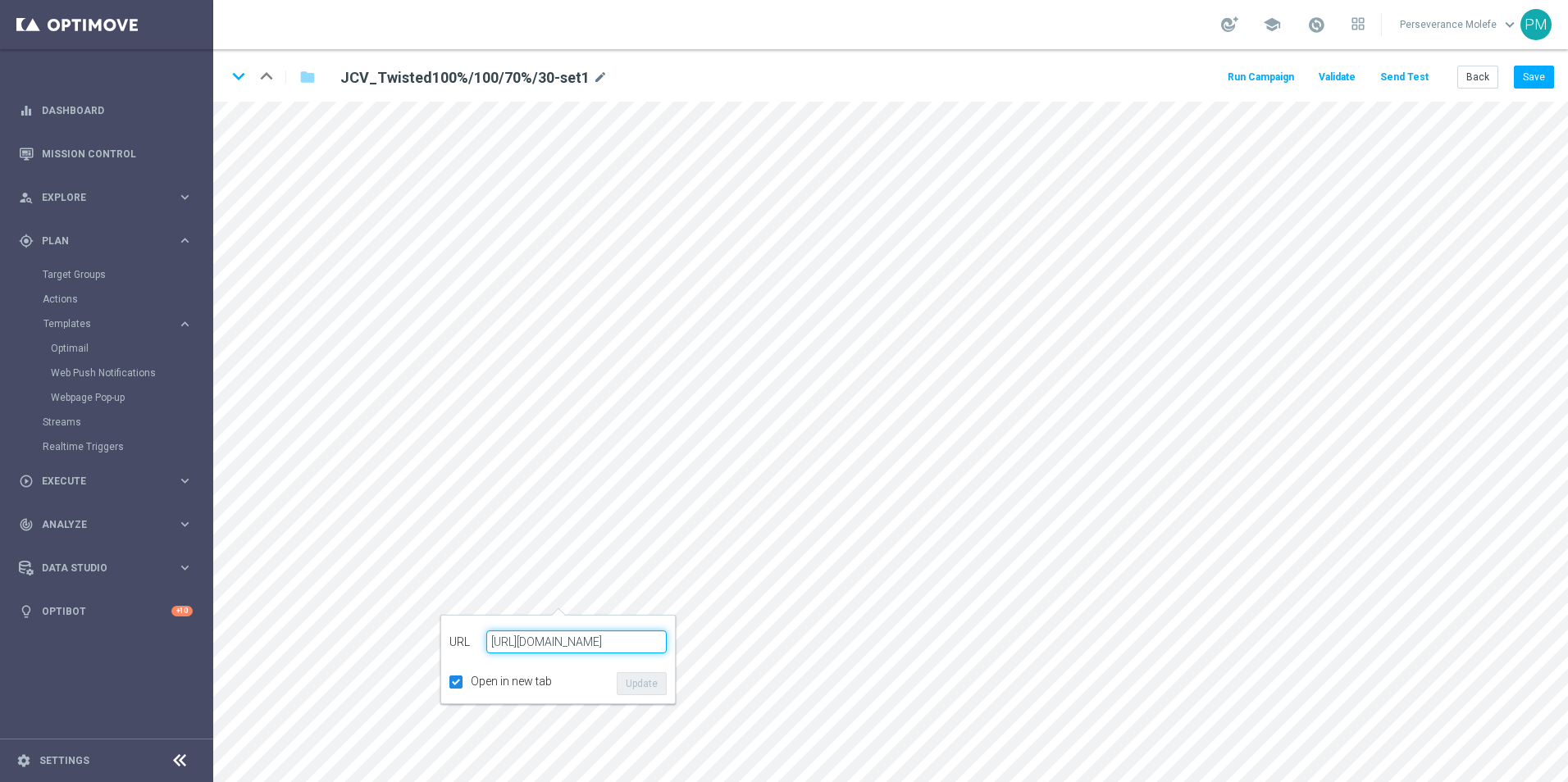
type input "https://www.jokaclubvip.net/fr"
click at [621, 690] on button "Update" at bounding box center [641, 683] width 50 height 23
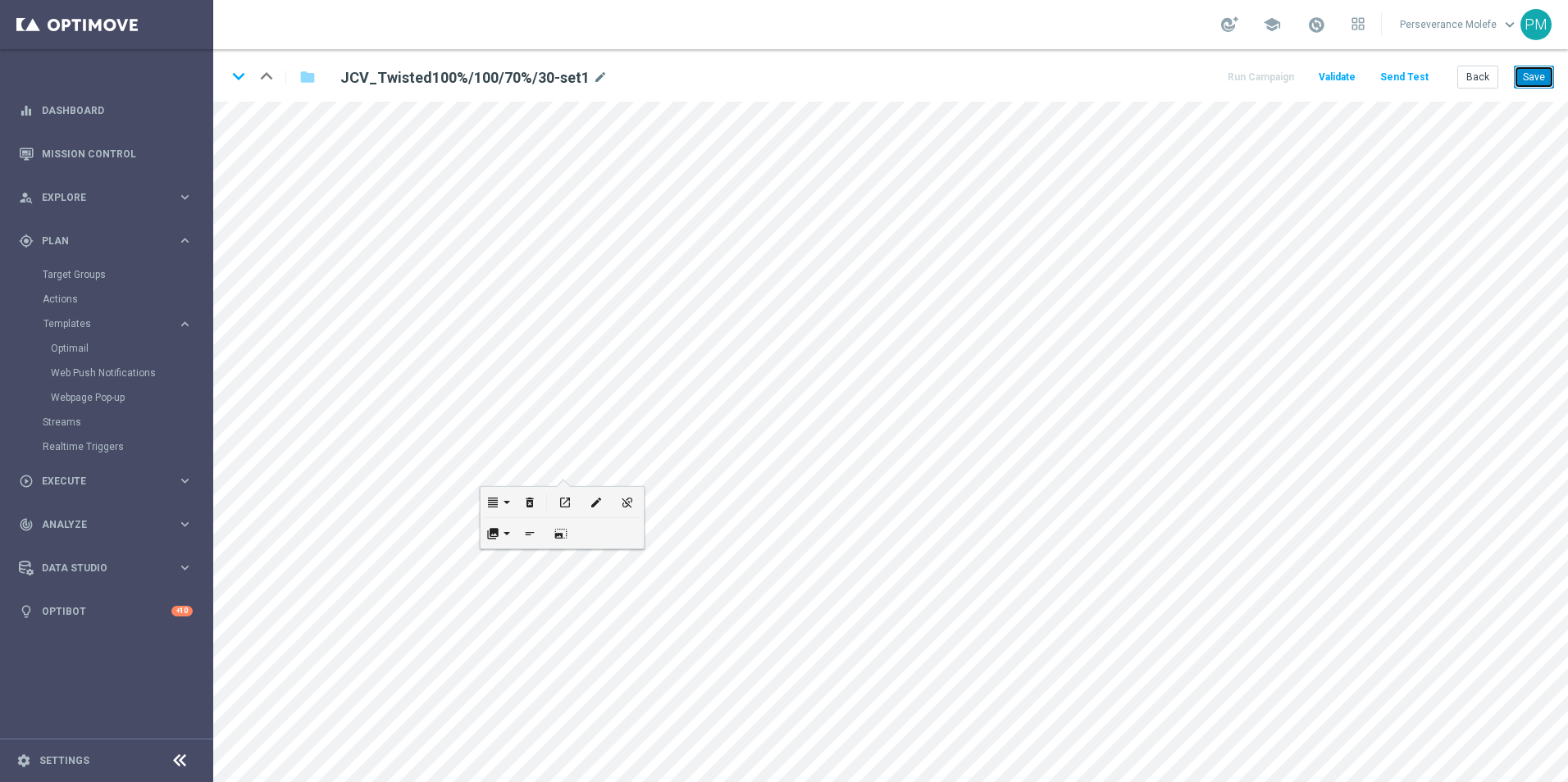
click at [1528, 72] on button "Save" at bounding box center [1534, 77] width 40 height 23
click at [1555, 88] on div "keyboard_arrow_down keyboard_arrow_up folder JCV_Twisted100%/100/70%/30-set1 mo…" at bounding box center [890, 75] width 1354 height 53
click at [1550, 86] on button "Save" at bounding box center [1534, 77] width 40 height 23
click at [242, 81] on icon "keyboard_arrow_down" at bounding box center [238, 76] width 24 height 24
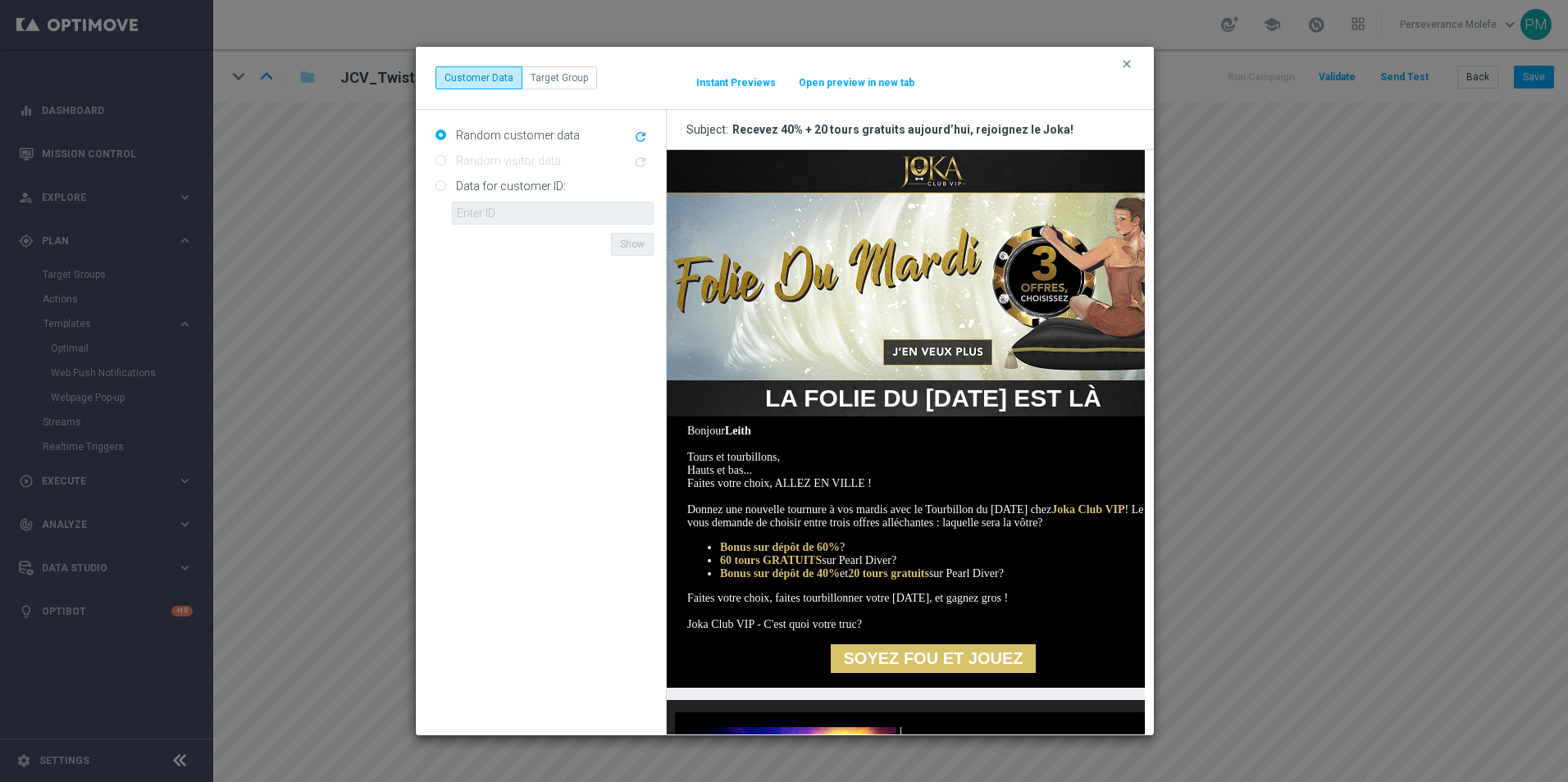
click at [821, 84] on button "Open preview in new tab" at bounding box center [857, 83] width 117 height 13
click at [1120, 63] on icon "clear" at bounding box center [1126, 64] width 13 height 13
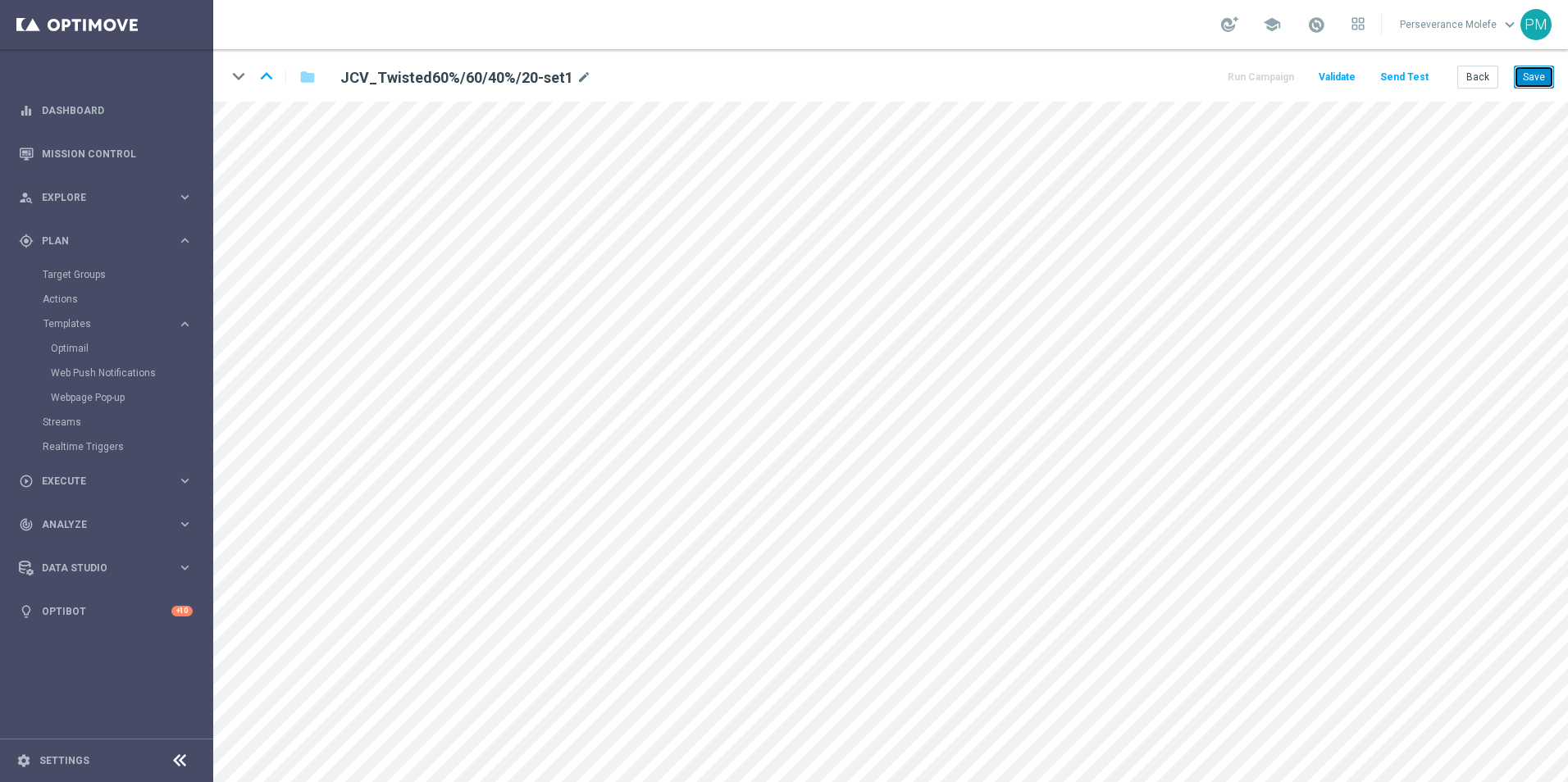
click at [1529, 71] on button "Save" at bounding box center [1534, 77] width 40 height 23
click at [1530, 71] on button "Save" at bounding box center [1534, 77] width 40 height 23
click at [1526, 70] on button "Save" at bounding box center [1534, 77] width 40 height 23
click at [1481, 80] on button "Back" at bounding box center [1477, 77] width 41 height 23
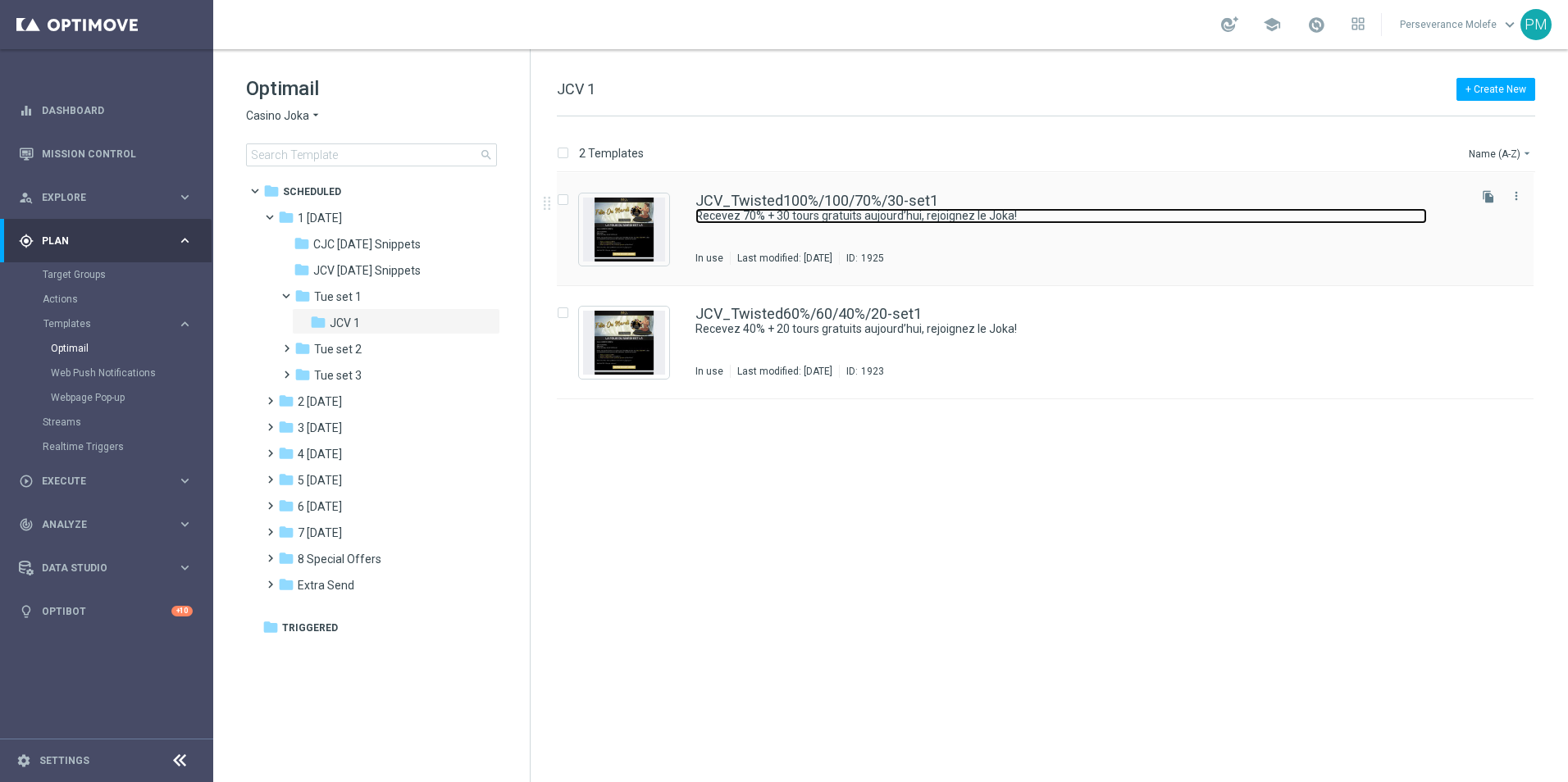
click at [749, 209] on link "Recevez 70% + 30 tours gratuits aujourd’hui, rejoignez le Joka!" at bounding box center [1061, 215] width 731 height 16
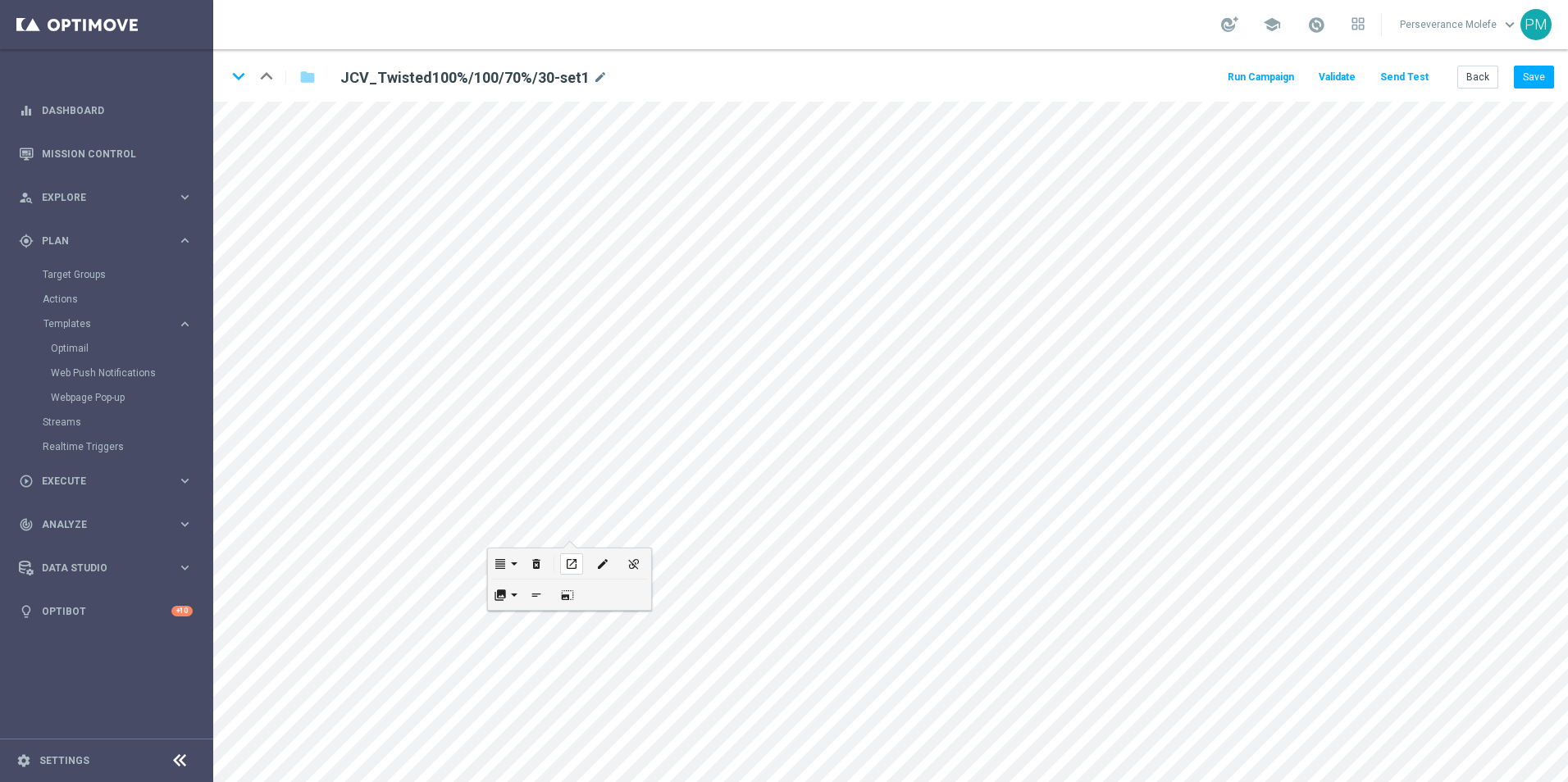
click at [578, 559] on div "open_in_new" at bounding box center [571, 564] width 23 height 22
click at [1479, 81] on button "Back" at bounding box center [1477, 77] width 41 height 23
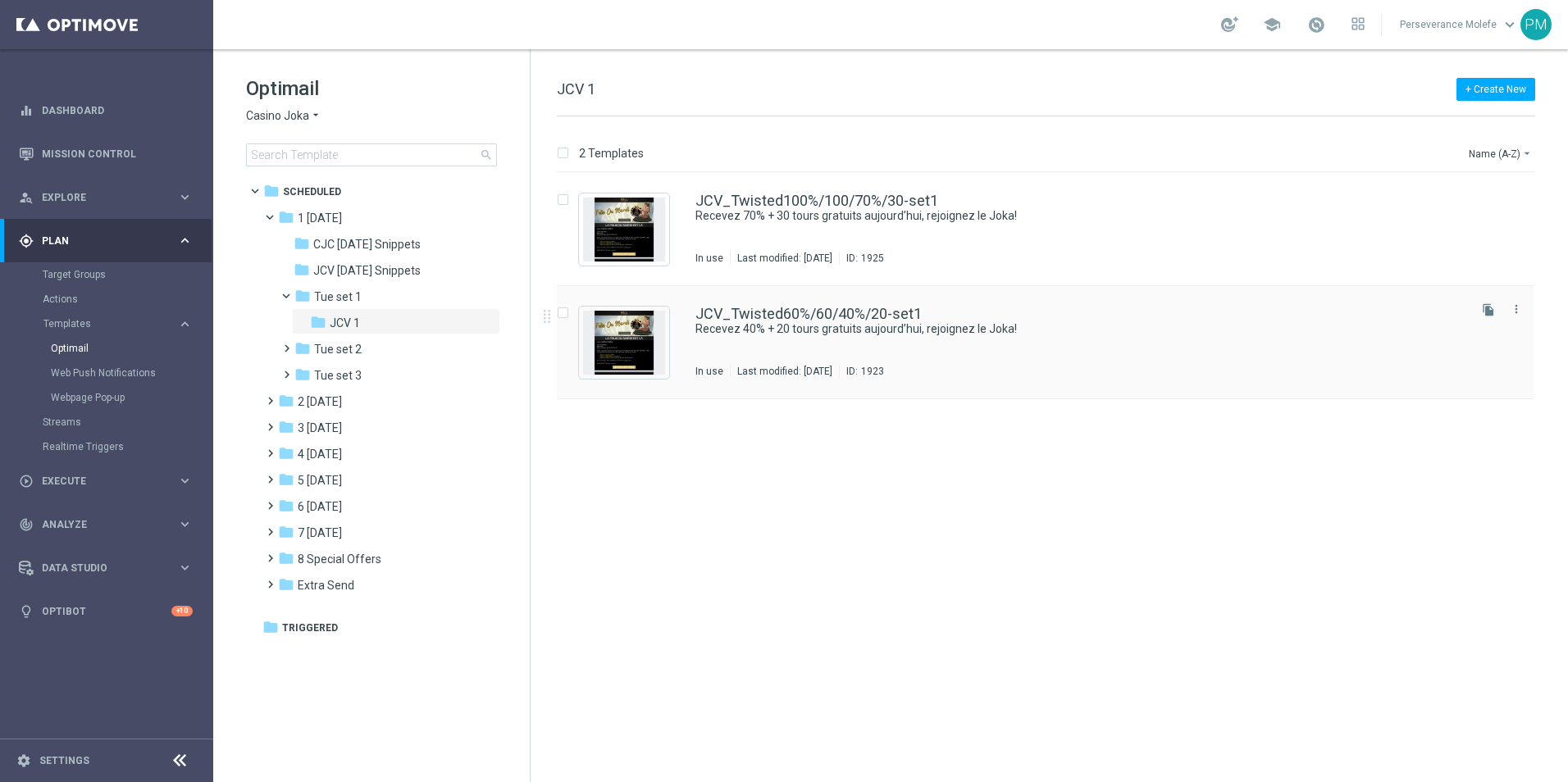
click at [878, 300] on div "JCV_Twisted60%/60/40%/20-set1 Recevez 40% + 20 tours gratuits aujourd’hui, rejo…" at bounding box center [1045, 343] width 977 height 114
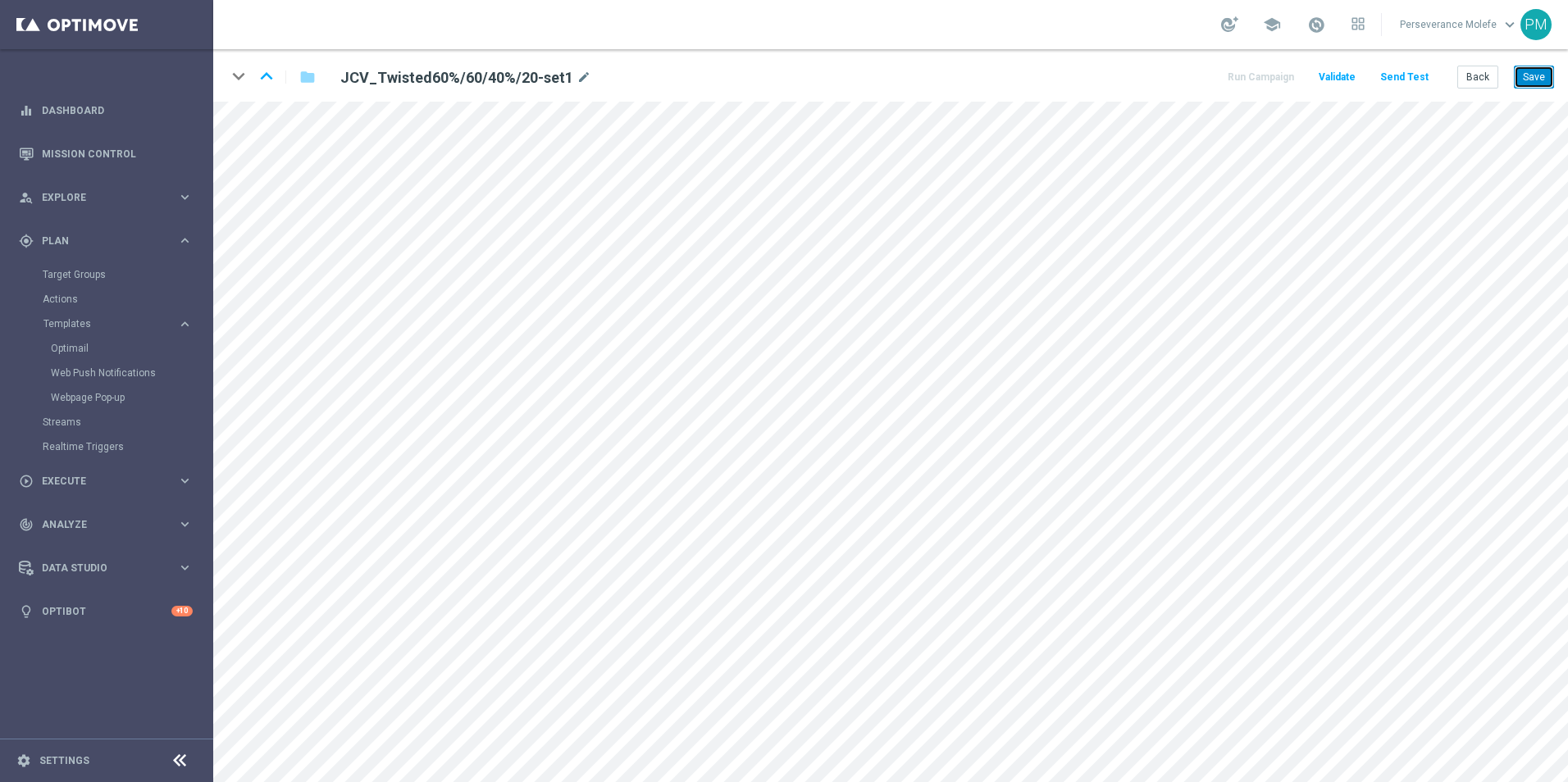
click at [1534, 80] on button "Save" at bounding box center [1534, 77] width 40 height 23
click at [269, 81] on icon "keyboard_arrow_up" at bounding box center [266, 76] width 24 height 24
click at [1530, 85] on button "Save" at bounding box center [1534, 77] width 40 height 23
click at [243, 75] on icon "keyboard_arrow_down" at bounding box center [238, 76] width 24 height 24
click at [1519, 79] on button "Save" at bounding box center [1534, 77] width 40 height 23
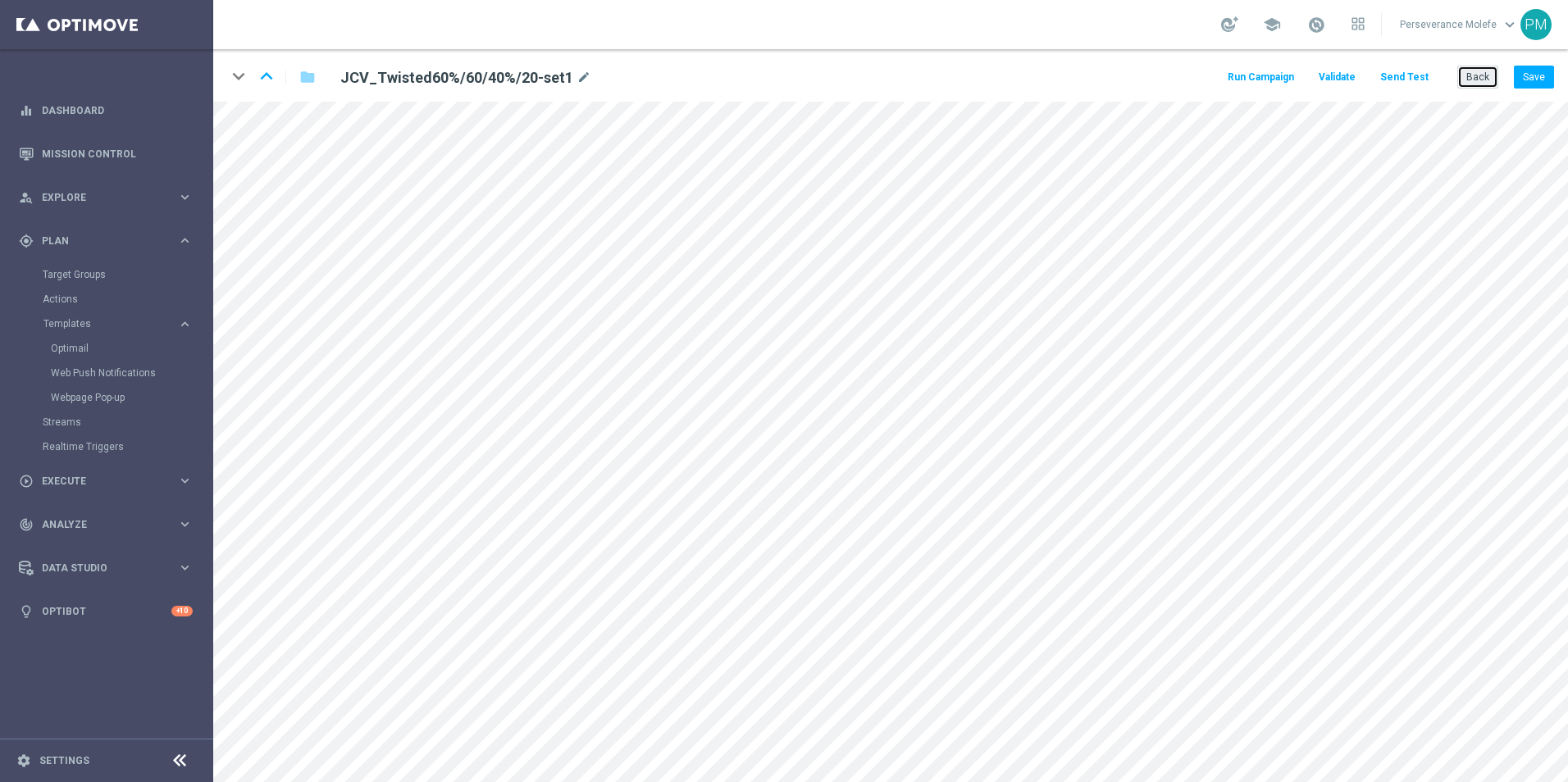
click at [1471, 69] on button "Back" at bounding box center [1477, 77] width 41 height 23
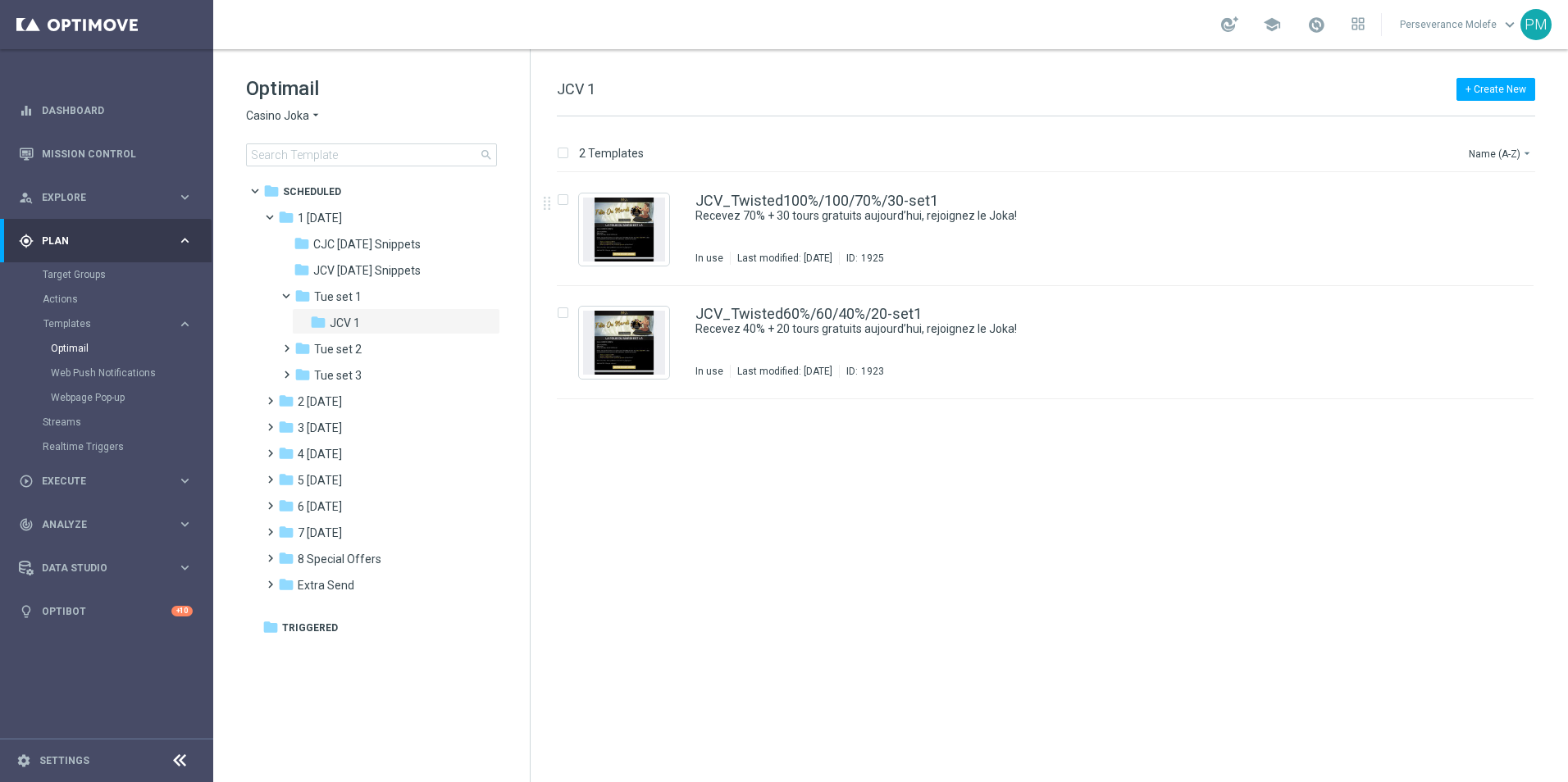
click at [277, 121] on span "Casino Joka" at bounding box center [278, 116] width 63 height 16
click at [0, 0] on span "Le Roi [PERSON_NAME]" at bounding box center [0, 0] width 0 height 0
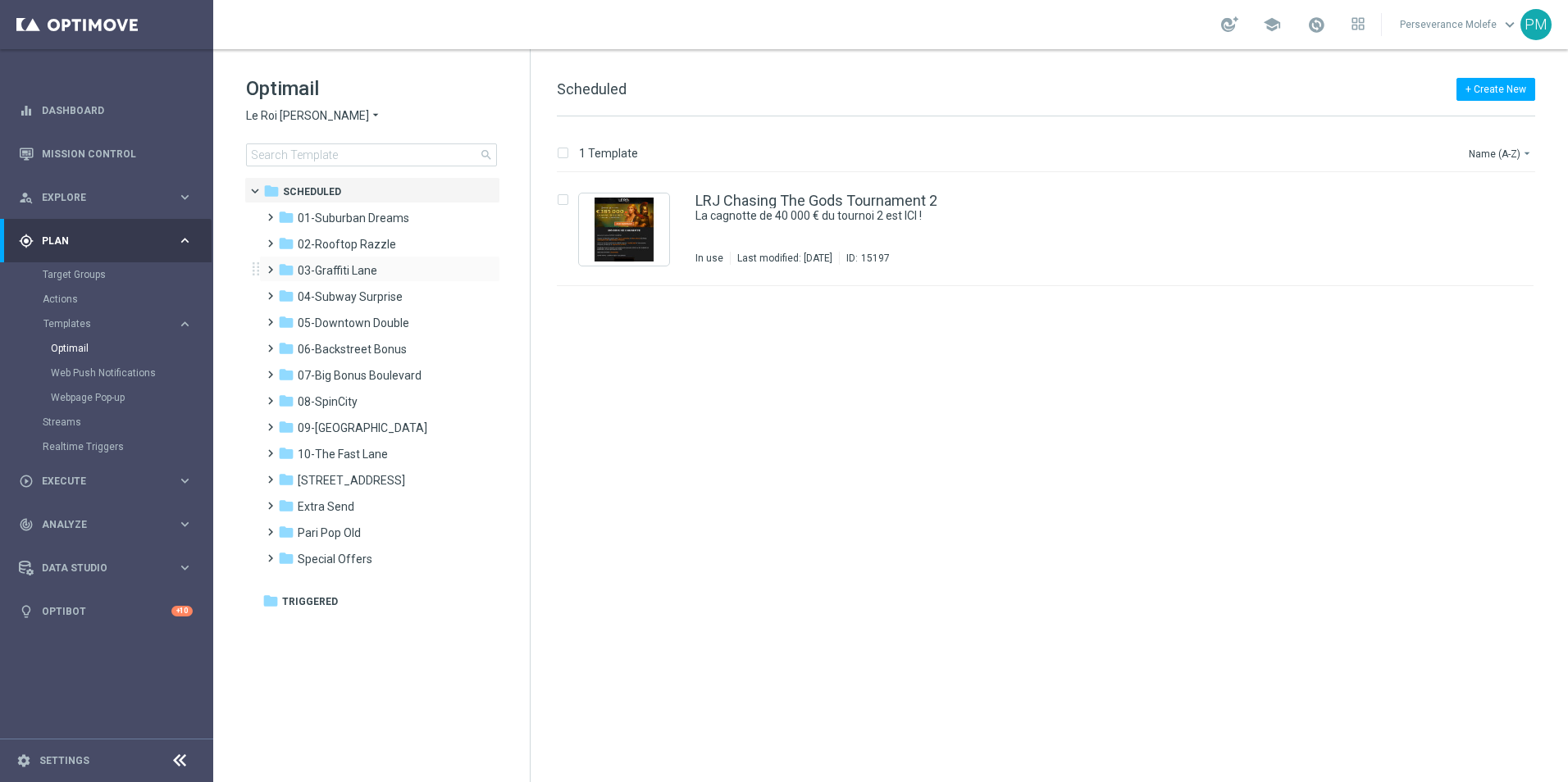
click at [351, 280] on div "folder 03-Graffiti Lane more_vert" at bounding box center [379, 268] width 241 height 26
click at [367, 280] on div "folder 03-Graffiti Lane" at bounding box center [372, 270] width 189 height 19
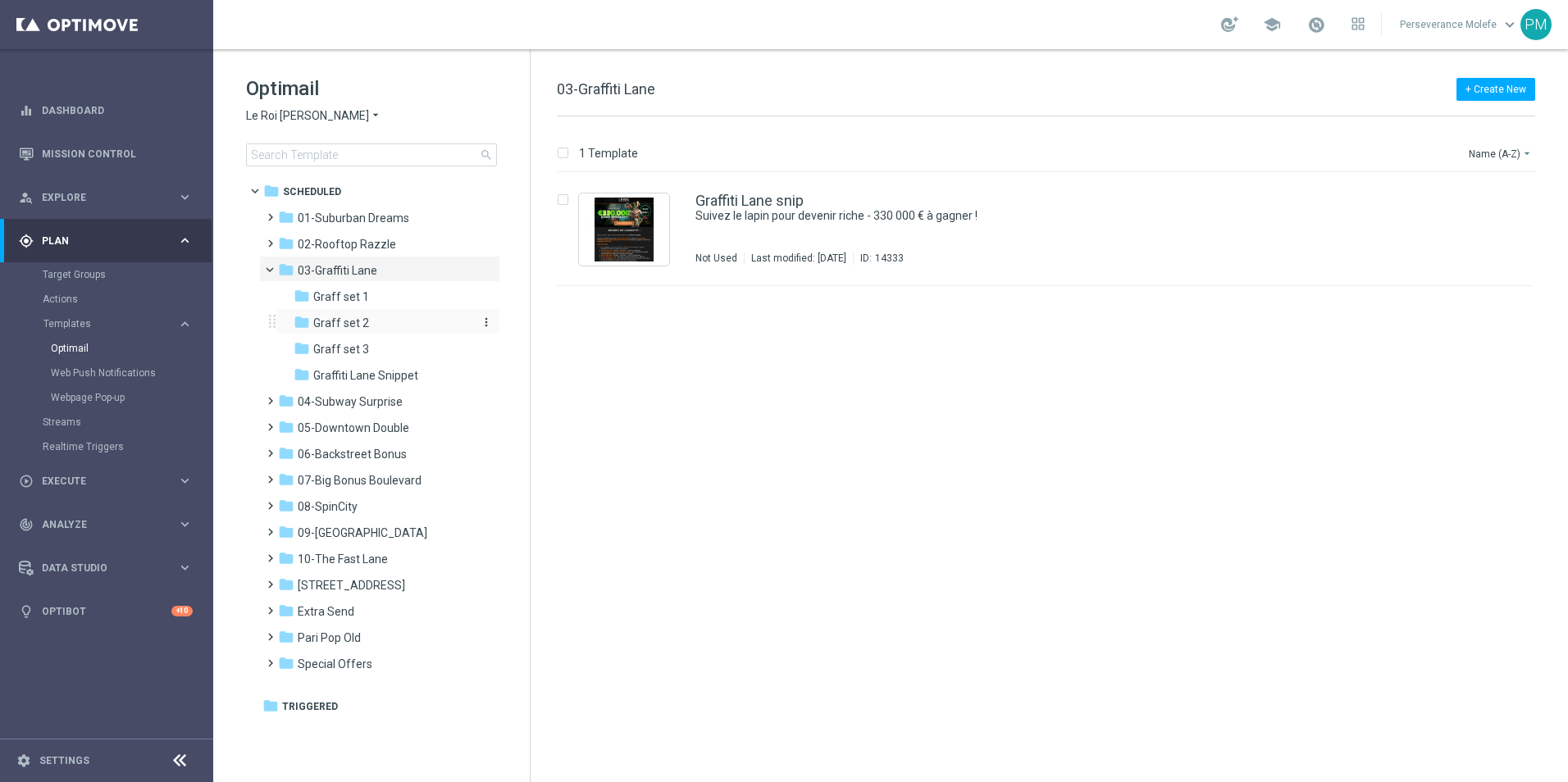
click at [370, 320] on div "folder Graff set 2" at bounding box center [381, 323] width 175 height 19
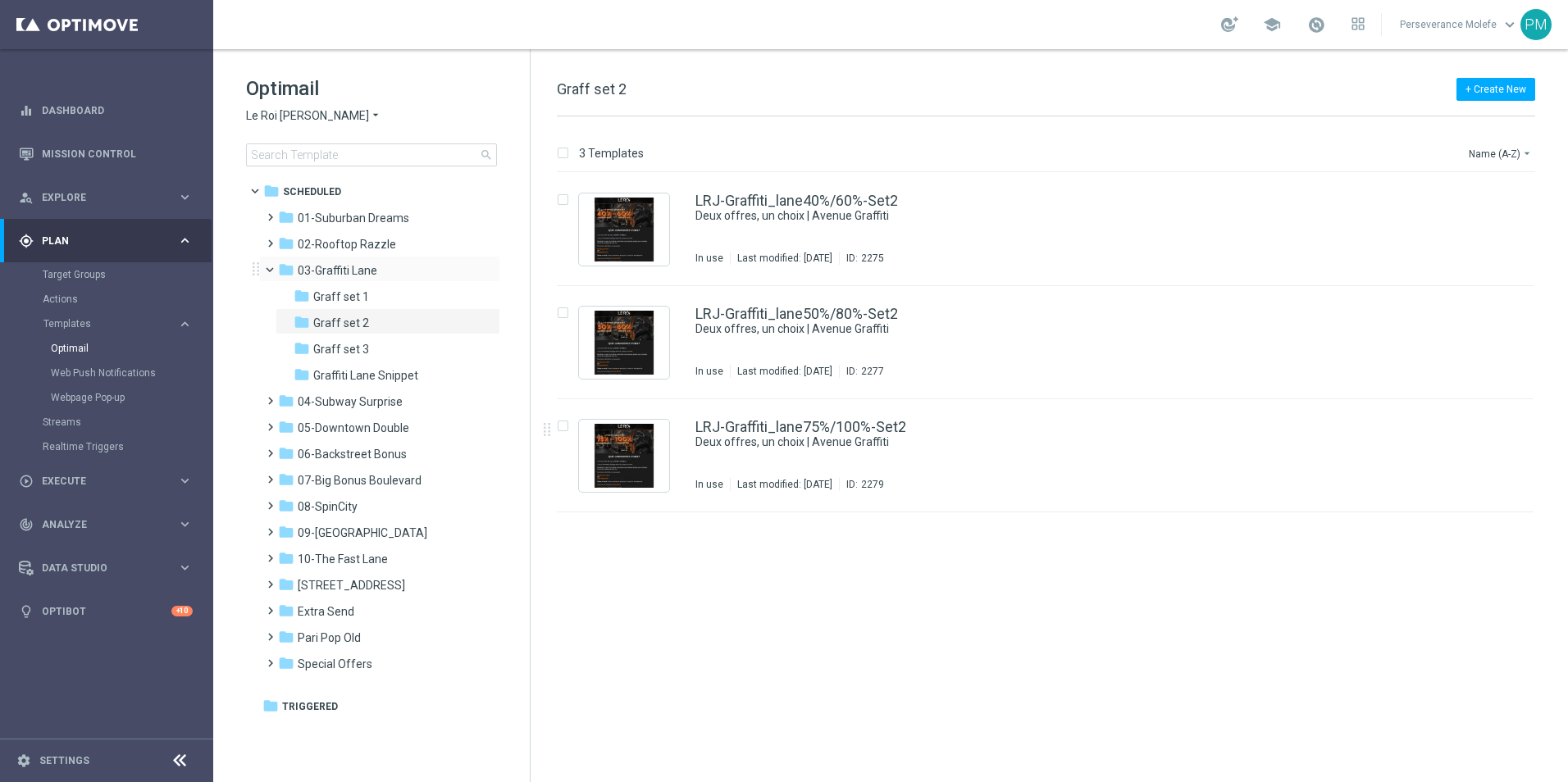
click at [274, 270] on span at bounding box center [277, 265] width 7 height 8
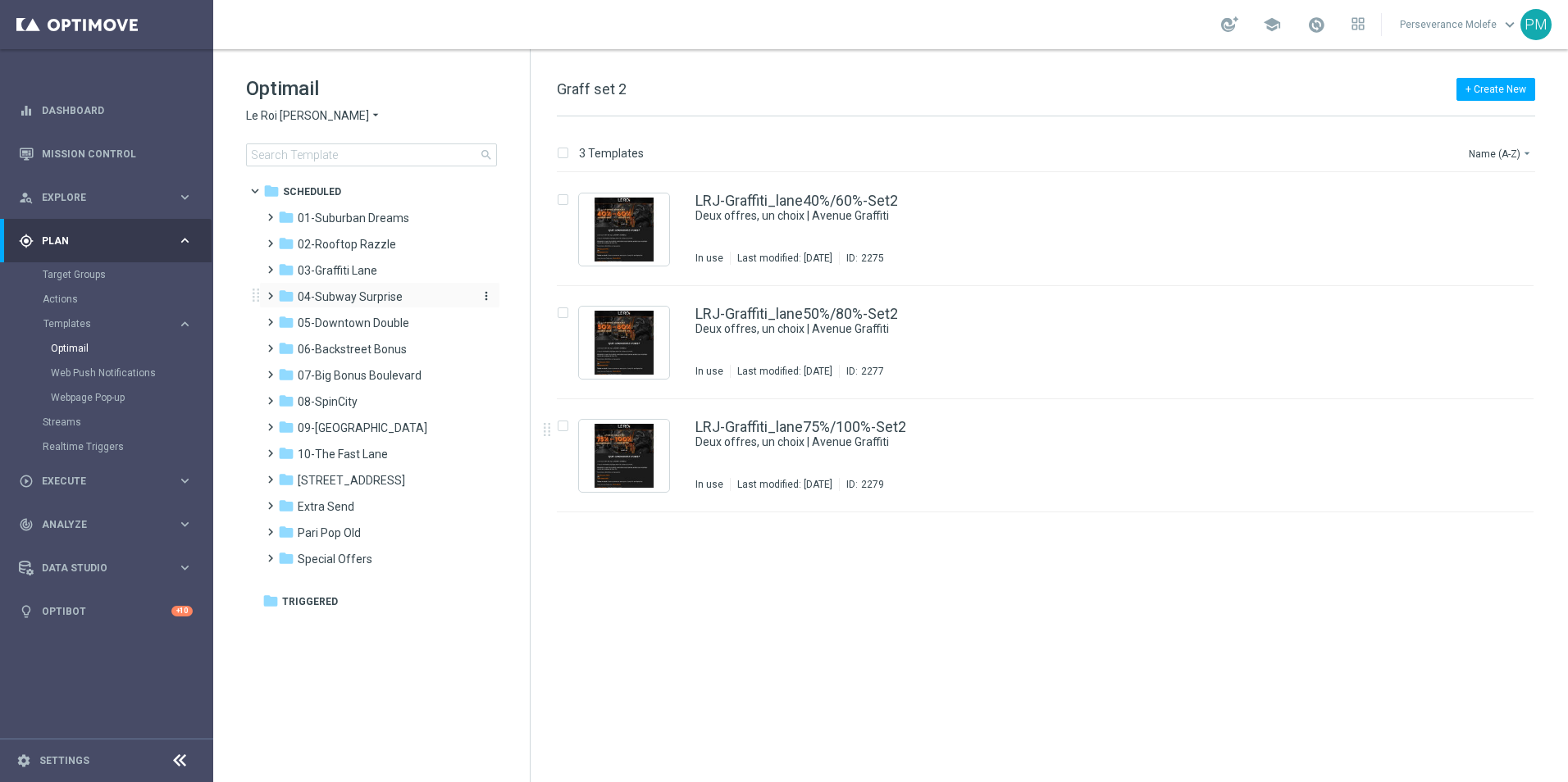
click at [341, 303] on span "04-Subway Surprise" at bounding box center [350, 297] width 105 height 15
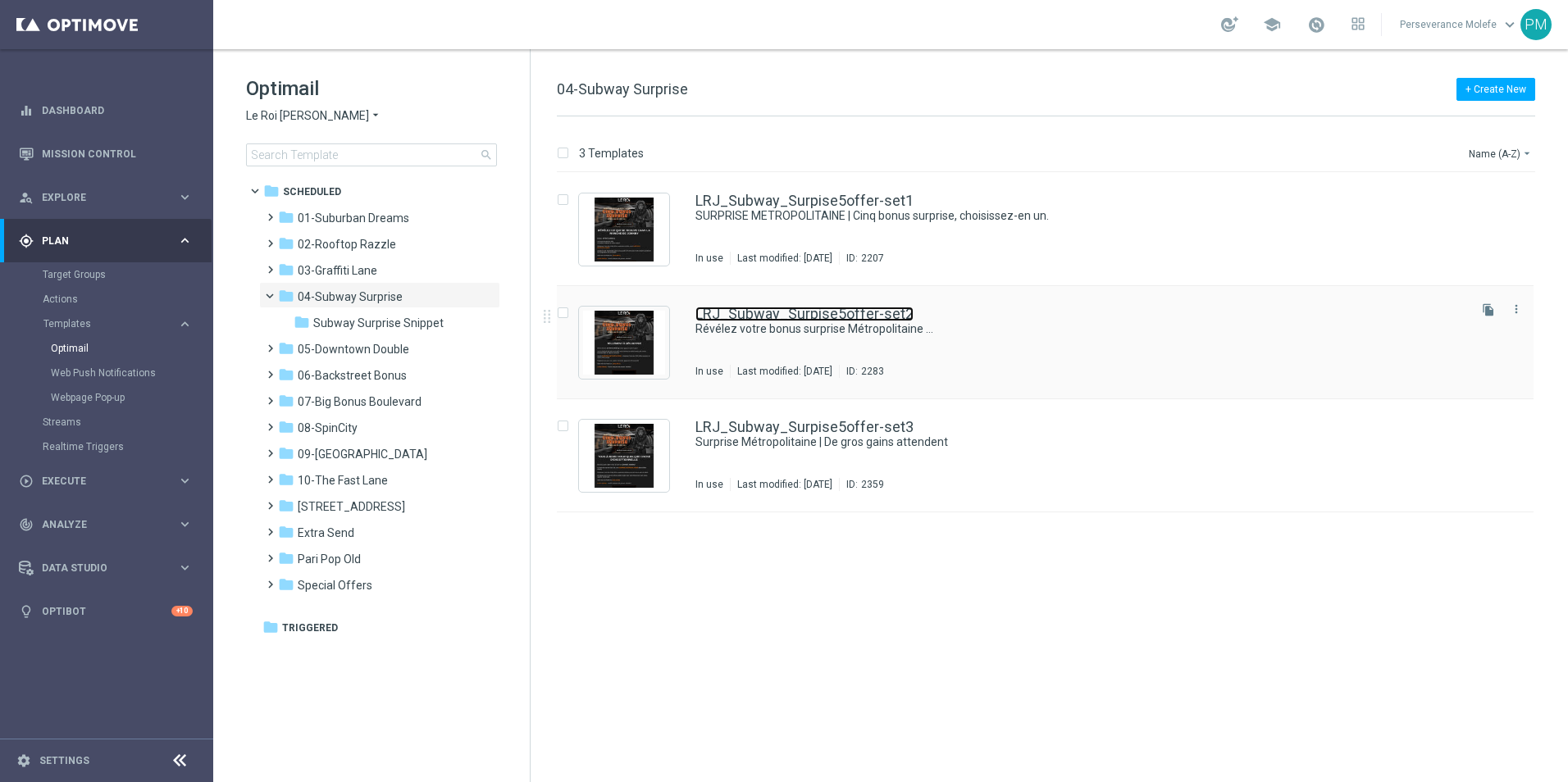
click at [849, 318] on link "LRJ_Subway_Surpise5offer-set2" at bounding box center [804, 314] width 218 height 15
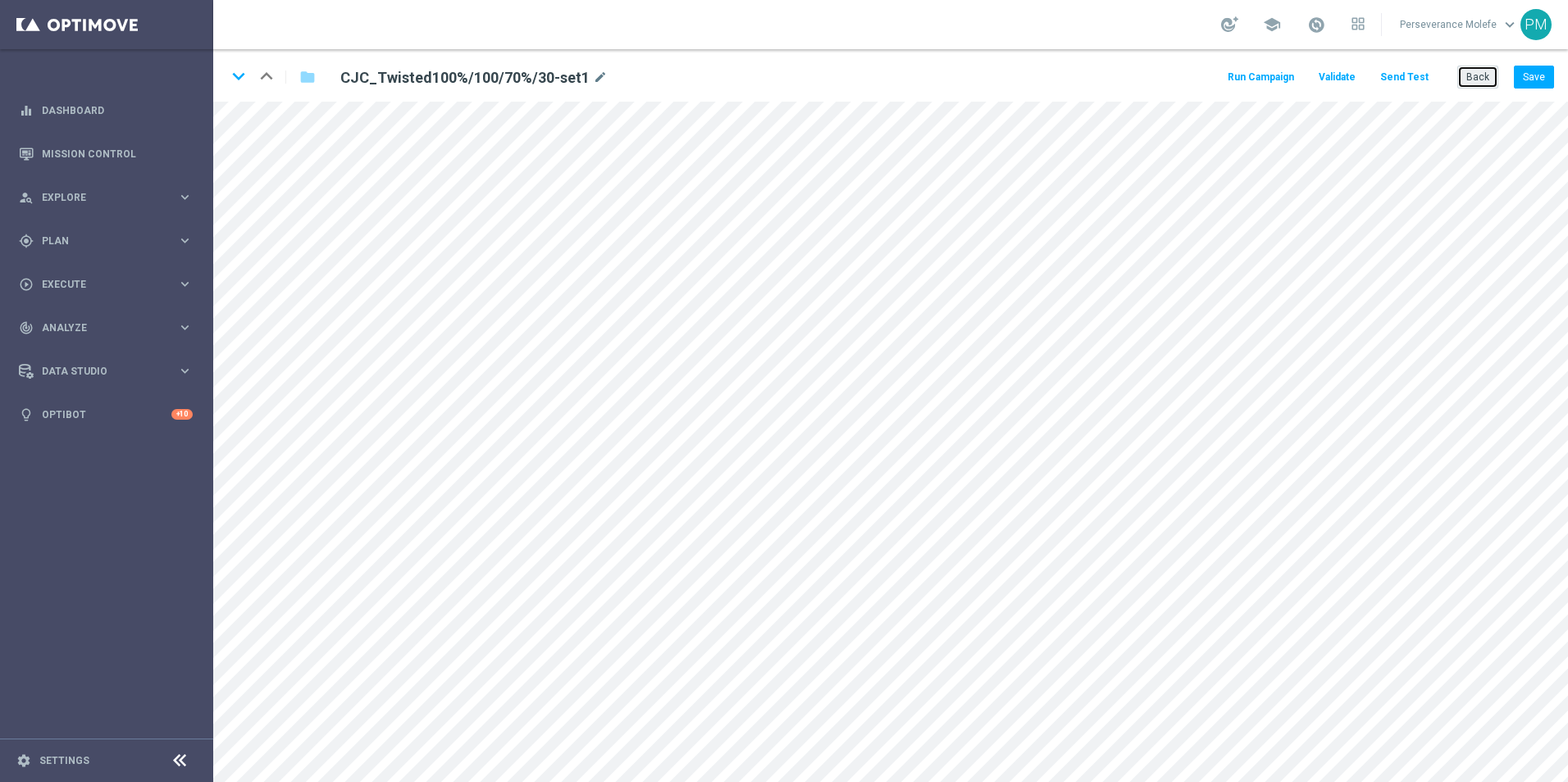
click at [1484, 66] on button "Back" at bounding box center [1477, 77] width 41 height 23
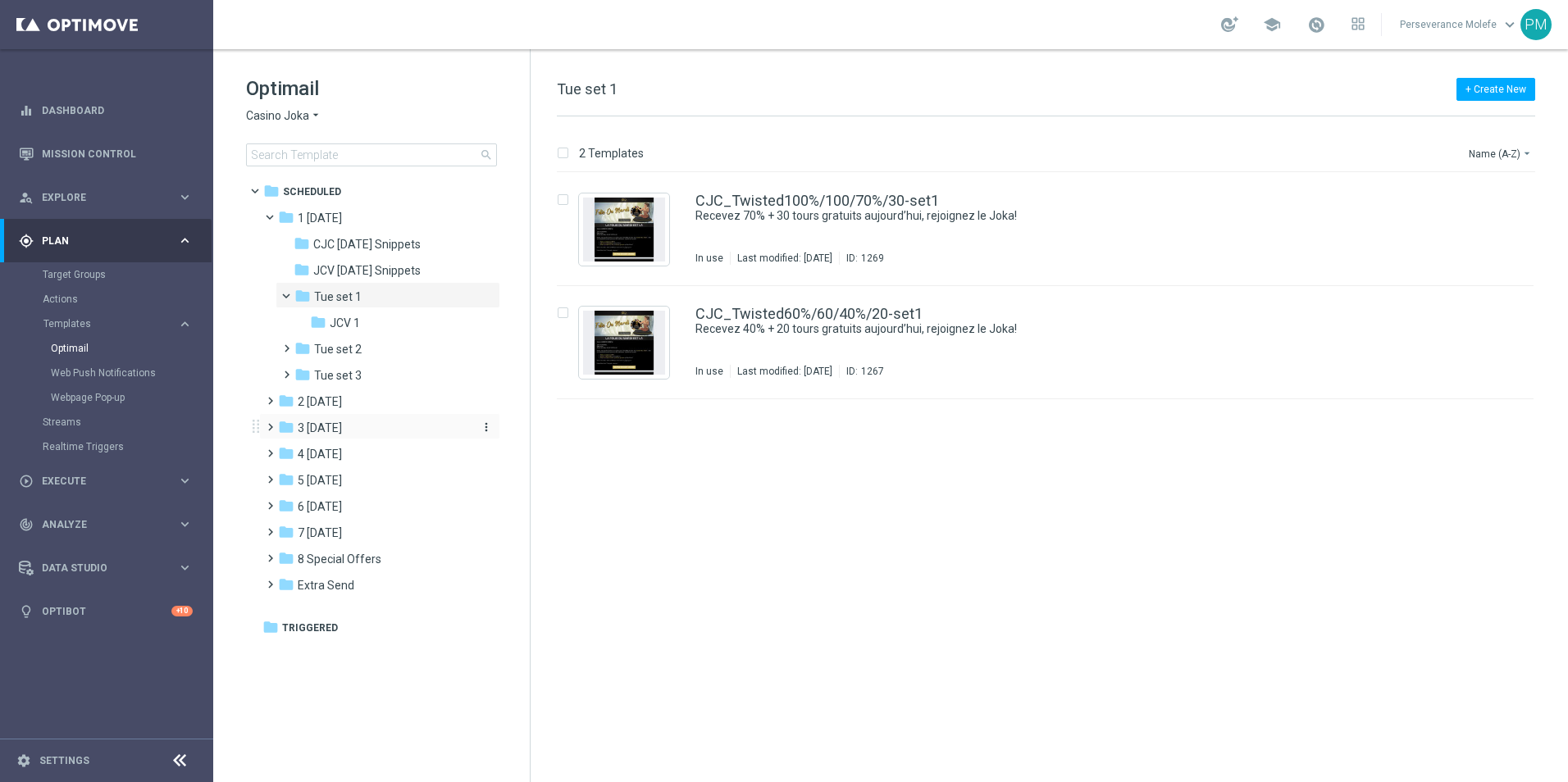
click at [361, 421] on div "folder 3 [DATE]" at bounding box center [372, 428] width 189 height 19
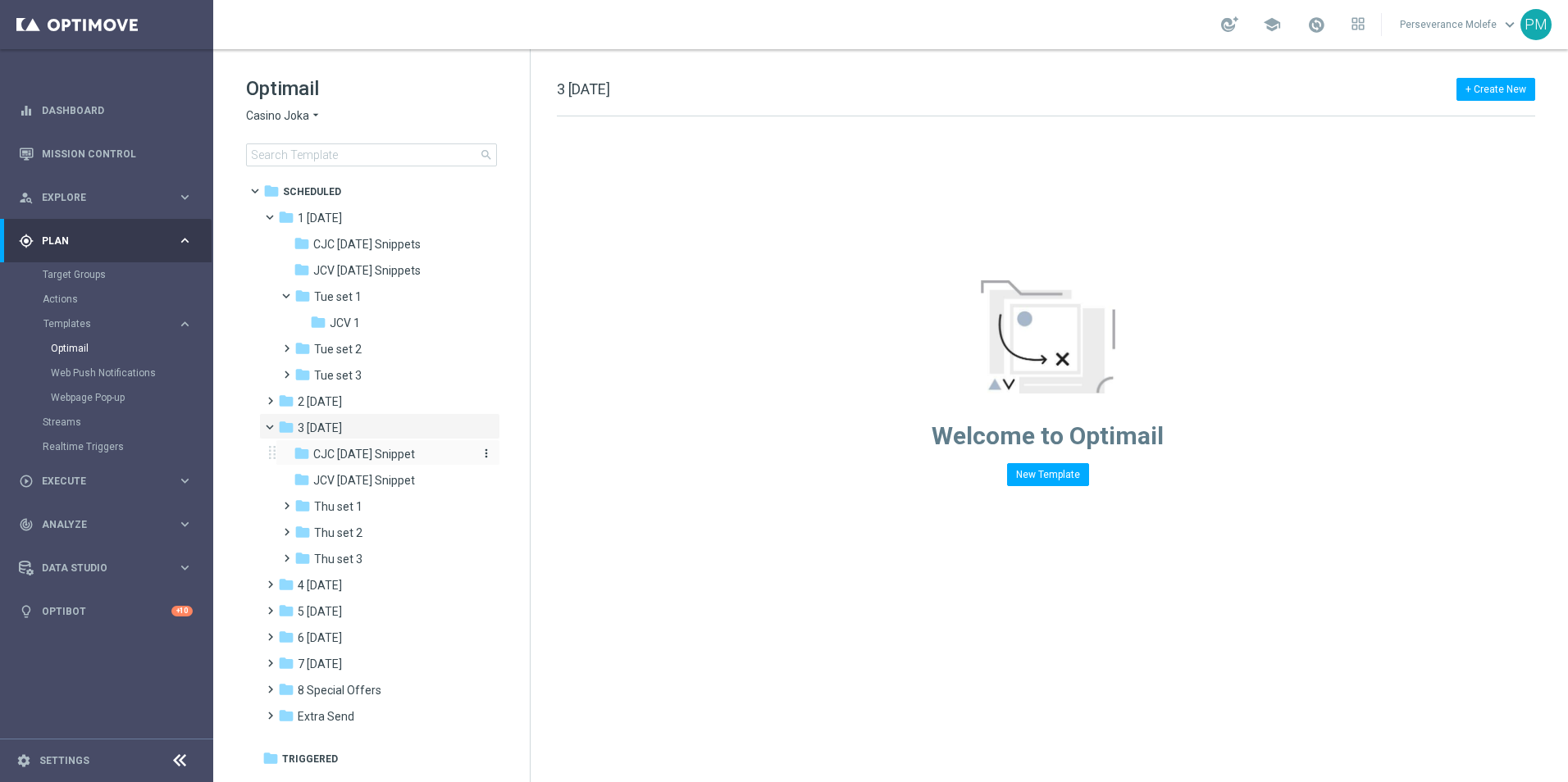
click at [396, 451] on span "CJC [DATE] Snippet" at bounding box center [364, 454] width 102 height 15
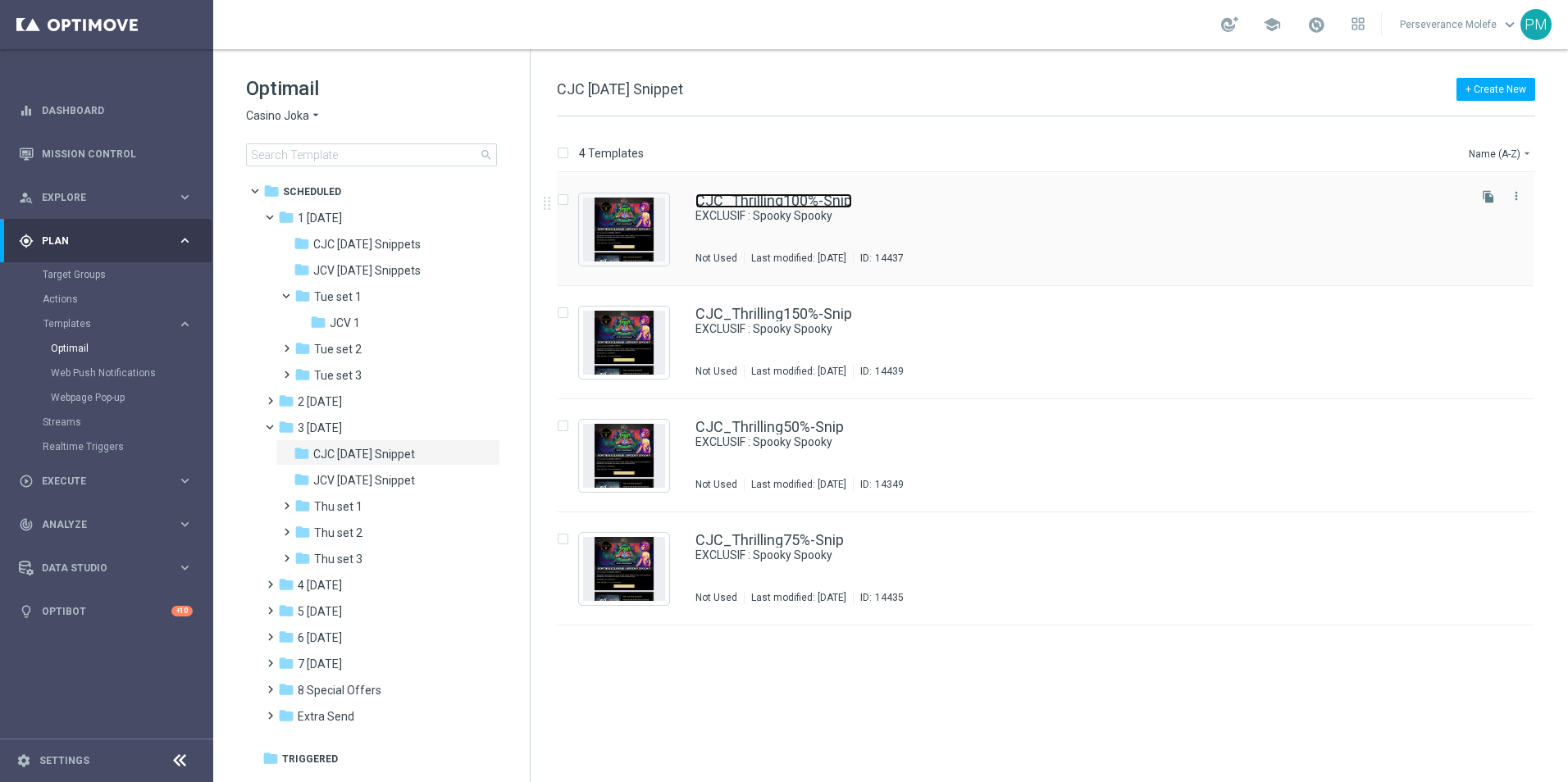
click at [802, 205] on link "CJC_Thrilling100%-Snip" at bounding box center [774, 201] width 157 height 15
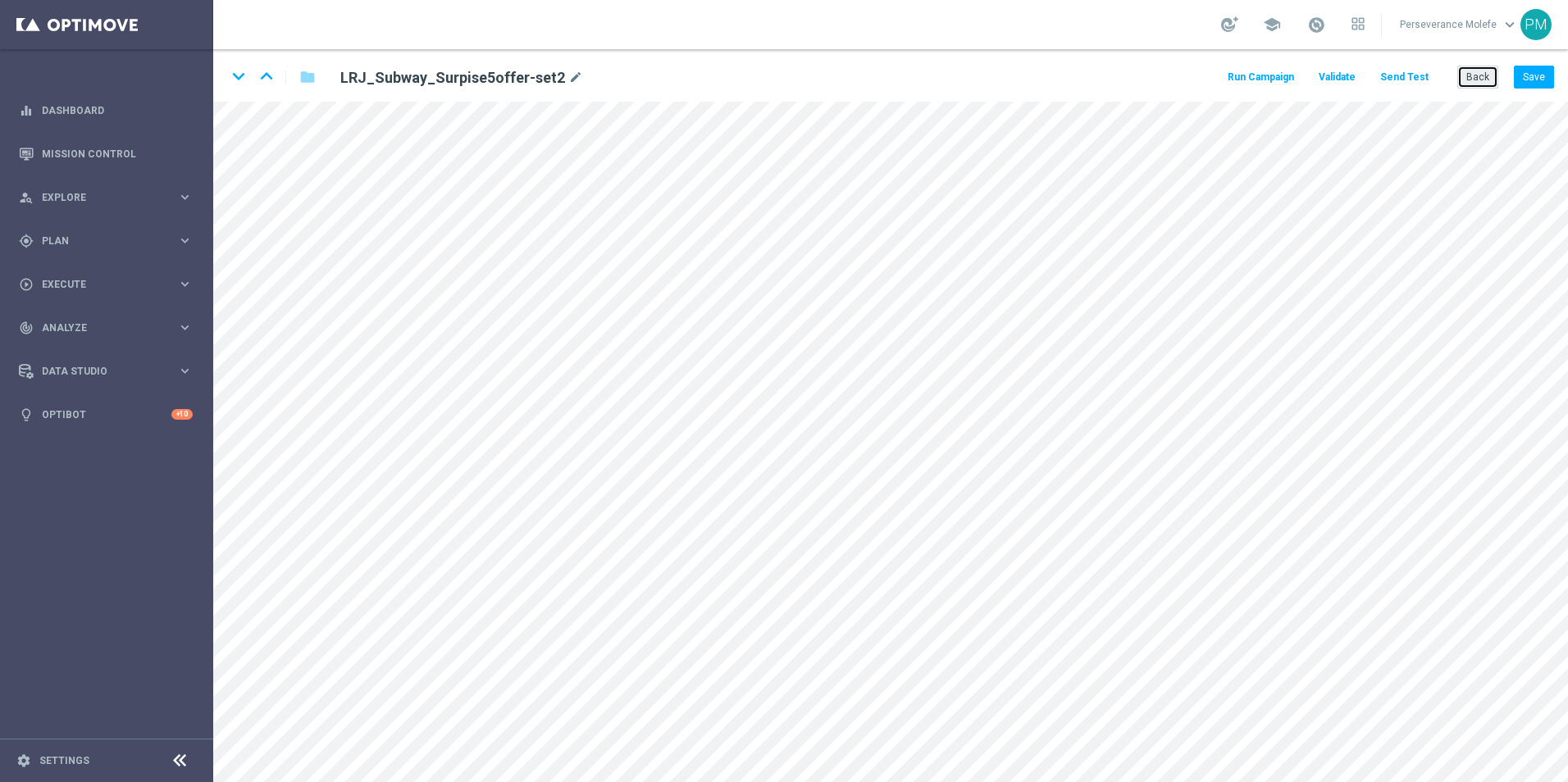
click at [1496, 75] on button "Back" at bounding box center [1477, 77] width 41 height 23
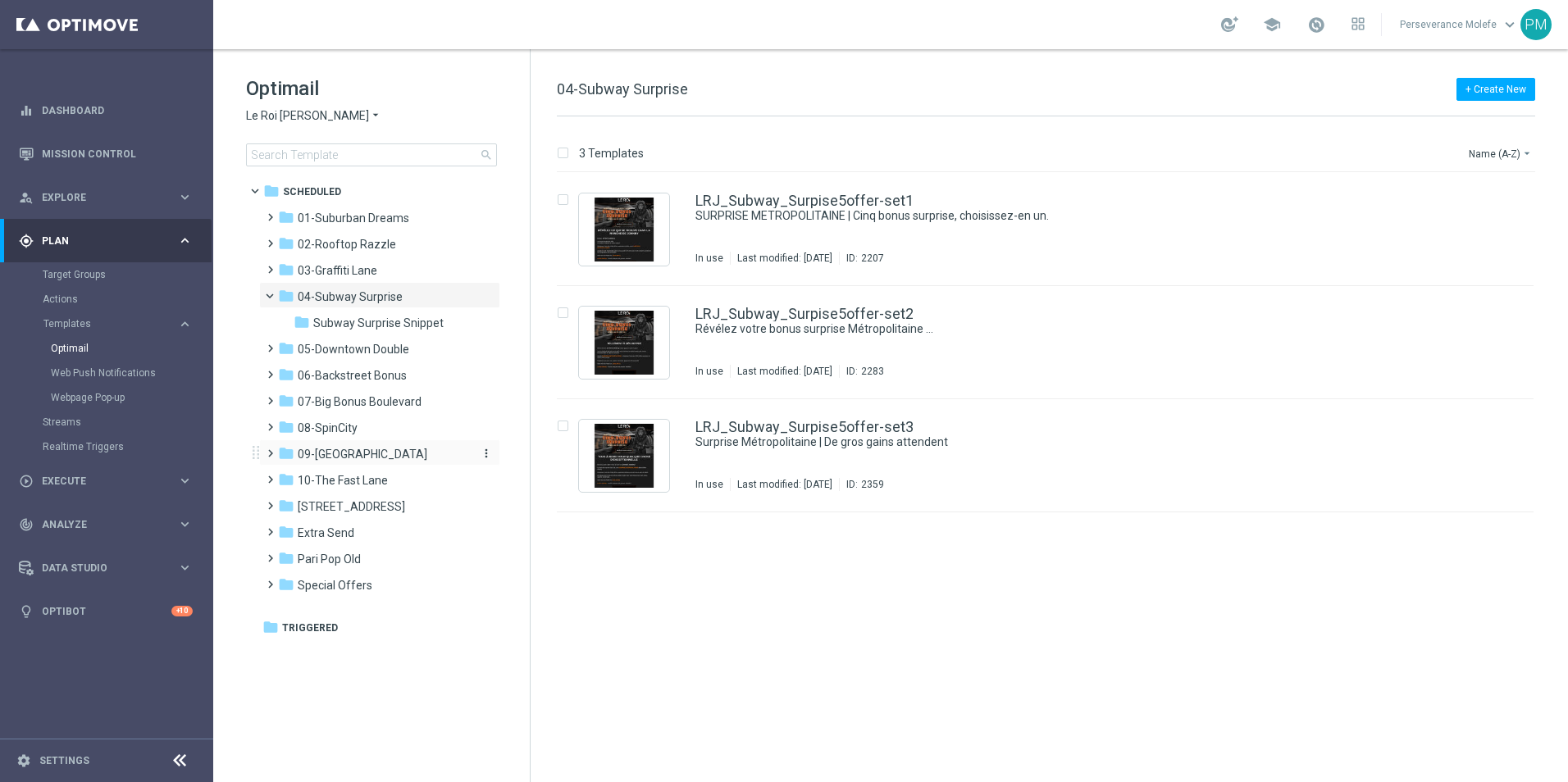
click at [372, 449] on span "09-[GEOGRAPHIC_DATA]" at bounding box center [362, 454] width 129 height 15
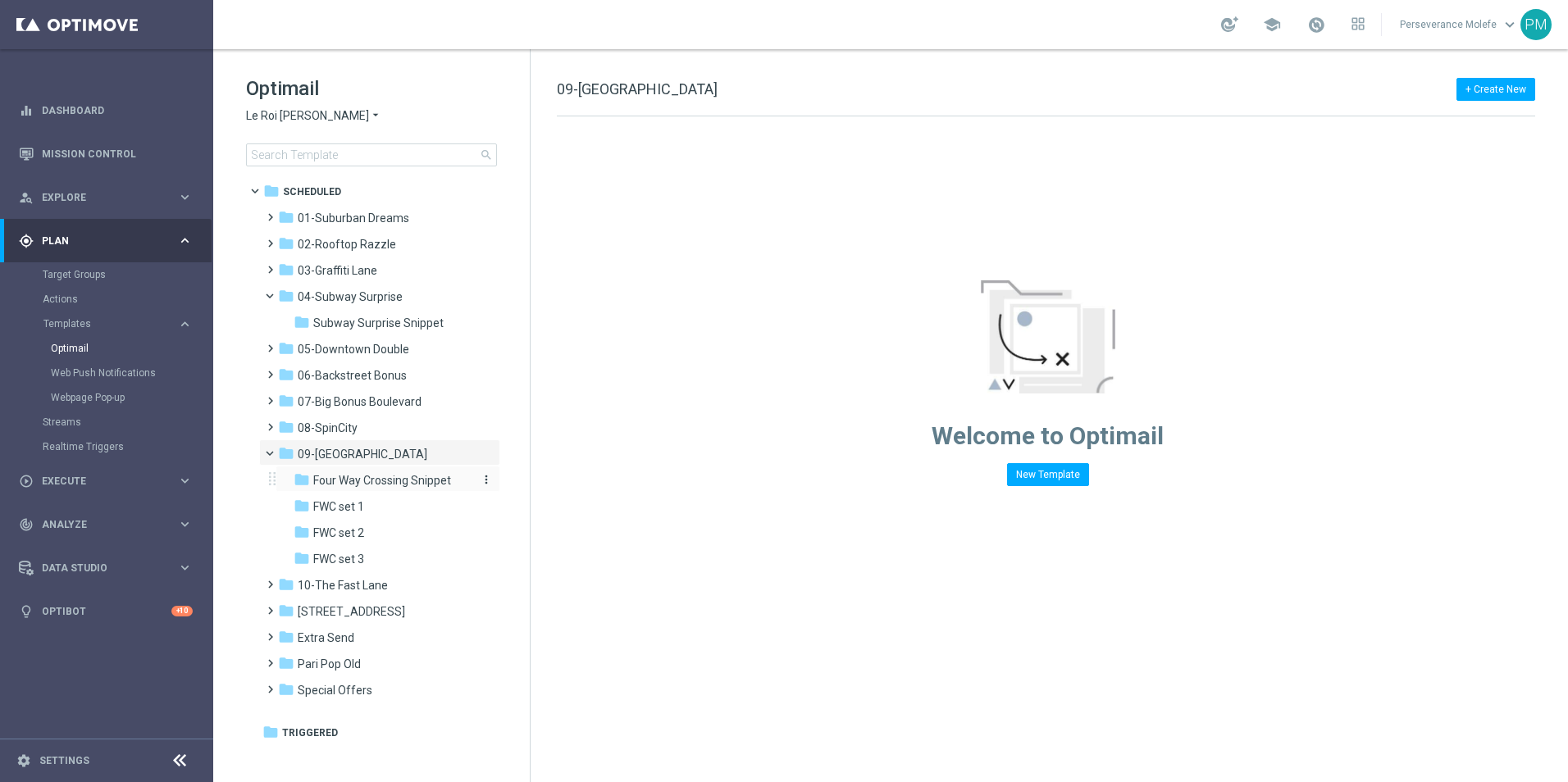
click at [414, 482] on span "Four Way Crossing Snippet" at bounding box center [382, 481] width 138 height 15
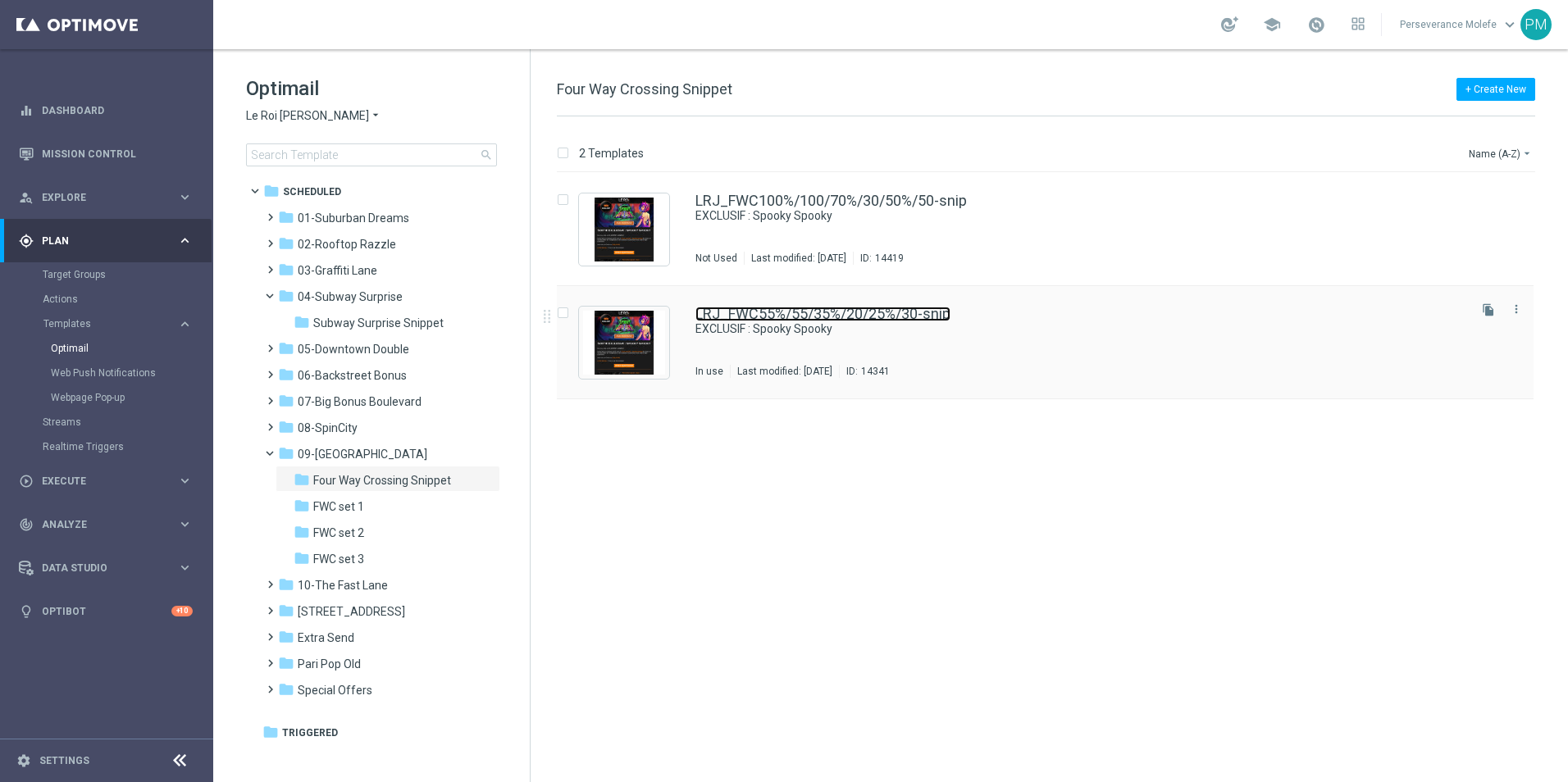
click at [793, 310] on link "LRJ_FWC55%/55/35%/20/25%/30-snip" at bounding box center [822, 314] width 255 height 15
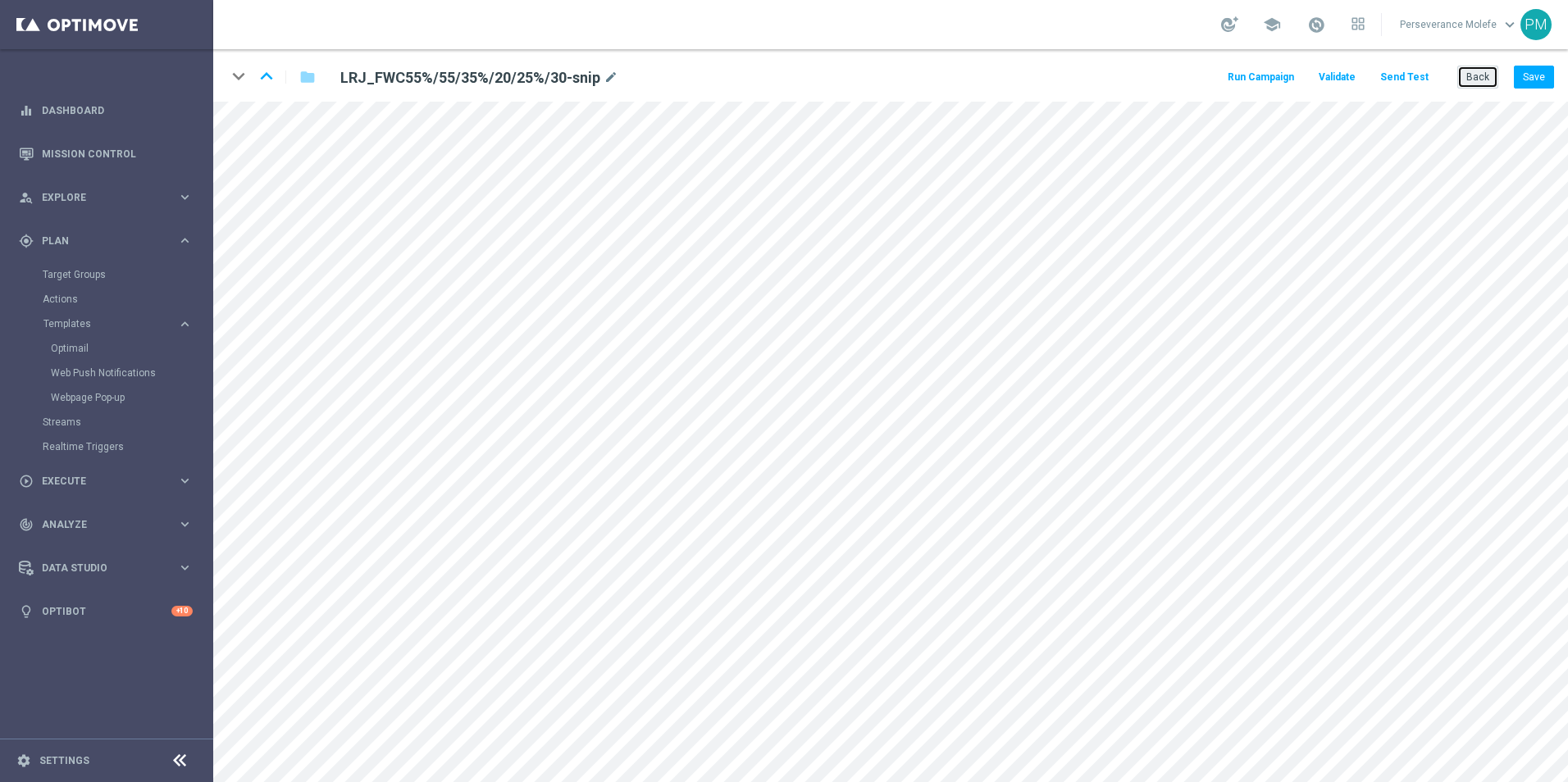
click at [1485, 81] on button "Back" at bounding box center [1477, 77] width 41 height 23
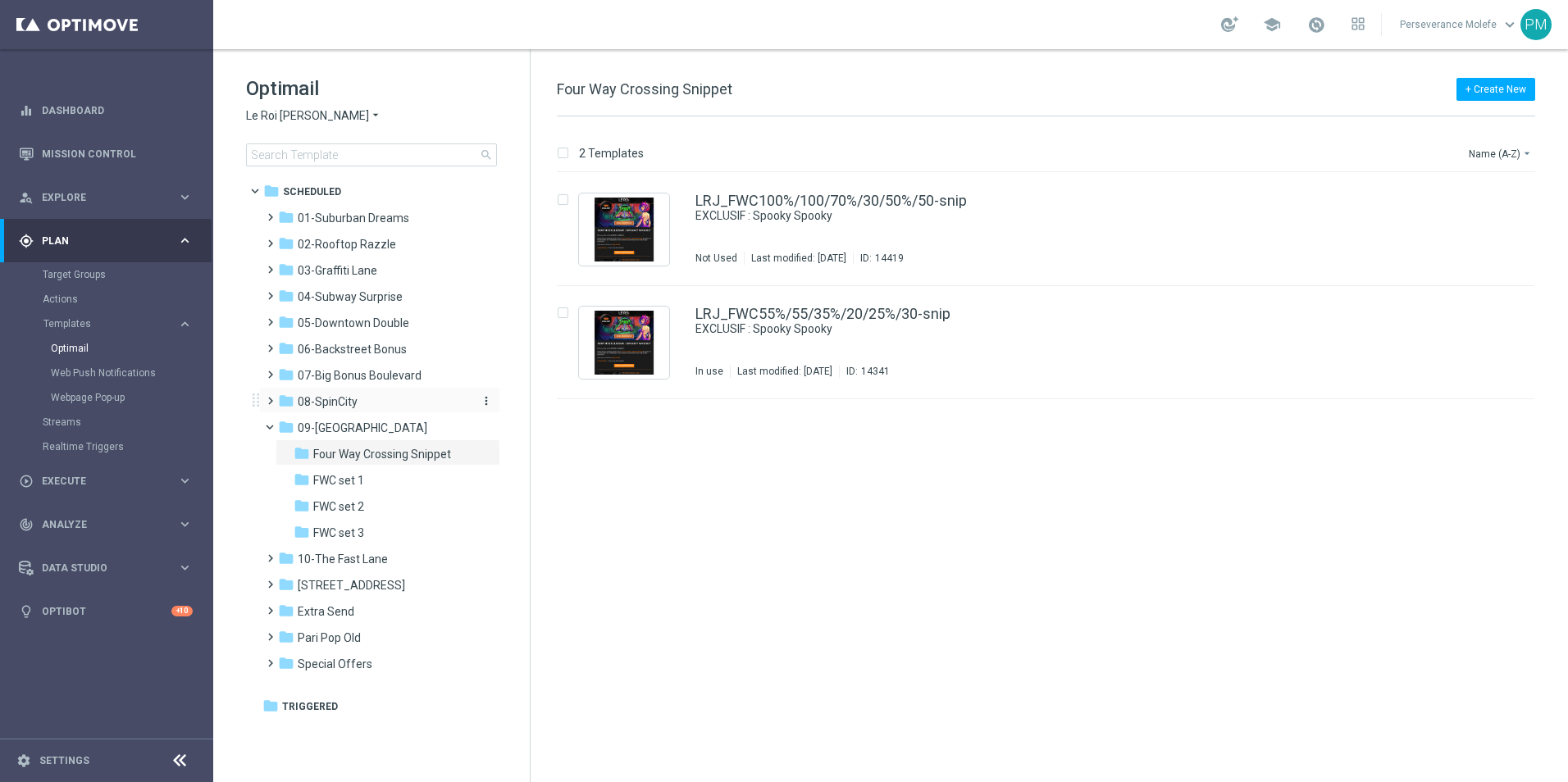
click at [307, 401] on span "08-SpinCity" at bounding box center [327, 401] width 60 height 15
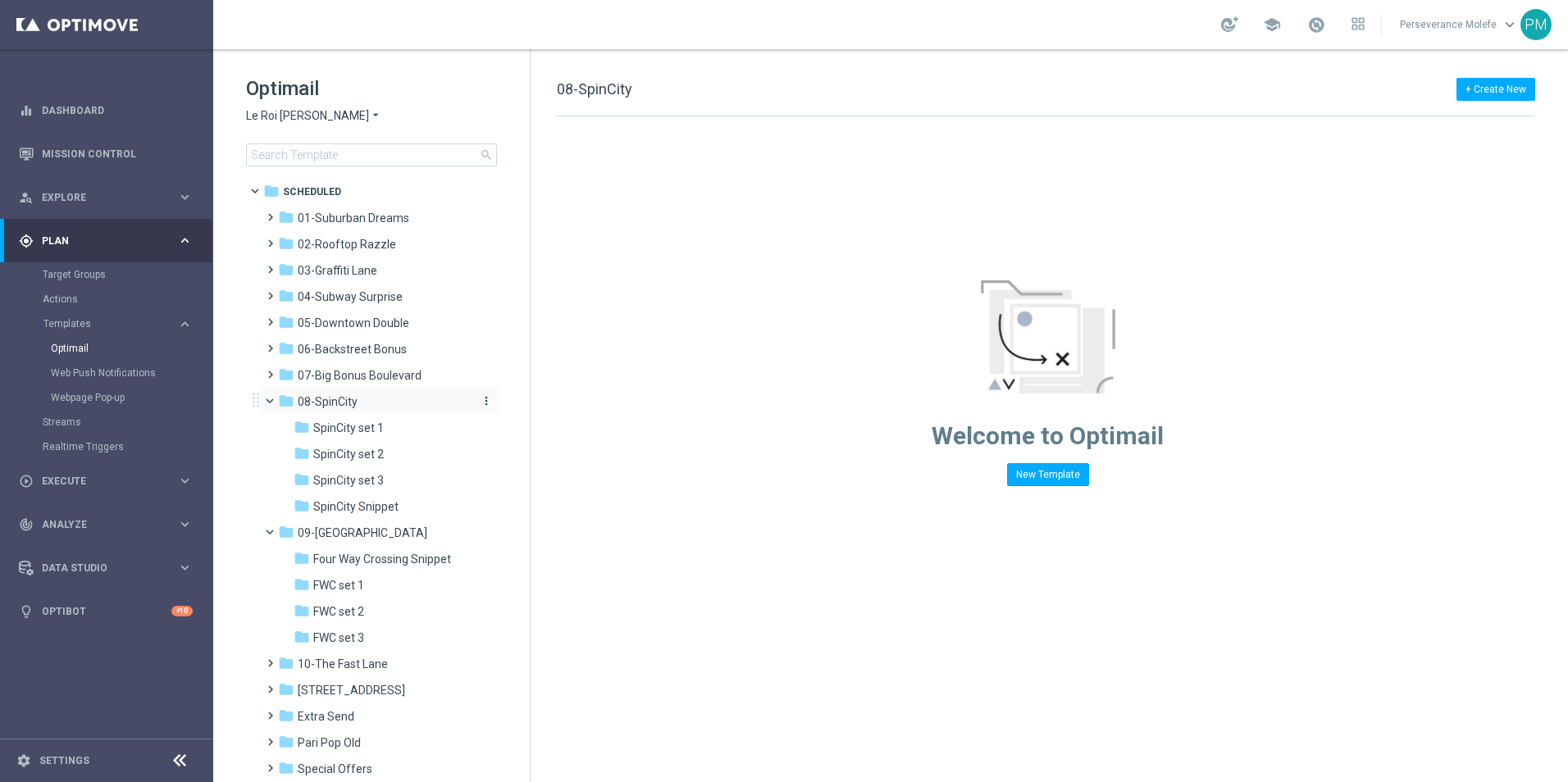
click at [333, 404] on span "08-SpinCity" at bounding box center [327, 401] width 60 height 15
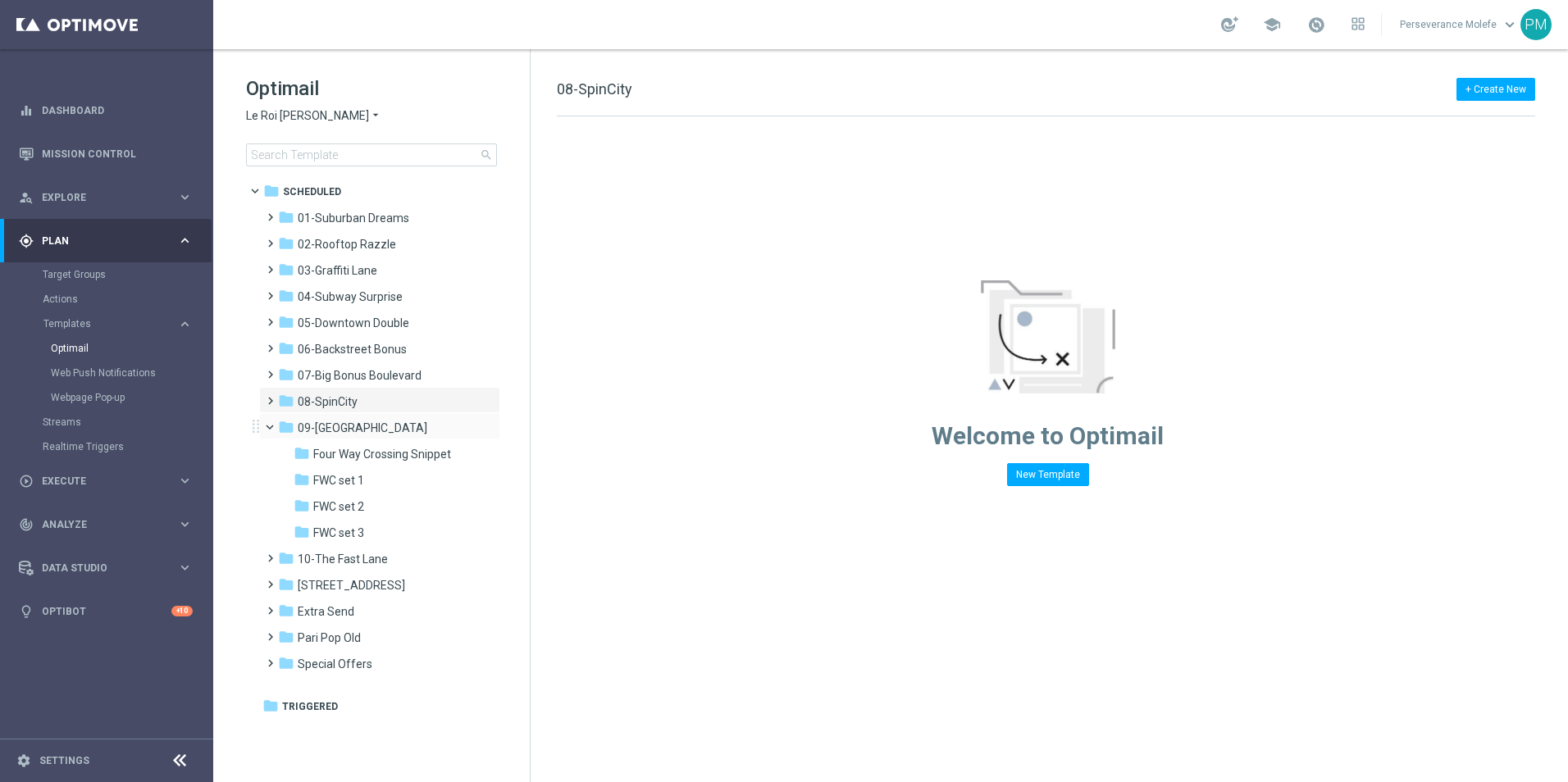
click at [274, 422] on span at bounding box center [277, 423] width 7 height 8
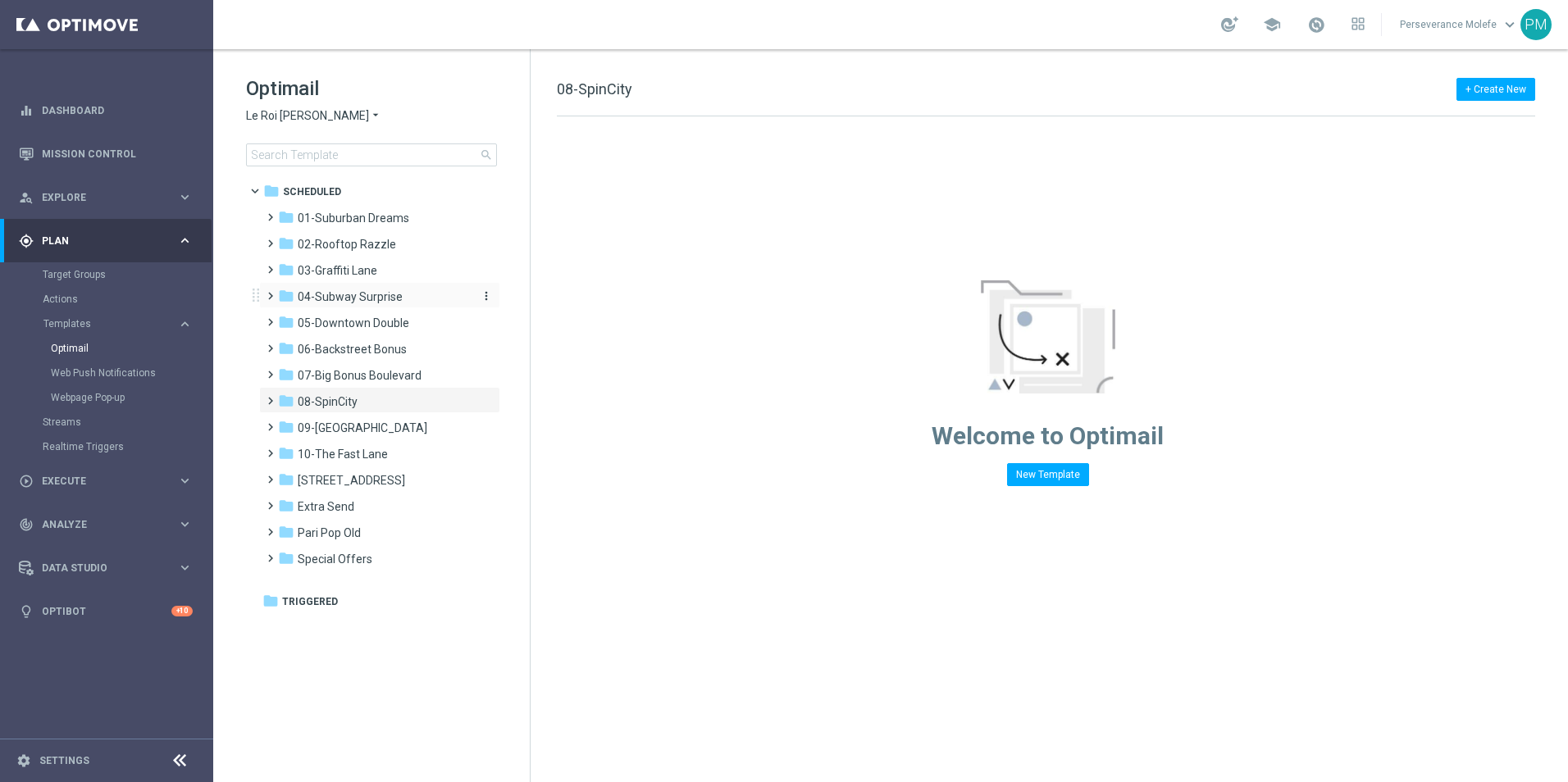
click at [371, 292] on span "04-Subway Surprise" at bounding box center [350, 297] width 105 height 15
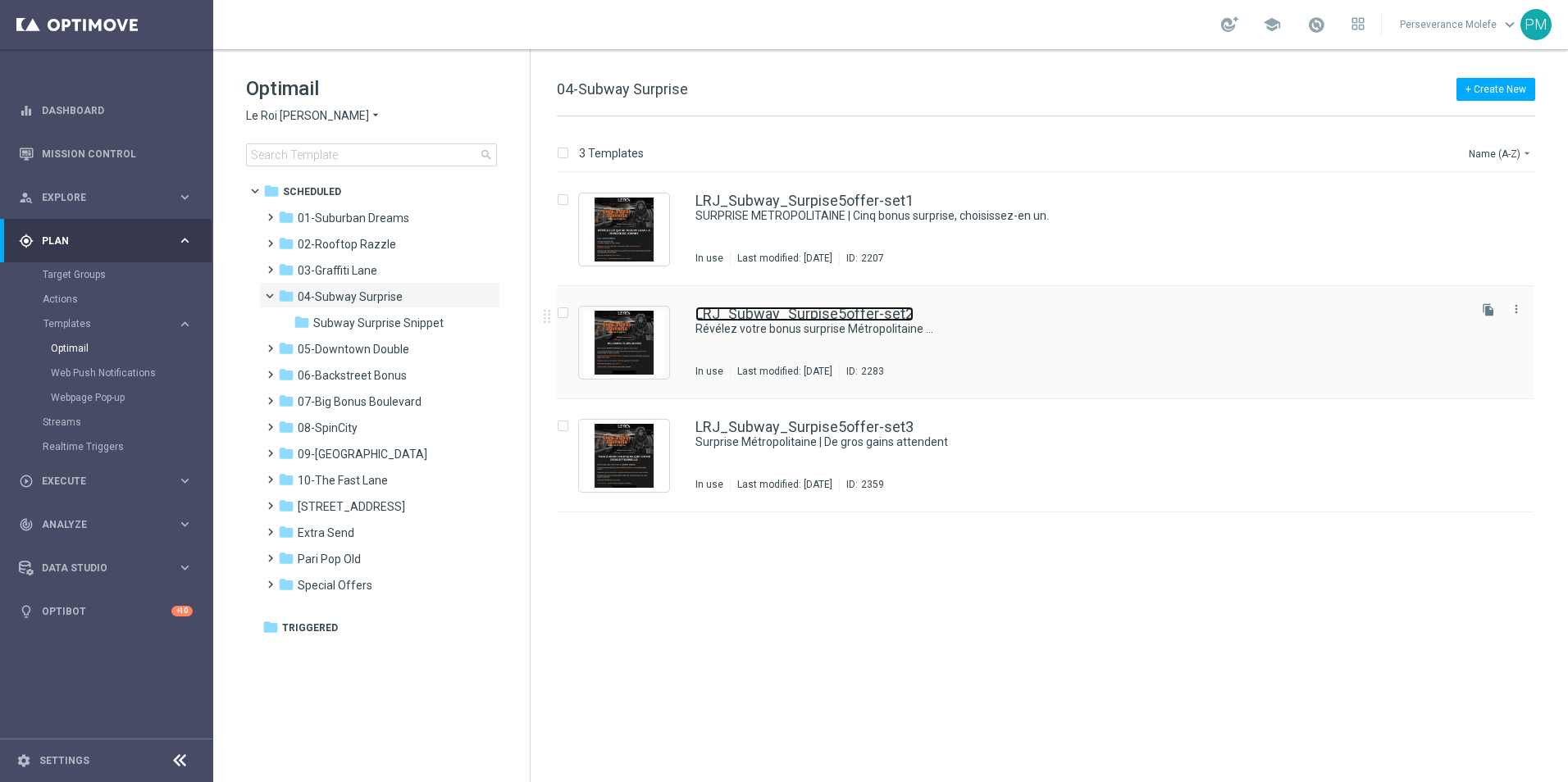
click at [824, 315] on link "LRJ_Subway_Surpise5offer-set2" at bounding box center [804, 314] width 218 height 15
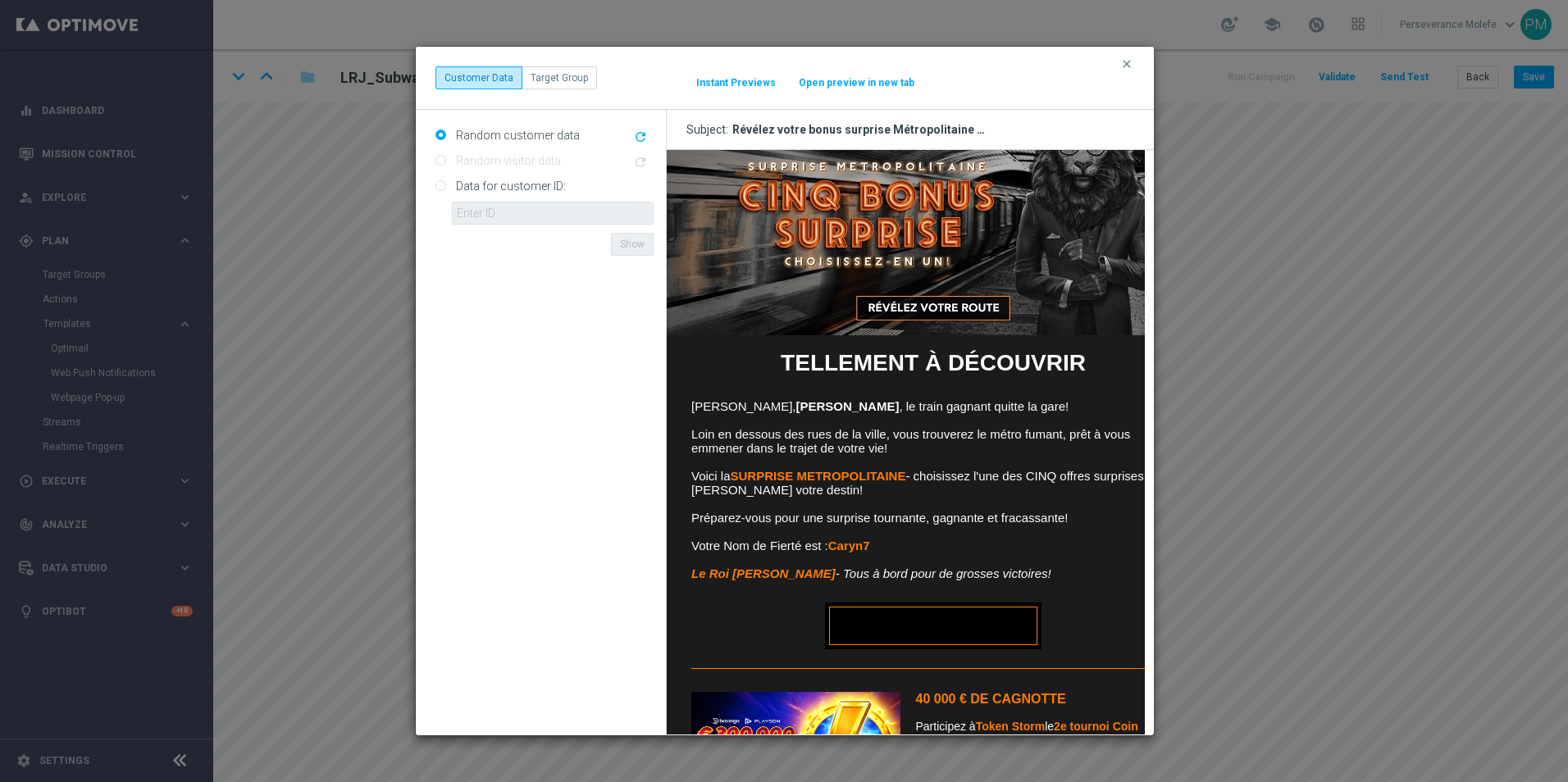
scroll to position [315, 0]
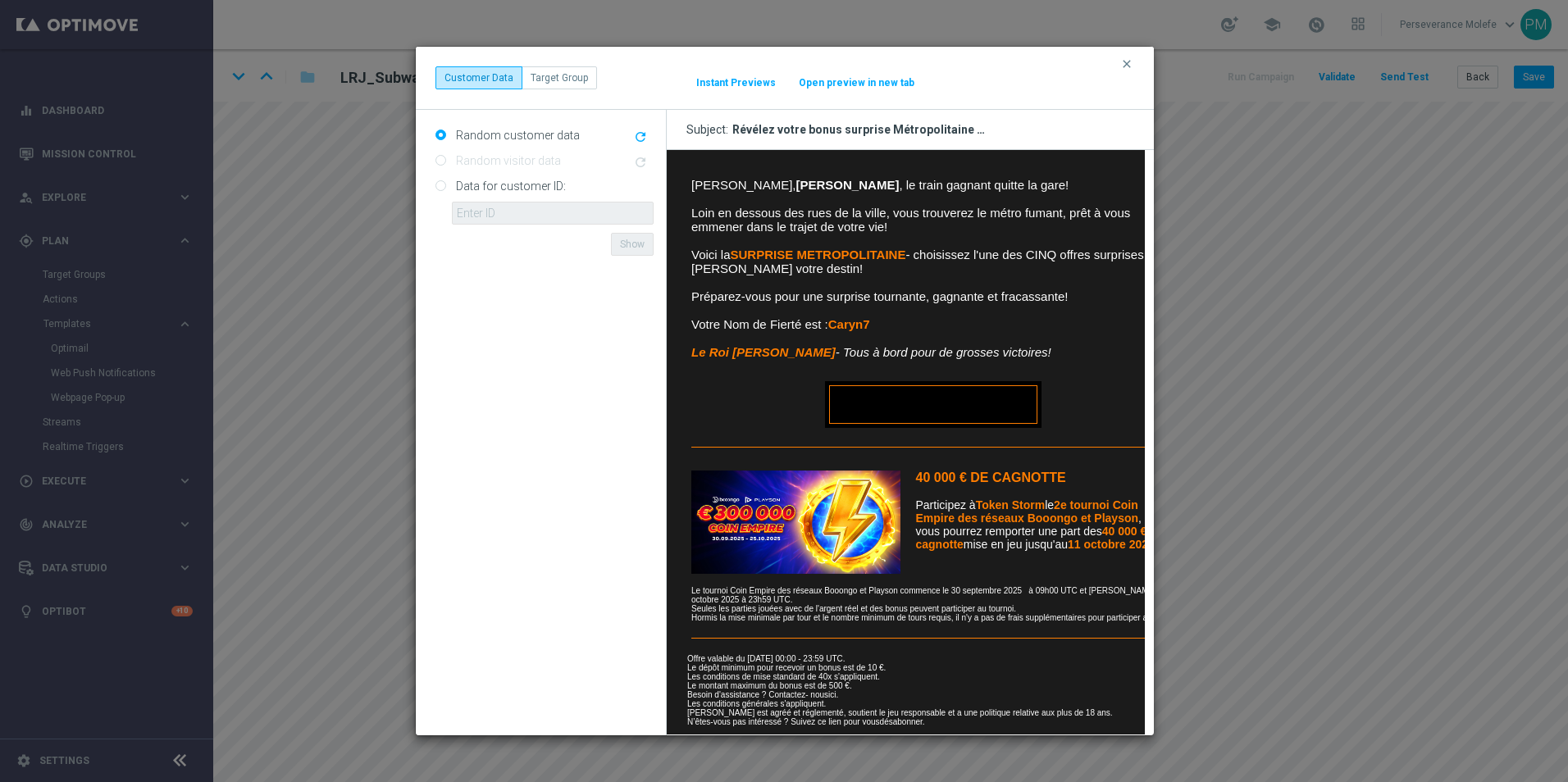
click at [835, 86] on button "Open preview in new tab" at bounding box center [857, 83] width 117 height 13
click at [1120, 60] on div "clear Customer Data Target Group It might take a while... Instant Previews Open…" at bounding box center [785, 78] width 738 height 63
click at [1124, 61] on icon "clear" at bounding box center [1126, 64] width 13 height 13
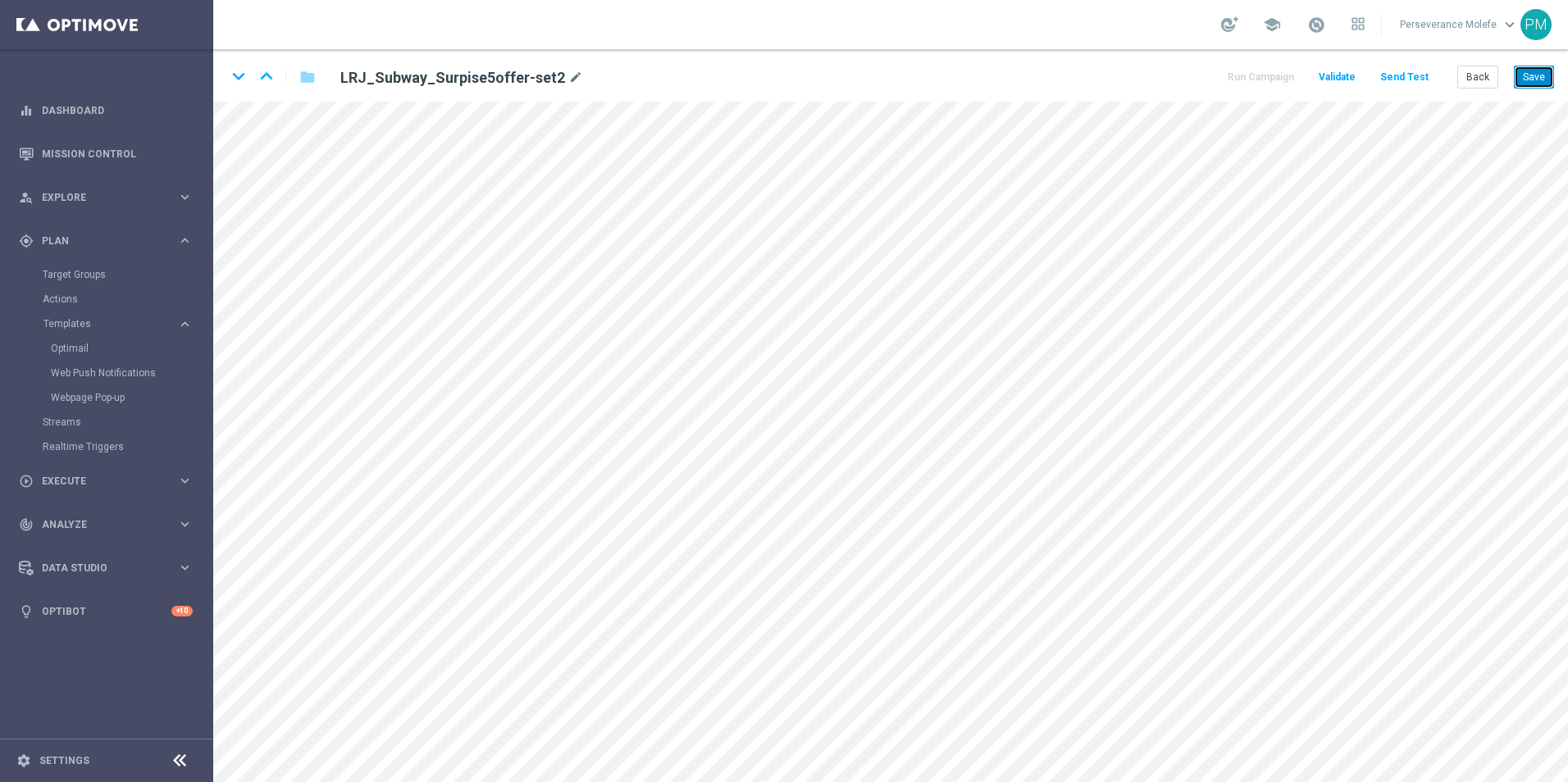
click at [1521, 79] on button "Save" at bounding box center [1534, 77] width 40 height 23
click at [1551, 75] on button "Save" at bounding box center [1534, 77] width 40 height 23
click at [1493, 85] on button "Back" at bounding box center [1477, 77] width 41 height 23
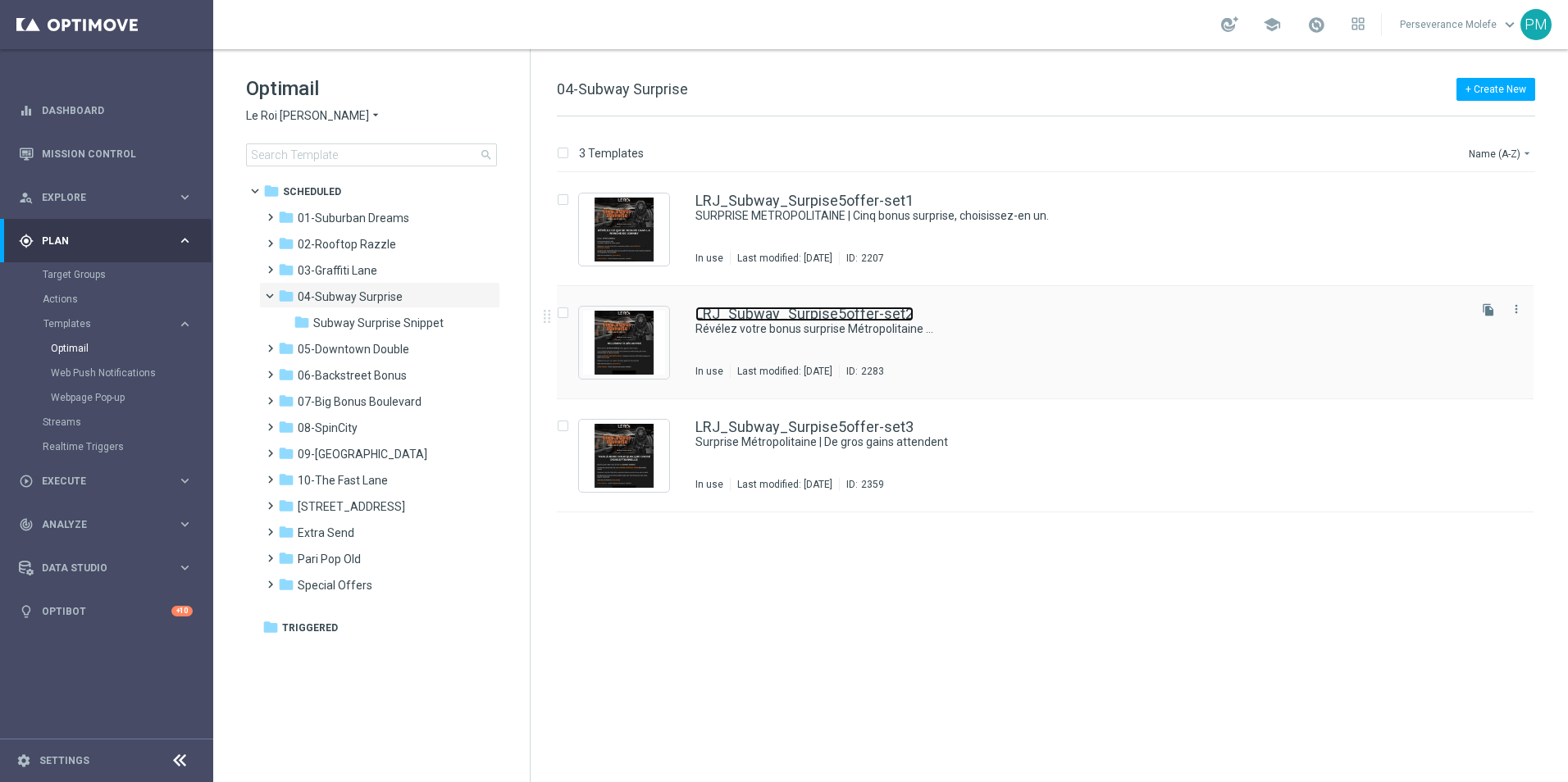
click at [824, 306] on link "LRJ_Subway_Surpise5offer-set2" at bounding box center [804, 314] width 218 height 15
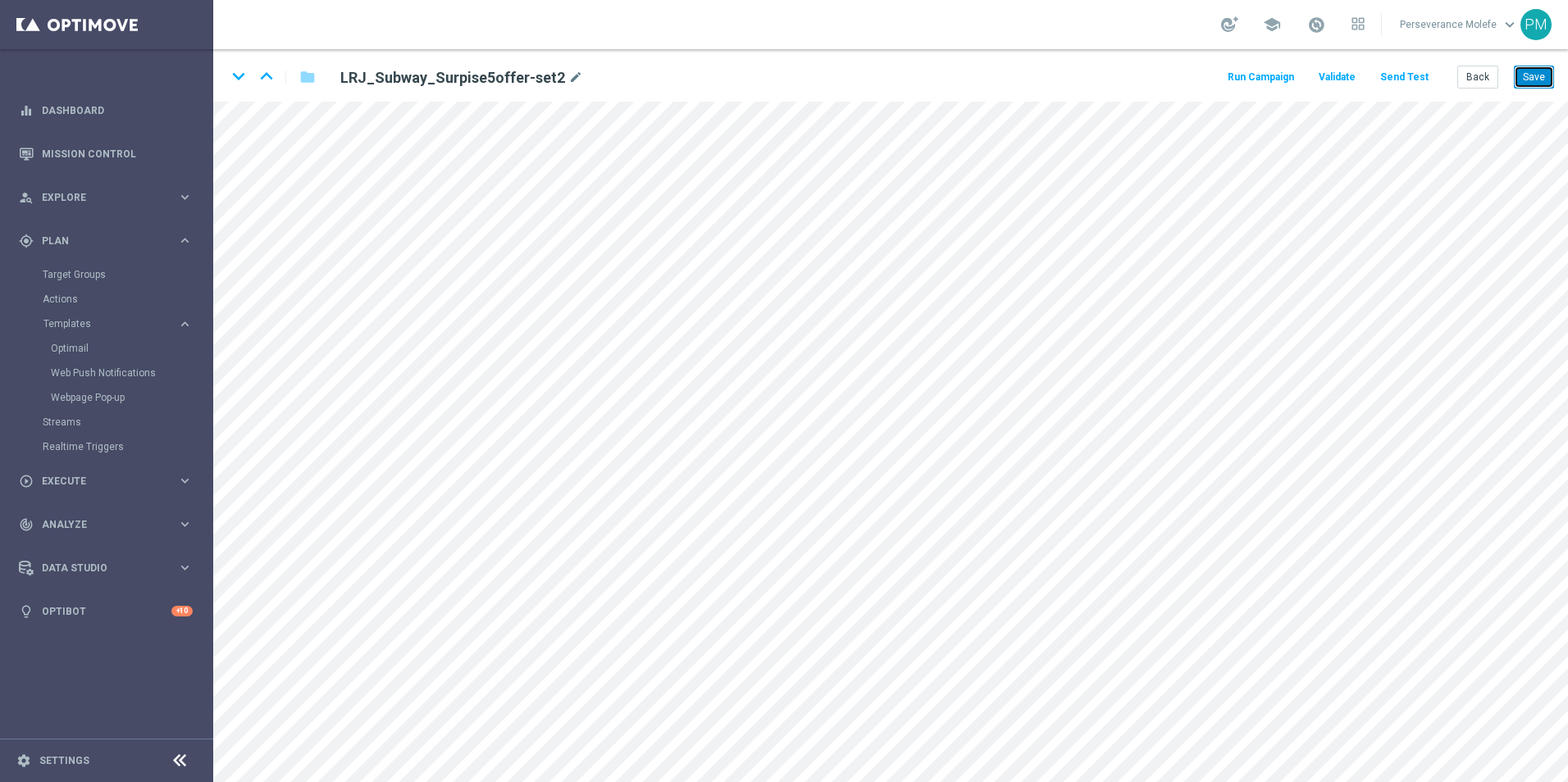
click at [1529, 88] on button "Save" at bounding box center [1534, 77] width 40 height 23
click at [1479, 68] on button "Back" at bounding box center [1477, 77] width 41 height 23
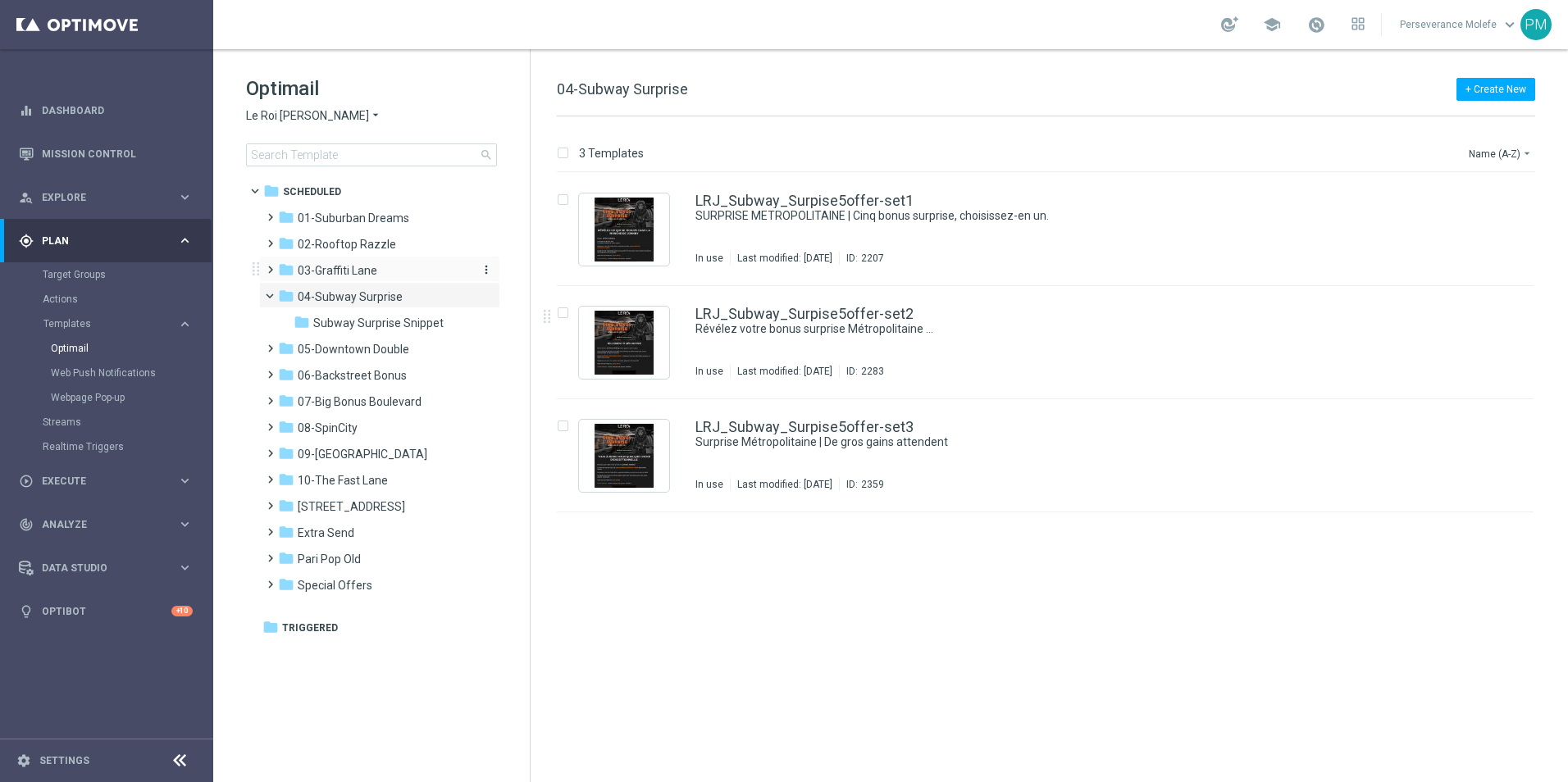
click at [397, 274] on div "folder 03-Graffiti Lane" at bounding box center [372, 270] width 189 height 19
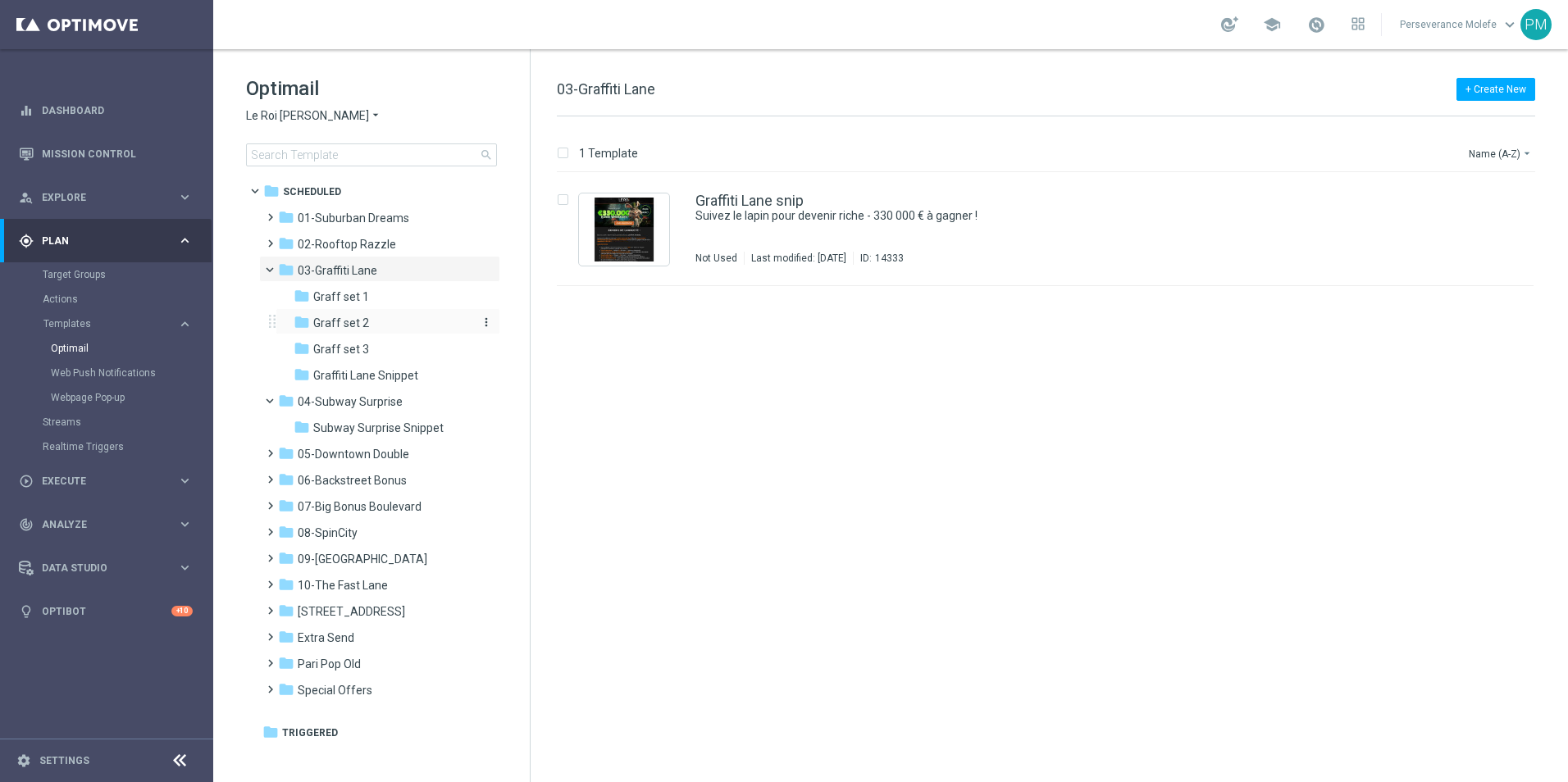
click at [387, 325] on div "folder Graff set 2" at bounding box center [381, 323] width 175 height 19
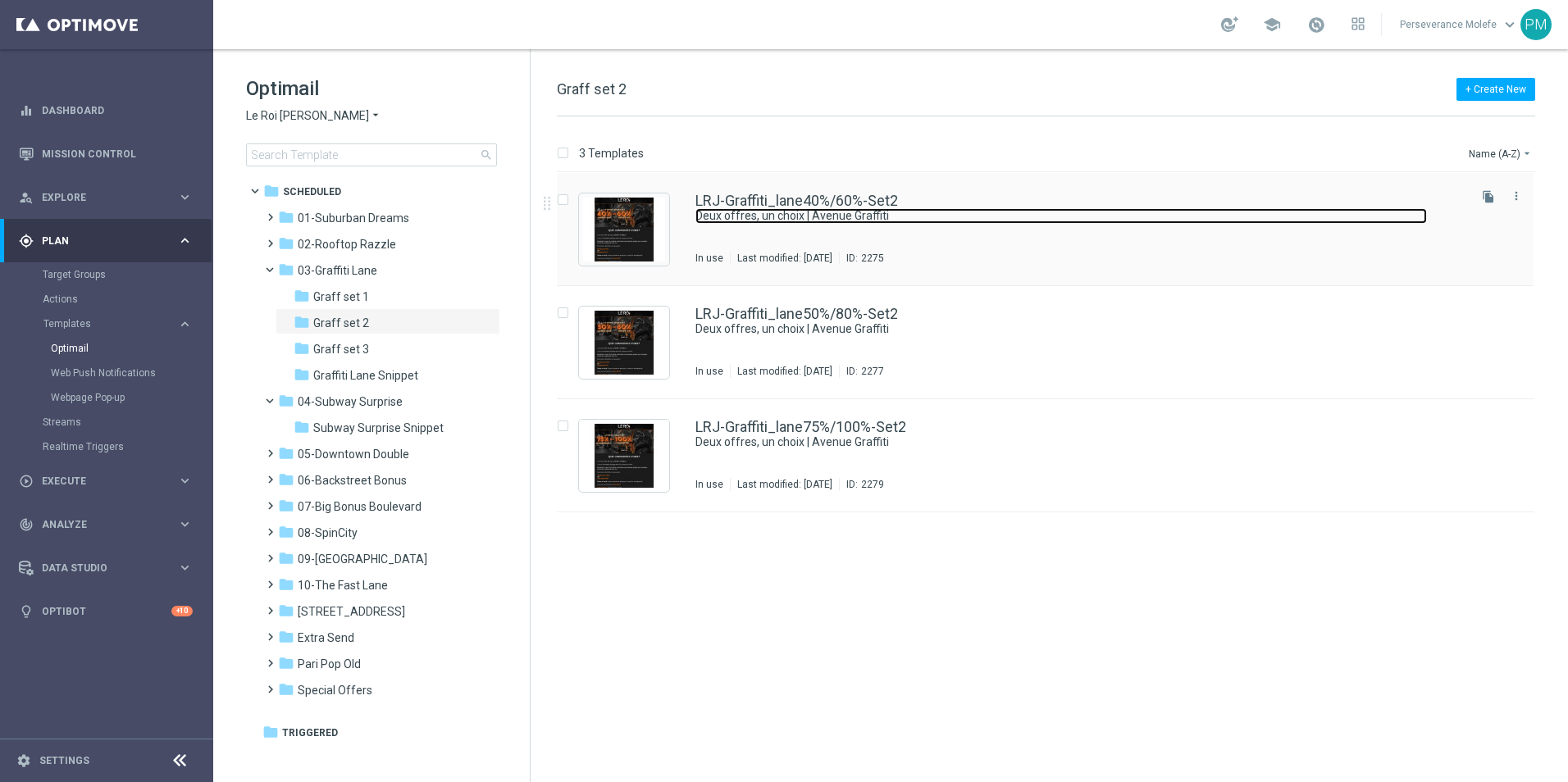
click at [804, 213] on link "Deux offres, un choix | Avenue Graffiti" at bounding box center [1061, 215] width 731 height 16
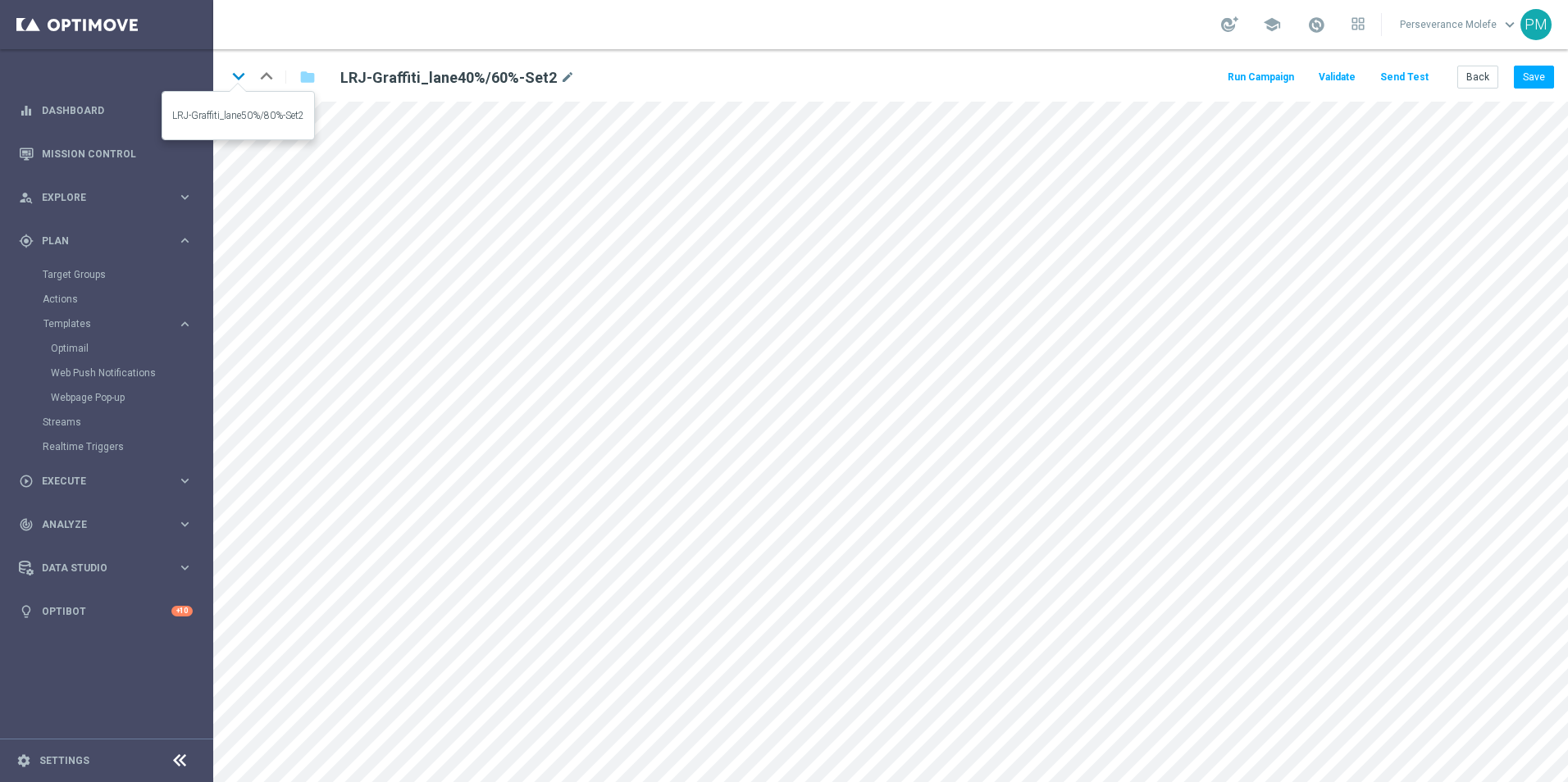
click at [231, 81] on icon "keyboard_arrow_down" at bounding box center [238, 76] width 24 height 24
click at [1478, 73] on button "Back" at bounding box center [1477, 77] width 41 height 23
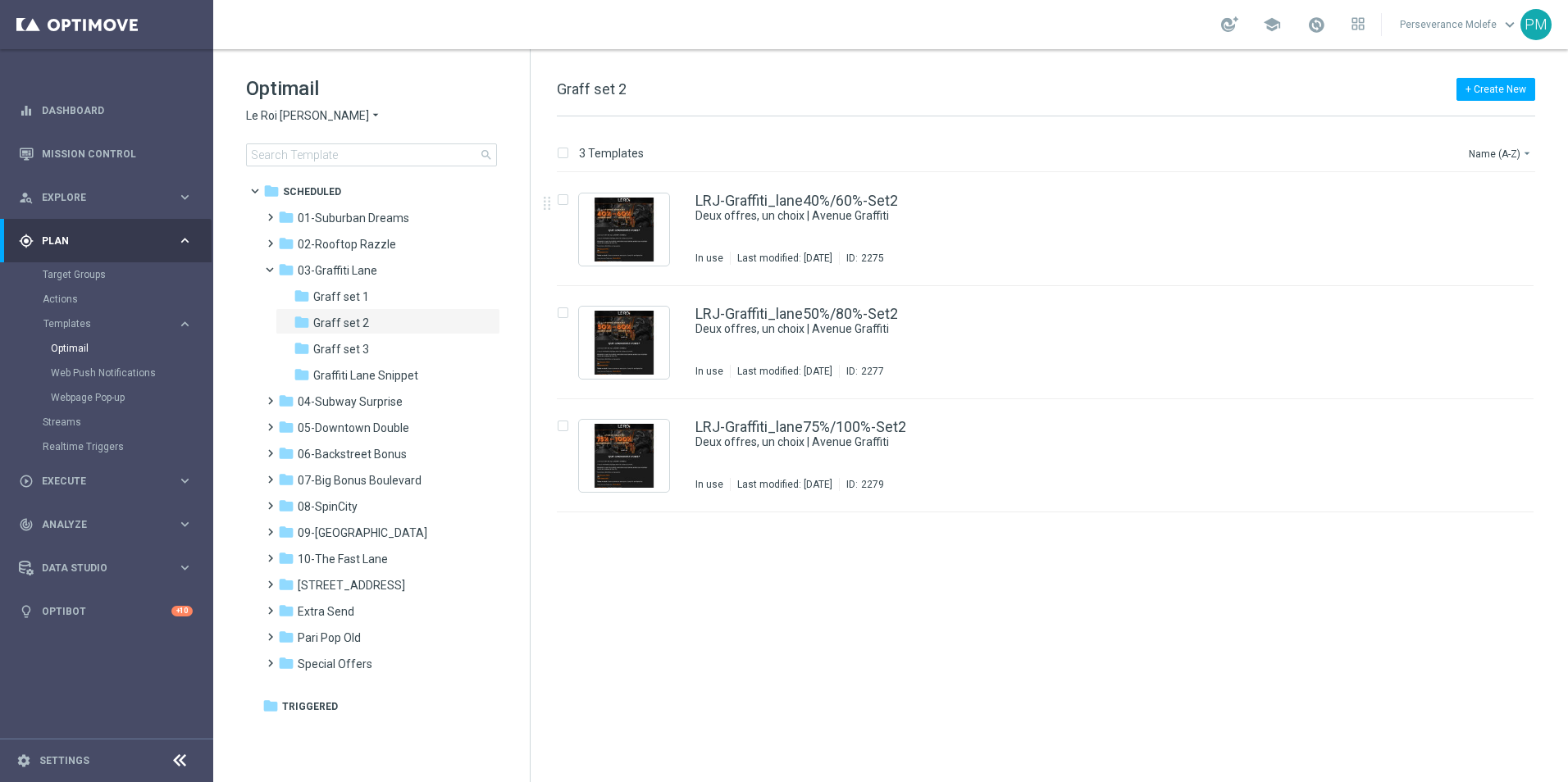
click at [305, 114] on span "Le Roi [PERSON_NAME]" at bounding box center [307, 116] width 123 height 16
click at [0, 0] on span "Casino Joka" at bounding box center [0, 0] width 0 height 0
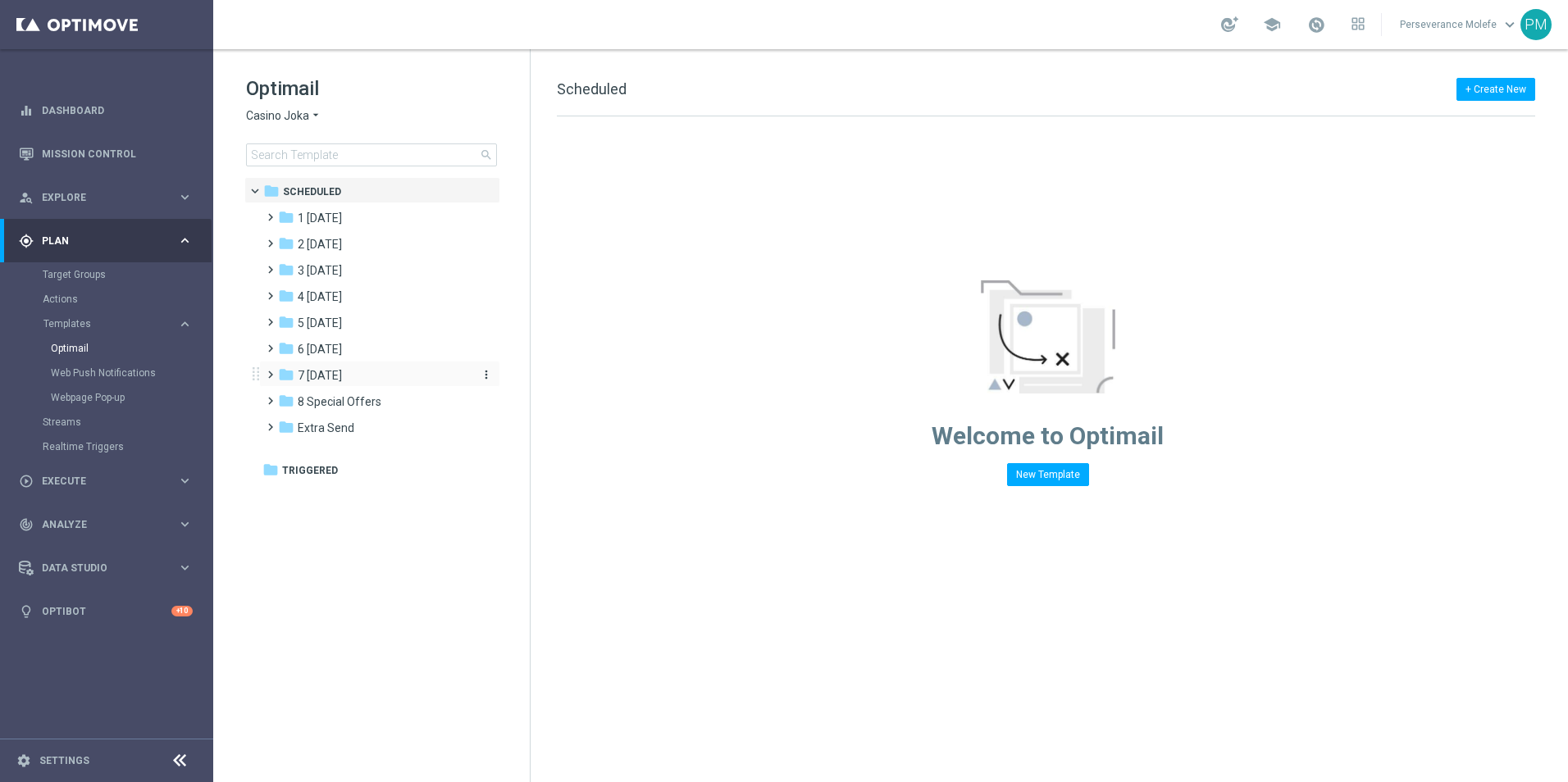
click at [334, 378] on span "7 Monday" at bounding box center [319, 376] width 44 height 15
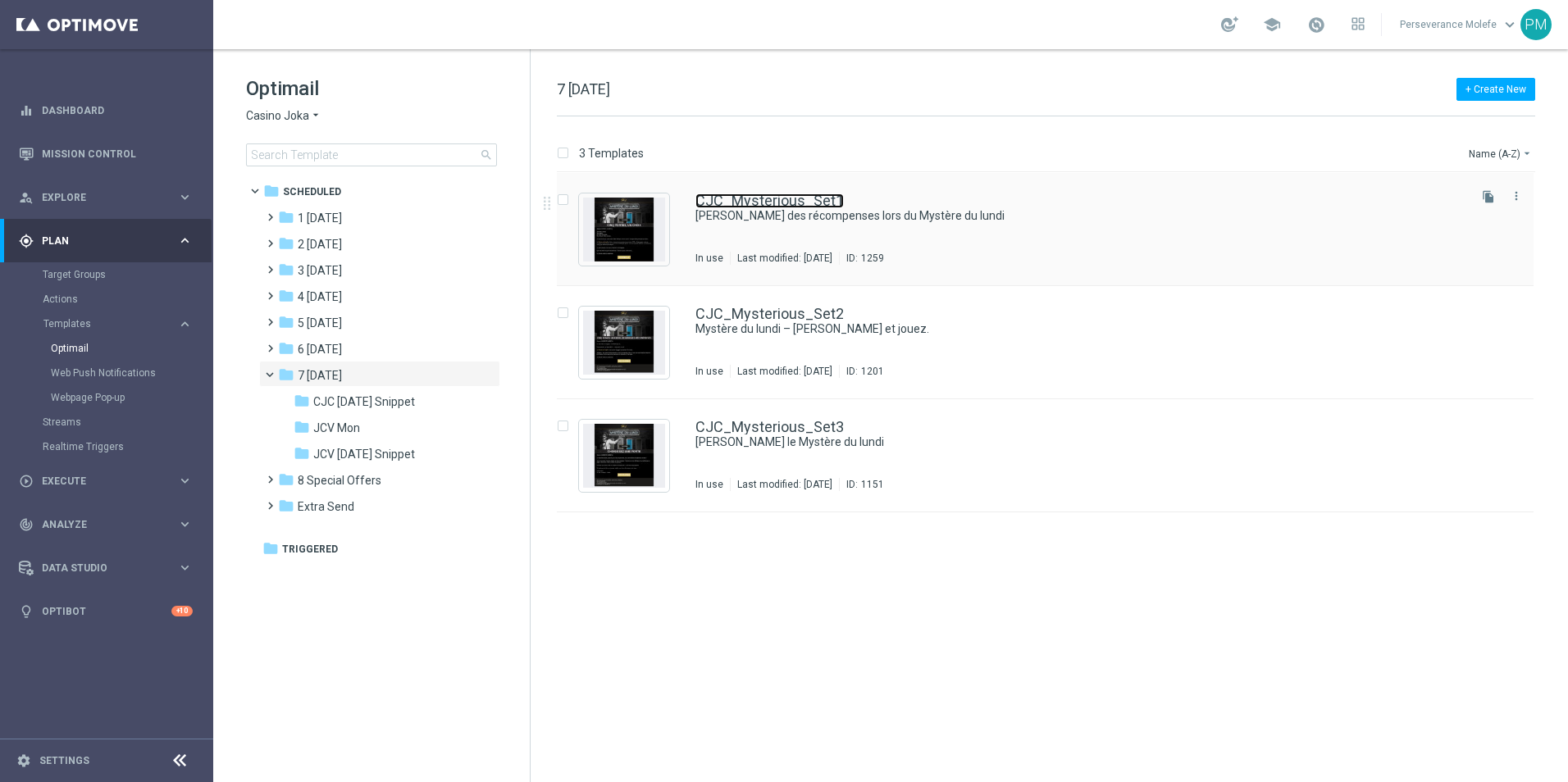
click at [819, 197] on link "CJC_Mysterious_Set1" at bounding box center [770, 201] width 149 height 15
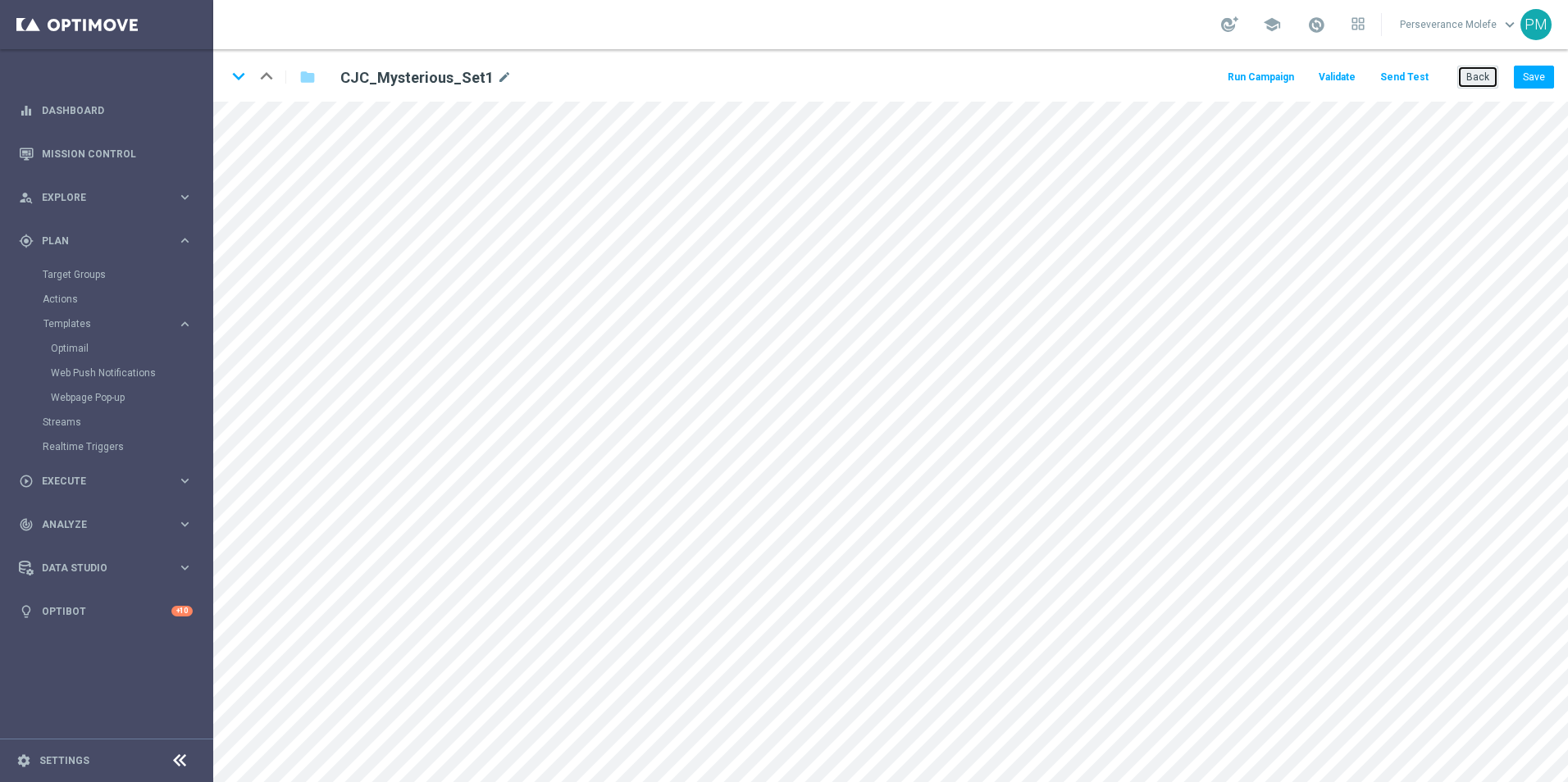
click at [1474, 83] on button "Back" at bounding box center [1477, 77] width 41 height 23
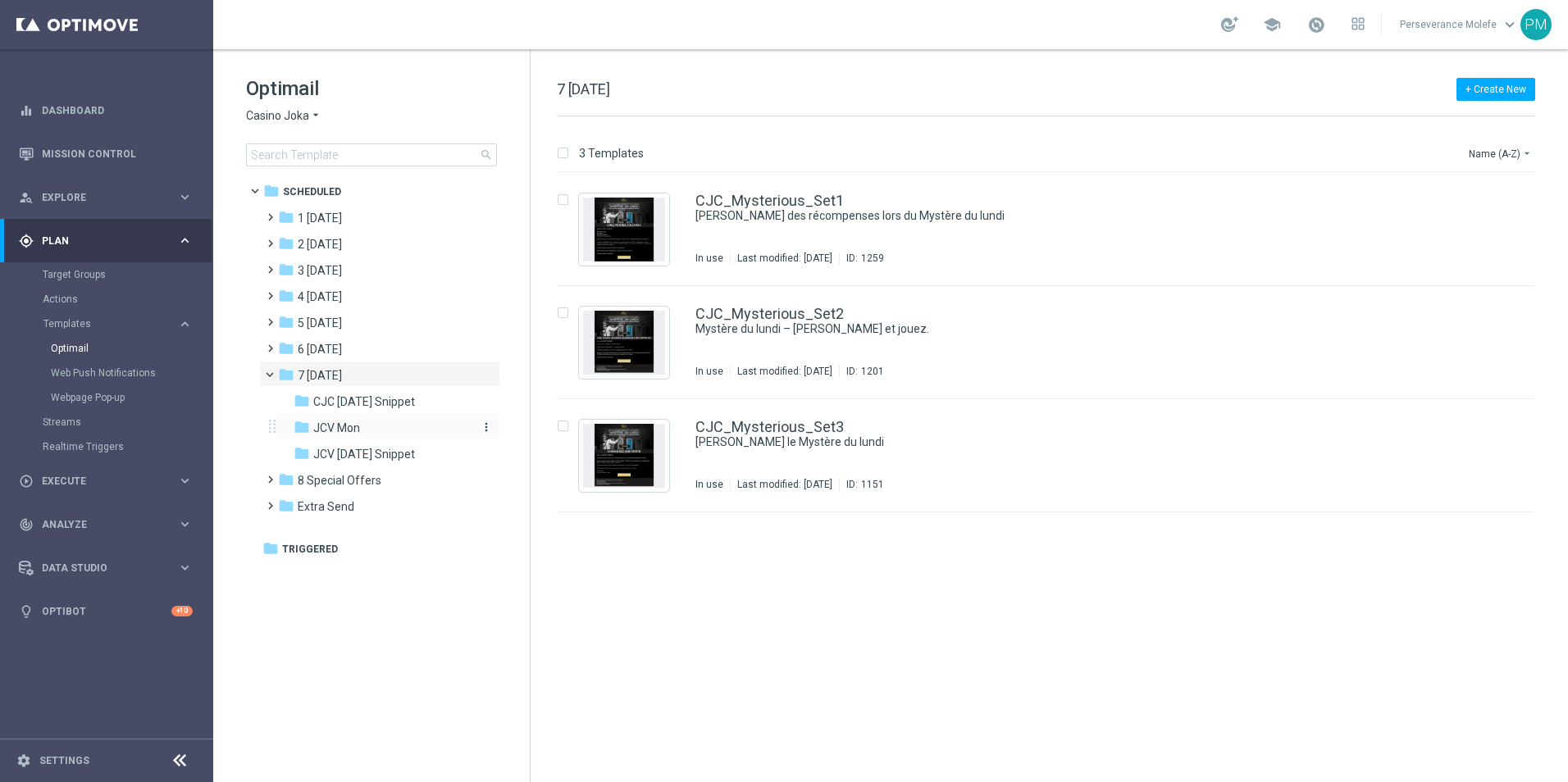
click at [369, 430] on div "folder JCV Mon" at bounding box center [381, 428] width 175 height 19
click at [792, 191] on div "JCV_Mysterious_Set1 Débloquez des récompenses lors du Mystère du lundi In use L…" at bounding box center [1045, 230] width 977 height 114
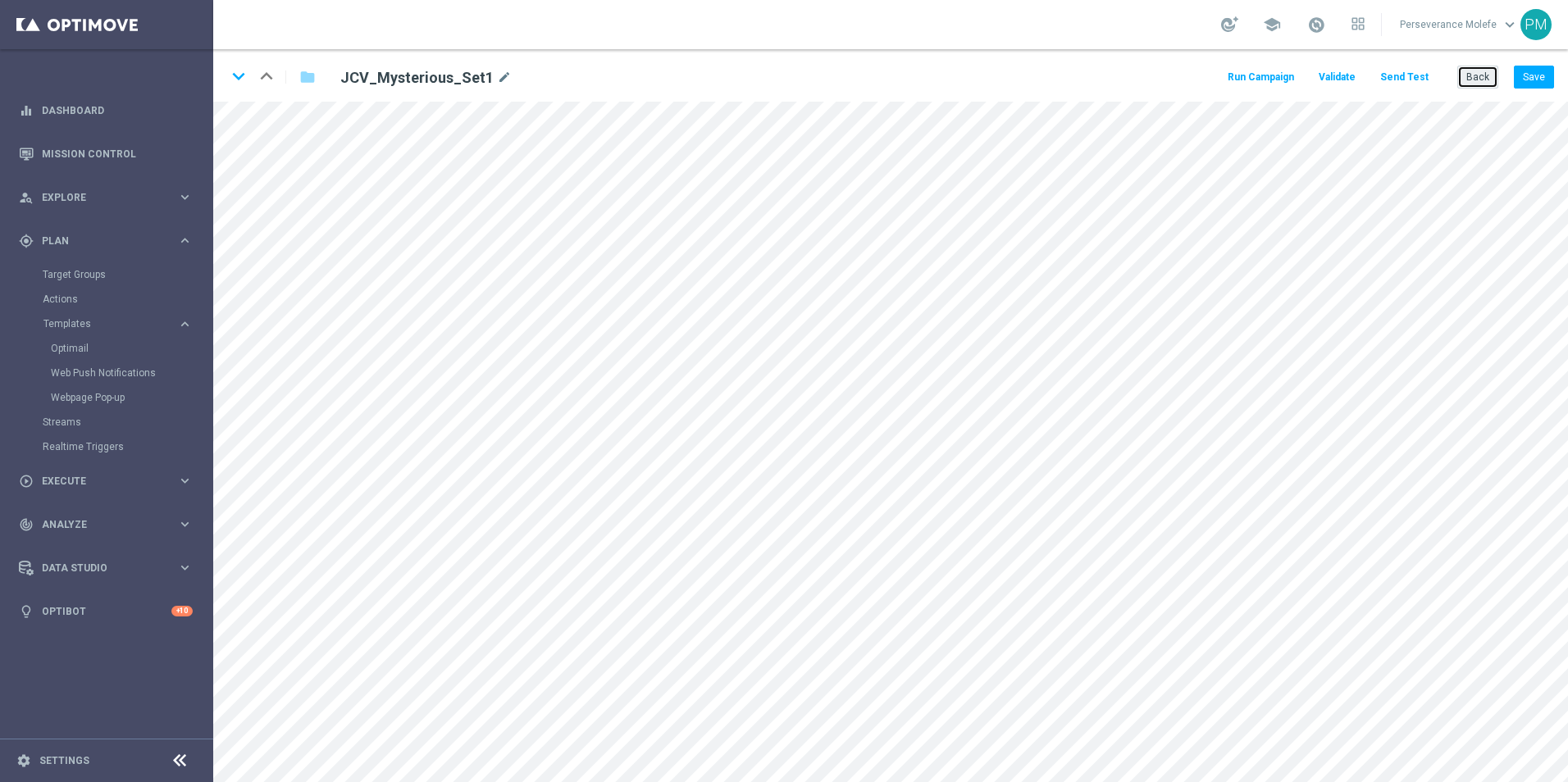
click at [1481, 73] on button "Back" at bounding box center [1477, 77] width 41 height 23
click at [1475, 77] on button "Back" at bounding box center [1477, 77] width 41 height 23
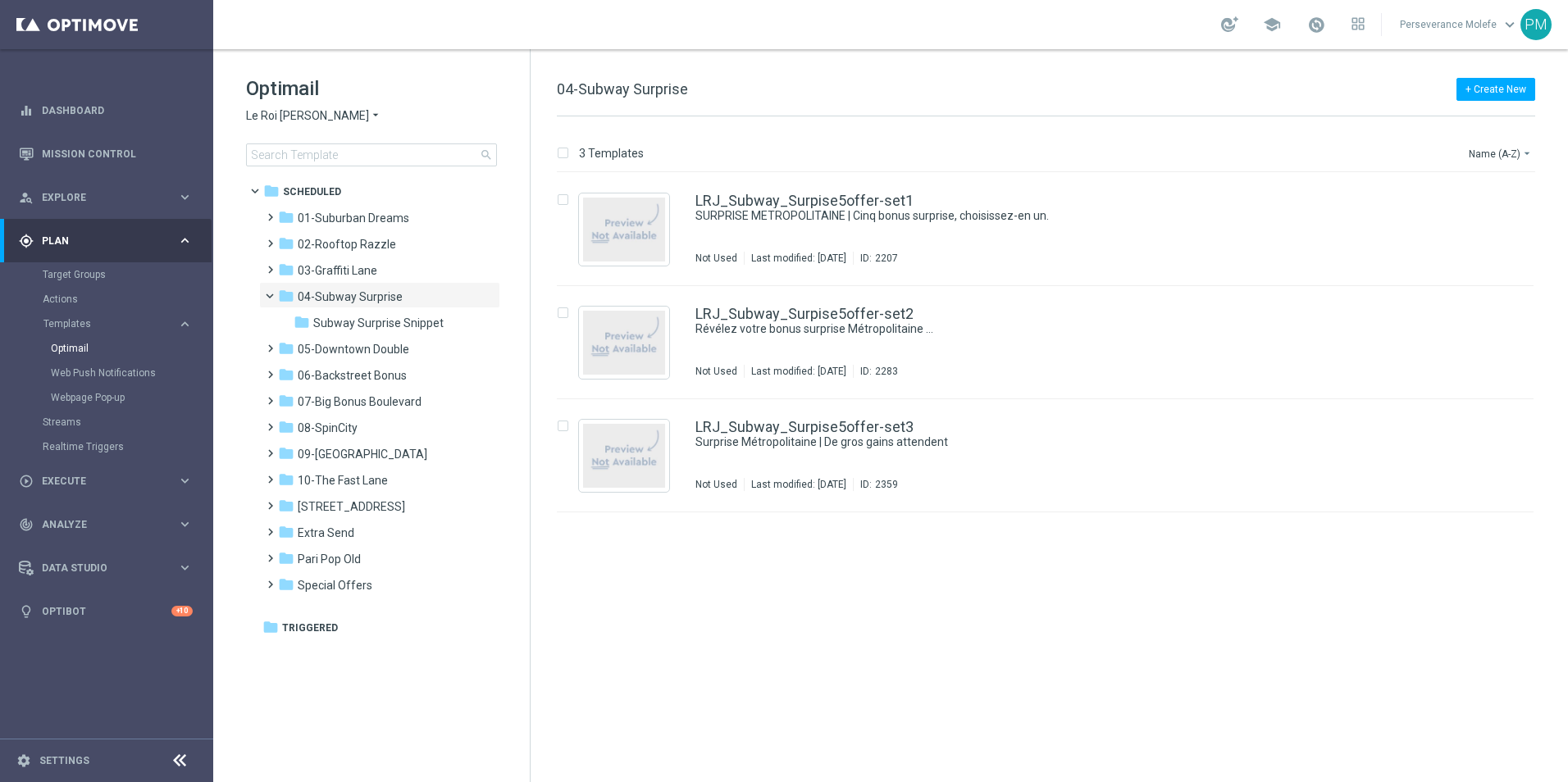
click at [293, 114] on span "Le Roi [PERSON_NAME]" at bounding box center [307, 116] width 123 height 16
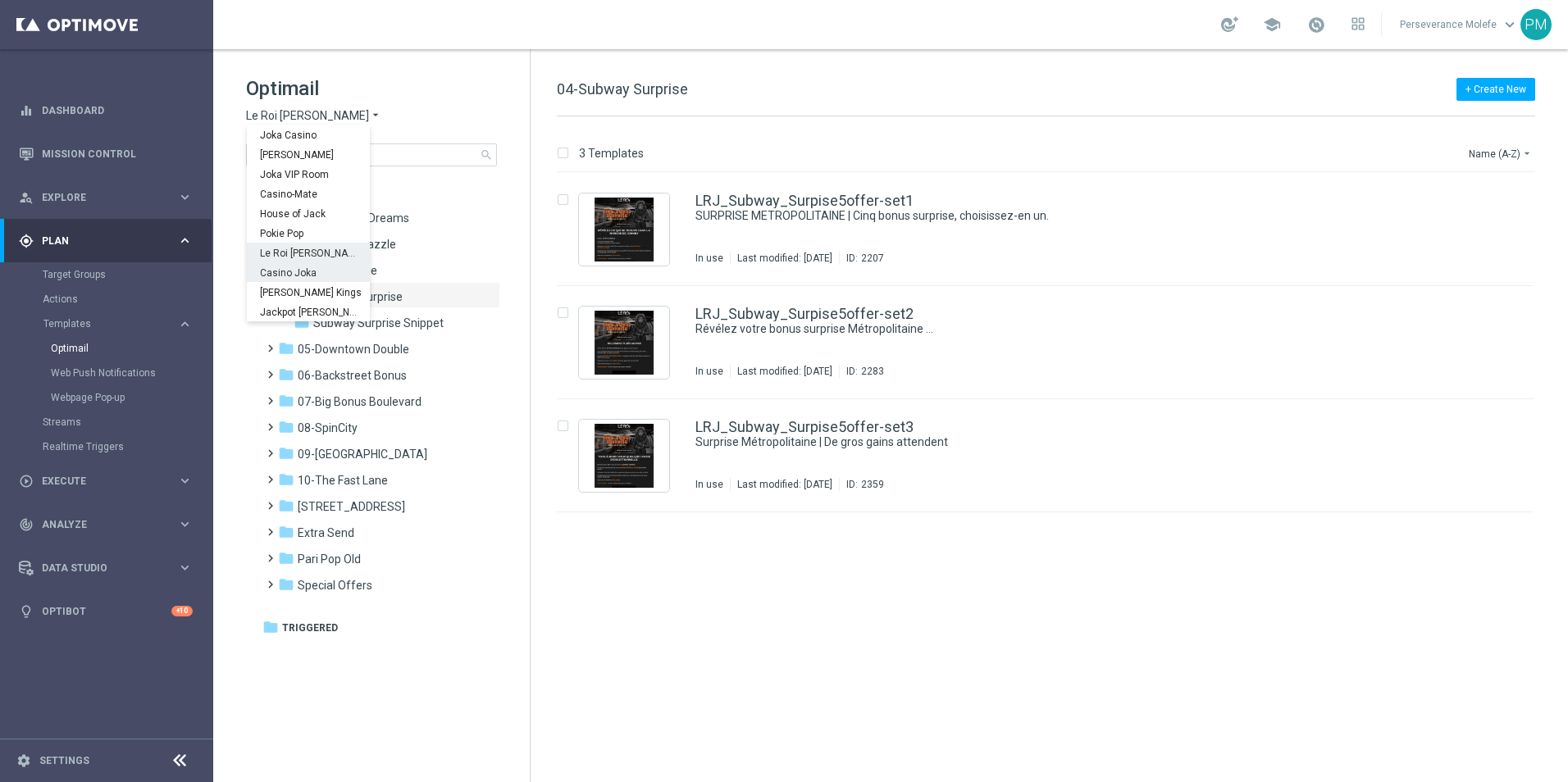
click at [315, 265] on div "Casino Joka" at bounding box center [308, 272] width 123 height 20
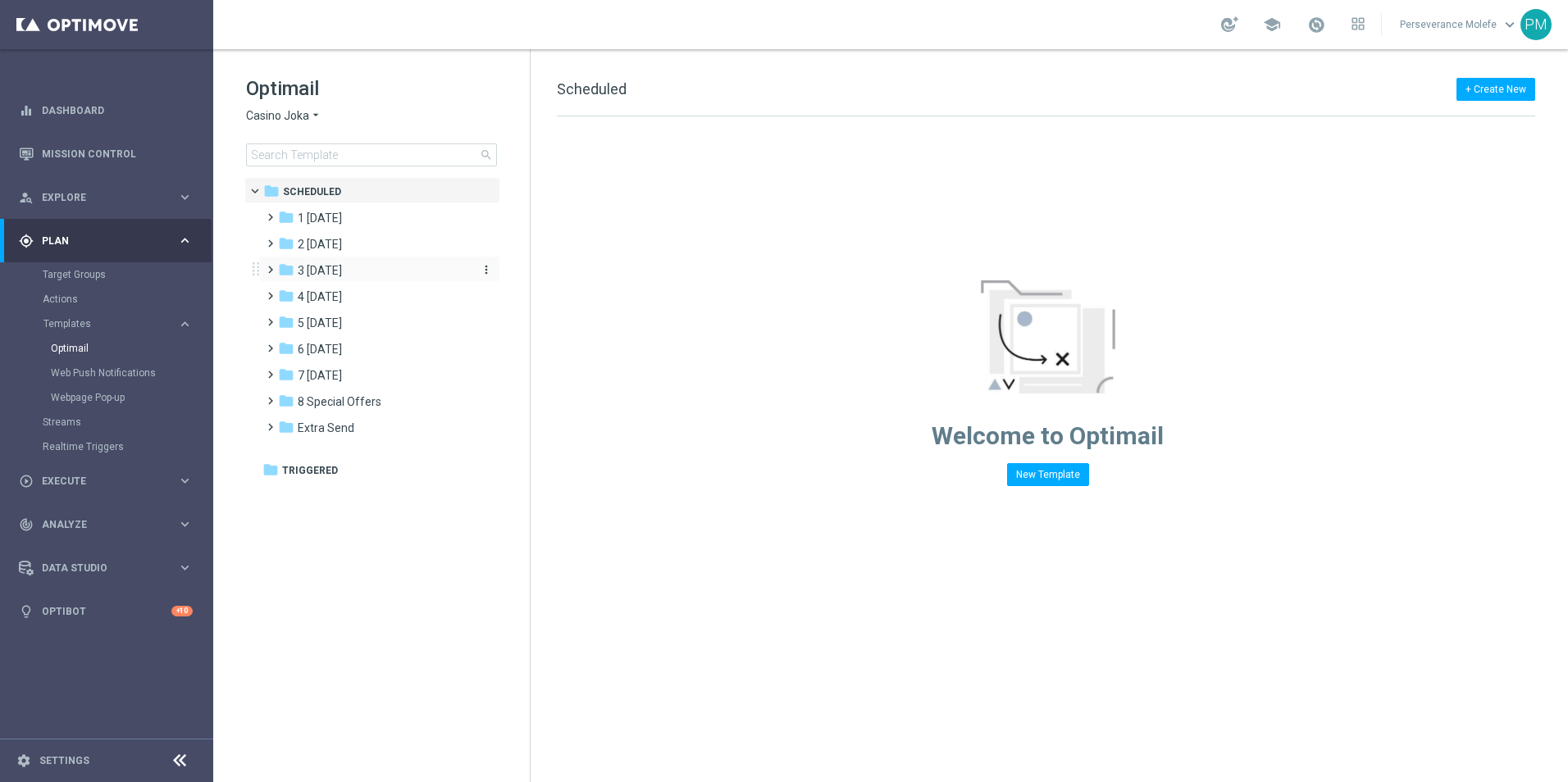
click at [360, 275] on div "folder 3 [DATE]" at bounding box center [372, 270] width 189 height 19
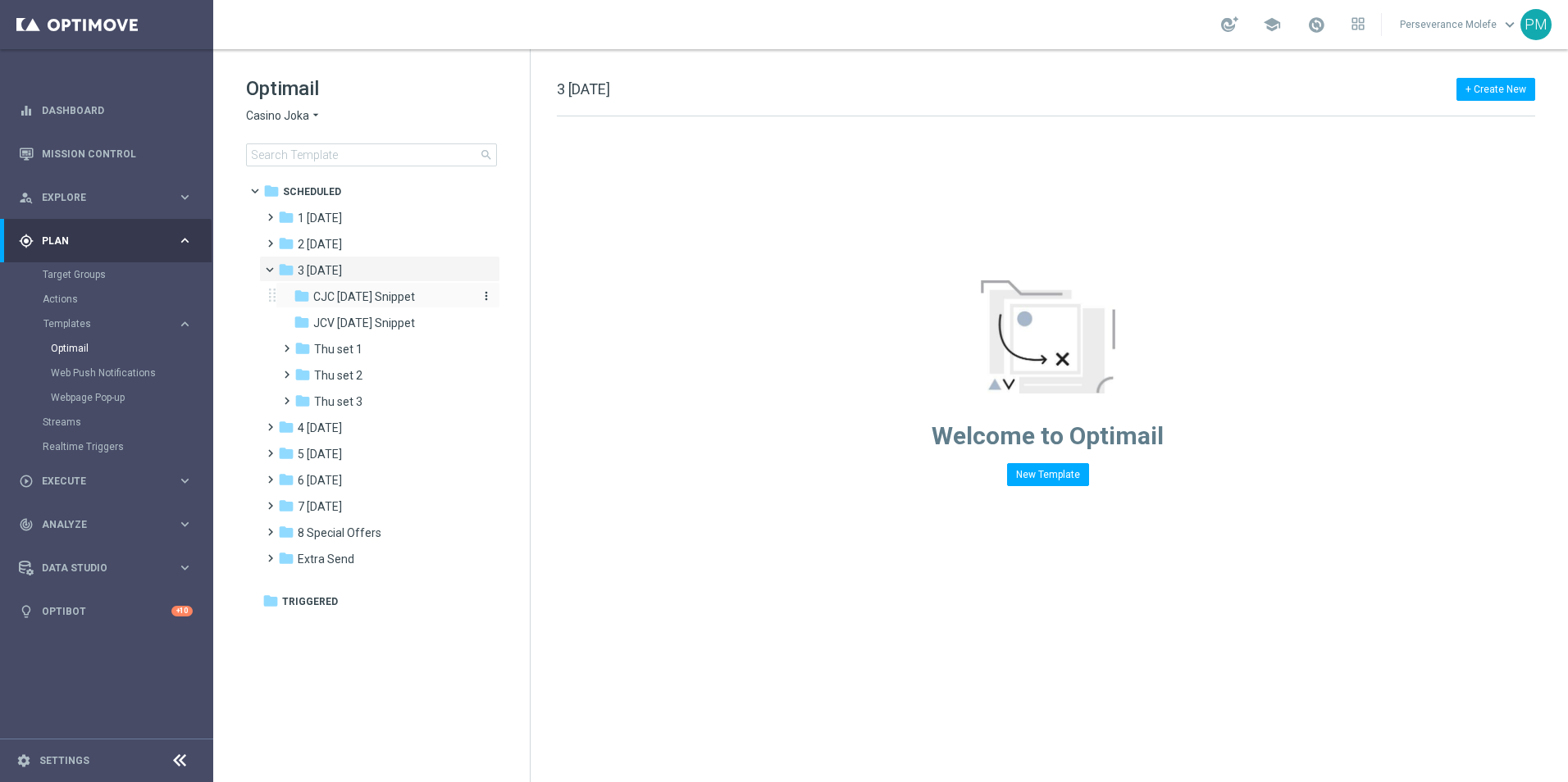
click at [371, 296] on span "CJC [DATE] Snippet" at bounding box center [364, 297] width 102 height 15
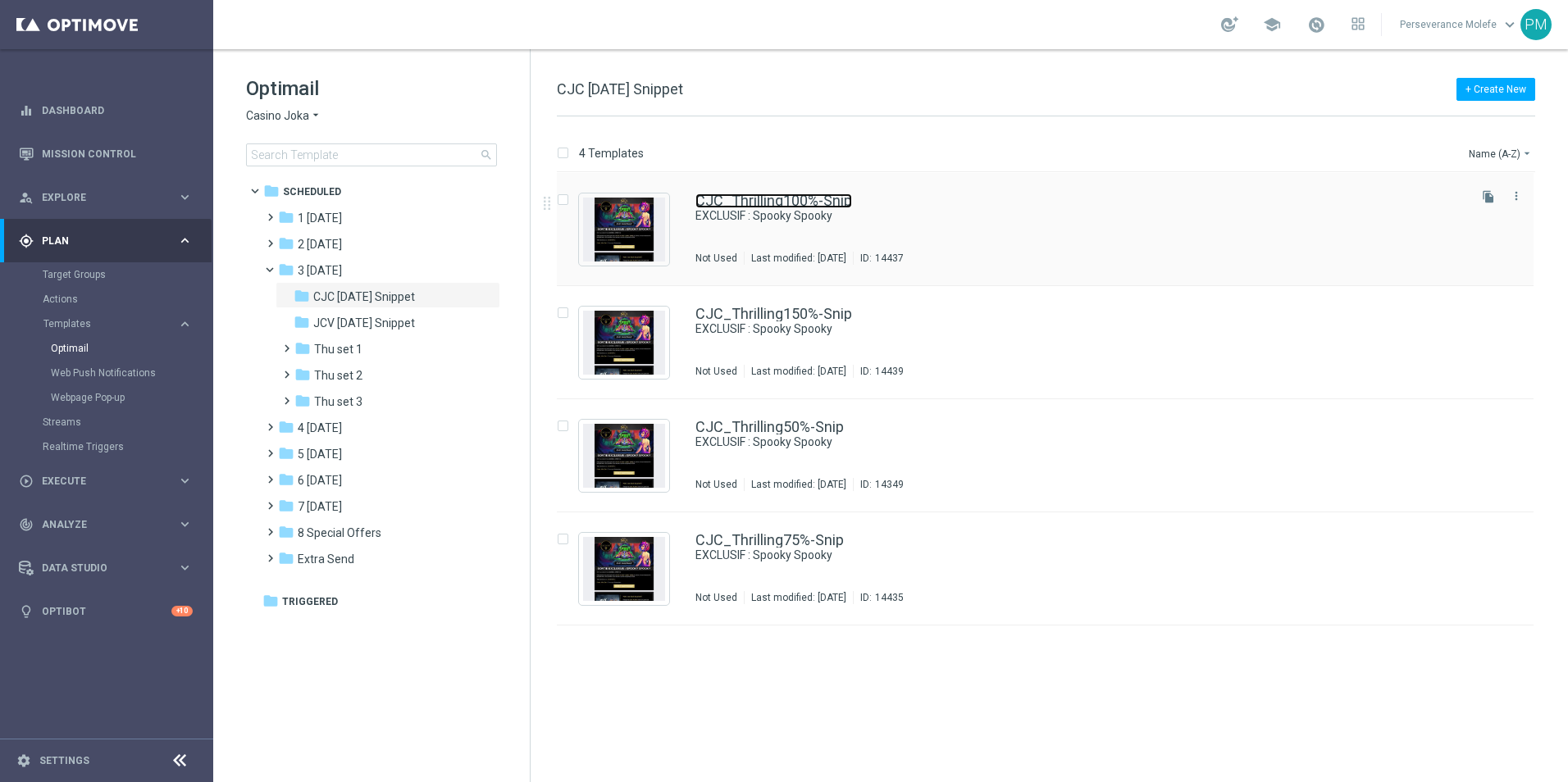
click at [756, 207] on link "CJC_Thrilling100%-Snip" at bounding box center [774, 201] width 157 height 15
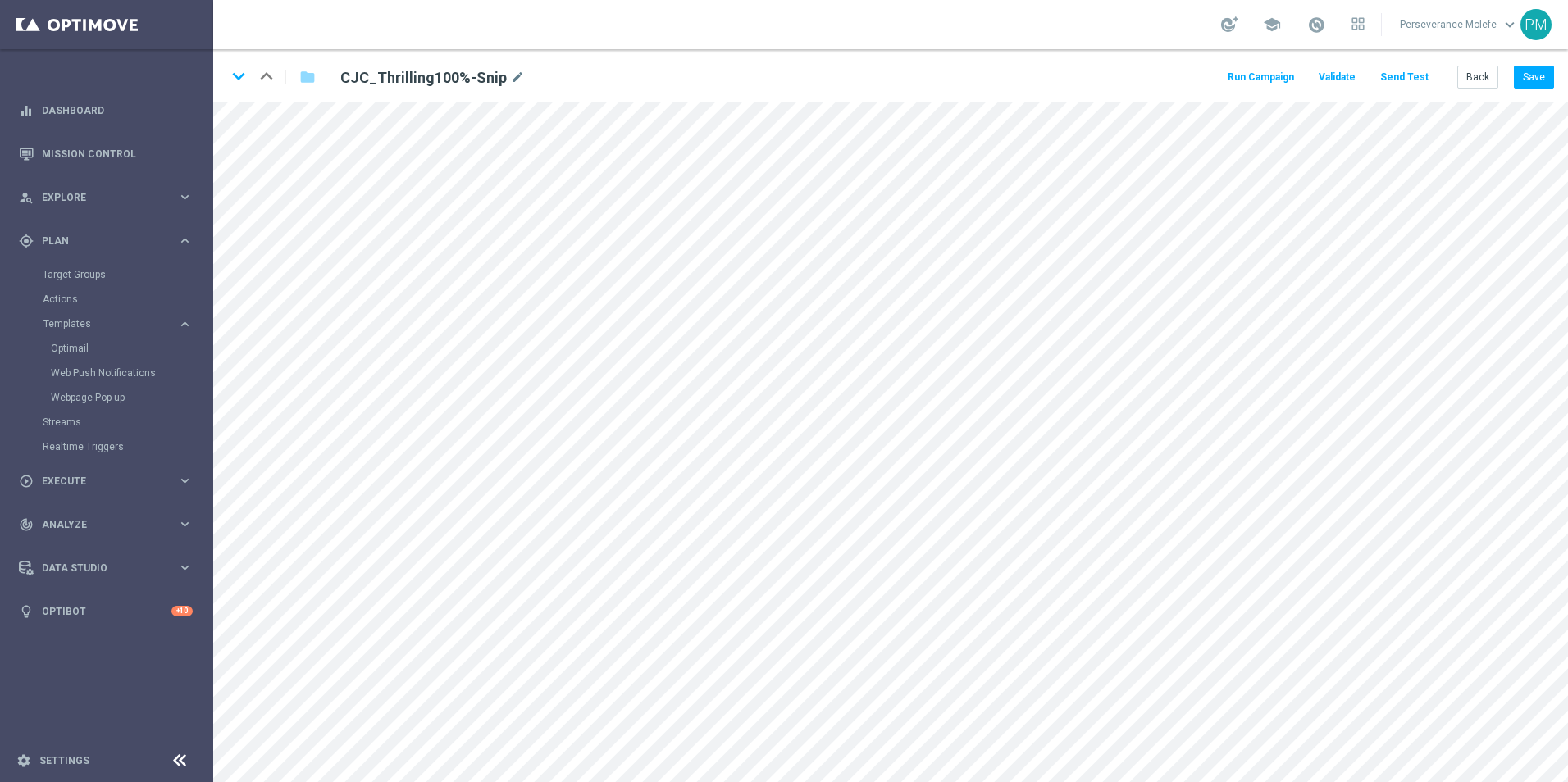
click at [1388, 81] on button "Send Test" at bounding box center [1404, 78] width 53 height 23
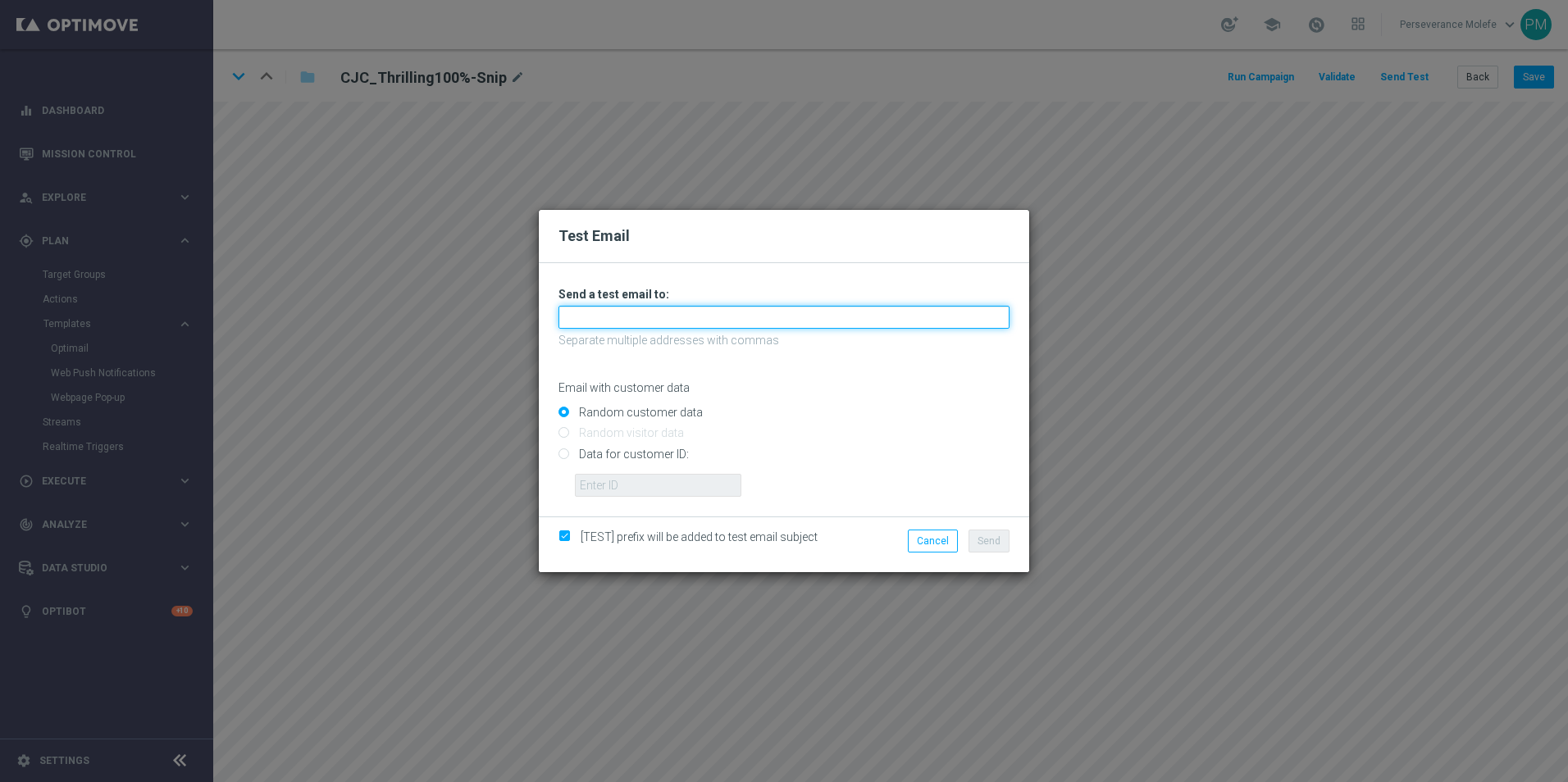
click at [689, 323] on input "text" at bounding box center [784, 316] width 451 height 23
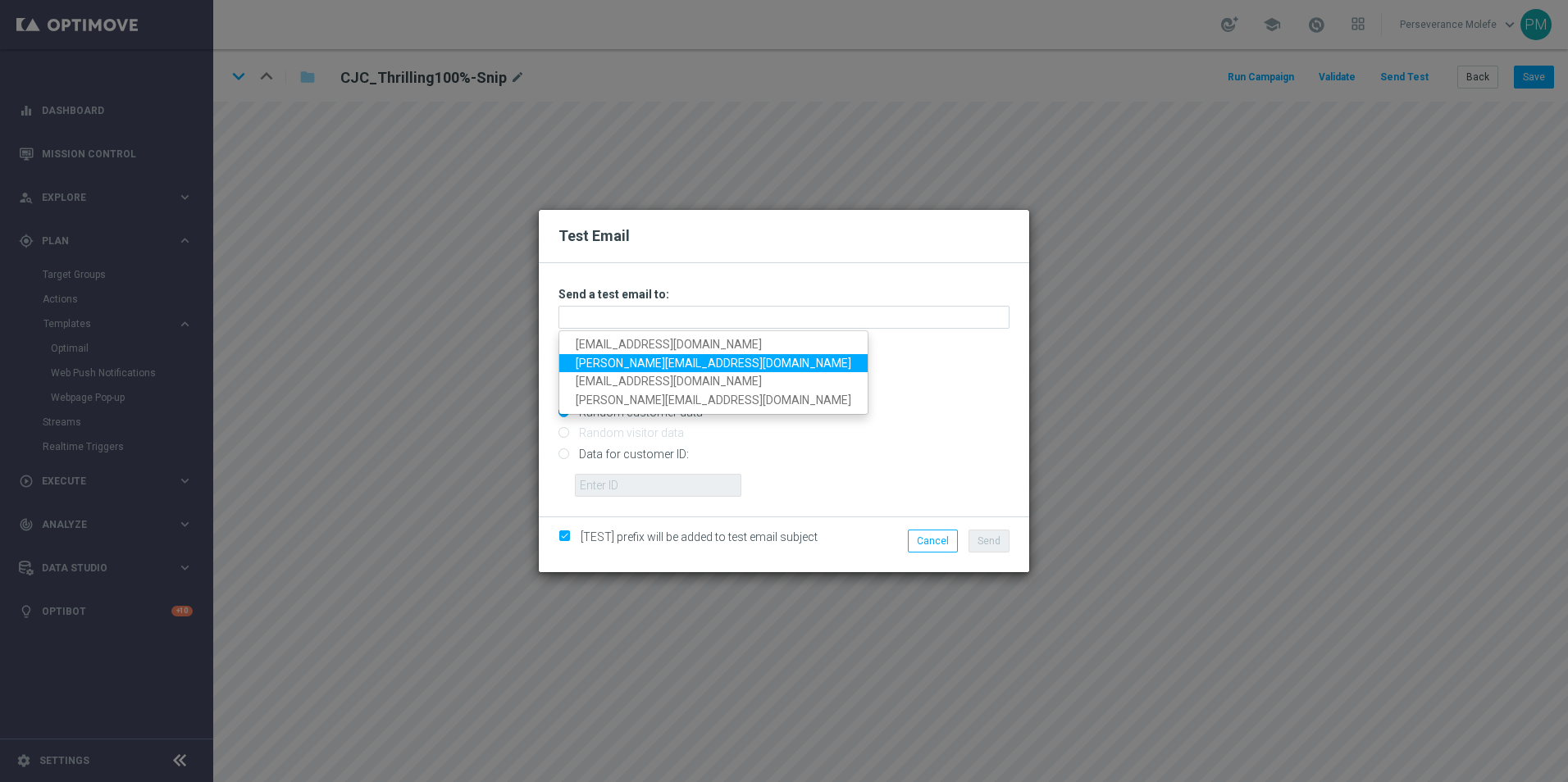
click at [683, 361] on link "[PERSON_NAME][EMAIL_ADDRESS][DOMAIN_NAME]" at bounding box center [713, 363] width 308 height 19
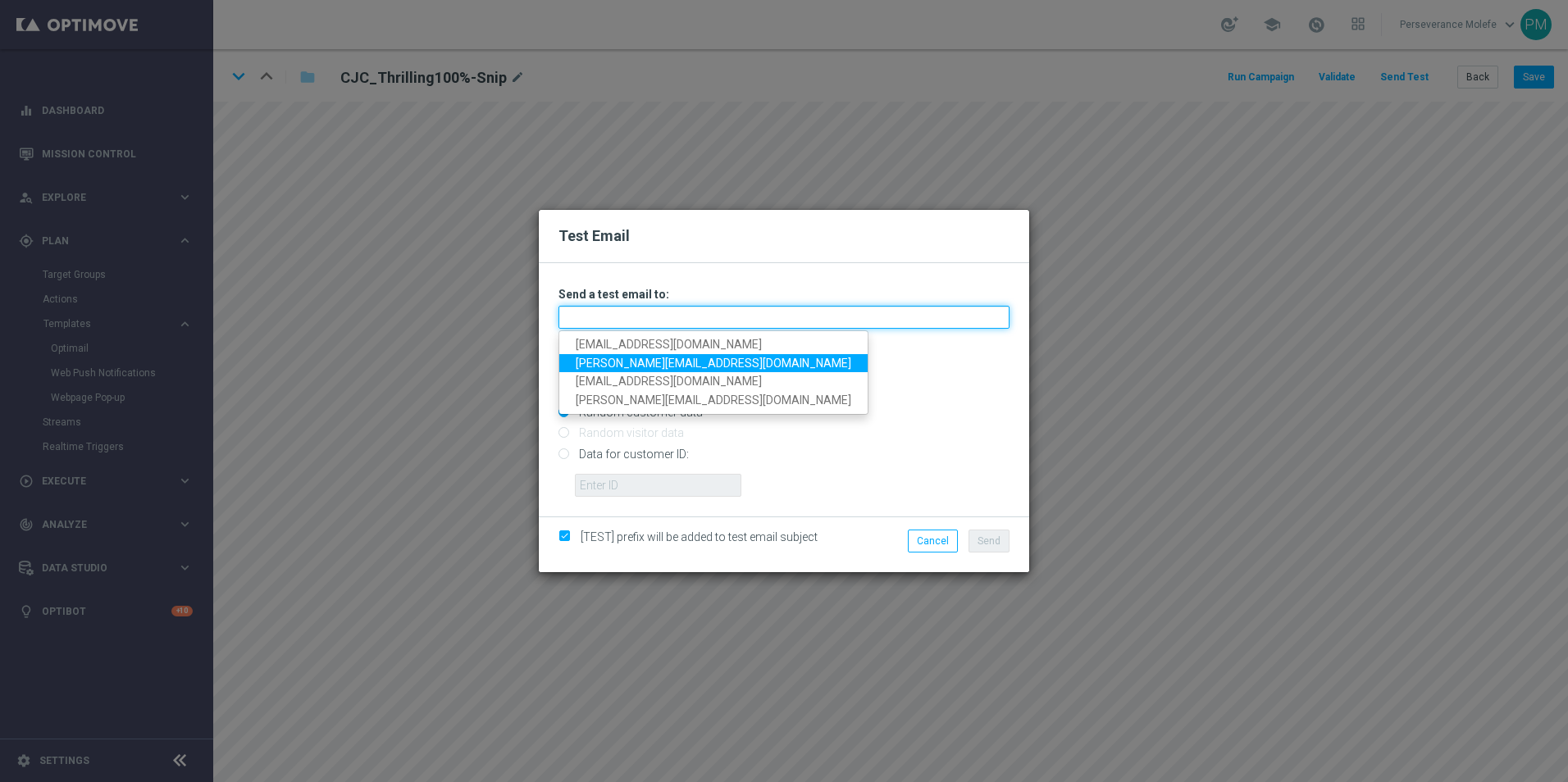
type input "[PERSON_NAME][EMAIL_ADDRESS][DOMAIN_NAME]"
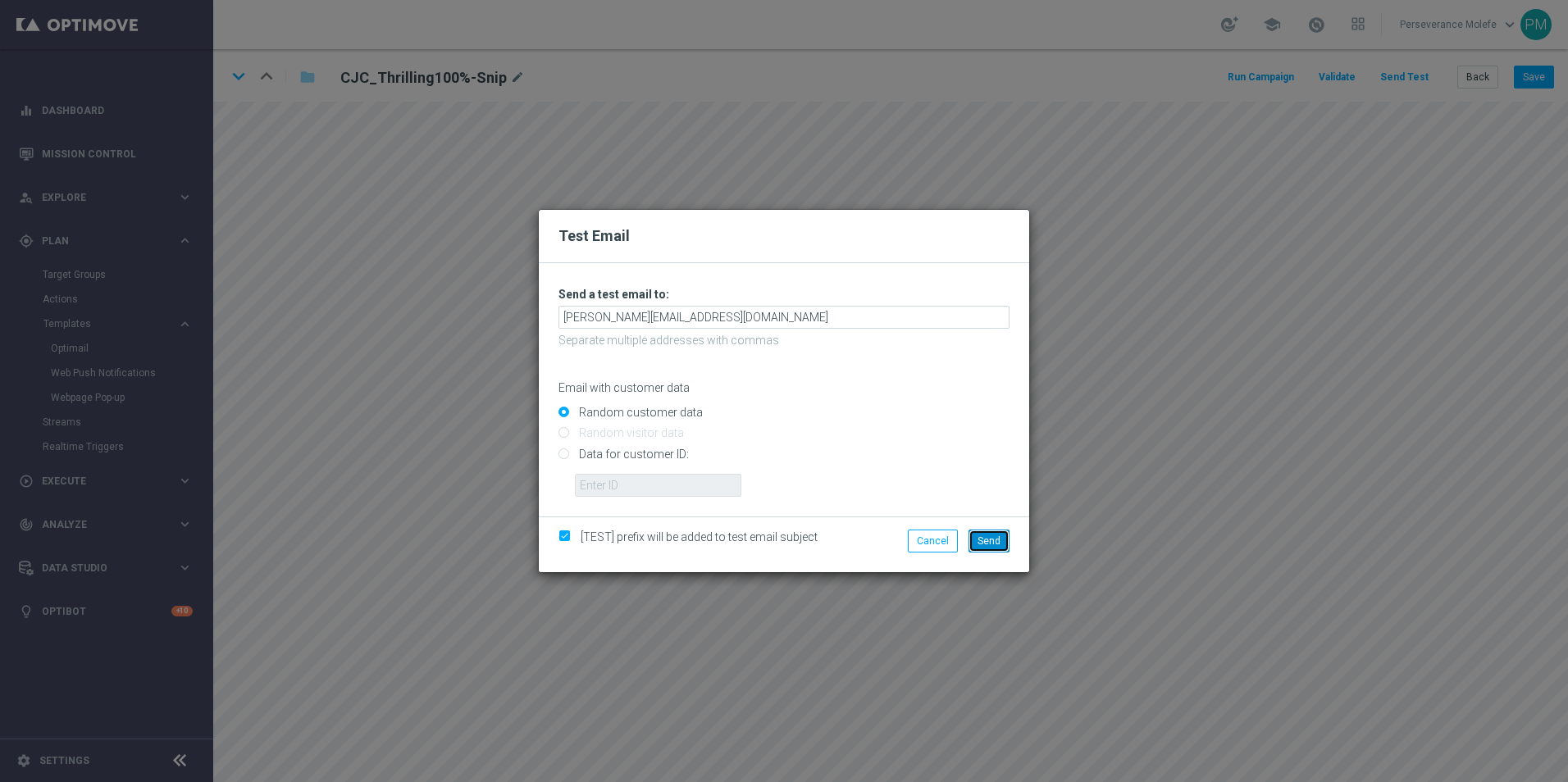
click at [980, 537] on span "Send" at bounding box center [989, 541] width 23 height 12
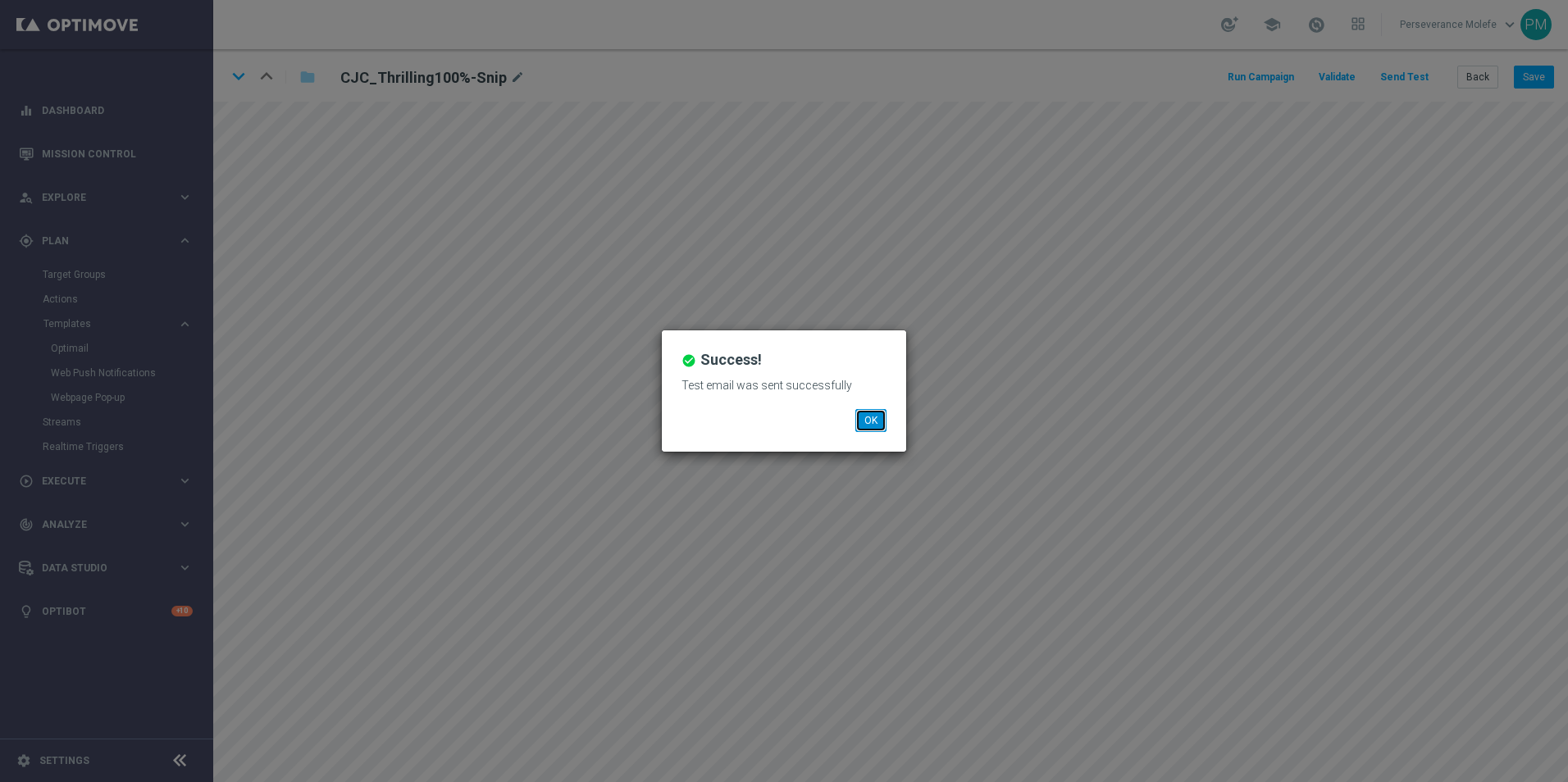
click at [867, 423] on button "OK" at bounding box center [870, 420] width 31 height 23
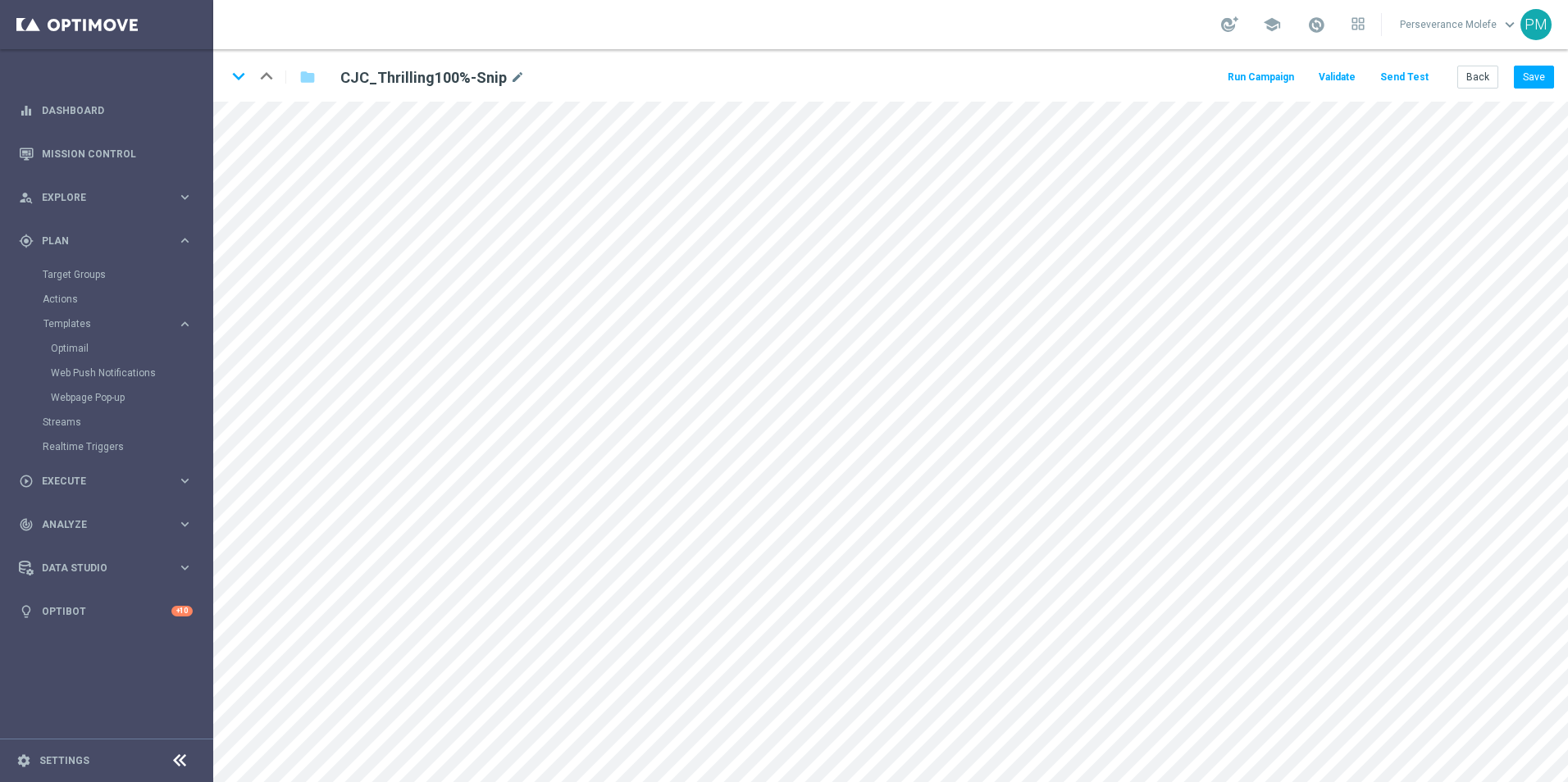
click at [1421, 80] on button "Send Test" at bounding box center [1404, 78] width 53 height 23
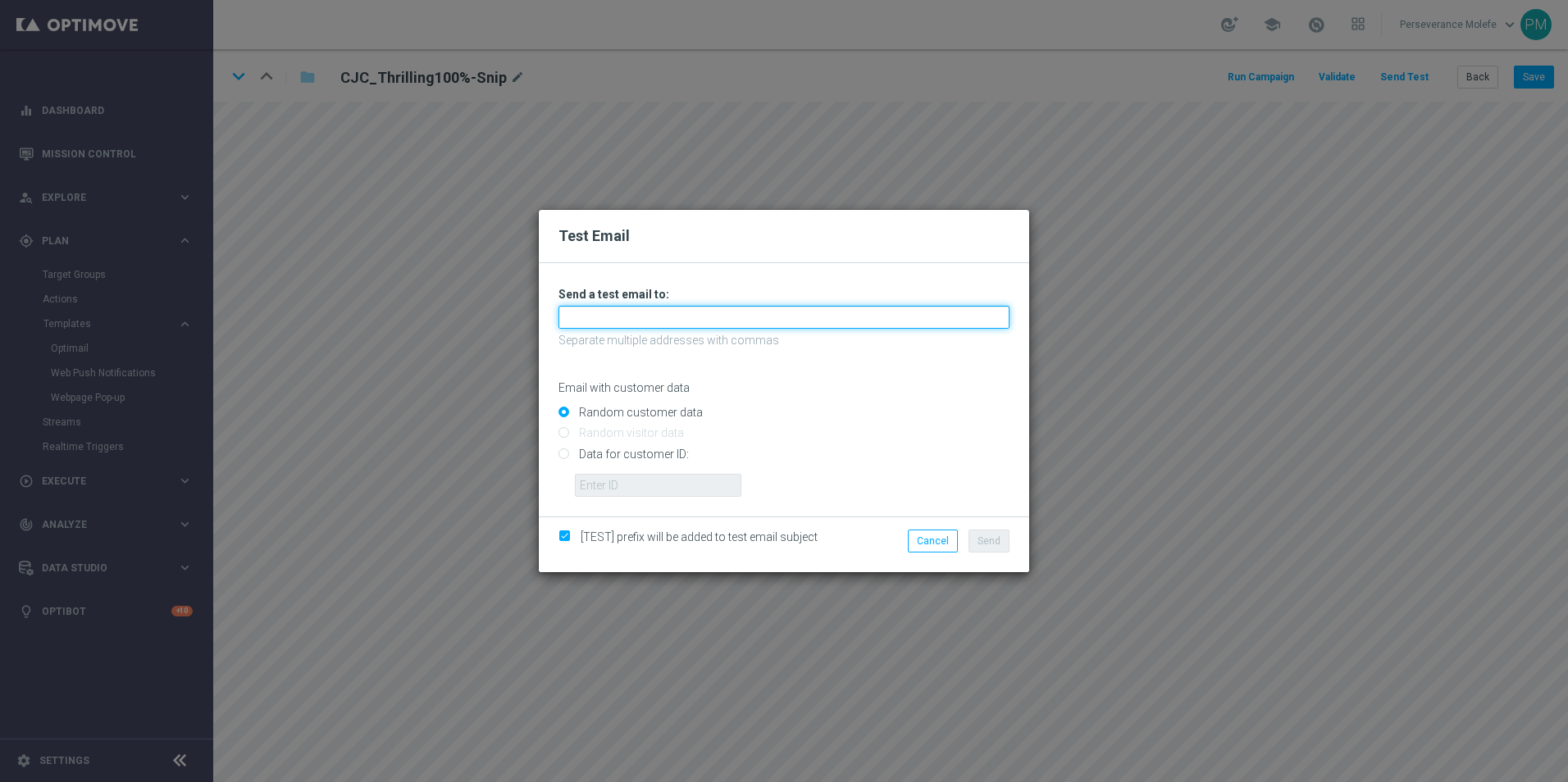
click at [625, 320] on input "text" at bounding box center [784, 316] width 451 height 23
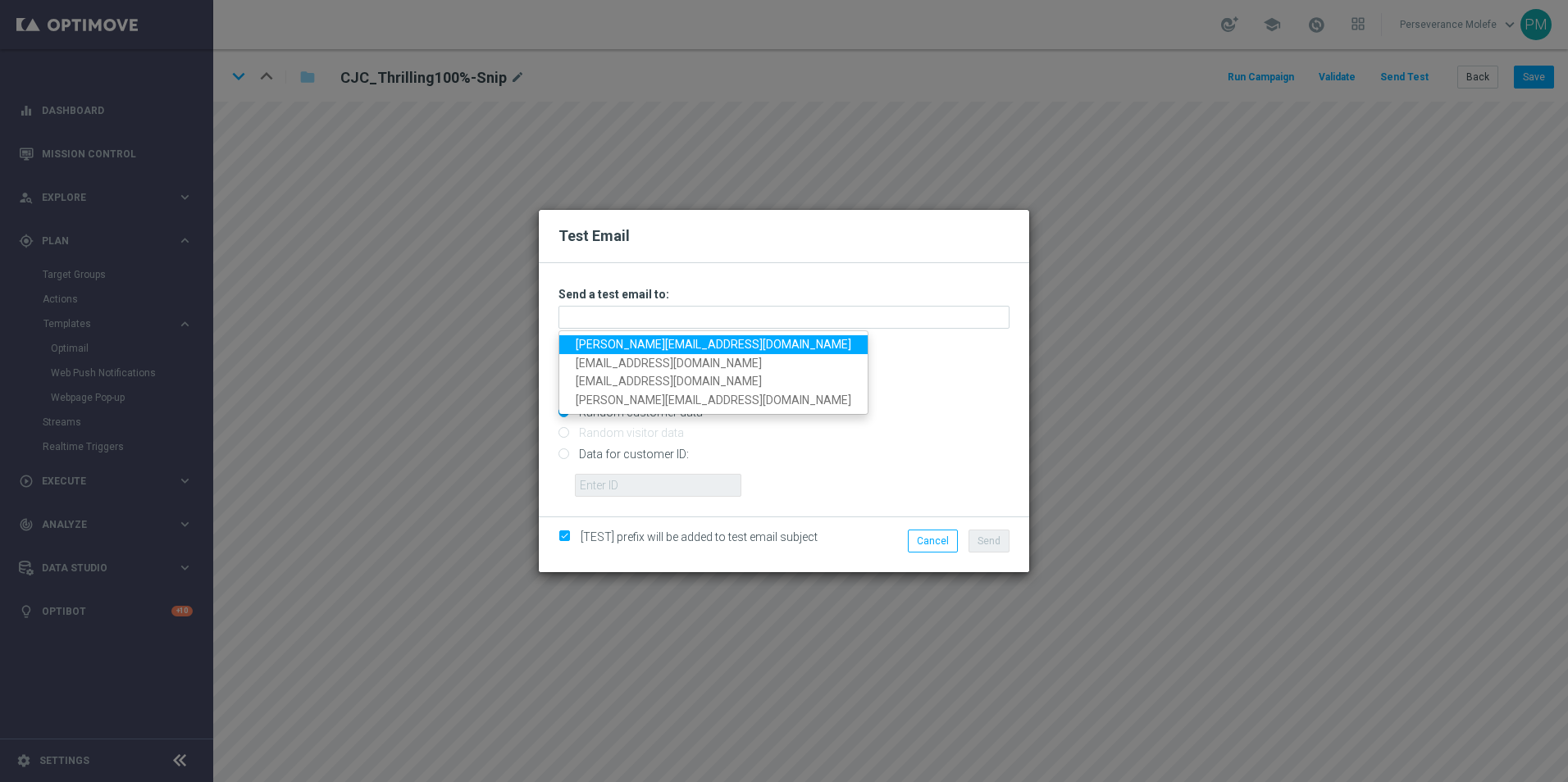
click at [633, 342] on link "[PERSON_NAME][EMAIL_ADDRESS][DOMAIN_NAME]" at bounding box center [713, 345] width 308 height 19
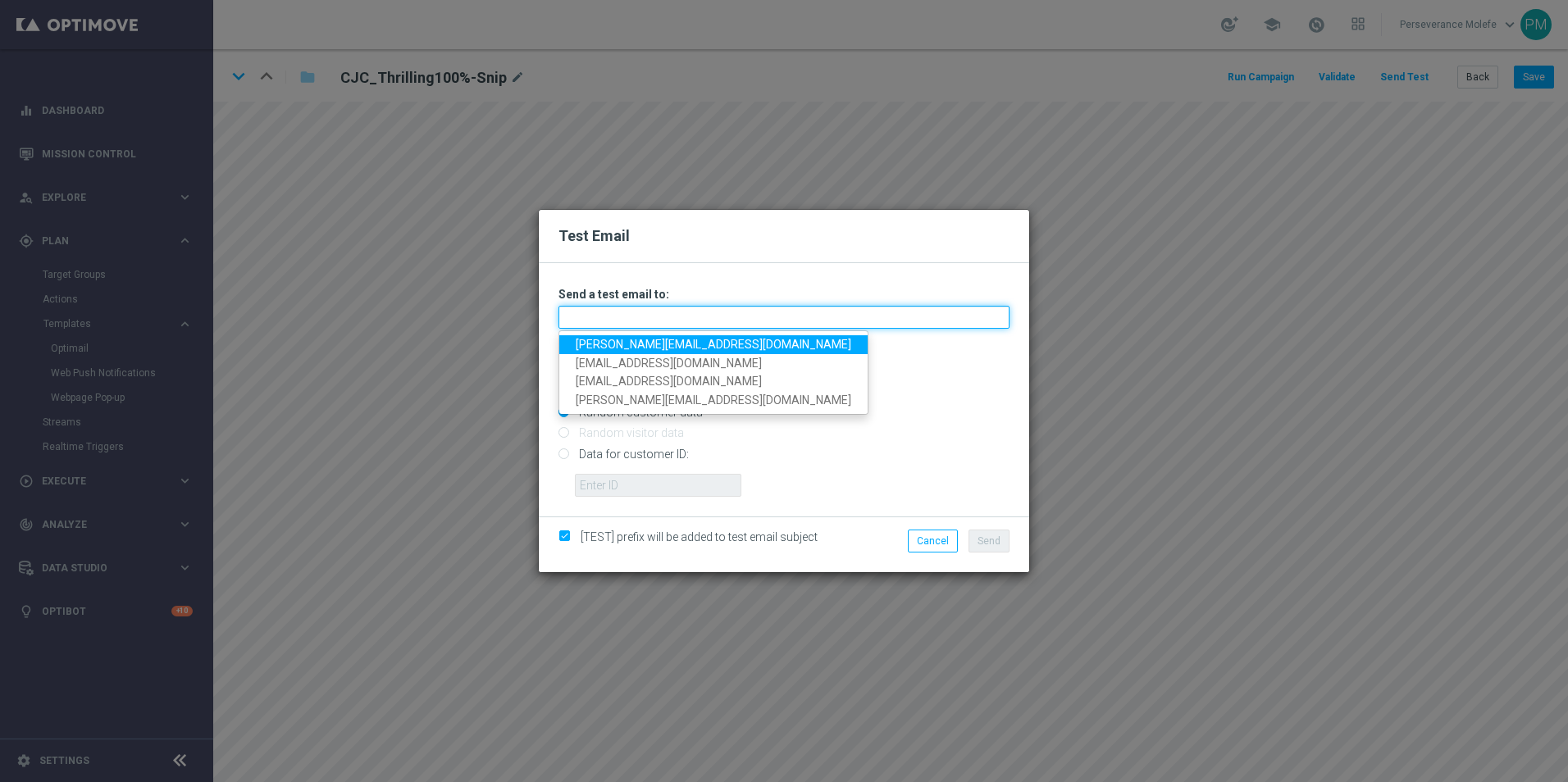
type input "[PERSON_NAME][EMAIL_ADDRESS][DOMAIN_NAME]"
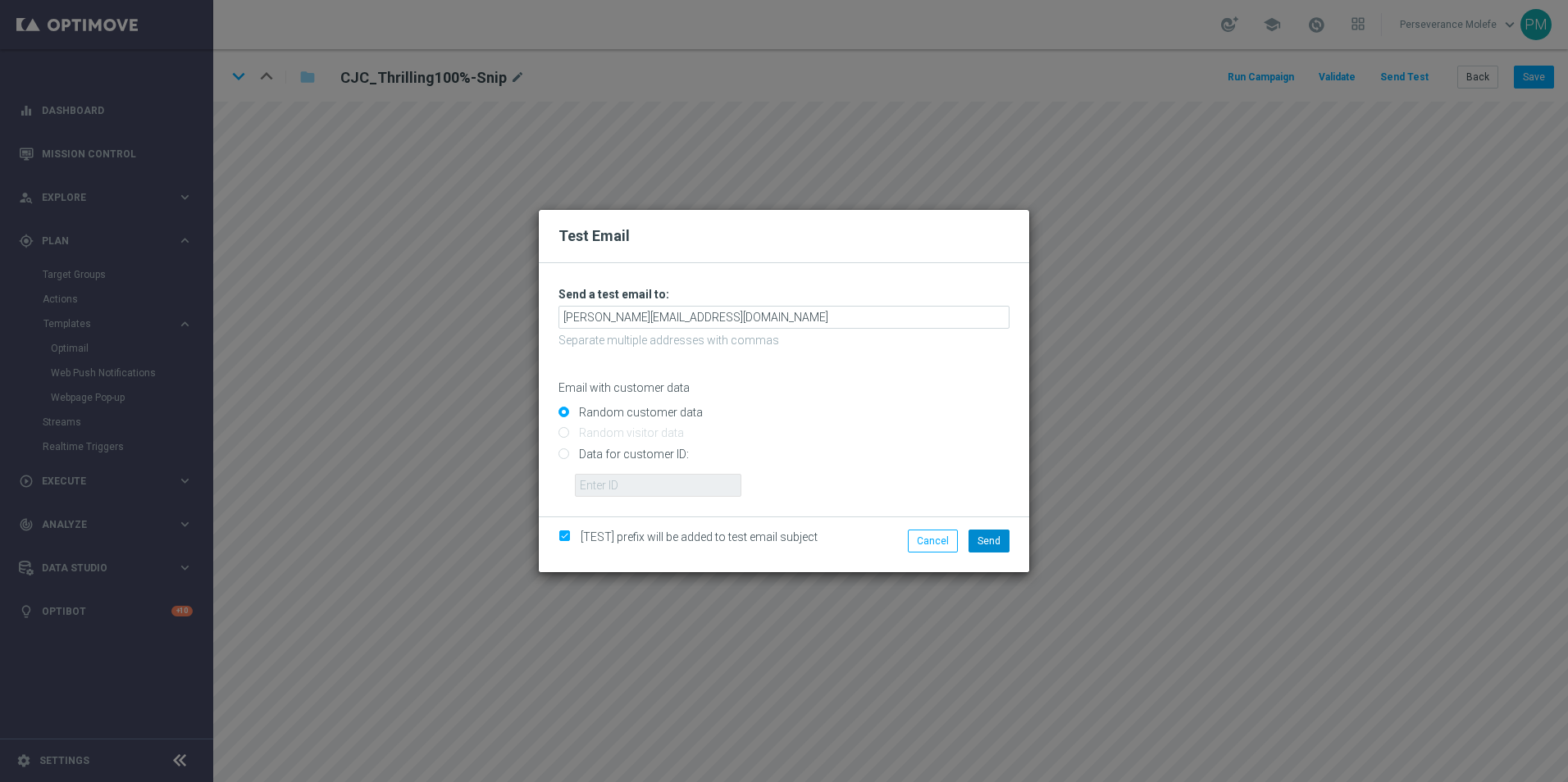
click at [990, 536] on div "[TEST] prefix will be added to test email subject Cancel Send" at bounding box center [783, 544] width 490 height 56
click at [990, 536] on span "Send" at bounding box center [989, 541] width 23 height 12
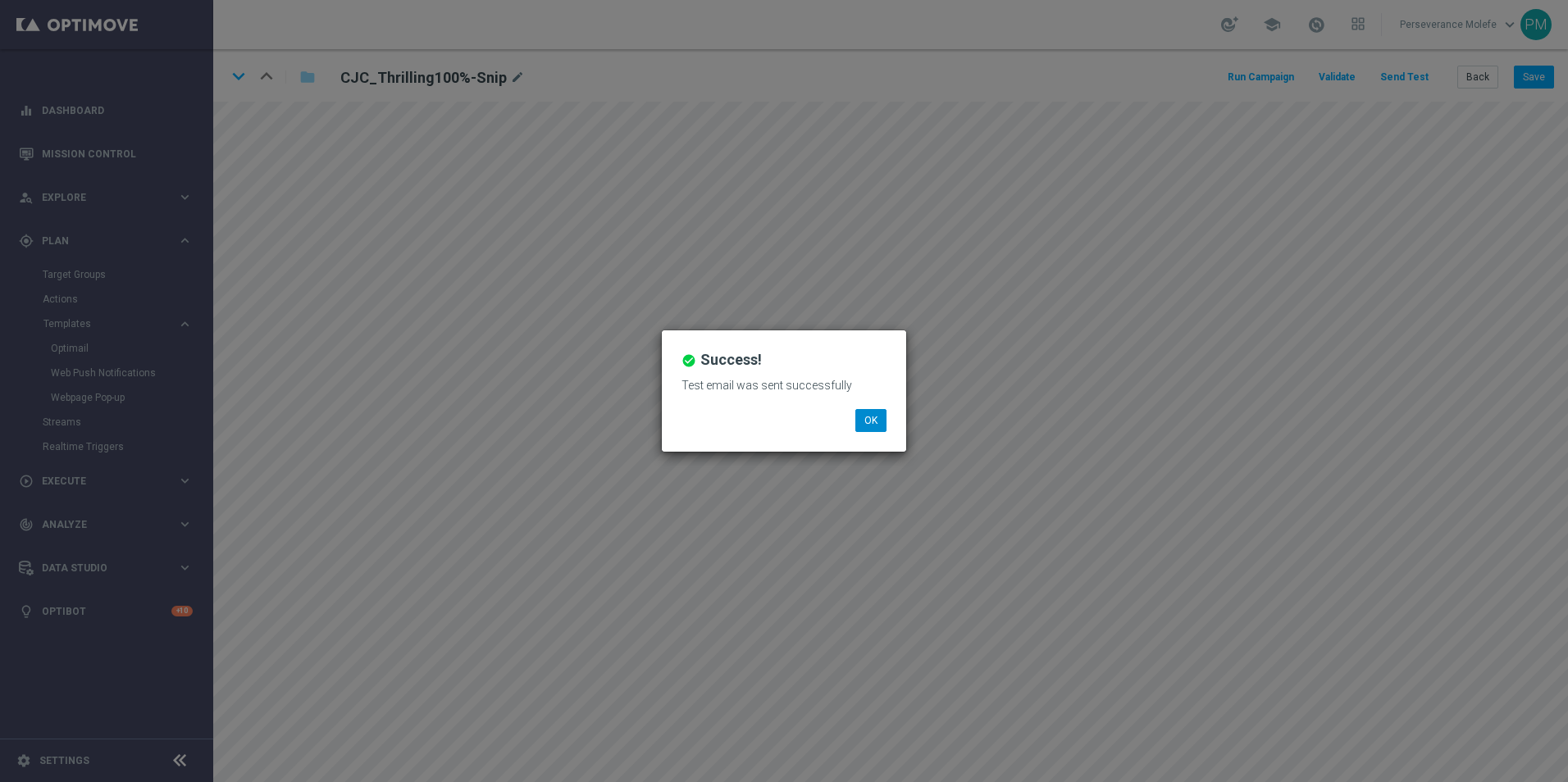
click at [870, 424] on button "OK" at bounding box center [870, 420] width 31 height 23
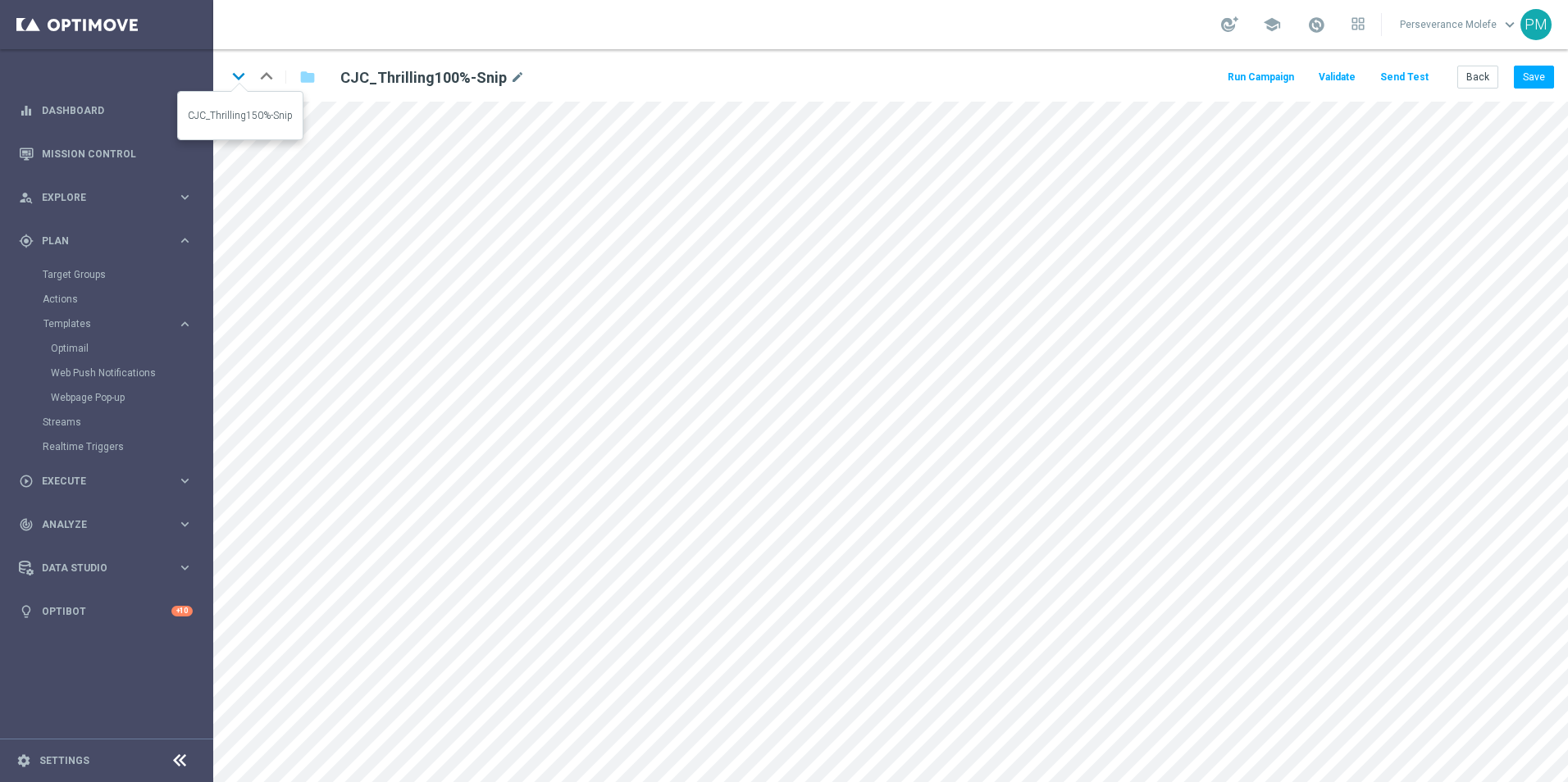
click at [247, 73] on icon "keyboard_arrow_down" at bounding box center [238, 76] width 24 height 24
click at [1474, 72] on button "Back" at bounding box center [1477, 77] width 41 height 23
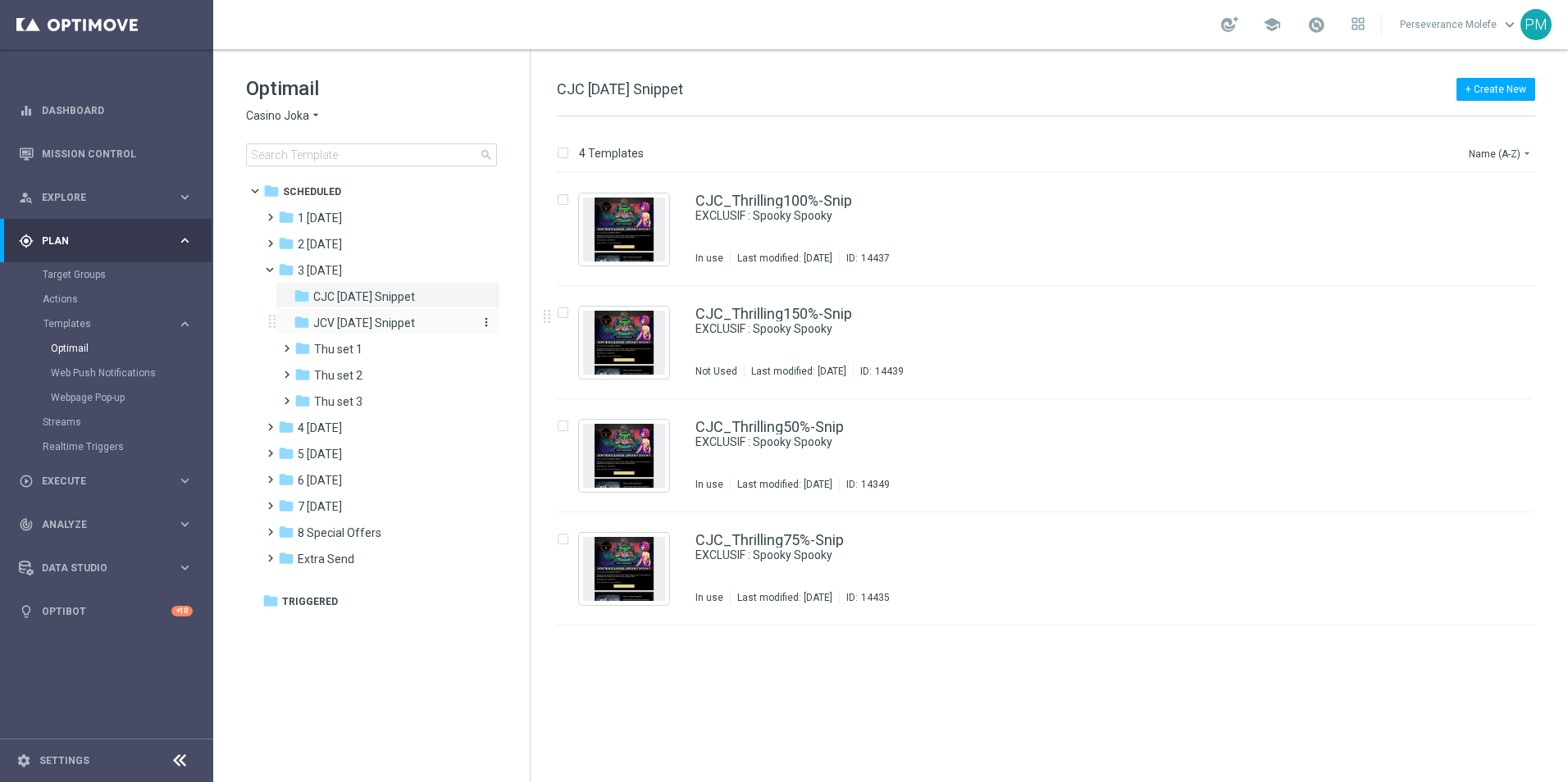
click at [402, 322] on span "JCV [DATE] Snippet" at bounding box center [364, 323] width 102 height 15
click at [366, 421] on div "folder 4 [DATE]" at bounding box center [372, 428] width 189 height 19
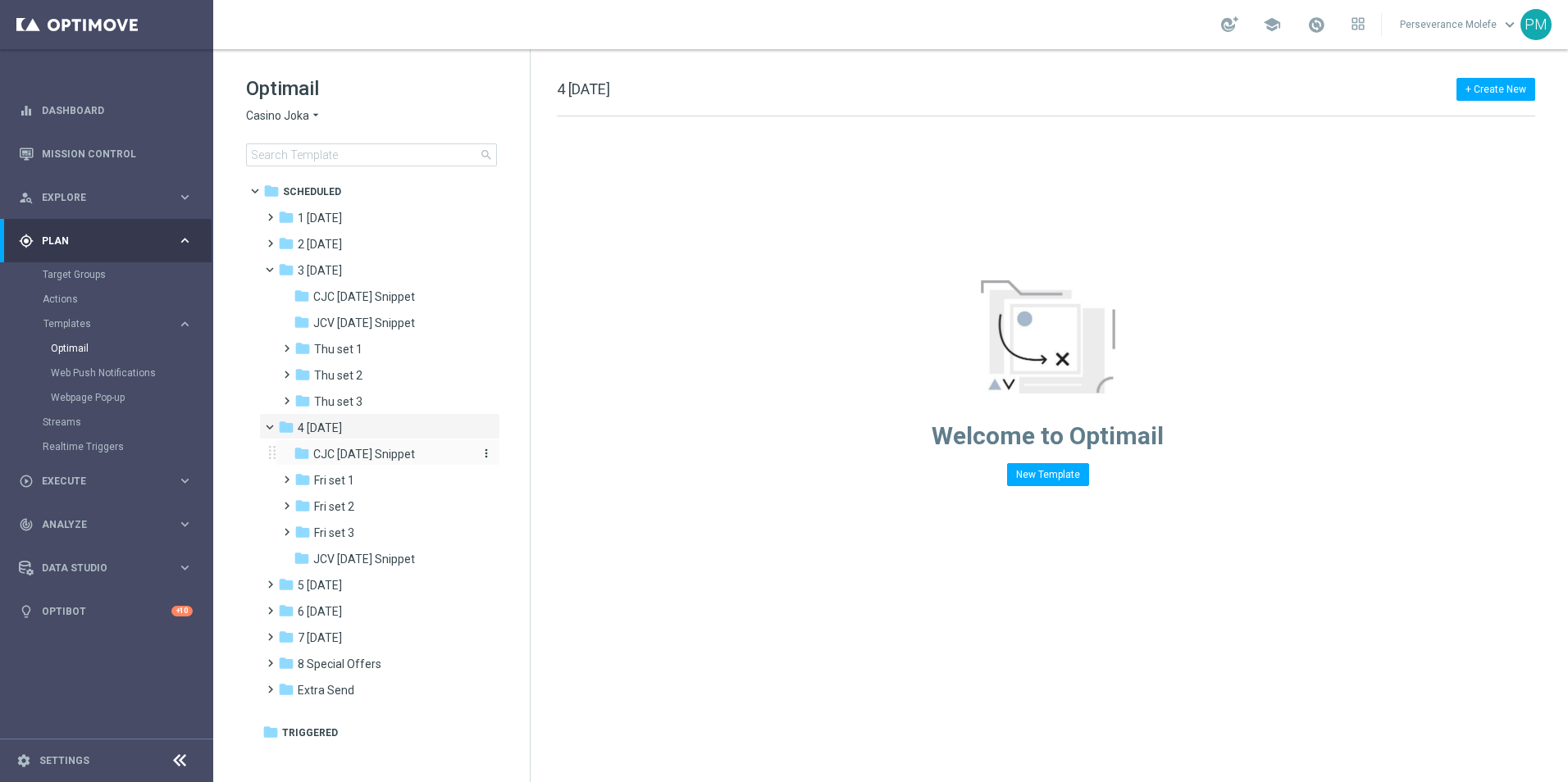
click at [372, 450] on span "CJC [DATE] Snippet" at bounding box center [364, 454] width 102 height 15
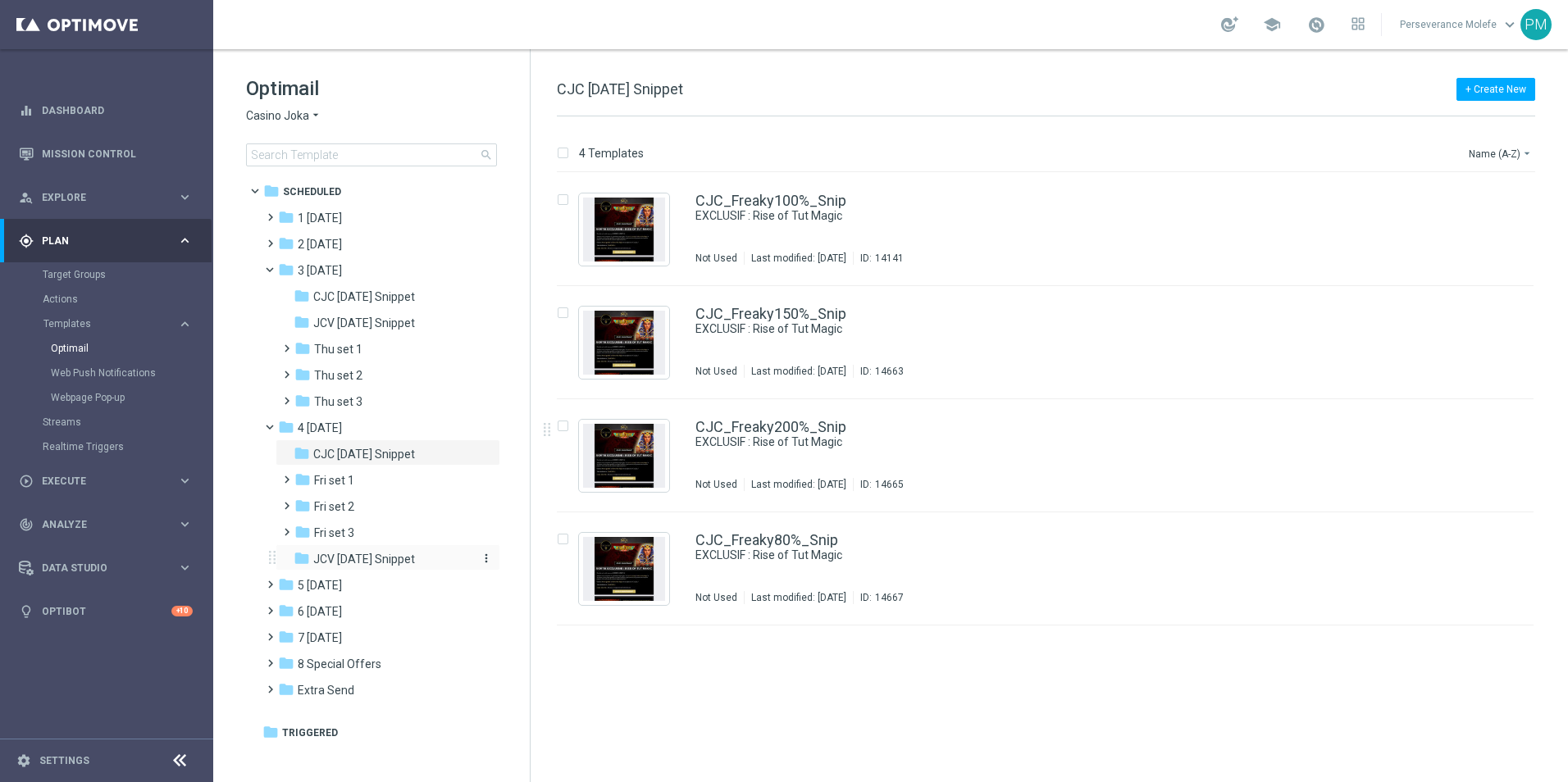
click at [417, 565] on div "folder JCV [DATE] Snippet" at bounding box center [381, 559] width 175 height 19
click at [321, 121] on icon "arrow_drop_down" at bounding box center [316, 116] width 13 height 16
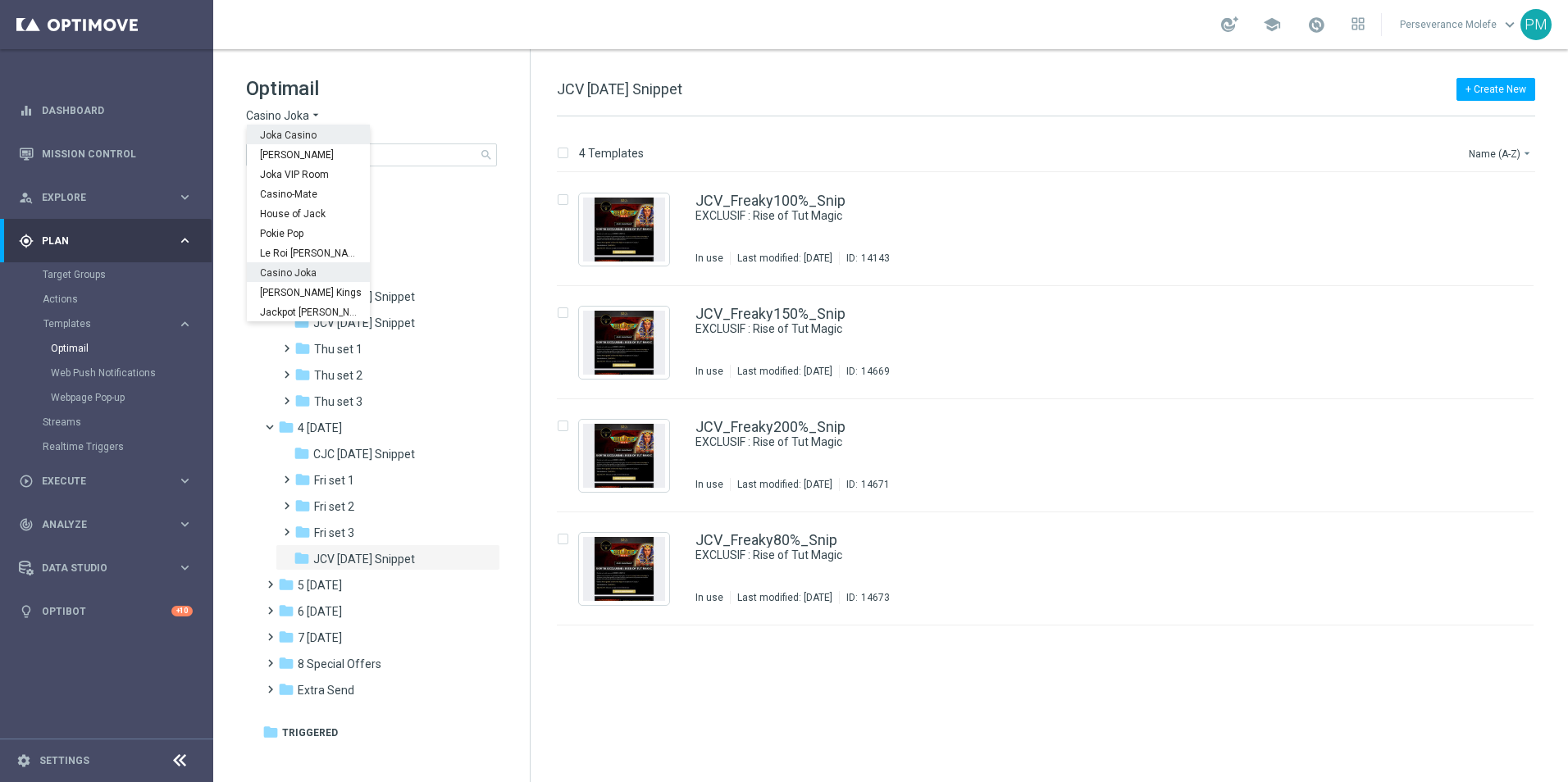
click at [317, 130] on div "Joka Casino" at bounding box center [308, 134] width 123 height 20
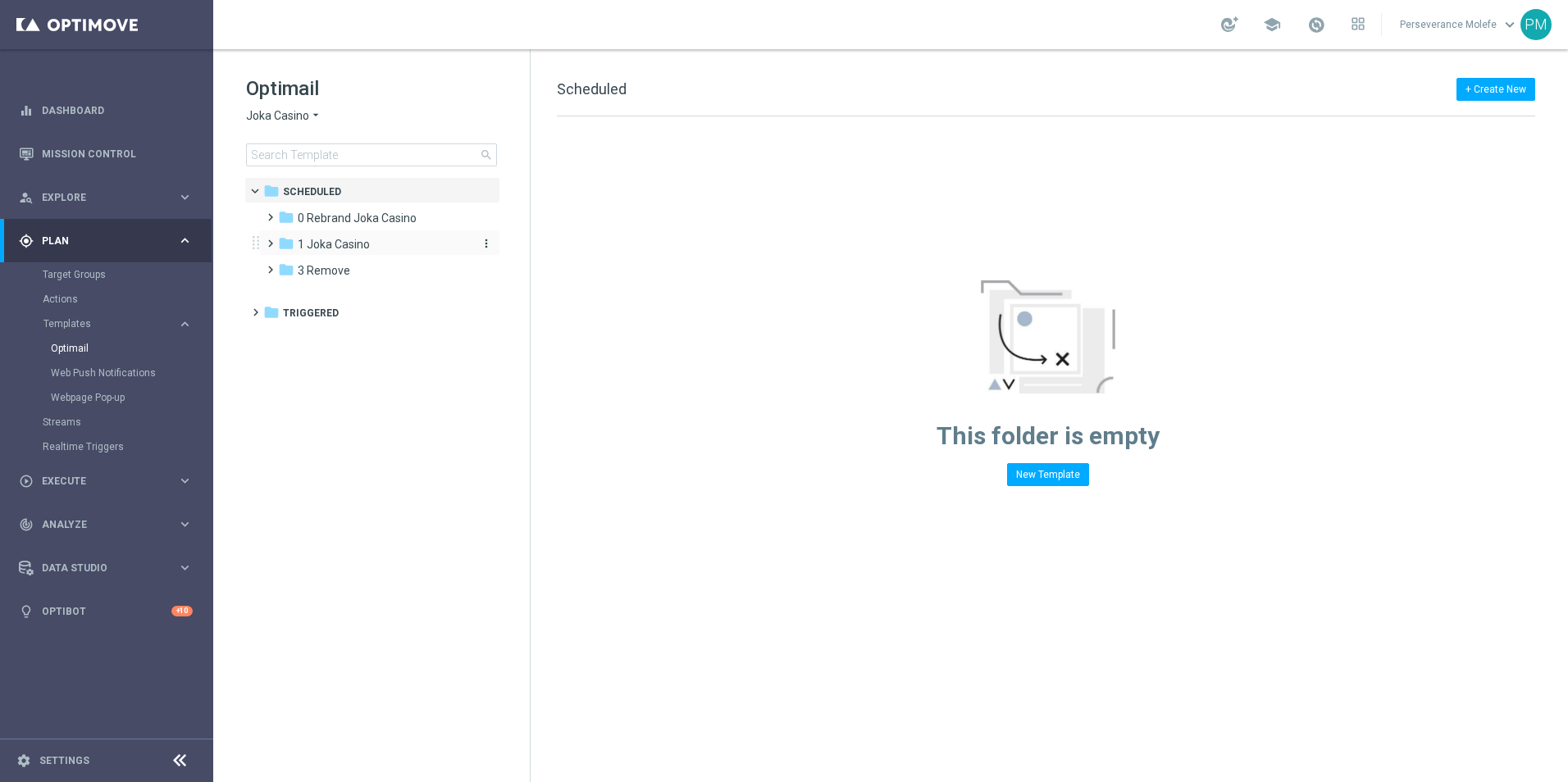
click at [329, 243] on span "1 Joka Casino" at bounding box center [333, 245] width 72 height 15
click at [387, 265] on div "folder 1- Daily" at bounding box center [382, 270] width 175 height 19
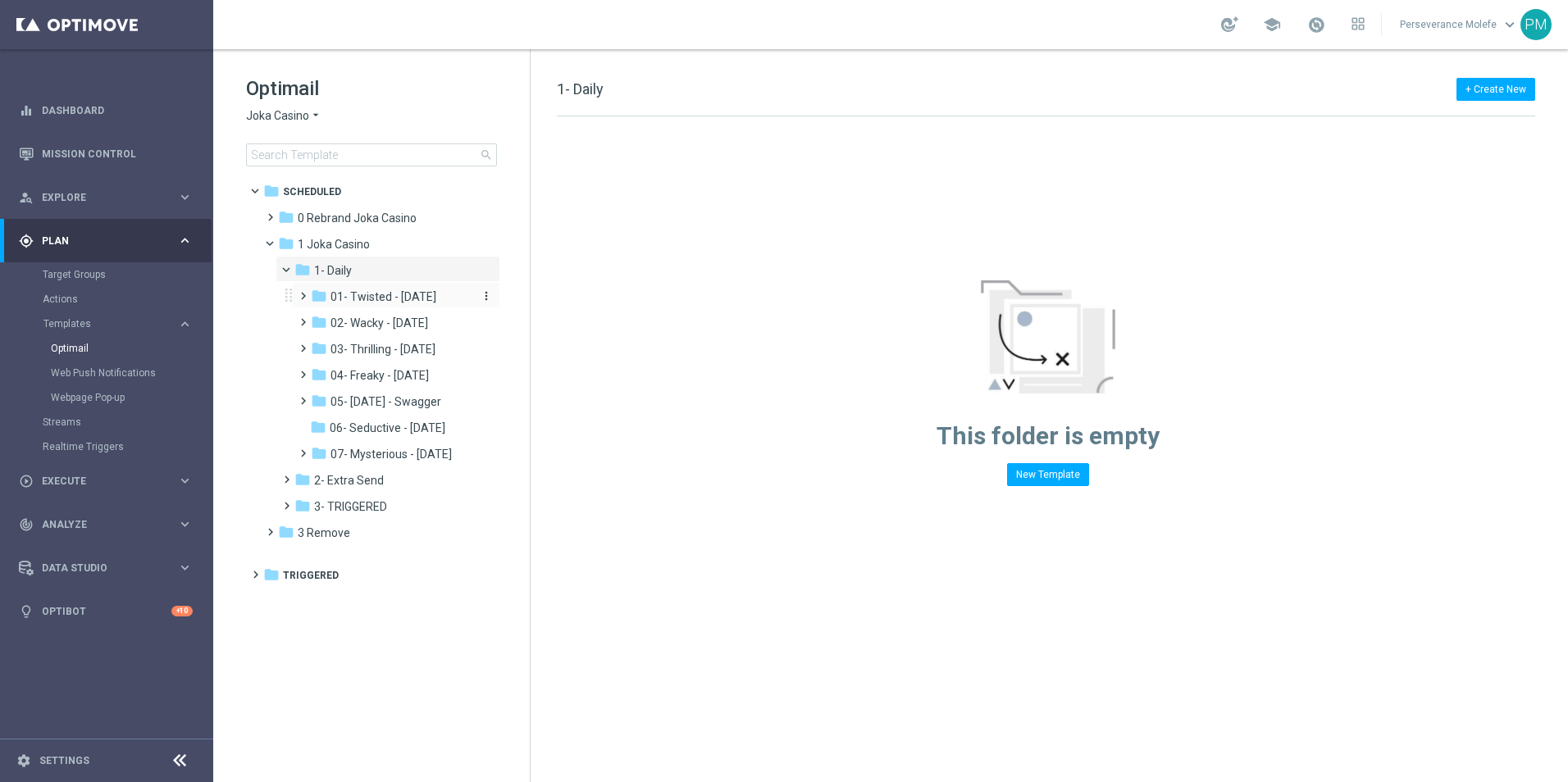
click at [430, 302] on span "01- Twisted - [DATE]" at bounding box center [383, 297] width 106 height 15
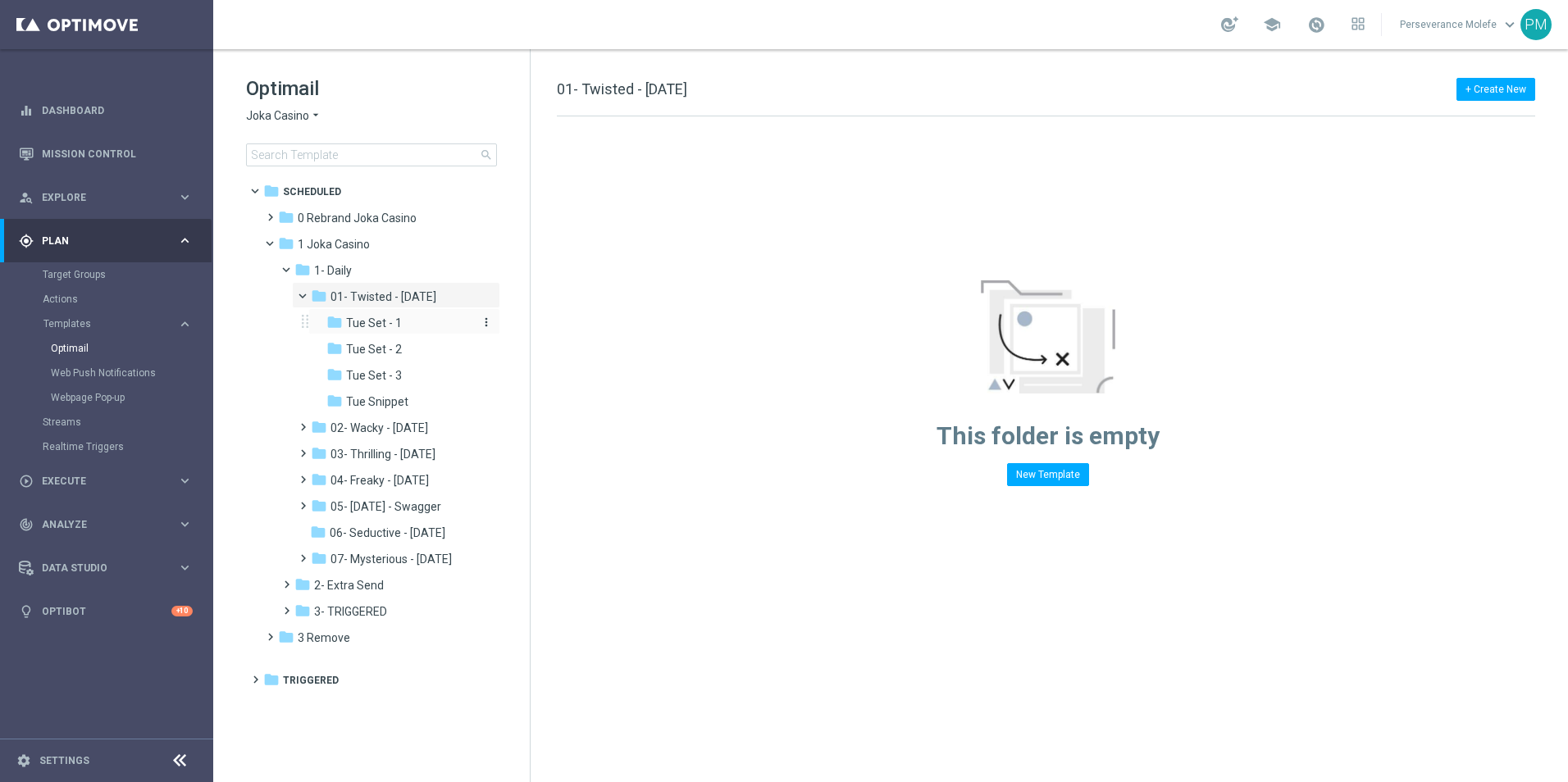
click at [414, 322] on div "folder Tue Set - 1" at bounding box center [400, 323] width 148 height 19
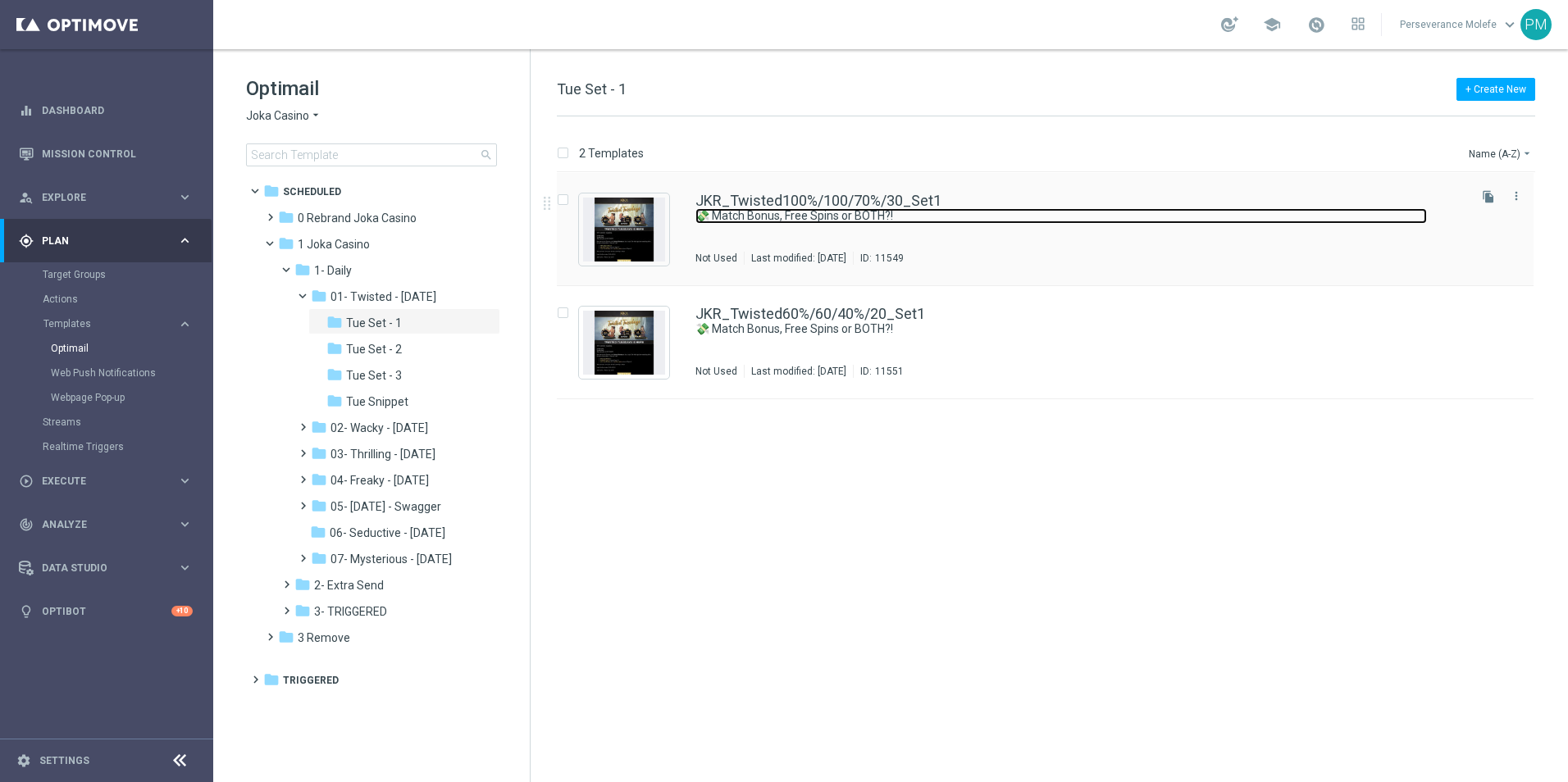
click at [698, 214] on link "💸 Match Bonus, Free Spins or BOTH?!" at bounding box center [1061, 215] width 731 height 16
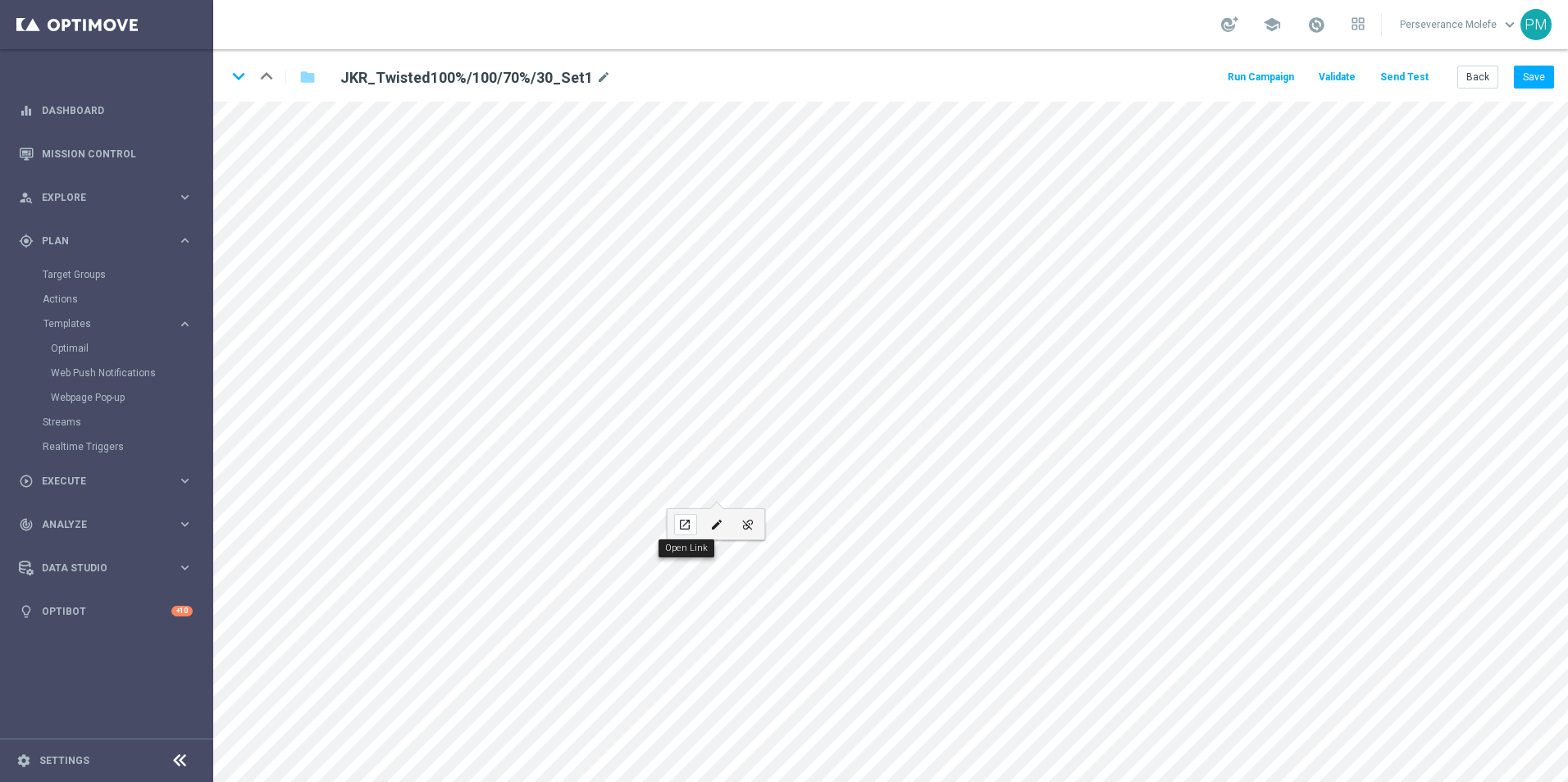
click at [690, 517] on div "open_in_new" at bounding box center [685, 525] width 23 height 22
click at [1474, 81] on button "Back" at bounding box center [1477, 77] width 41 height 23
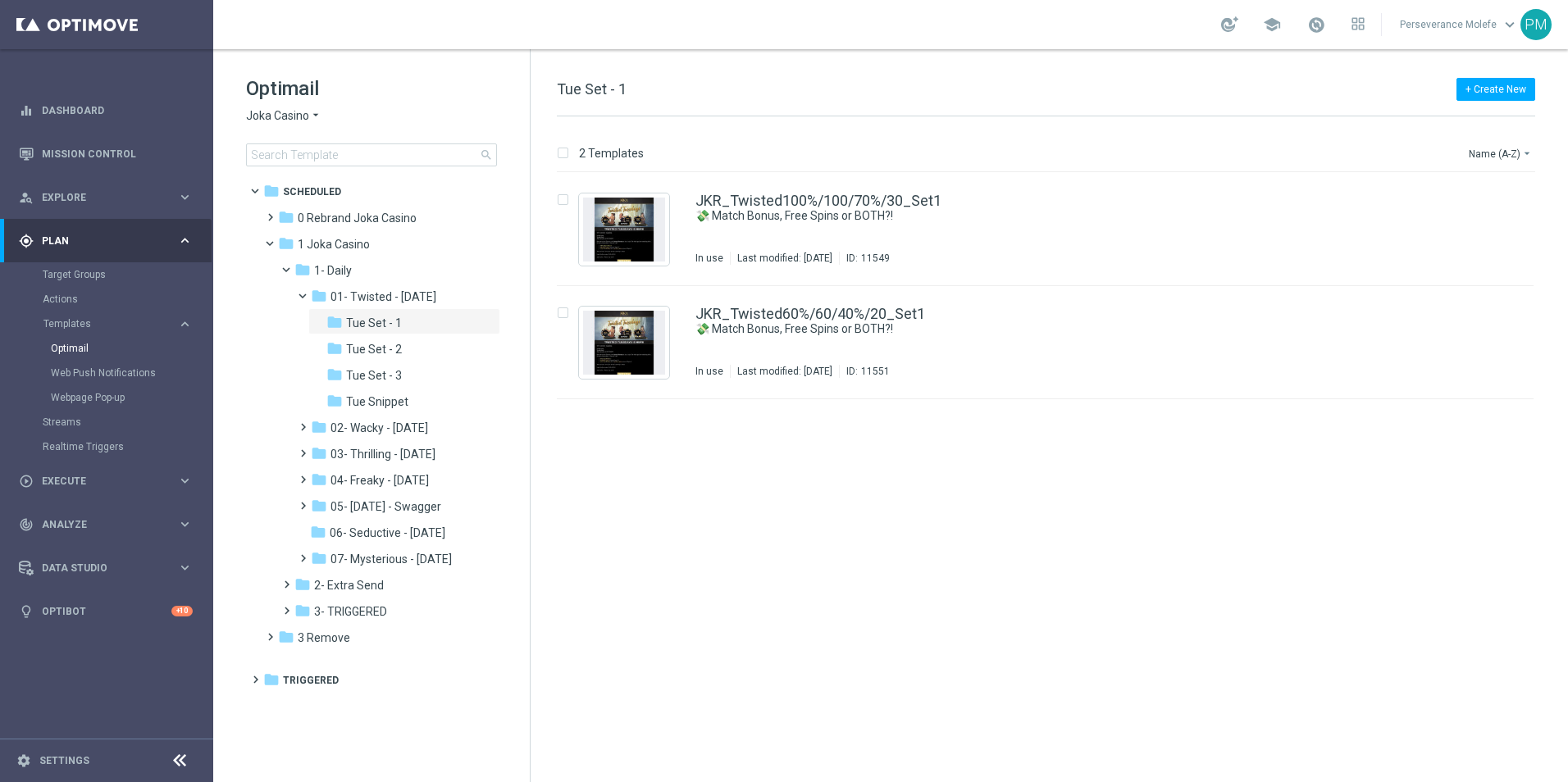
click at [306, 118] on span "Joka Casino" at bounding box center [278, 116] width 63 height 16
click at [319, 270] on div "Casino Joka" at bounding box center [308, 272] width 123 height 20
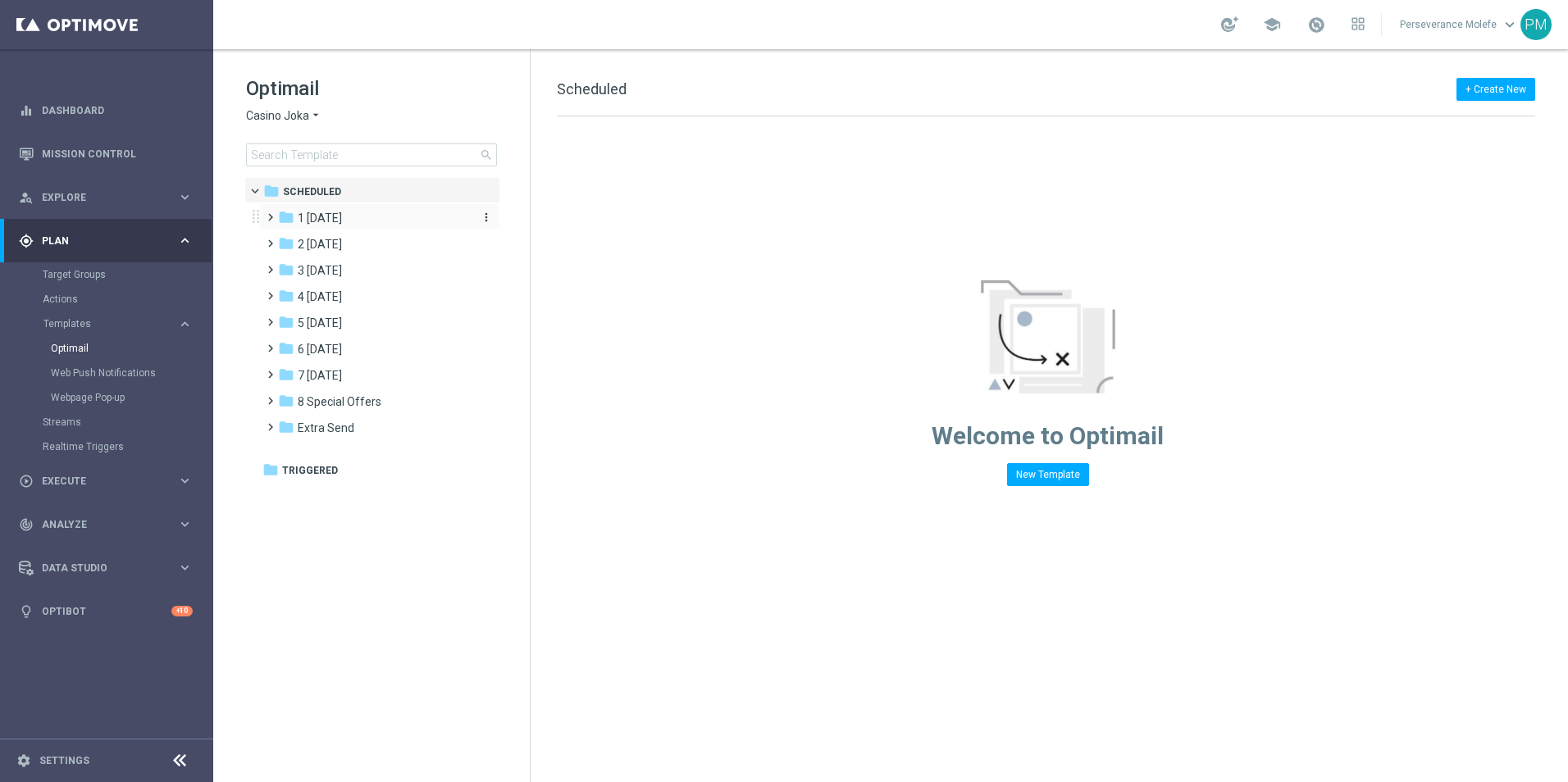
click at [352, 214] on div "folder 1 [DATE]" at bounding box center [372, 218] width 189 height 19
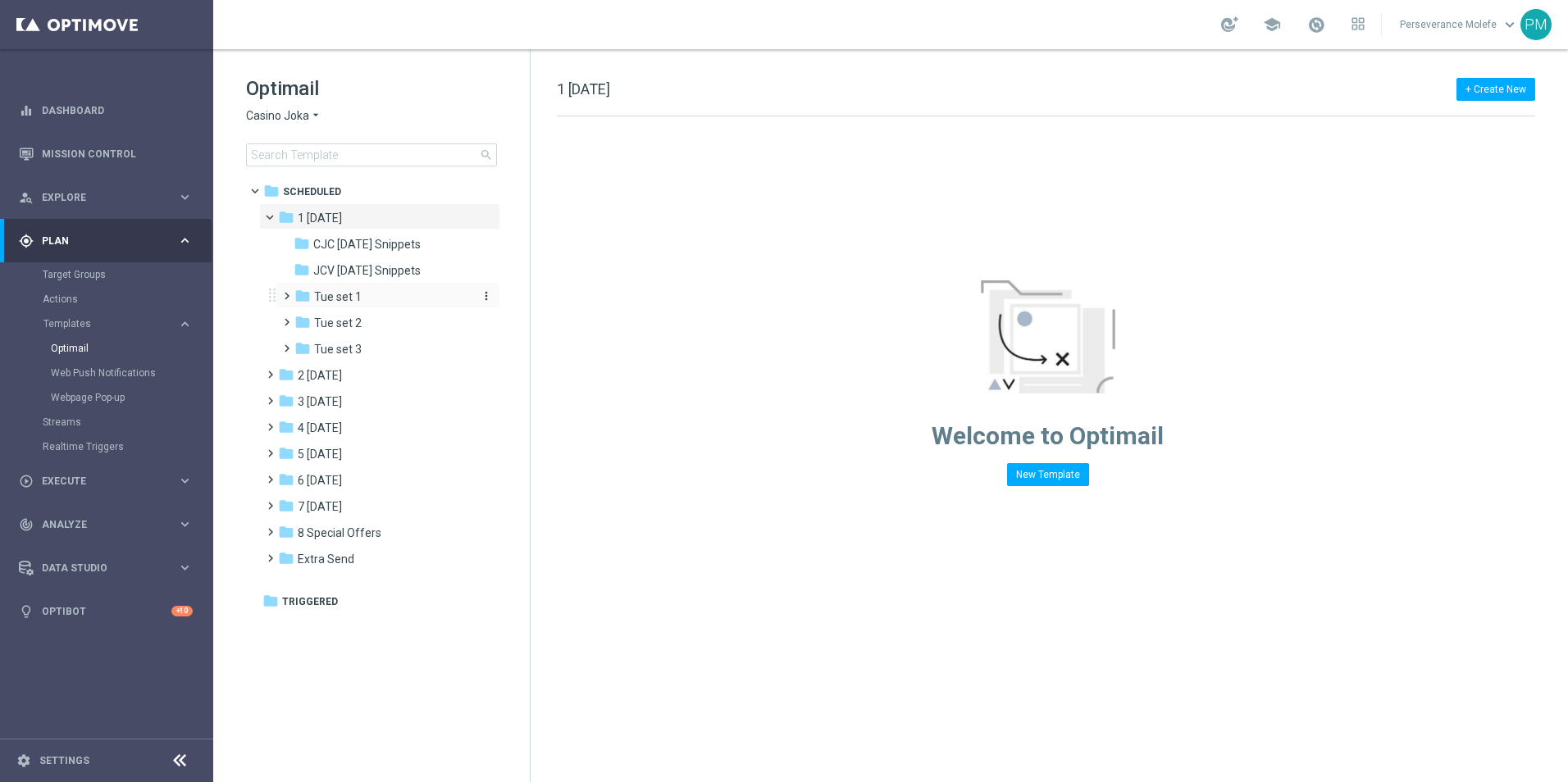
click at [360, 293] on span "Tue set 1" at bounding box center [337, 297] width 48 height 15
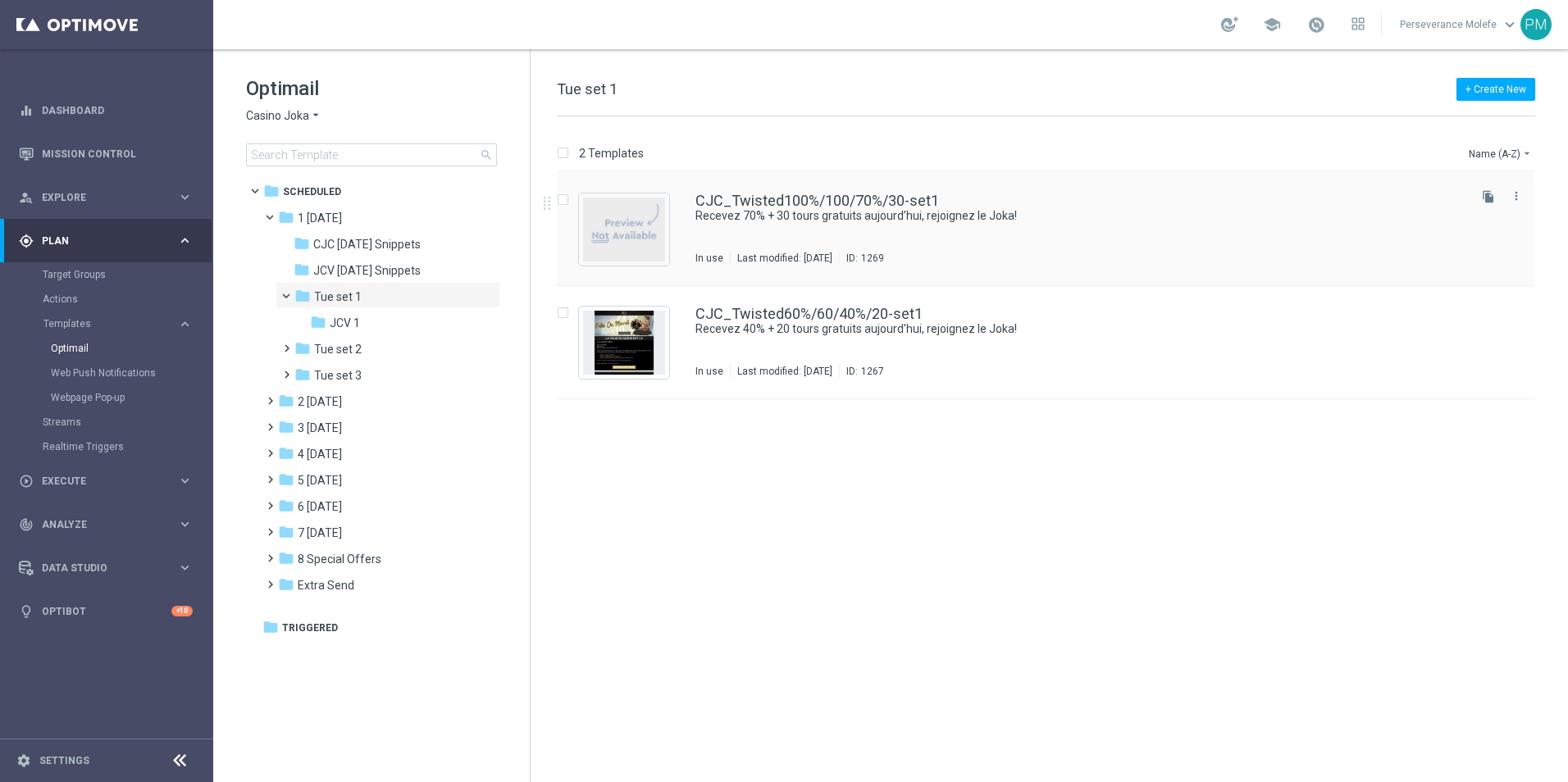
click at [745, 175] on div "CJC_Twisted100%/100/70%/30-set1 Recevez 70% + 30 tours gratuits aujourd’hui, re…" at bounding box center [1045, 230] width 977 height 114
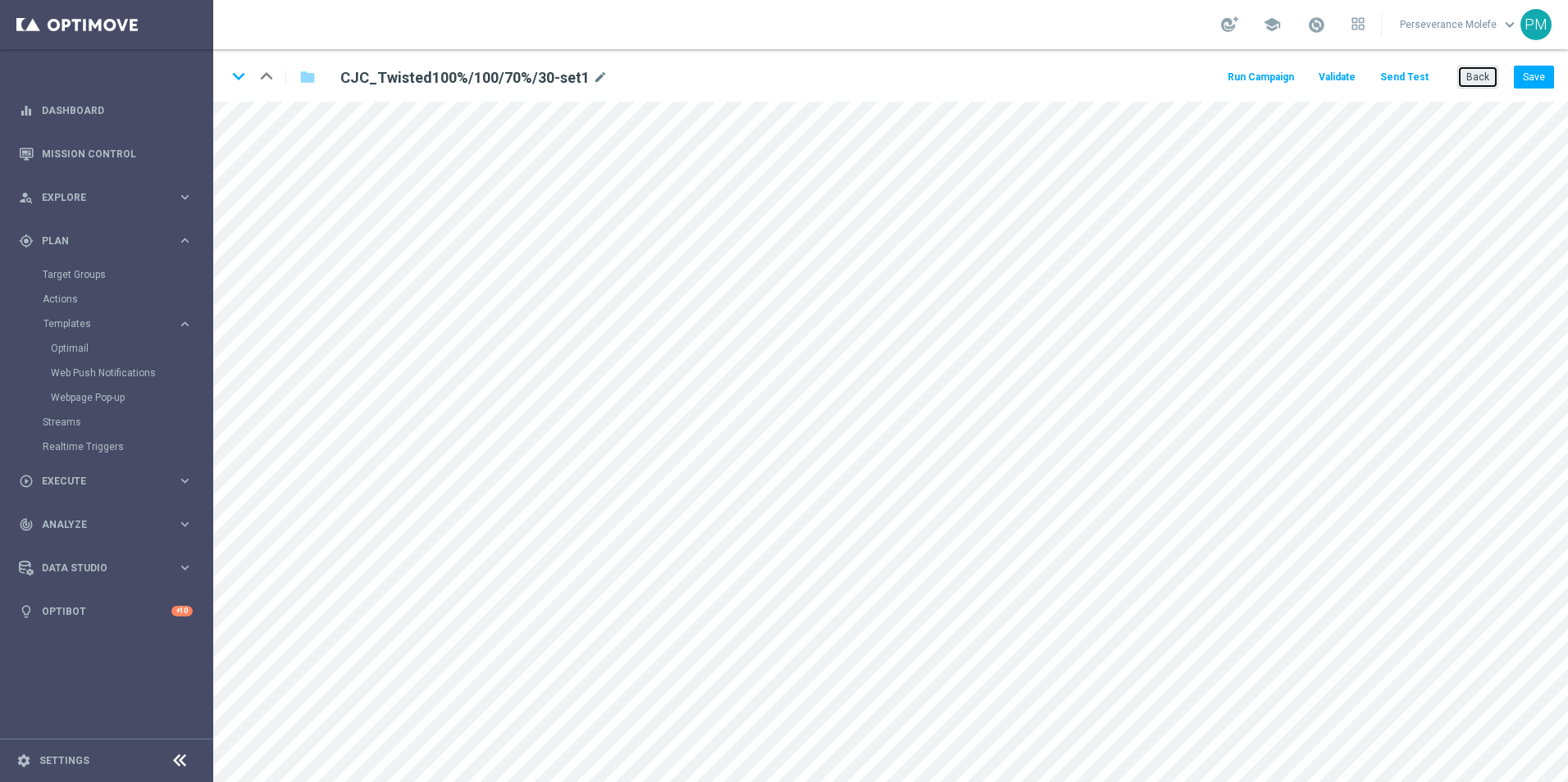
click at [1466, 79] on button "Back" at bounding box center [1477, 77] width 41 height 23
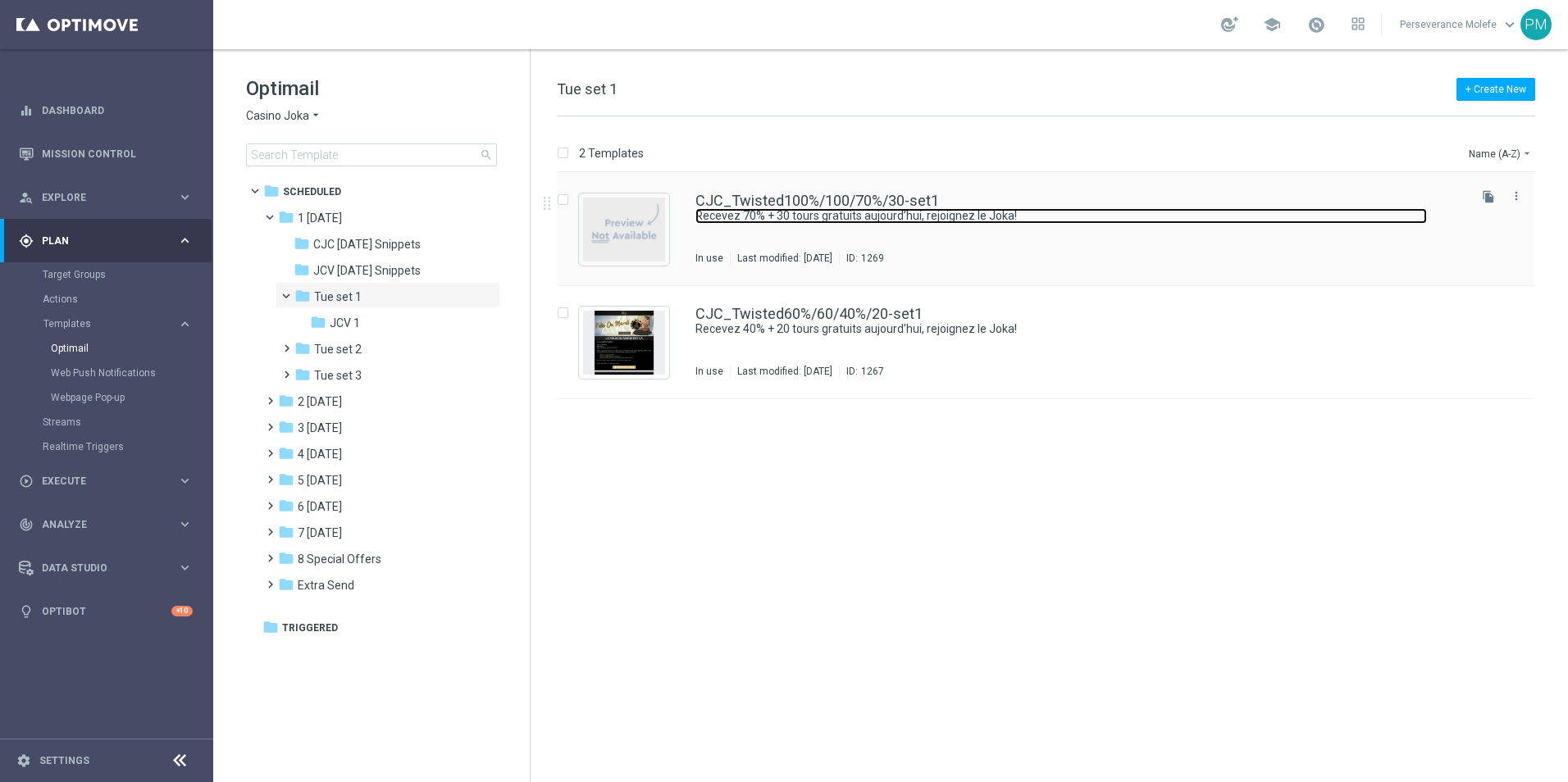
click at [847, 215] on link "Recevez 70% + 30 tours gratuits aujourd’hui, rejoignez le Joka!" at bounding box center [1061, 215] width 731 height 16
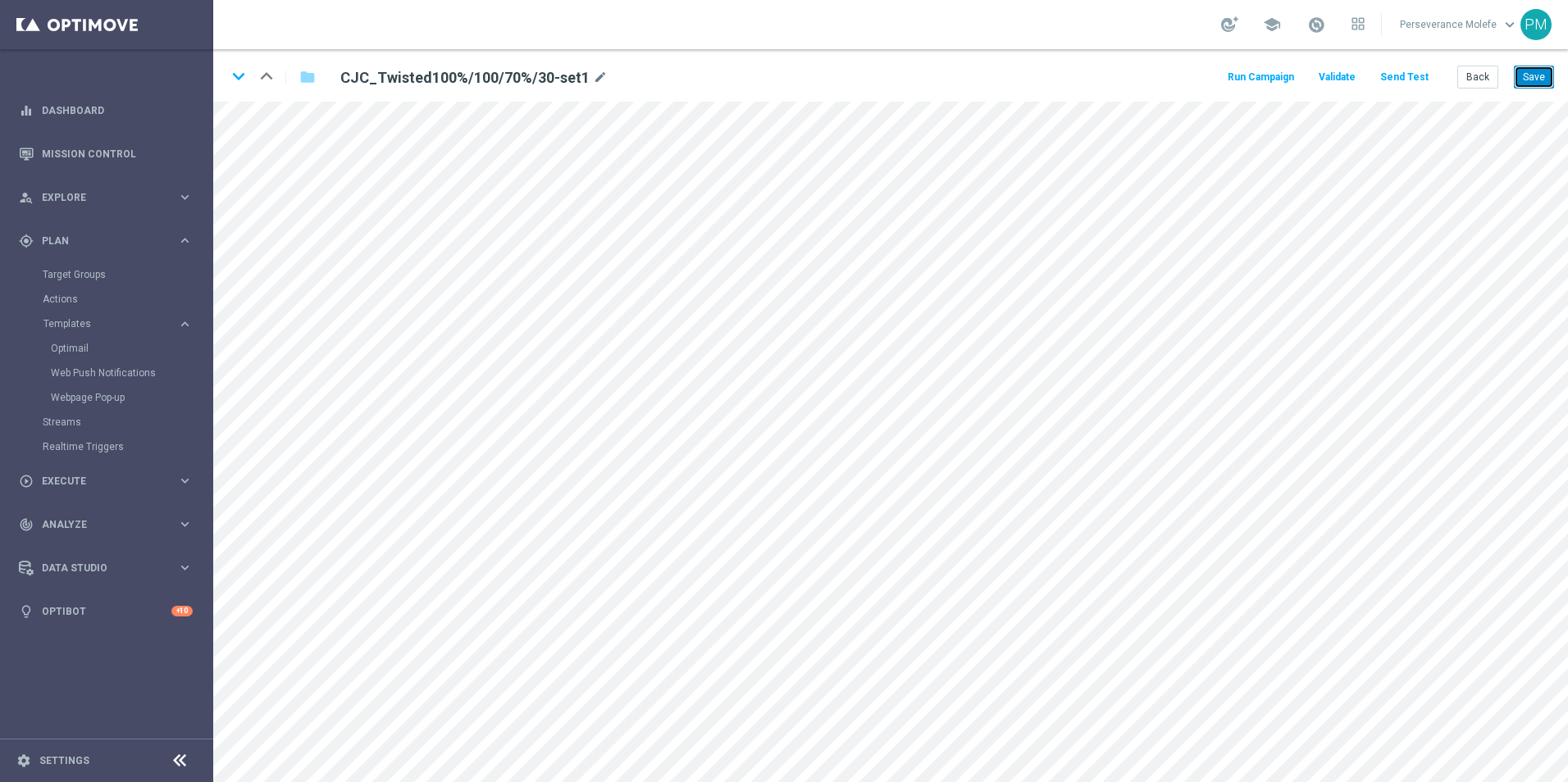
click at [1540, 76] on button "Save" at bounding box center [1534, 77] width 40 height 23
click at [1540, 78] on button "Save" at bounding box center [1534, 77] width 40 height 23
click at [1486, 83] on button "Back" at bounding box center [1477, 77] width 41 height 23
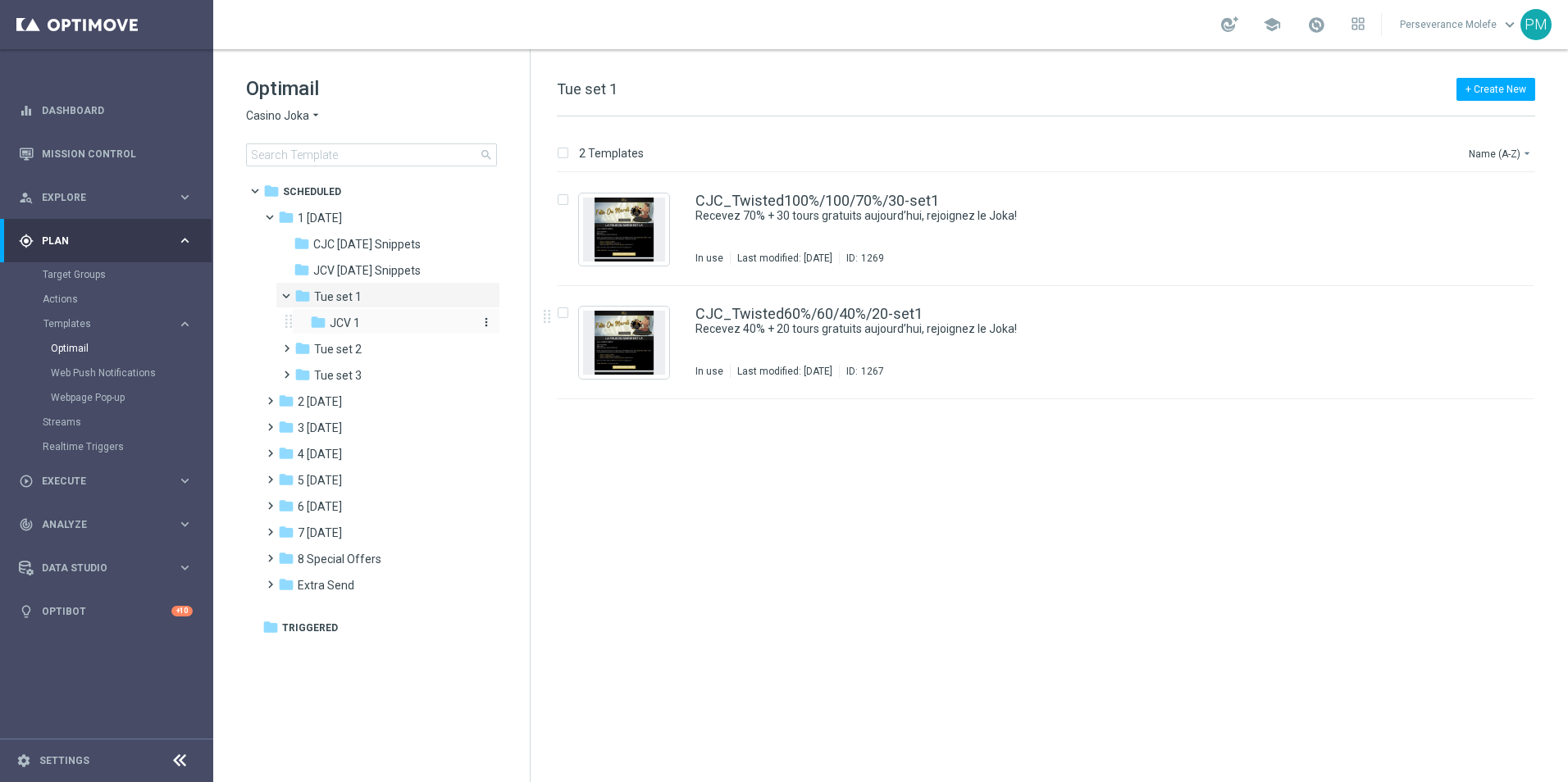
click at [412, 324] on div "folder JCV 1" at bounding box center [390, 323] width 161 height 19
click at [726, 207] on link "JCV_Twisted100%/100/70%/30-set1" at bounding box center [817, 201] width 243 height 15
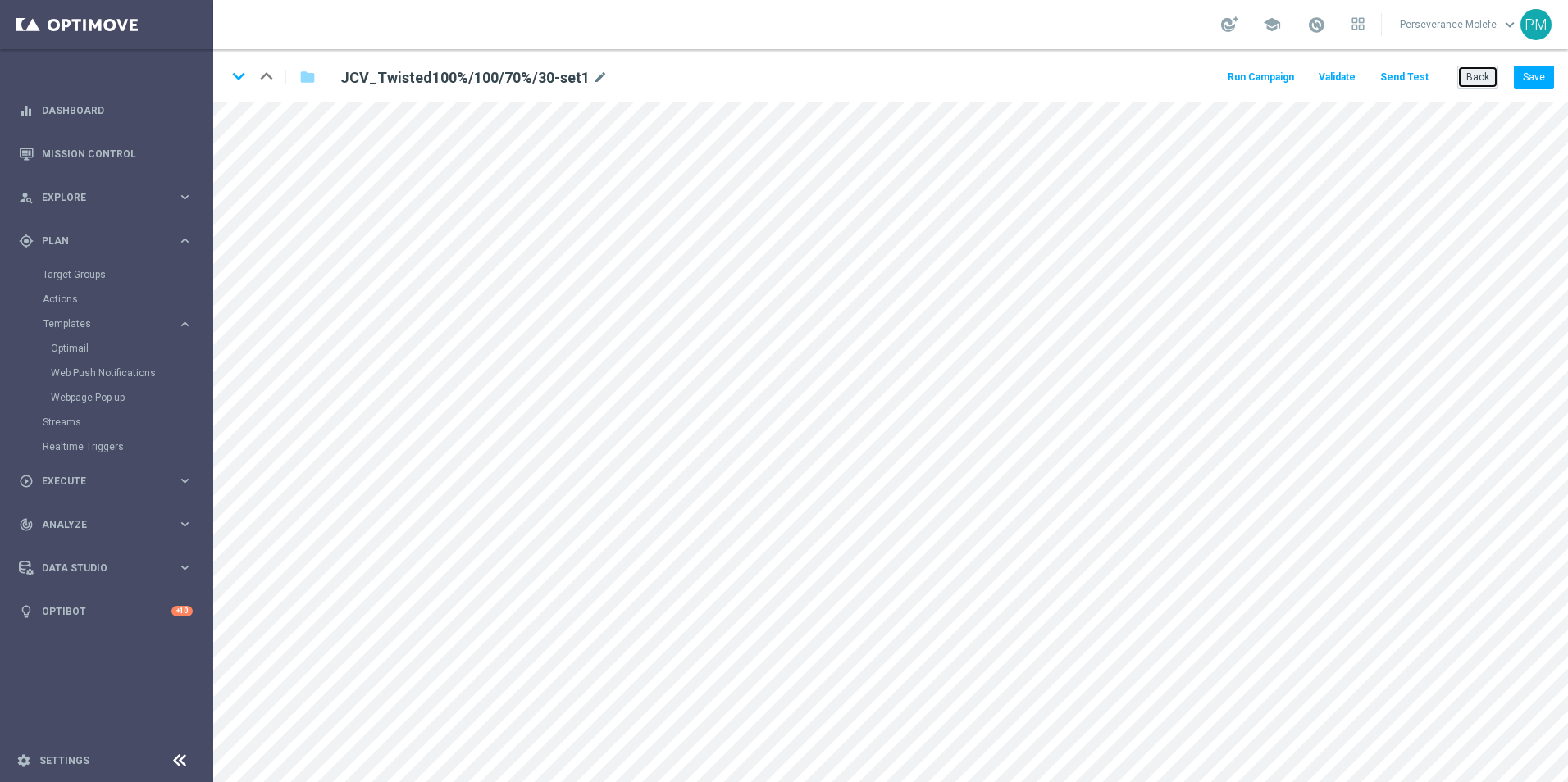
click at [1472, 85] on button "Back" at bounding box center [1477, 77] width 41 height 23
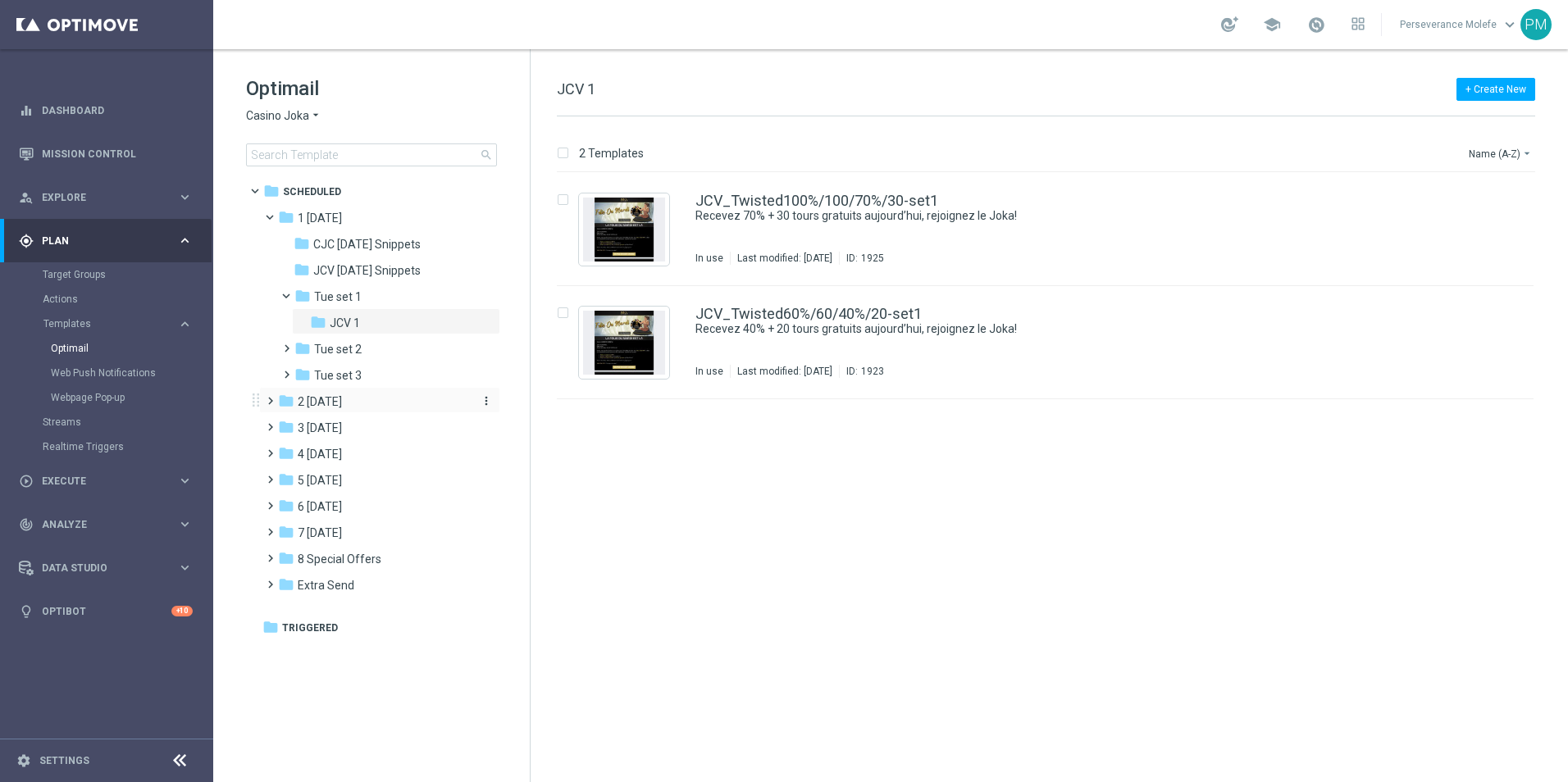
click at [338, 410] on div "folder 2 Wednesday" at bounding box center [372, 401] width 189 height 19
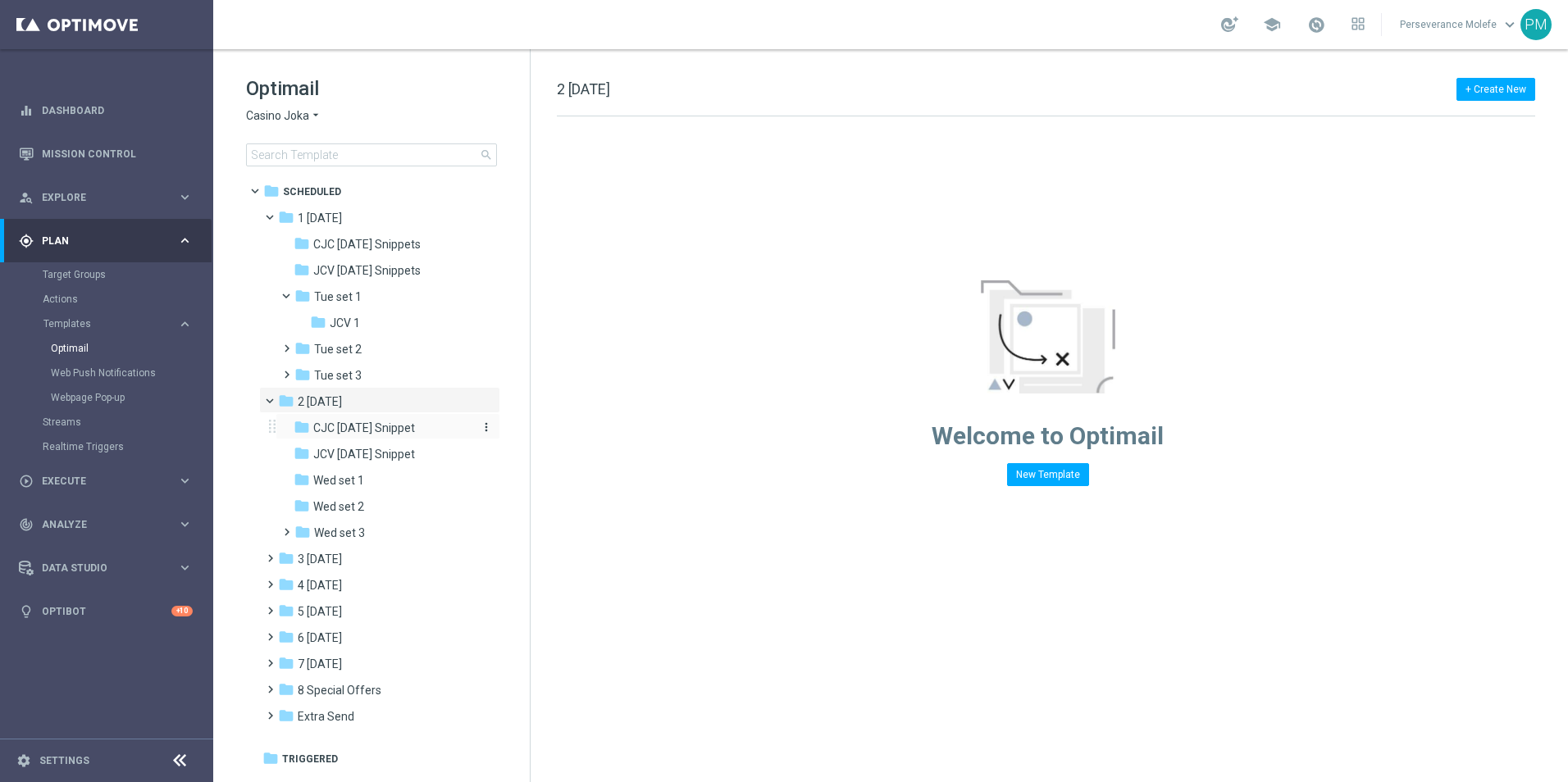
click at [364, 435] on div "folder CJC Wednesday Snippet" at bounding box center [381, 428] width 175 height 19
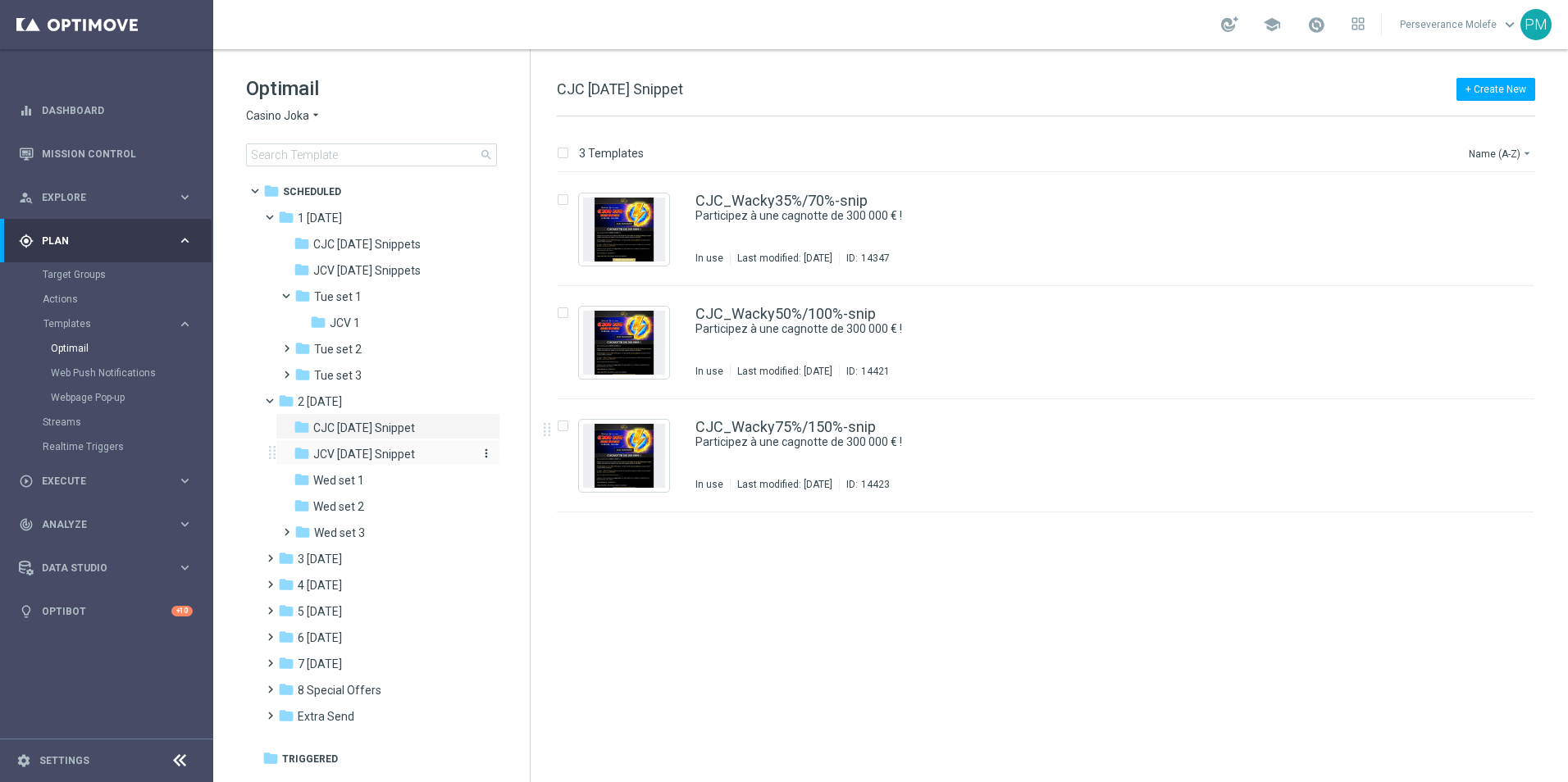
click at [375, 457] on span "JCV Wednesday Snippet" at bounding box center [364, 454] width 102 height 15
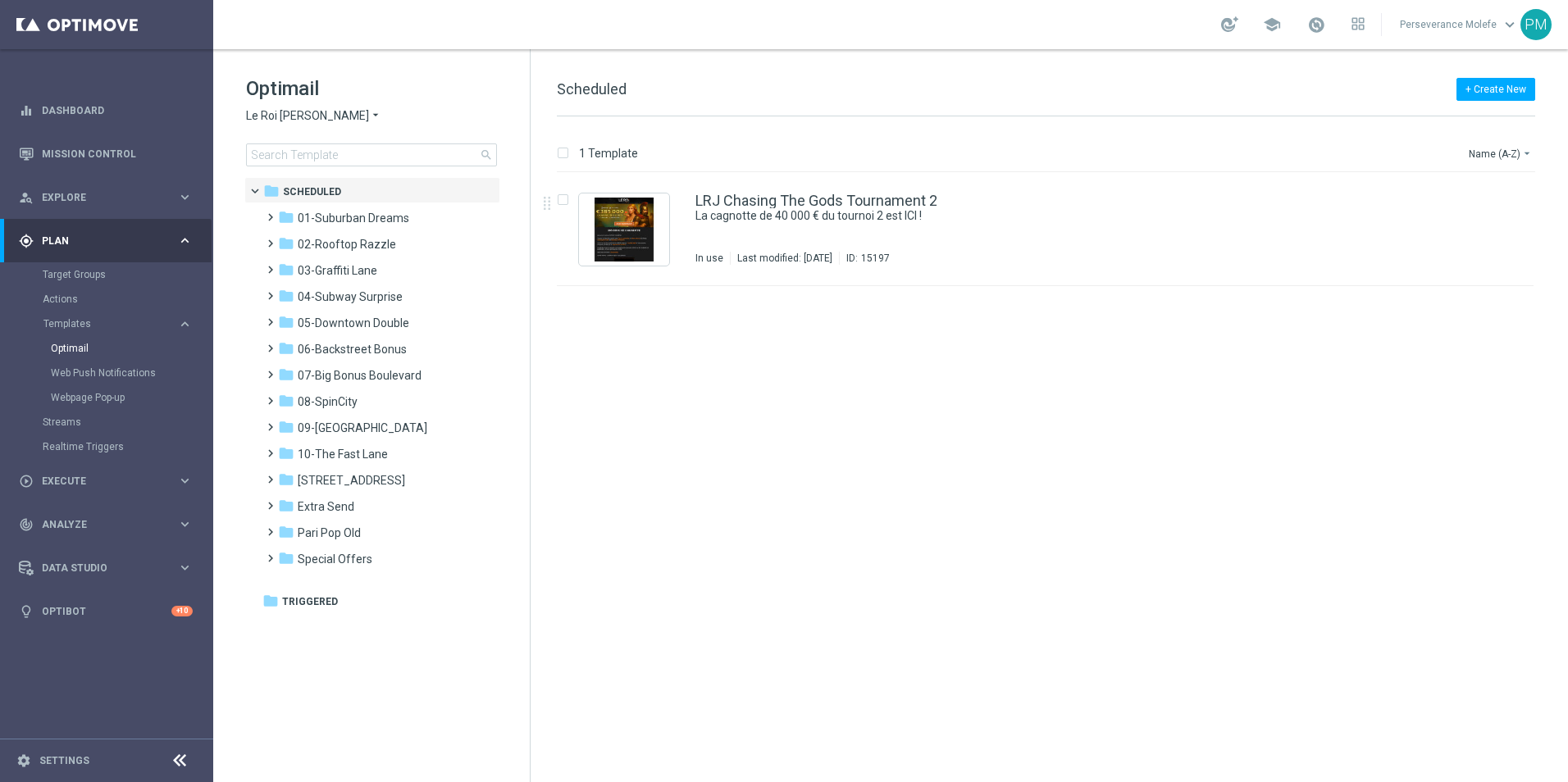
click at [283, 121] on span "Le Roi [PERSON_NAME]" at bounding box center [307, 116] width 123 height 16
click at [0, 0] on span "Joka Casino" at bounding box center [0, 0] width 0 height 0
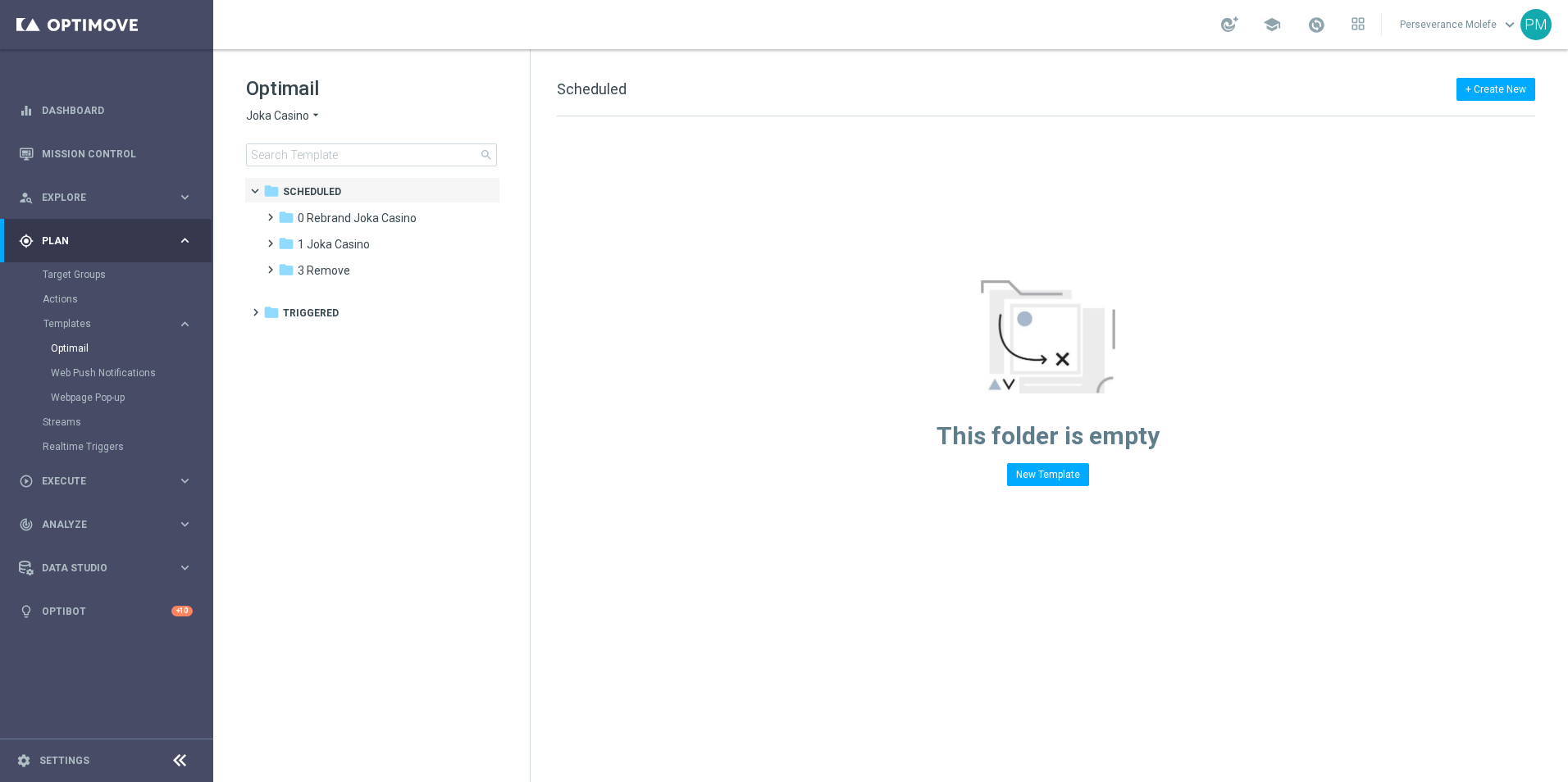
click at [291, 114] on span "Joka Casino" at bounding box center [278, 116] width 63 height 16
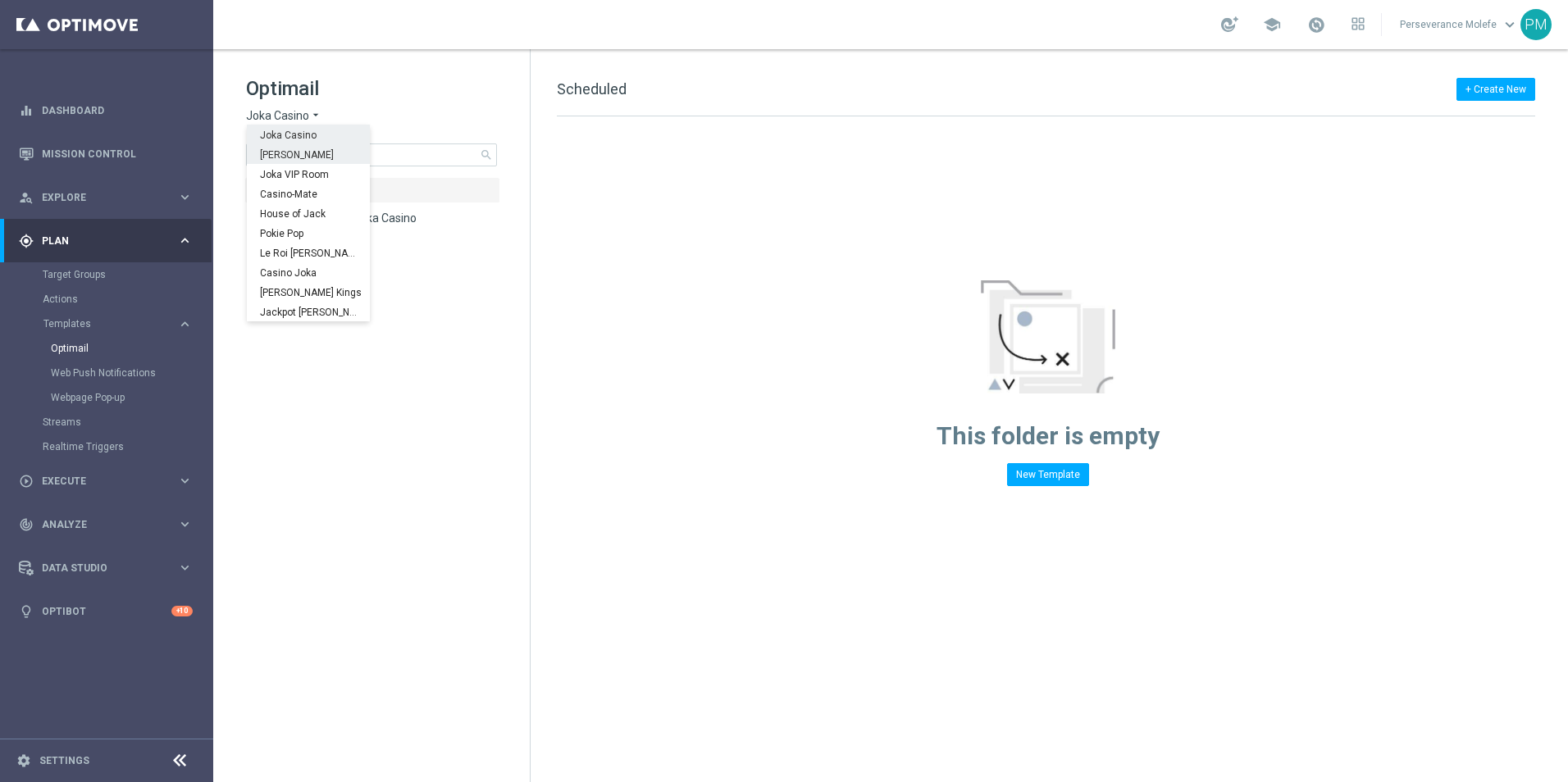
click at [326, 154] on div "[PERSON_NAME]" at bounding box center [308, 154] width 123 height 20
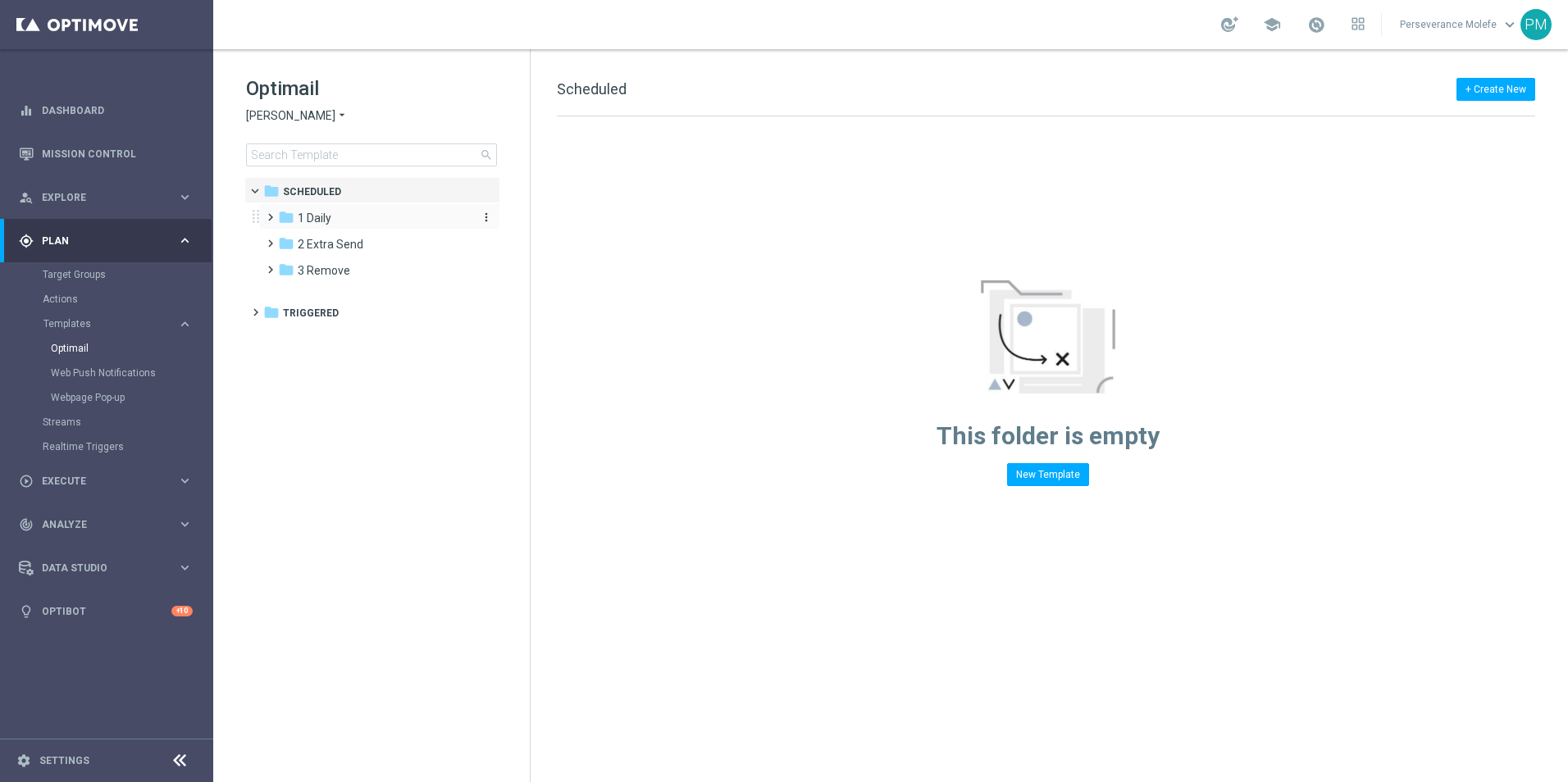
click at [322, 219] on span "1 Daily" at bounding box center [314, 218] width 33 height 15
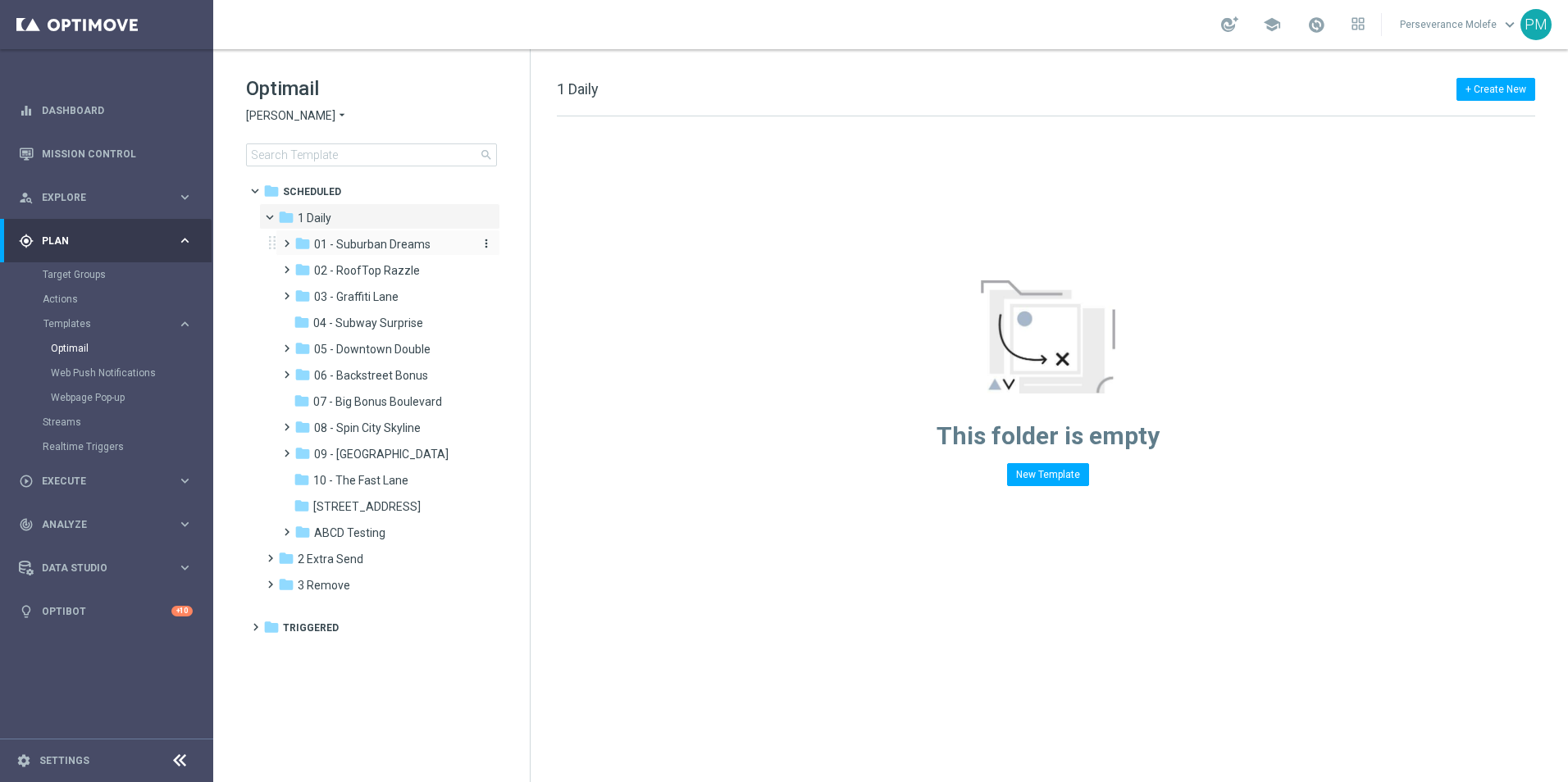
click at [373, 245] on span "01 - Suburban Dreams" at bounding box center [372, 245] width 116 height 15
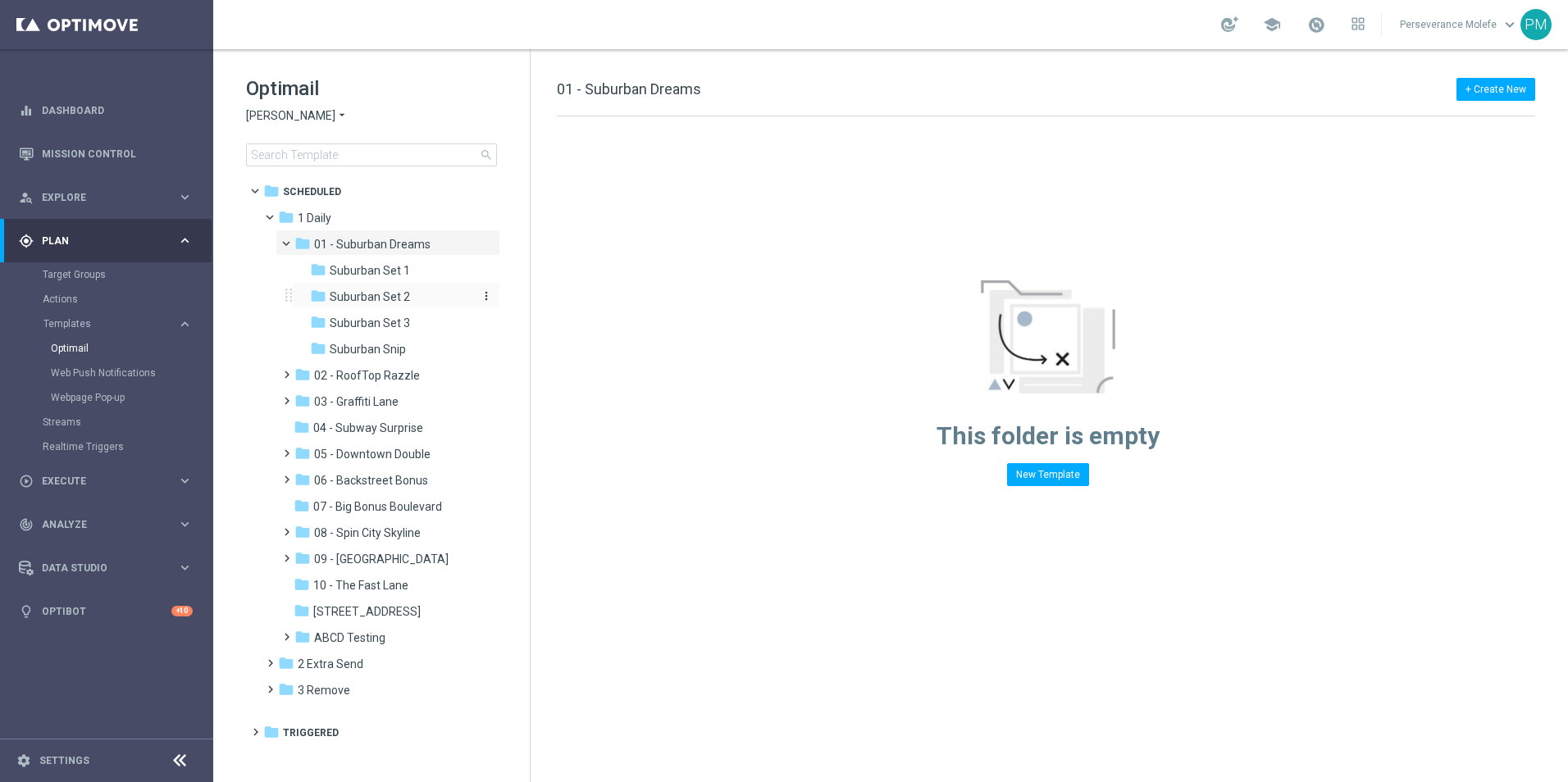
click at [349, 300] on span "Suburban Set 2" at bounding box center [370, 297] width 80 height 15
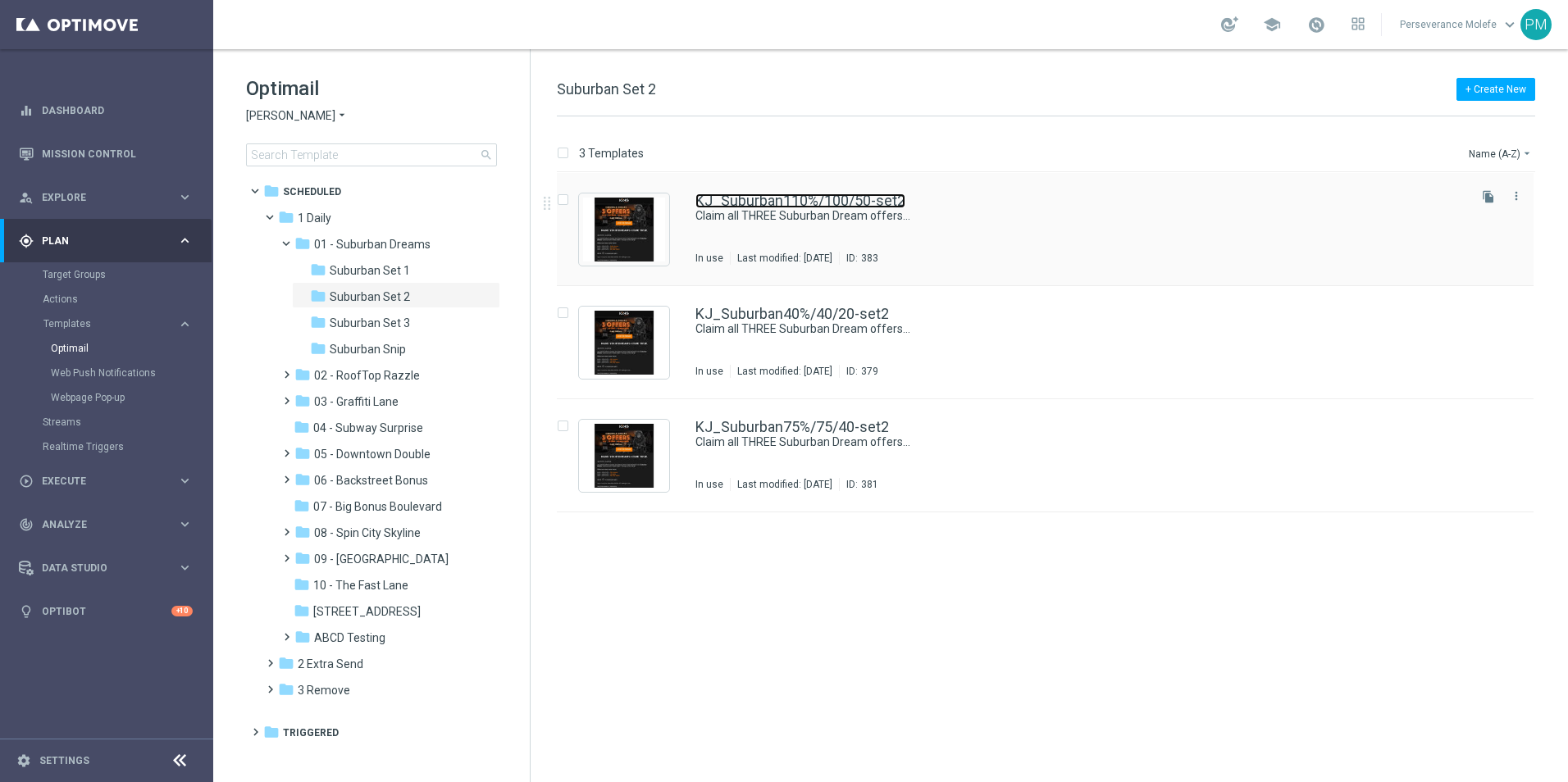
click at [781, 203] on link "KJ_Suburban110%/100/50-set2" at bounding box center [800, 201] width 210 height 15
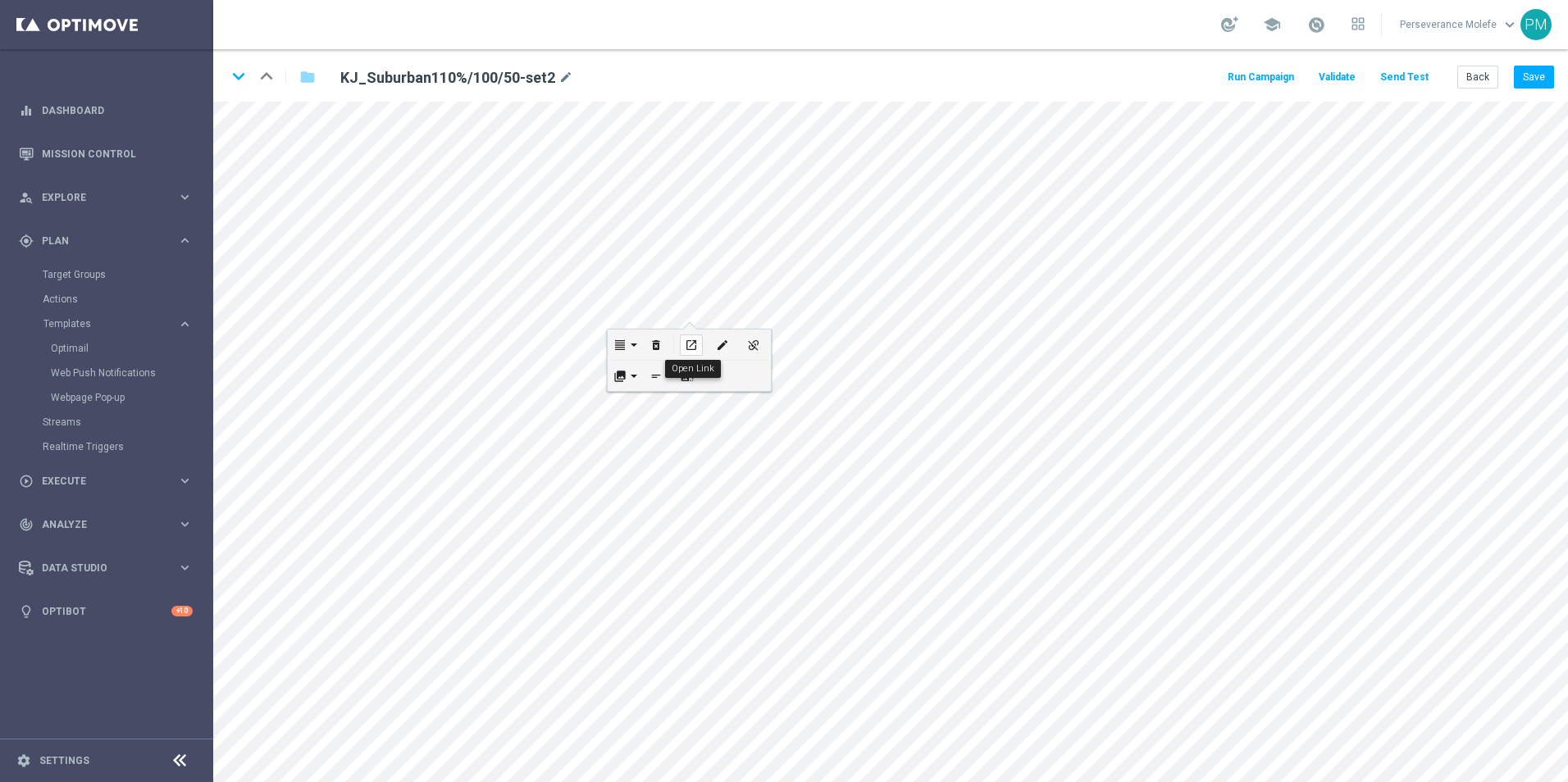
click at [696, 344] on icon "open_in_new" at bounding box center [690, 346] width 13 height 13
